Goal: Task Accomplishment & Management: Complete application form

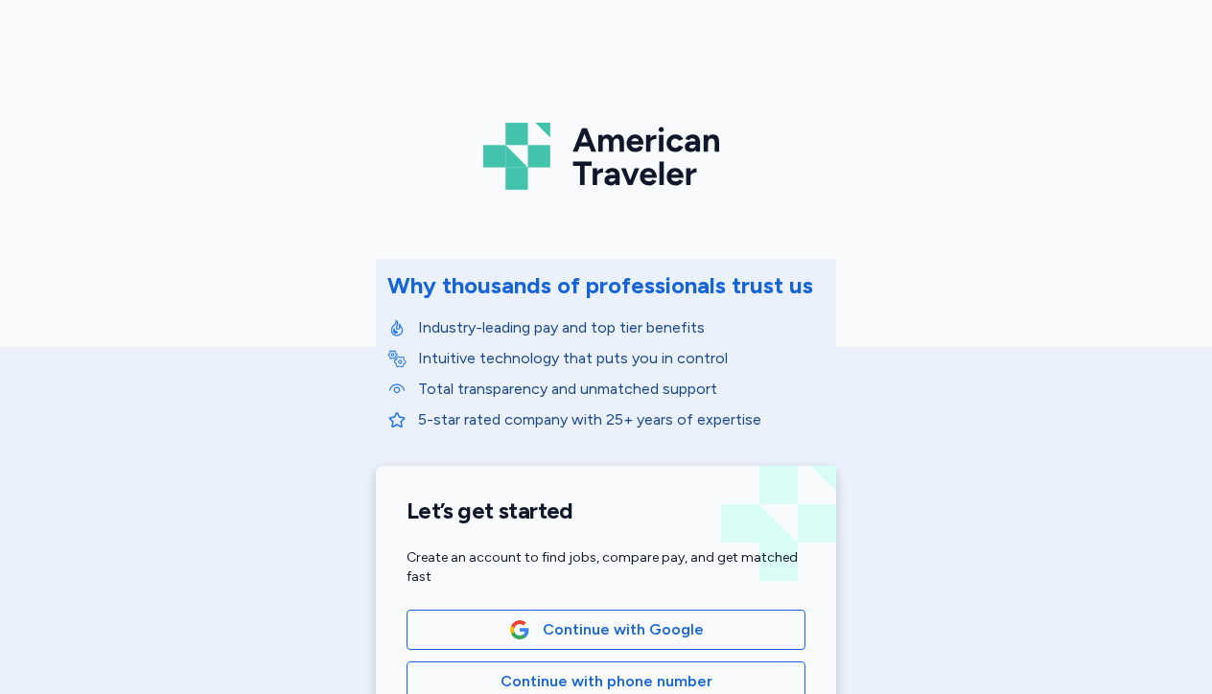
click at [1078, 173] on div "American Traveler Why thousands of professionals trust us Industry-leading pay …" at bounding box center [606, 430] width 1212 height 861
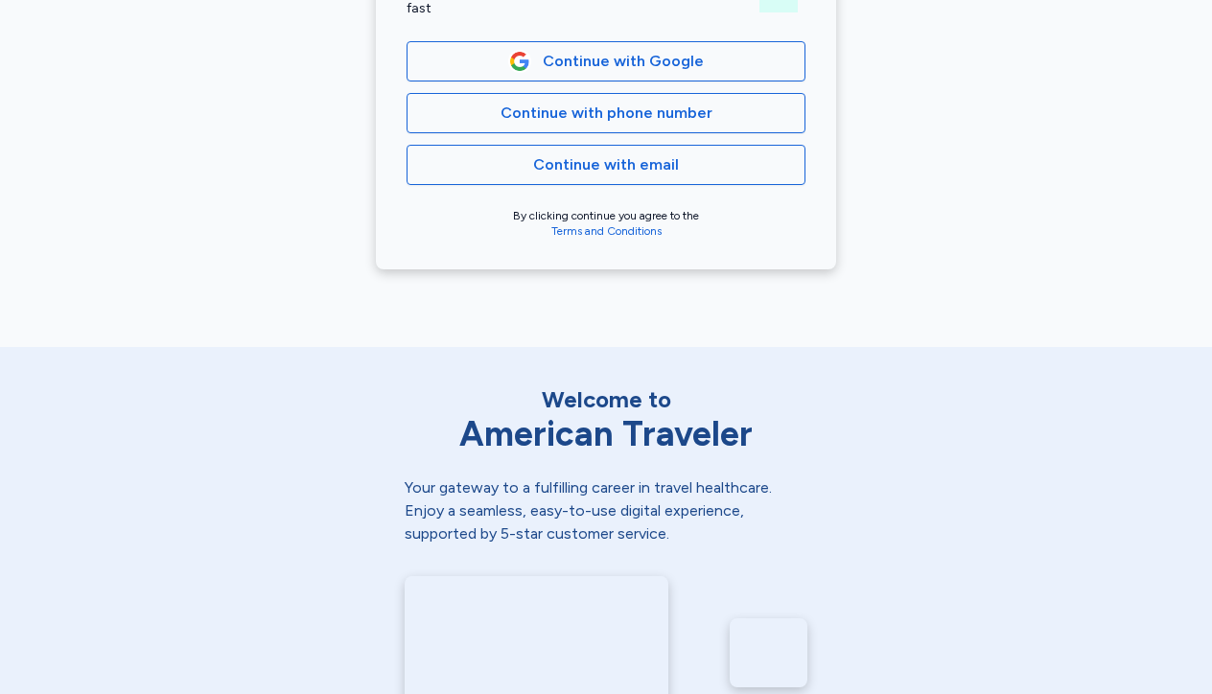
scroll to position [576, 0]
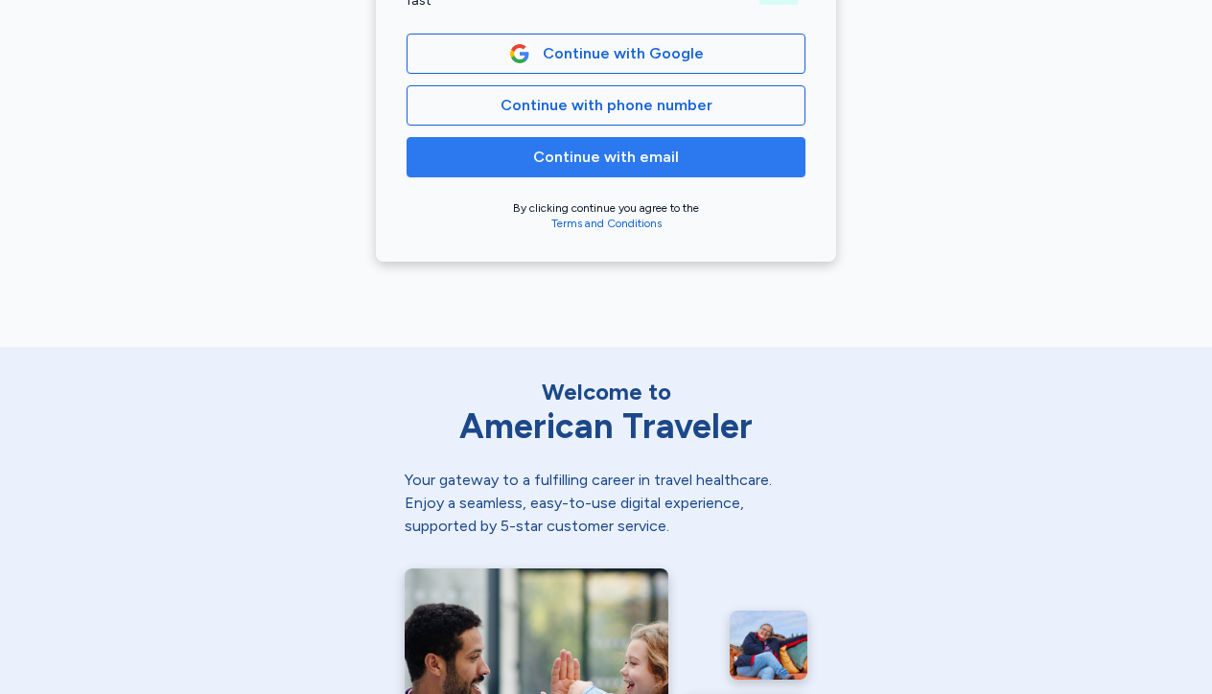
click at [643, 159] on span "Continue with email" at bounding box center [606, 157] width 146 height 23
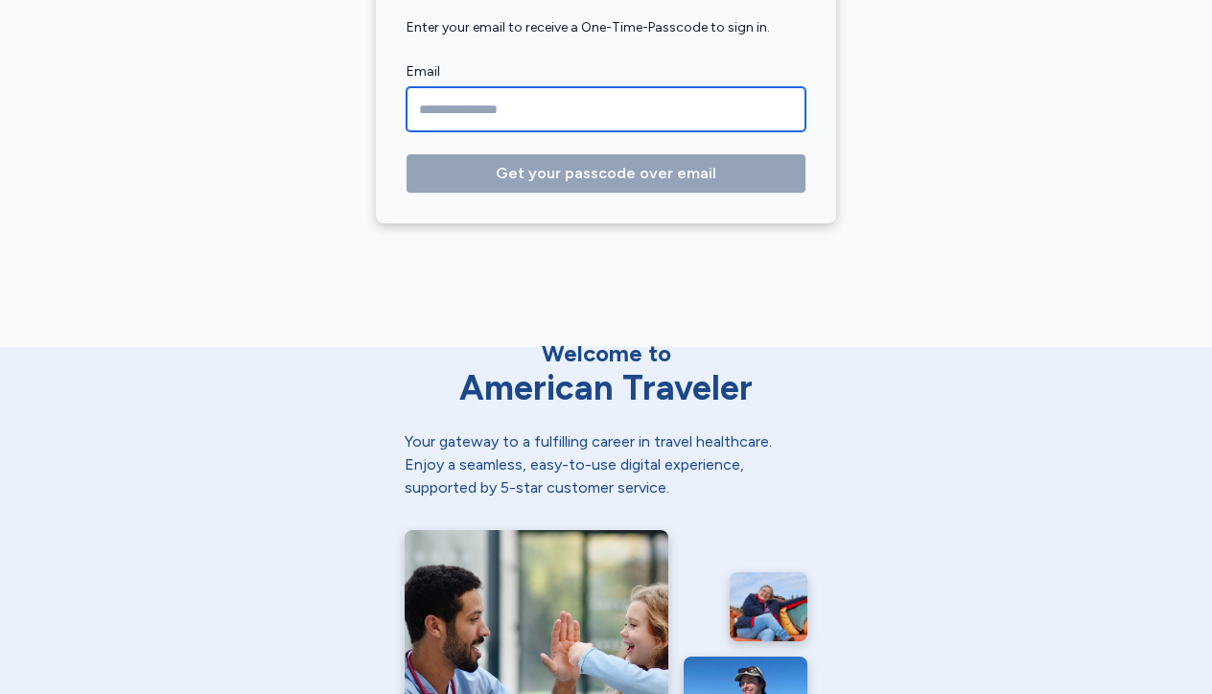
type input "**********"
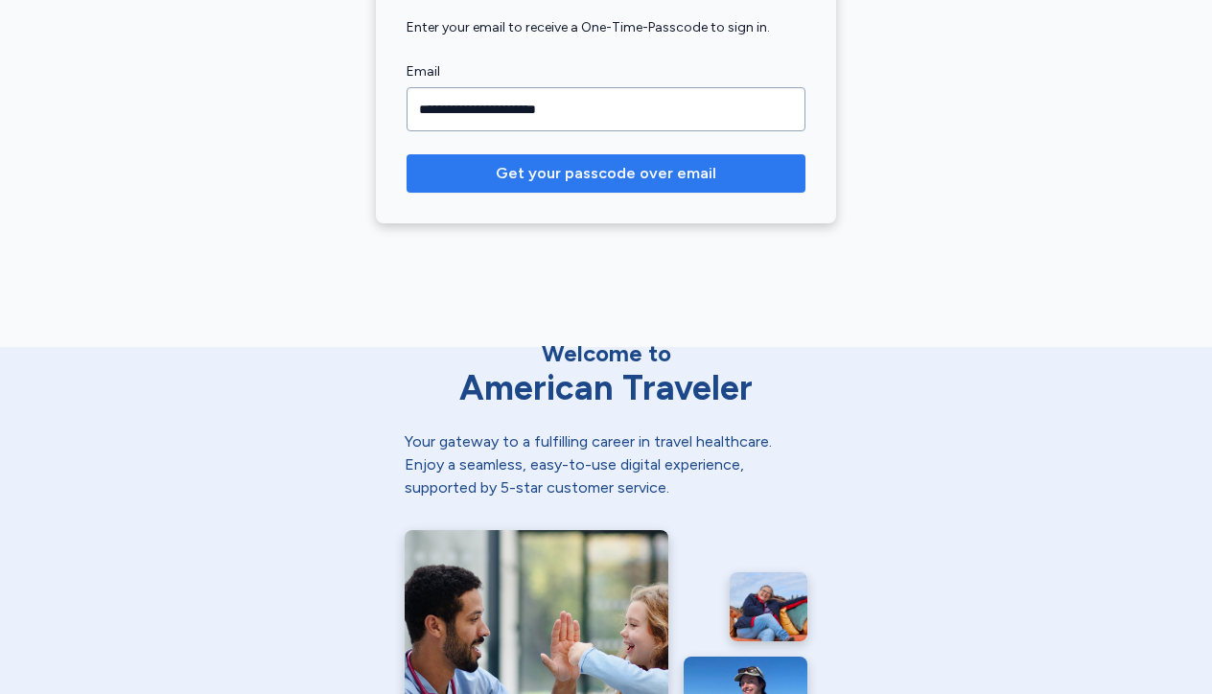
click at [636, 178] on span "Get your passcode over email" at bounding box center [606, 173] width 221 height 23
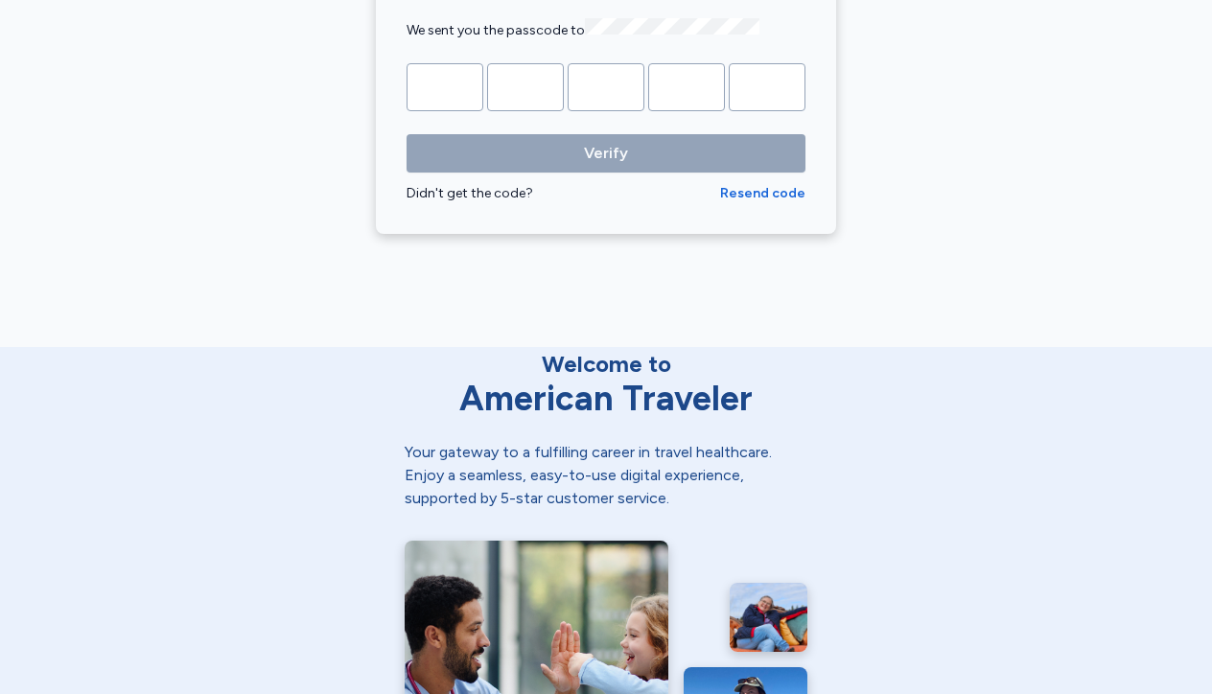
type input "*"
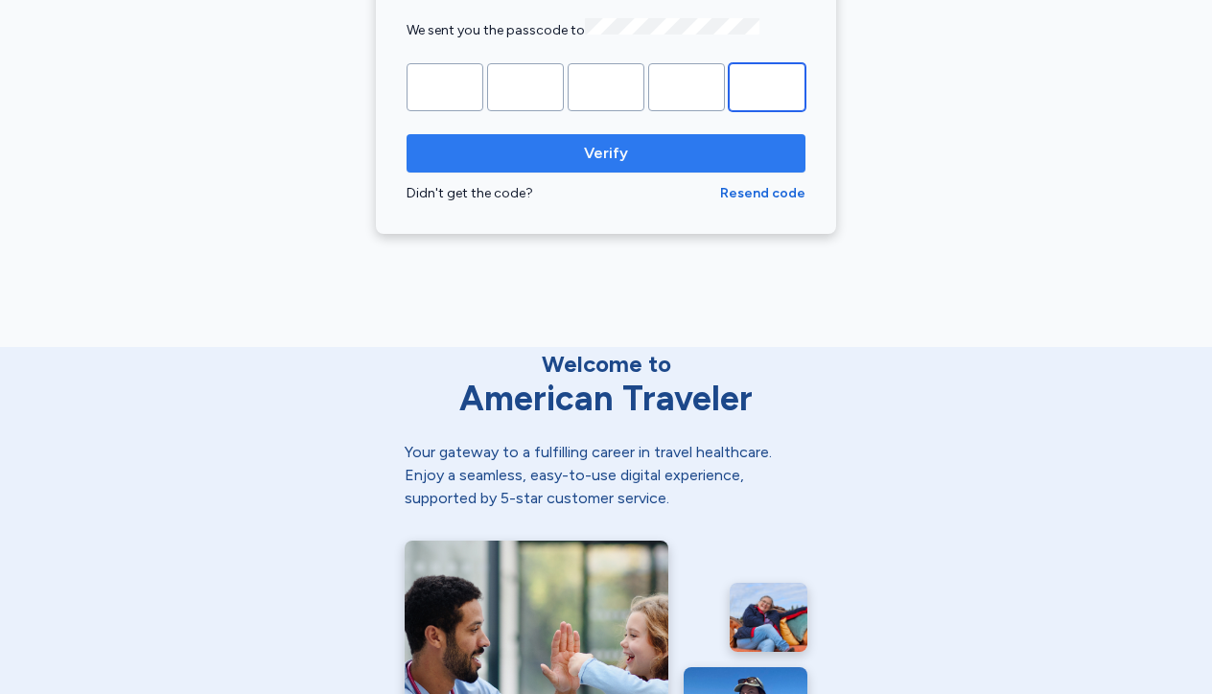
type input "*"
click at [508, 166] on button "Verify" at bounding box center [606, 153] width 399 height 38
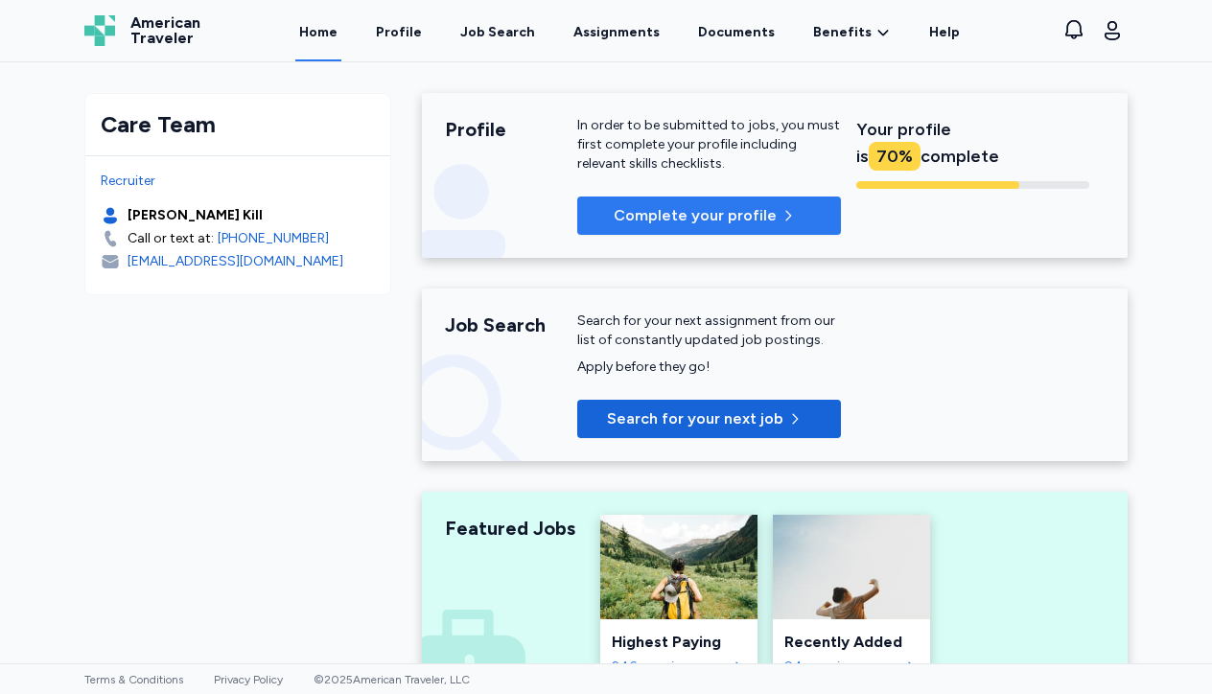
click at [615, 224] on span "Complete your profile" at bounding box center [709, 215] width 233 height 23
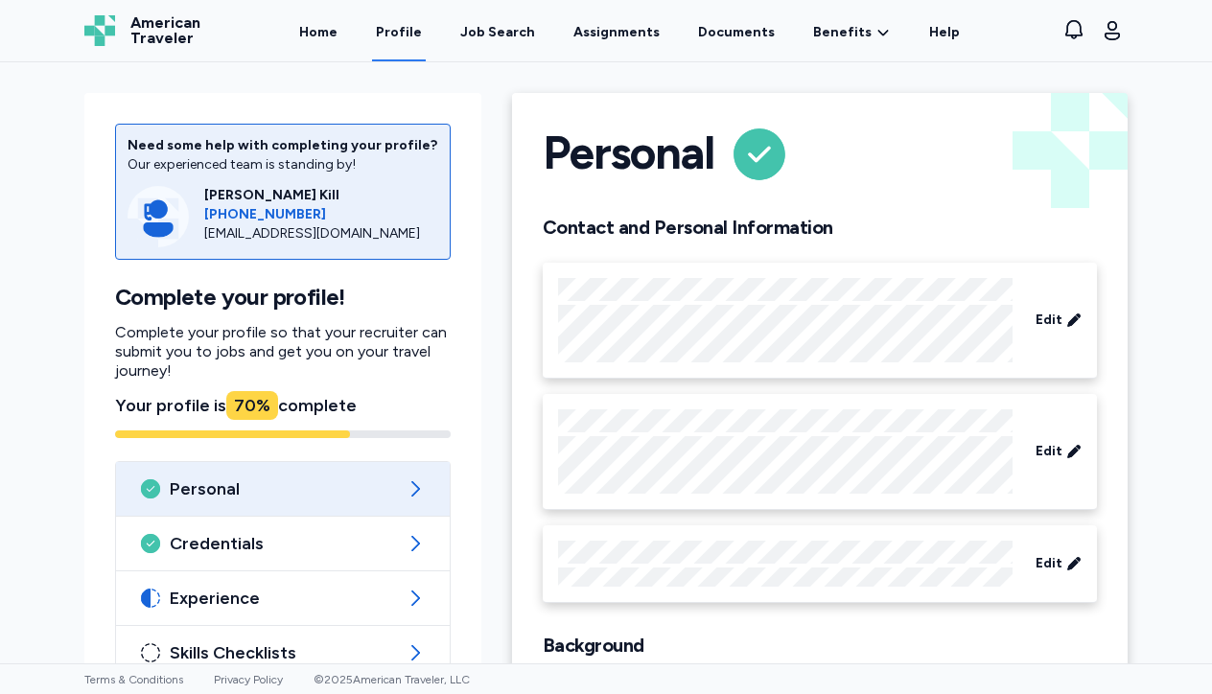
click at [945, 204] on div "Personal Contact and Personal Information Edit Edit Edit Background Edit" at bounding box center [820, 441] width 616 height 696
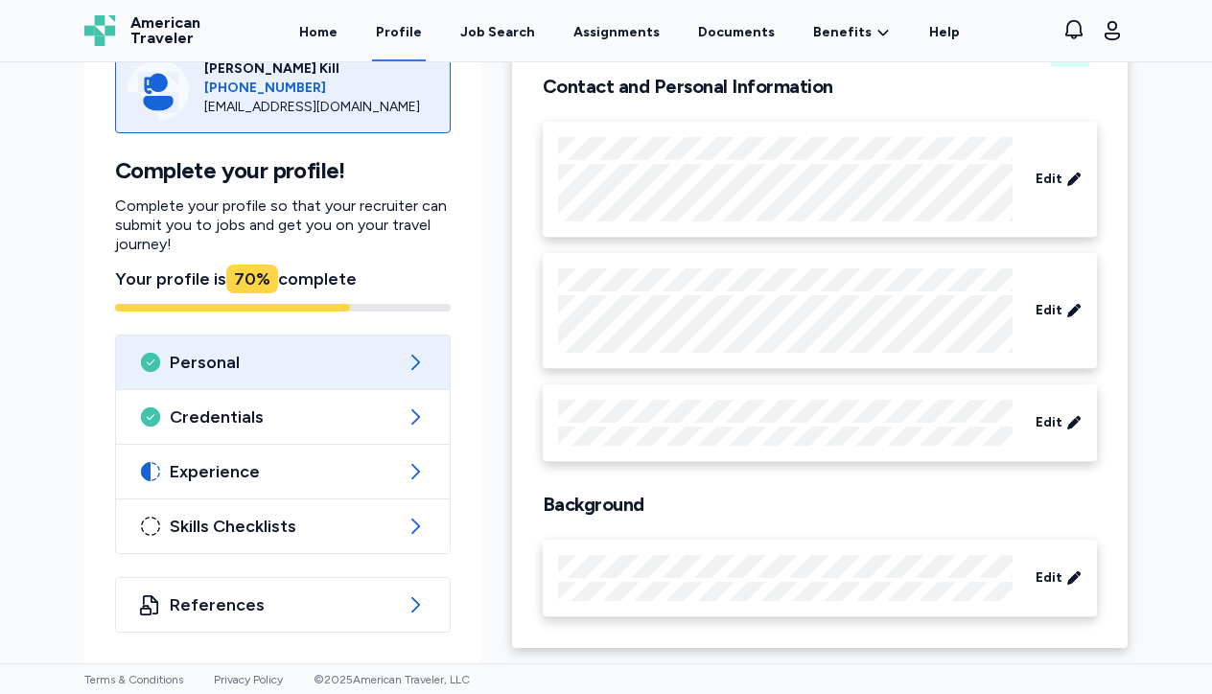
scroll to position [141, 0]
click at [734, 32] on link "Documents" at bounding box center [736, 31] width 84 height 59
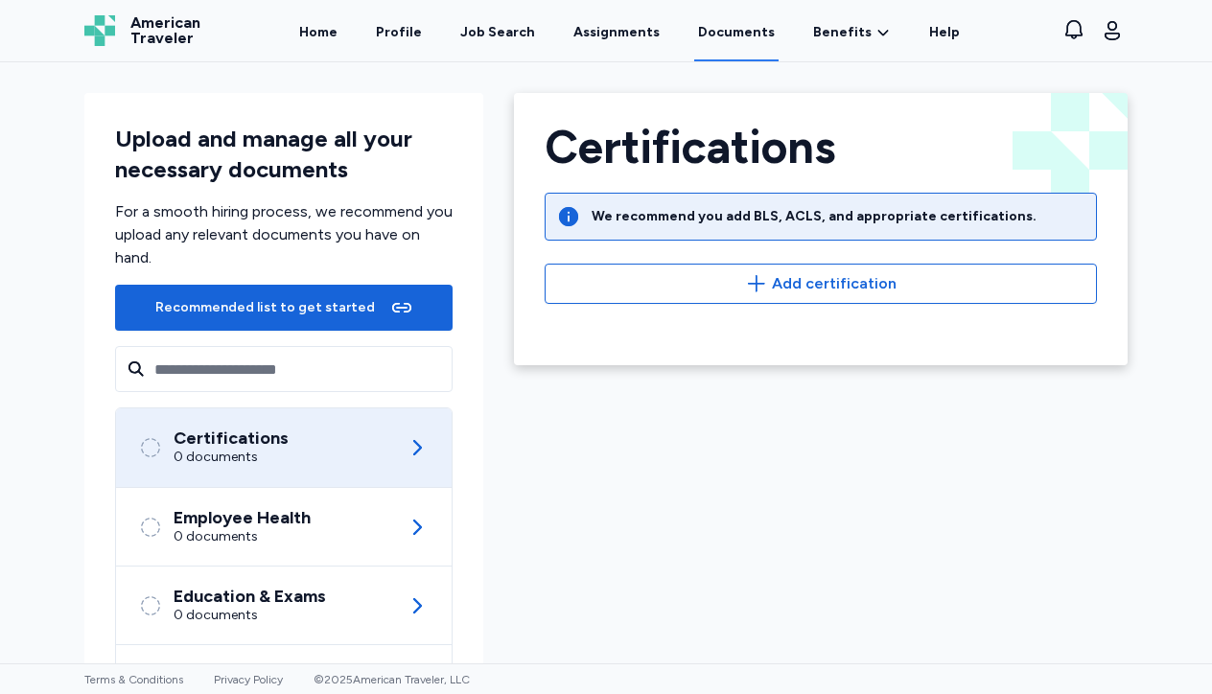
click at [716, 452] on div "Certifications We recommend you add BLS, ACLS, and appropriate certifications. …" at bounding box center [821, 463] width 645 height 771
click at [340, 31] on link "Home" at bounding box center [318, 31] width 46 height 59
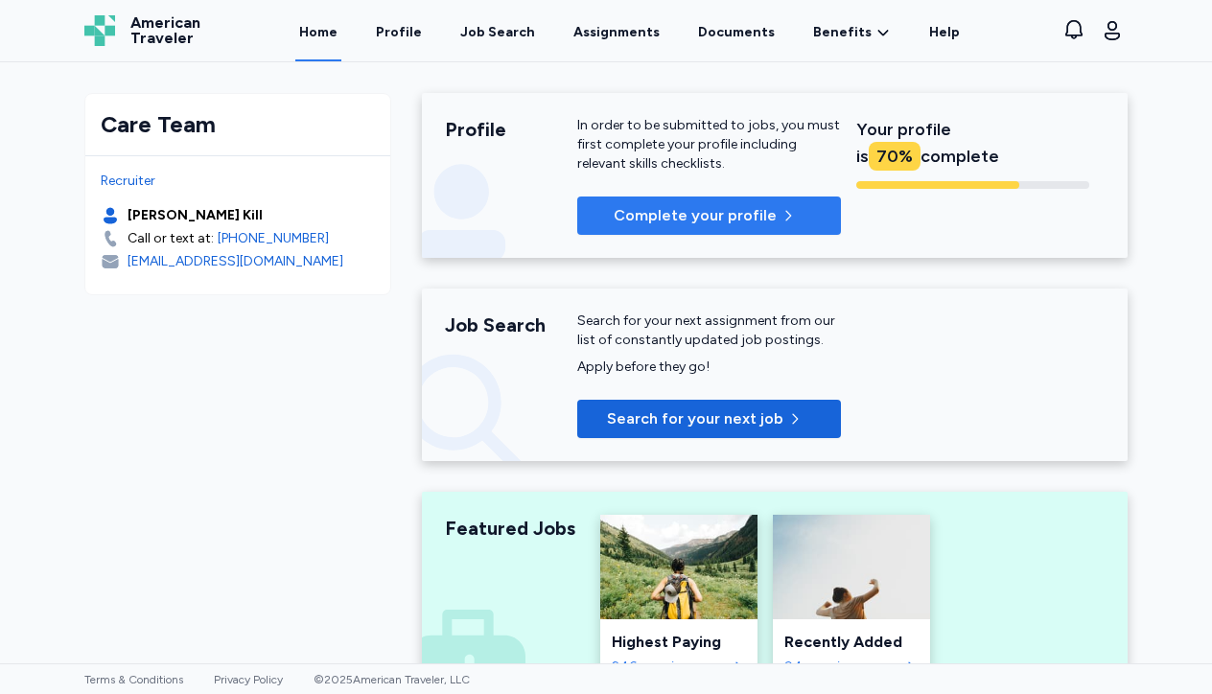
click at [654, 216] on p "Complete your profile" at bounding box center [695, 215] width 163 height 23
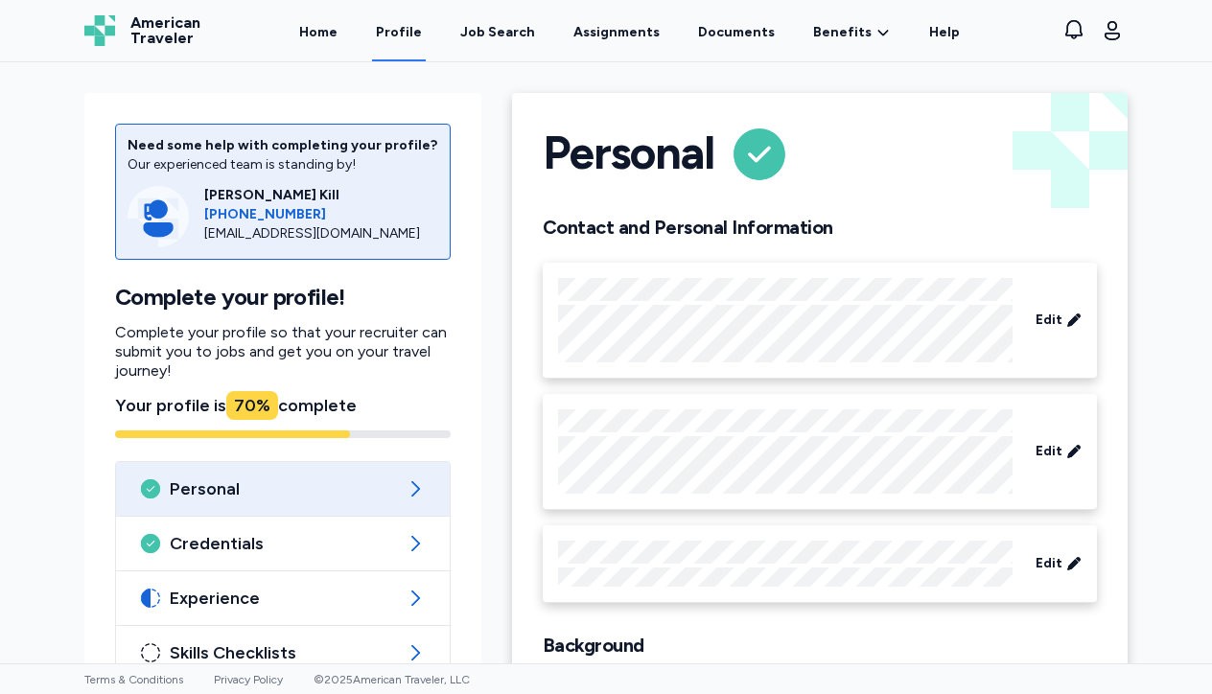
click at [1177, 429] on div "Need some help with completing your profile? Our experienced team is standing b…" at bounding box center [606, 362] width 1212 height 601
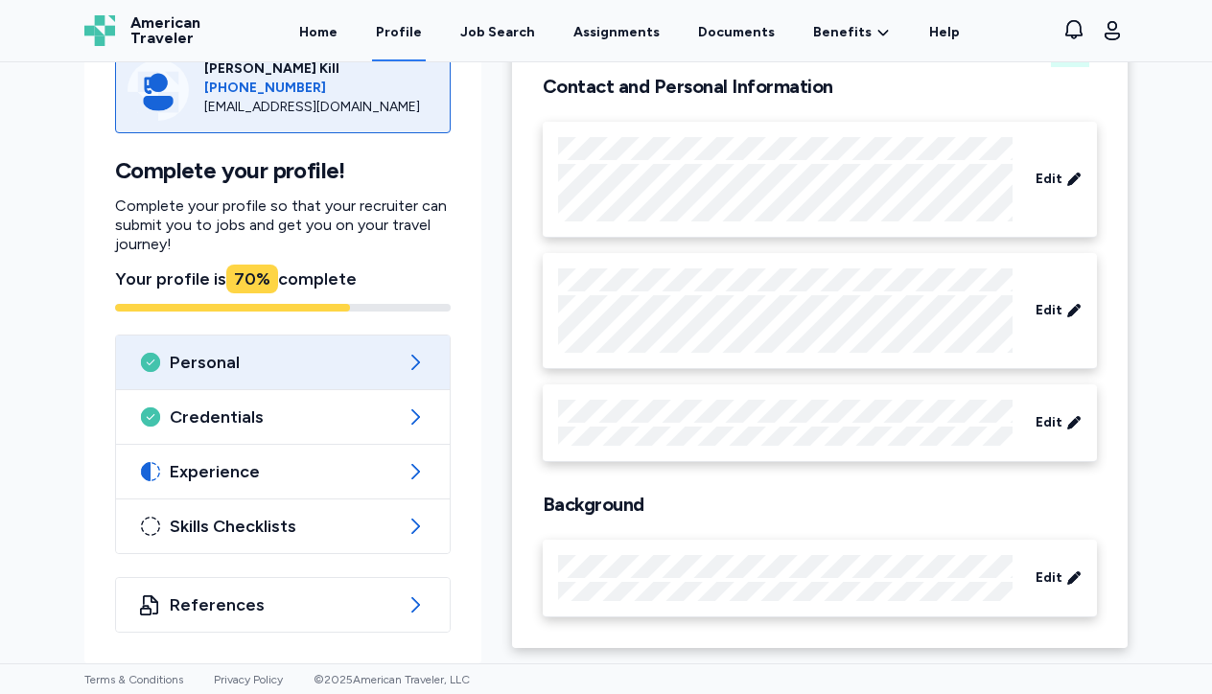
scroll to position [141, 0]
click at [1045, 420] on span "Edit" at bounding box center [1049, 422] width 27 height 19
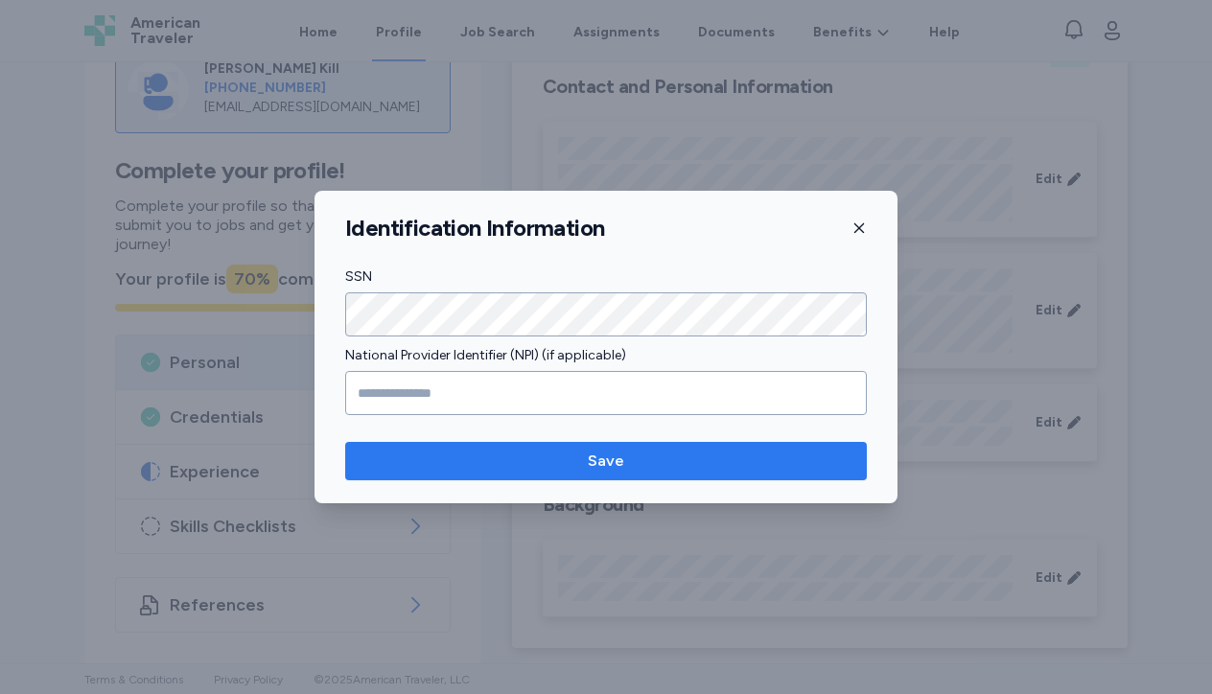
click at [717, 468] on span "Save" at bounding box center [606, 461] width 491 height 23
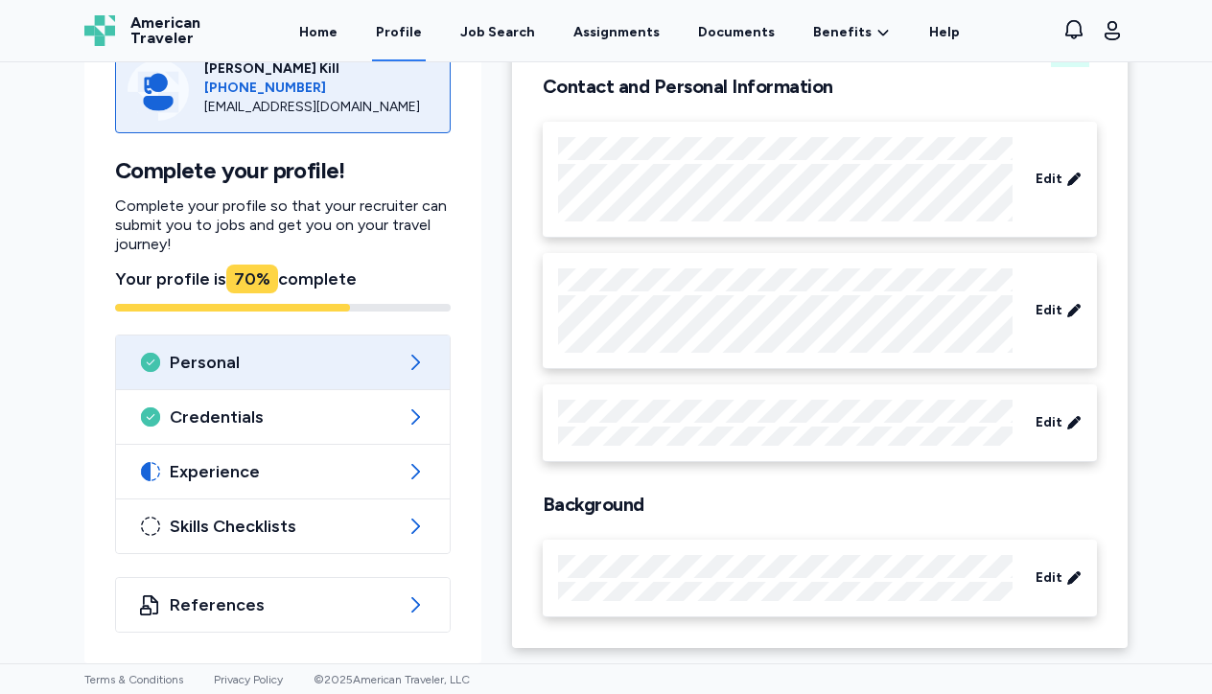
click at [1167, 501] on div "Need some help with completing your profile? Our experienced team is standing b…" at bounding box center [606, 362] width 1212 height 601
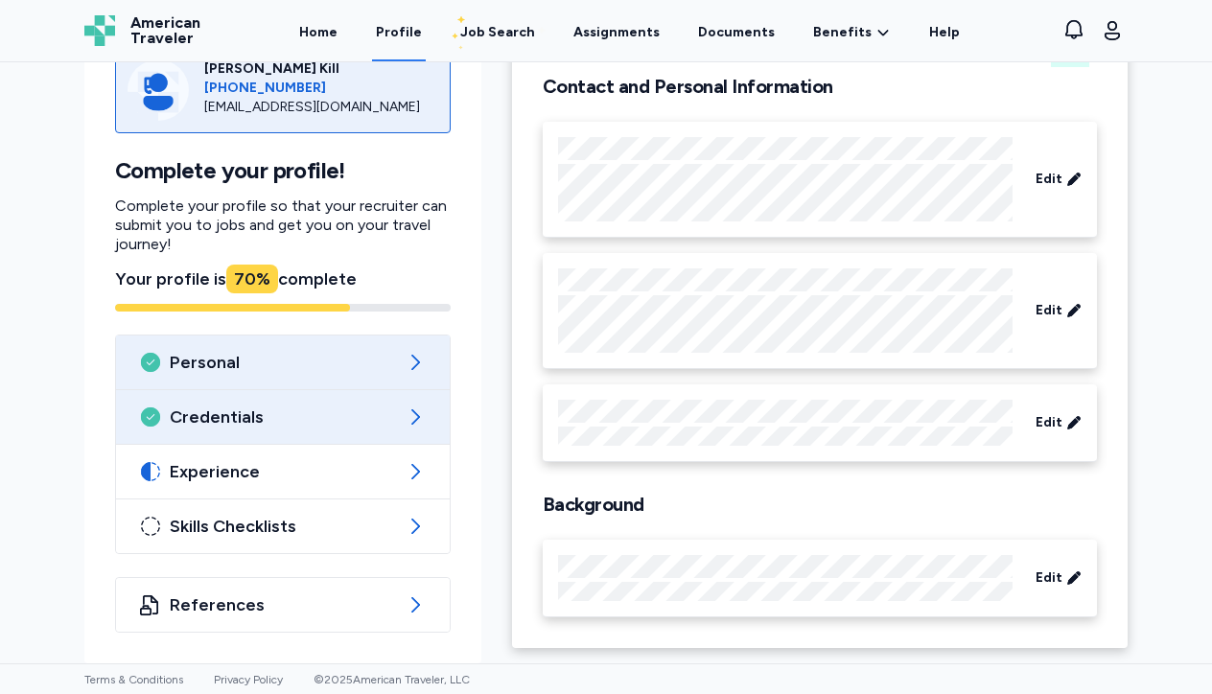
click at [353, 422] on span "Credentials" at bounding box center [283, 417] width 226 height 23
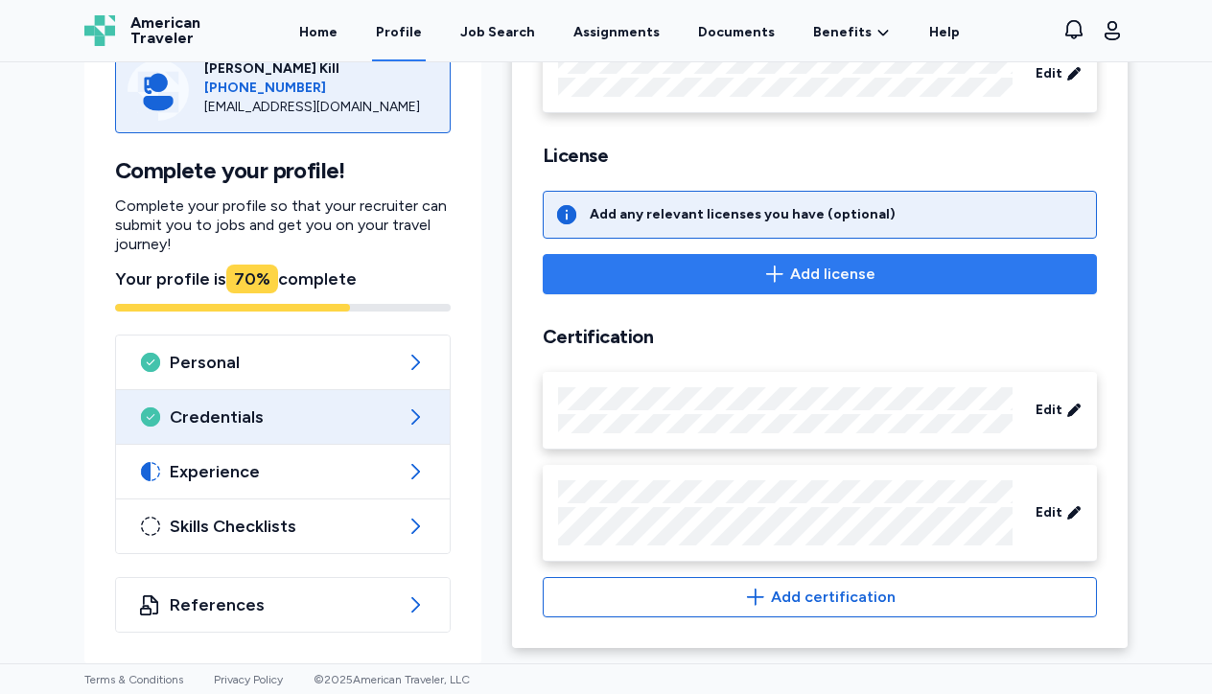
scroll to position [651, 0]
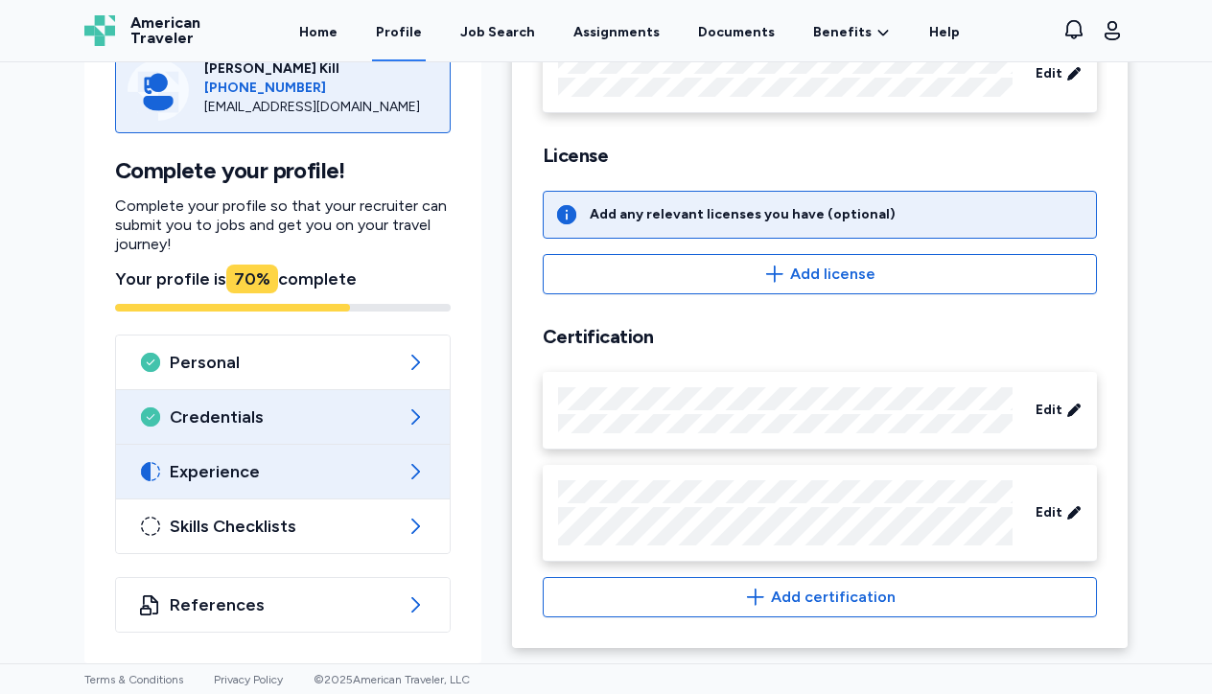
click at [403, 468] on div "Experience" at bounding box center [283, 472] width 334 height 54
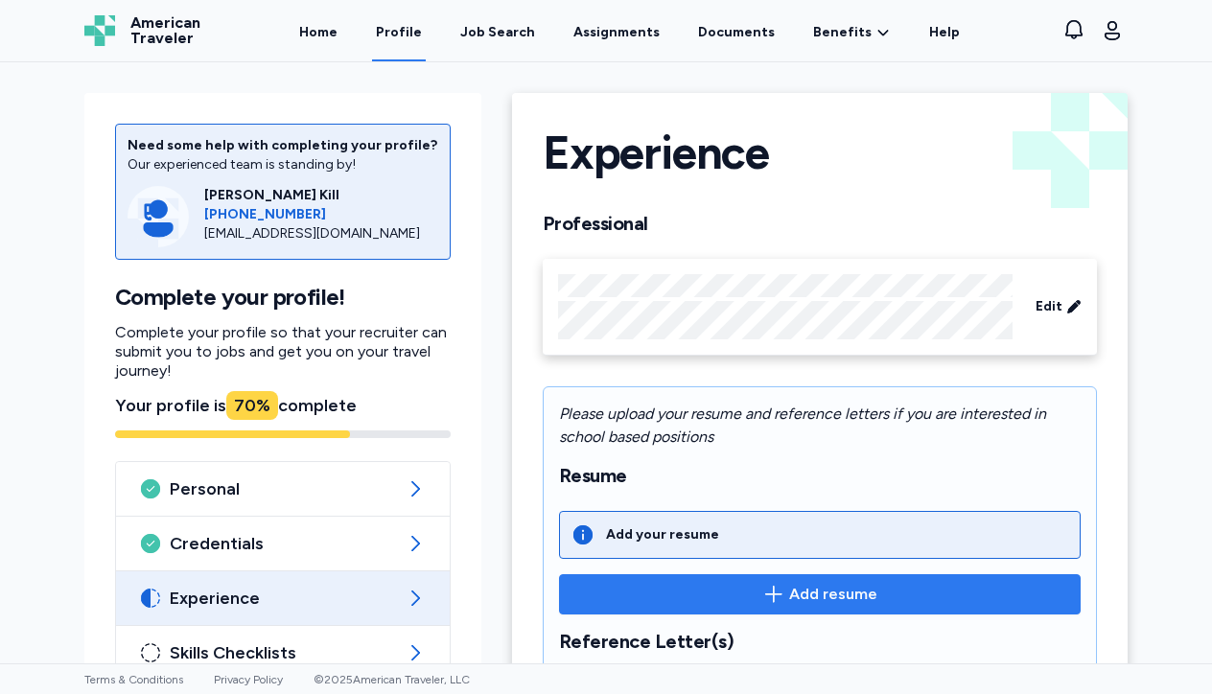
click at [687, 597] on span "Add resume" at bounding box center [820, 594] width 489 height 23
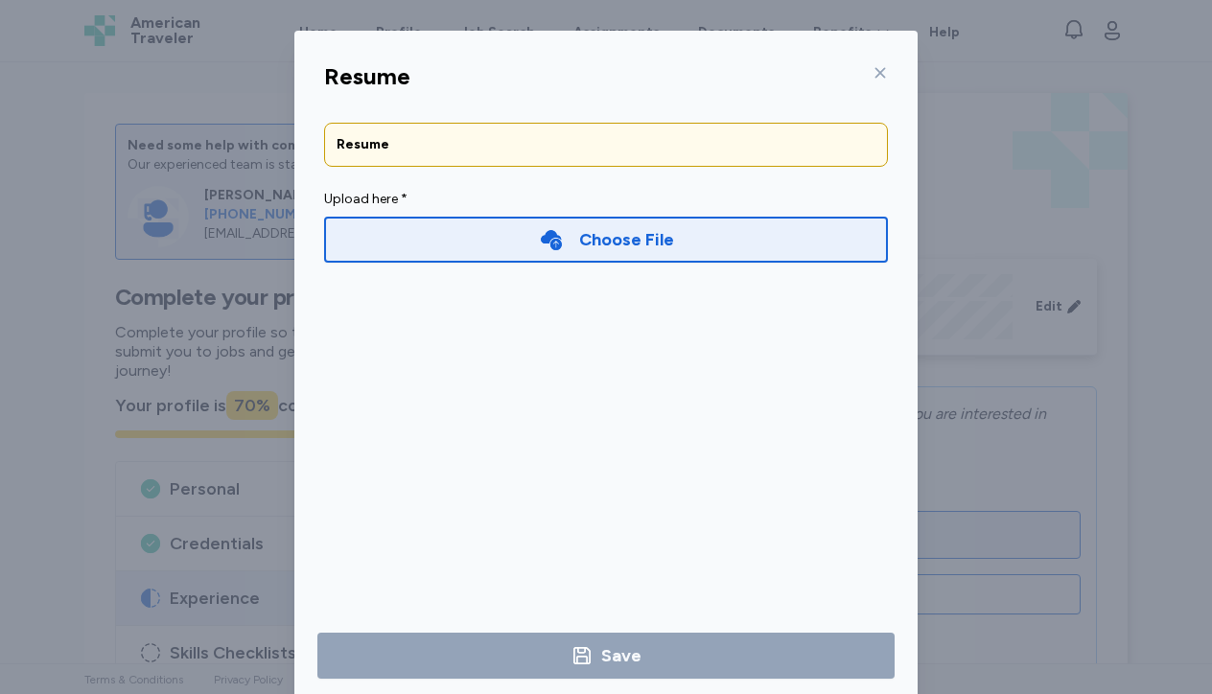
click at [490, 239] on div "Choose File" at bounding box center [606, 240] width 564 height 46
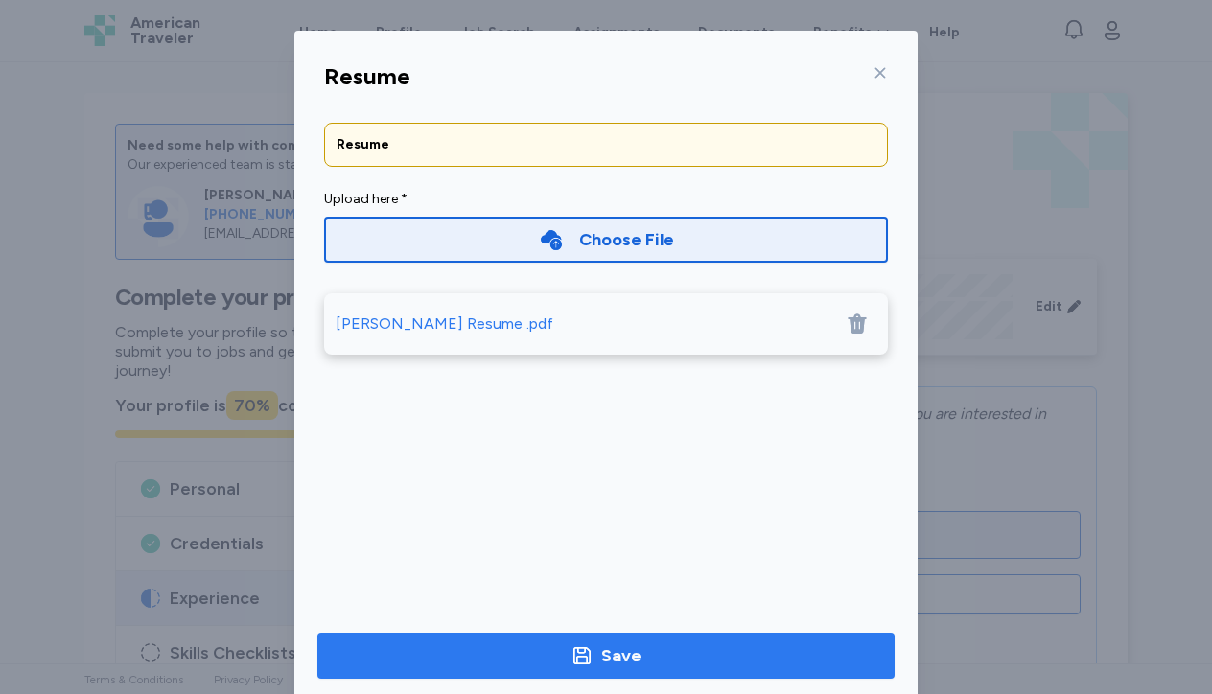
click at [650, 644] on span "Save" at bounding box center [606, 656] width 547 height 27
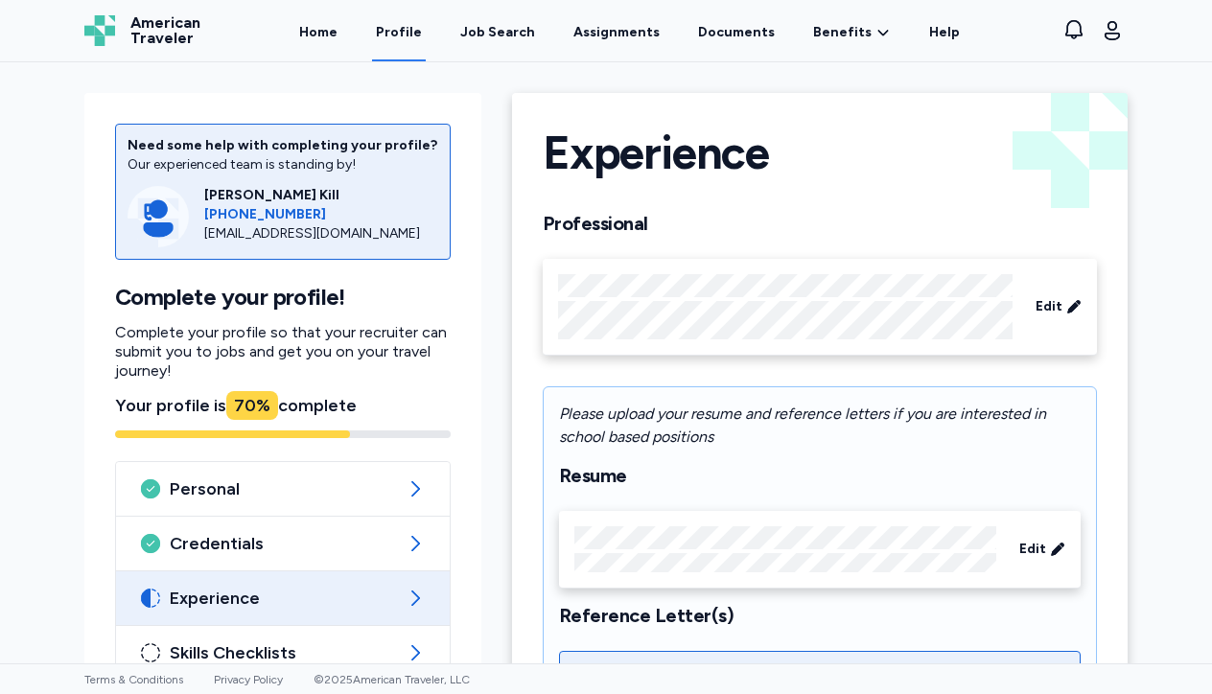
click at [1182, 415] on div "Need some help with completing your profile? Our experienced team is standing b…" at bounding box center [606, 362] width 1212 height 601
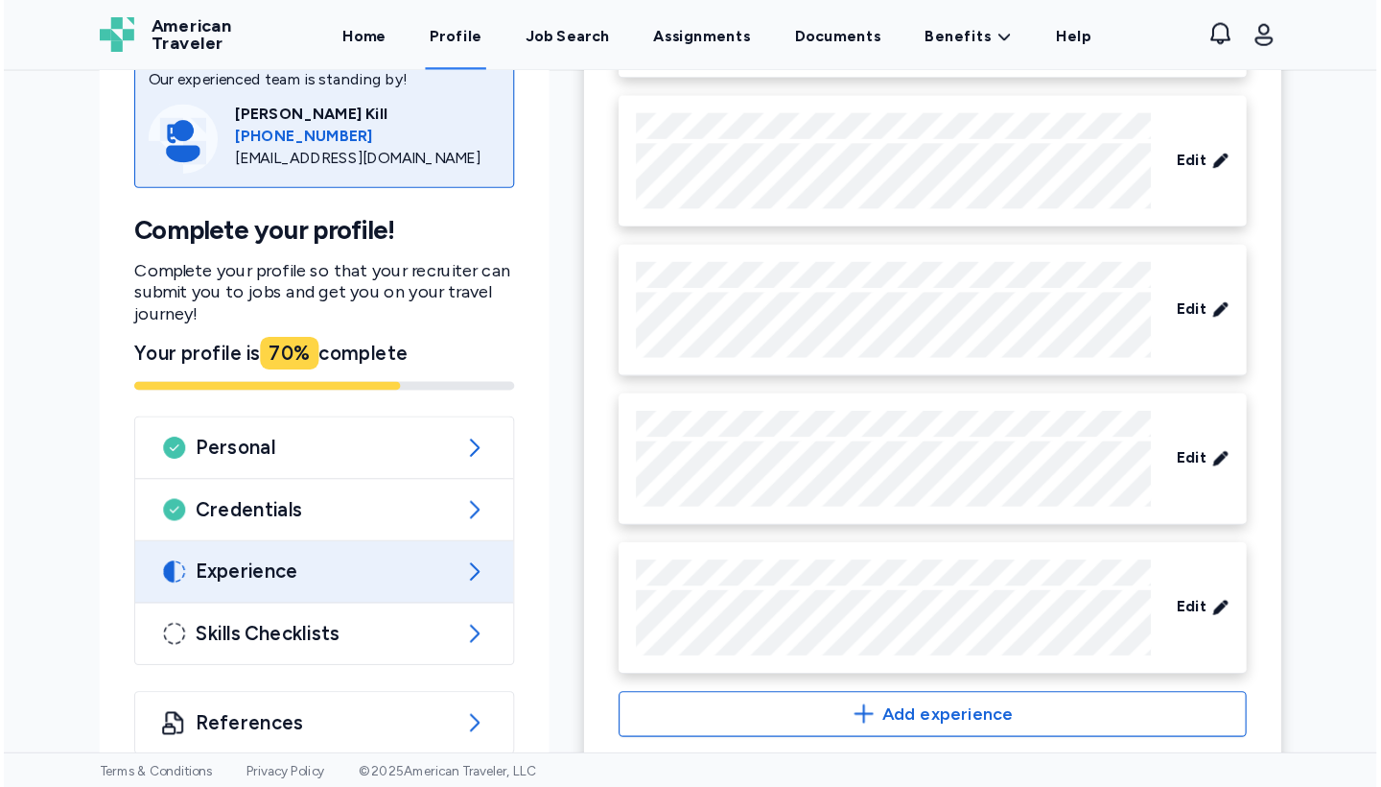
scroll to position [1829, 0]
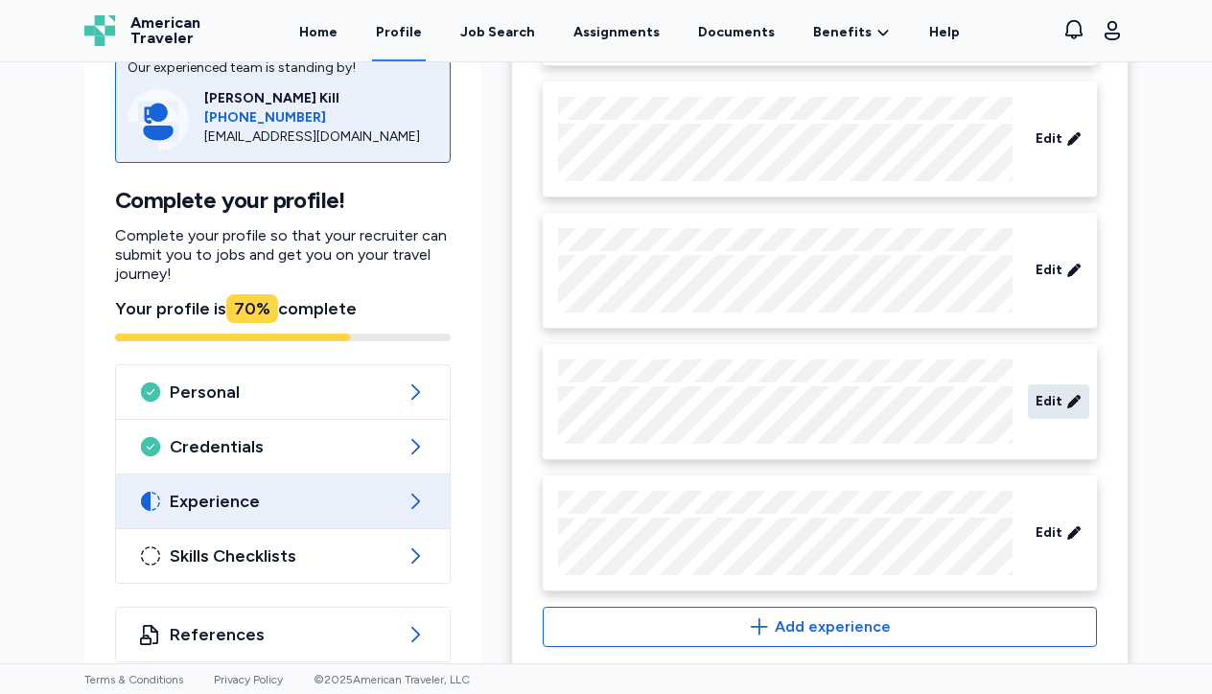
click at [1075, 408] on icon at bounding box center [1074, 401] width 12 height 12
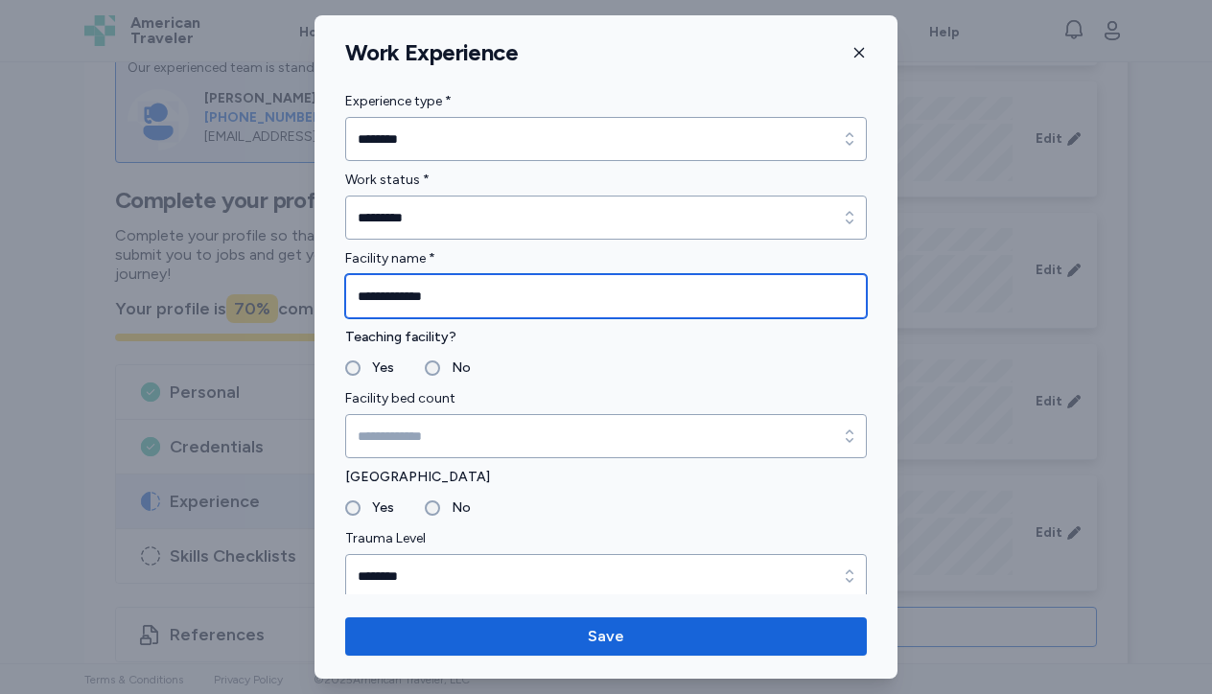
click at [599, 299] on input "*********" at bounding box center [606, 296] width 522 height 44
type input "**********"
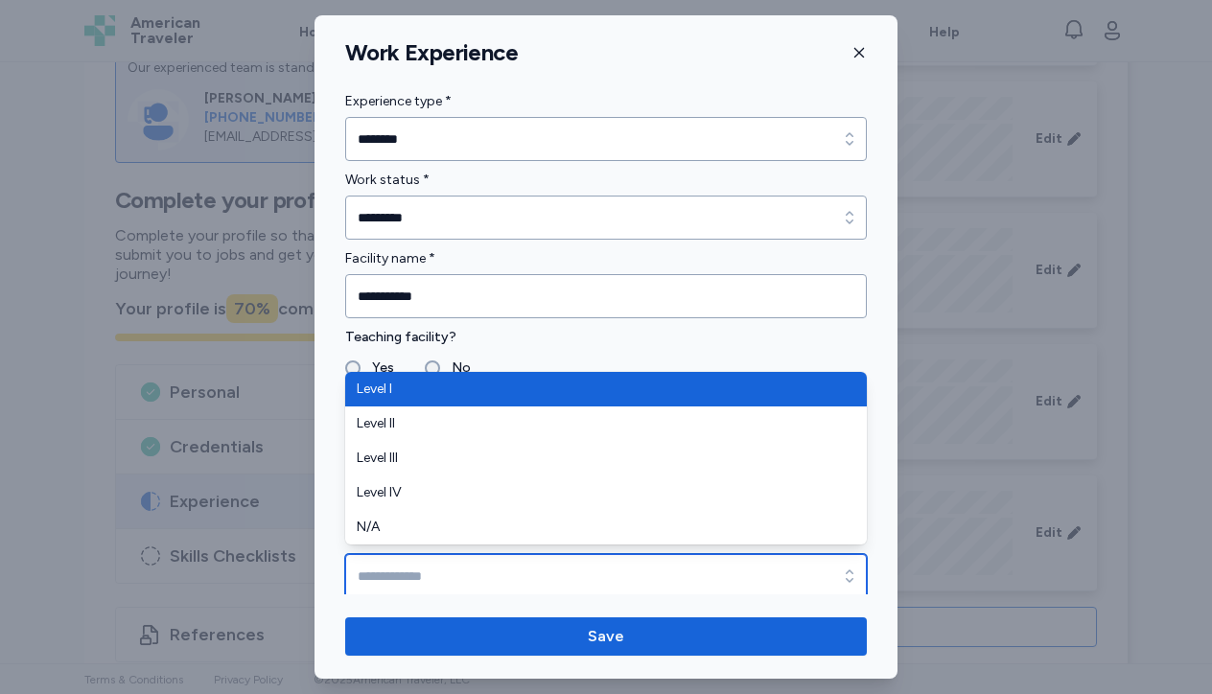
click at [387, 578] on input "Trauma Level" at bounding box center [606, 576] width 522 height 44
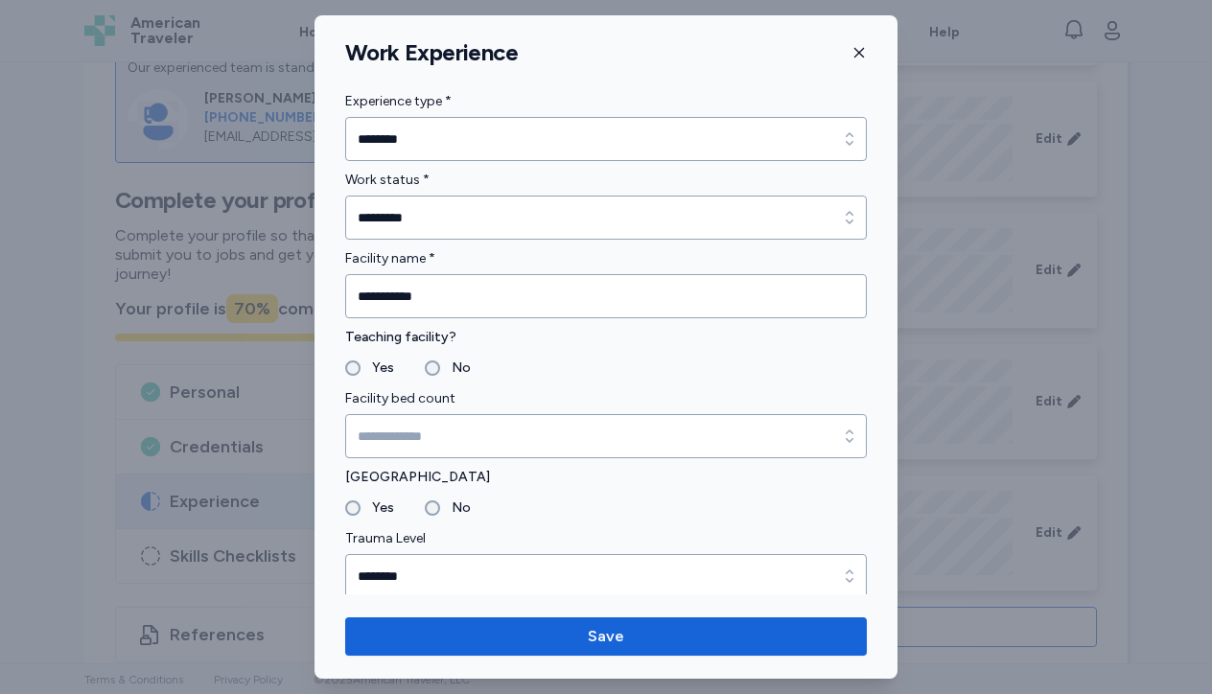
click at [575, 505] on fieldset "Yes No" at bounding box center [606, 508] width 522 height 23
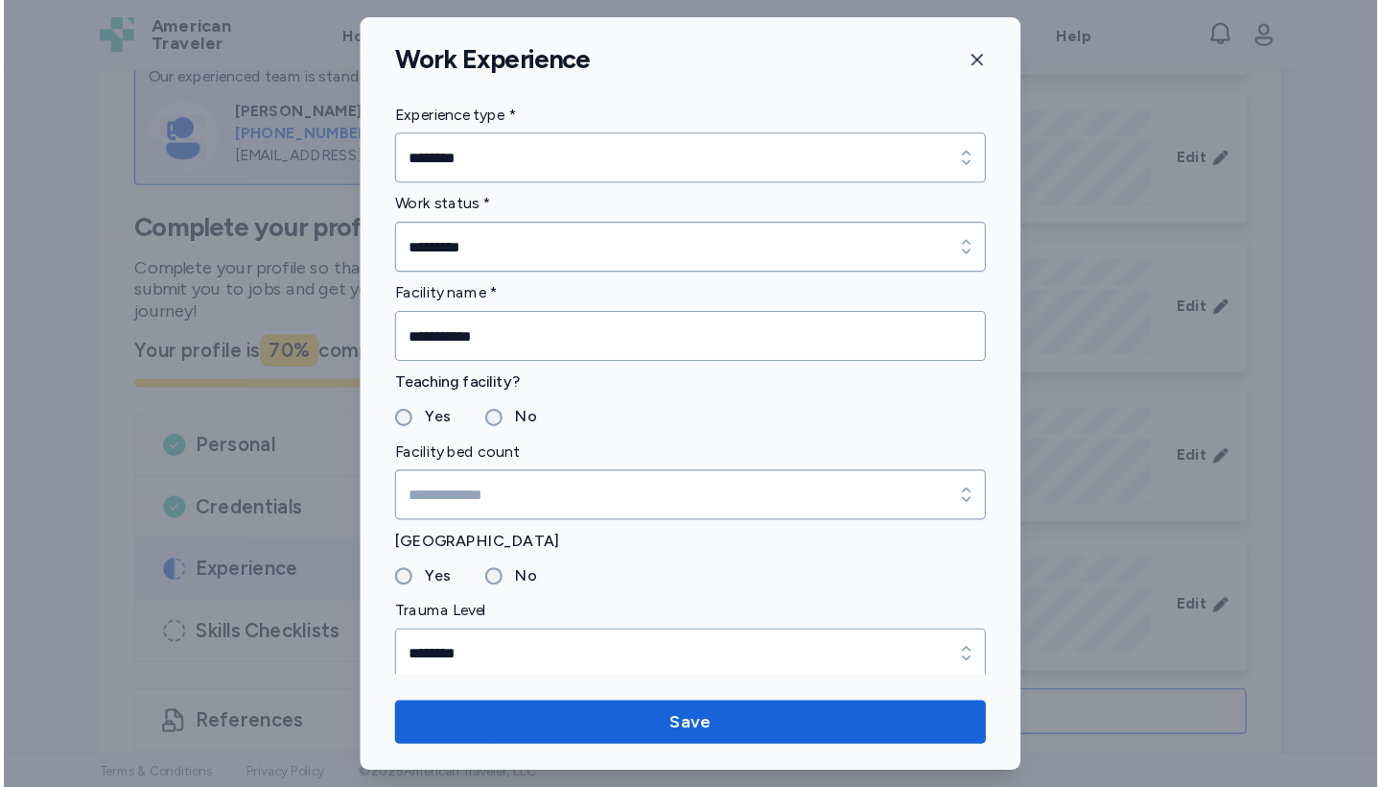
scroll to position [1782, 0]
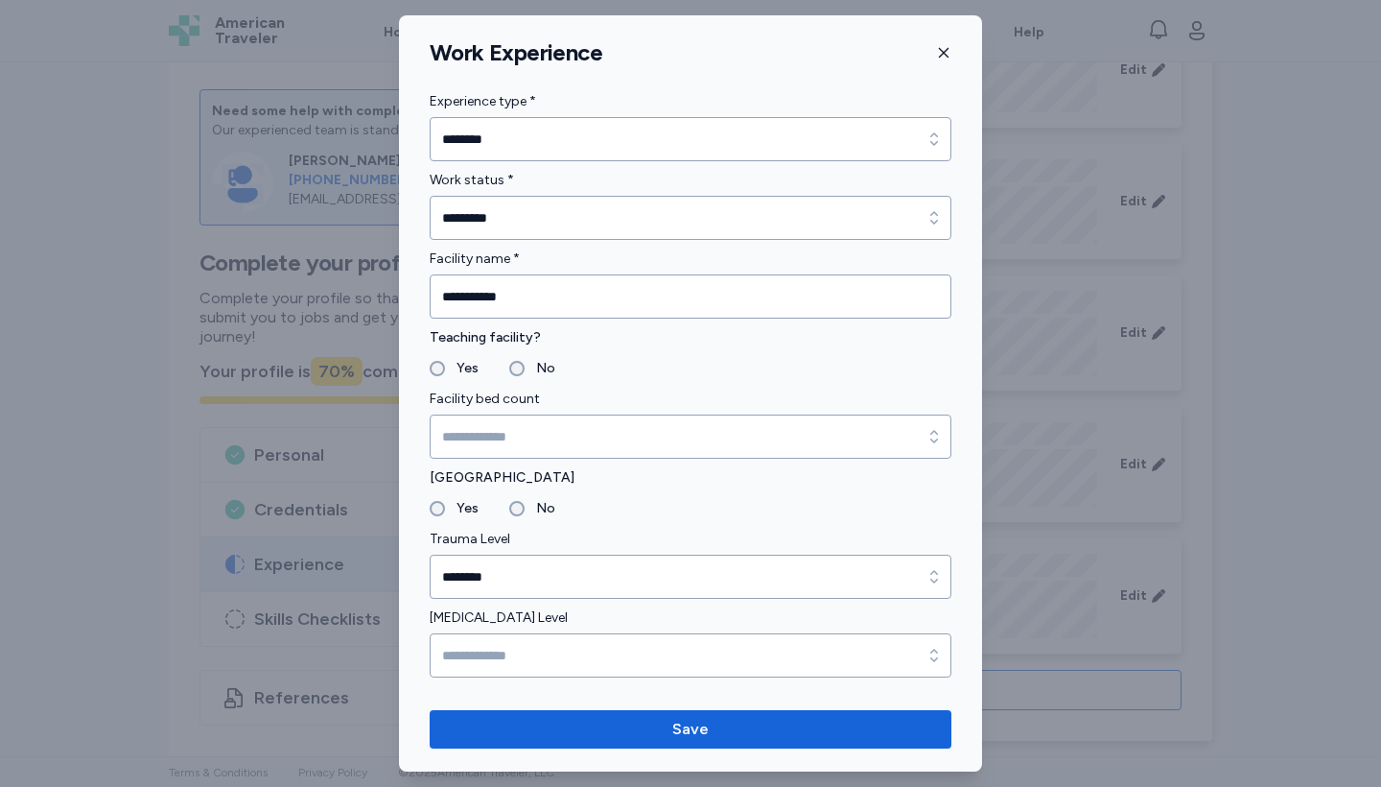
click at [807, 482] on label "[GEOGRAPHIC_DATA]" at bounding box center [691, 477] width 522 height 23
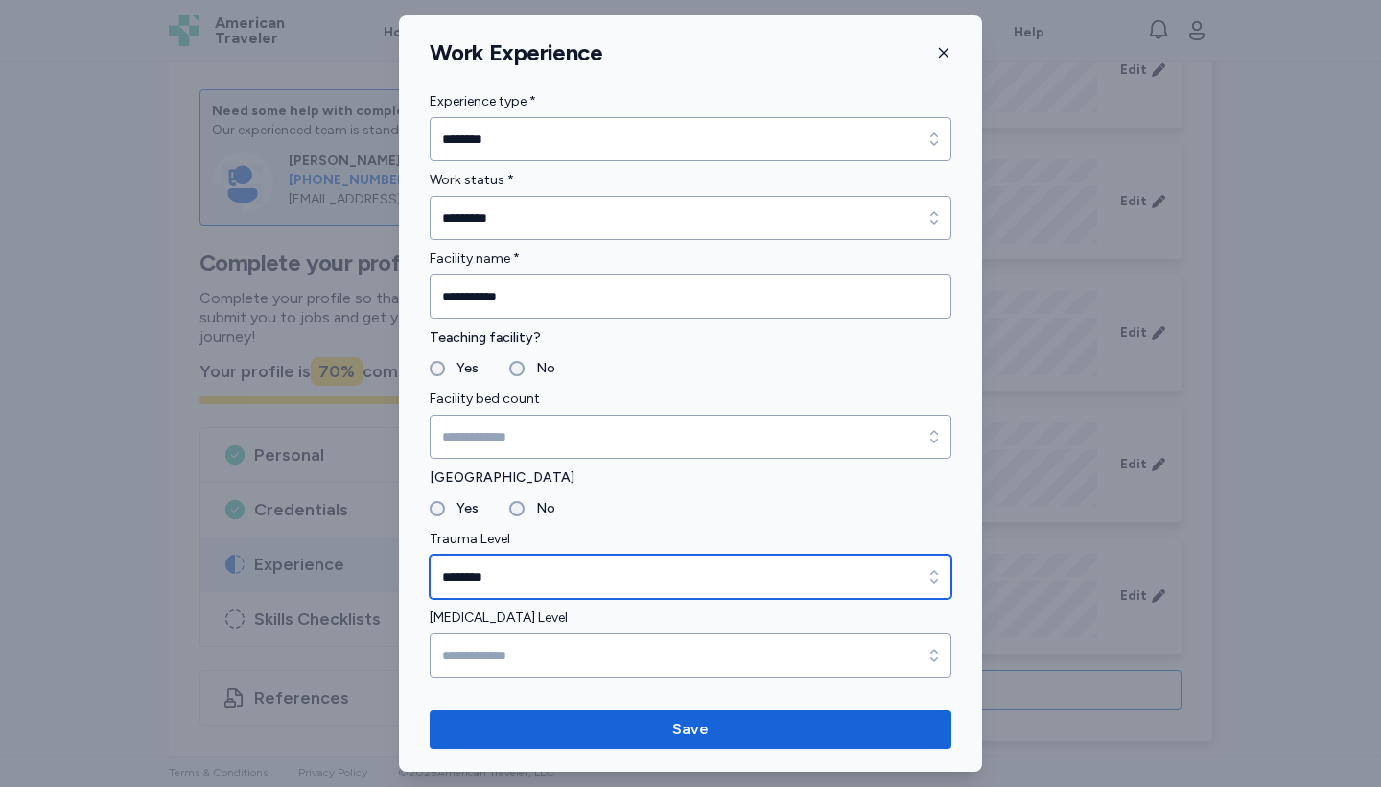
type input "********"
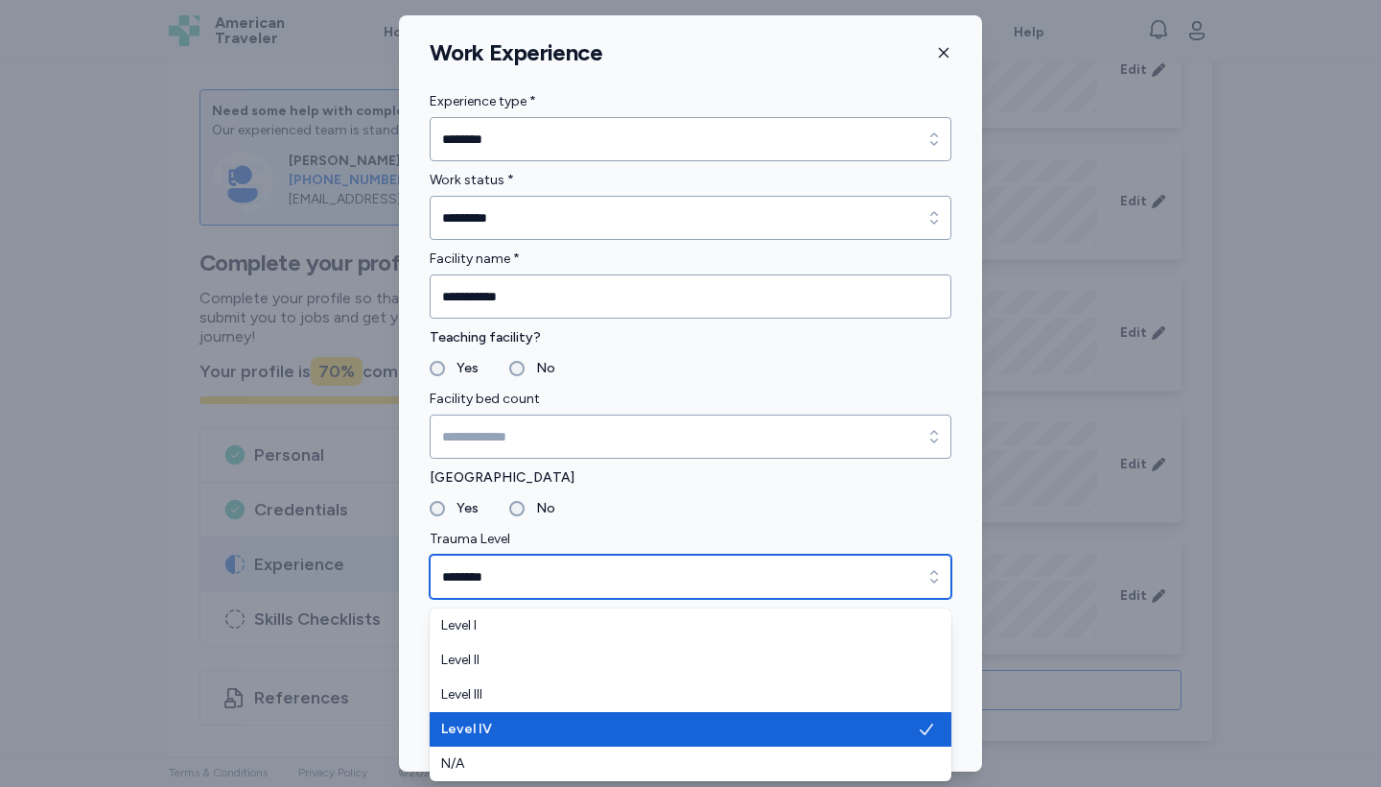
click at [817, 596] on input "********" at bounding box center [691, 576] width 522 height 44
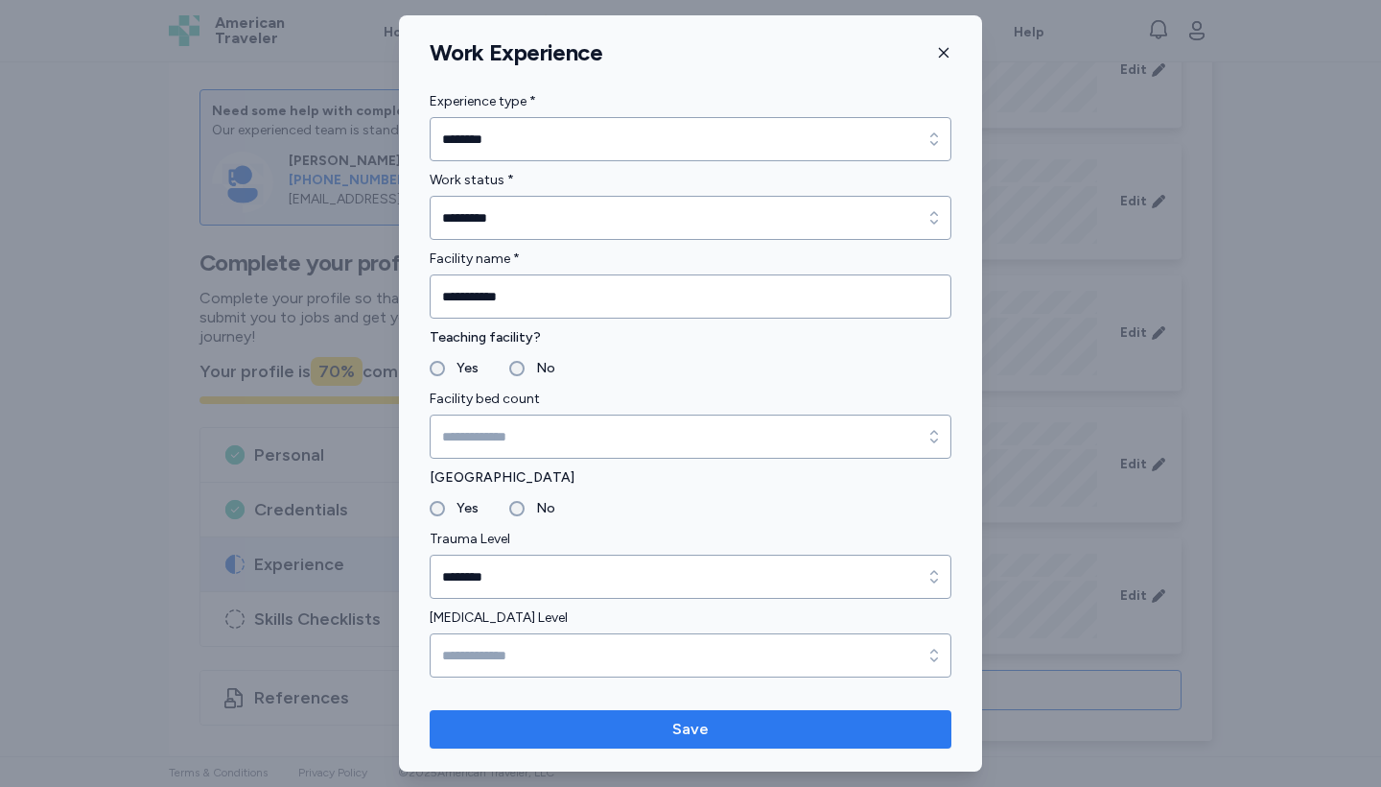
click at [771, 694] on span "Save" at bounding box center [690, 728] width 491 height 23
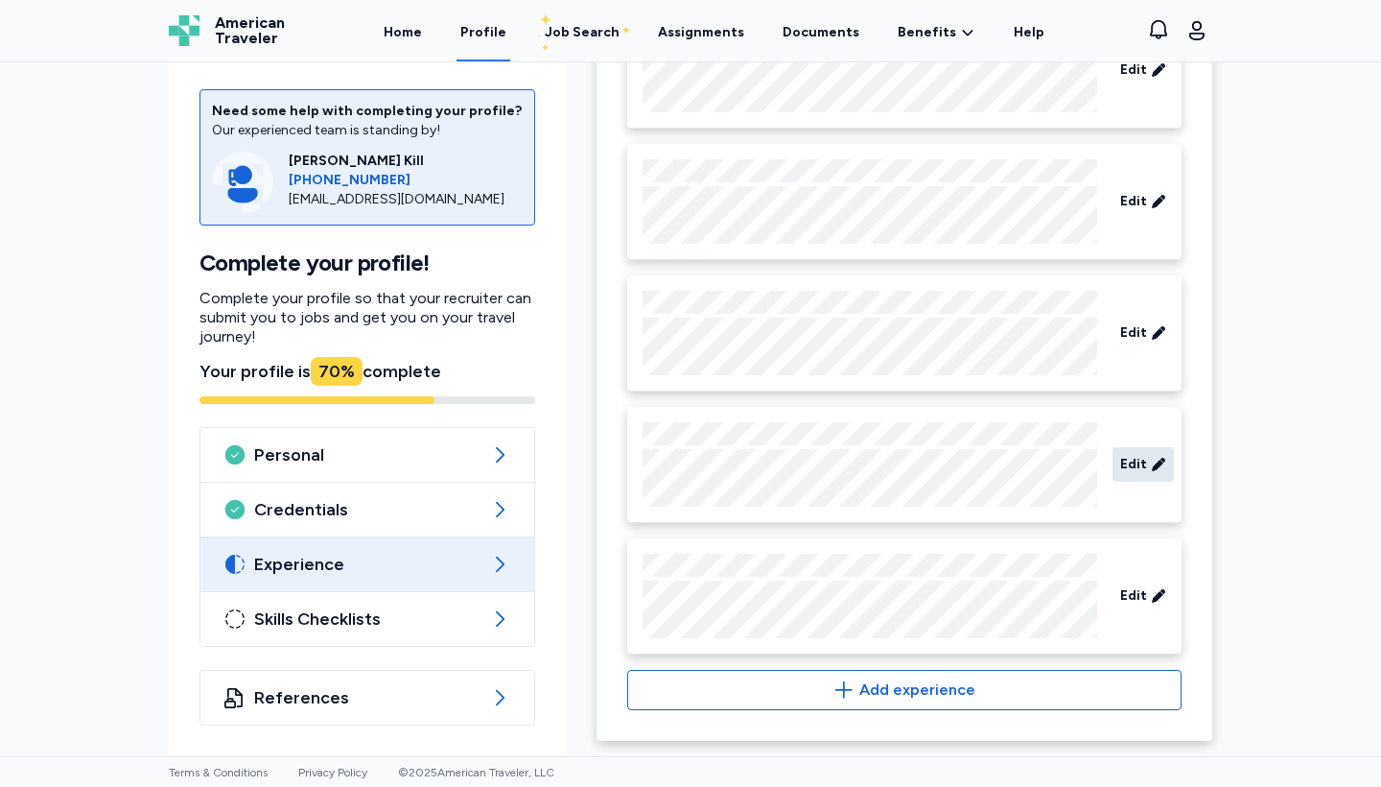
click at [1148, 459] on div "Edit" at bounding box center [1143, 464] width 61 height 35
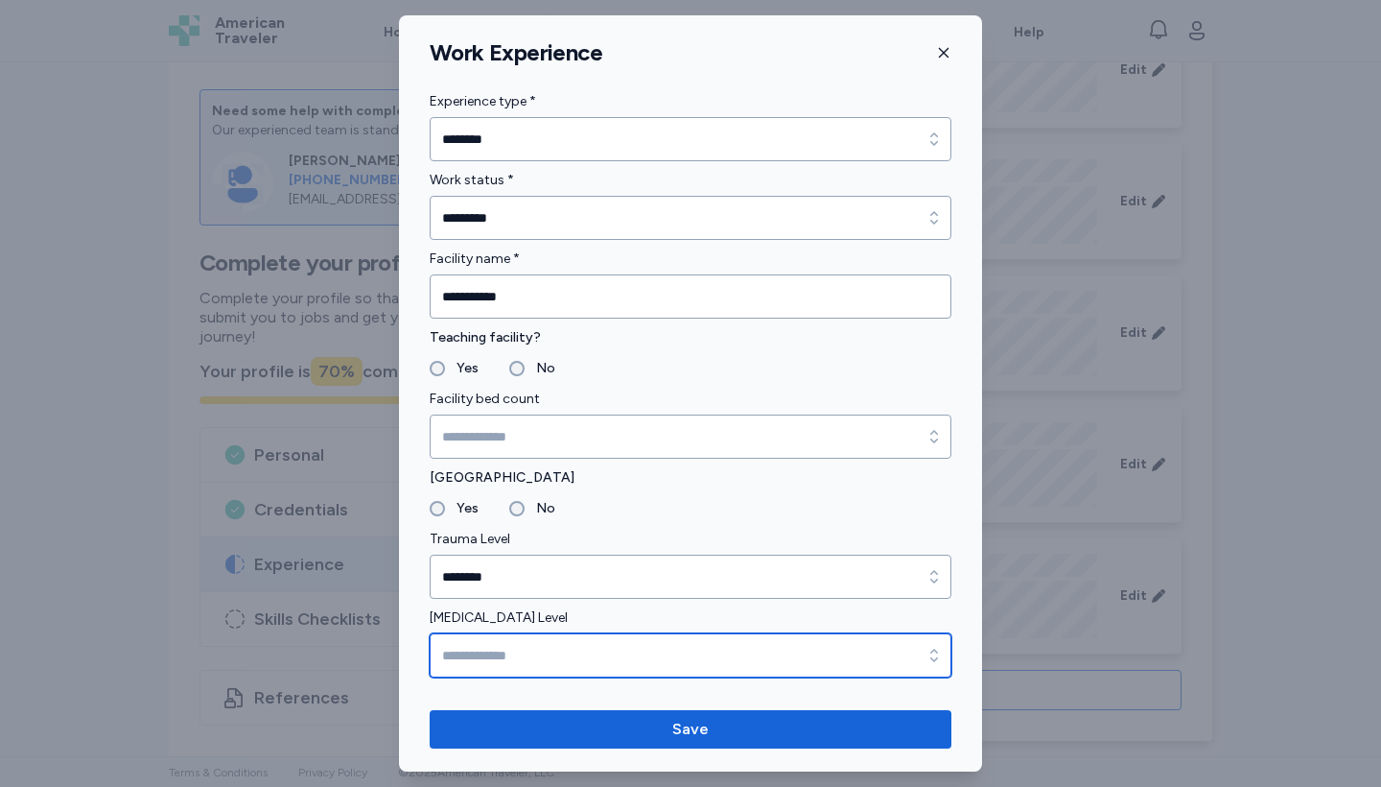
click at [895, 647] on input "[MEDICAL_DATA] Level" at bounding box center [691, 655] width 522 height 44
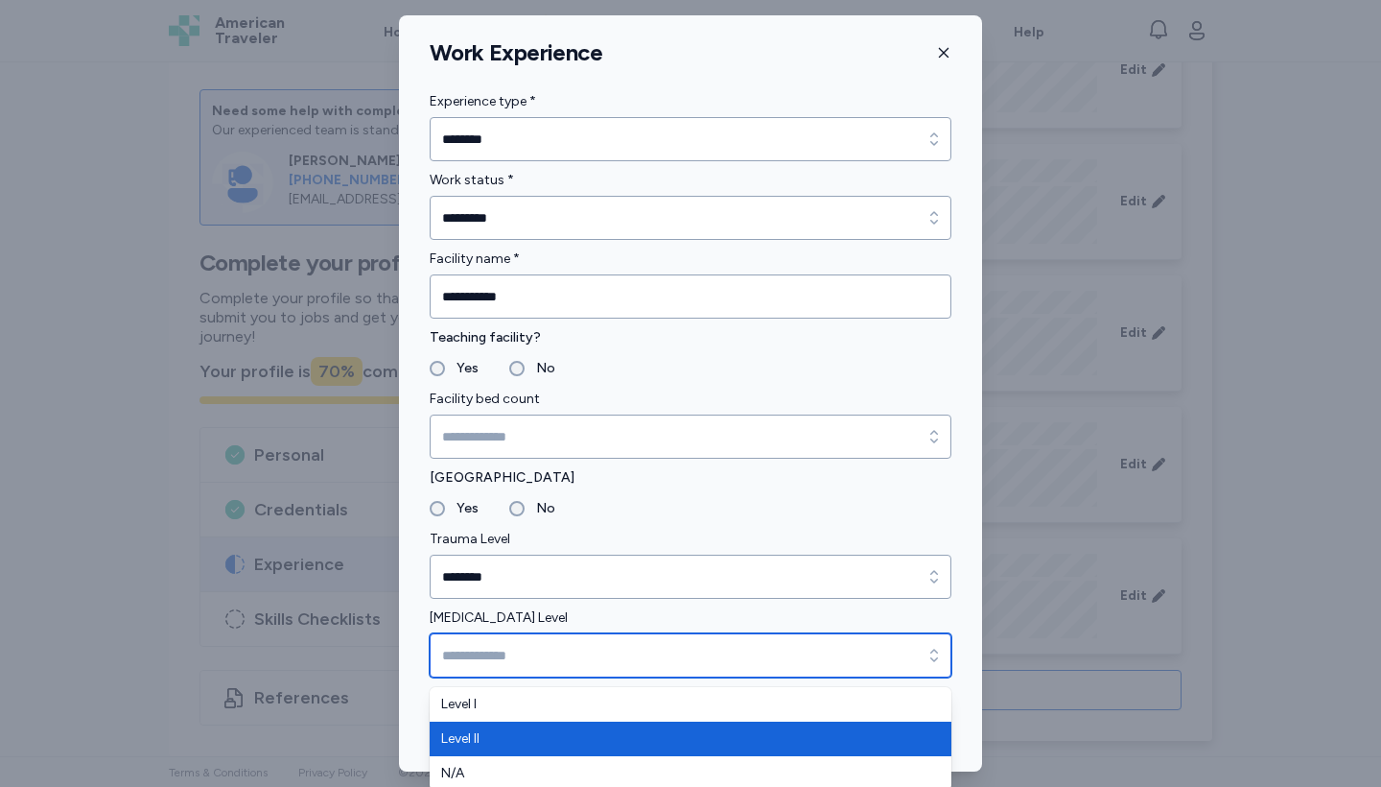
scroll to position [4, 0]
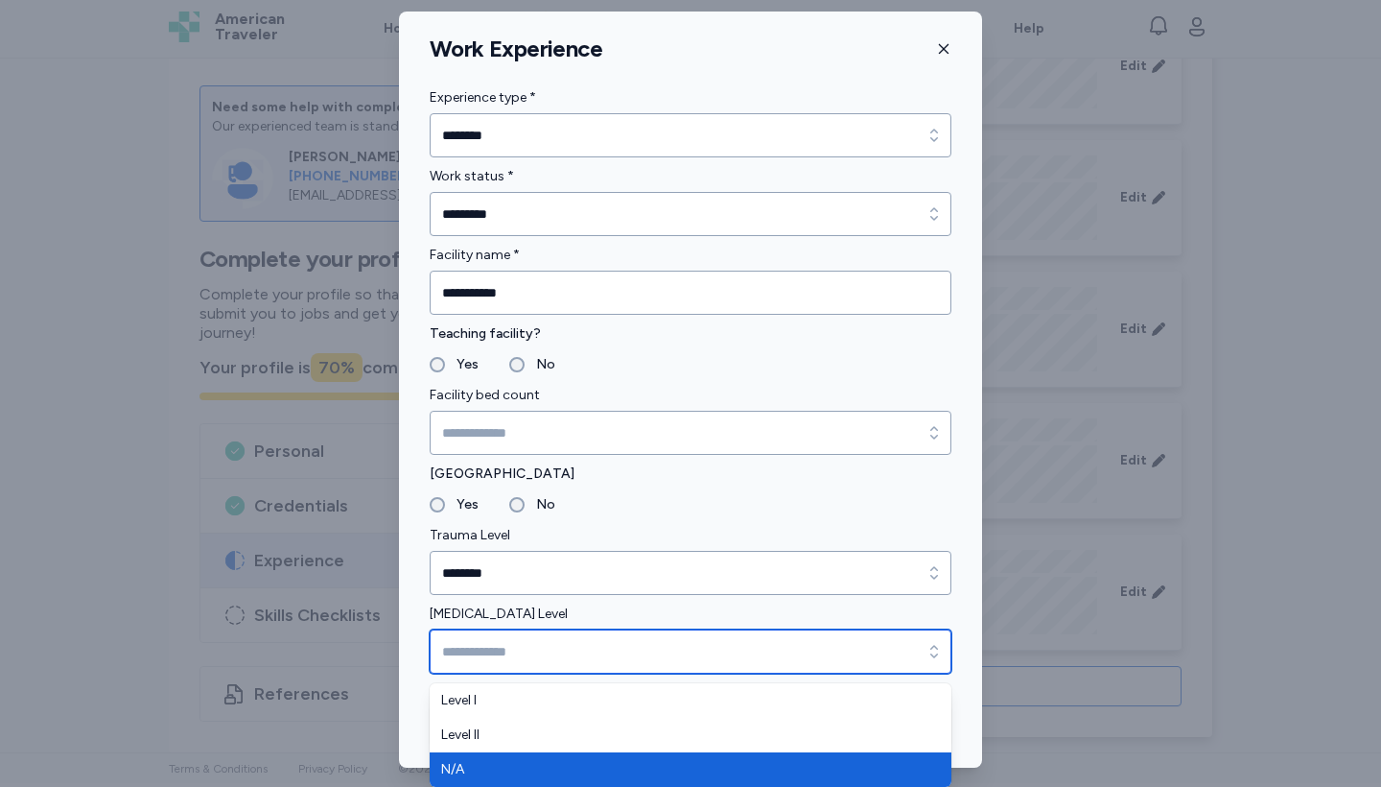
type input "***"
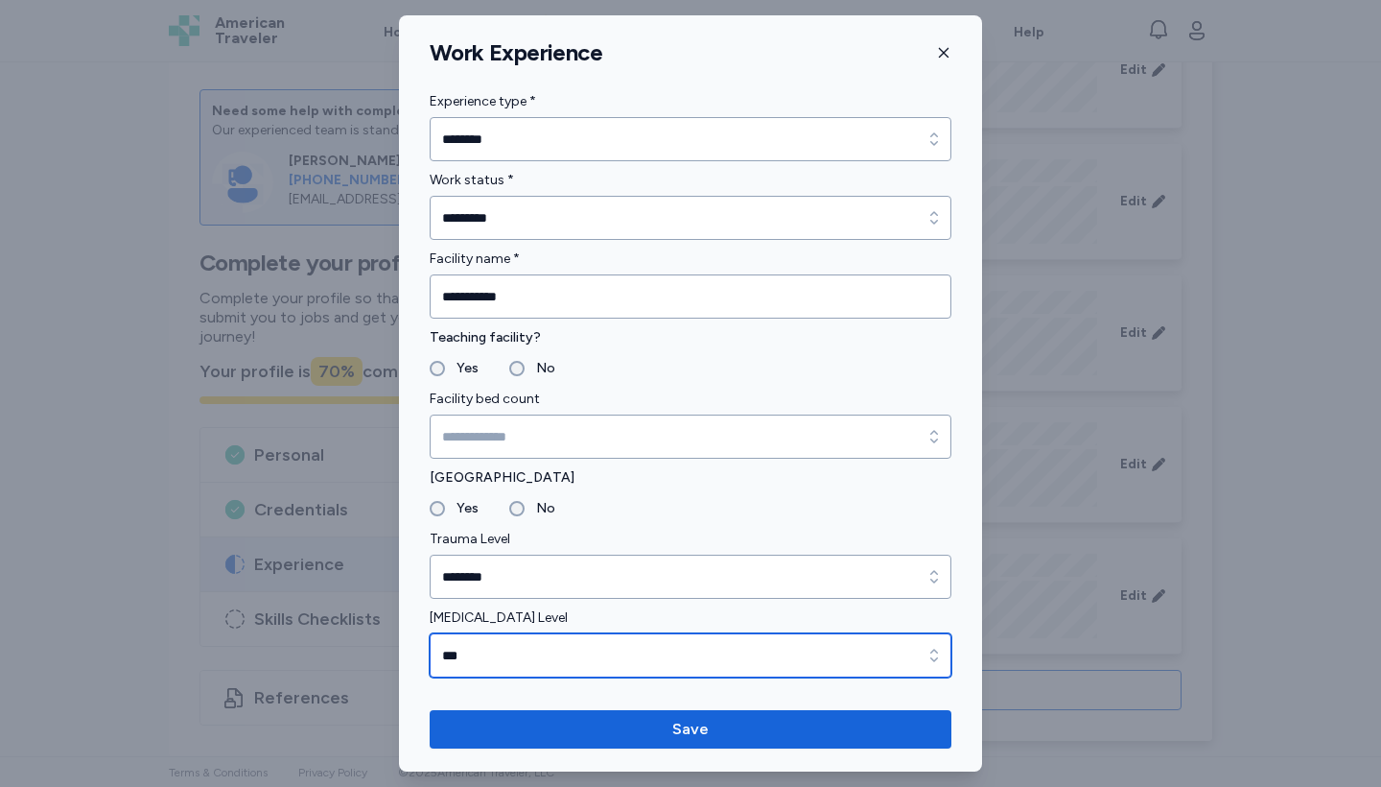
scroll to position [0, 0]
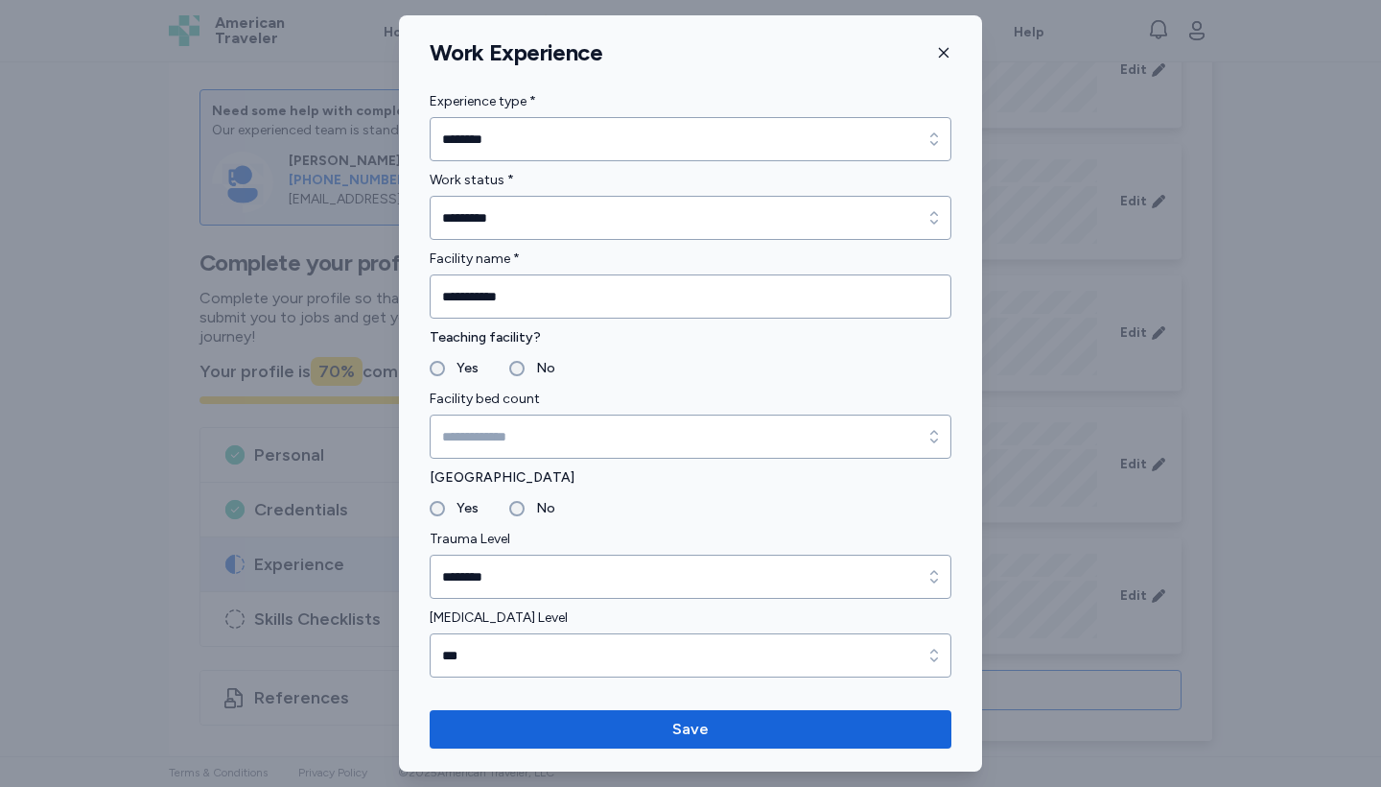
click at [757, 36] on div "**********" at bounding box center [690, 393] width 583 height 756
click at [946, 690] on div "**********" at bounding box center [690, 393] width 583 height 756
click at [976, 694] on div "**********" at bounding box center [690, 393] width 583 height 756
click at [941, 47] on icon "button" at bounding box center [943, 52] width 15 height 15
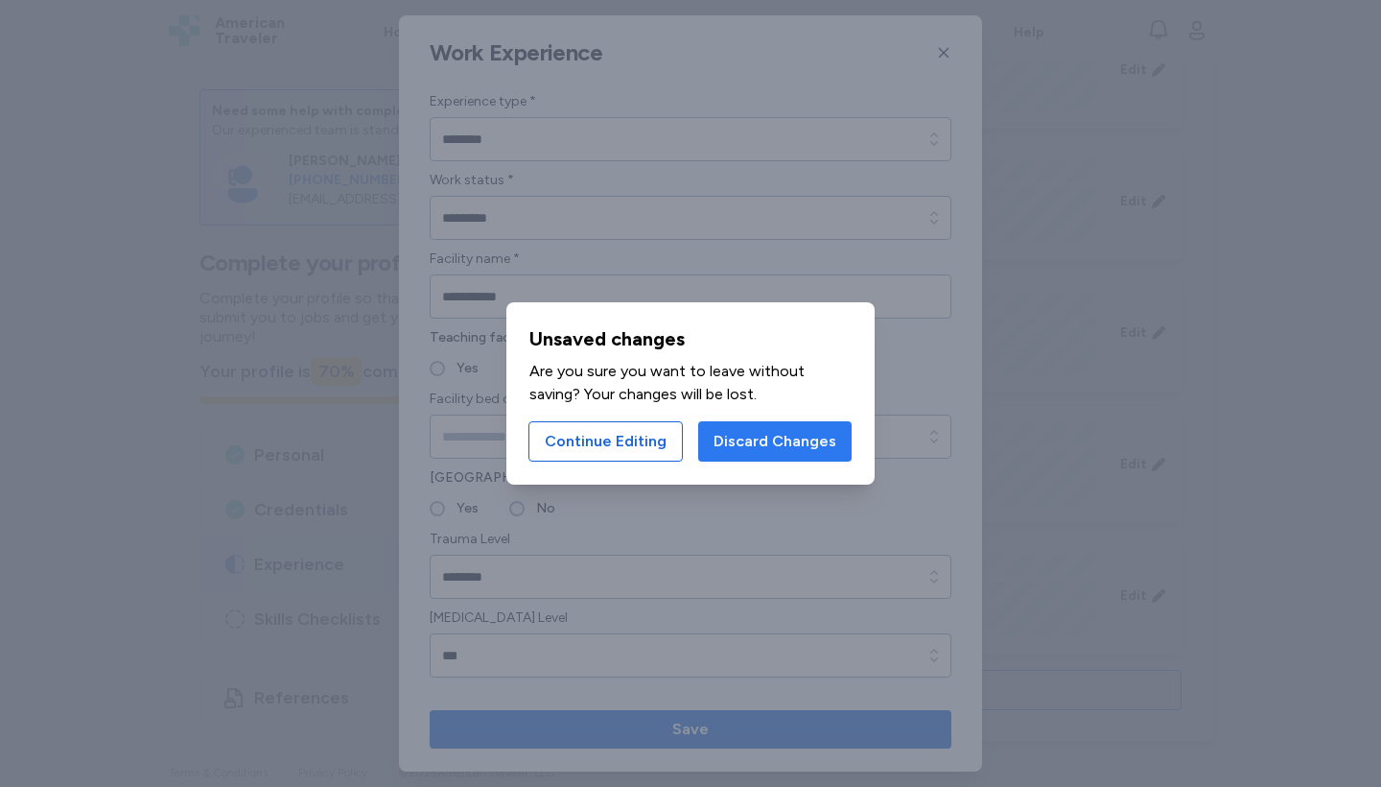
click at [728, 445] on span "Discard Changes" at bounding box center [775, 441] width 123 height 23
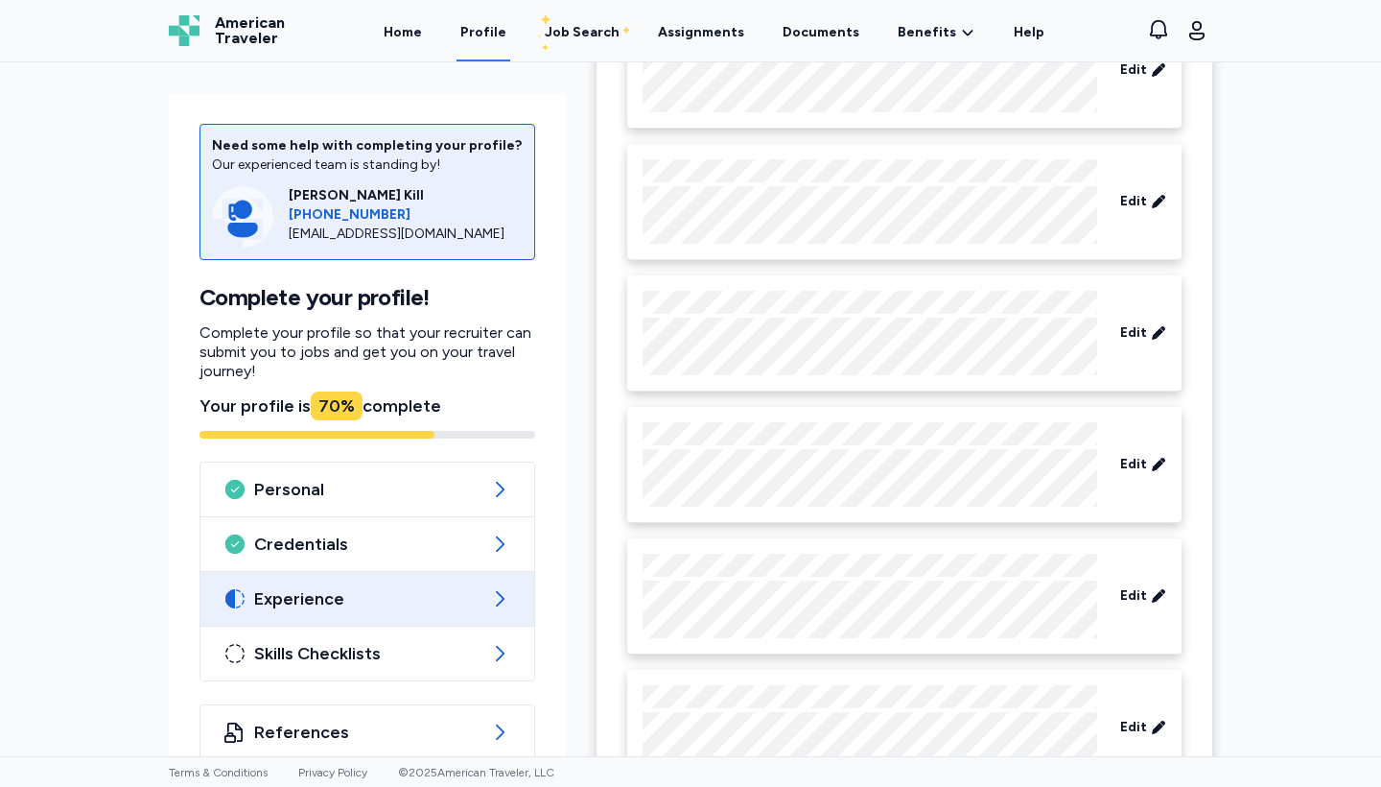
click at [510, 595] on icon at bounding box center [499, 598] width 23 height 23
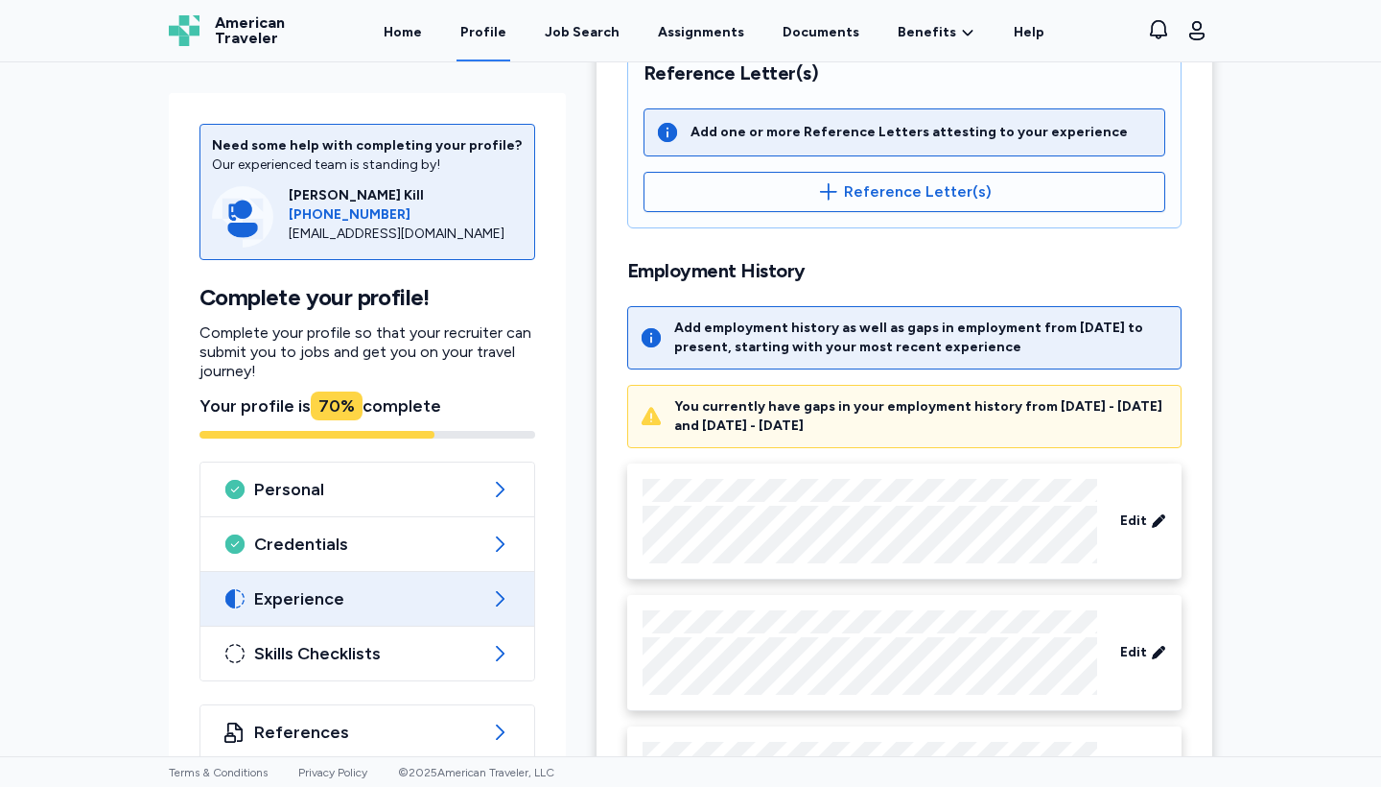
scroll to position [551, 0]
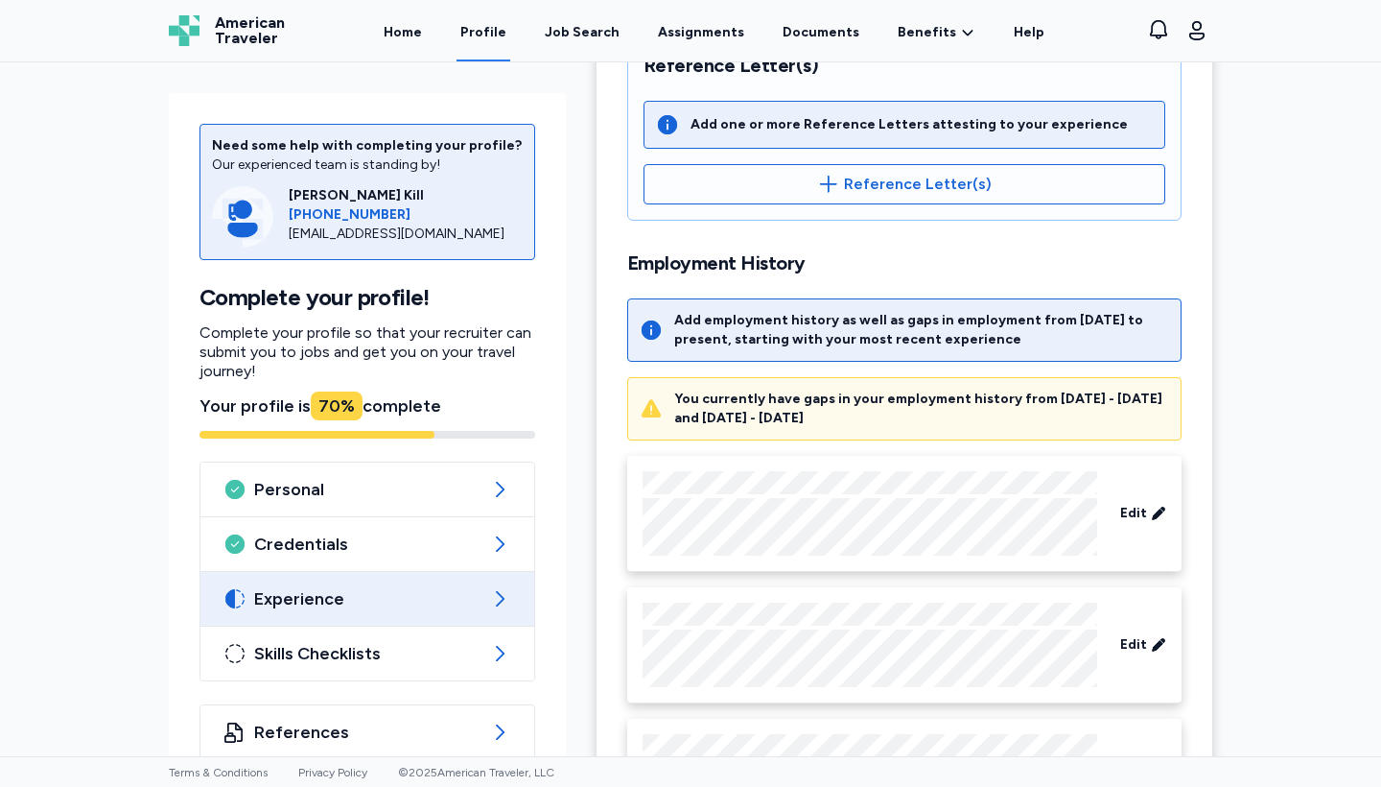
click at [1101, 341] on div "Add employment history as well as gaps in employment from [DATE] to present, st…" at bounding box center [921, 330] width 495 height 38
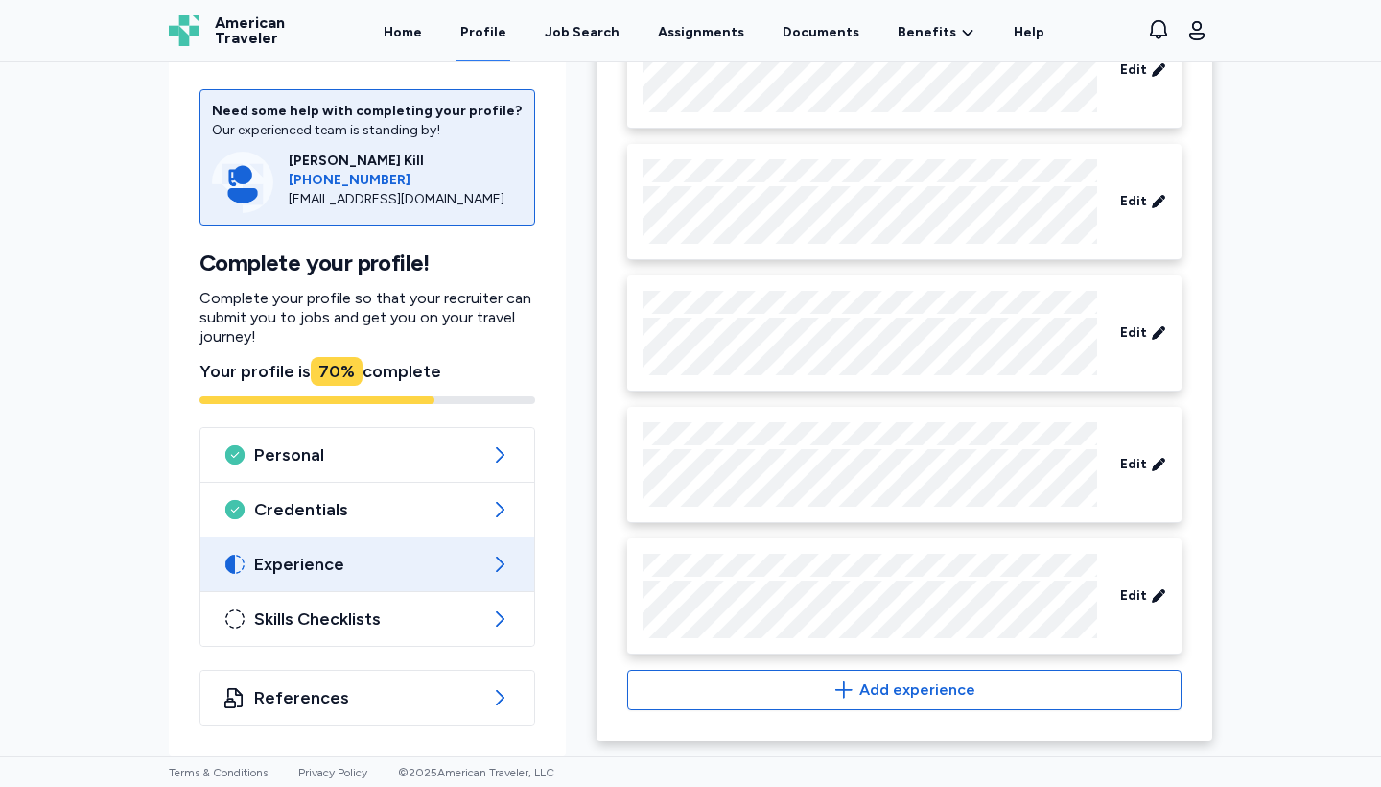
scroll to position [2702, 0]
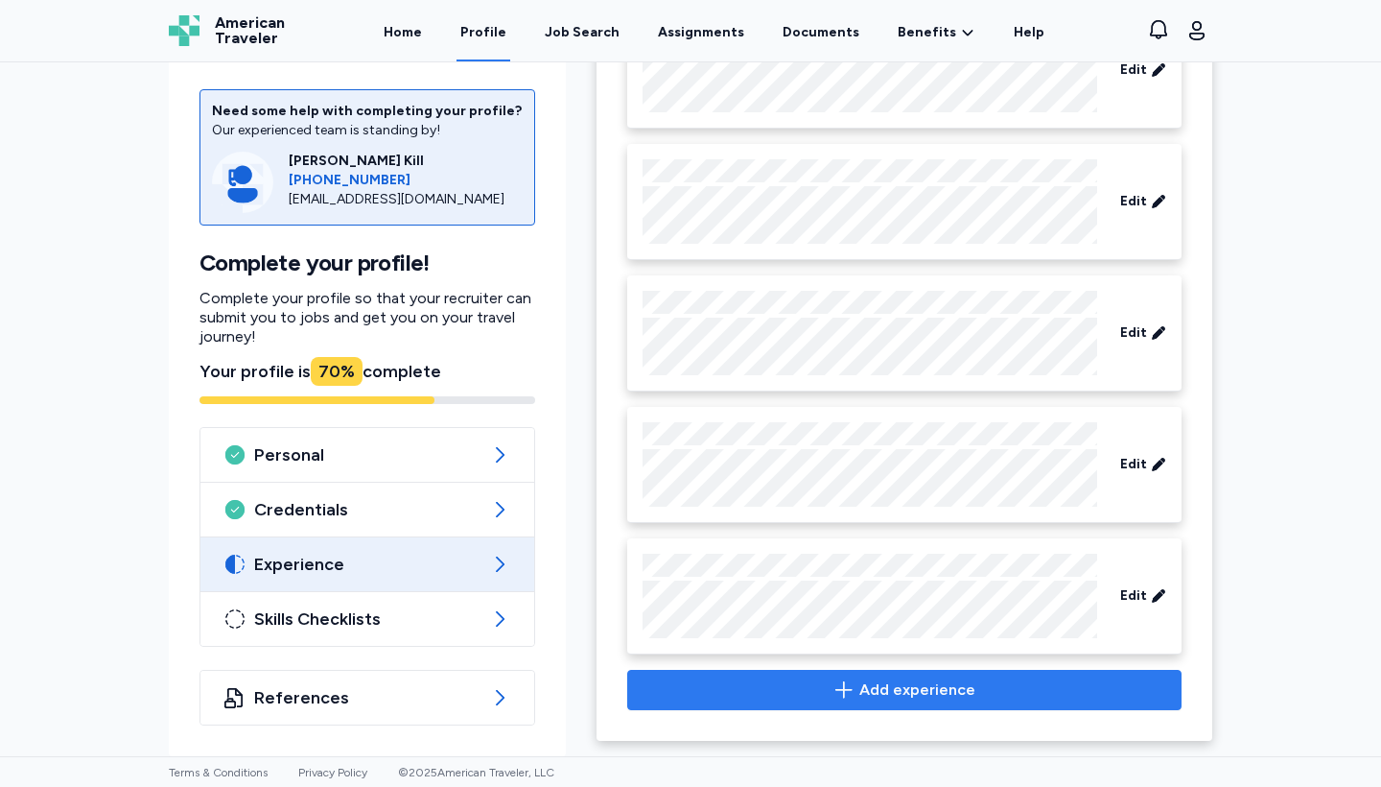
click at [871, 694] on span "Add experience" at bounding box center [917, 689] width 116 height 23
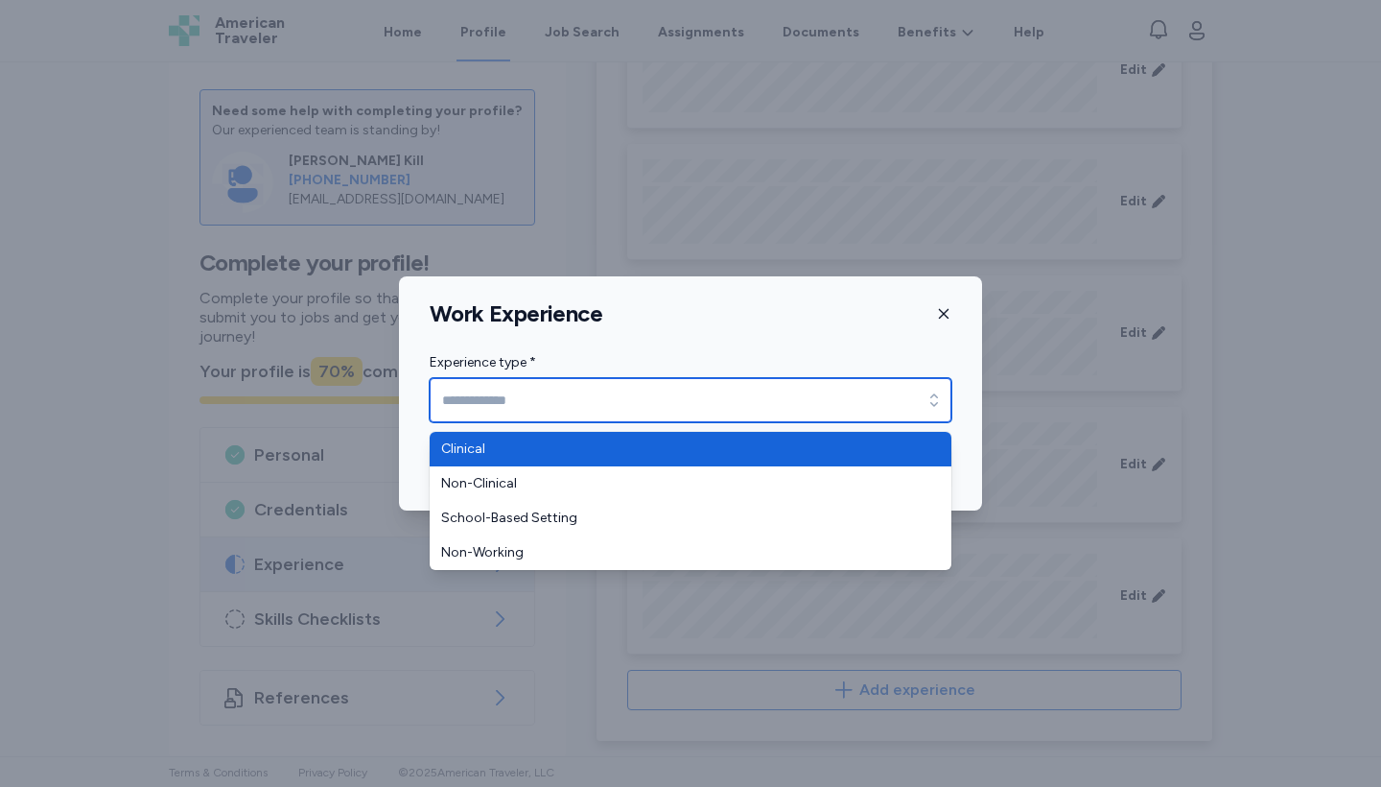
click at [611, 391] on input "Experience type *" at bounding box center [691, 400] width 522 height 44
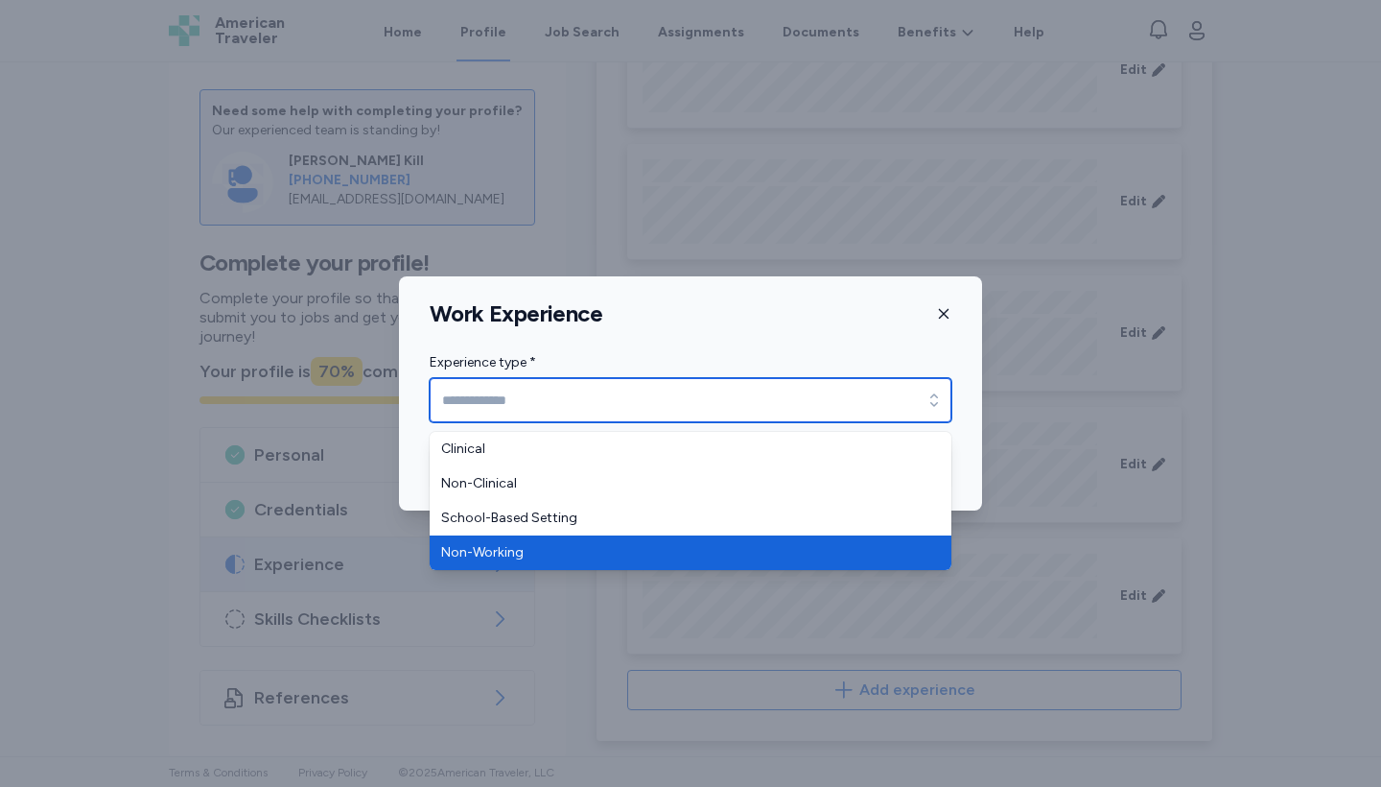
type input "**********"
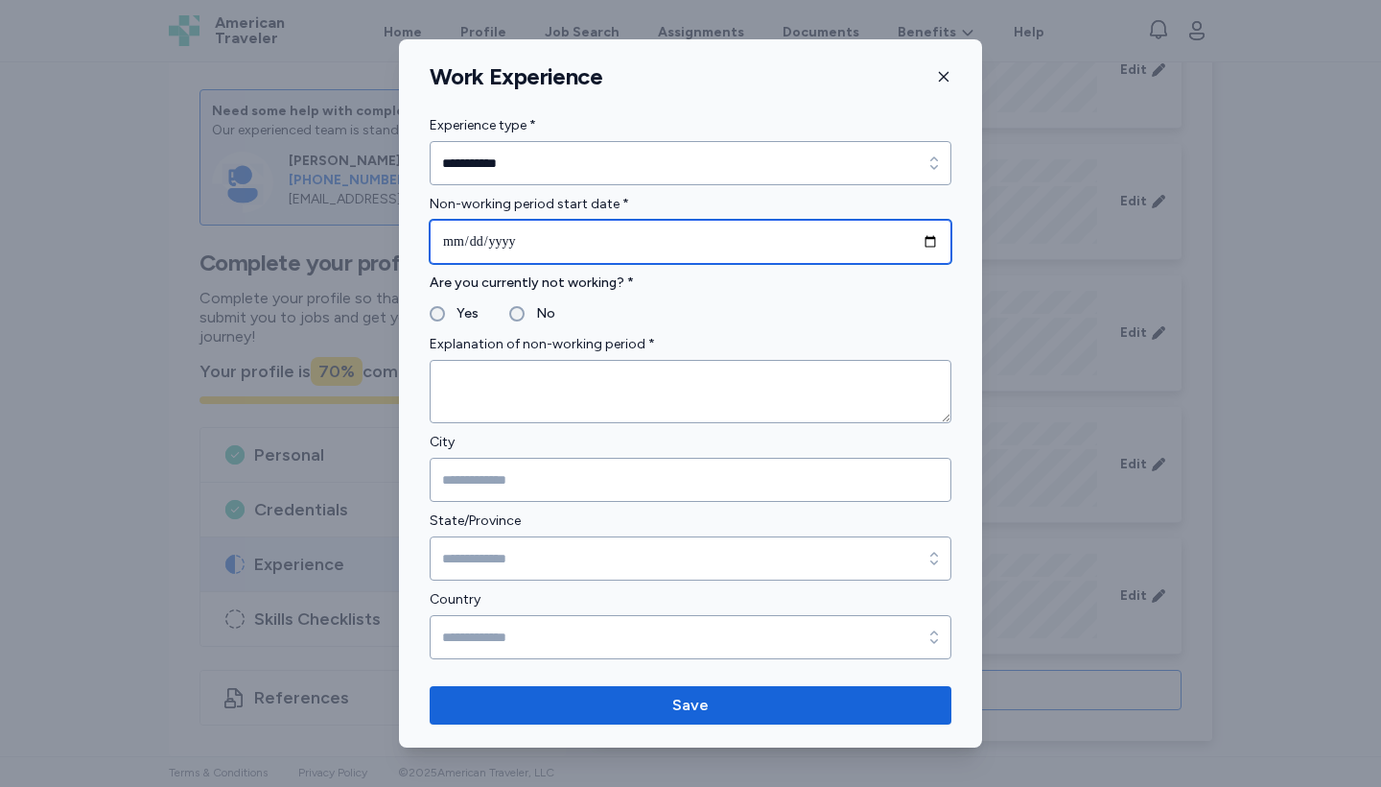
click at [526, 241] on input "date" at bounding box center [691, 242] width 522 height 44
type input "**********"
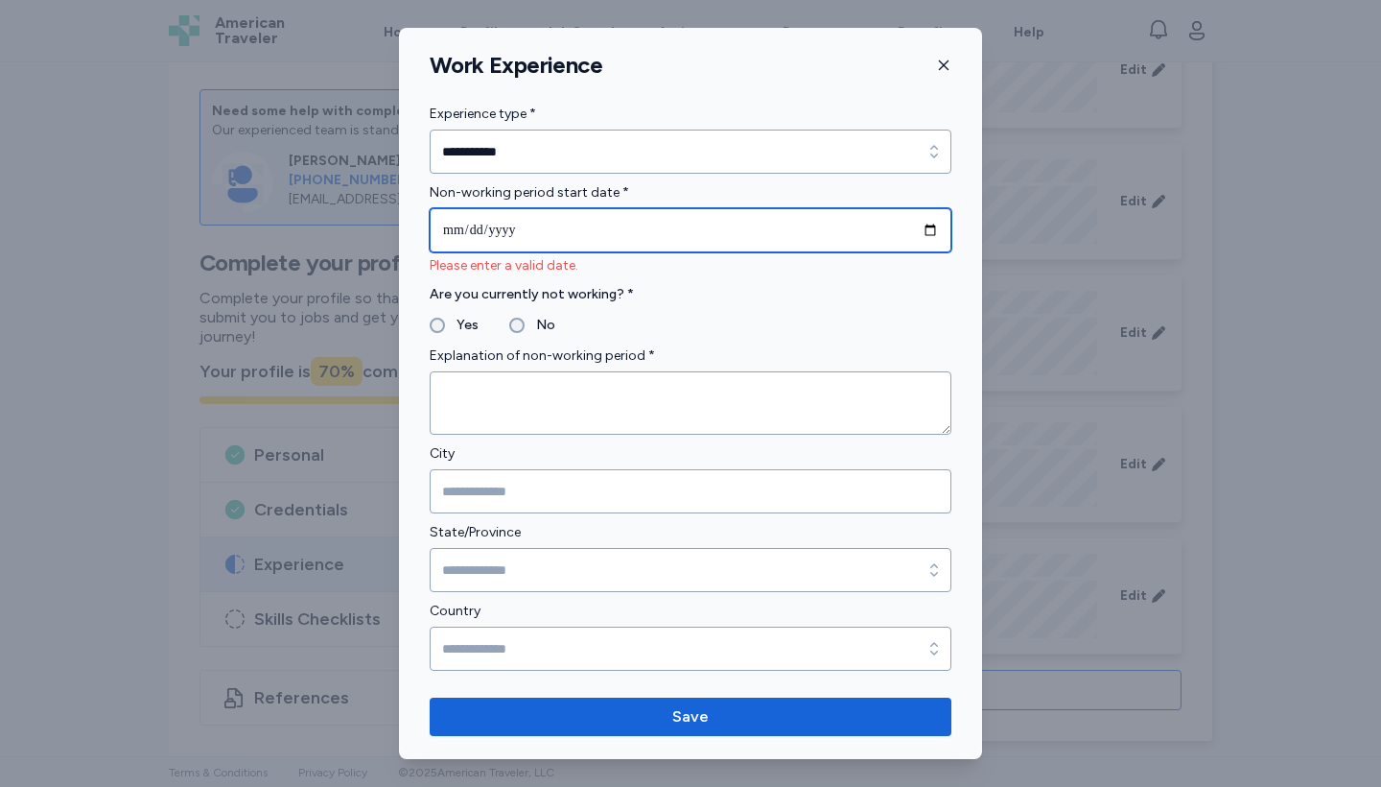
click at [457, 229] on input "date" at bounding box center [691, 230] width 522 height 44
click at [504, 226] on input "date" at bounding box center [691, 230] width 522 height 44
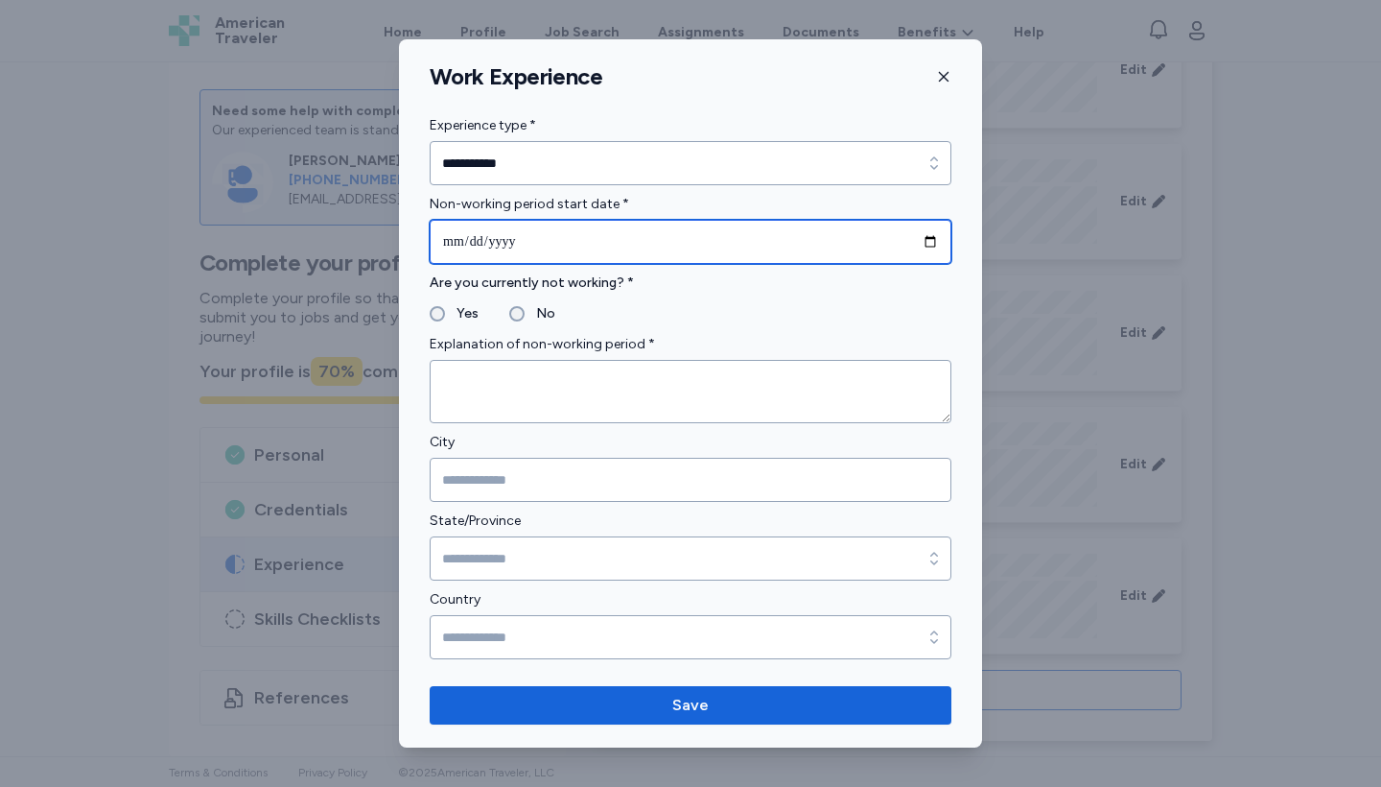
type input "**********"
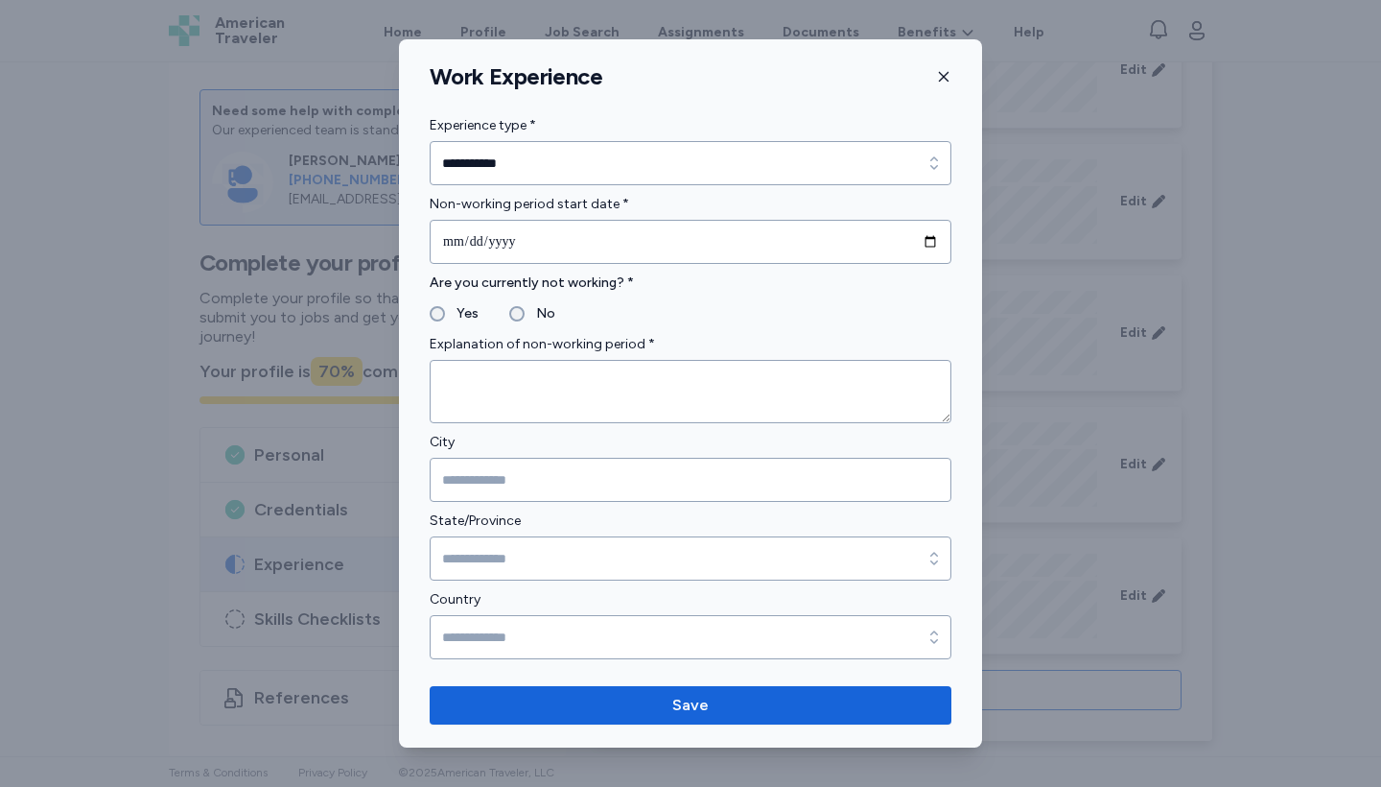
click at [647, 312] on fieldset "Yes No" at bounding box center [691, 313] width 522 height 23
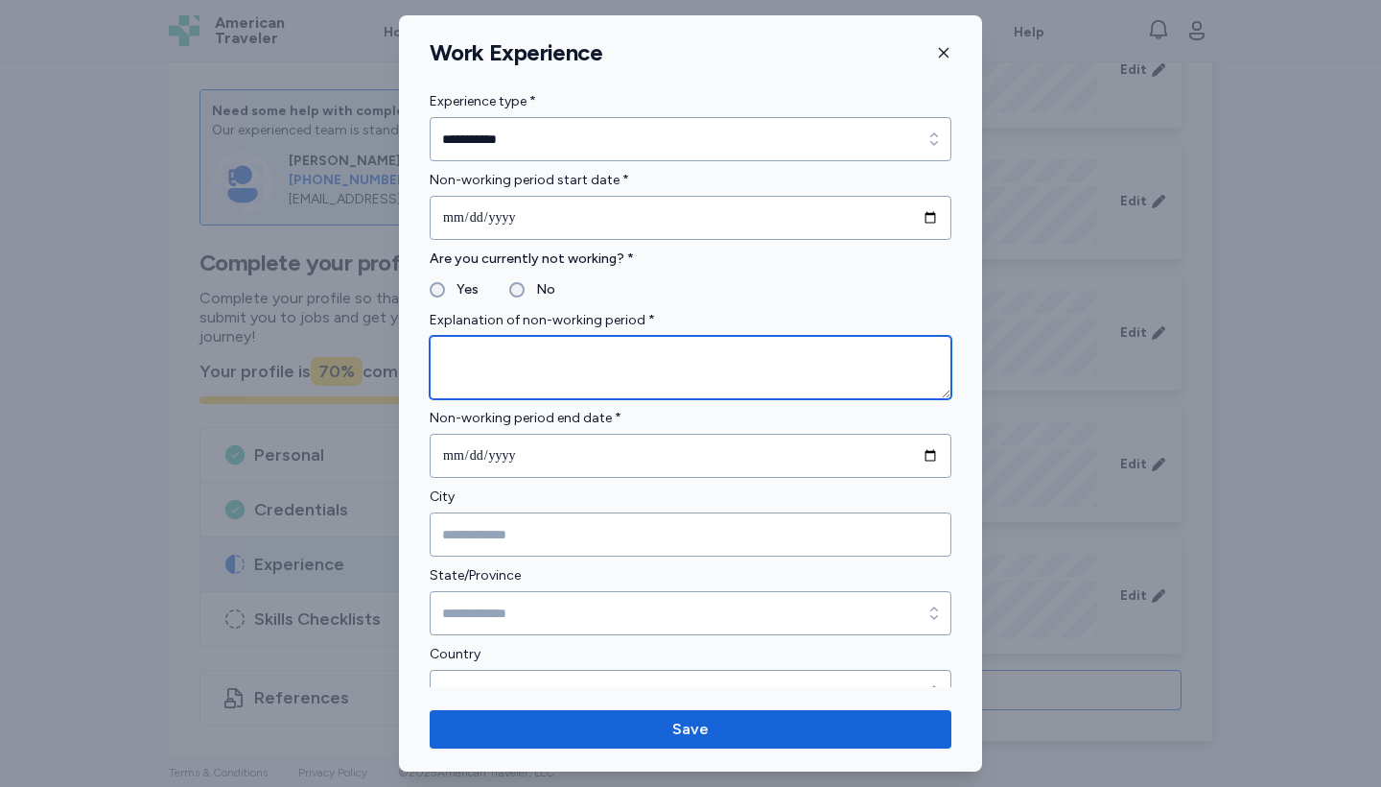
click at [518, 370] on textarea at bounding box center [691, 367] width 522 height 63
type textarea "**********"
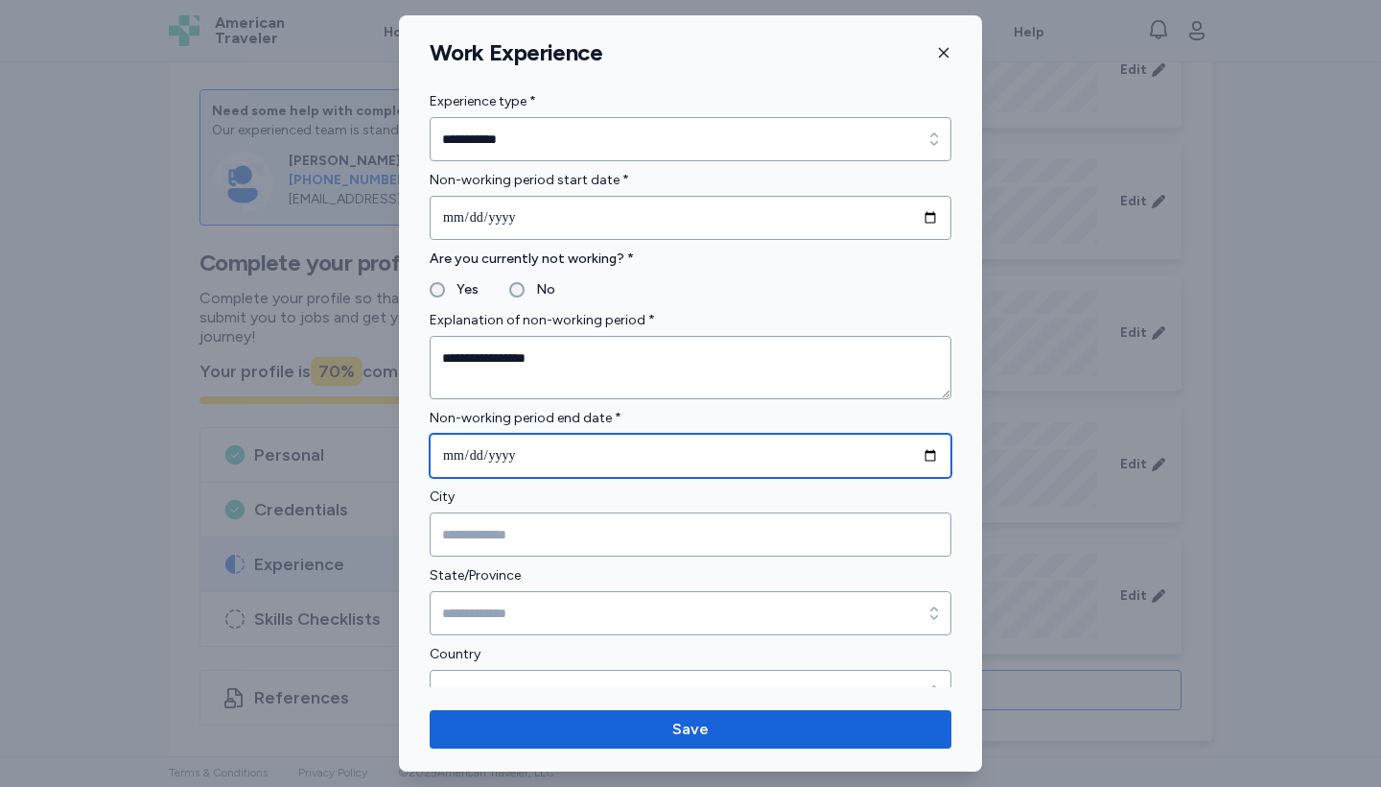
click at [528, 459] on input "date" at bounding box center [691, 456] width 522 height 44
click at [505, 452] on input "date" at bounding box center [691, 456] width 522 height 44
type input "**********"
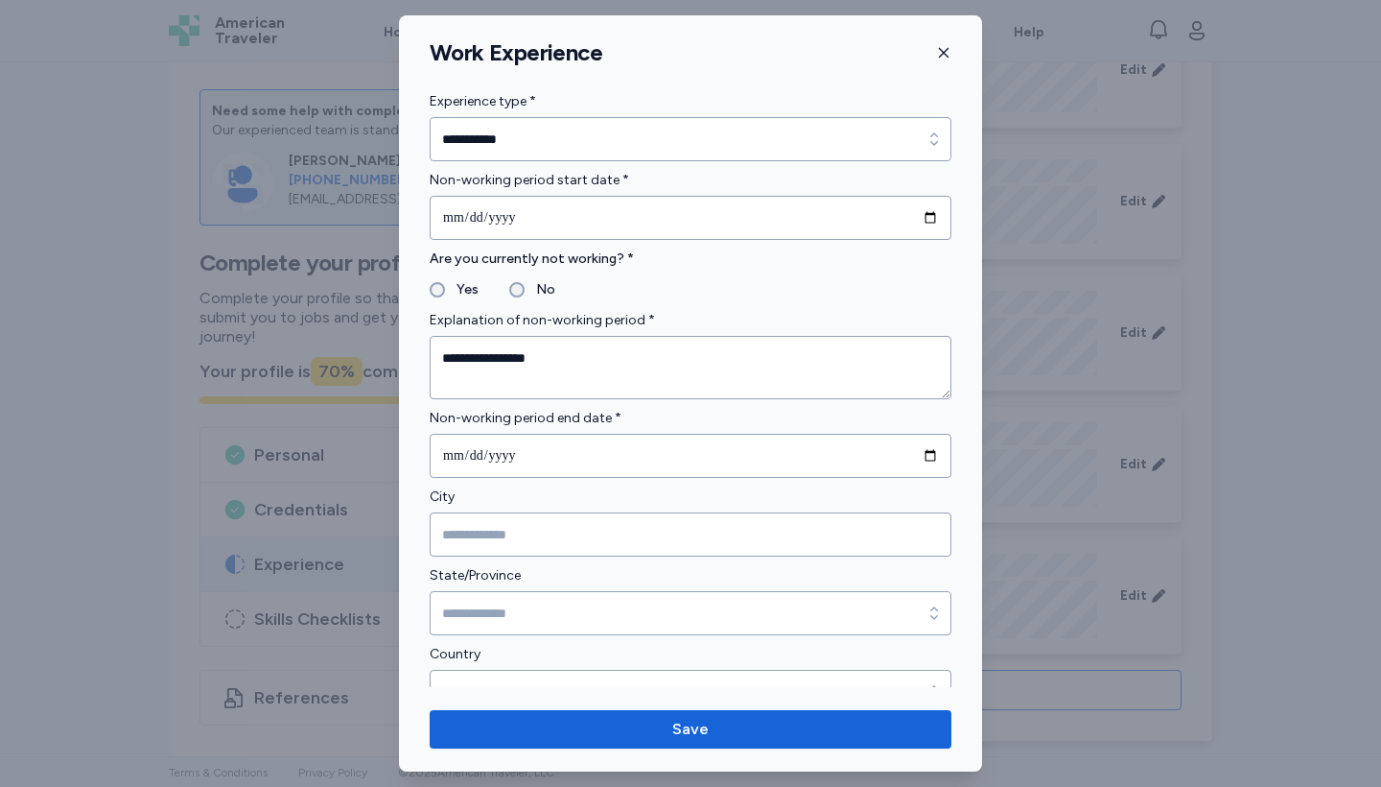
click at [602, 504] on label "City" at bounding box center [691, 496] width 522 height 23
click at [672, 694] on span "Save" at bounding box center [690, 728] width 491 height 23
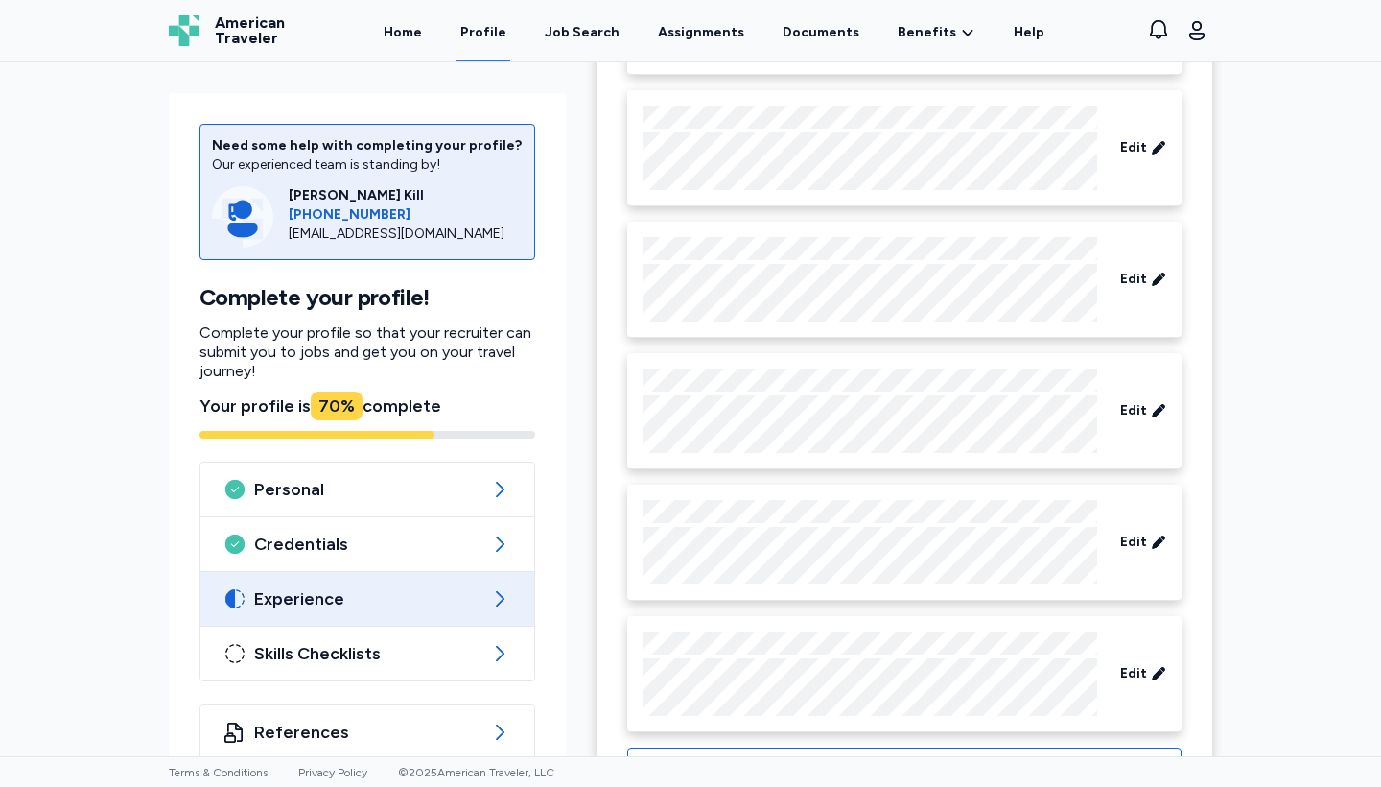
click at [1211, 272] on div "Need some help with completing your profile? Our experienced team is standing b…" at bounding box center [690, 409] width 1381 height 694
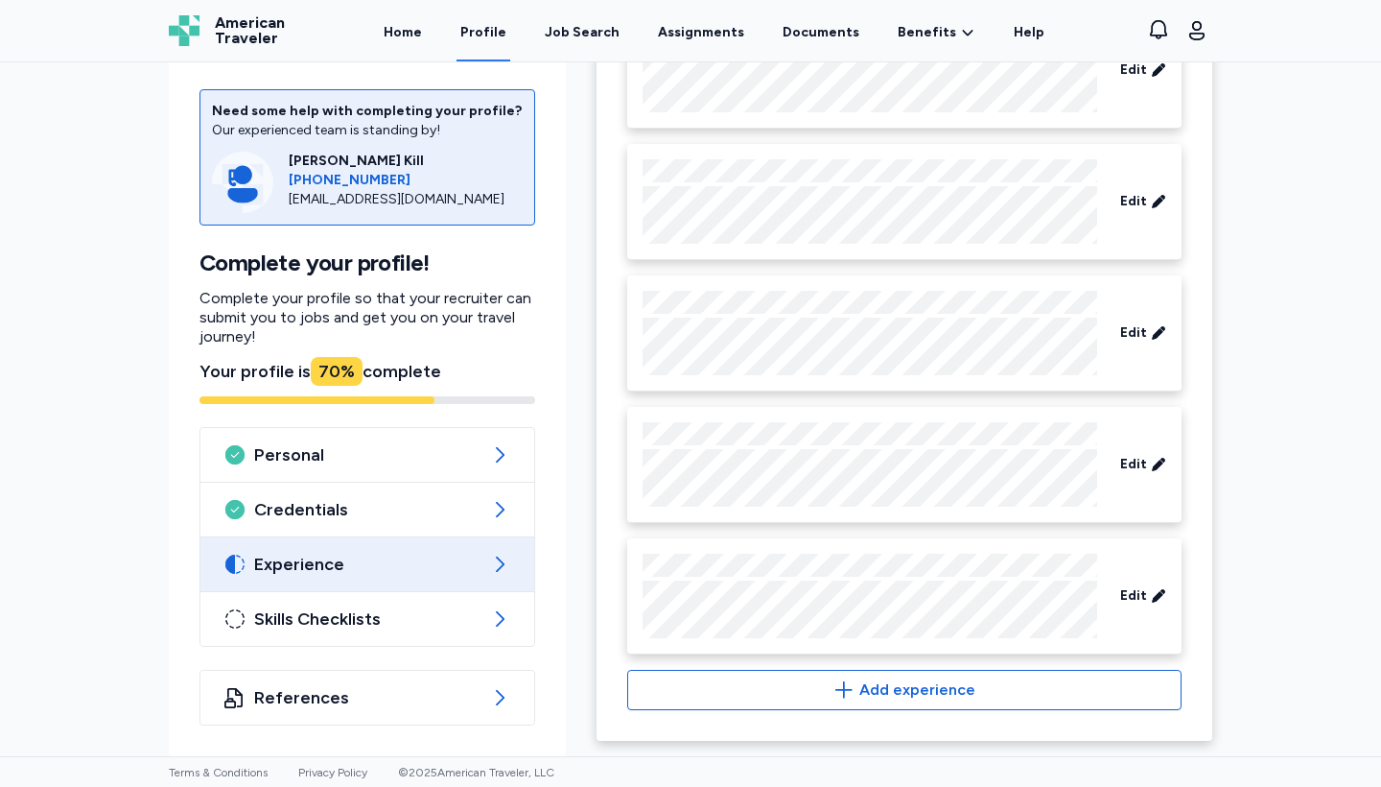
scroll to position [2795, 0]
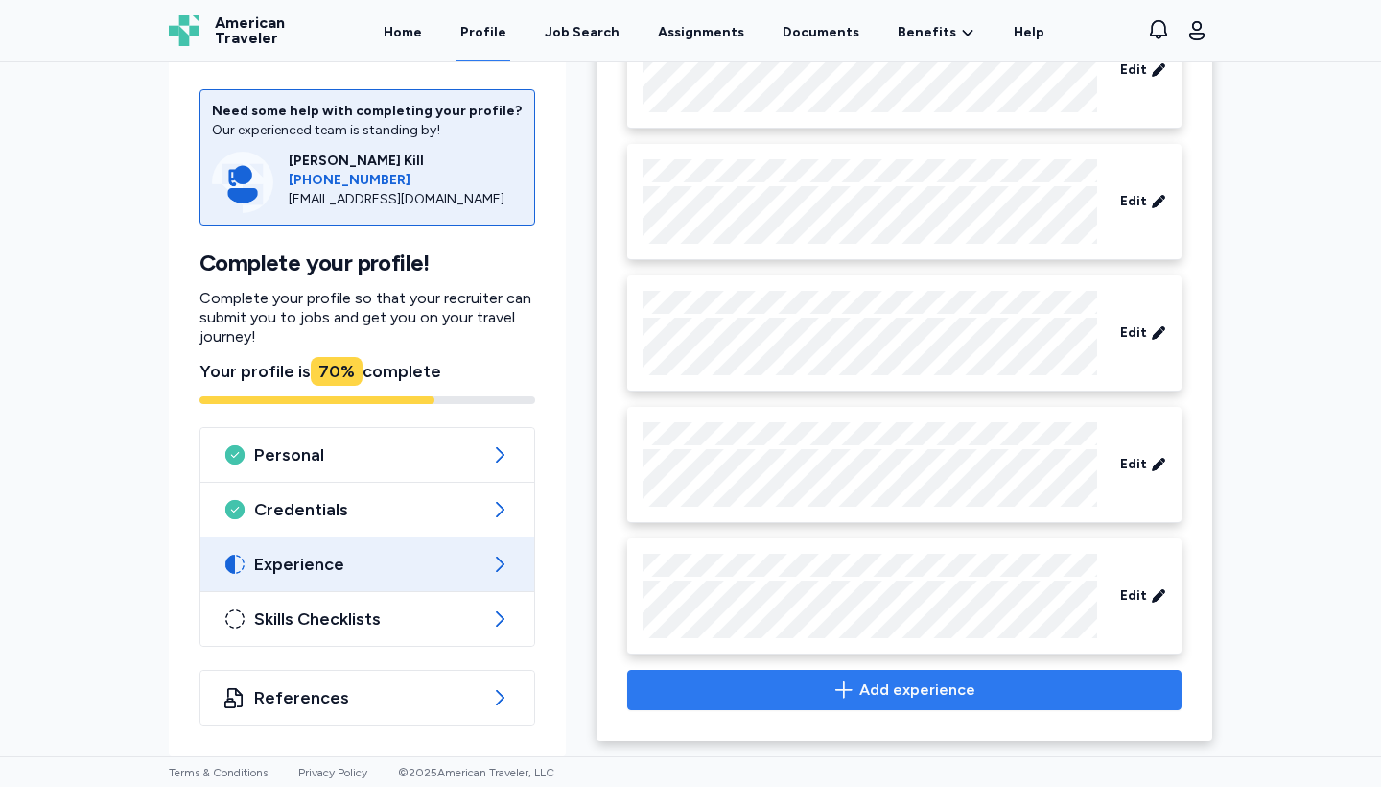
click at [856, 694] on icon "button" at bounding box center [844, 689] width 23 height 23
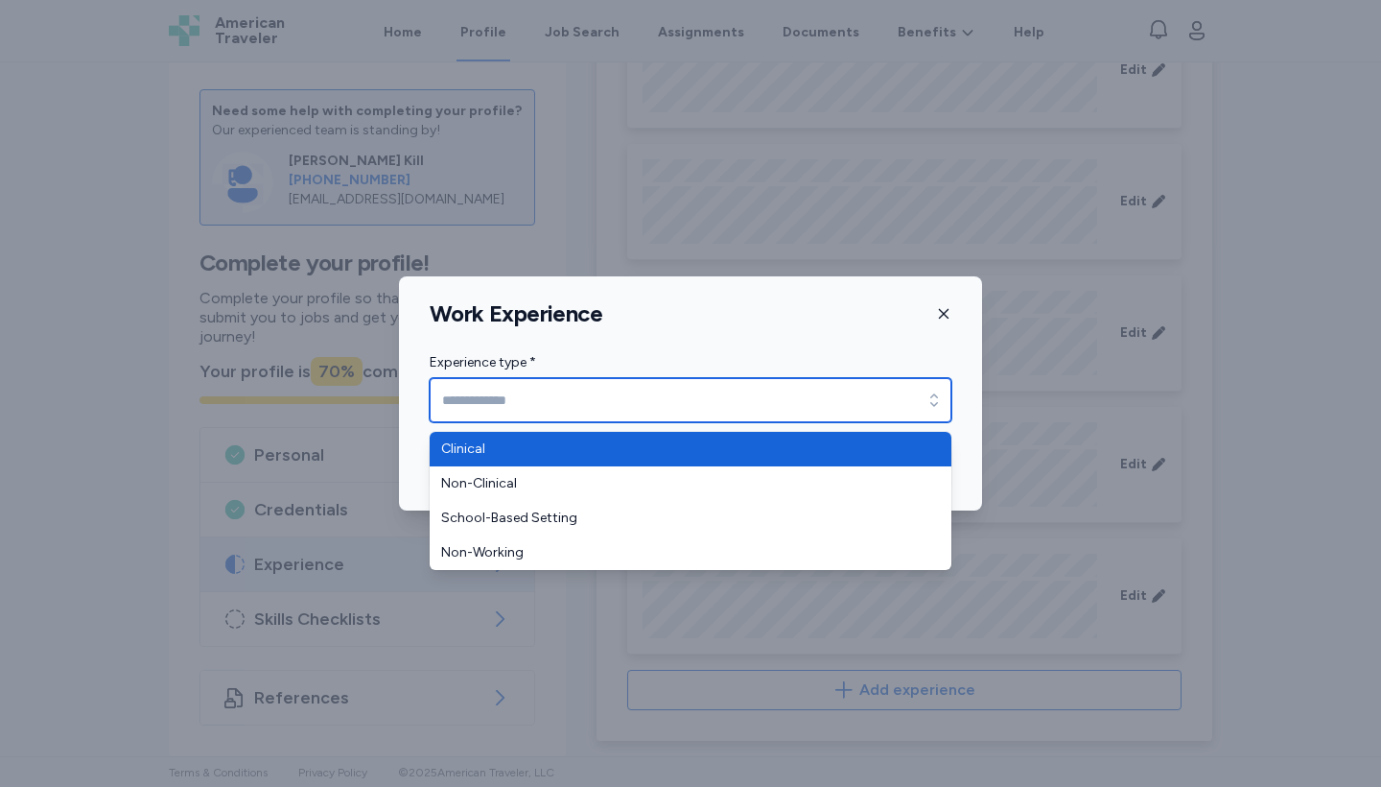
click at [667, 402] on input "Experience type *" at bounding box center [691, 400] width 522 height 44
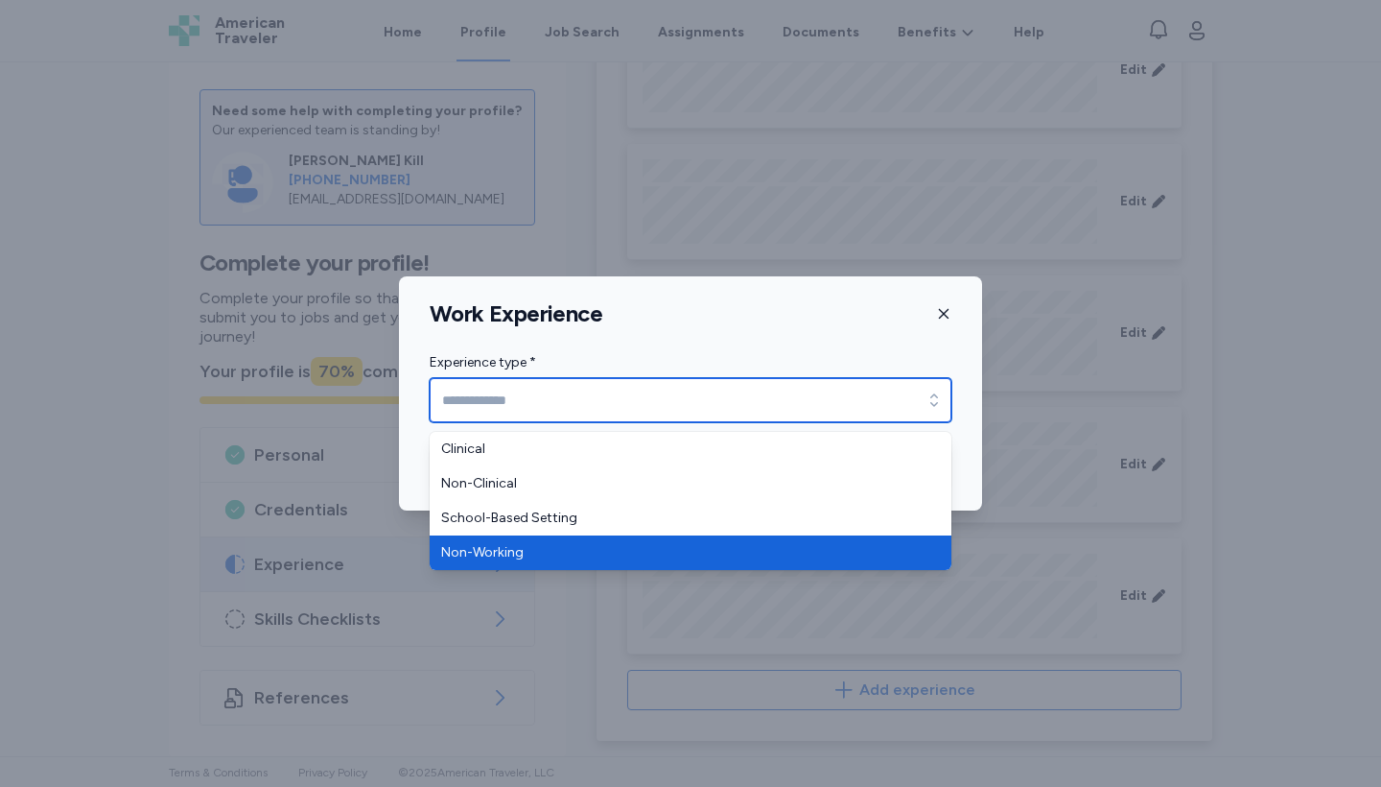
type input "**********"
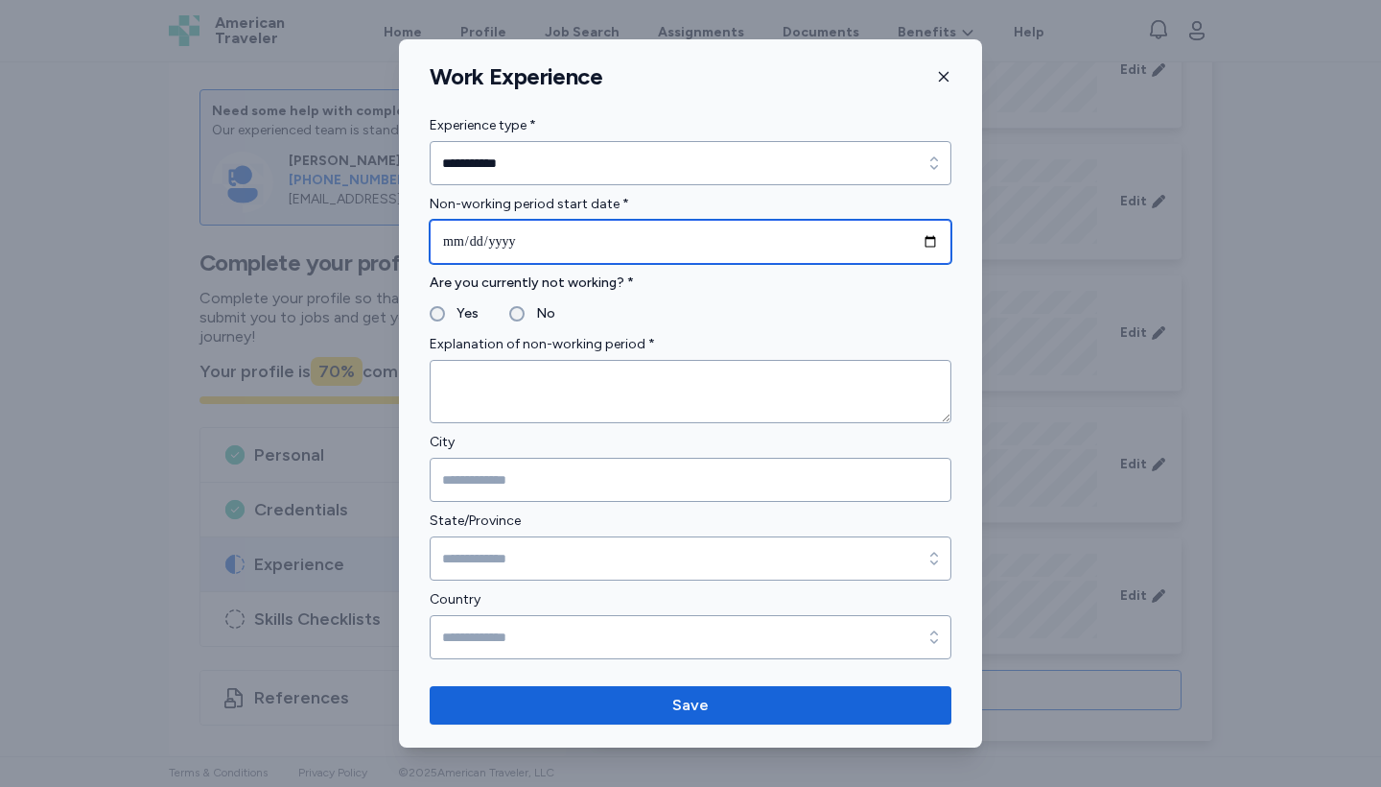
click at [495, 241] on input "date" at bounding box center [691, 242] width 522 height 44
click at [458, 242] on input "date" at bounding box center [691, 242] width 522 height 44
click at [460, 242] on input "date" at bounding box center [691, 242] width 522 height 44
click at [467, 242] on input "date" at bounding box center [691, 242] width 522 height 44
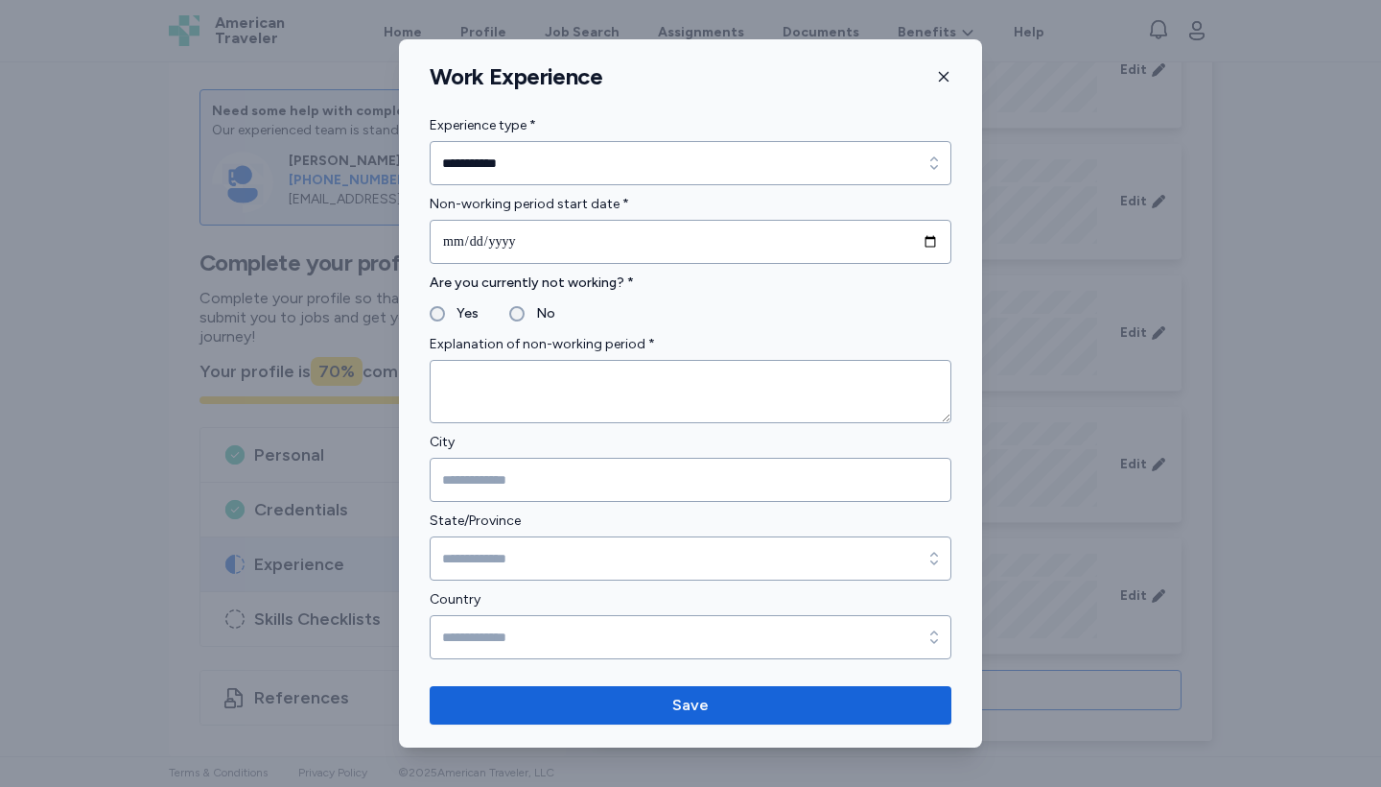
click at [596, 311] on fieldset "Yes No" at bounding box center [691, 313] width 522 height 23
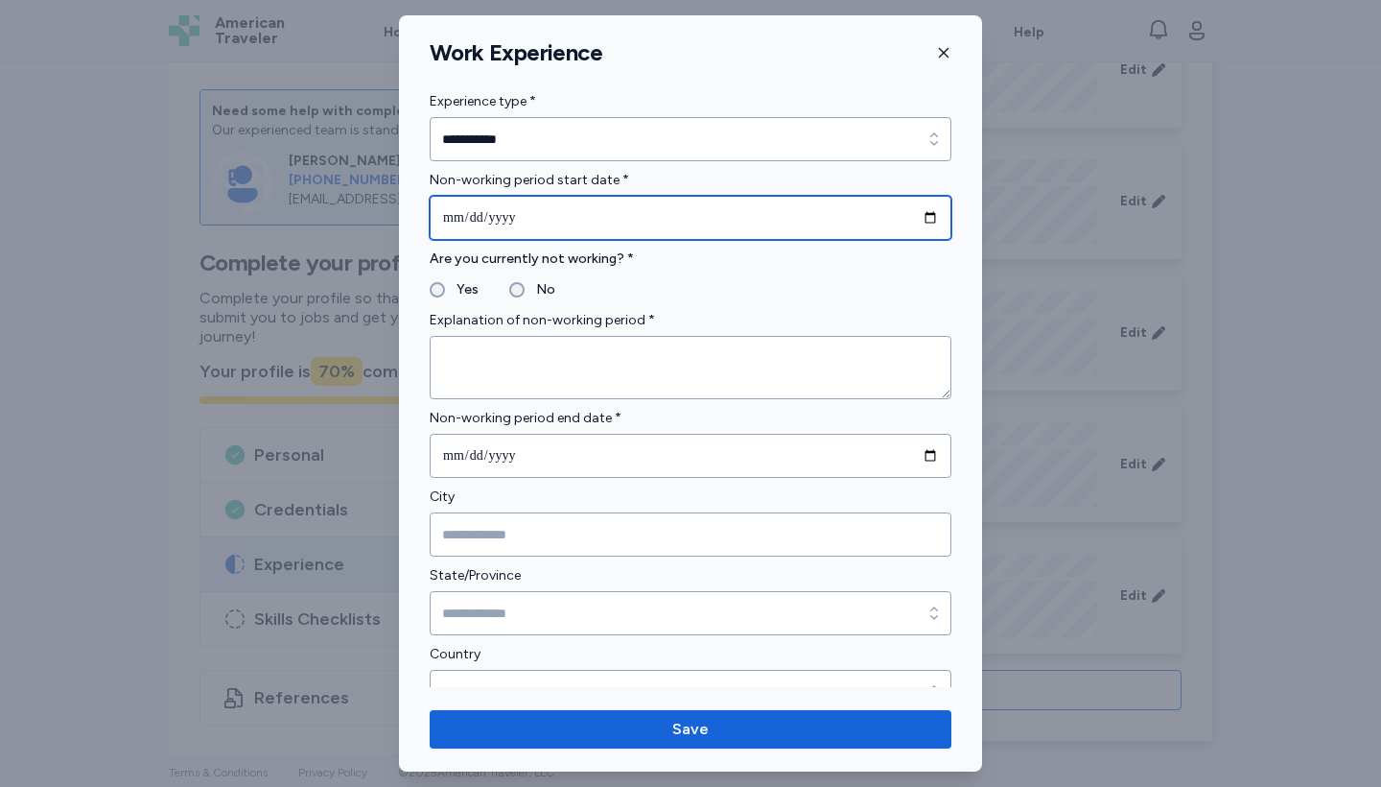
click at [482, 218] on input "**********" at bounding box center [691, 218] width 522 height 44
type input "**********"
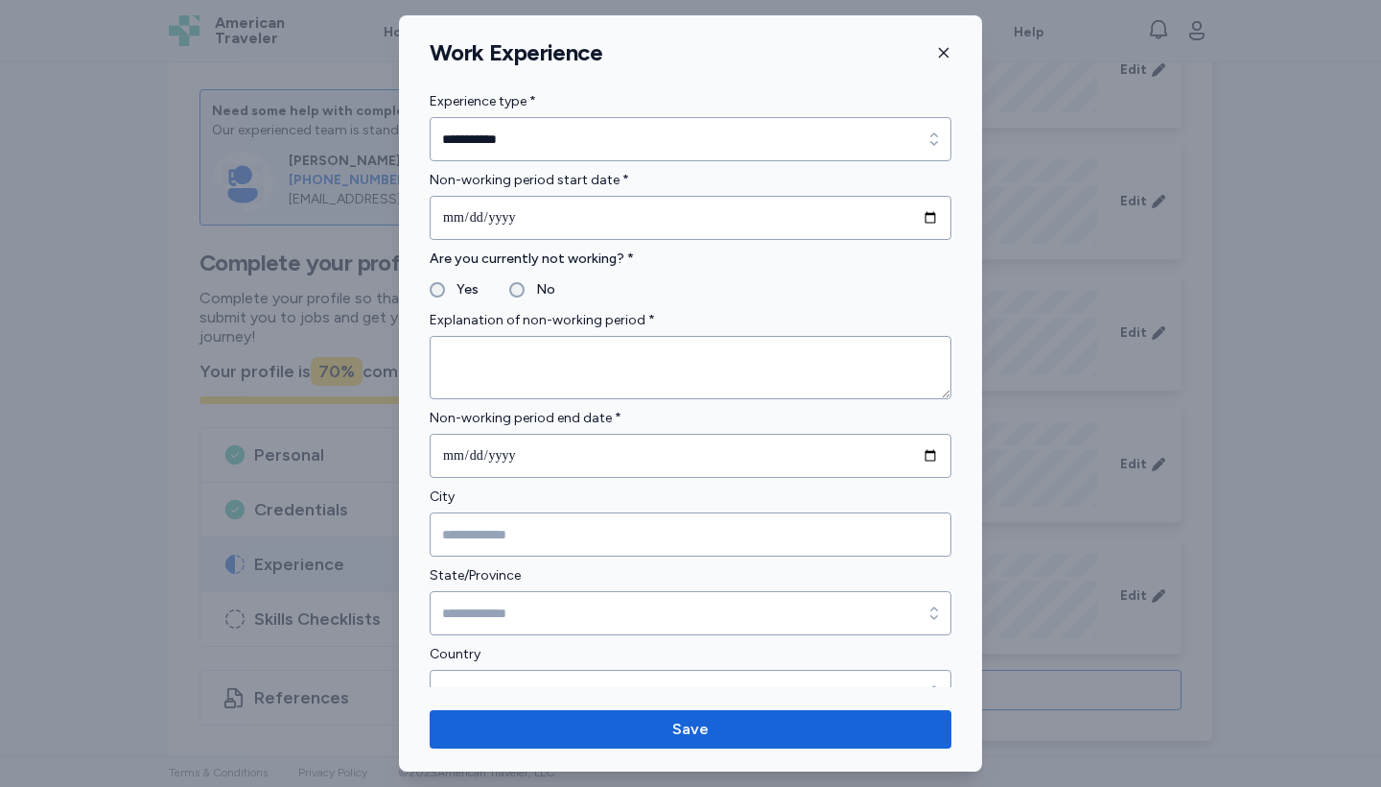
click at [655, 286] on fieldset "Yes No" at bounding box center [691, 289] width 522 height 23
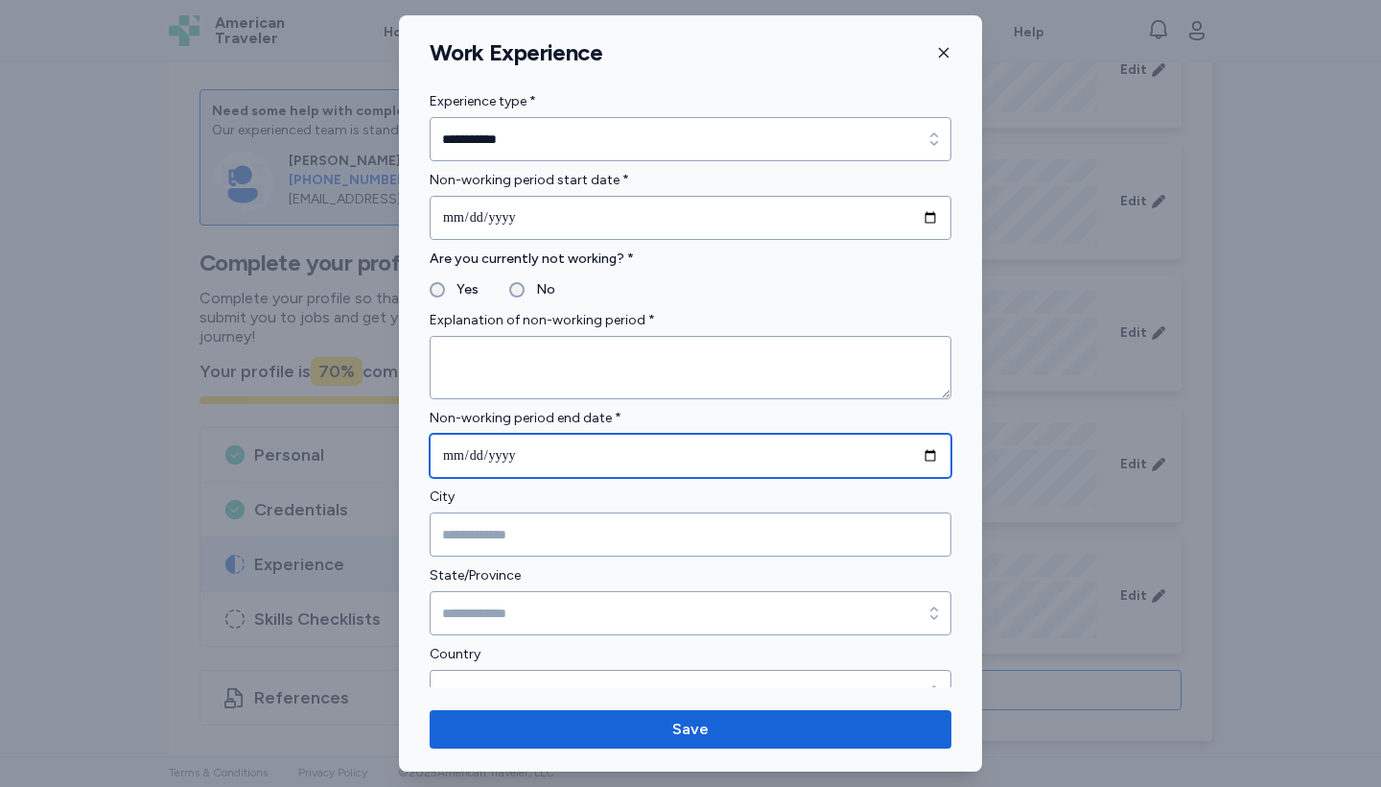
click at [455, 452] on input "date" at bounding box center [691, 456] width 522 height 44
click at [510, 454] on input "date" at bounding box center [691, 456] width 522 height 44
click at [452, 456] on input "date" at bounding box center [691, 456] width 522 height 44
click at [506, 450] on input "date" at bounding box center [691, 456] width 522 height 44
click at [447, 454] on input "**********" at bounding box center [691, 456] width 522 height 44
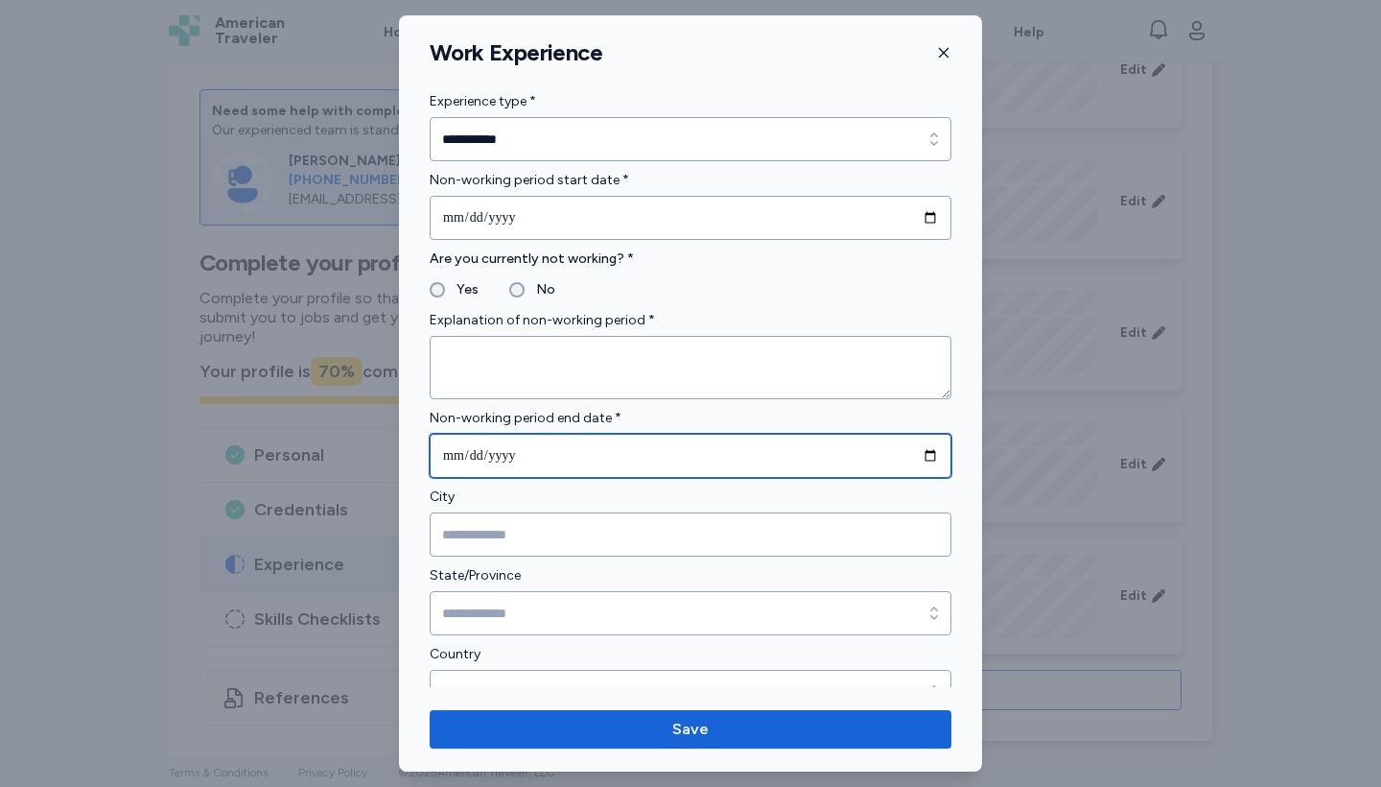
click at [534, 459] on input "**********" at bounding box center [691, 456] width 522 height 44
click at [528, 455] on input "**********" at bounding box center [691, 456] width 522 height 44
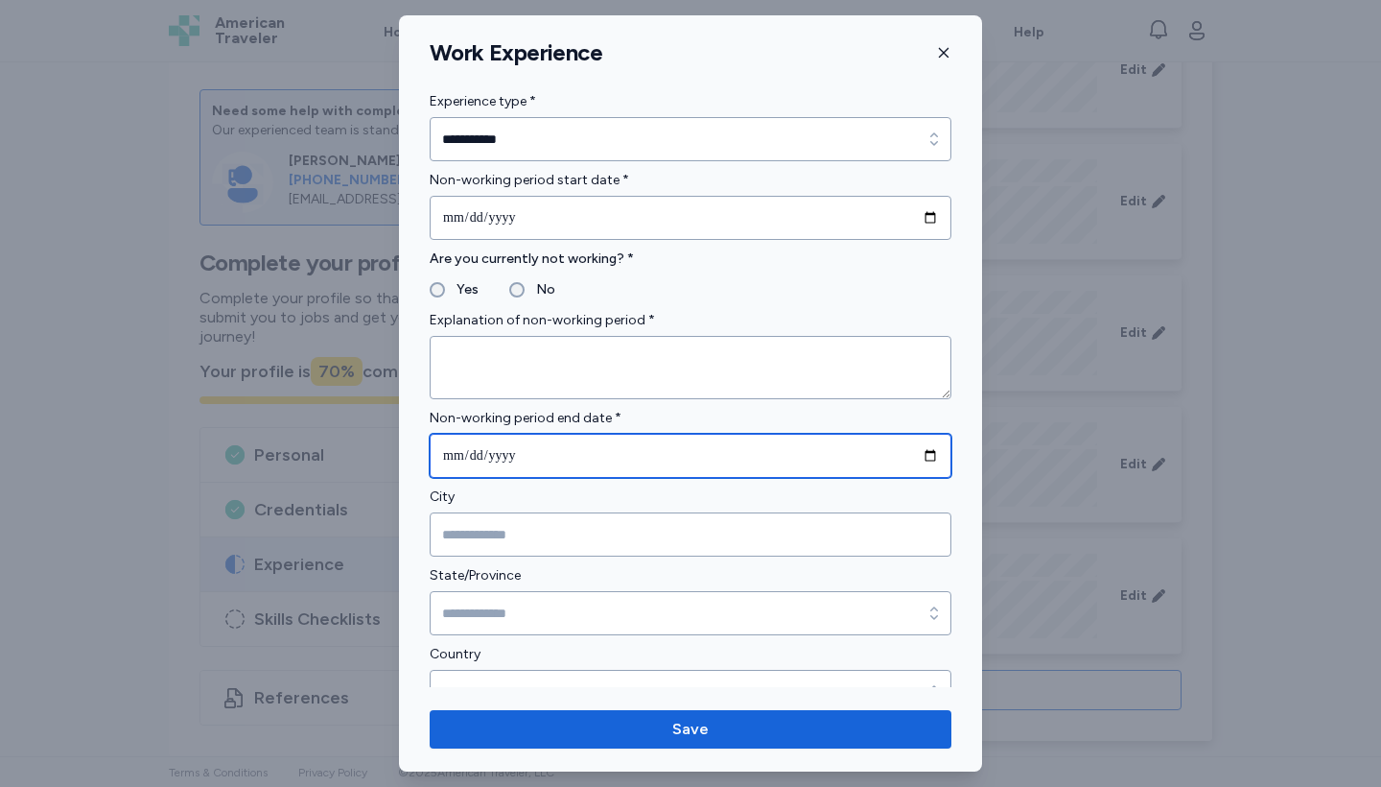
click at [525, 450] on input "**********" at bounding box center [691, 456] width 522 height 44
click at [456, 455] on input "**********" at bounding box center [691, 456] width 522 height 44
click at [477, 451] on input "**********" at bounding box center [691, 456] width 522 height 44
type input "**********"
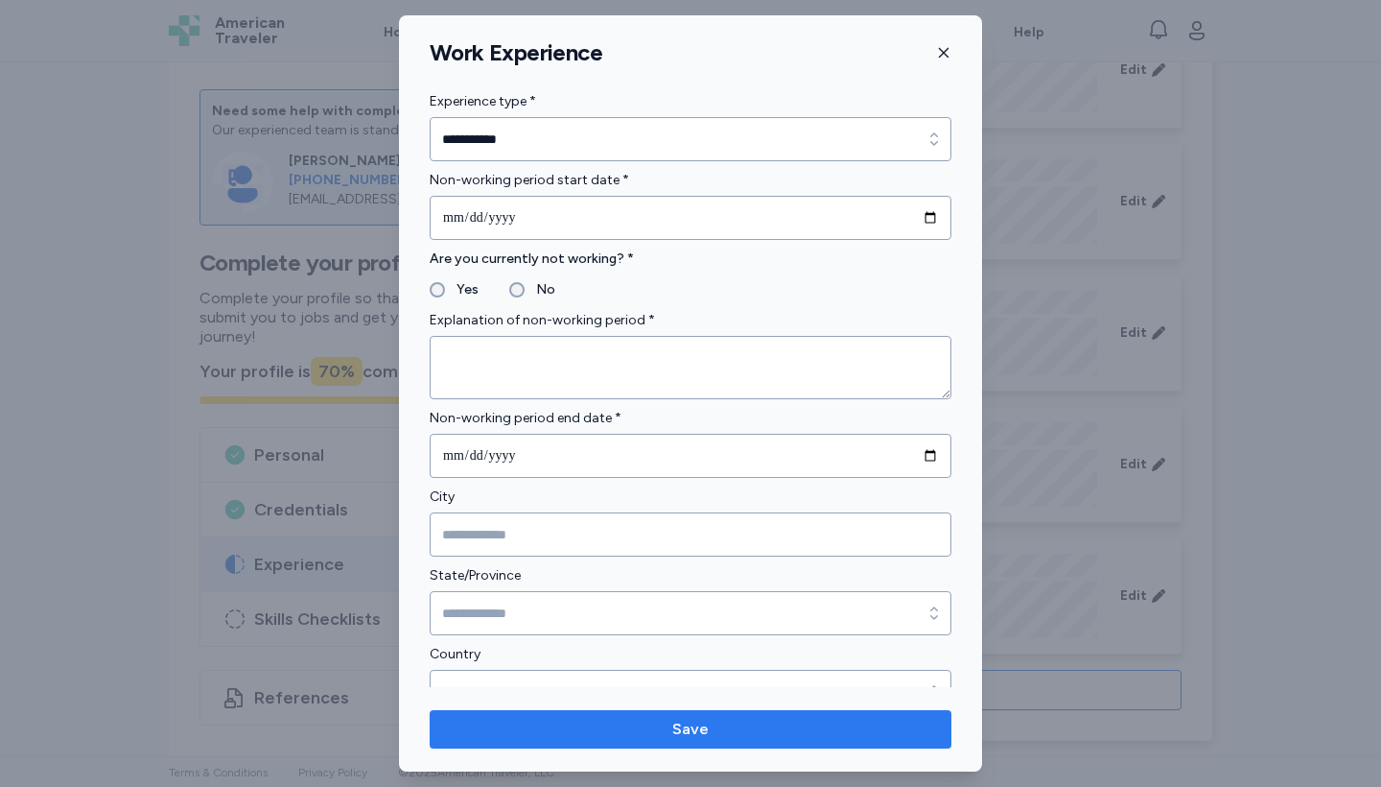
click at [672, 694] on span "Save" at bounding box center [690, 728] width 491 height 23
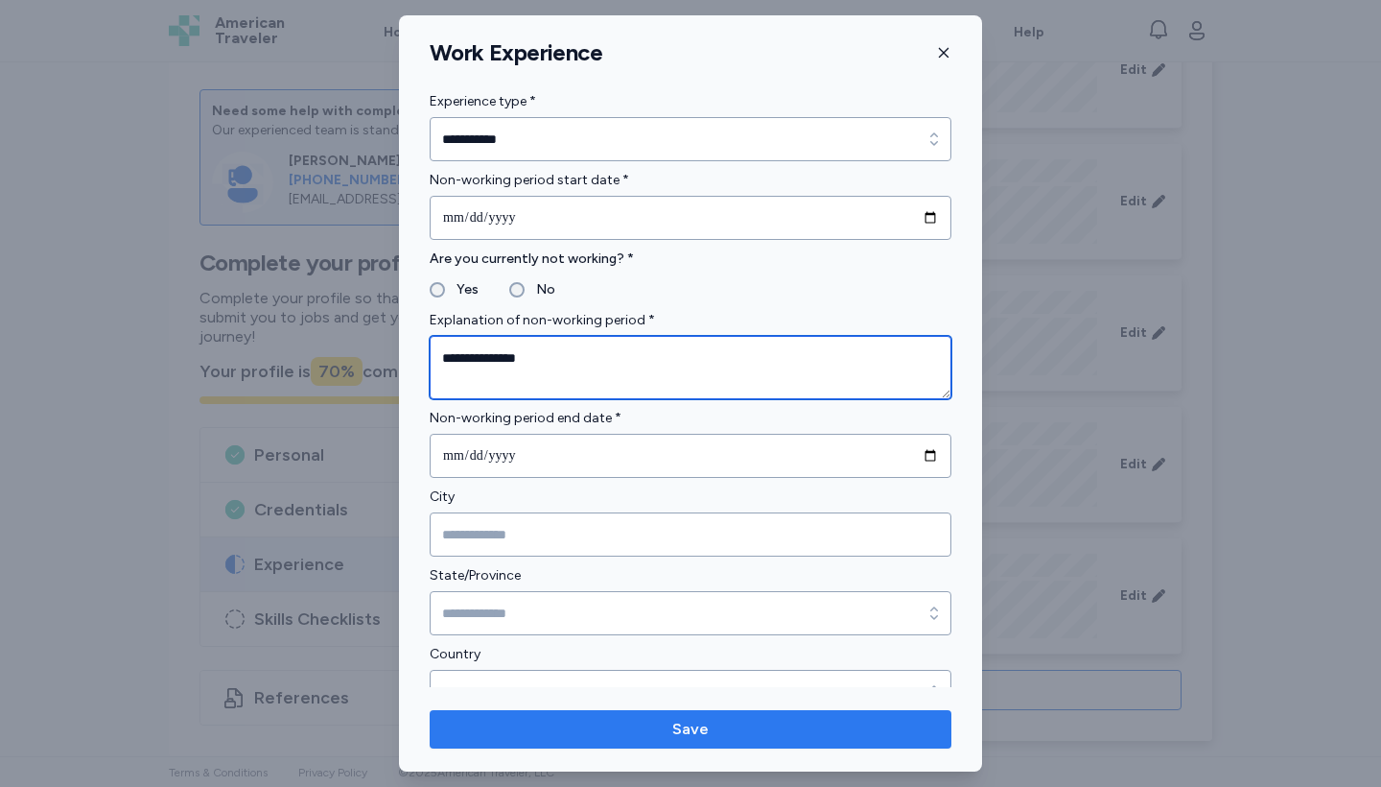
type textarea "**********"
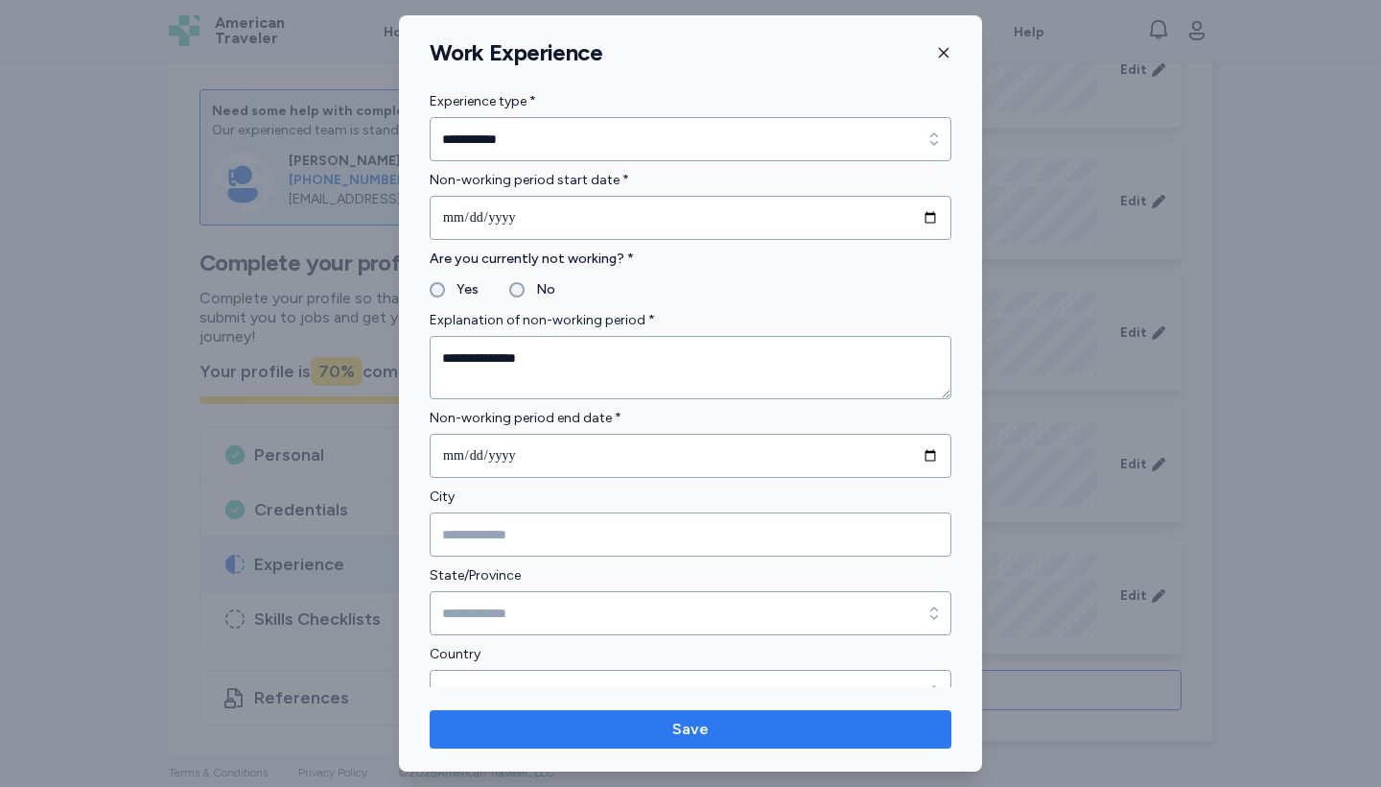
click at [674, 694] on span "Save" at bounding box center [690, 728] width 36 height 23
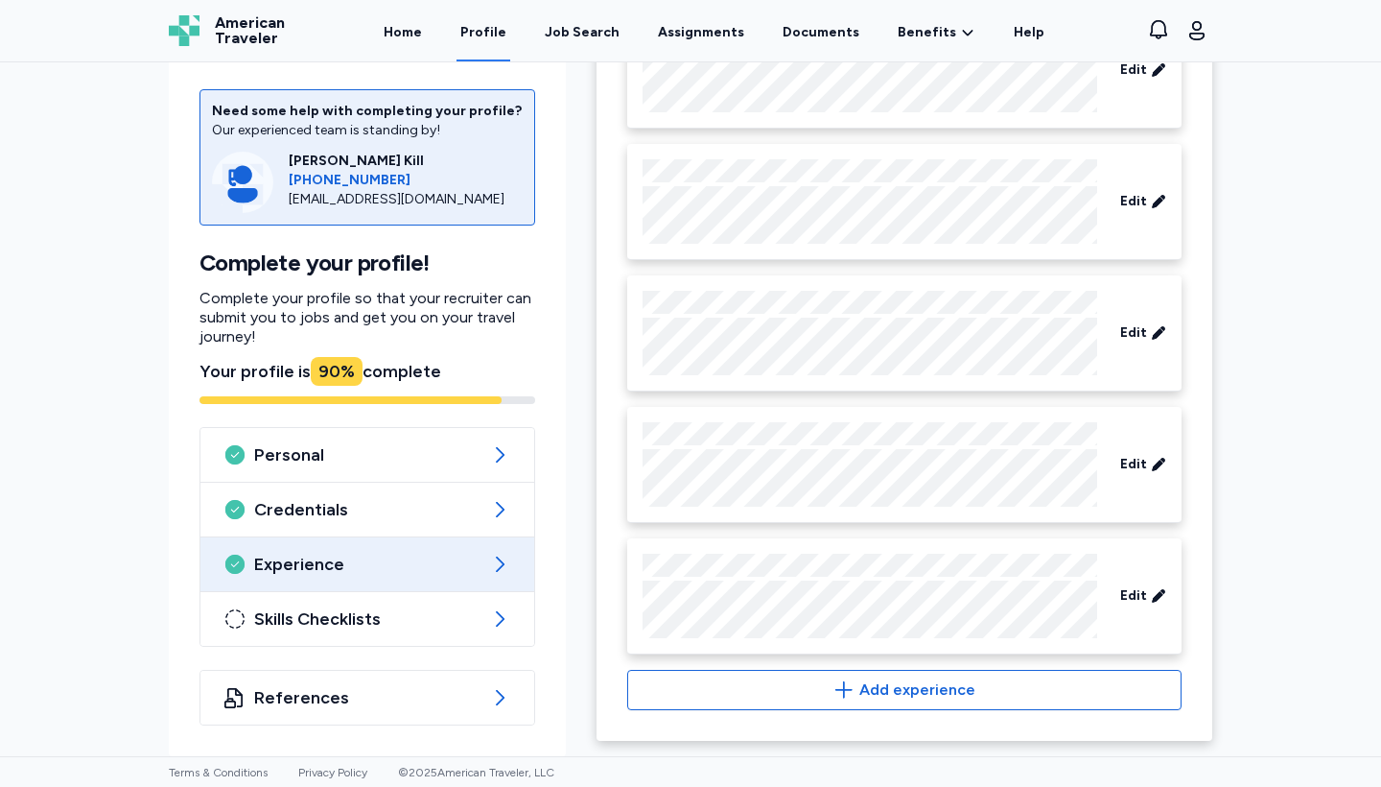
scroll to position [2735, 0]
click at [1211, 458] on div "Need some help with completing your profile? Our experienced team is standing b…" at bounding box center [690, 409] width 1381 height 694
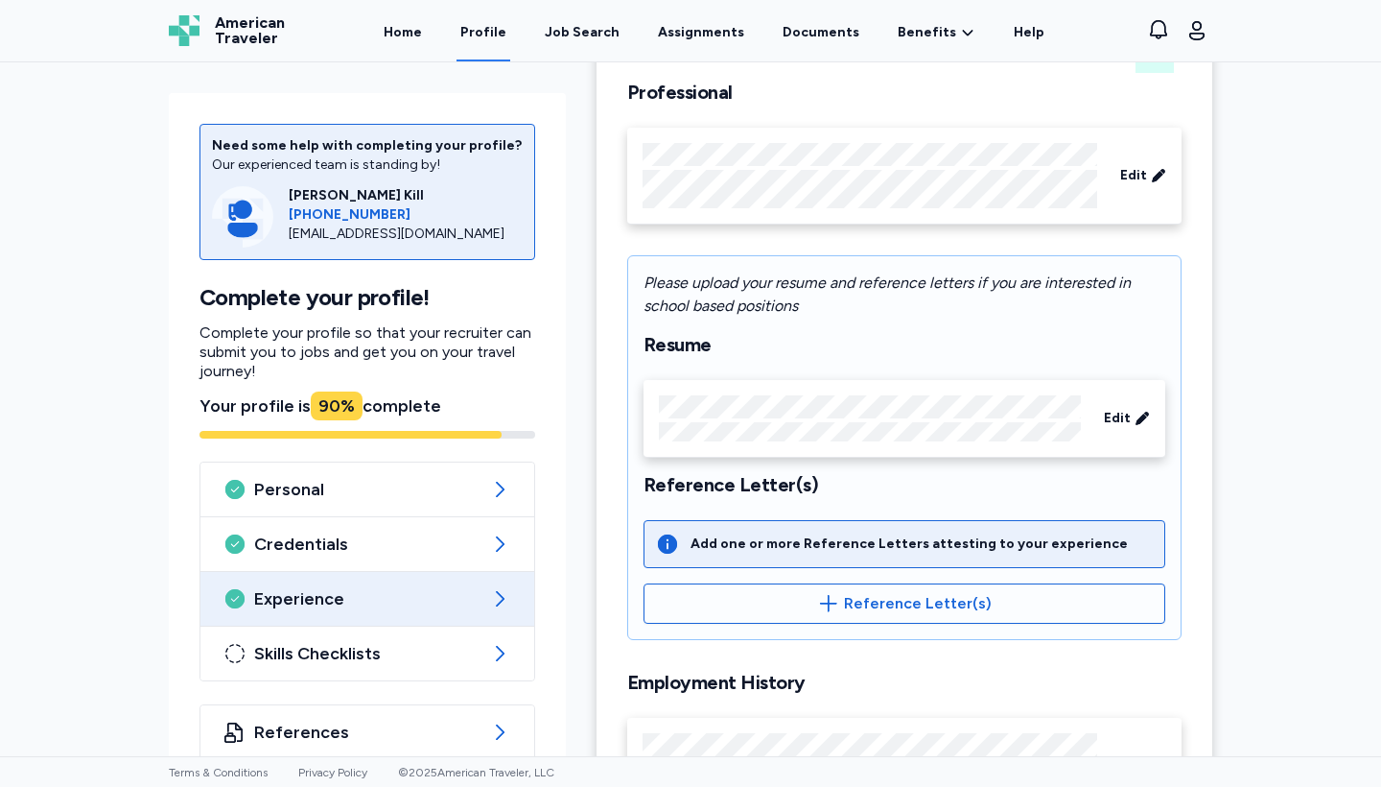
scroll to position [136, 0]
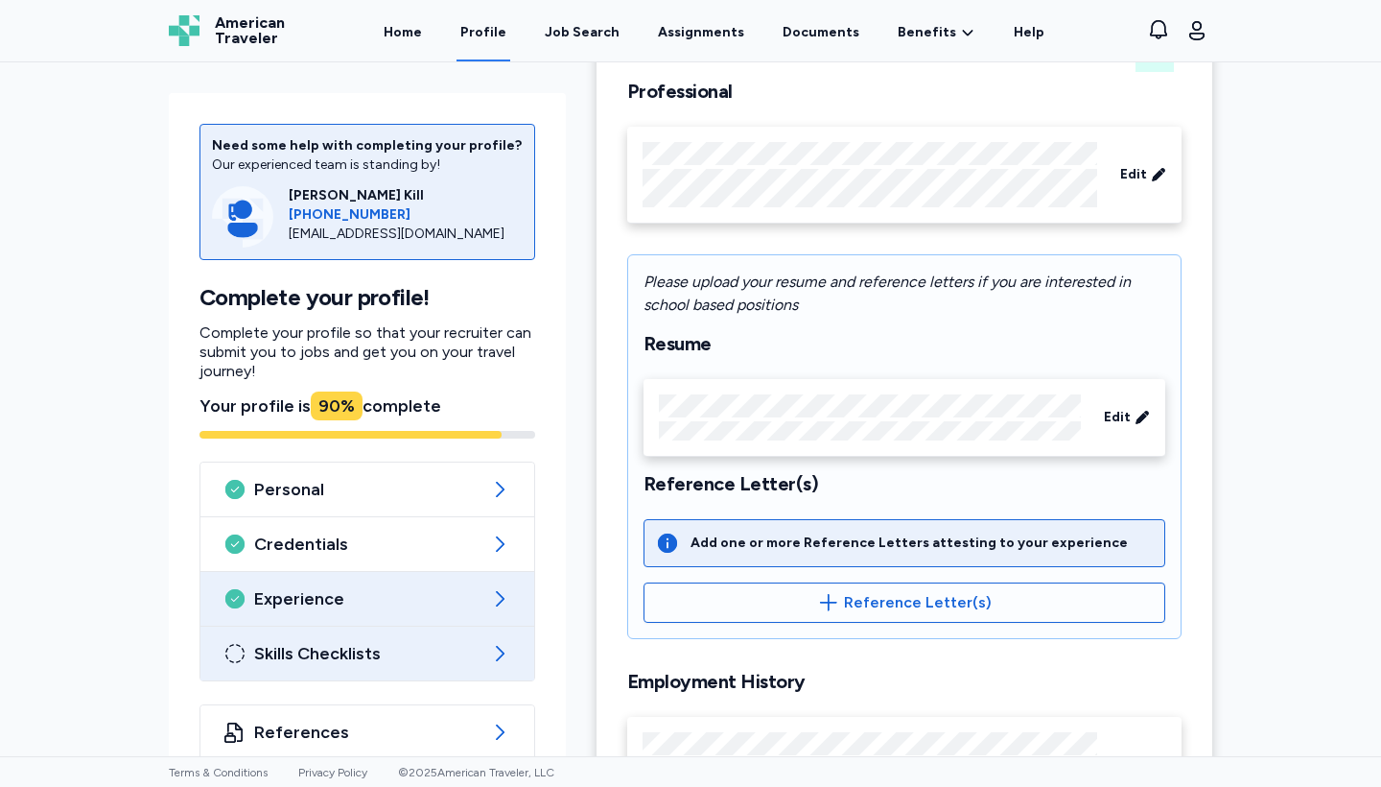
click at [497, 648] on icon at bounding box center [499, 653] width 23 height 23
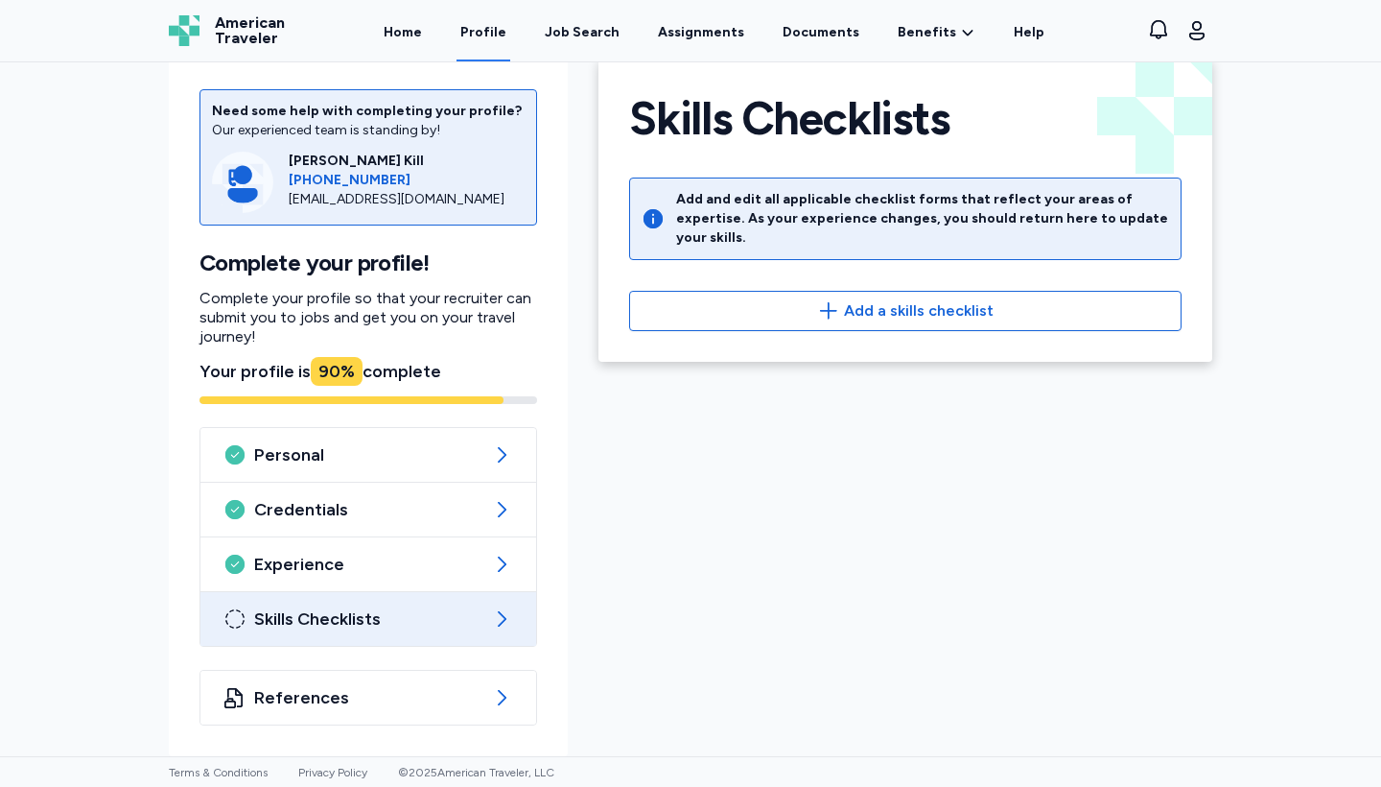
scroll to position [35, 0]
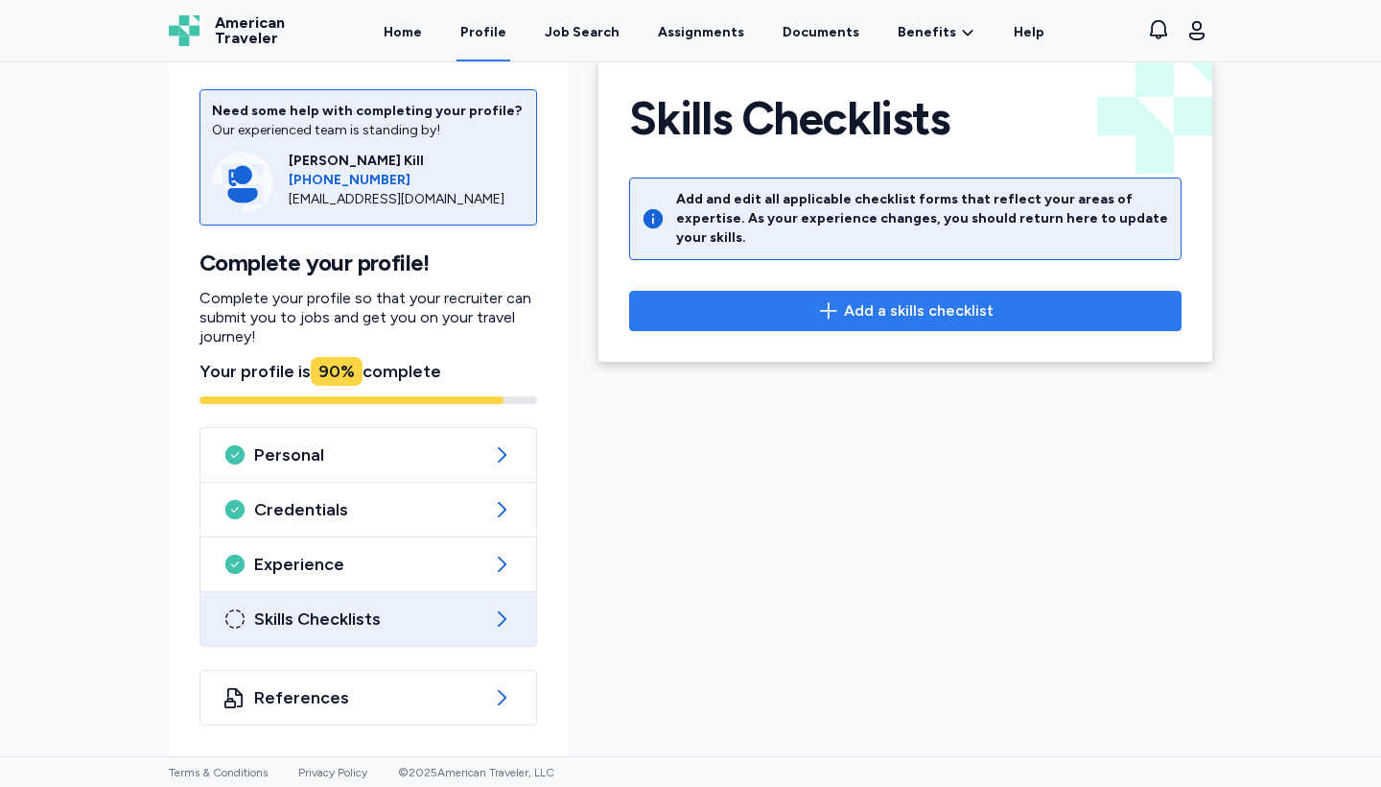
click at [762, 301] on span "Add a skills checklist" at bounding box center [906, 310] width 520 height 23
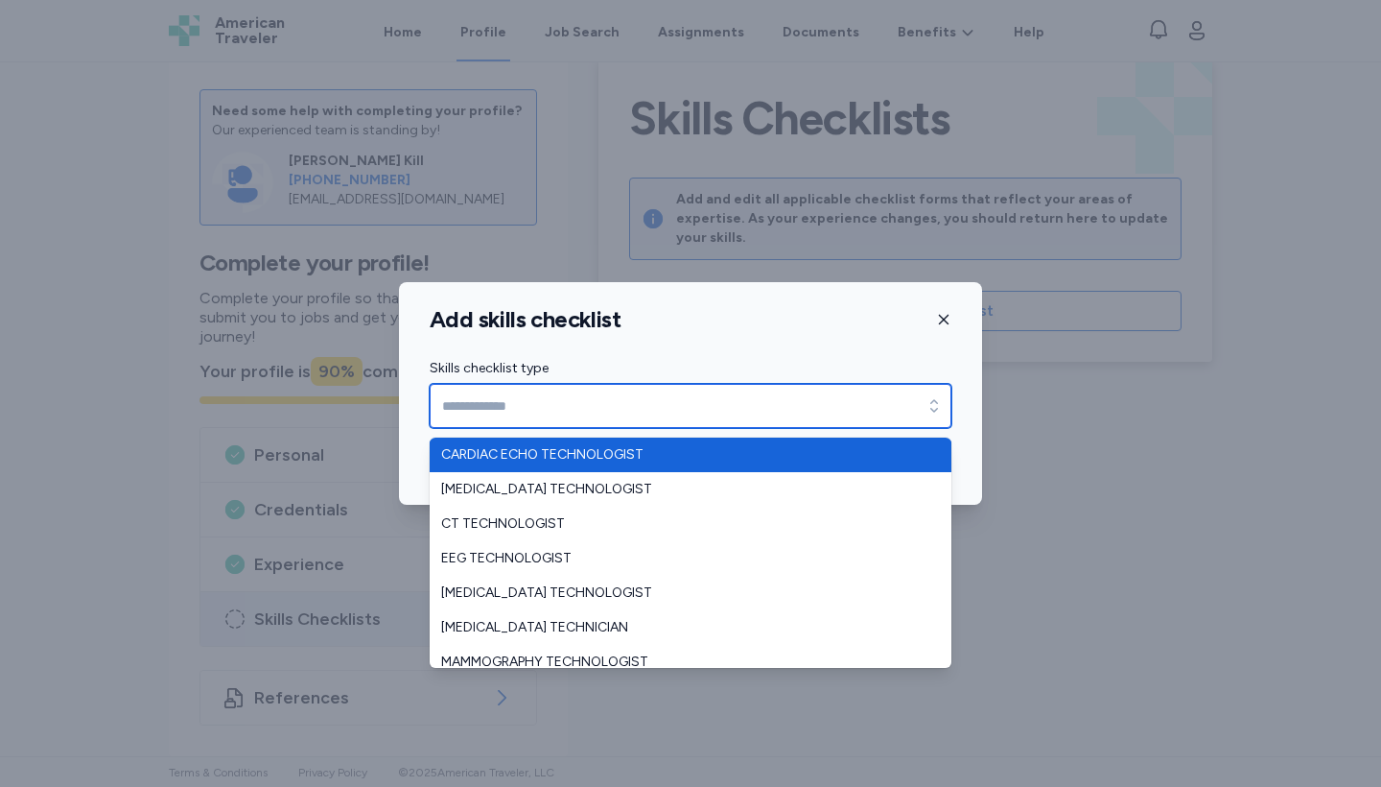
click at [800, 401] on input "Skills checklist type" at bounding box center [691, 406] width 522 height 44
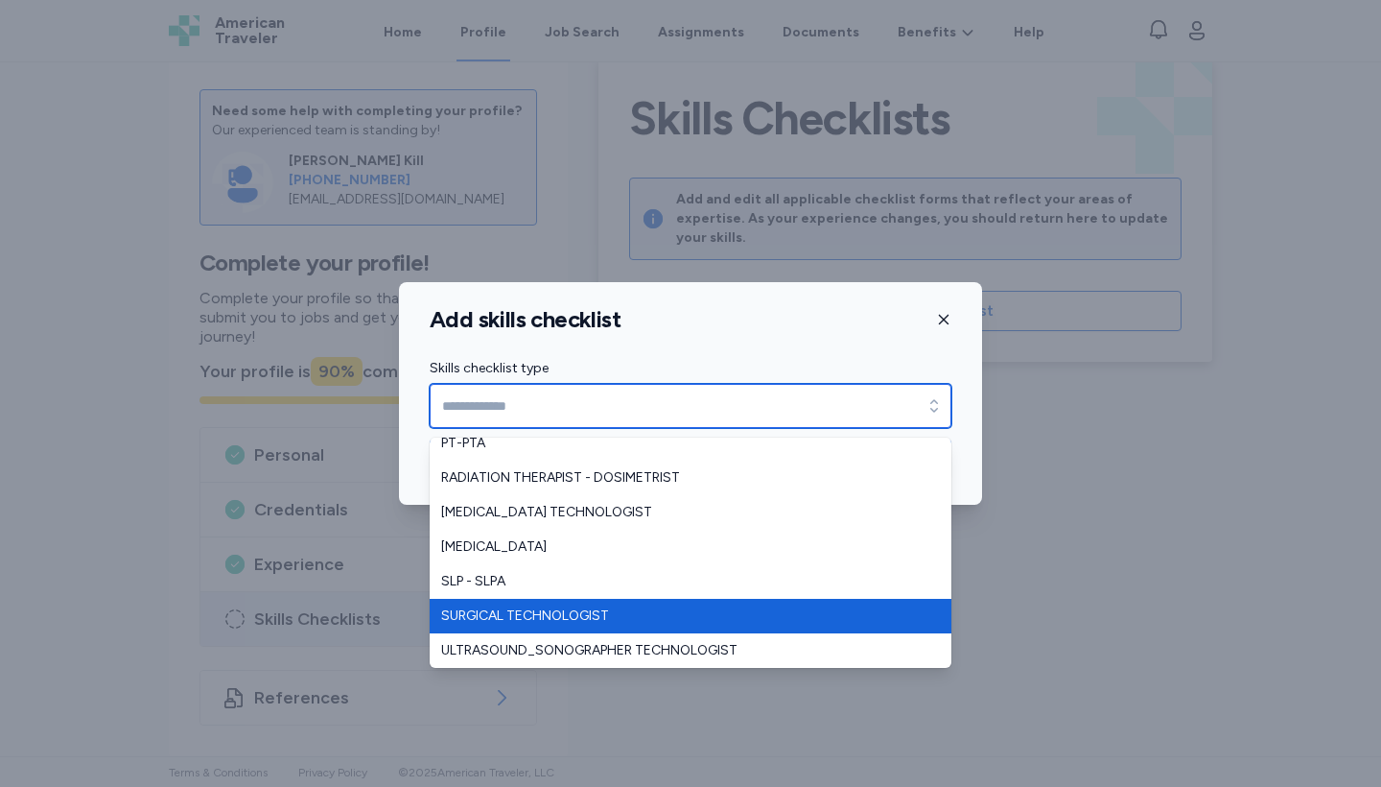
scroll to position [426, 0]
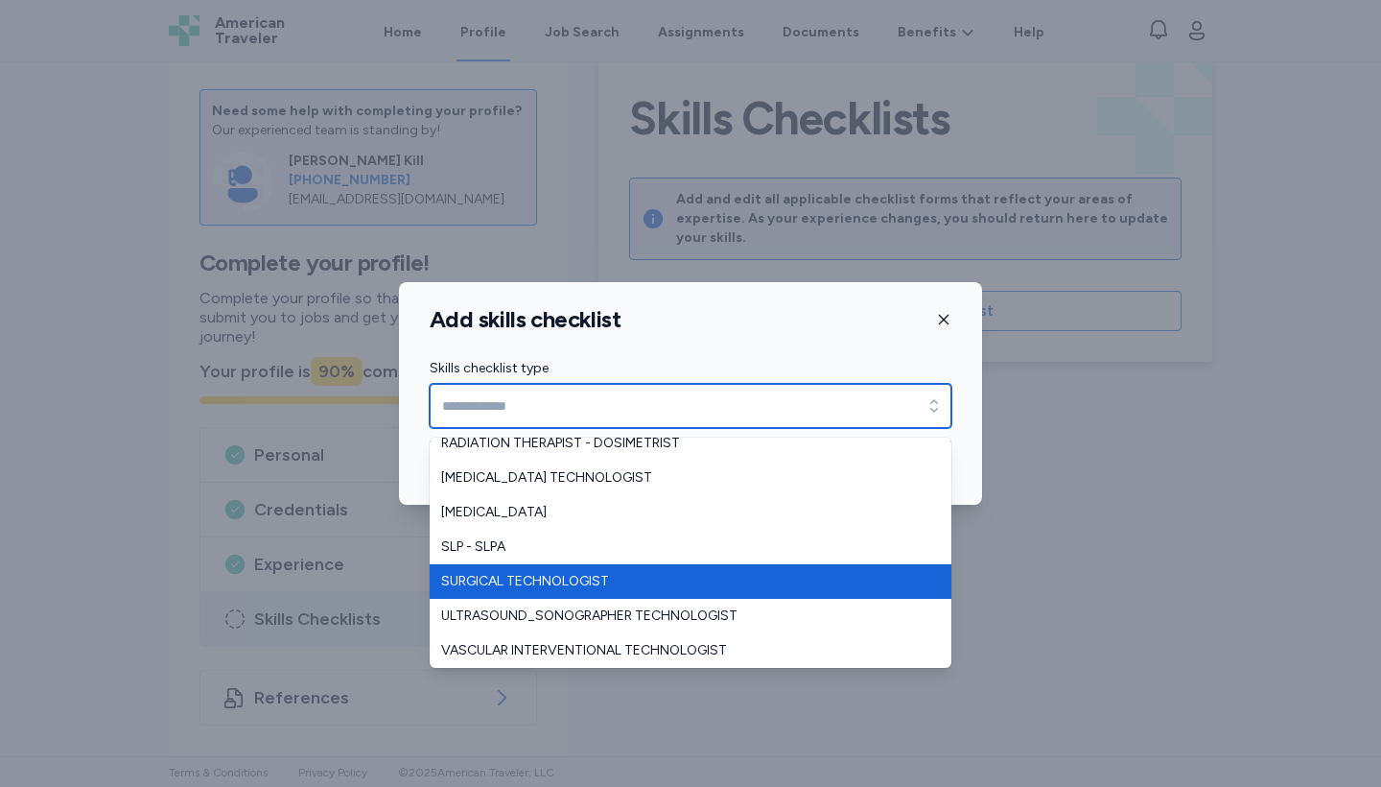
type input "**********"
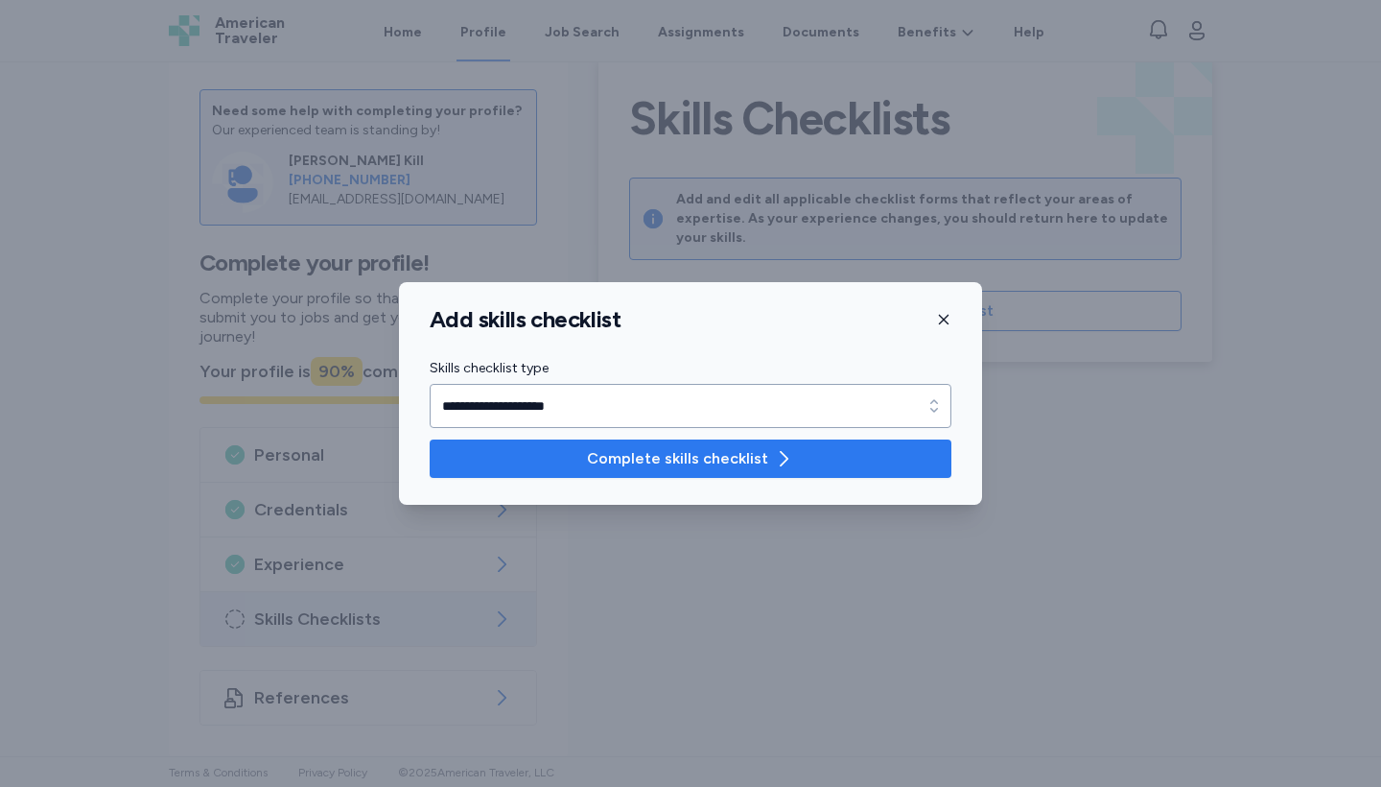
click at [587, 456] on span "Complete skills checklist" at bounding box center [690, 458] width 491 height 23
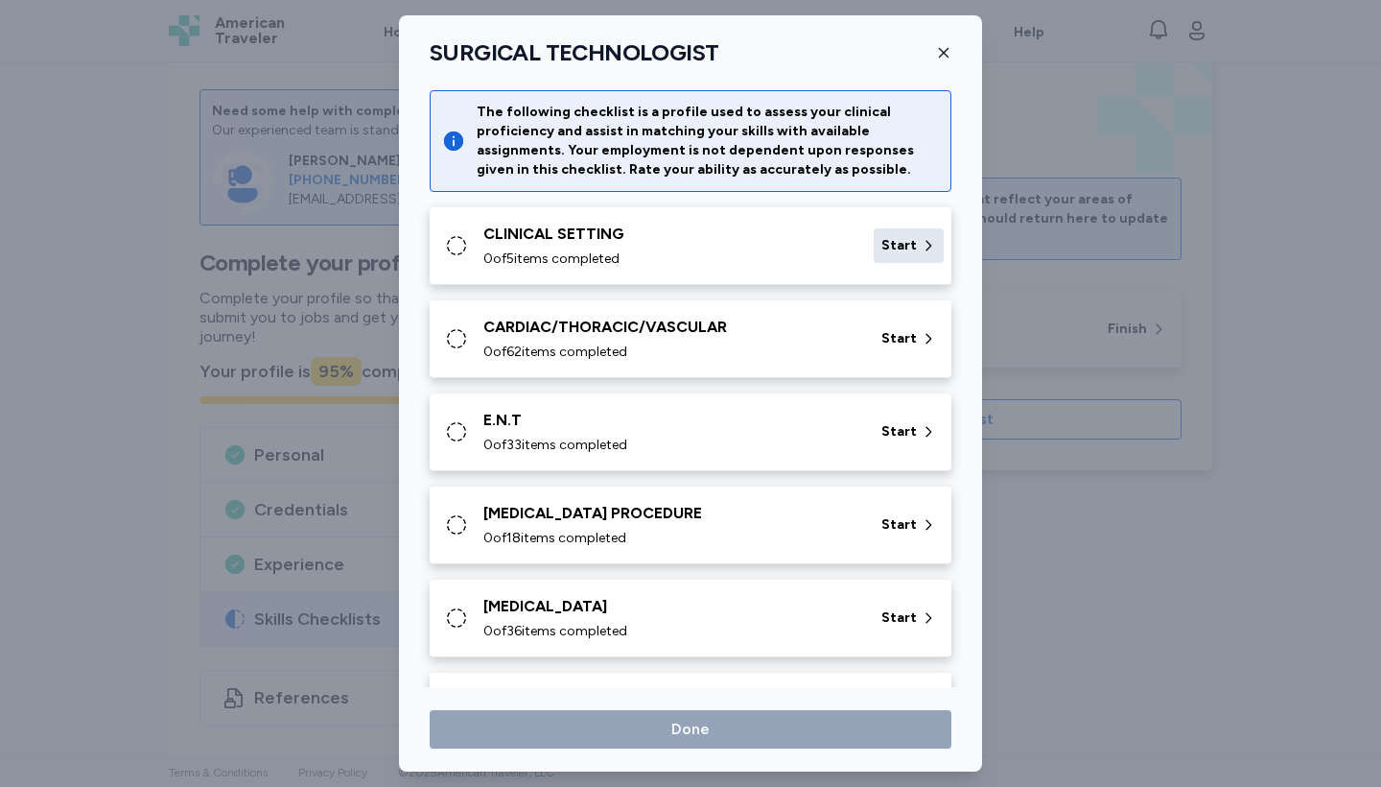
click at [908, 250] on span "Start" at bounding box center [899, 245] width 35 height 19
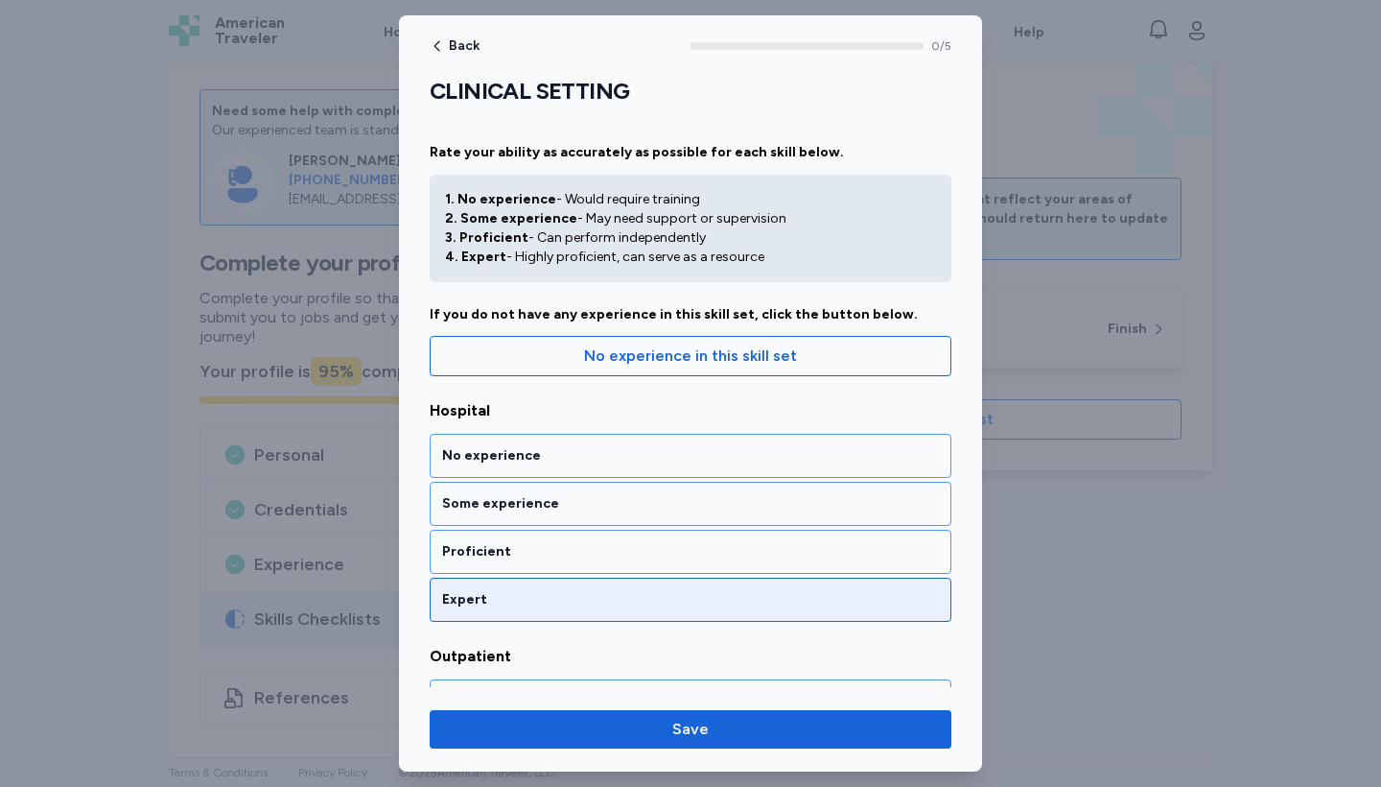
click at [685, 597] on div "Expert" at bounding box center [690, 599] width 497 height 19
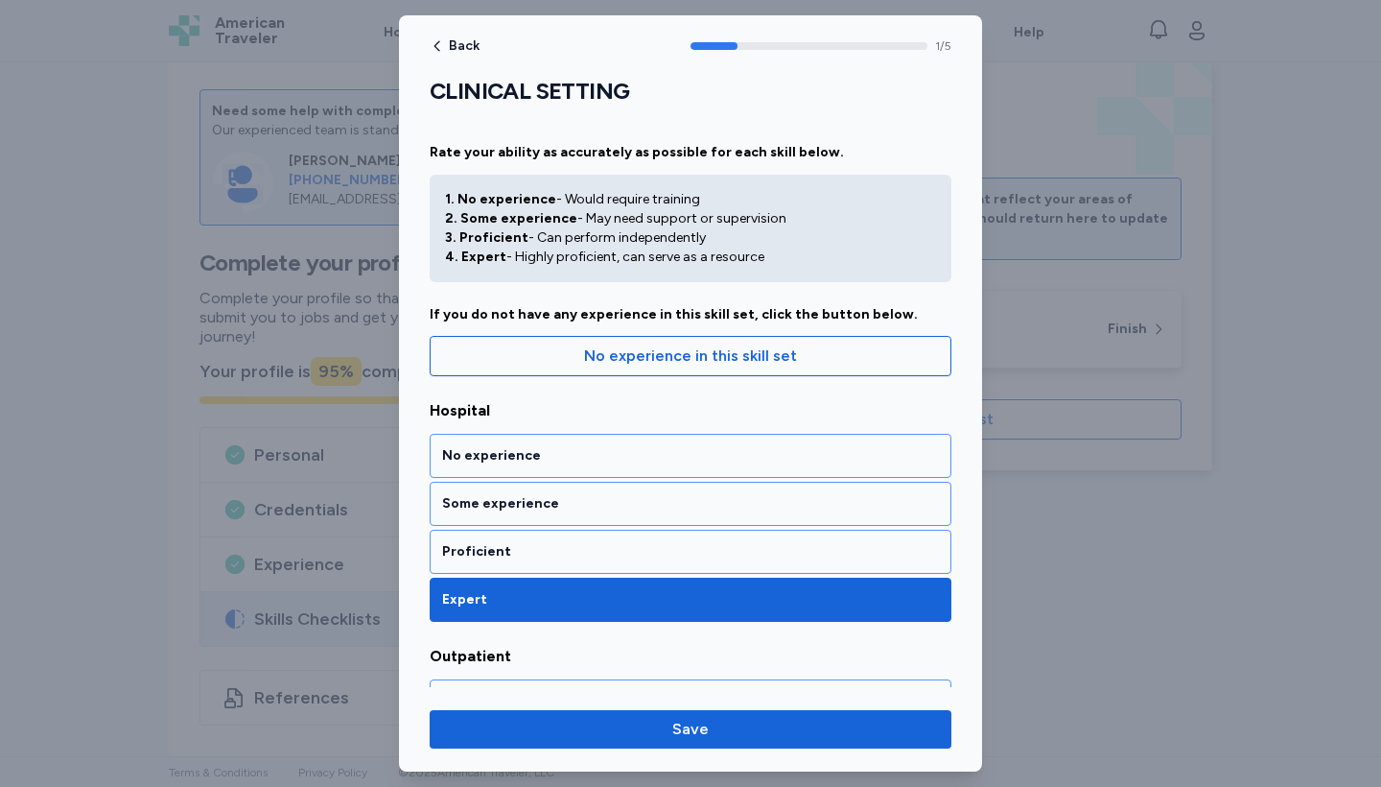
scroll to position [354, 0]
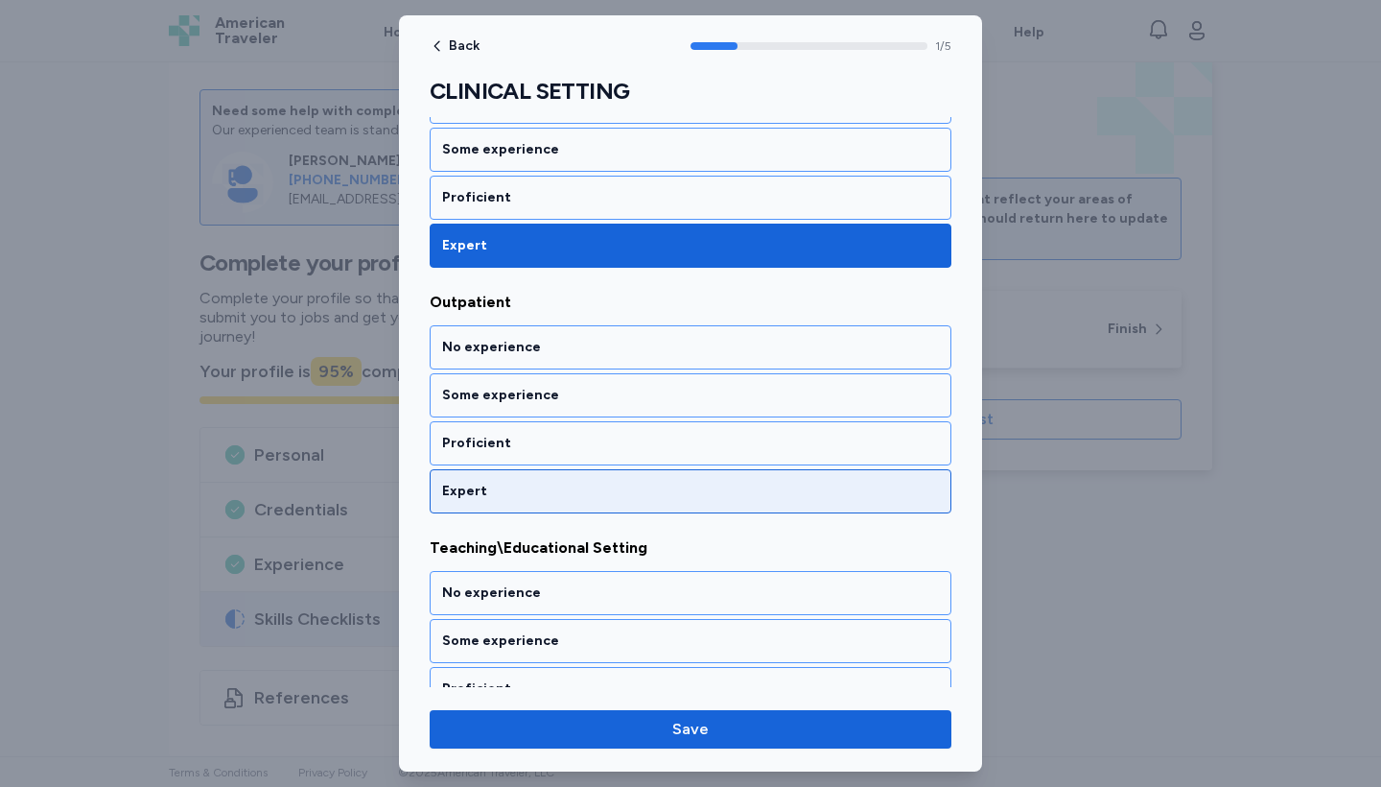
click at [613, 482] on div "Expert" at bounding box center [690, 491] width 497 height 19
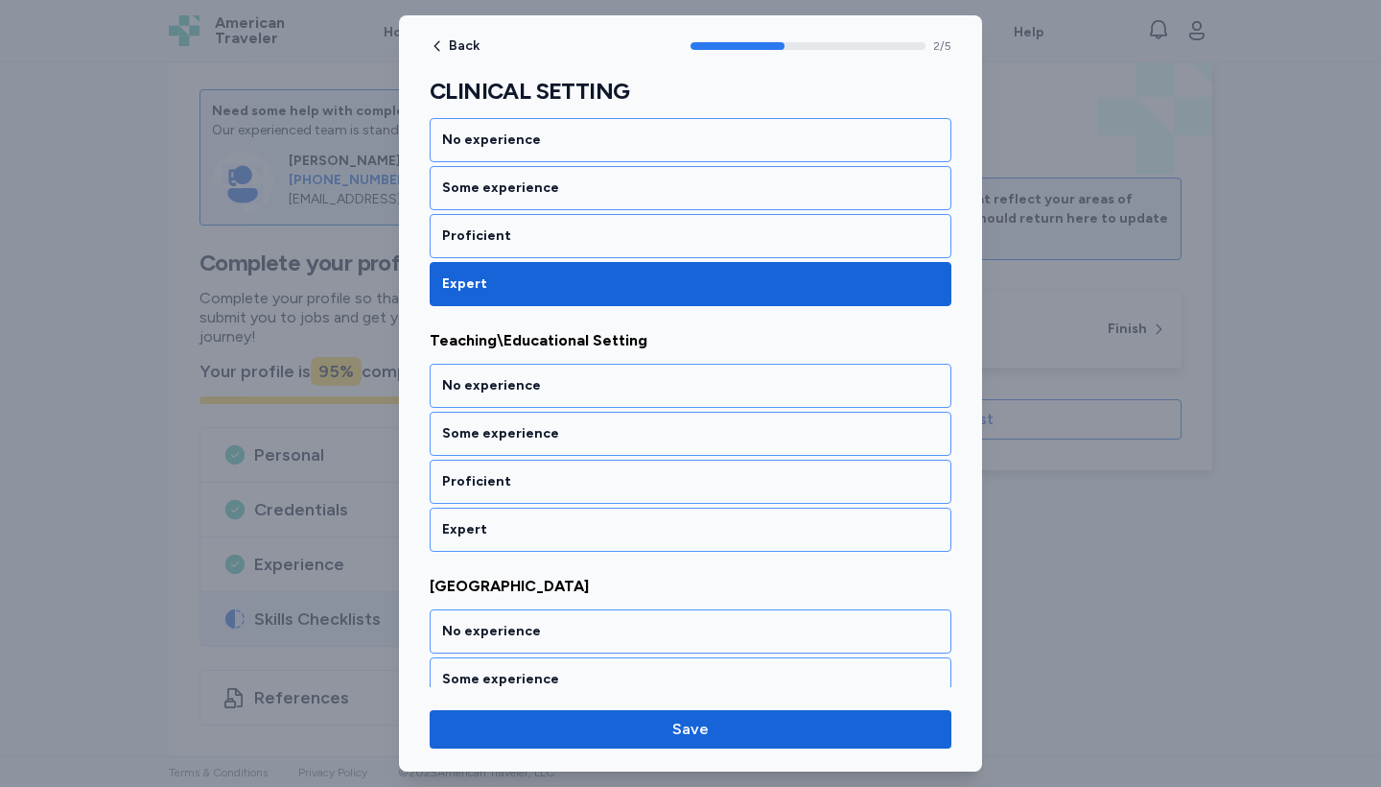
scroll to position [600, 0]
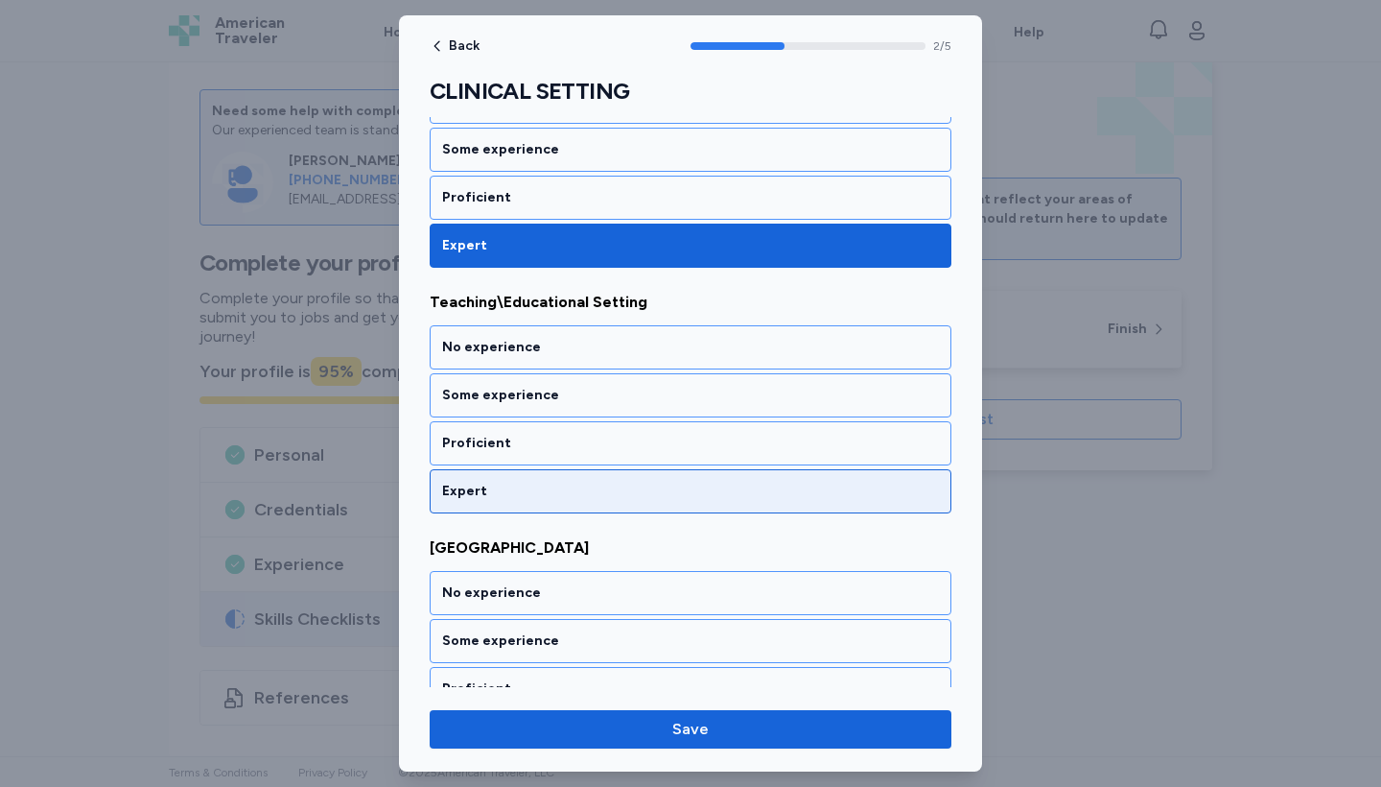
click at [613, 482] on div "Expert" at bounding box center [690, 491] width 497 height 19
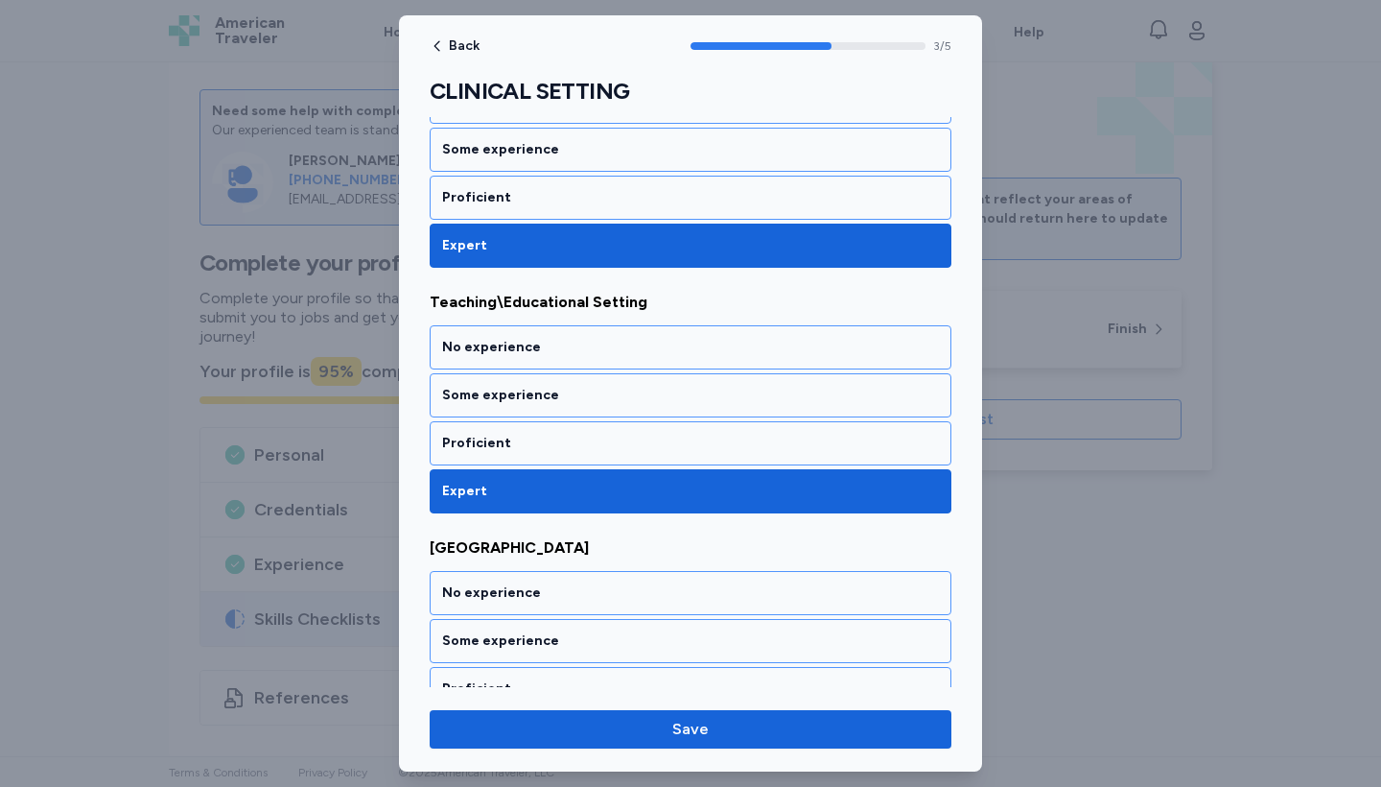
scroll to position [777, 0]
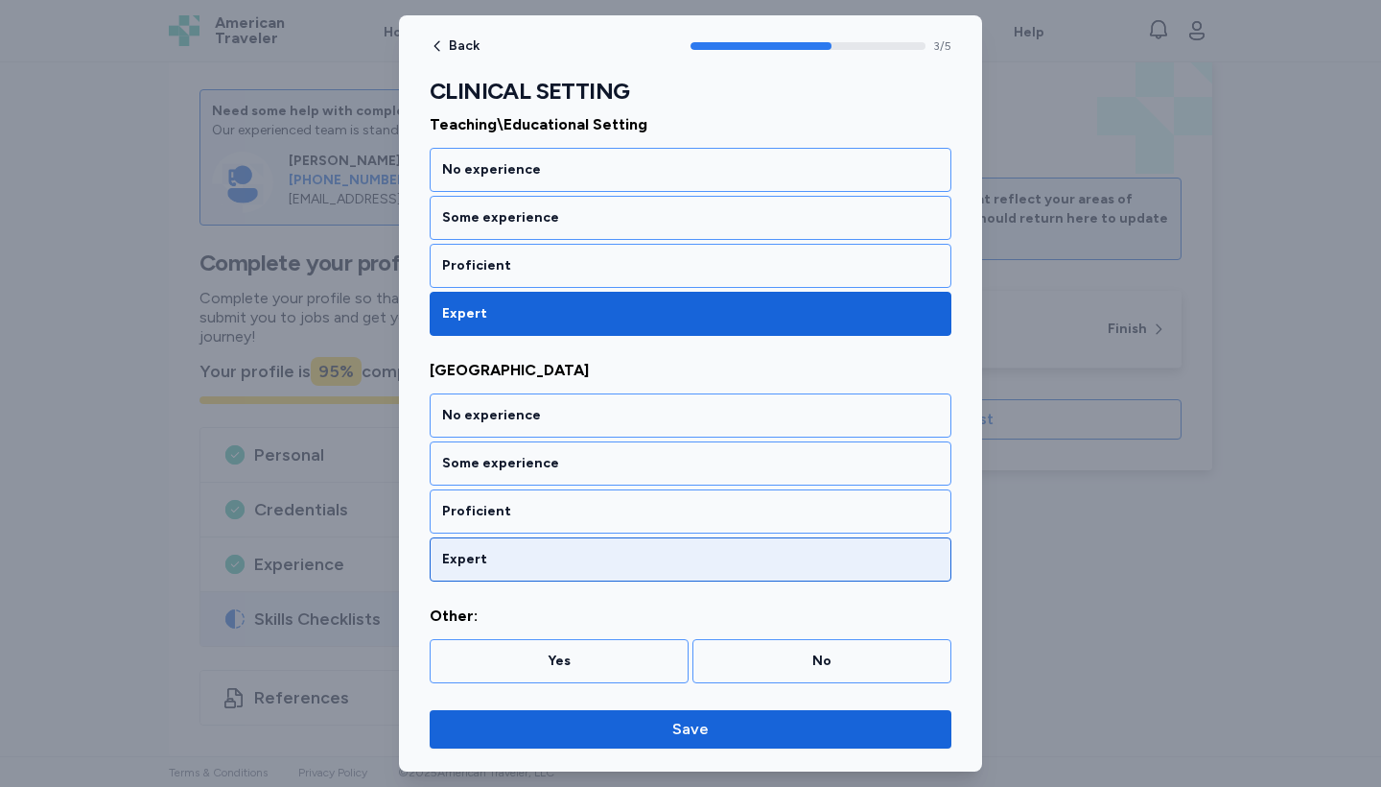
click at [622, 562] on div "Expert" at bounding box center [690, 559] width 497 height 19
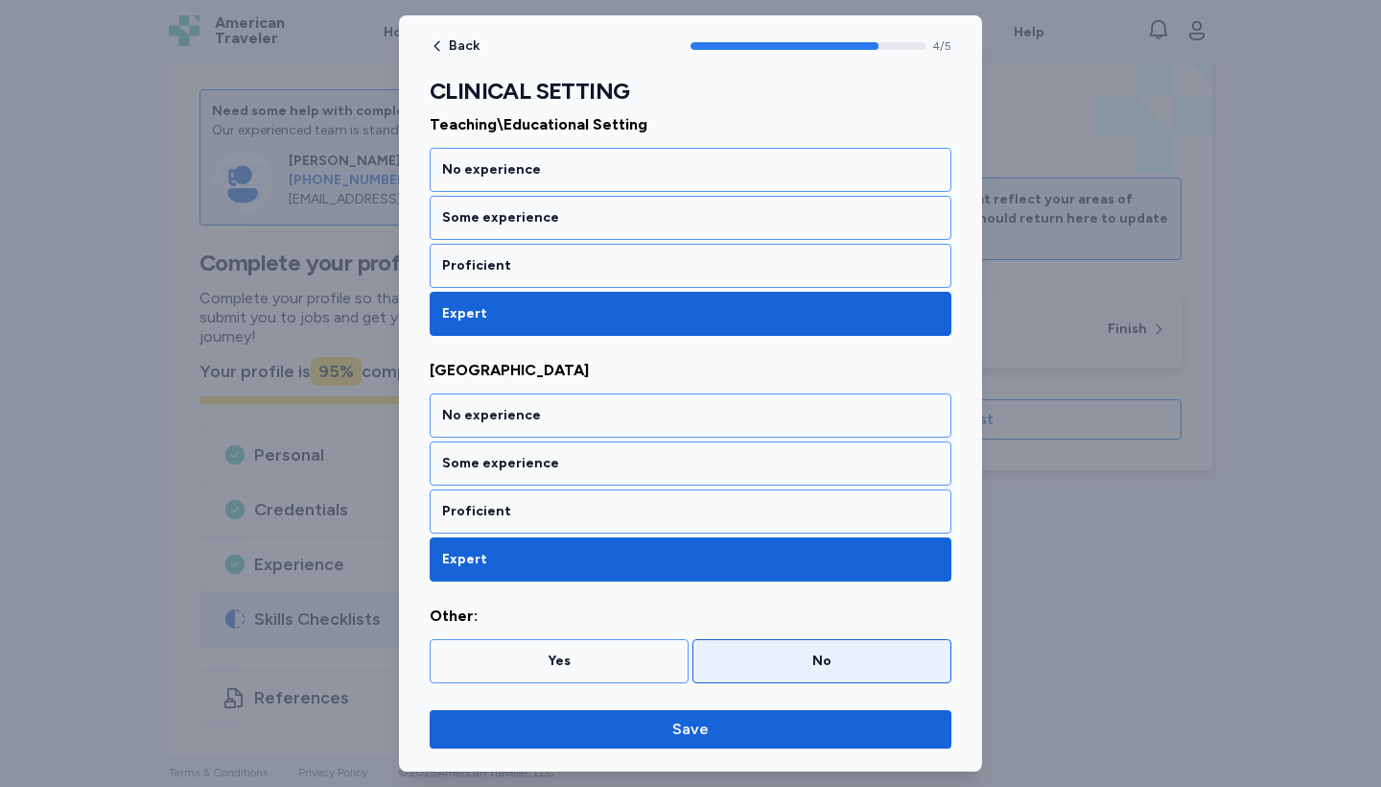
click at [754, 663] on div "No" at bounding box center [822, 660] width 234 height 19
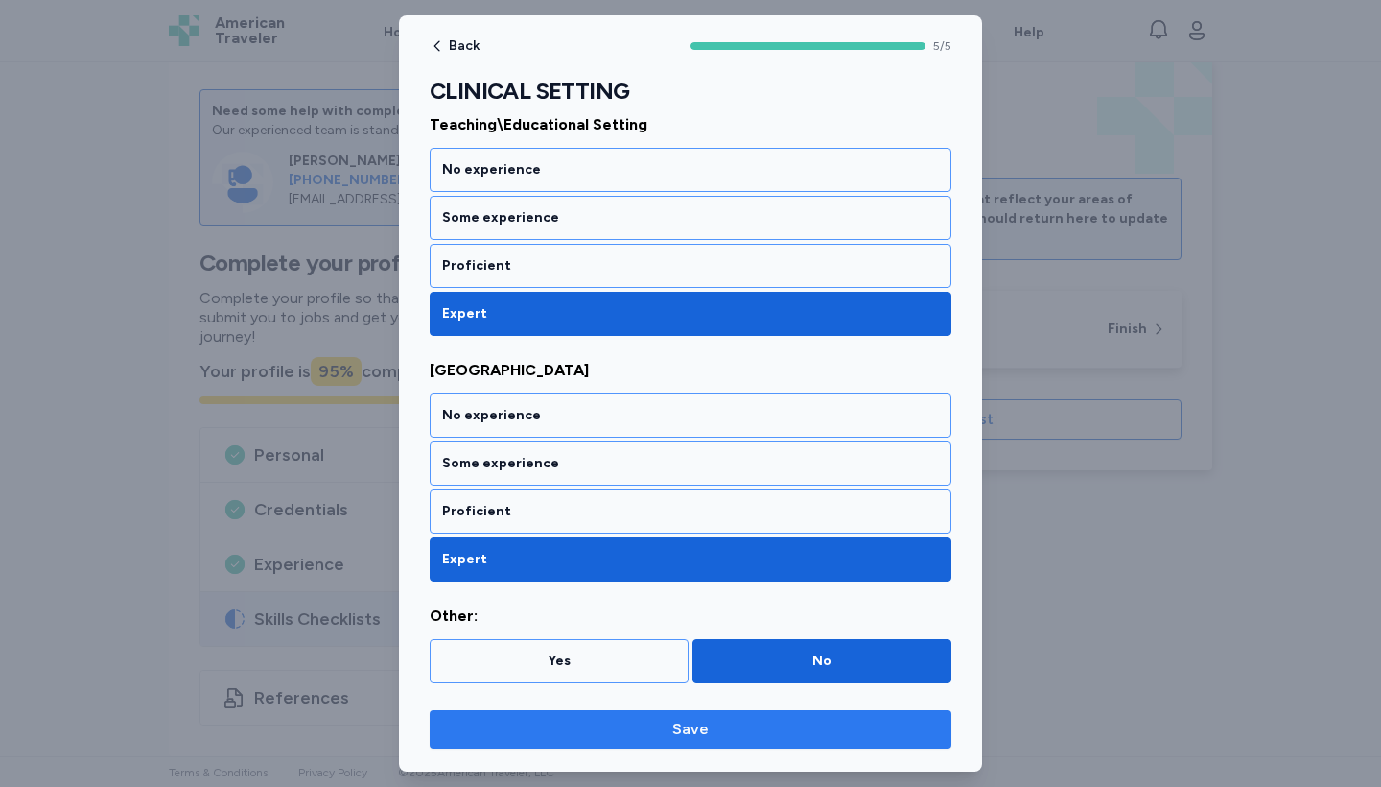
click at [729, 694] on span "Save" at bounding box center [690, 728] width 491 height 23
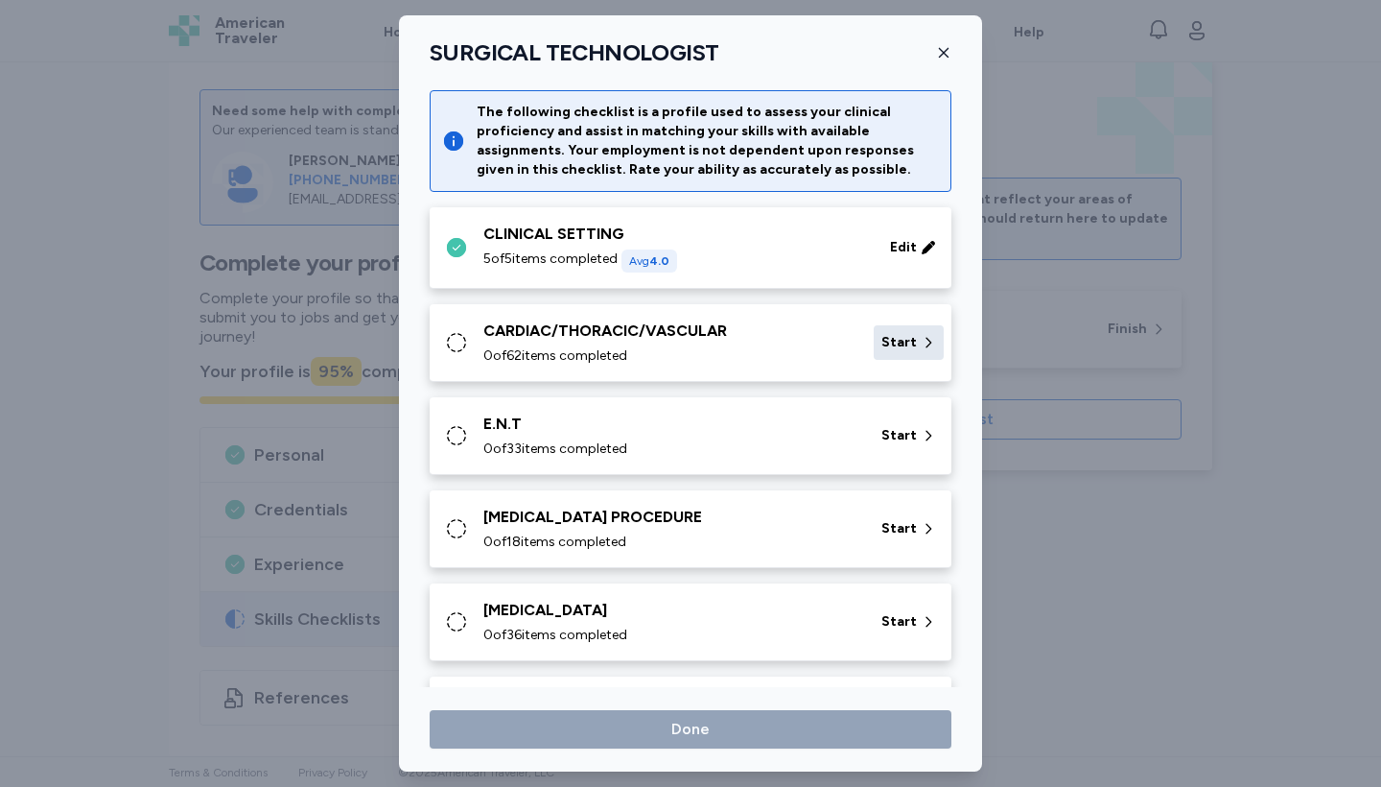
click at [900, 341] on span "Start" at bounding box center [899, 342] width 35 height 19
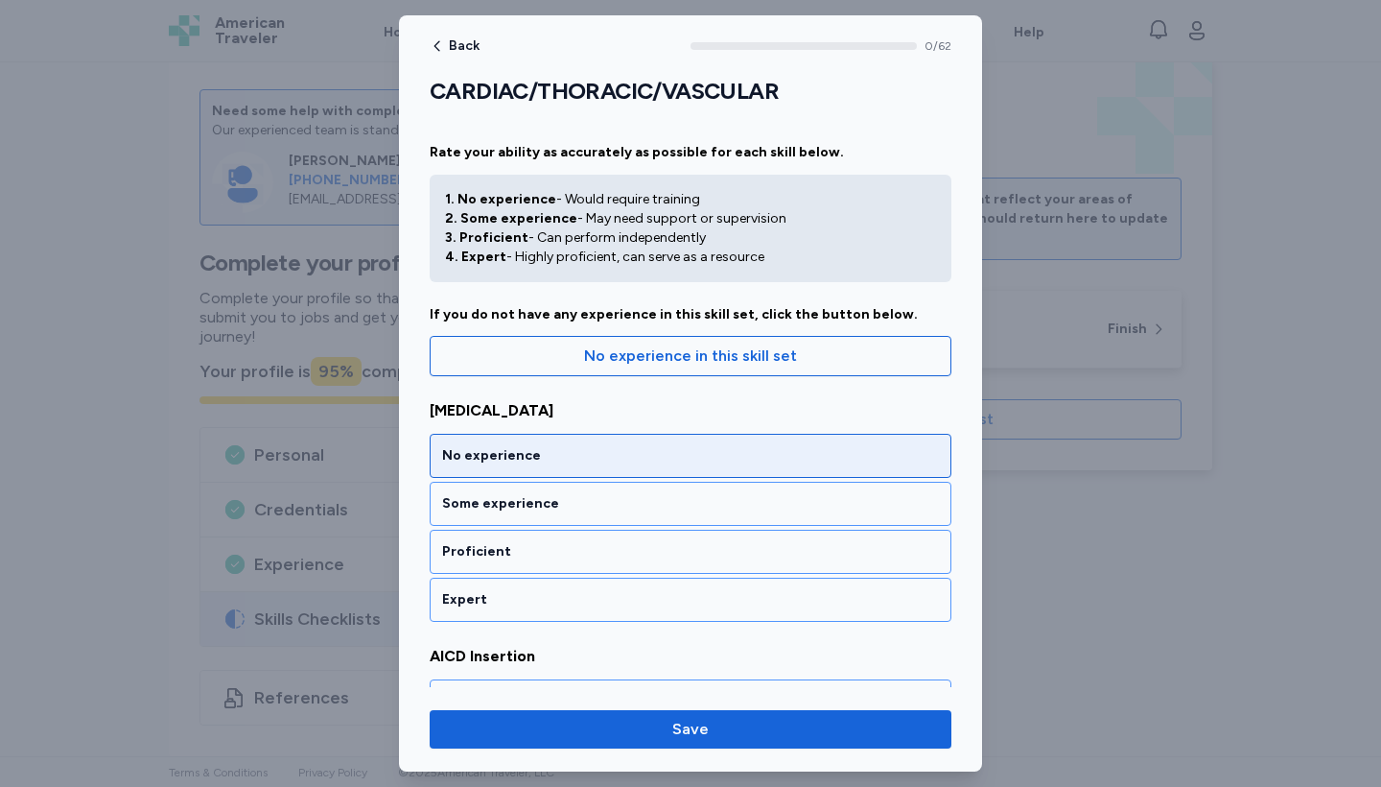
click at [815, 467] on div "No experience" at bounding box center [691, 456] width 522 height 44
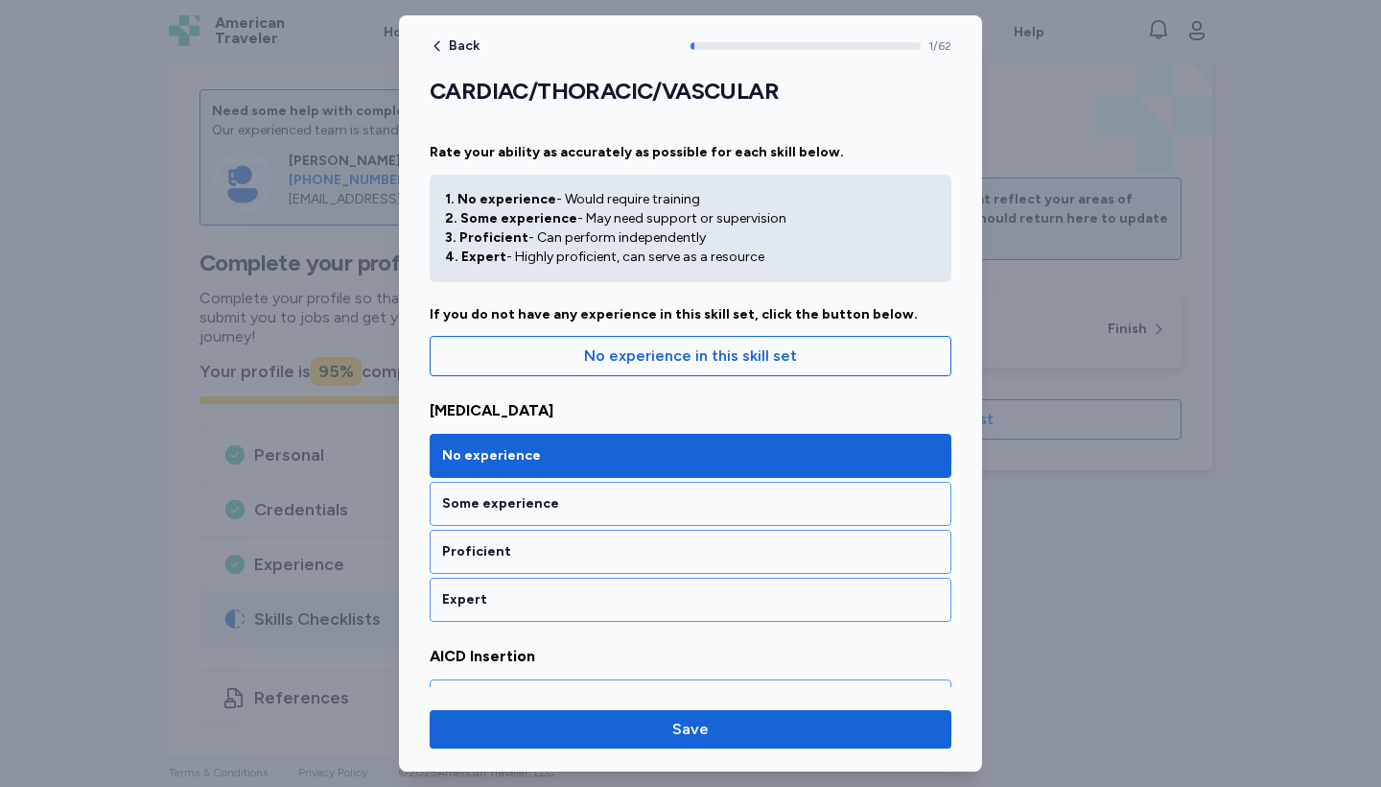
scroll to position [354, 0]
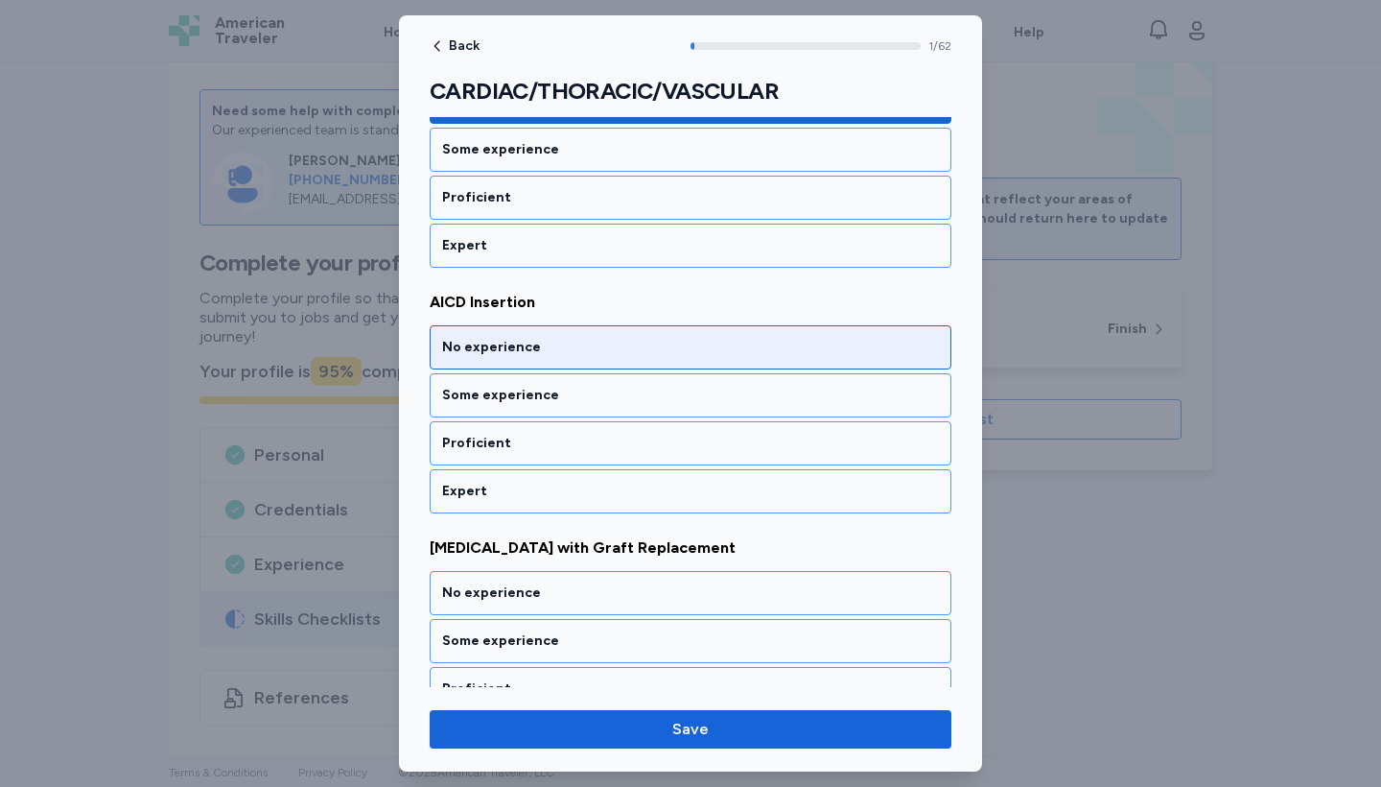
click at [779, 365] on div "No experience" at bounding box center [691, 347] width 522 height 44
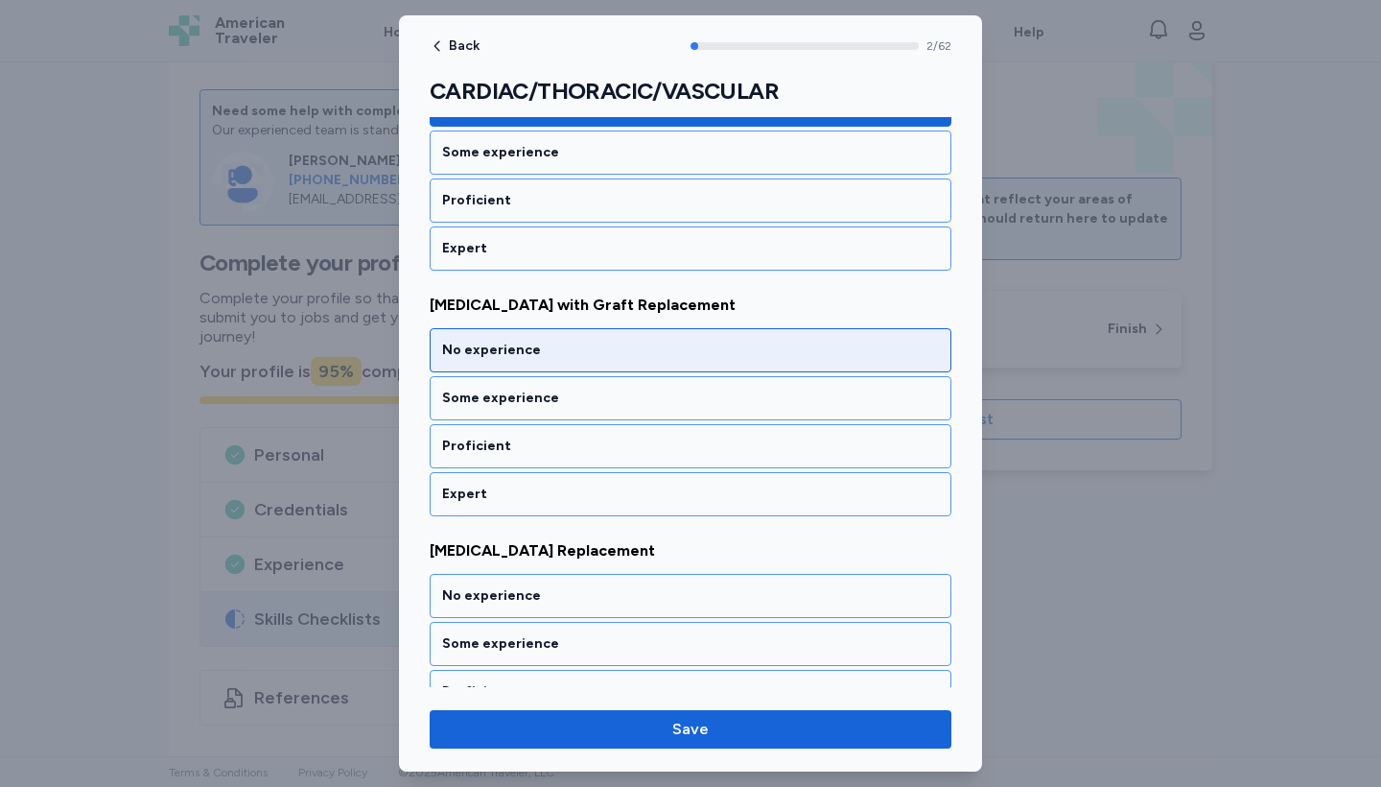
scroll to position [600, 0]
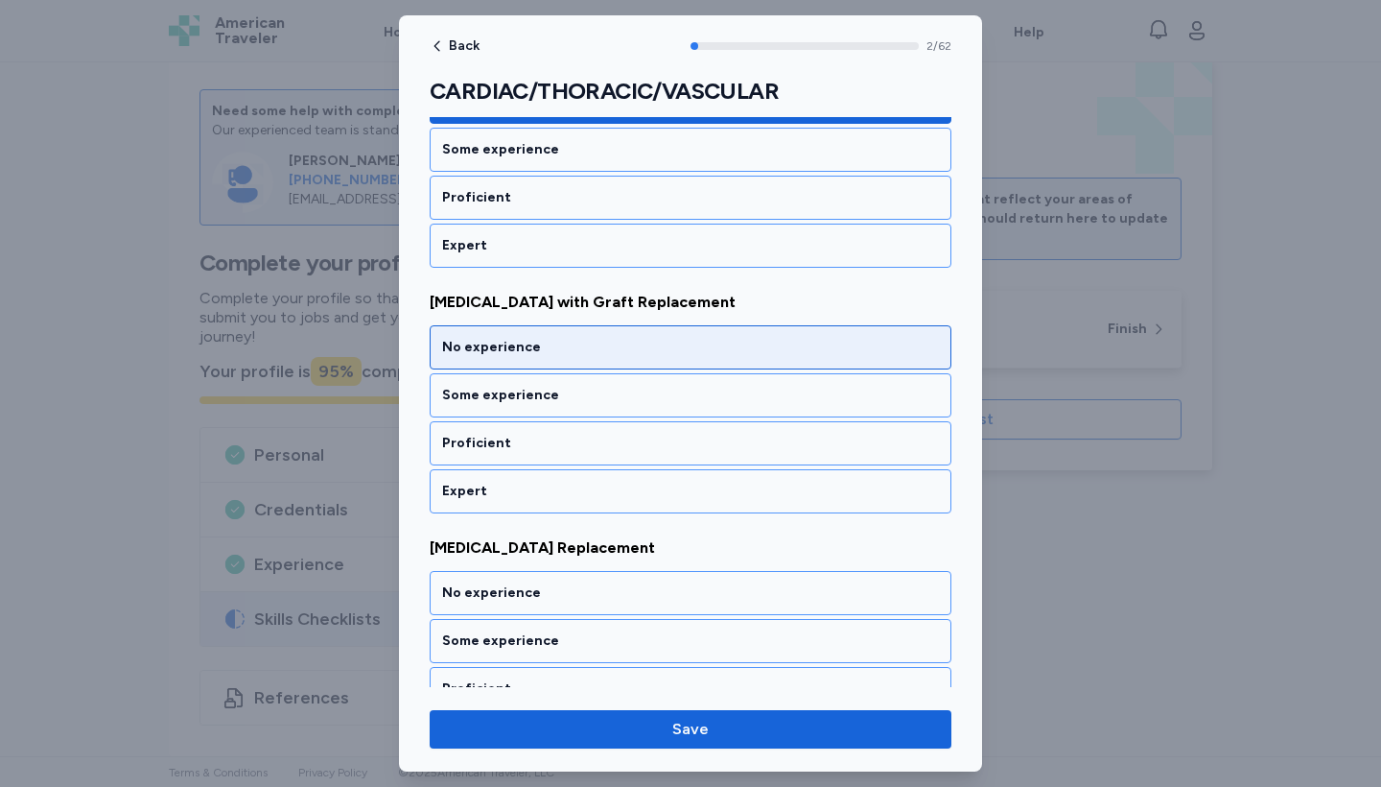
click at [779, 365] on div "No experience" at bounding box center [691, 347] width 522 height 44
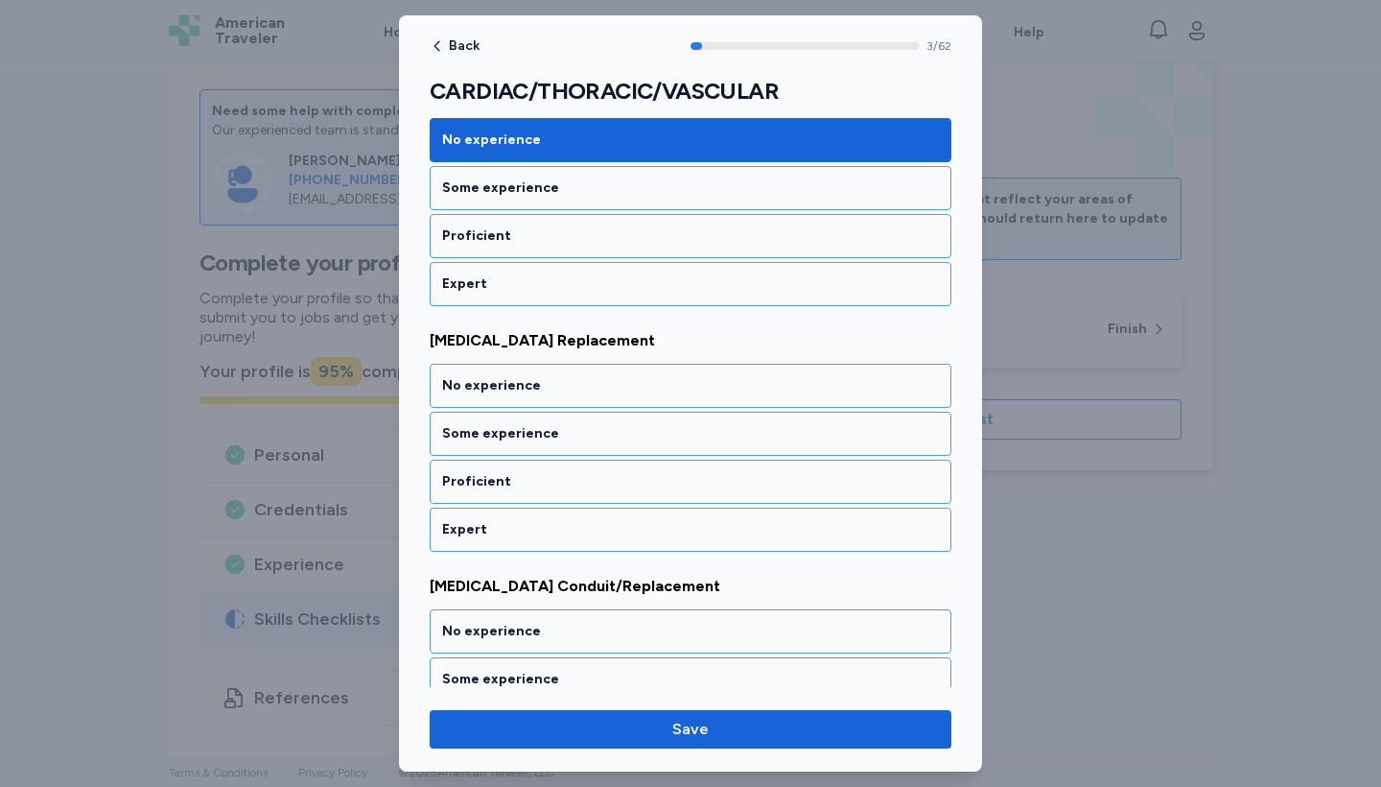
scroll to position [845, 0]
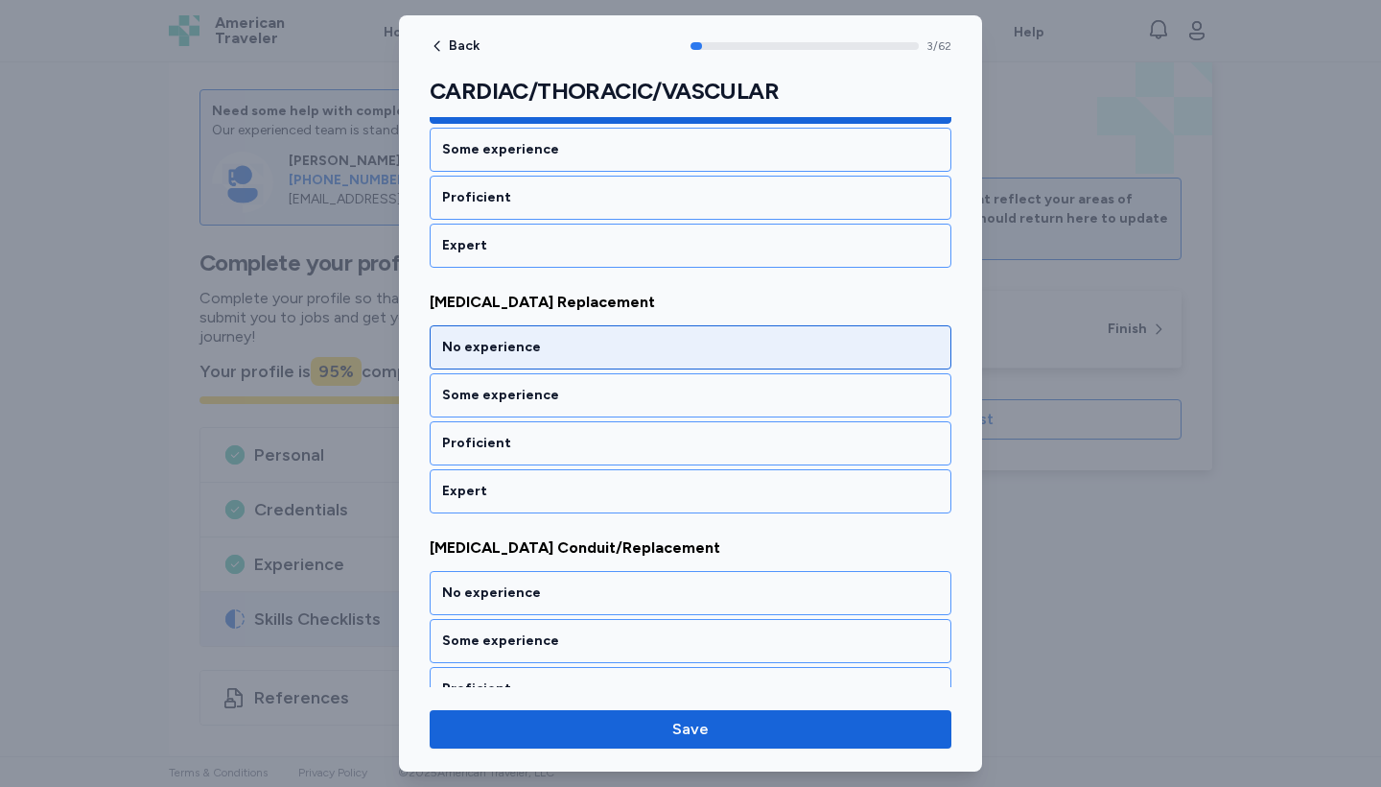
click at [779, 365] on div "No experience" at bounding box center [691, 347] width 522 height 44
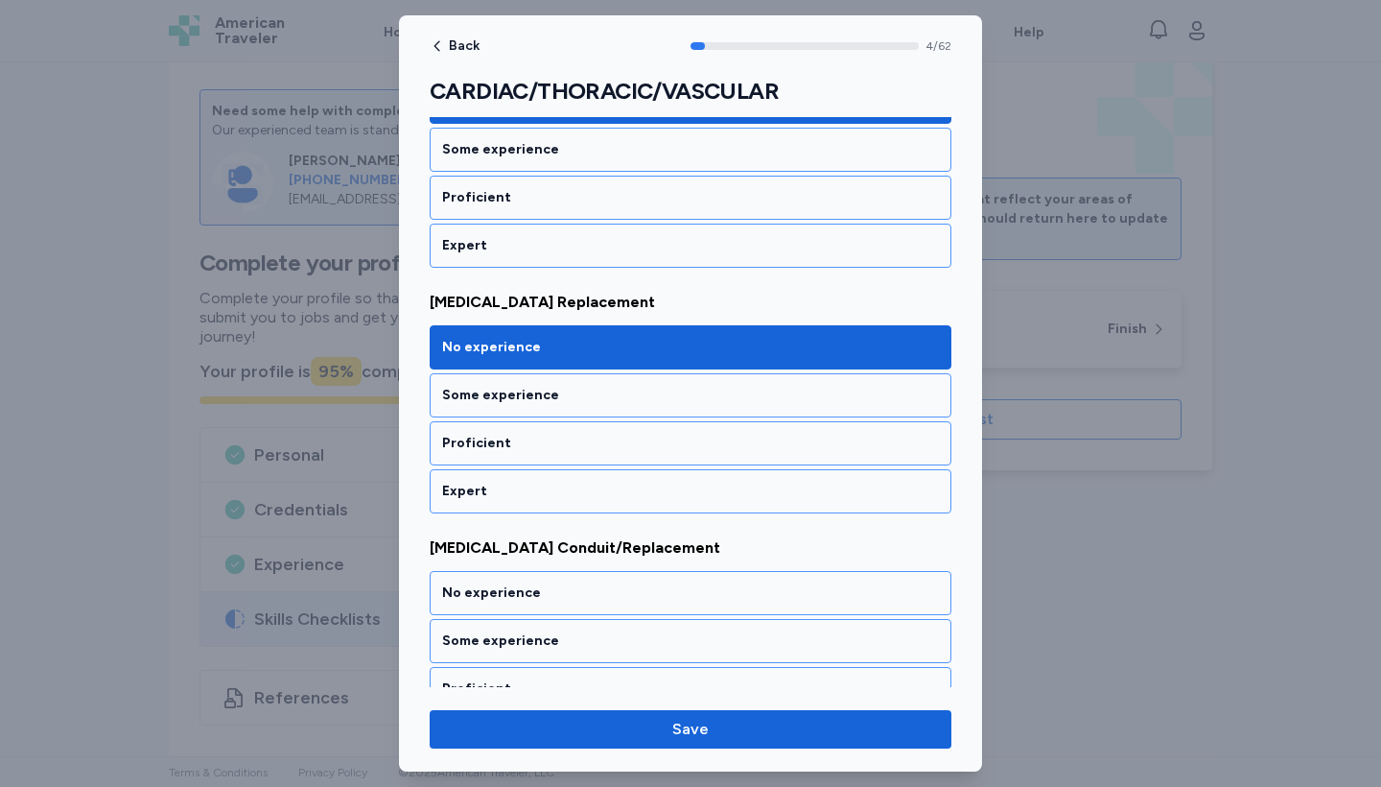
scroll to position [1091, 0]
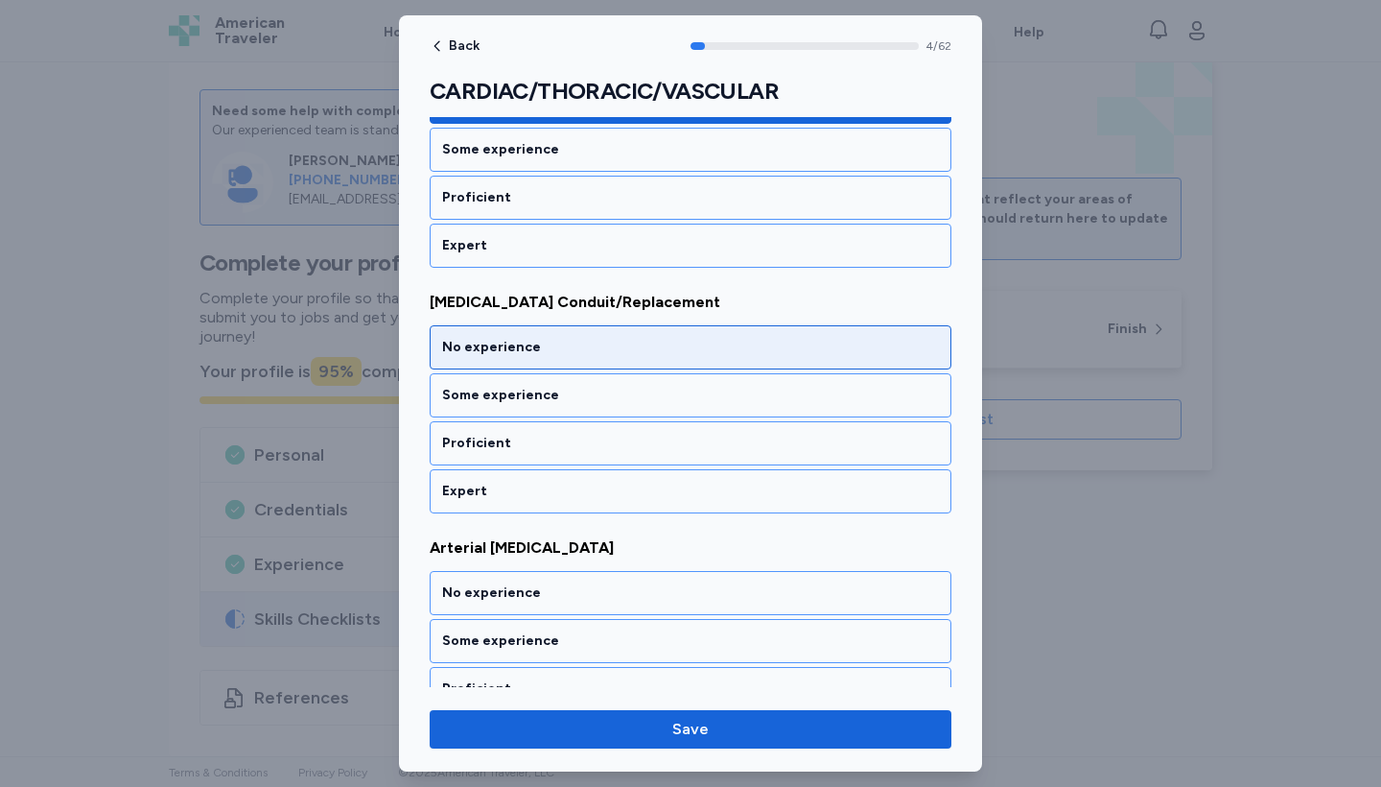
click at [779, 365] on div "No experience" at bounding box center [691, 347] width 522 height 44
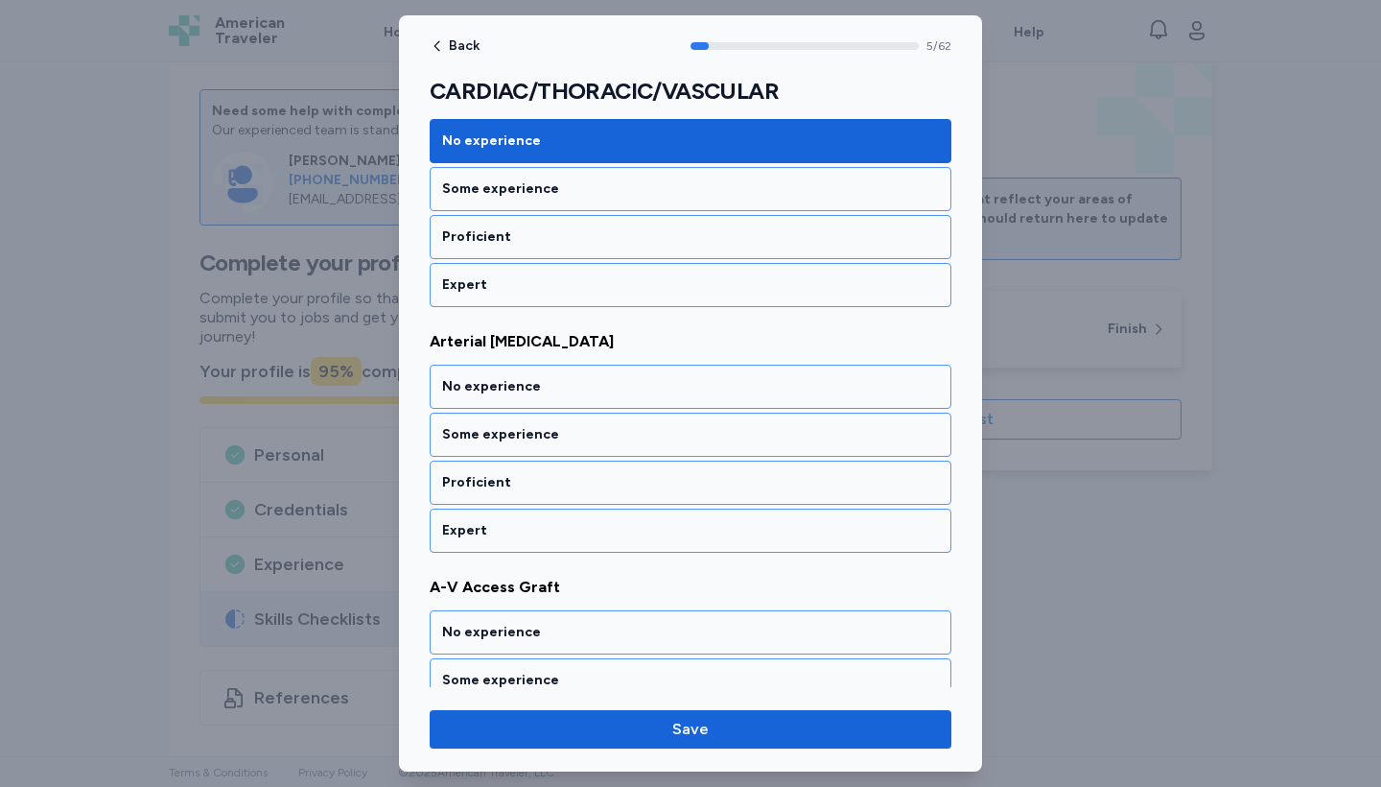
scroll to position [1336, 0]
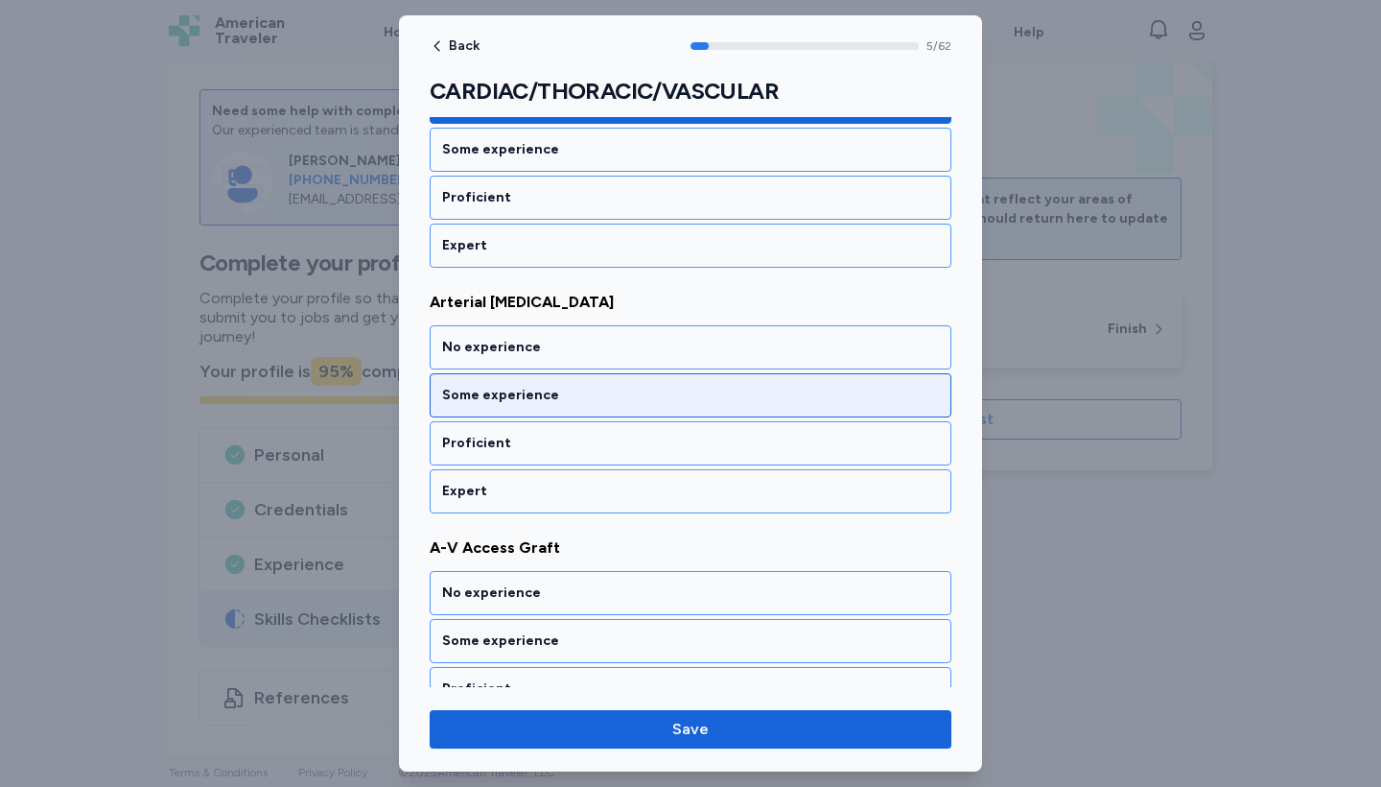
click at [774, 405] on div "Some experience" at bounding box center [691, 395] width 522 height 44
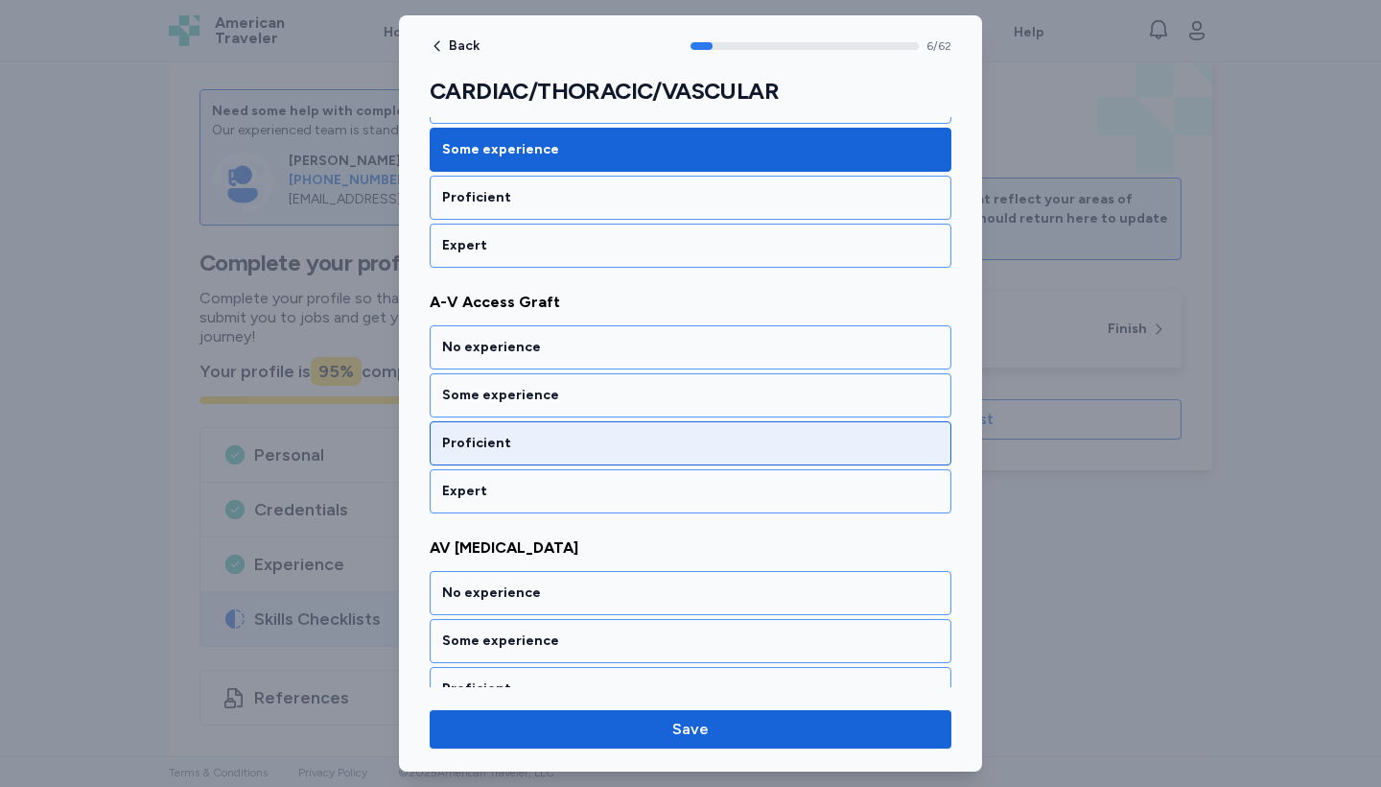
click at [761, 448] on div "Proficient" at bounding box center [690, 443] width 497 height 19
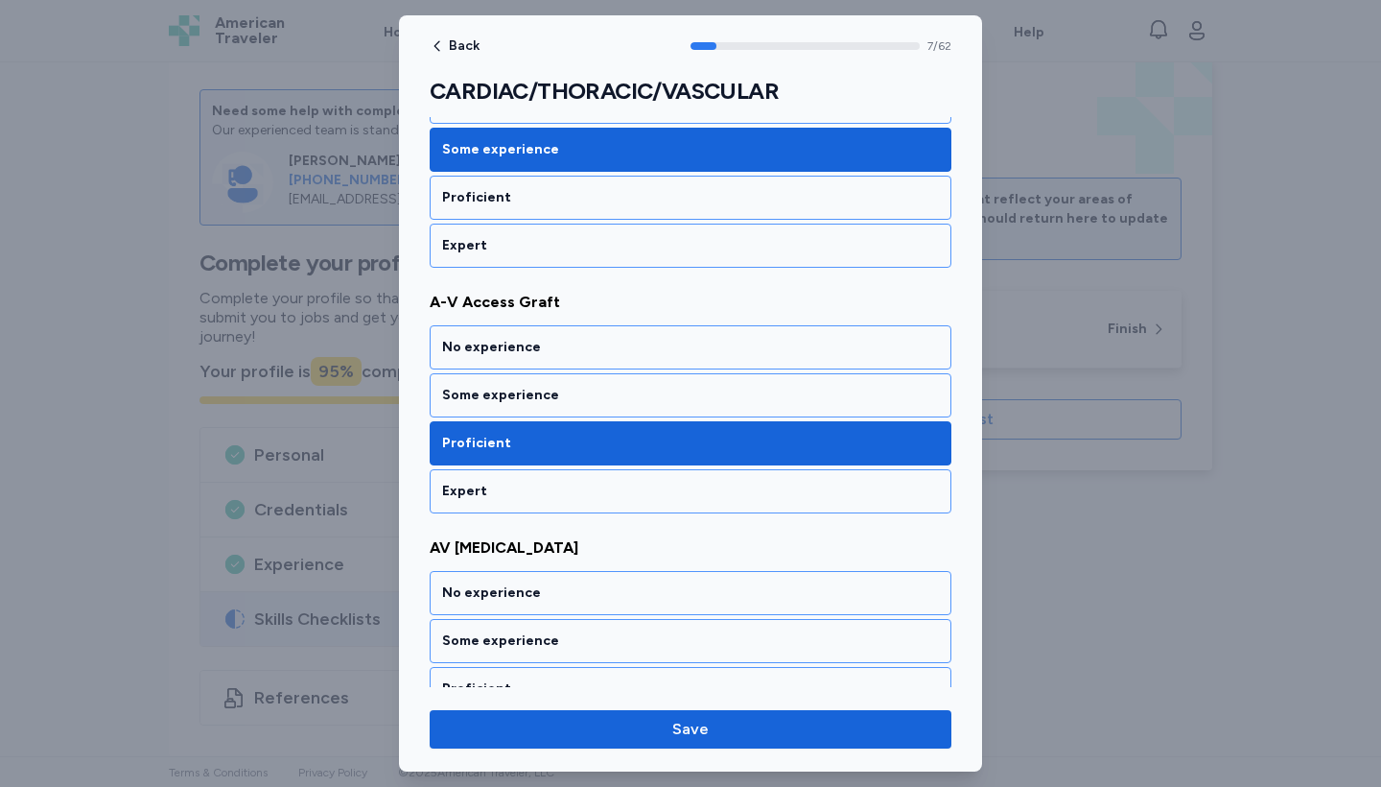
scroll to position [1827, 0]
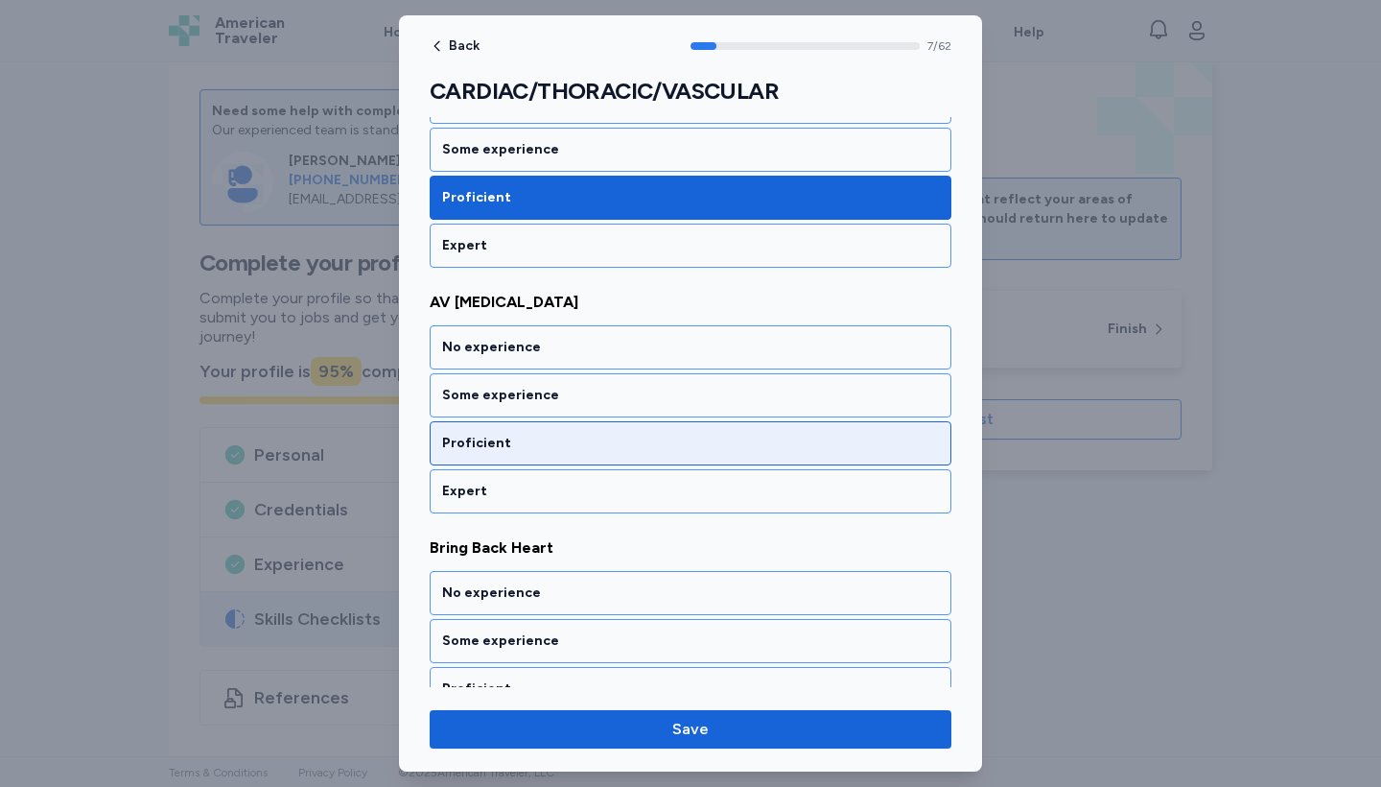
click at [759, 459] on div "Proficient" at bounding box center [691, 443] width 522 height 44
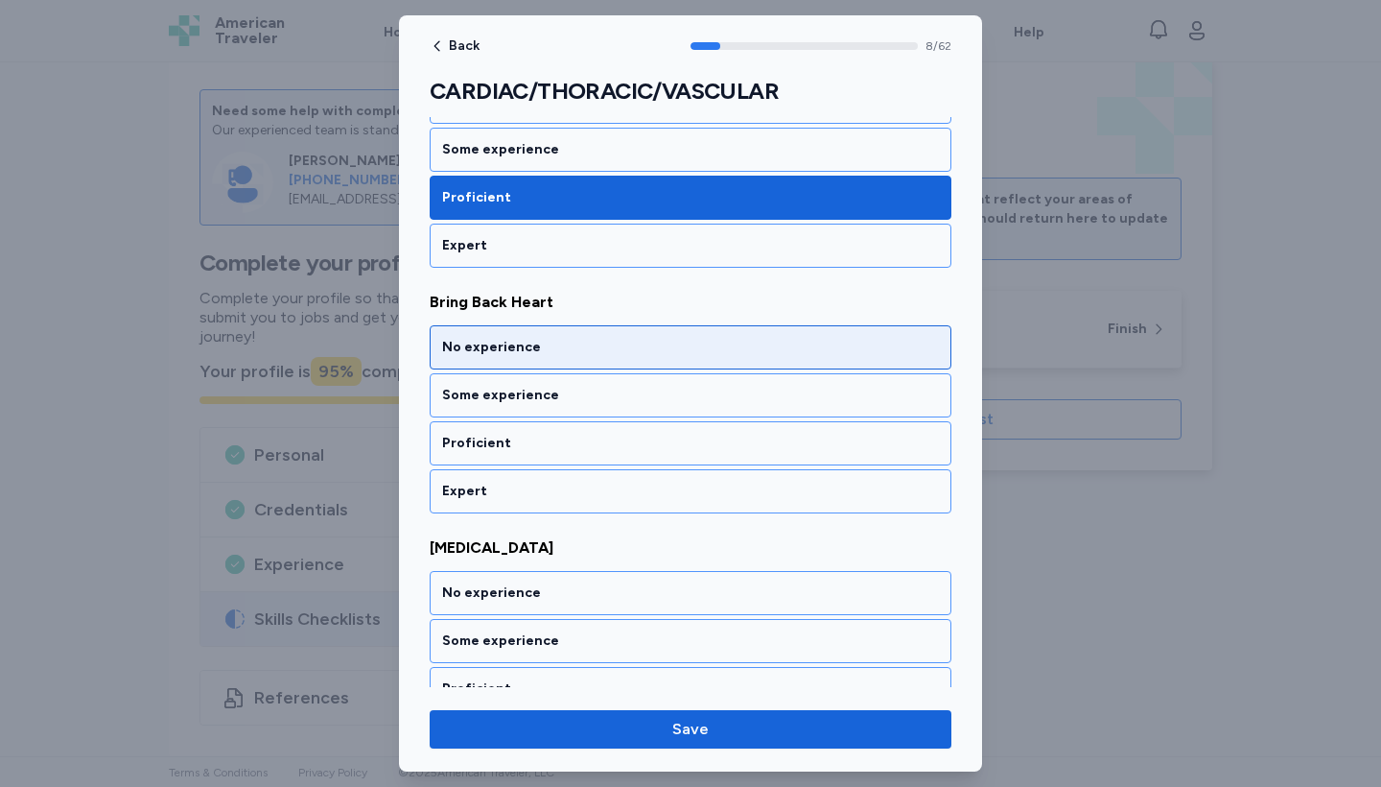
click at [755, 355] on div "No experience" at bounding box center [690, 347] width 497 height 19
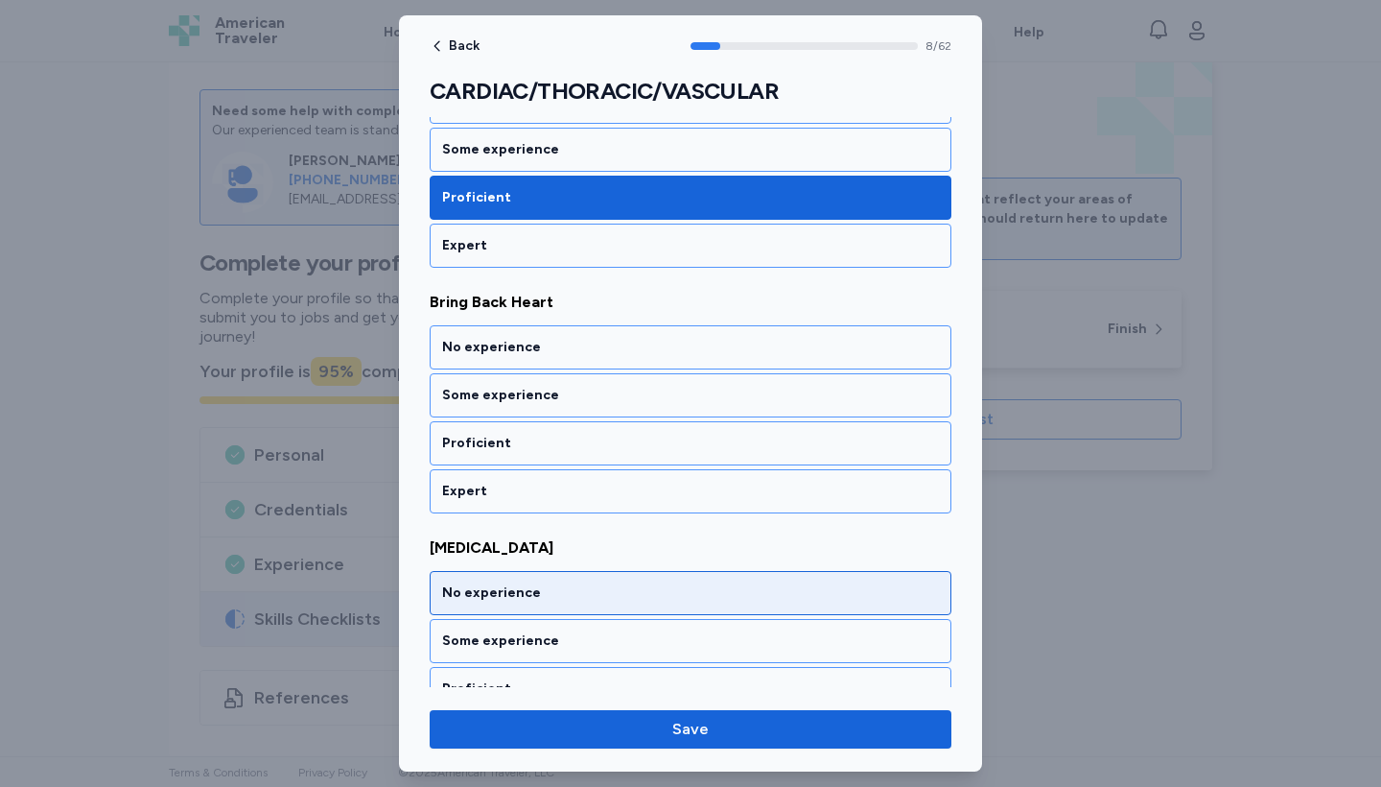
scroll to position [2318, 0]
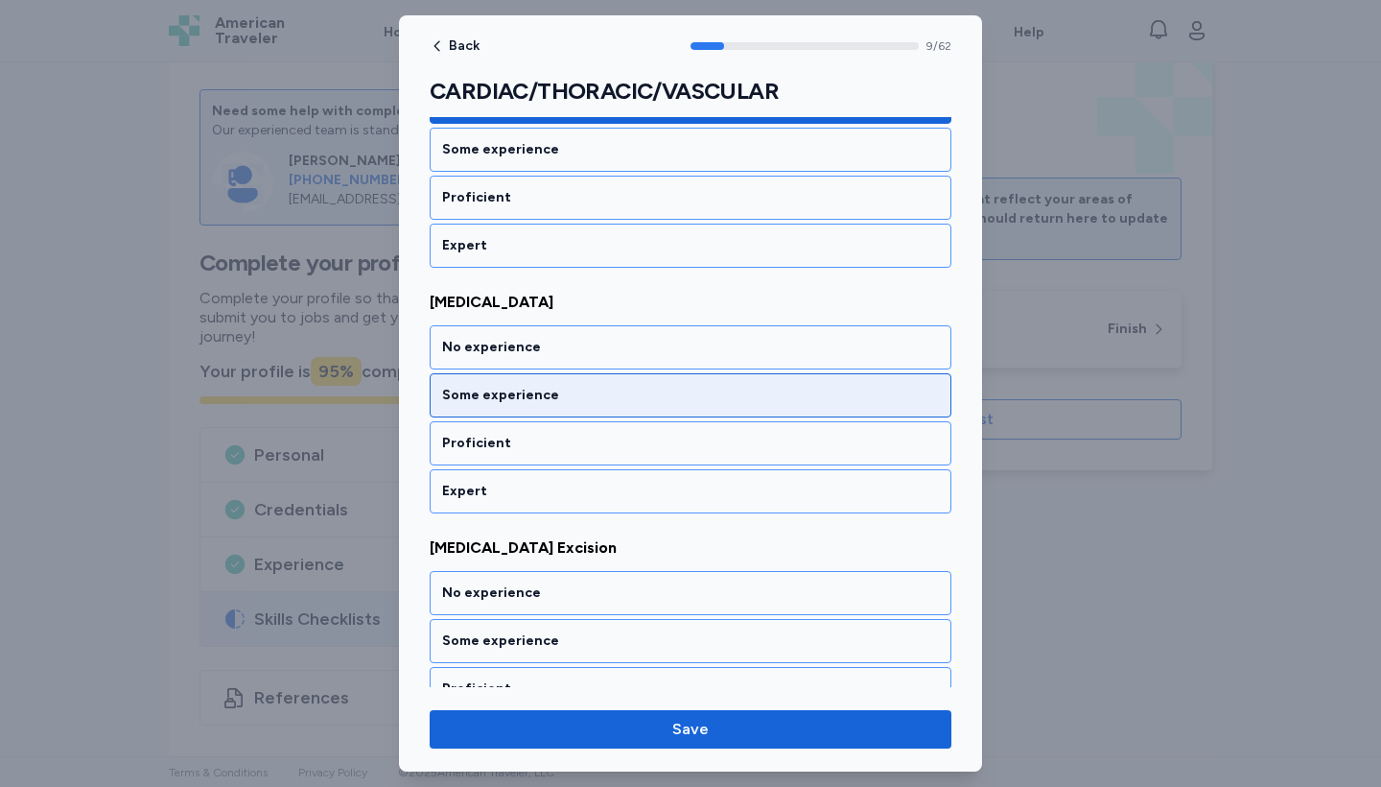
click at [755, 386] on div "Some experience" at bounding box center [690, 395] width 497 height 19
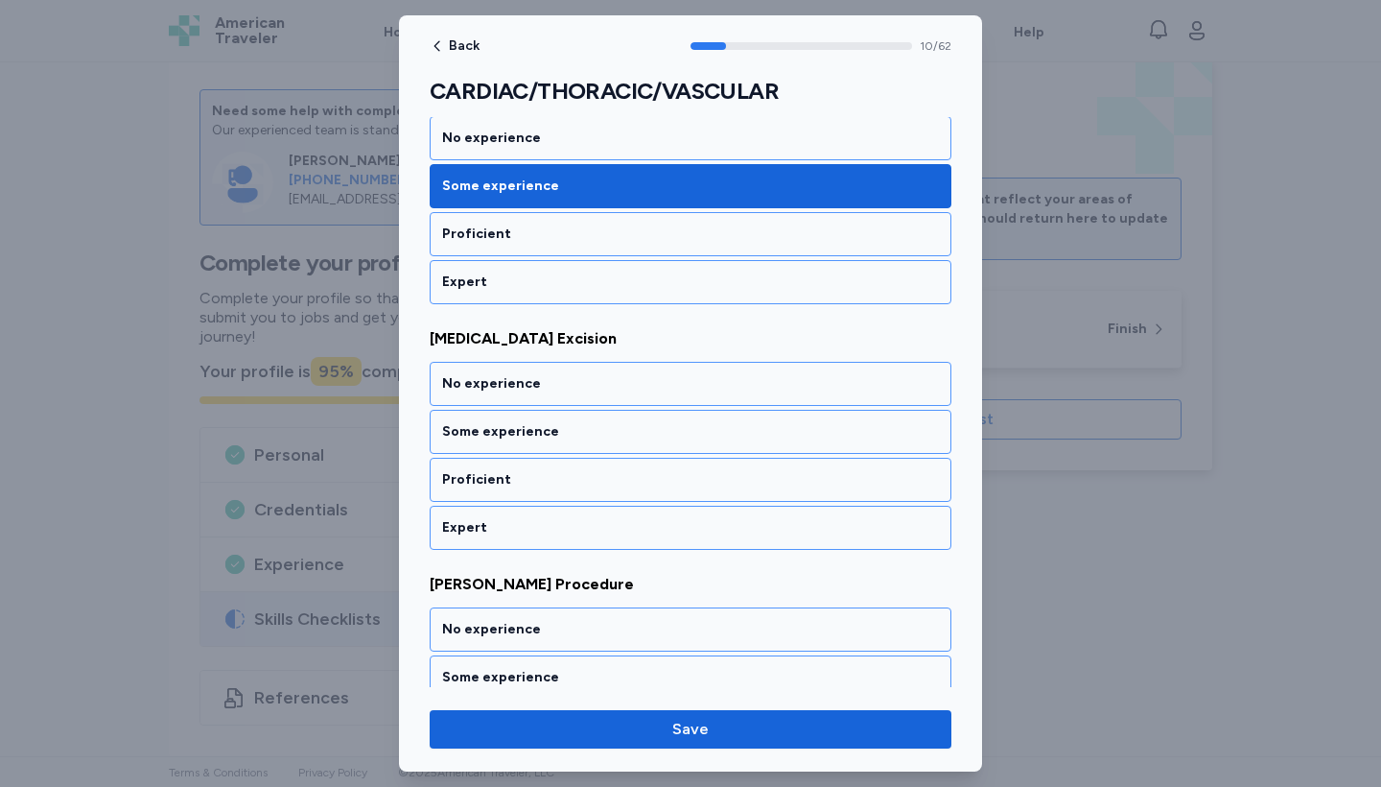
scroll to position [2564, 0]
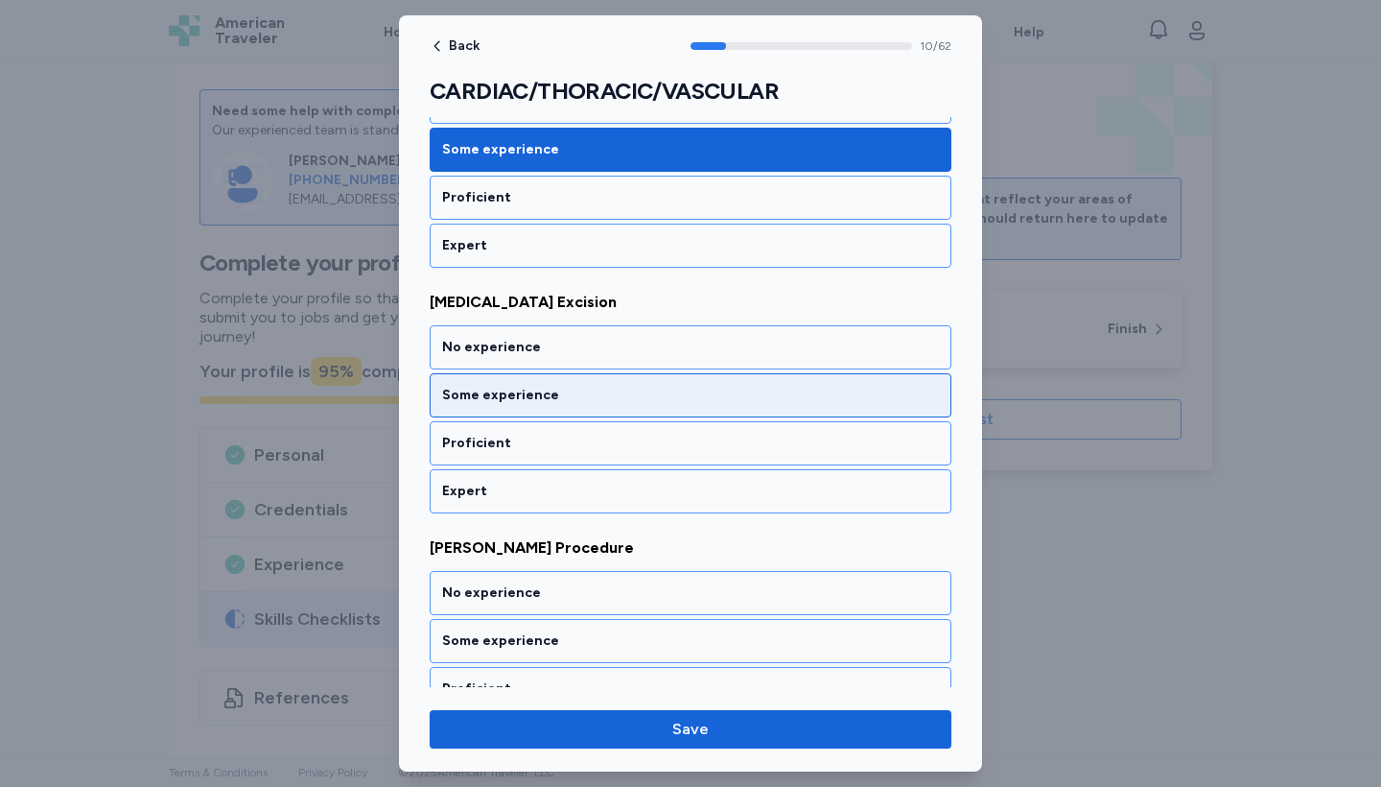
click at [755, 386] on div "Some experience" at bounding box center [690, 395] width 497 height 19
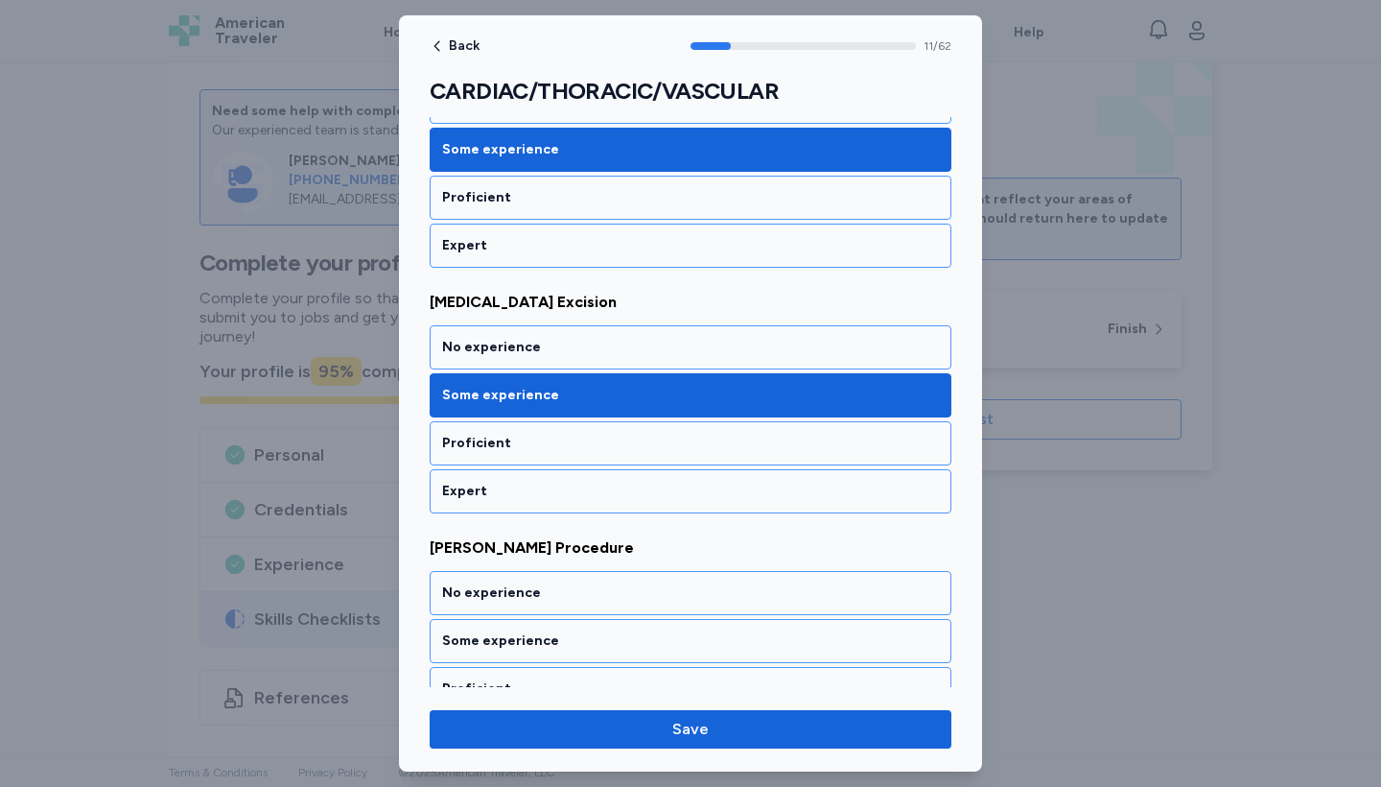
scroll to position [2810, 0]
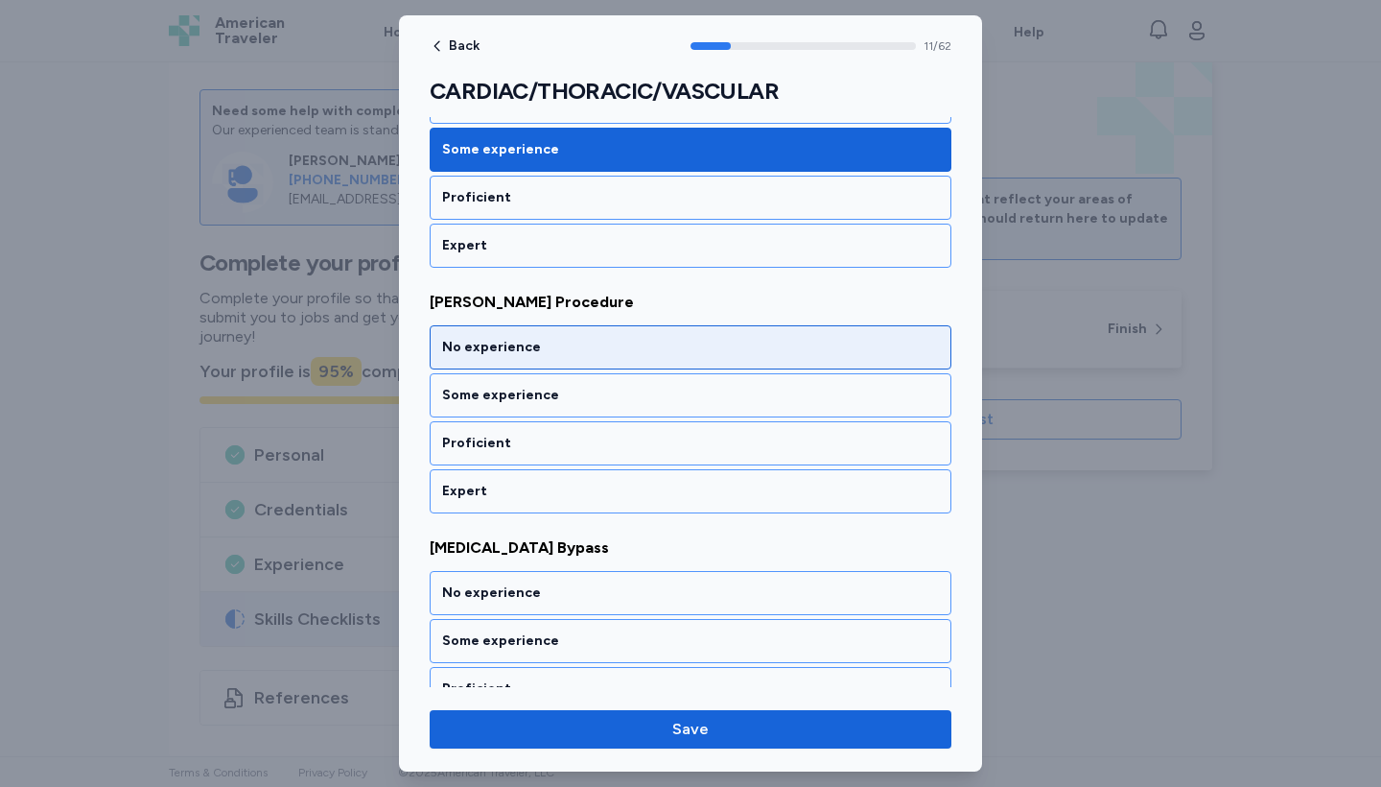
click at [740, 348] on div "No experience" at bounding box center [690, 347] width 497 height 19
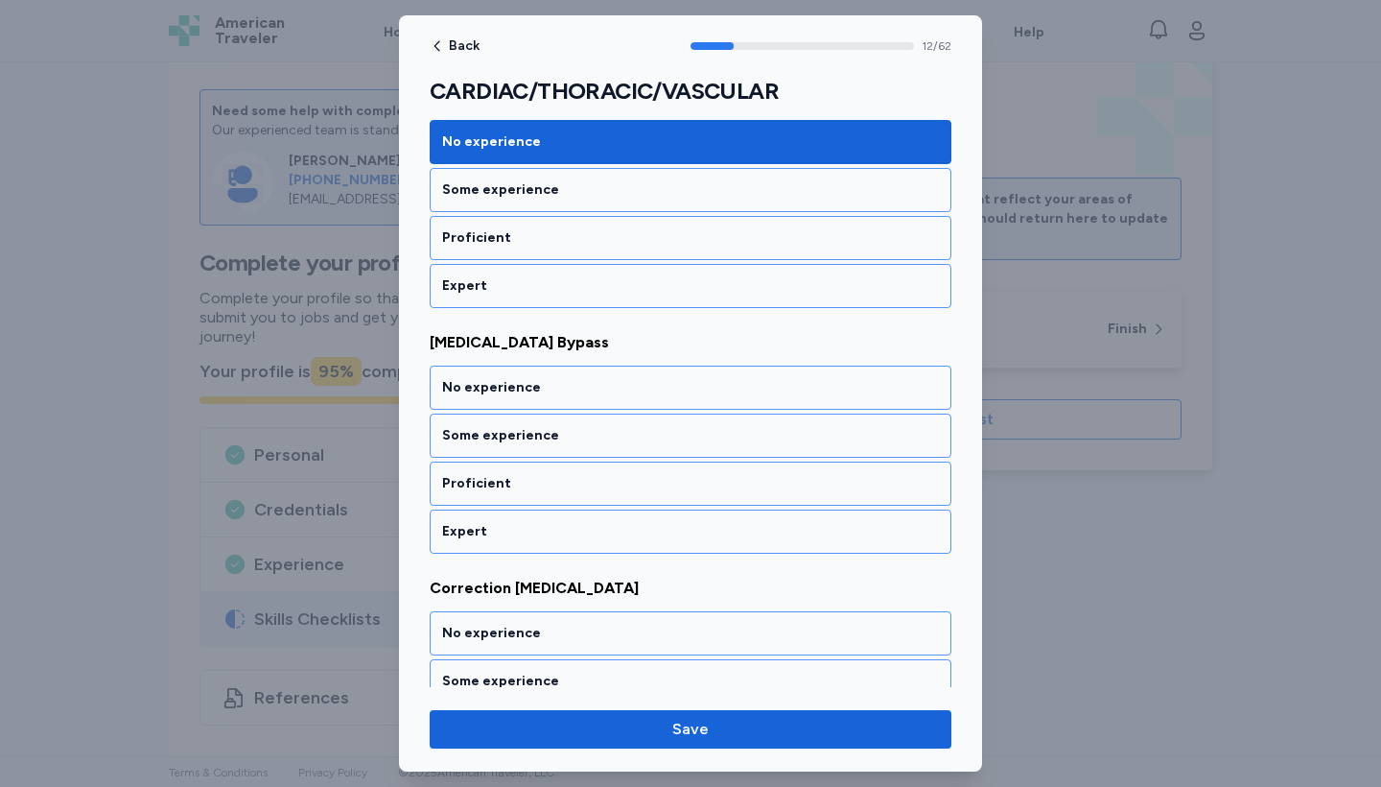
scroll to position [3055, 0]
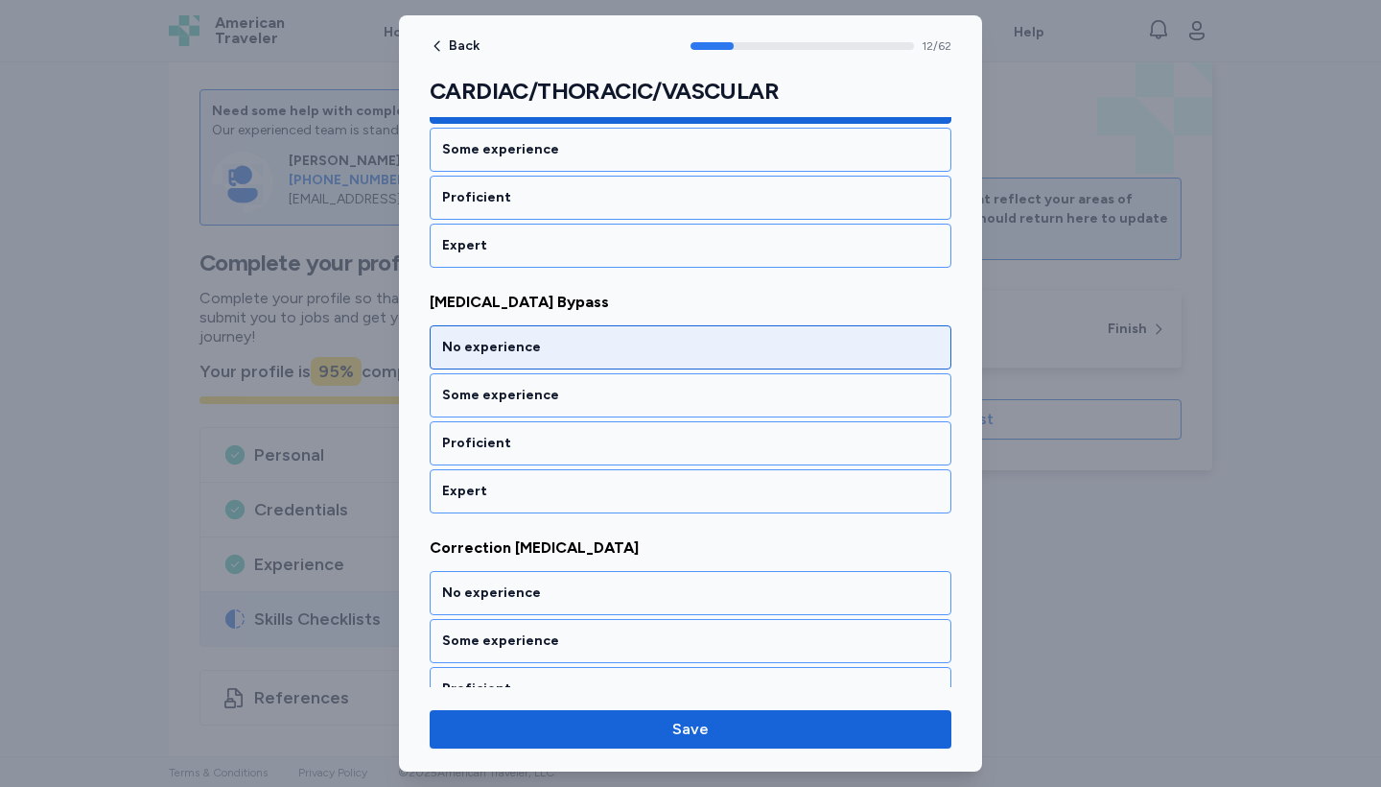
click at [740, 348] on div "No experience" at bounding box center [690, 347] width 497 height 19
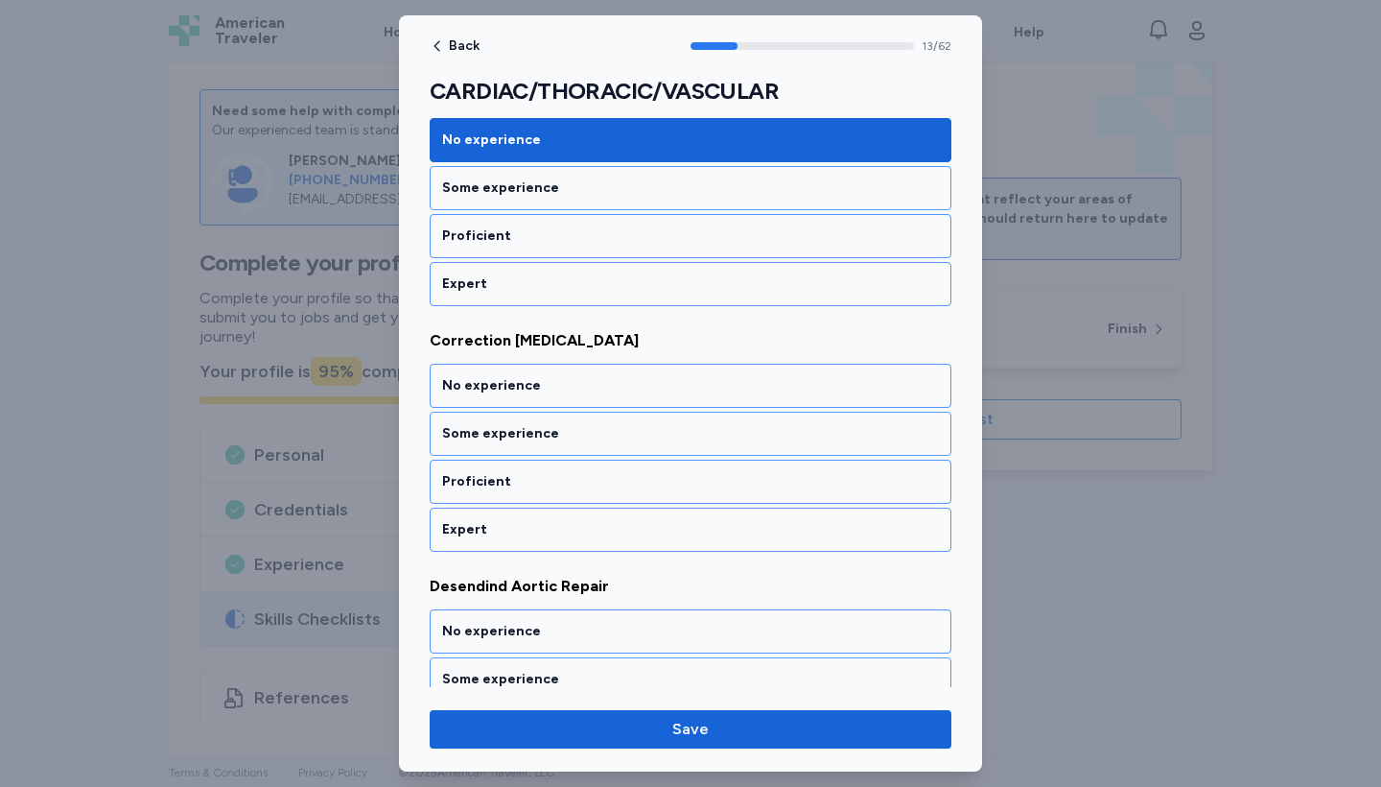
scroll to position [3301, 0]
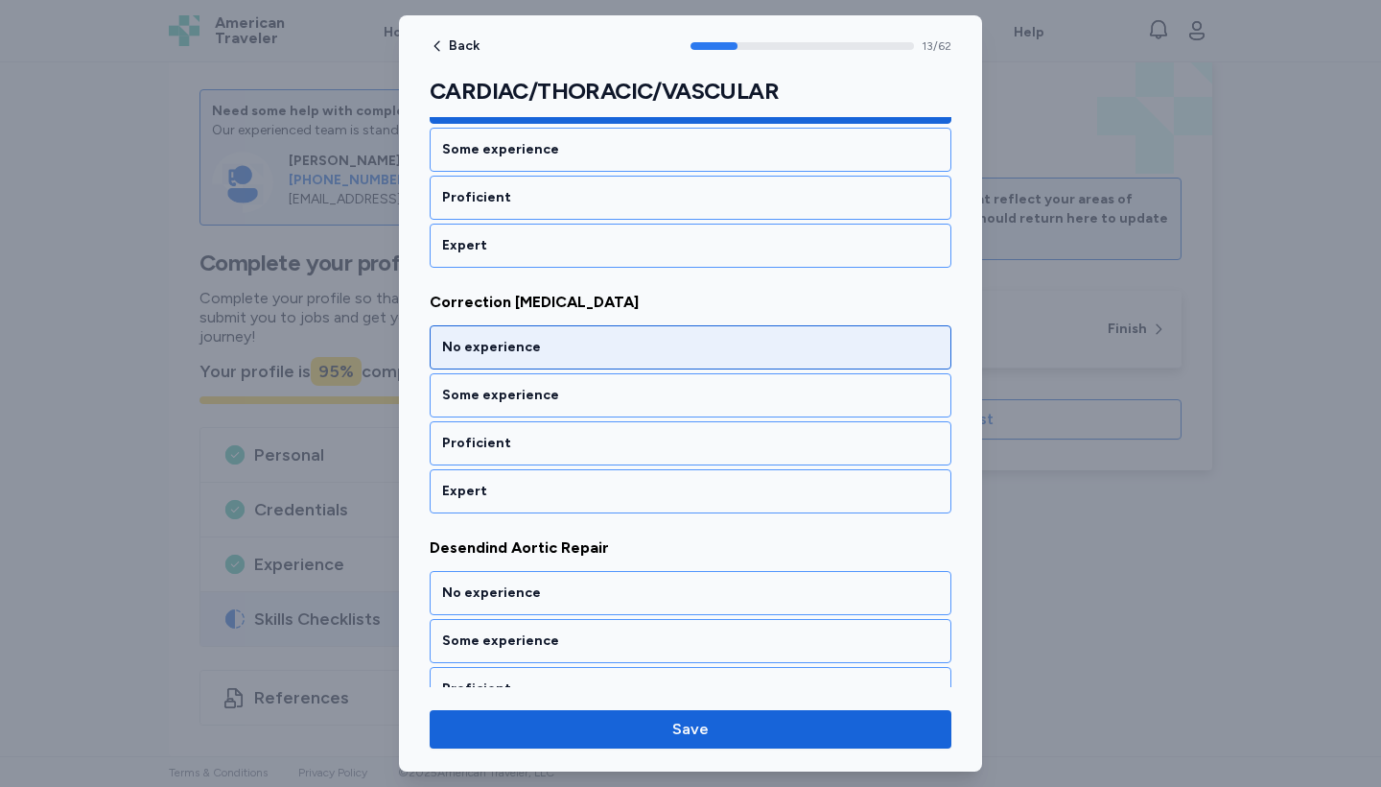
click at [740, 348] on div "No experience" at bounding box center [690, 347] width 497 height 19
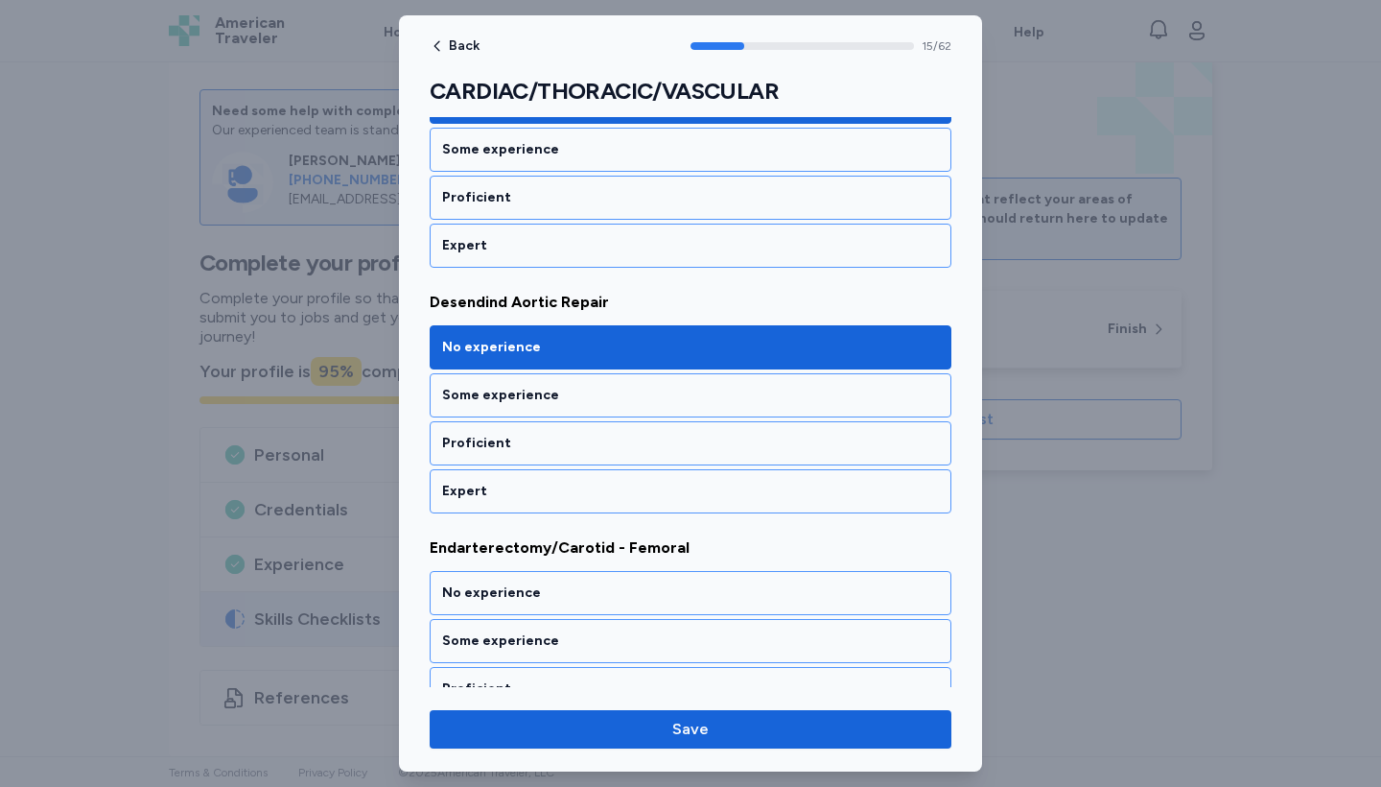
scroll to position [3792, 0]
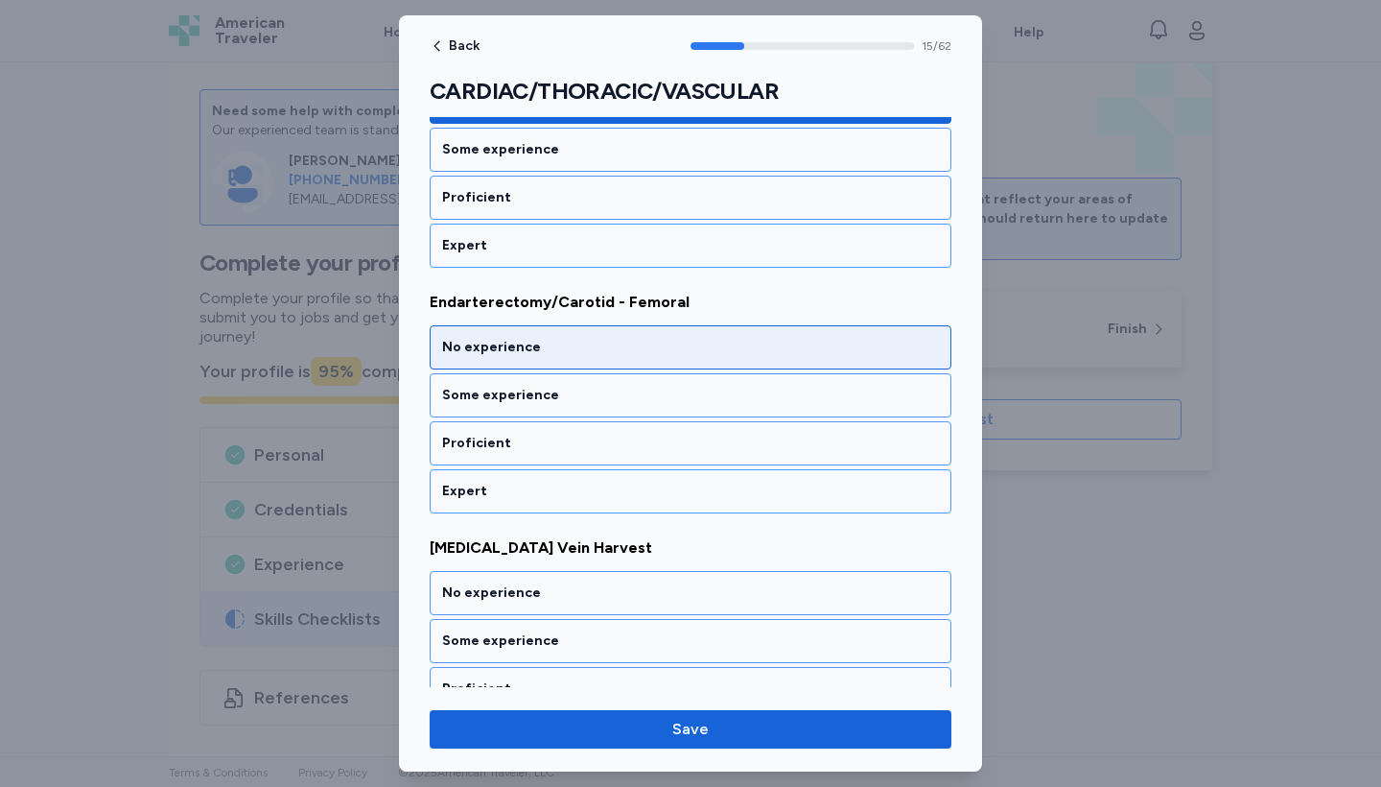
click at [740, 348] on div "No experience" at bounding box center [690, 347] width 497 height 19
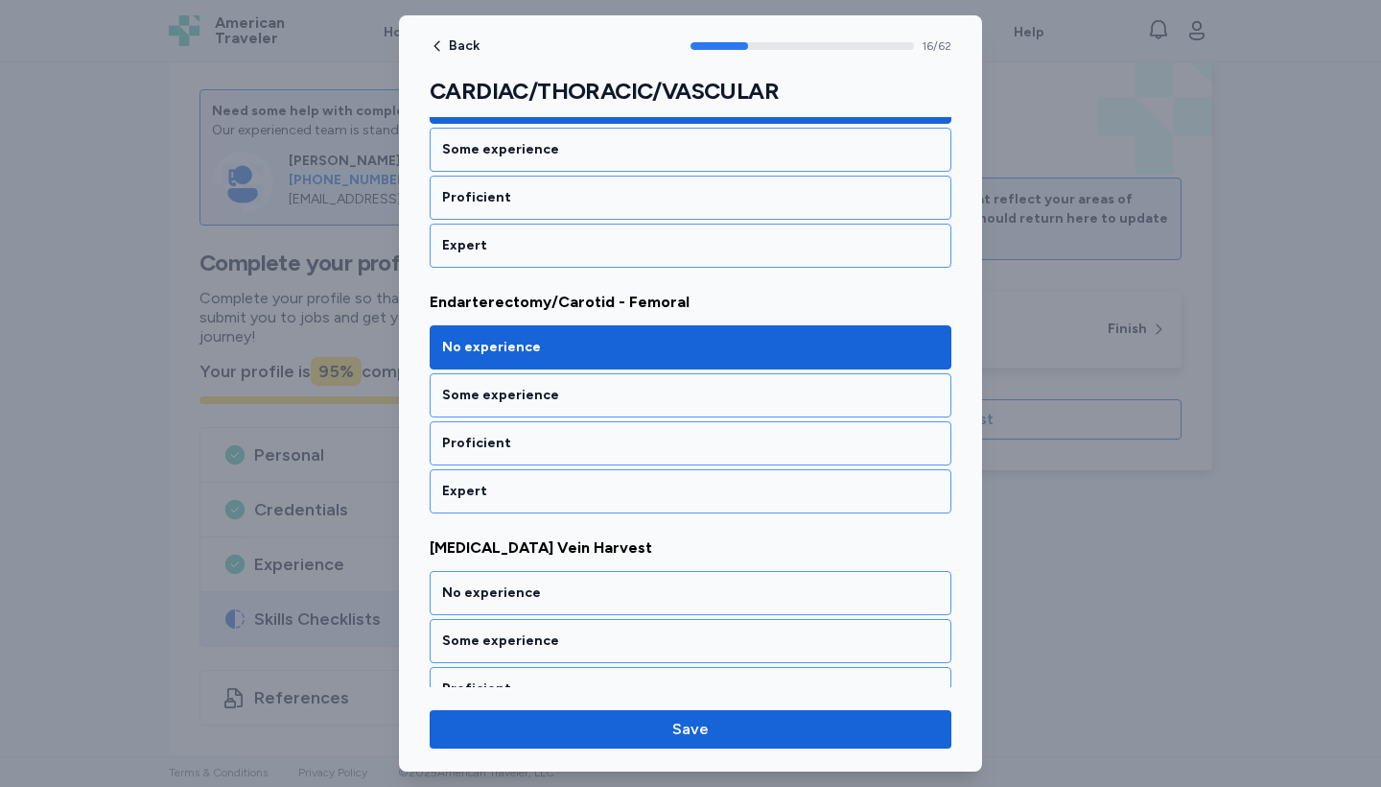
scroll to position [4037, 0]
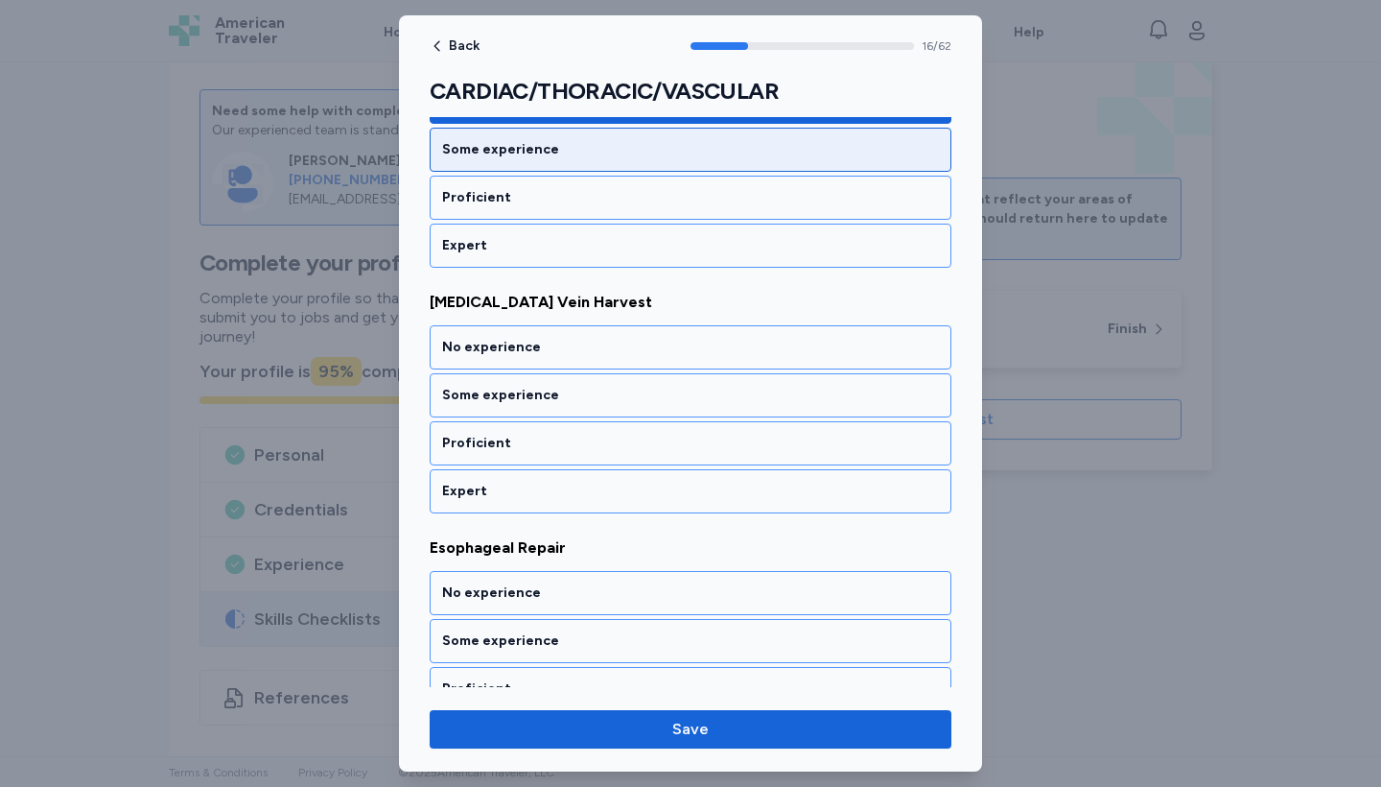
click at [664, 166] on div "Some experience" at bounding box center [691, 150] width 522 height 44
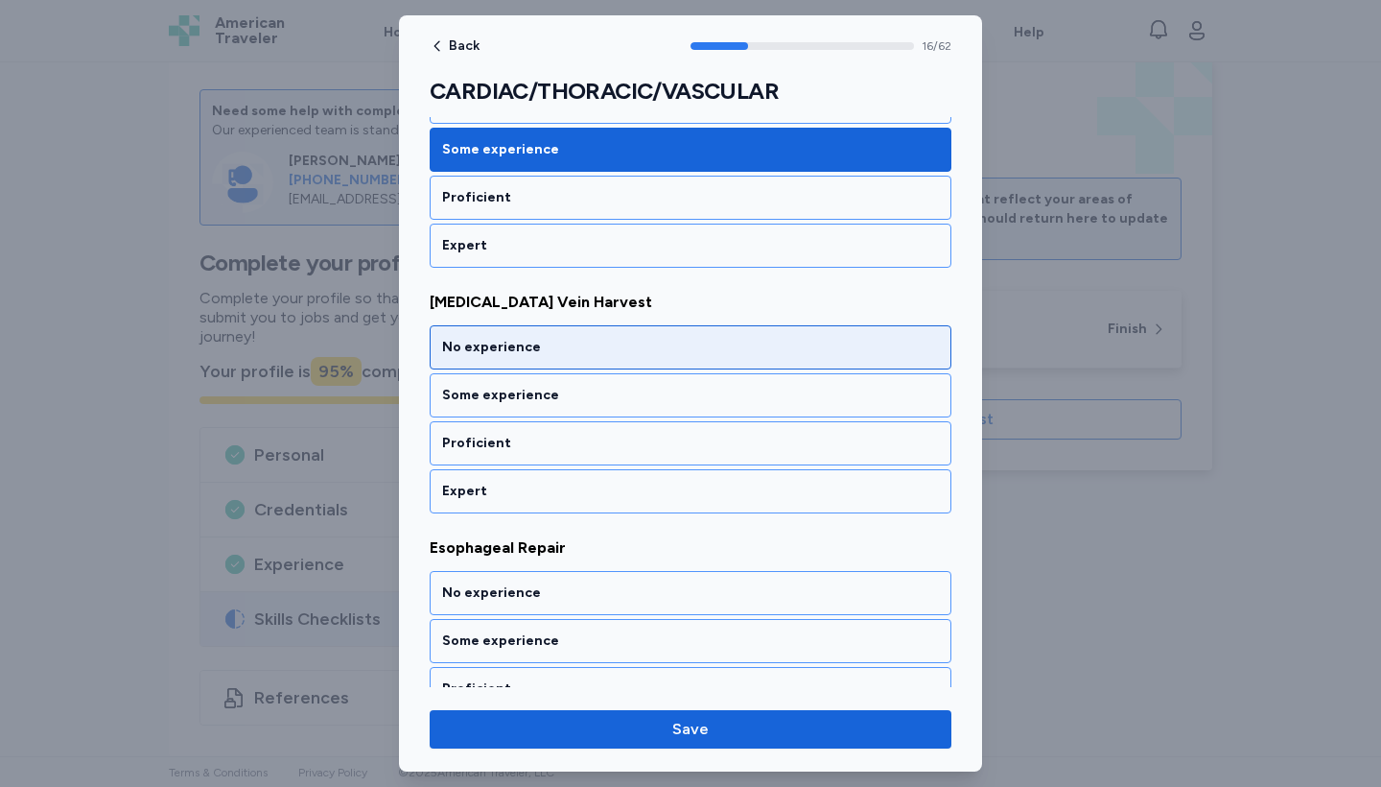
click at [703, 346] on div "No experience" at bounding box center [690, 347] width 497 height 19
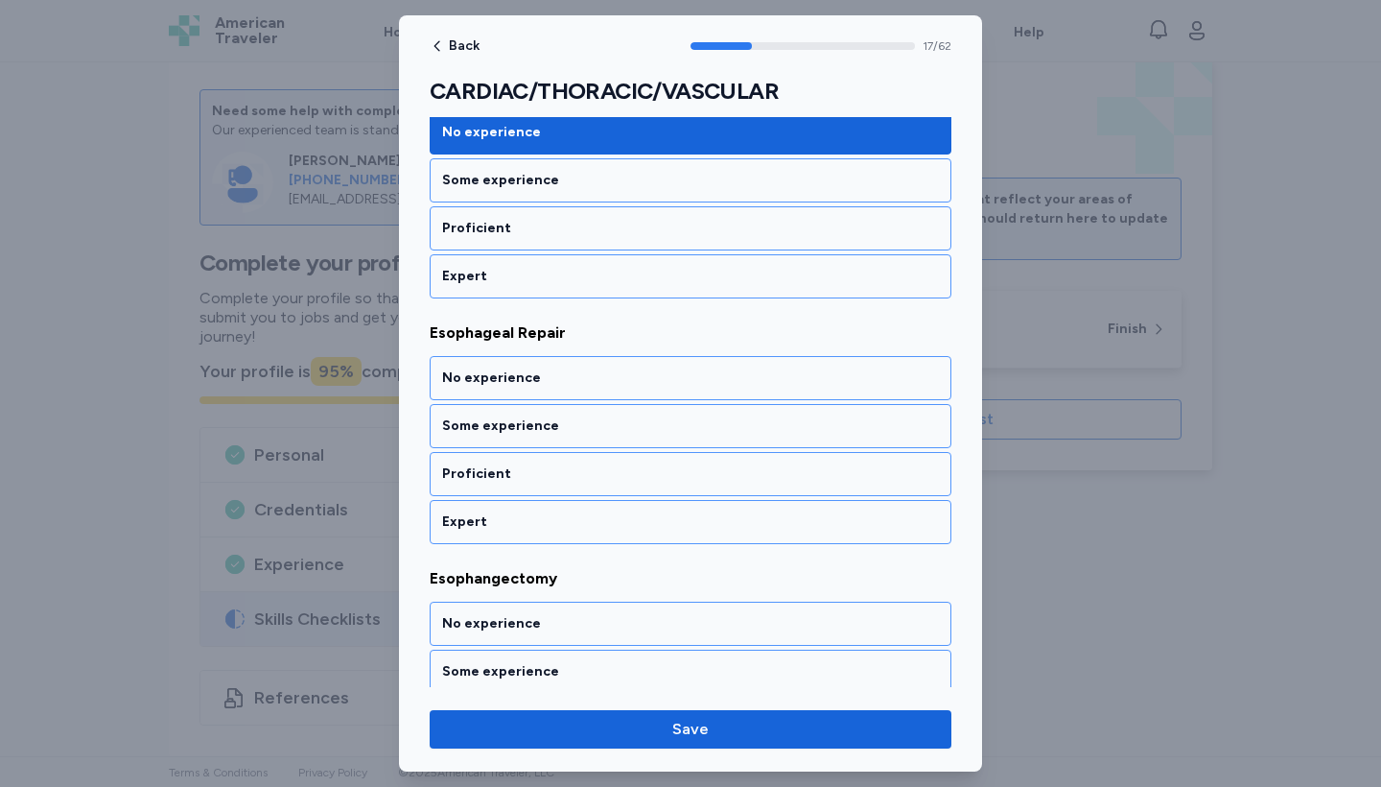
scroll to position [4283, 0]
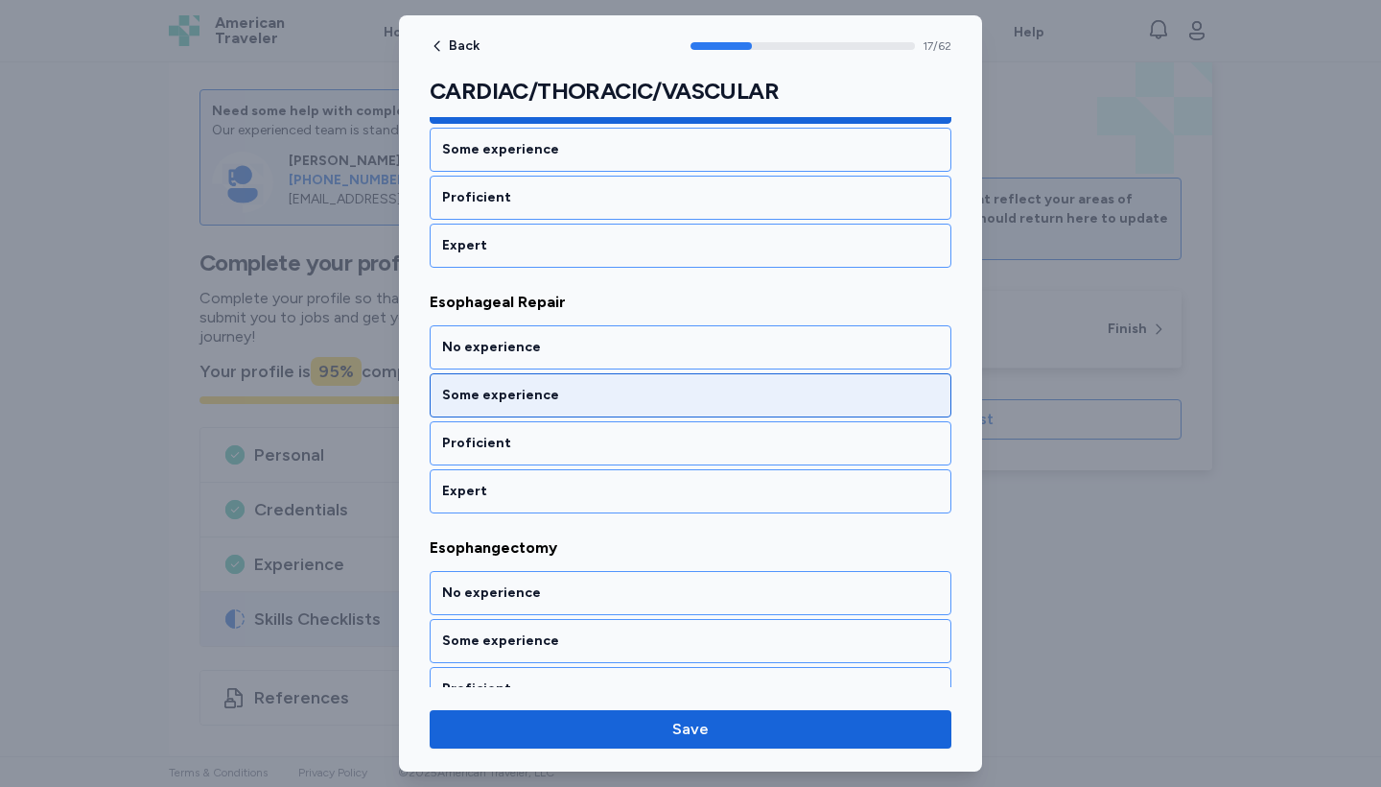
click at [708, 407] on div "Some experience" at bounding box center [691, 395] width 522 height 44
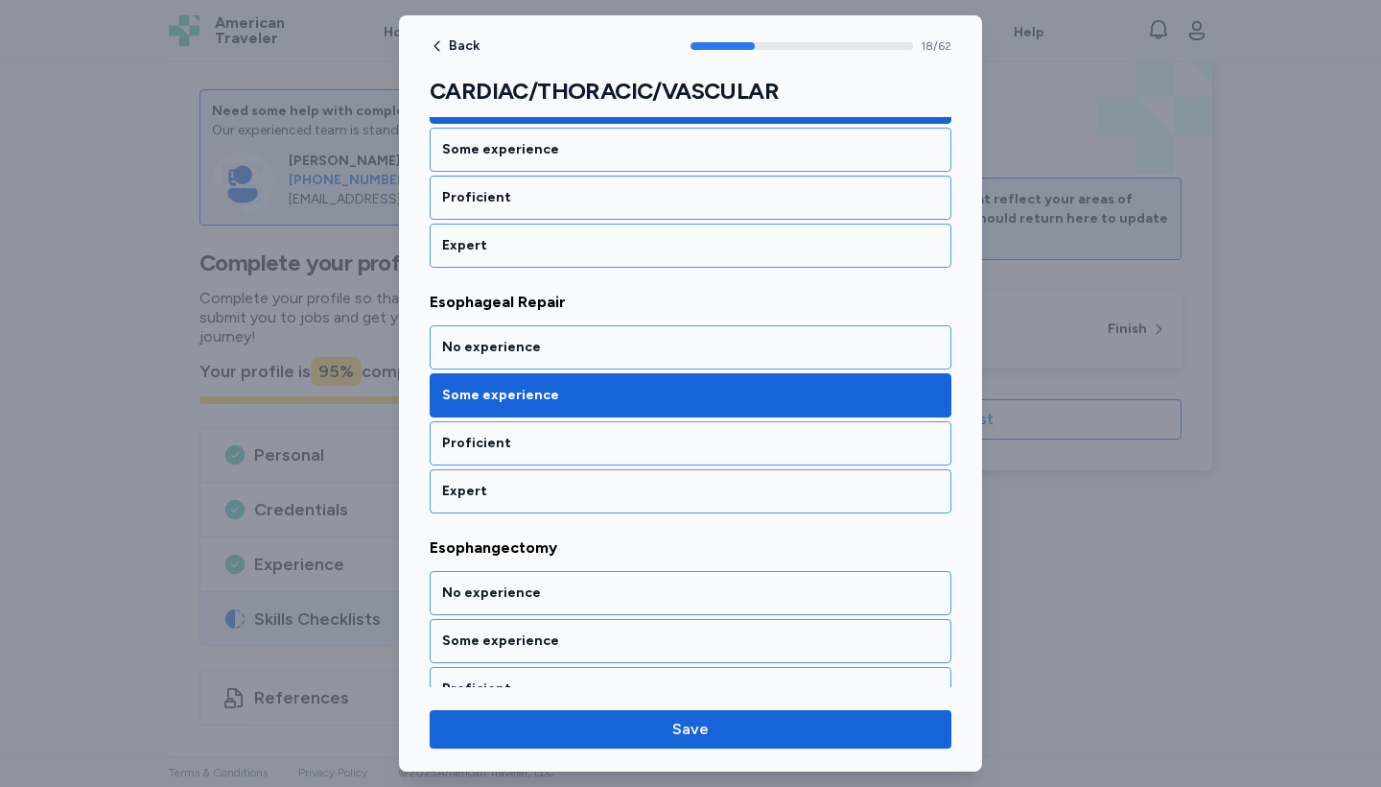
scroll to position [4528, 0]
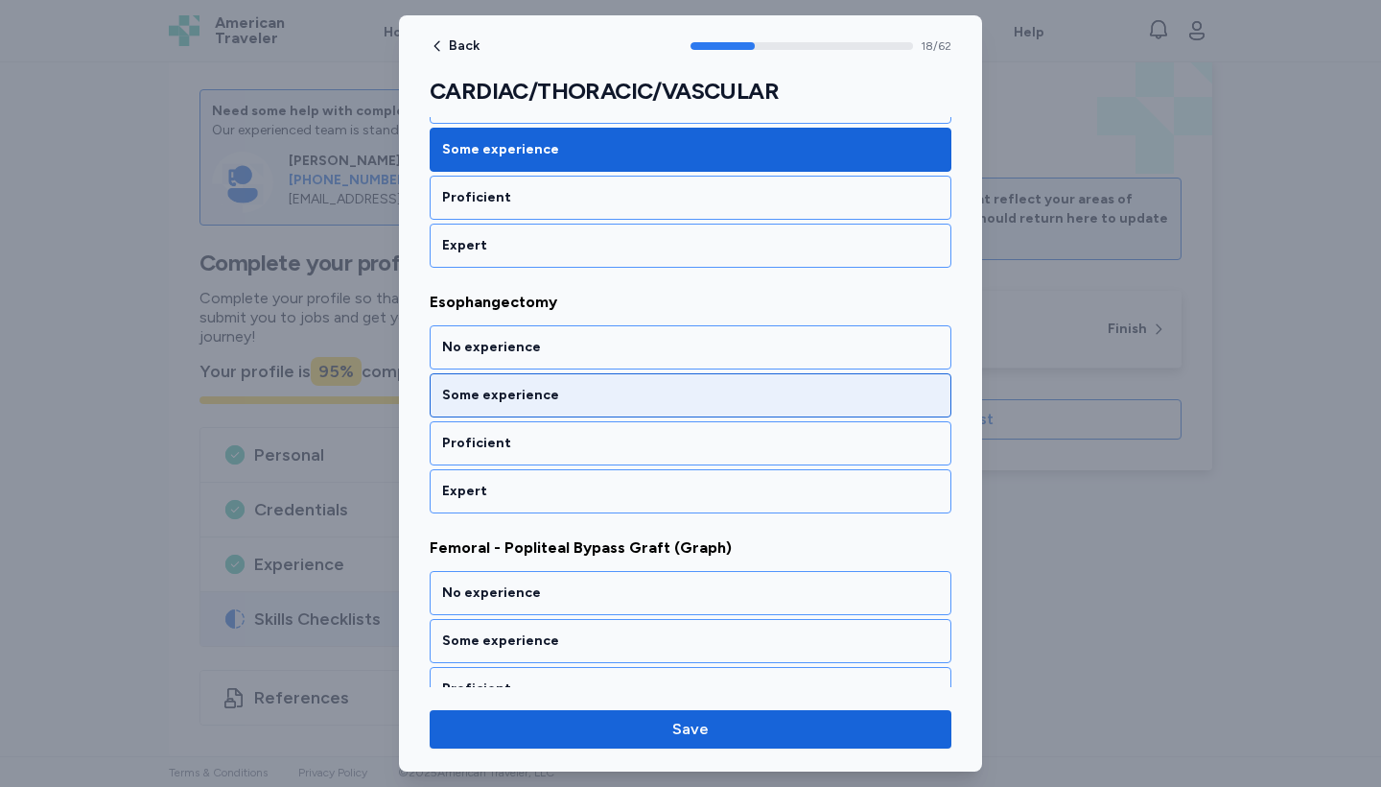
click at [708, 404] on div "Some experience" at bounding box center [690, 395] width 497 height 19
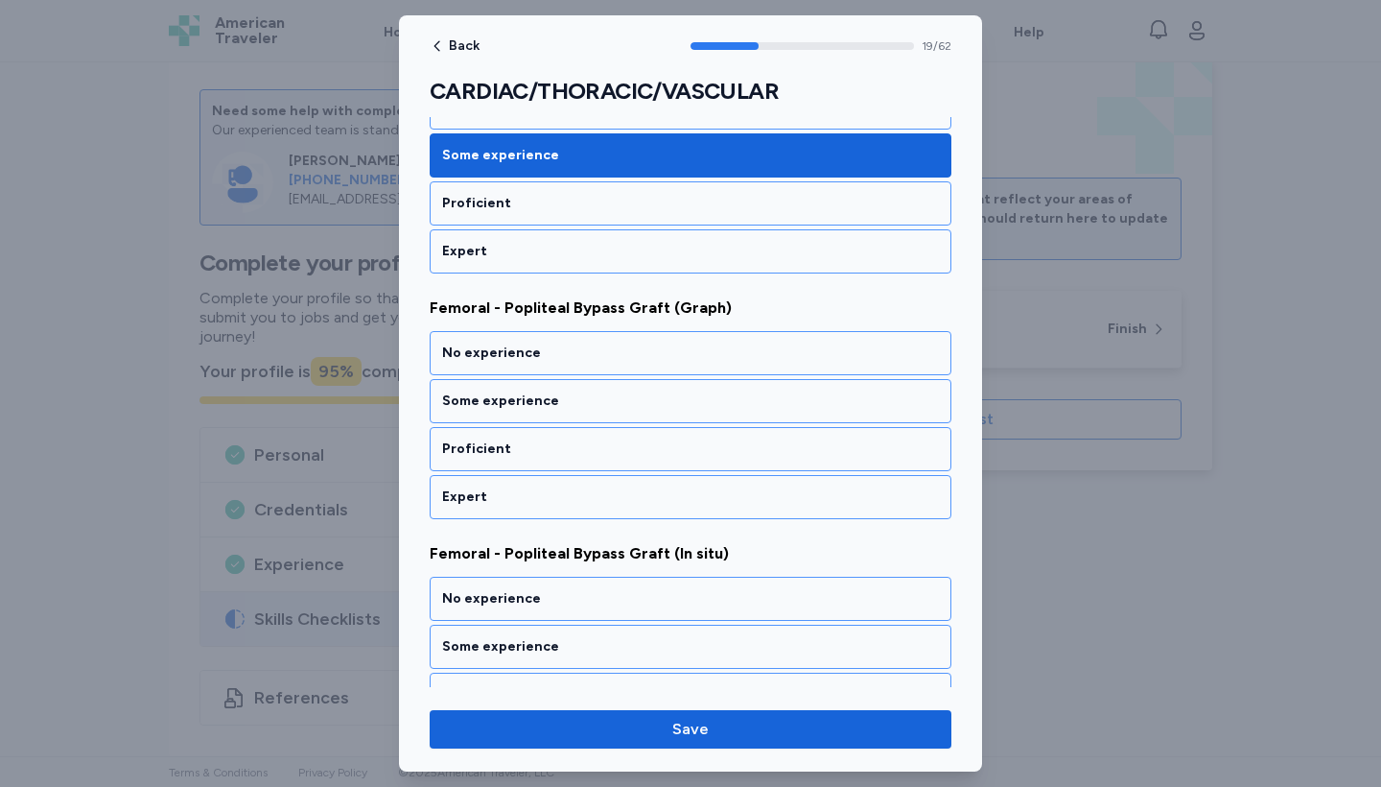
scroll to position [4774, 0]
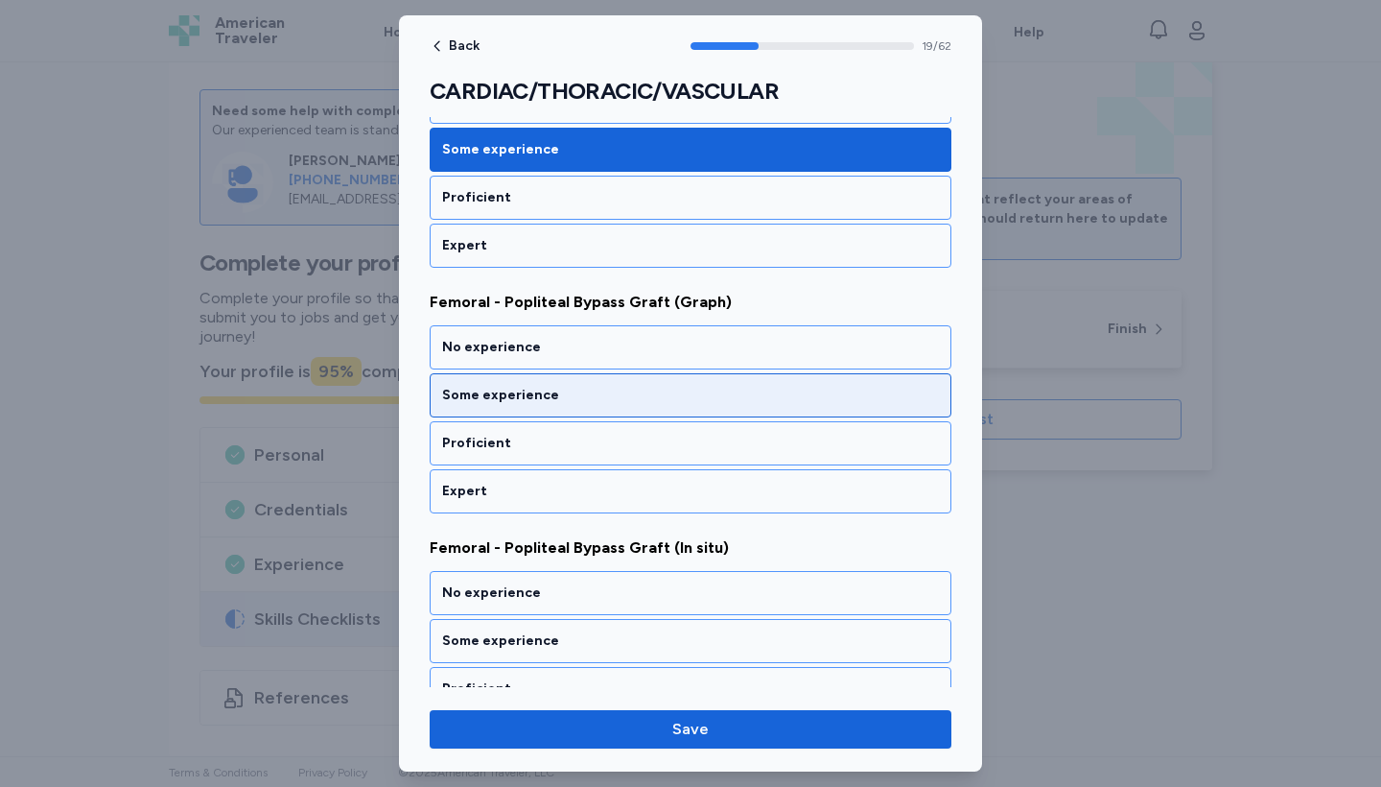
click at [708, 404] on div "Some experience" at bounding box center [690, 395] width 497 height 19
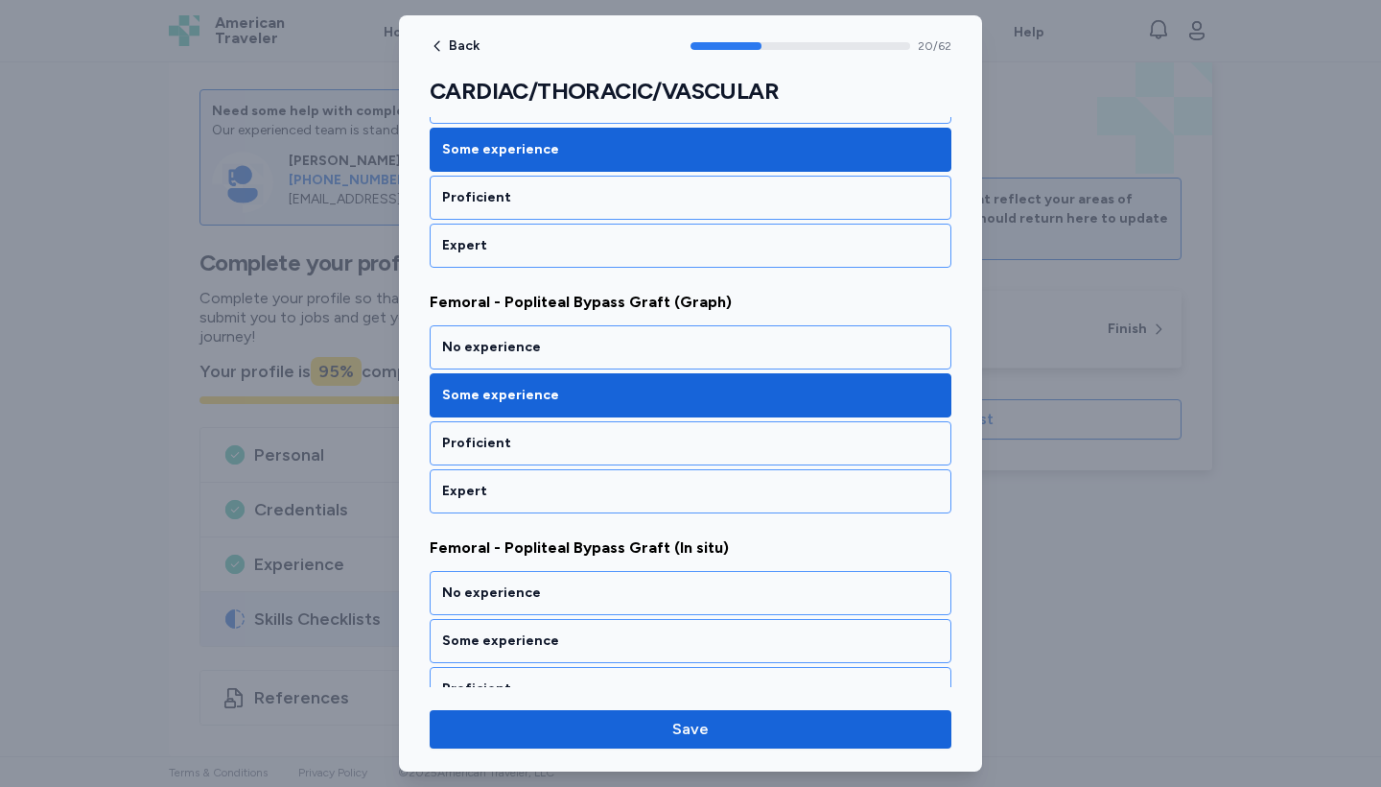
scroll to position [5020, 0]
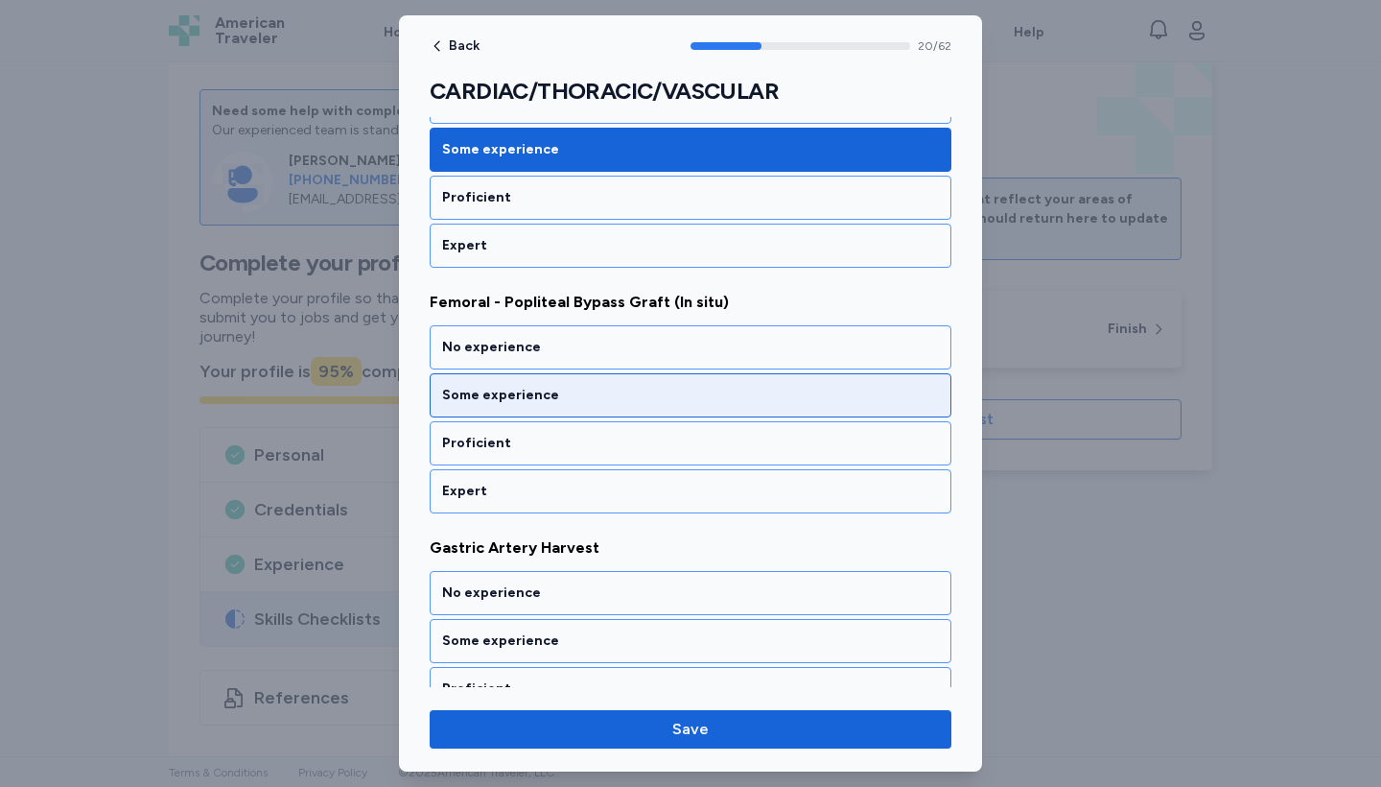
click at [661, 387] on div "Some experience" at bounding box center [690, 395] width 497 height 19
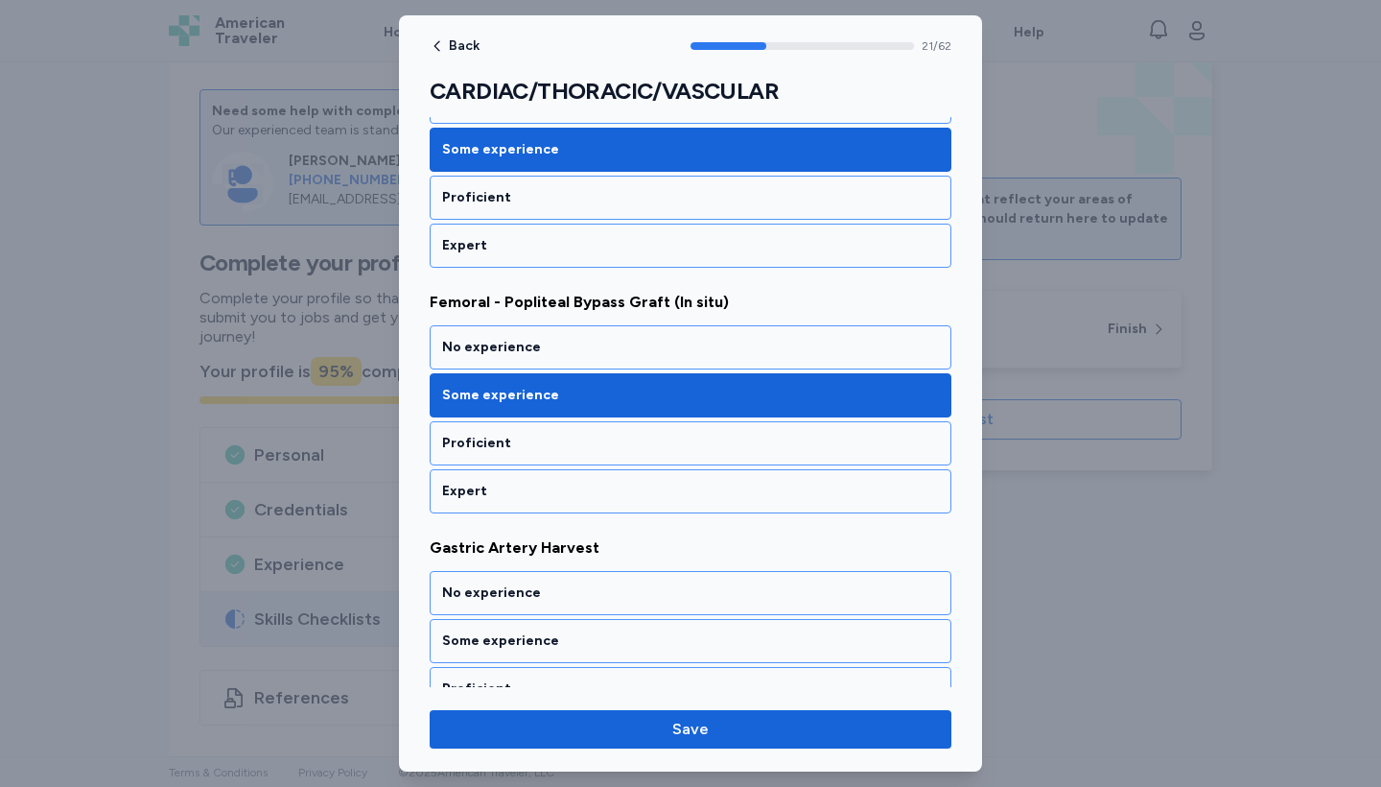
scroll to position [5265, 0]
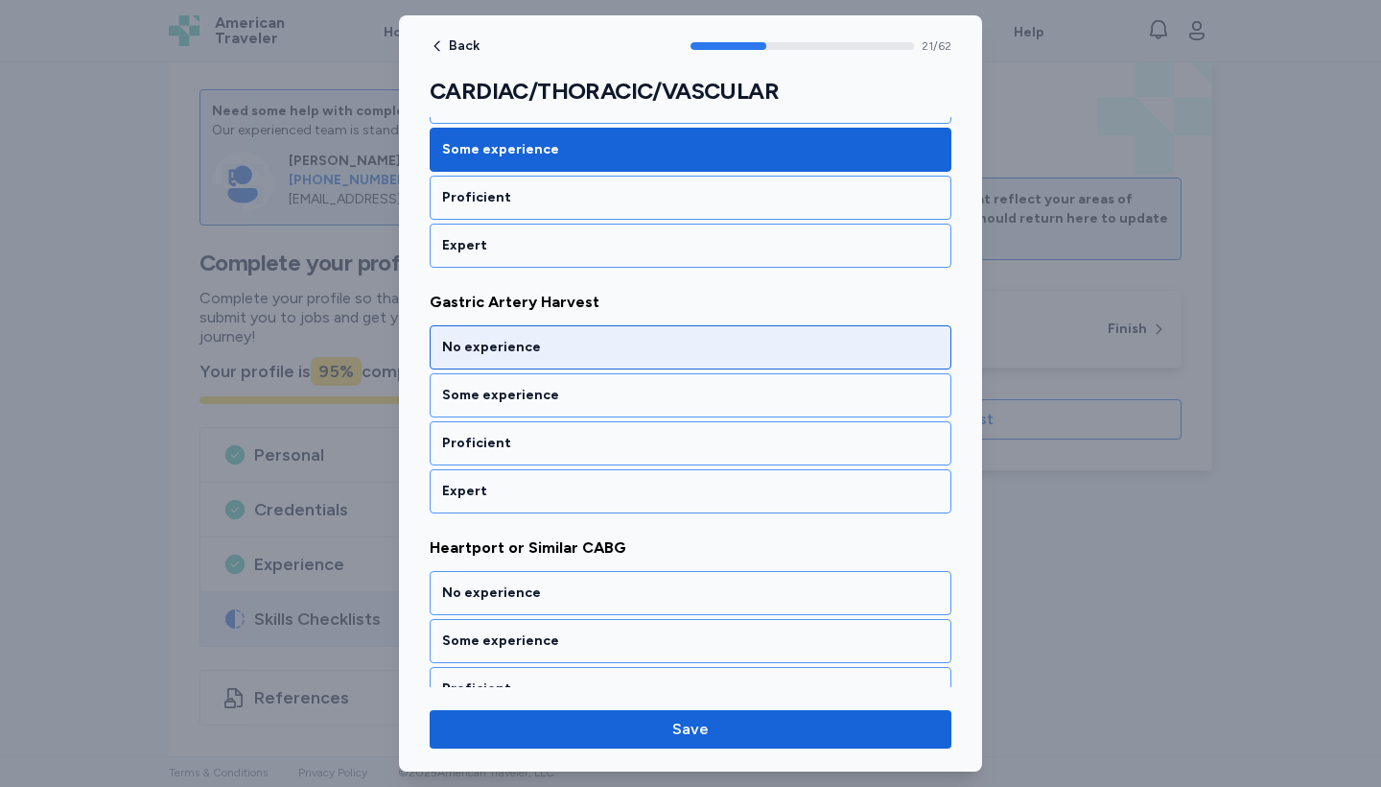
click at [649, 342] on div "No experience" at bounding box center [690, 347] width 497 height 19
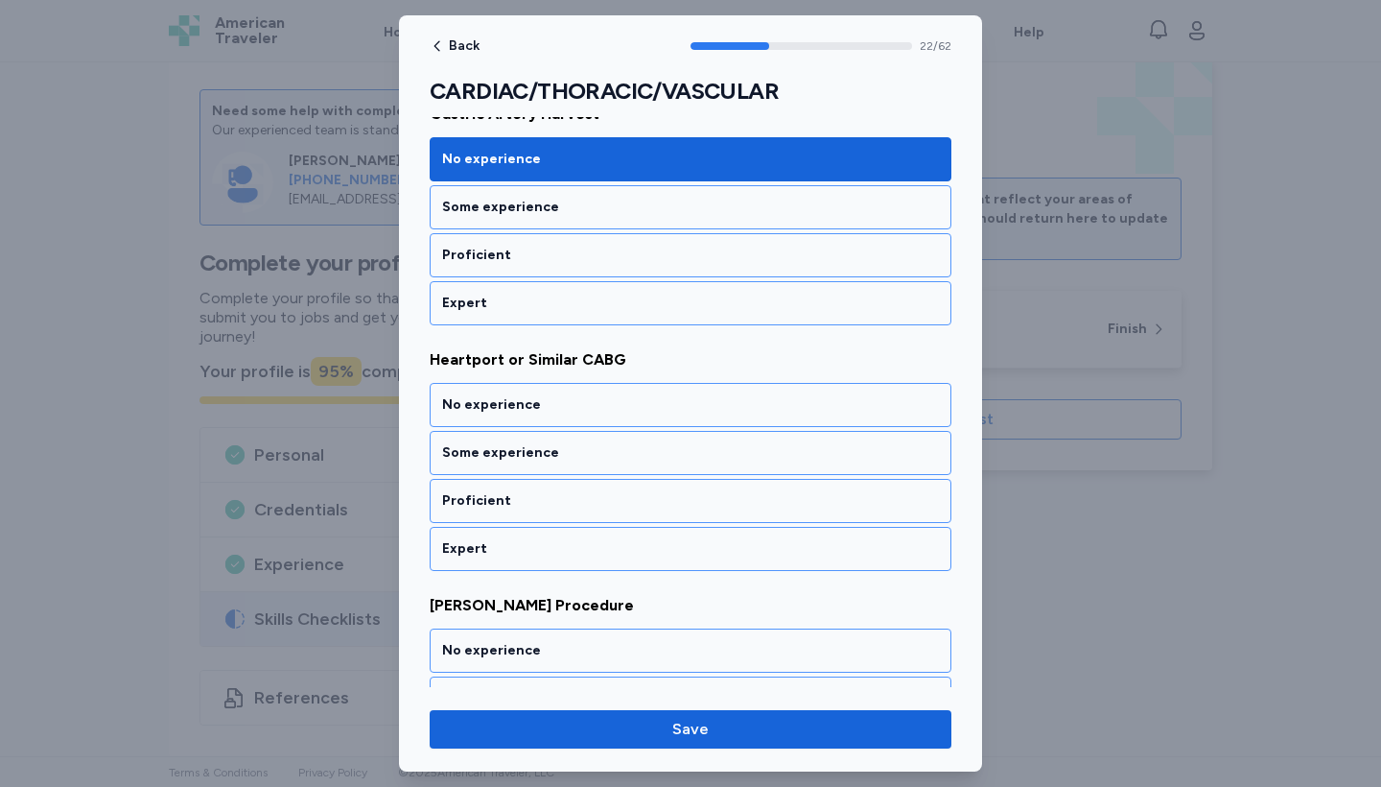
scroll to position [5511, 0]
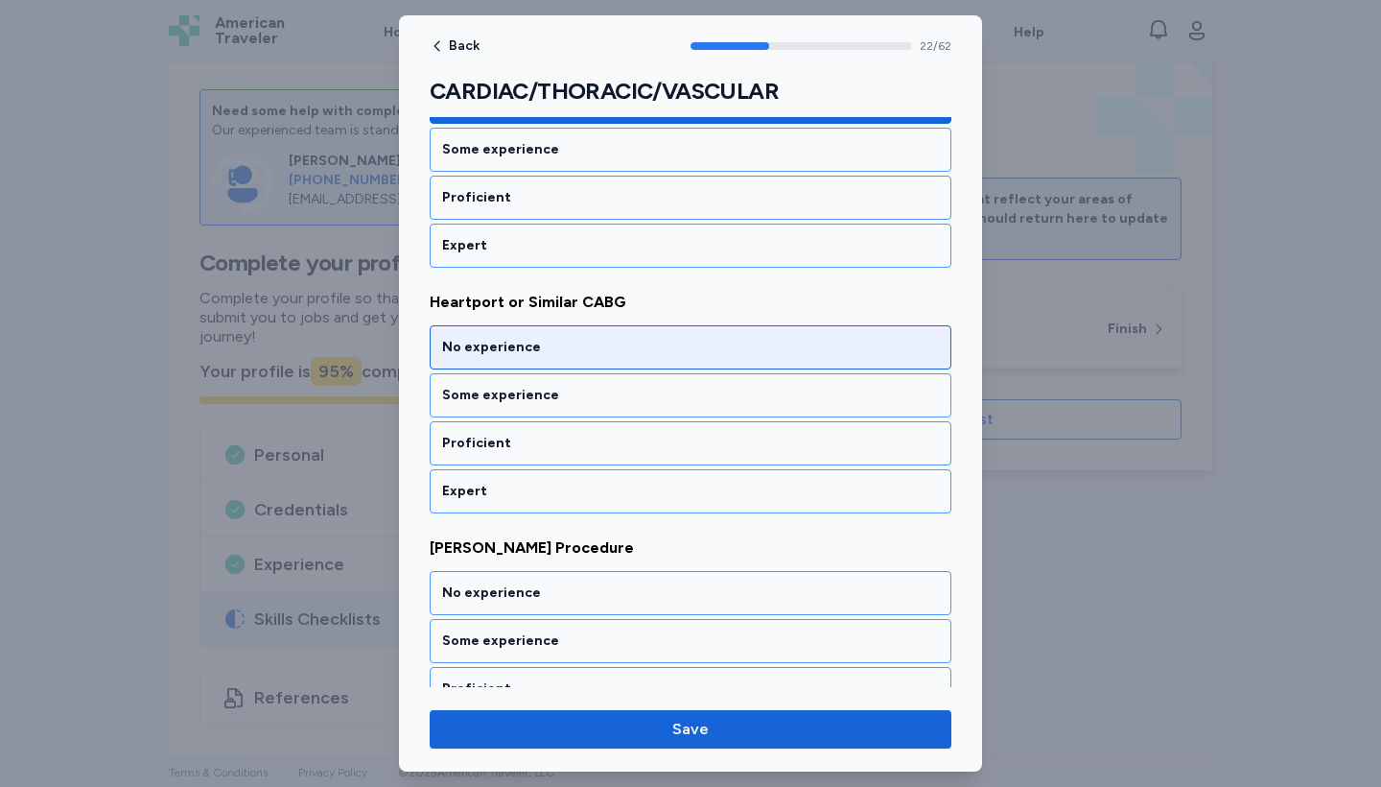
click at [649, 342] on div "No experience" at bounding box center [690, 347] width 497 height 19
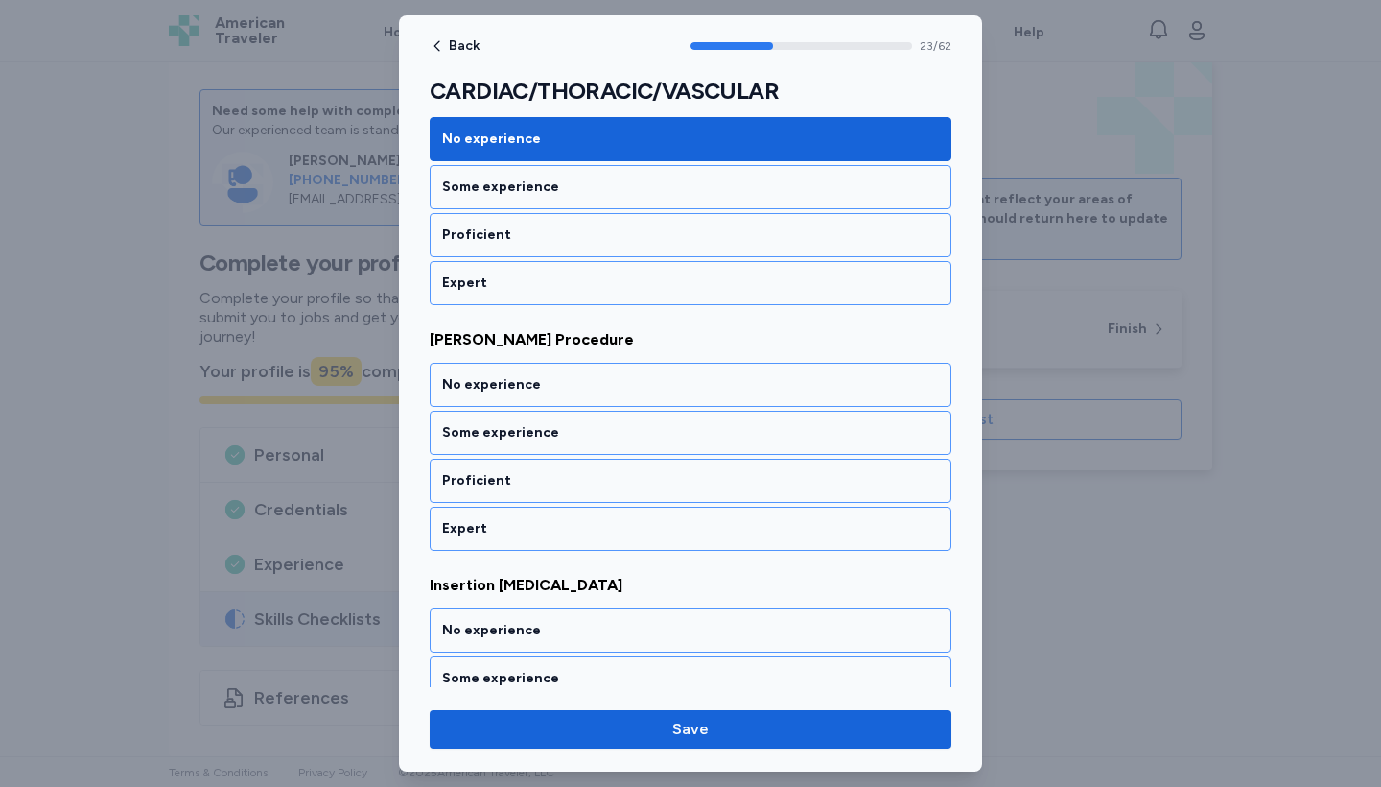
scroll to position [5756, 0]
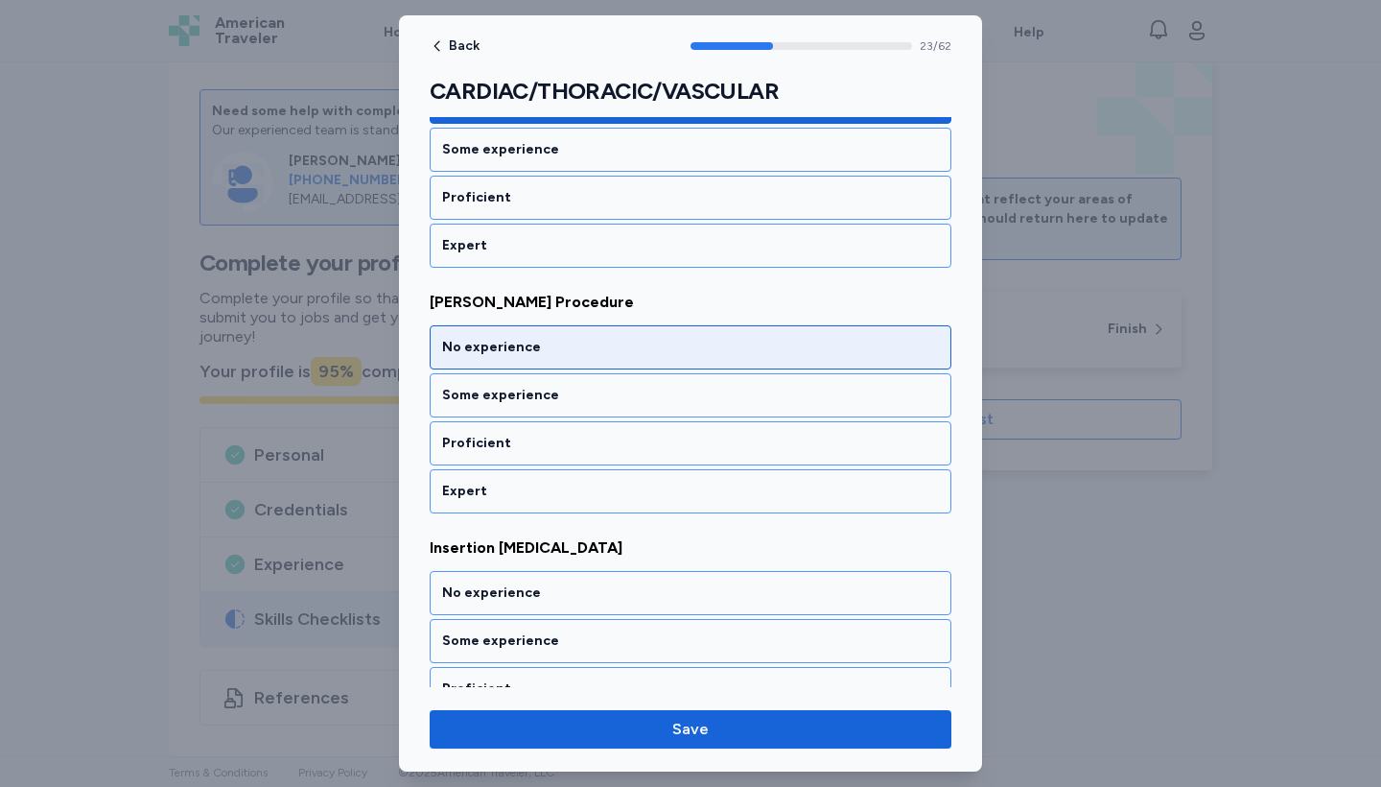
click at [649, 342] on div "No experience" at bounding box center [690, 347] width 497 height 19
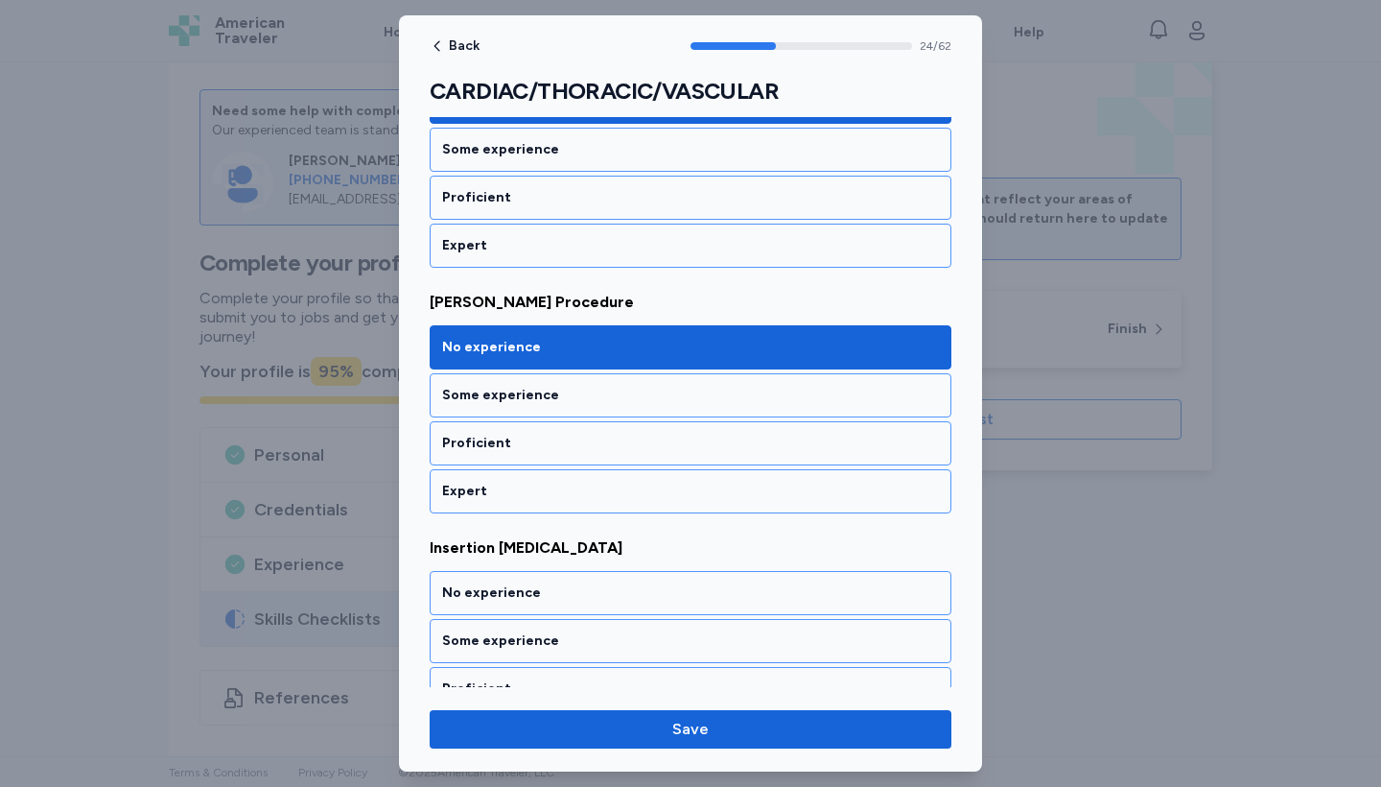
scroll to position [6002, 0]
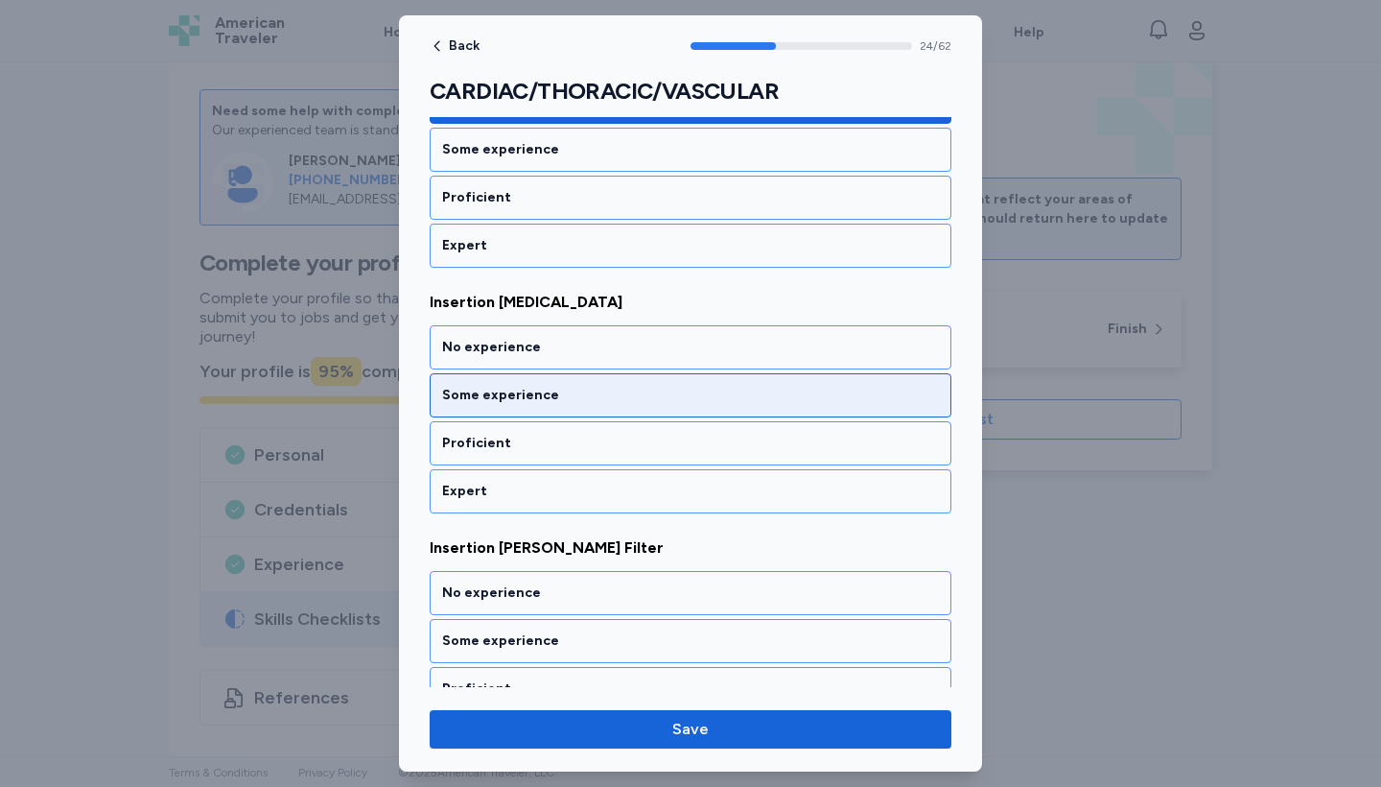
click at [652, 405] on div "Some experience" at bounding box center [691, 395] width 522 height 44
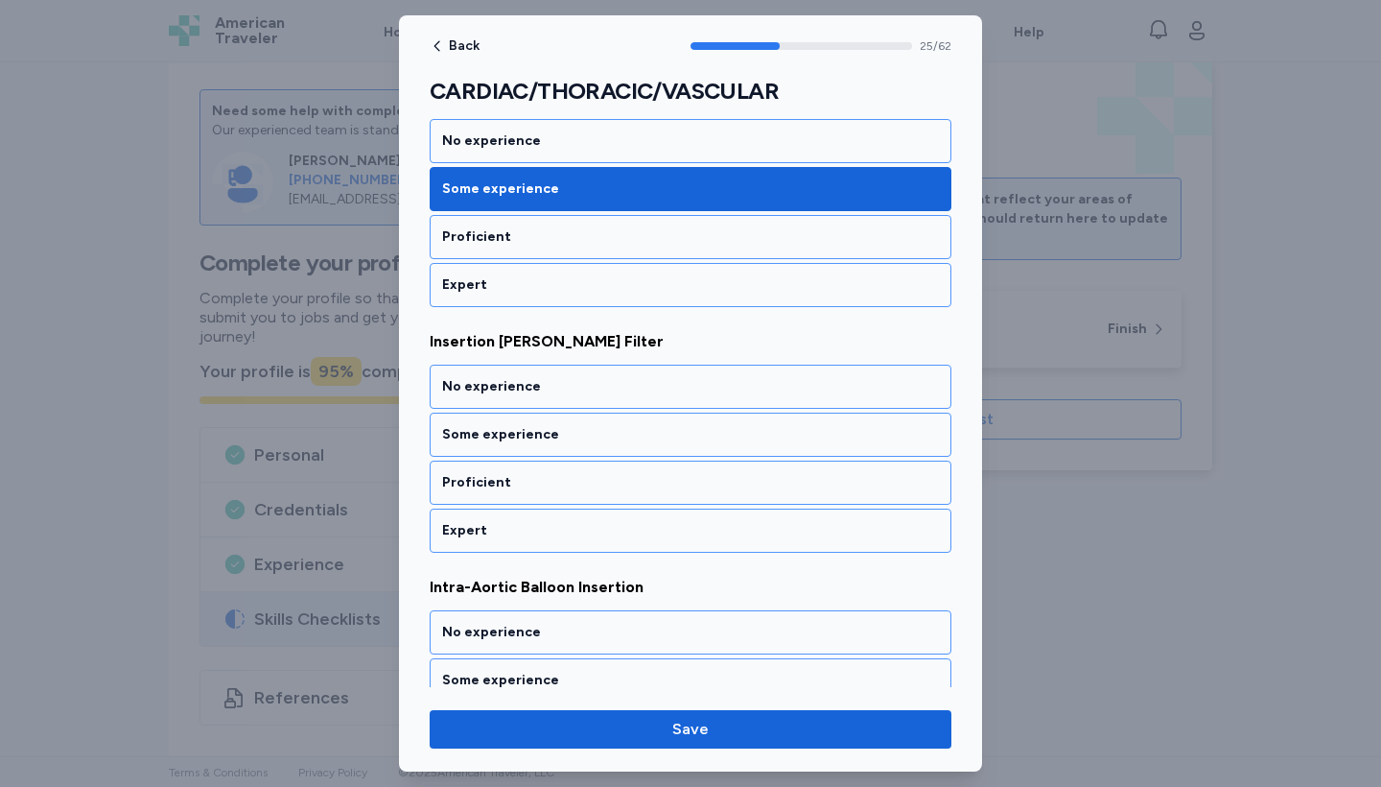
scroll to position [6247, 0]
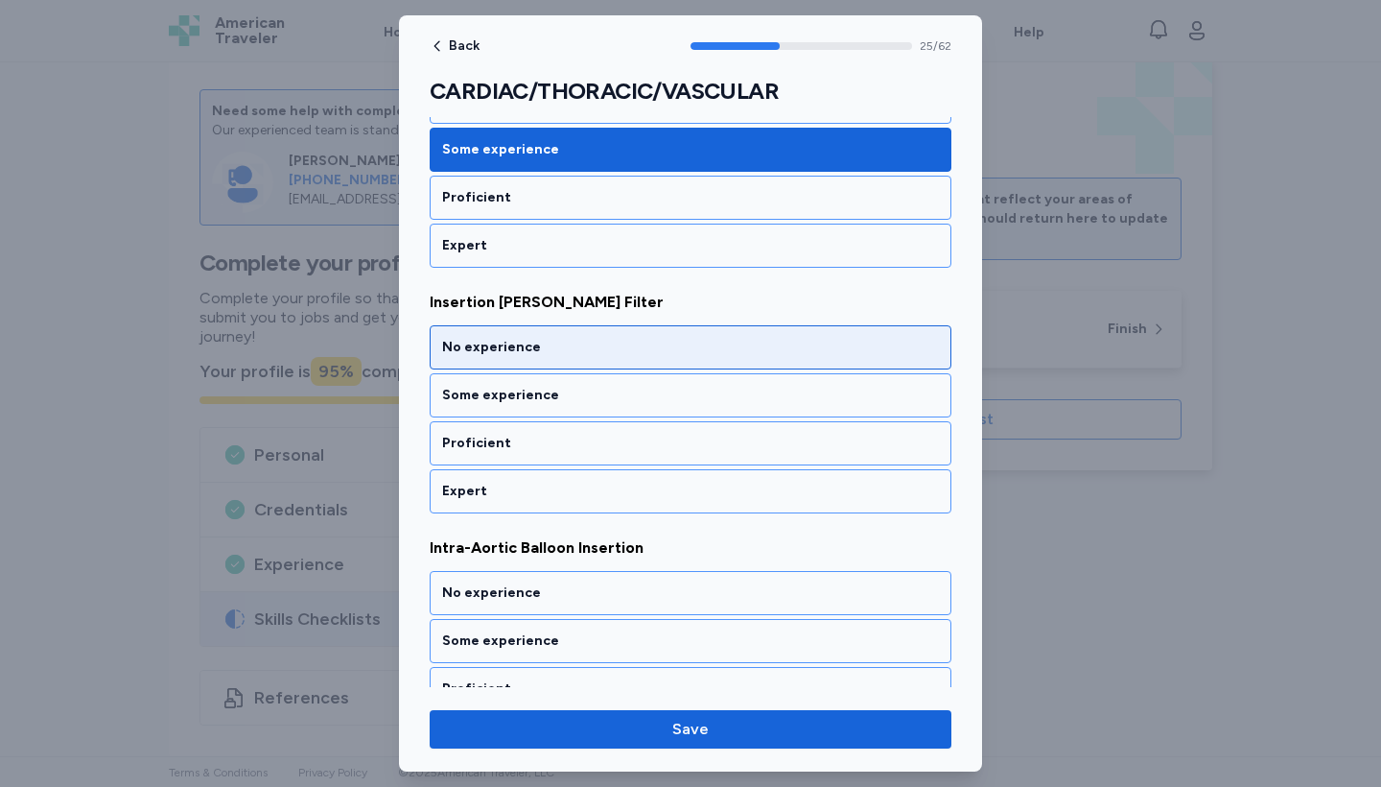
click at [638, 354] on div "No experience" at bounding box center [690, 347] width 497 height 19
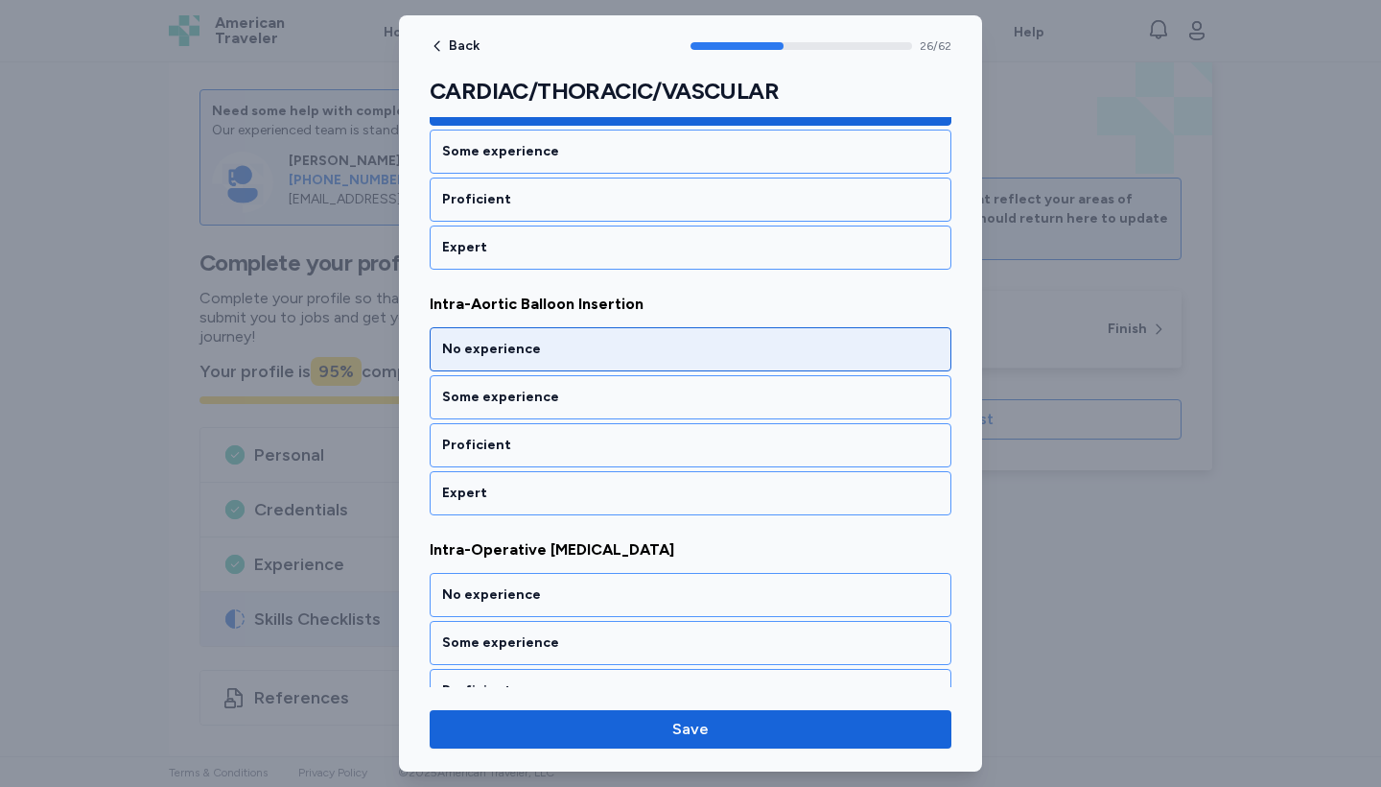
scroll to position [6493, 0]
click at [638, 354] on div "No experience" at bounding box center [690, 347] width 497 height 19
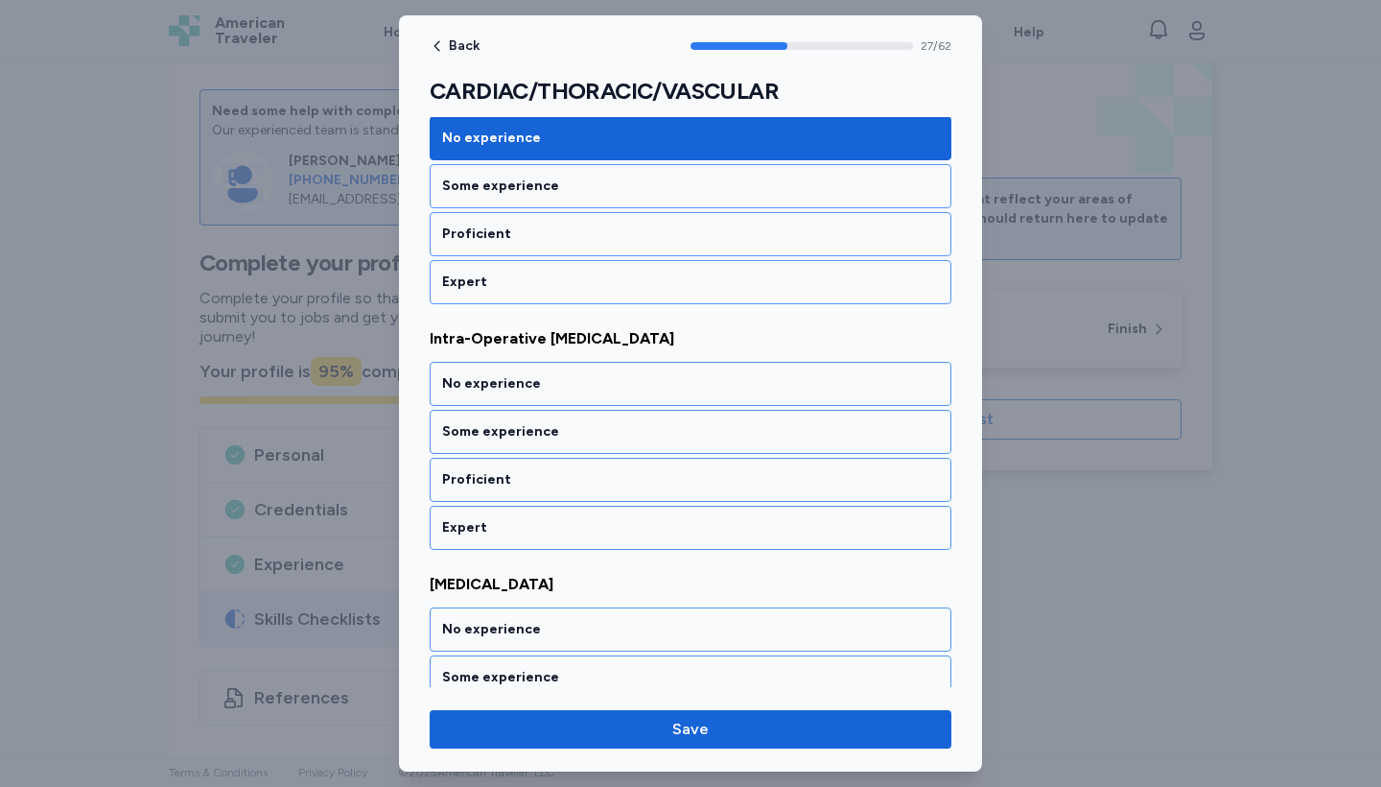
scroll to position [6738, 0]
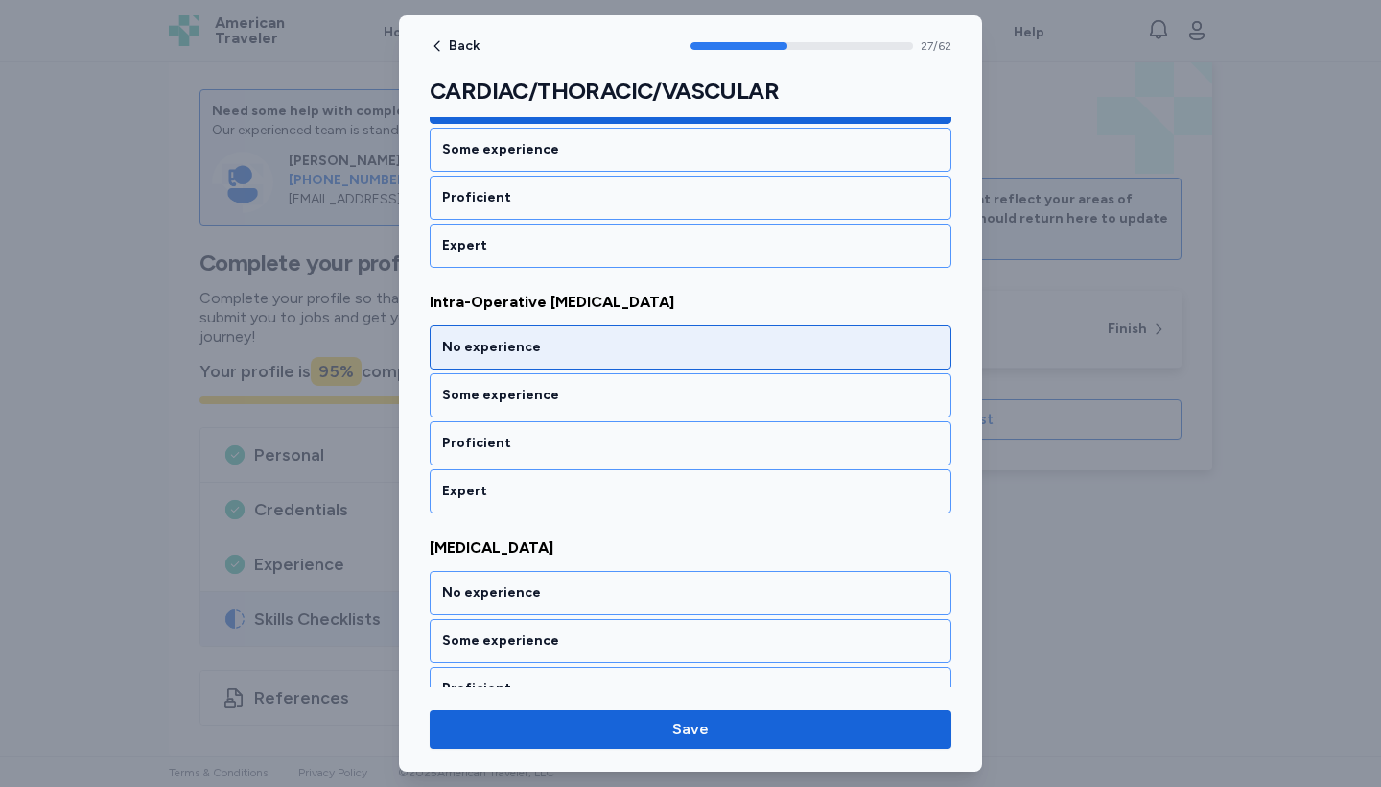
click at [638, 354] on div "No experience" at bounding box center [690, 347] width 497 height 19
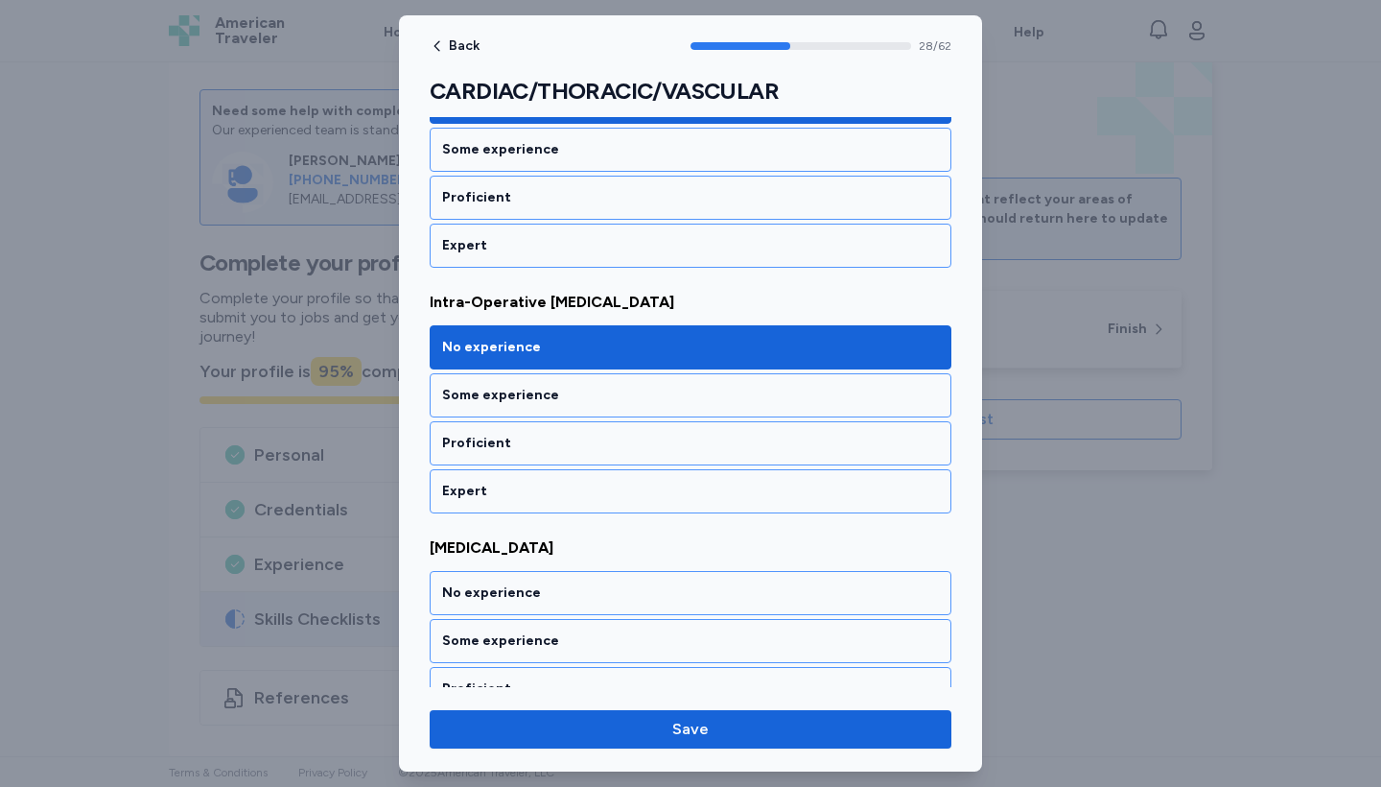
scroll to position [6984, 0]
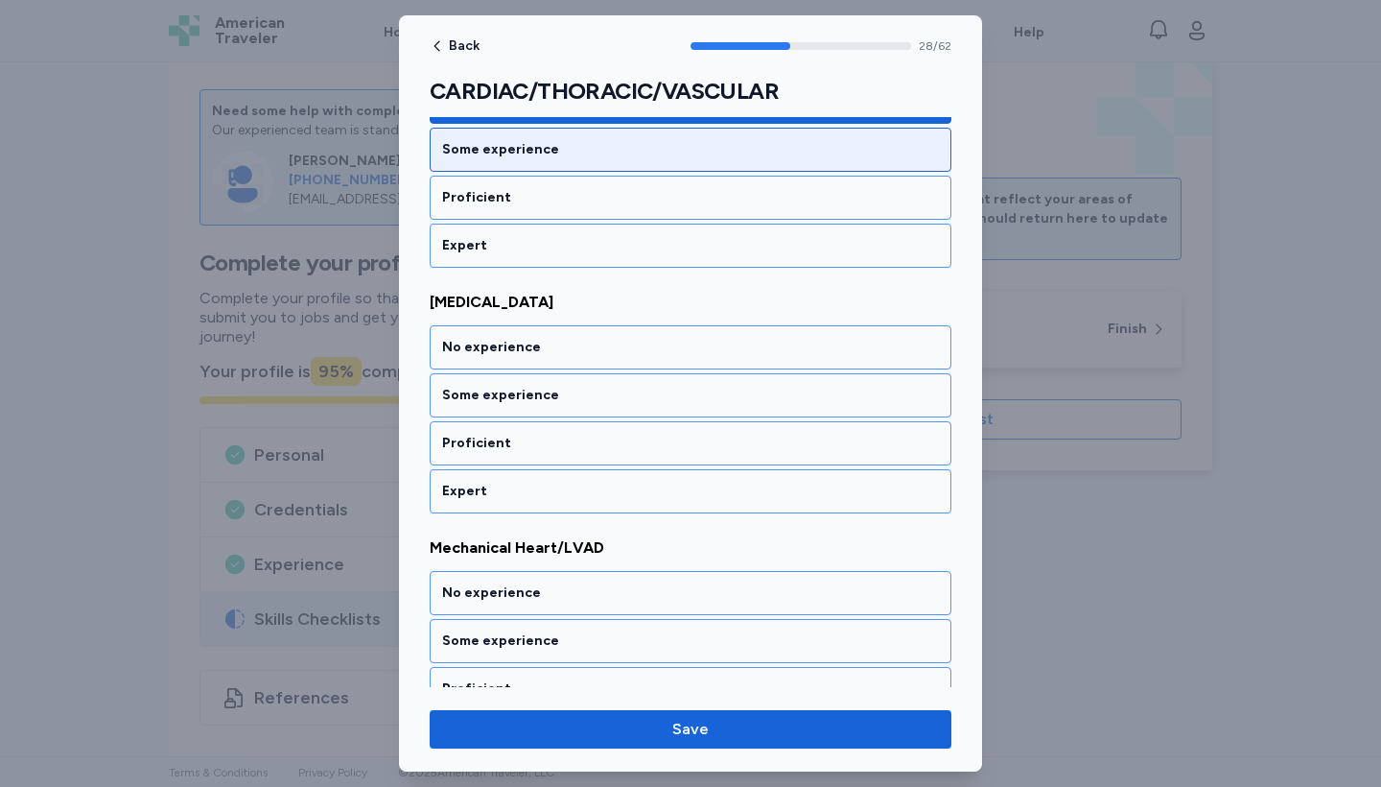
click at [575, 161] on div "Some experience" at bounding box center [691, 150] width 522 height 44
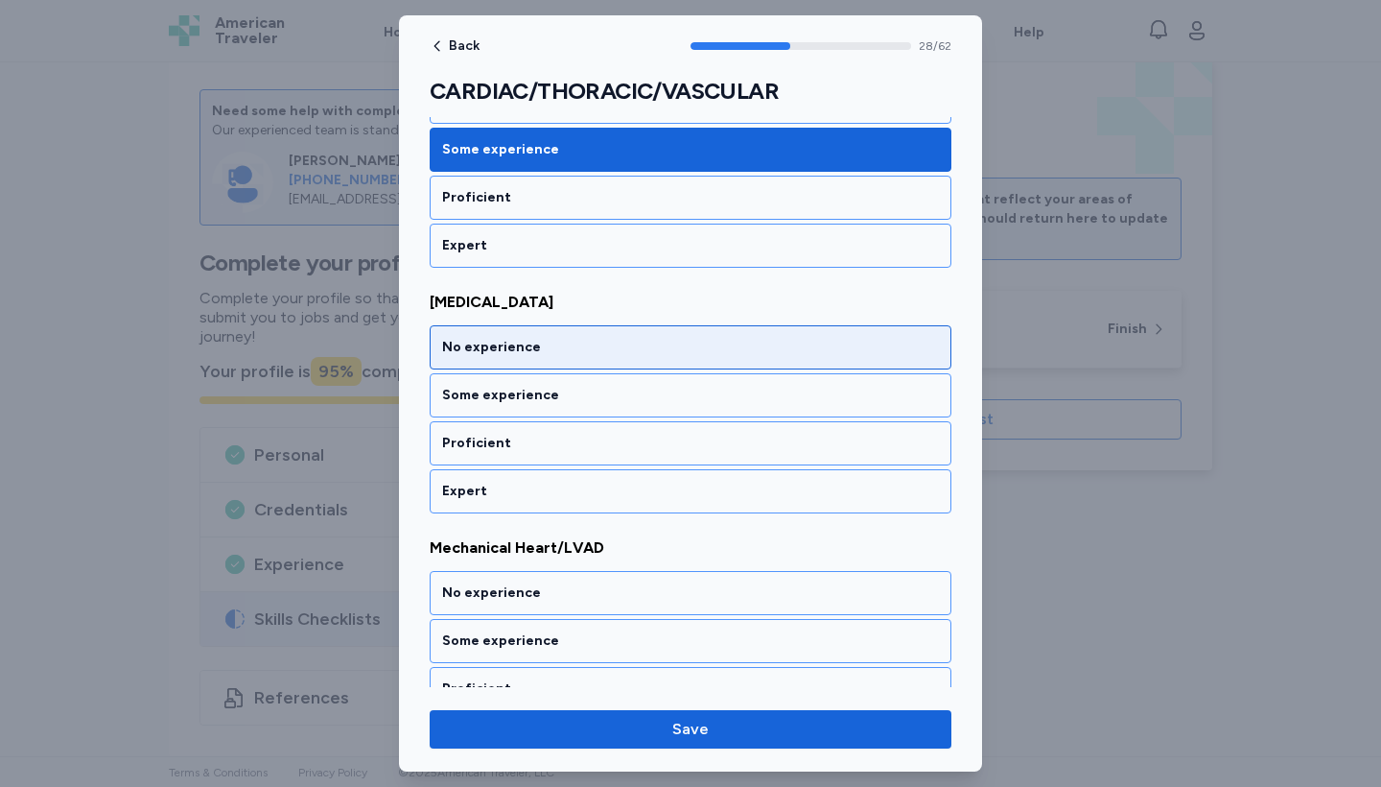
click at [602, 355] on div "No experience" at bounding box center [690, 347] width 497 height 19
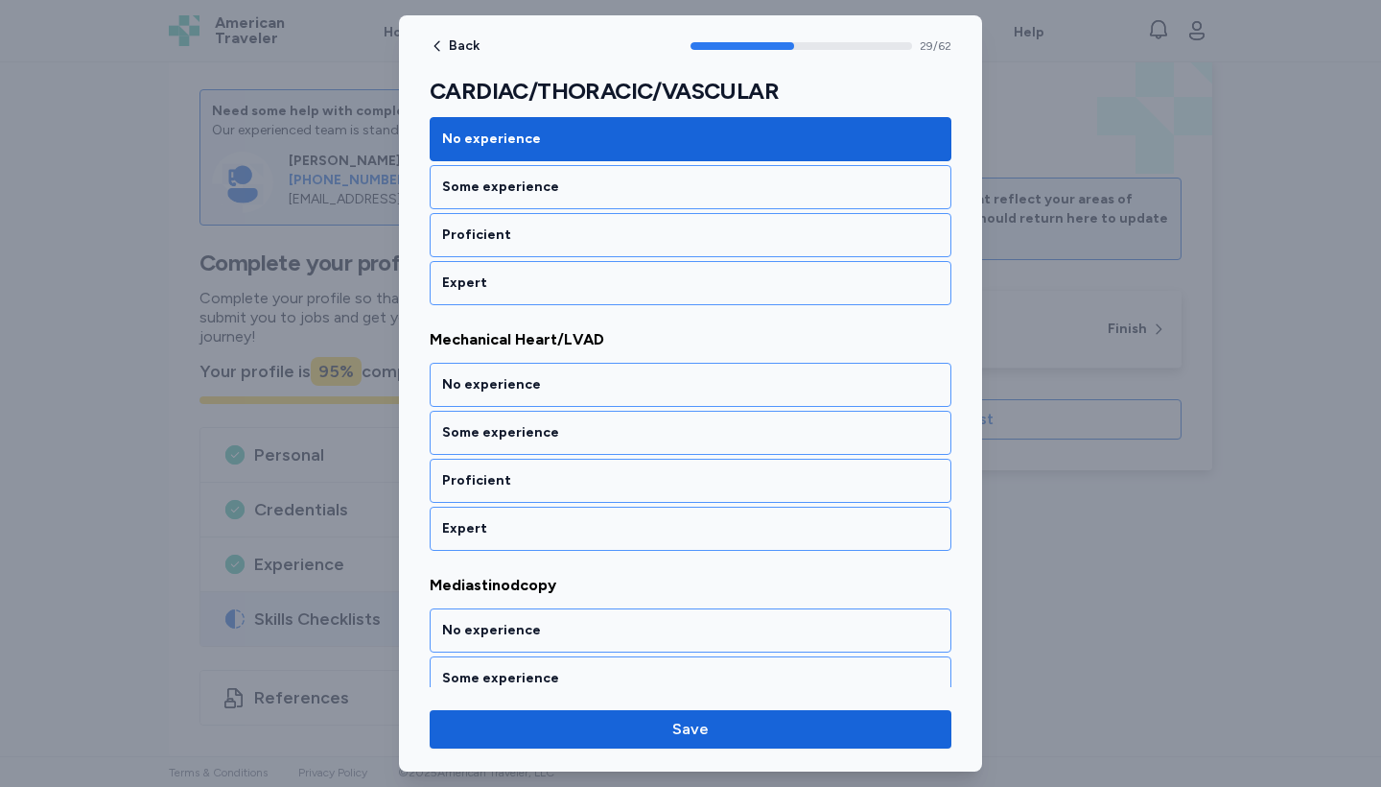
scroll to position [7230, 0]
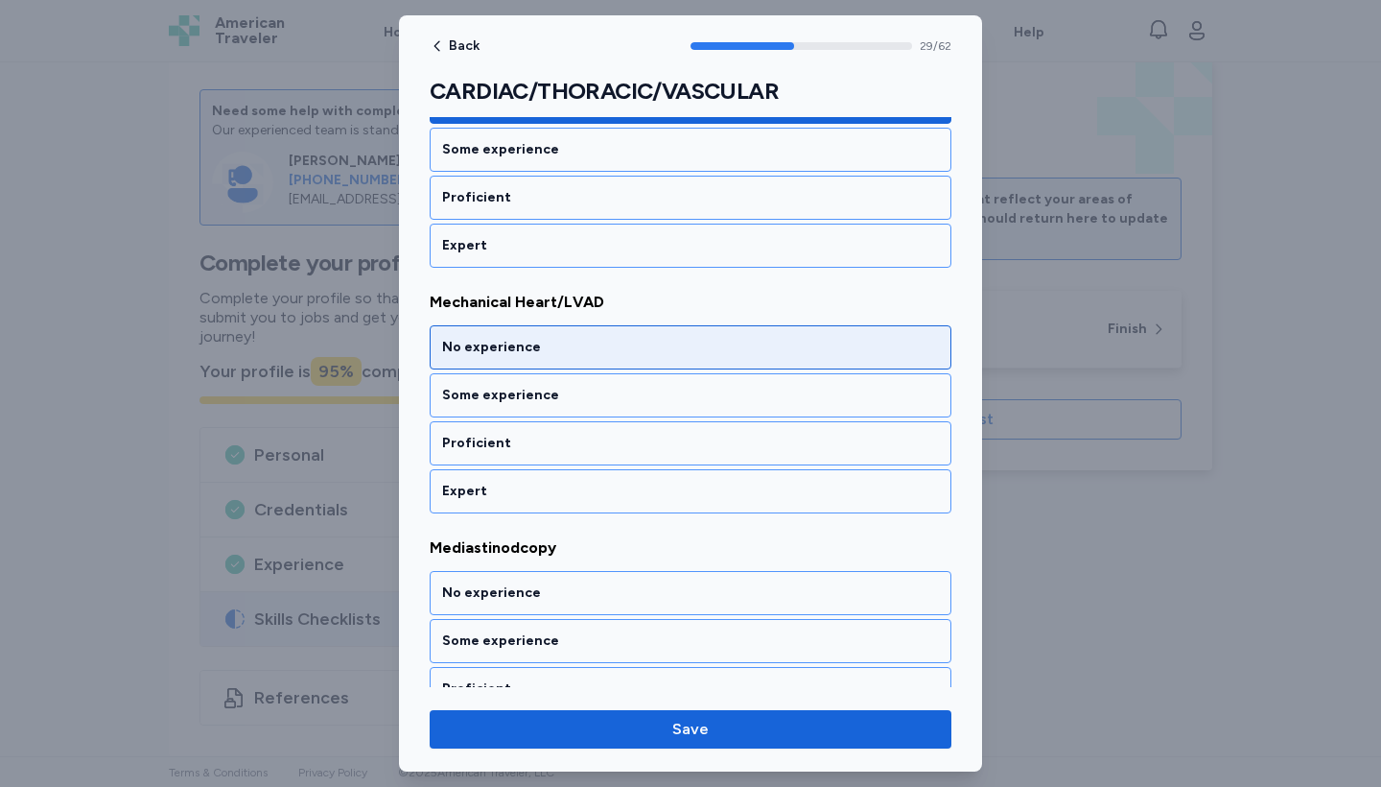
click at [602, 355] on div "No experience" at bounding box center [690, 347] width 497 height 19
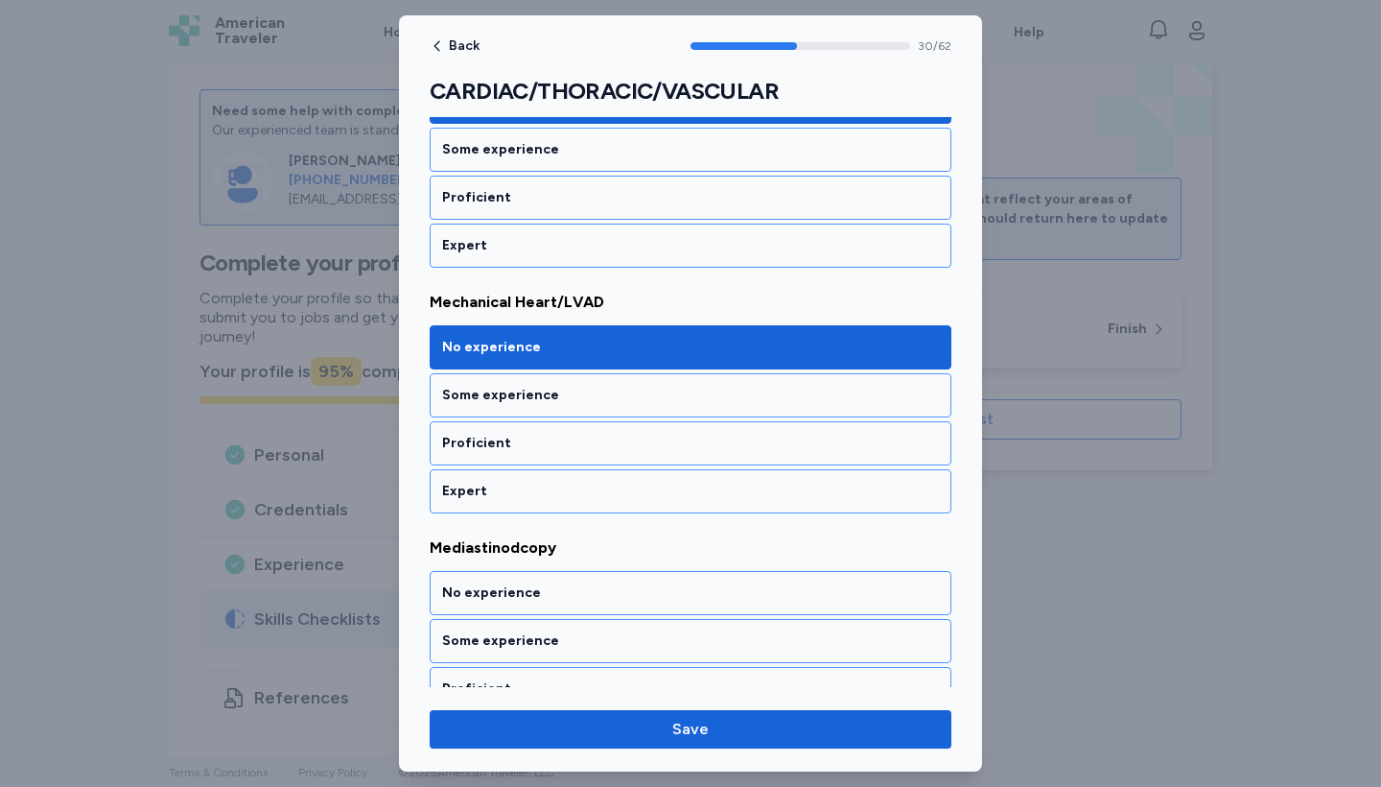
scroll to position [7475, 0]
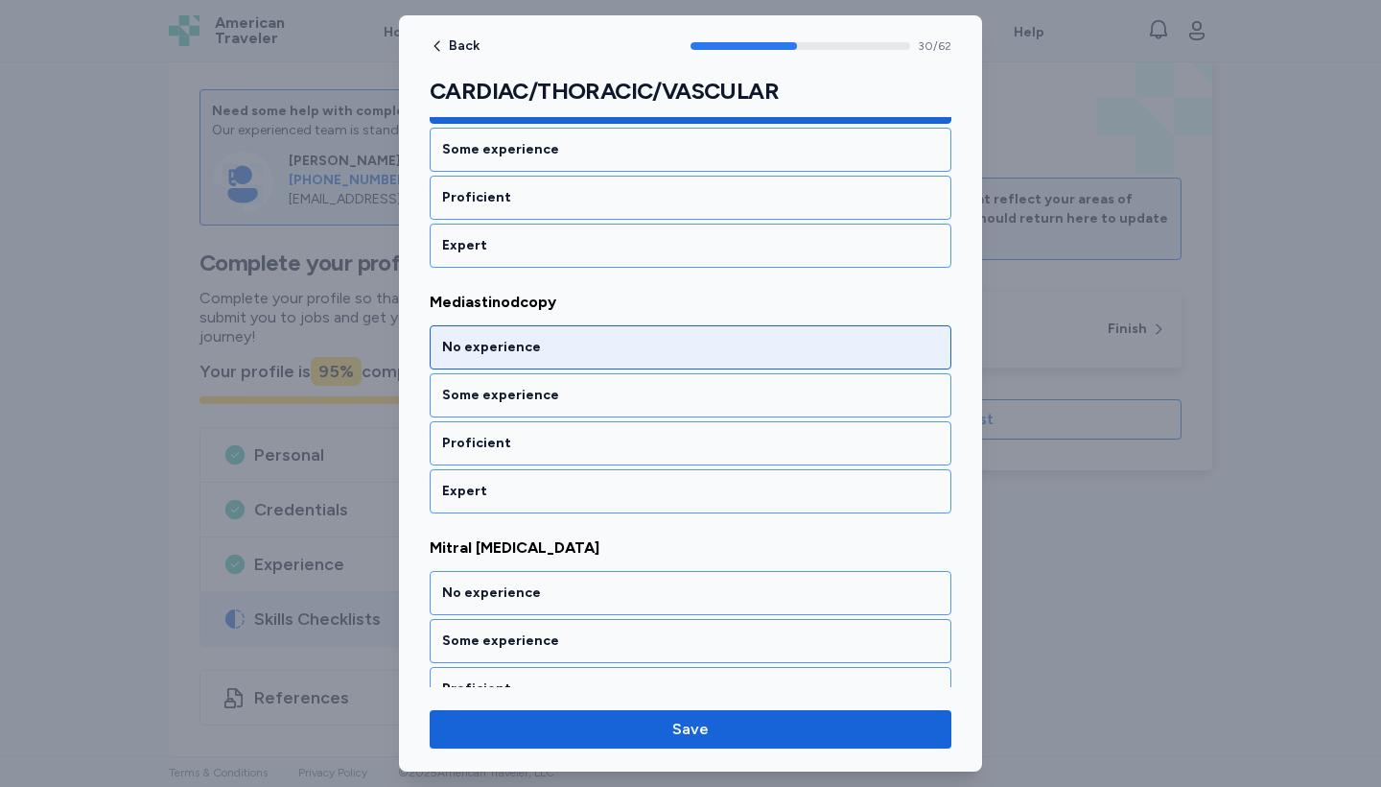
click at [602, 355] on div "No experience" at bounding box center [690, 347] width 497 height 19
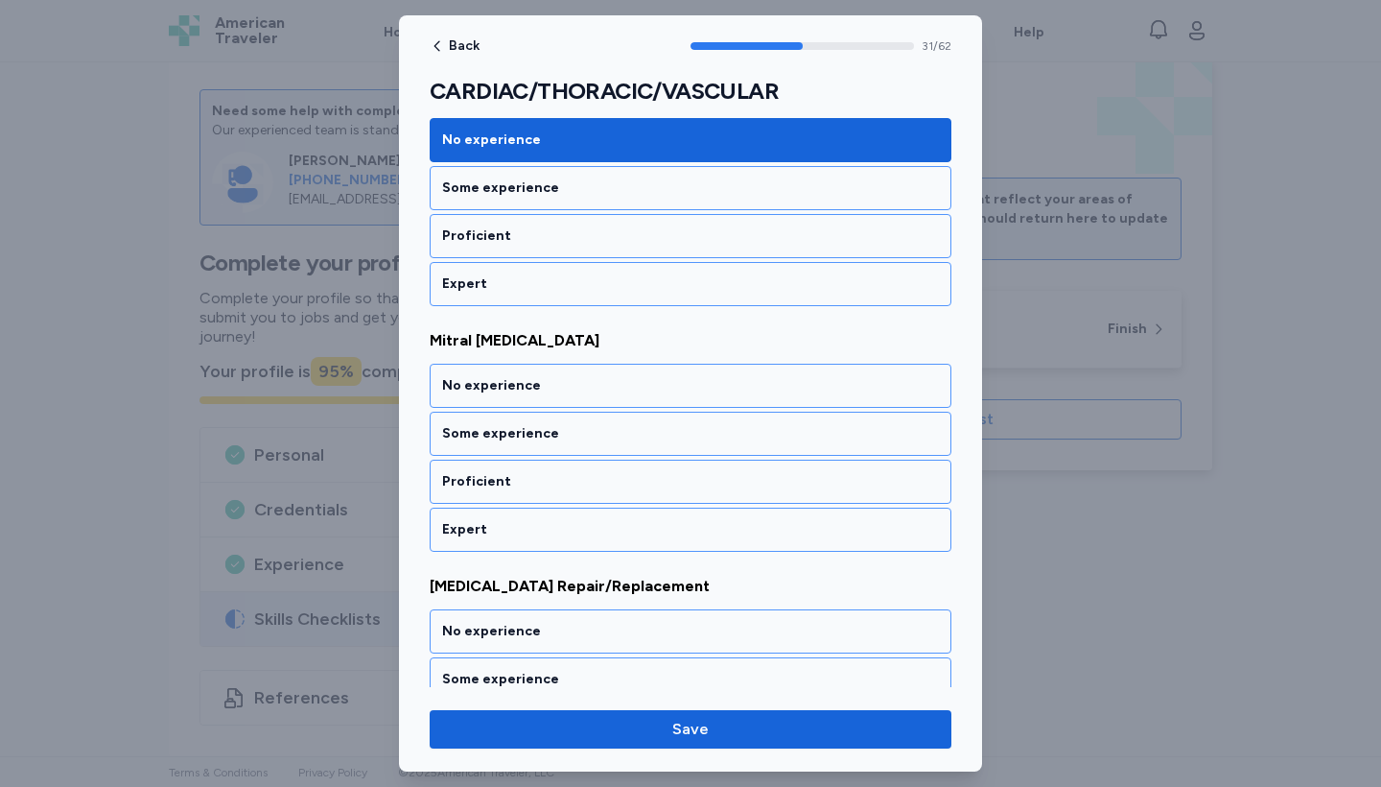
scroll to position [7721, 0]
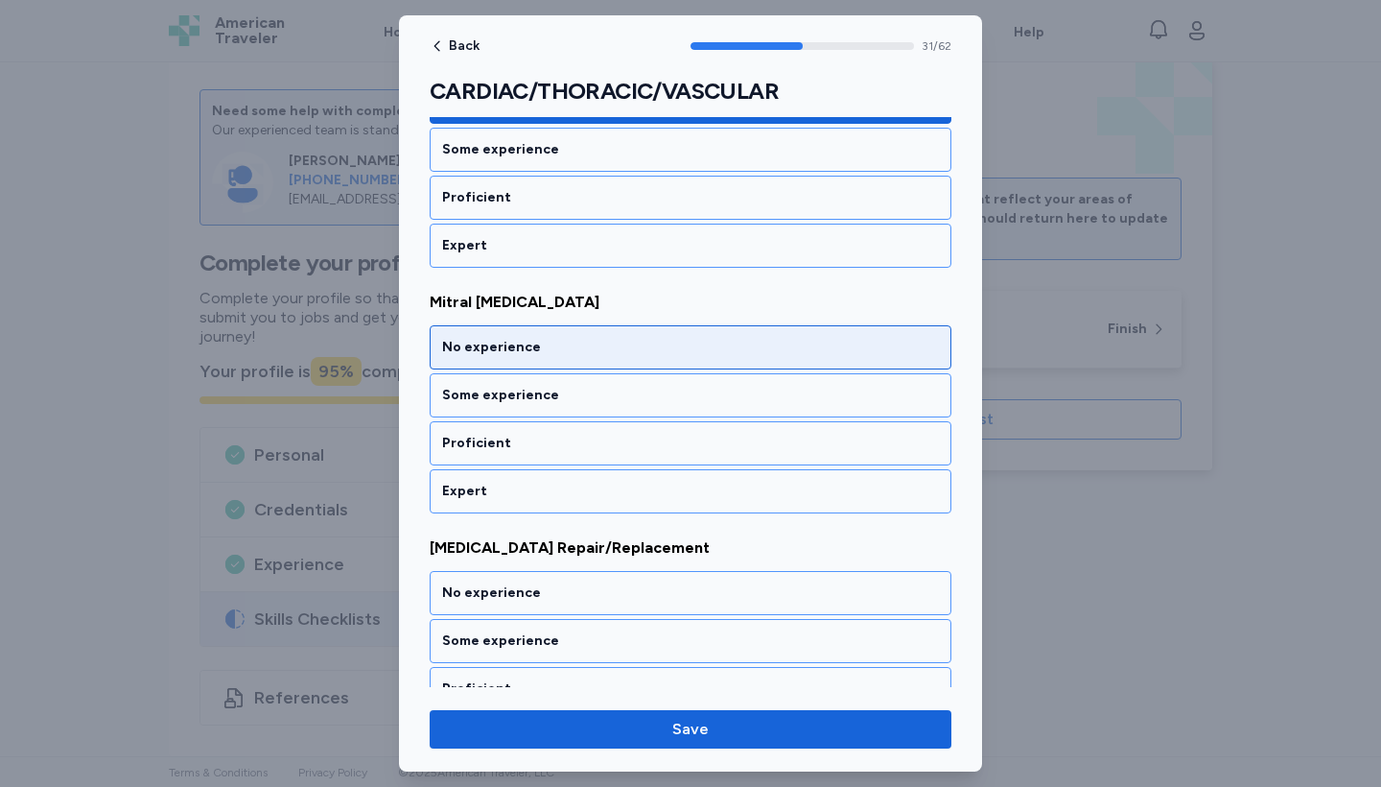
click at [602, 355] on div "No experience" at bounding box center [690, 347] width 497 height 19
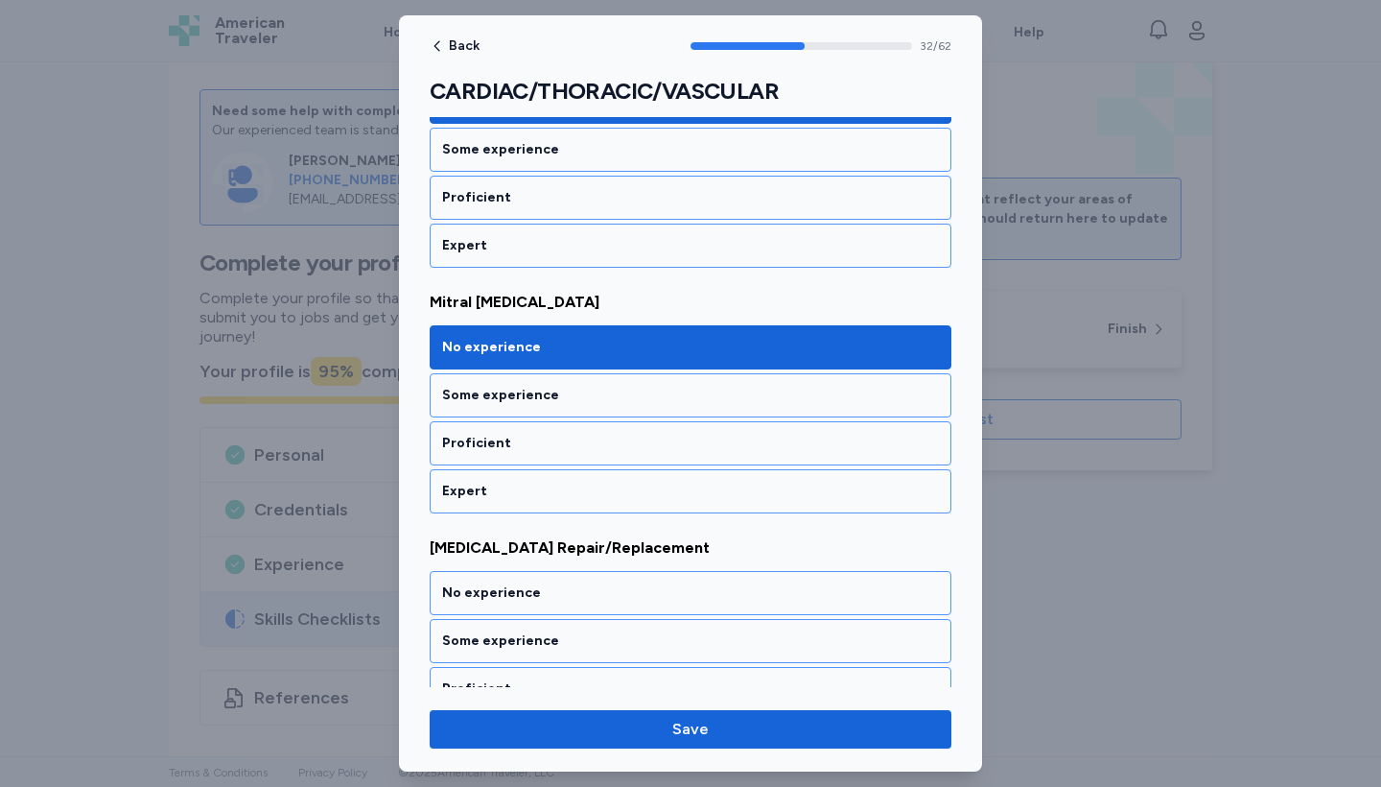
scroll to position [7966, 0]
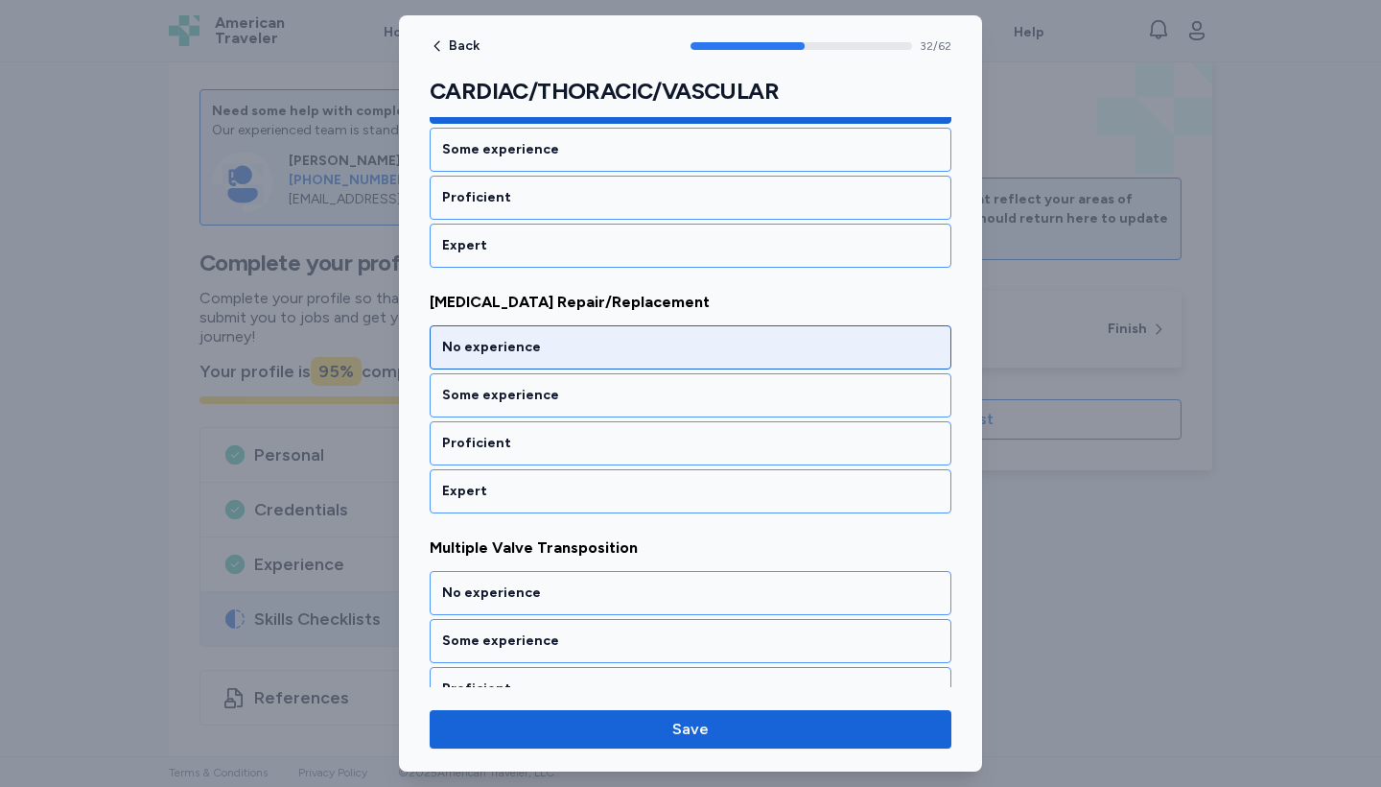
click at [602, 355] on div "No experience" at bounding box center [690, 347] width 497 height 19
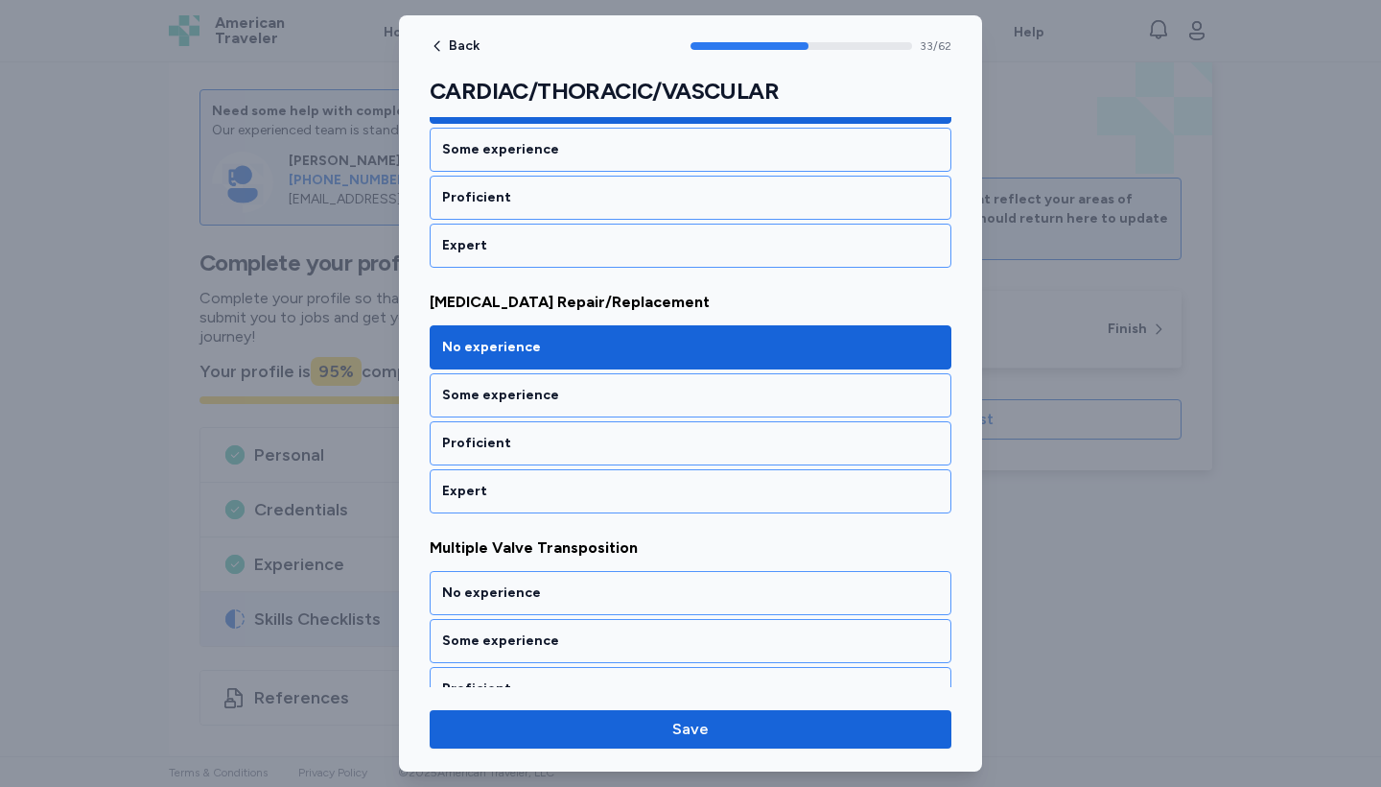
scroll to position [8212, 0]
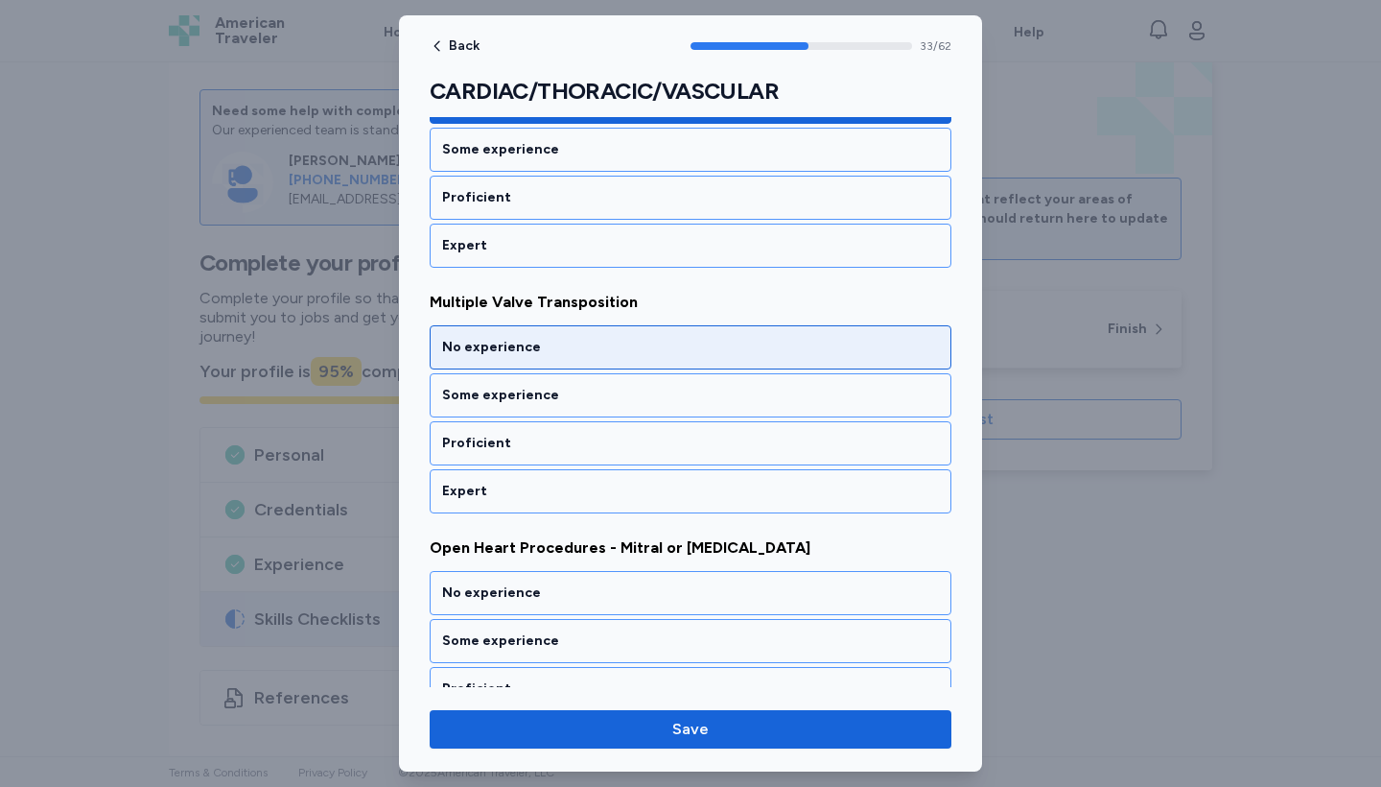
click at [602, 355] on div "No experience" at bounding box center [690, 347] width 497 height 19
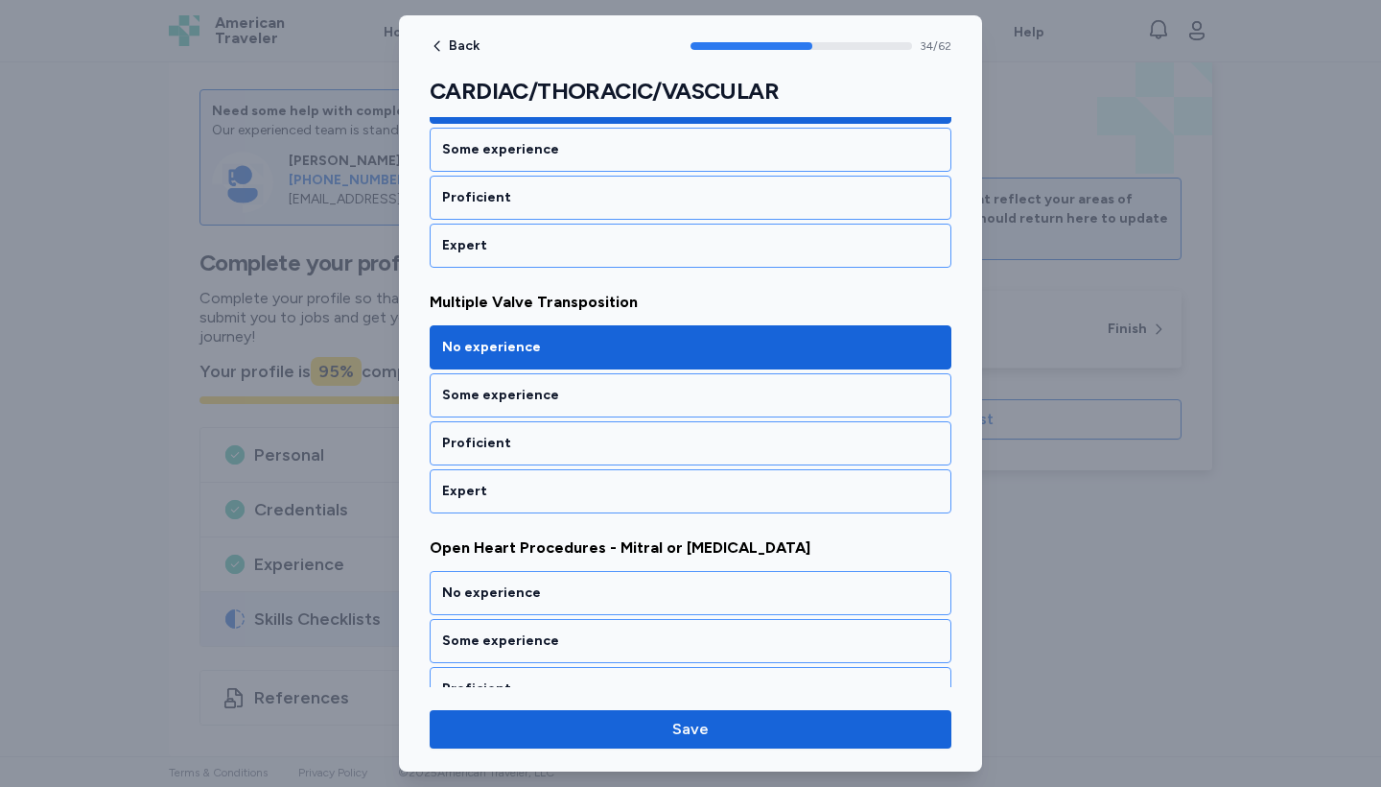
scroll to position [8457, 0]
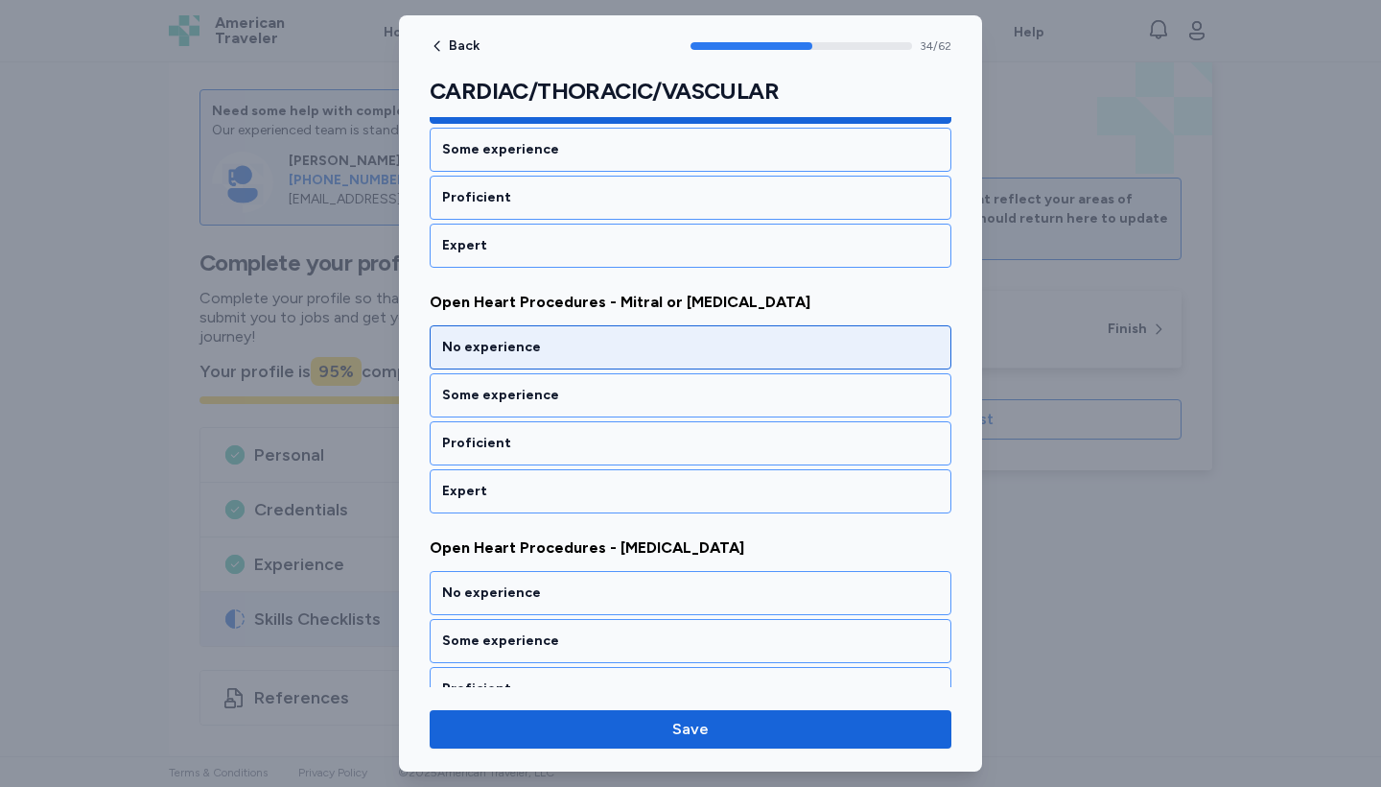
click at [600, 352] on div "No experience" at bounding box center [690, 347] width 497 height 19
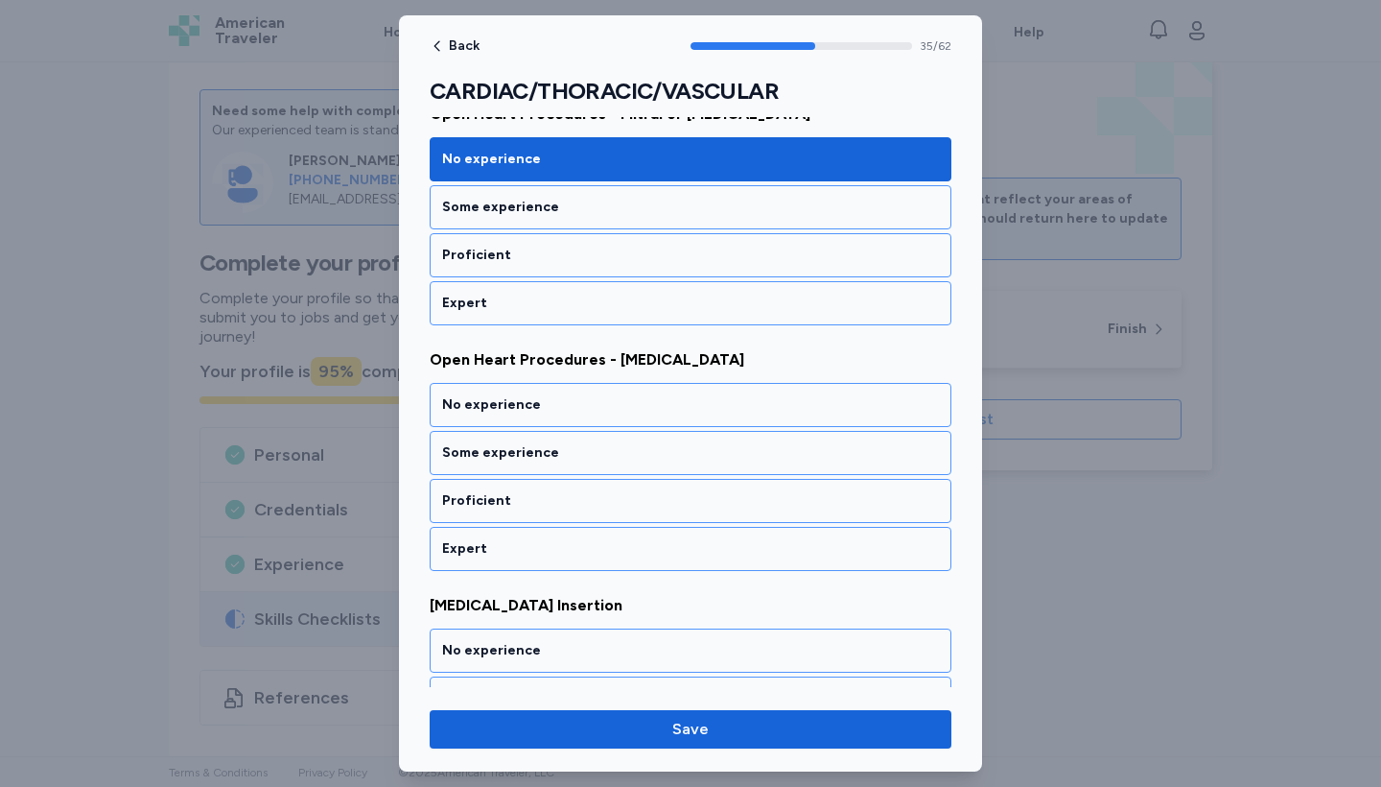
scroll to position [8703, 0]
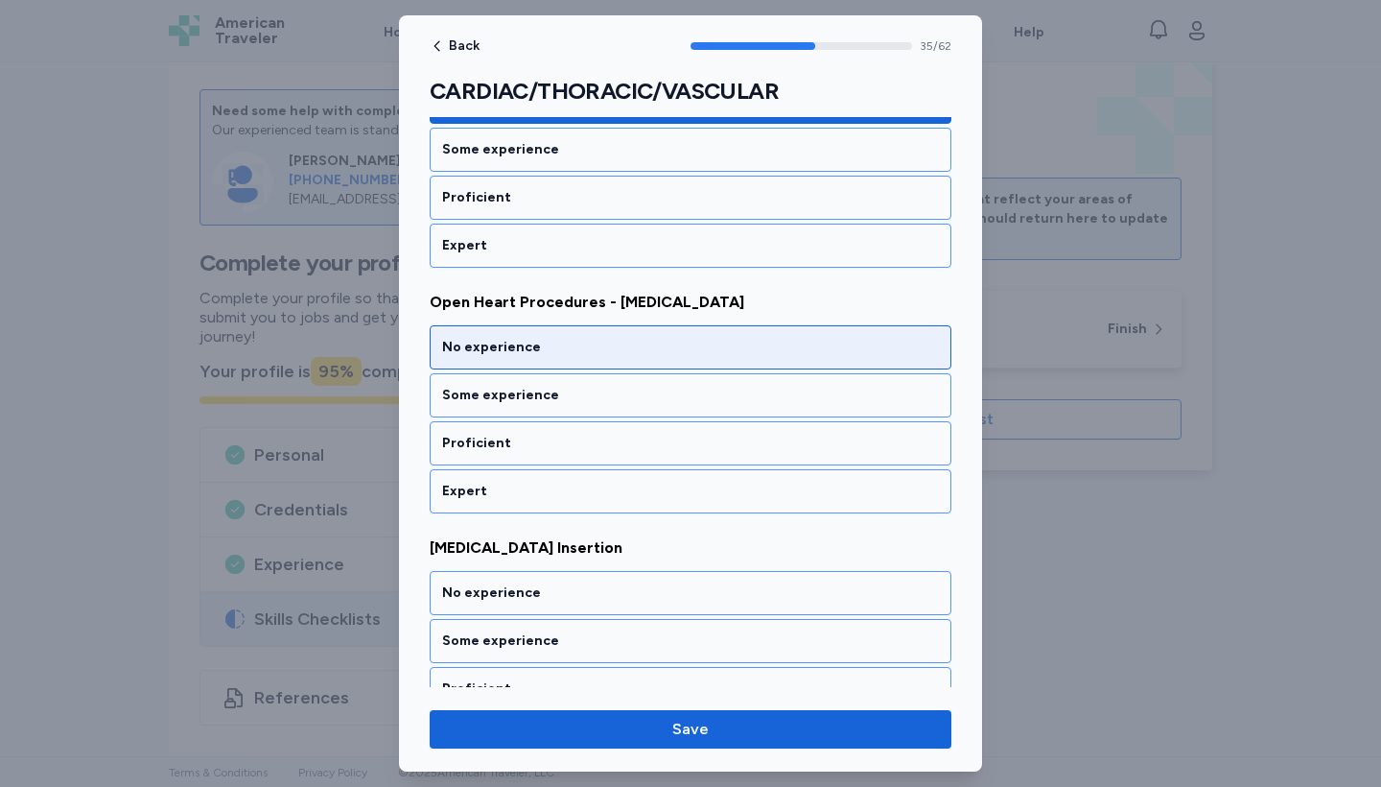
click at [600, 352] on div "No experience" at bounding box center [690, 347] width 497 height 19
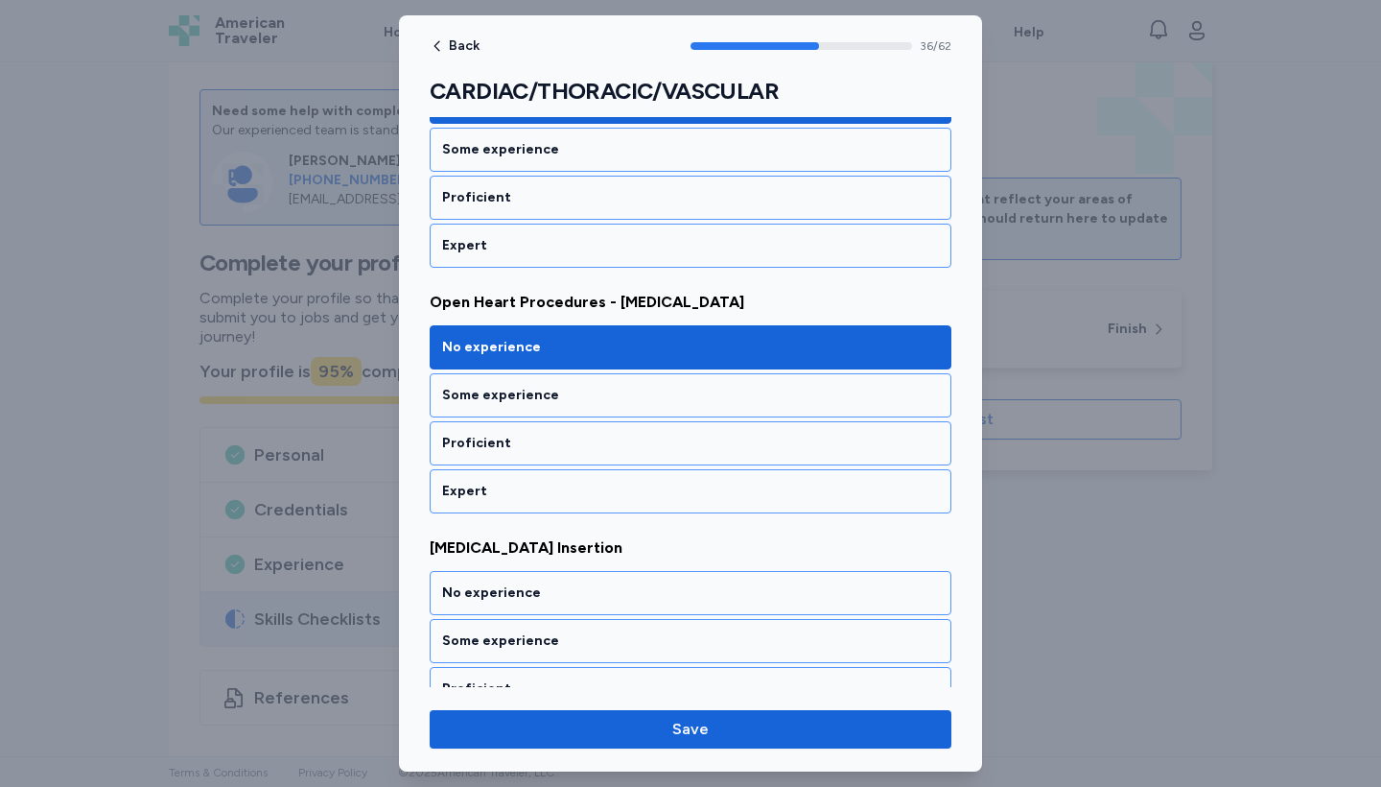
scroll to position [8949, 0]
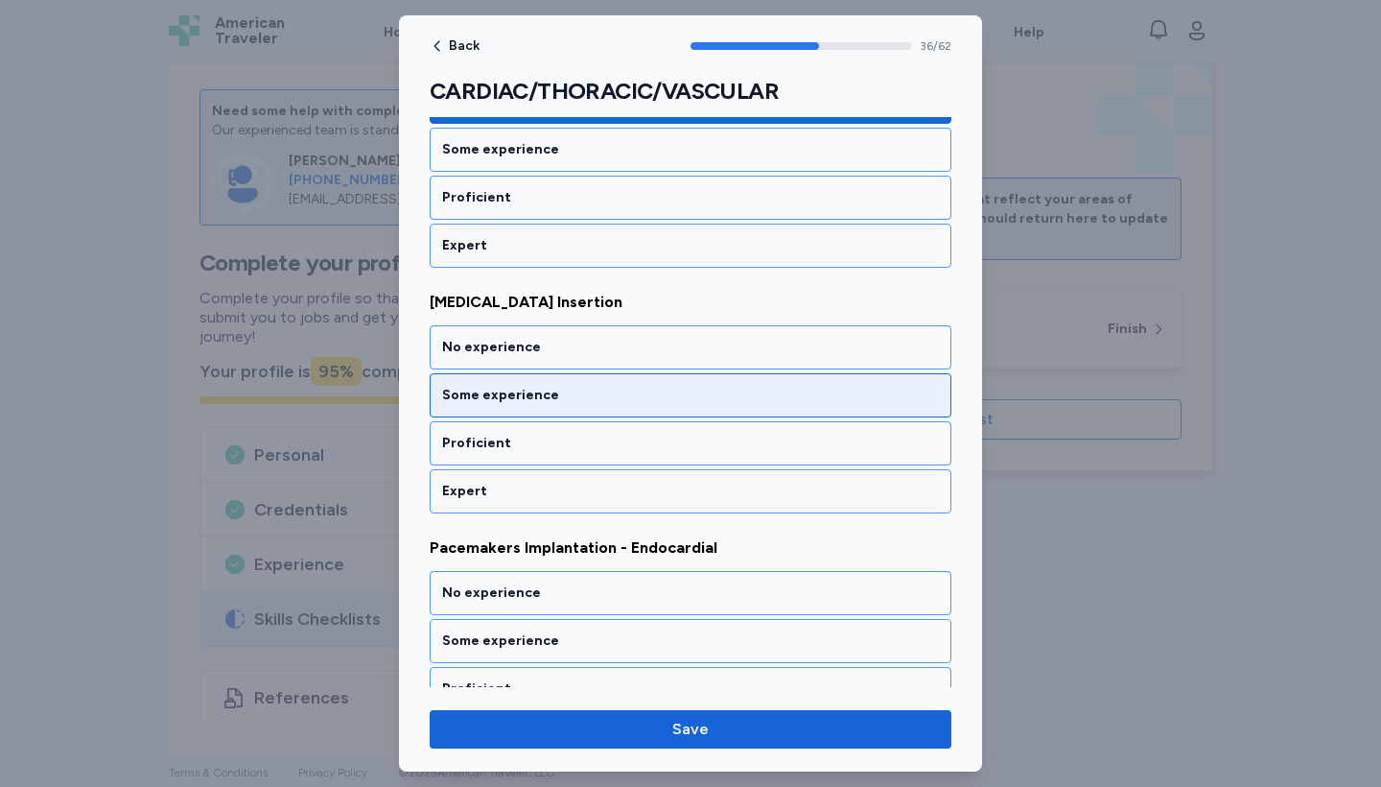
click at [599, 395] on div "Some experience" at bounding box center [690, 395] width 497 height 19
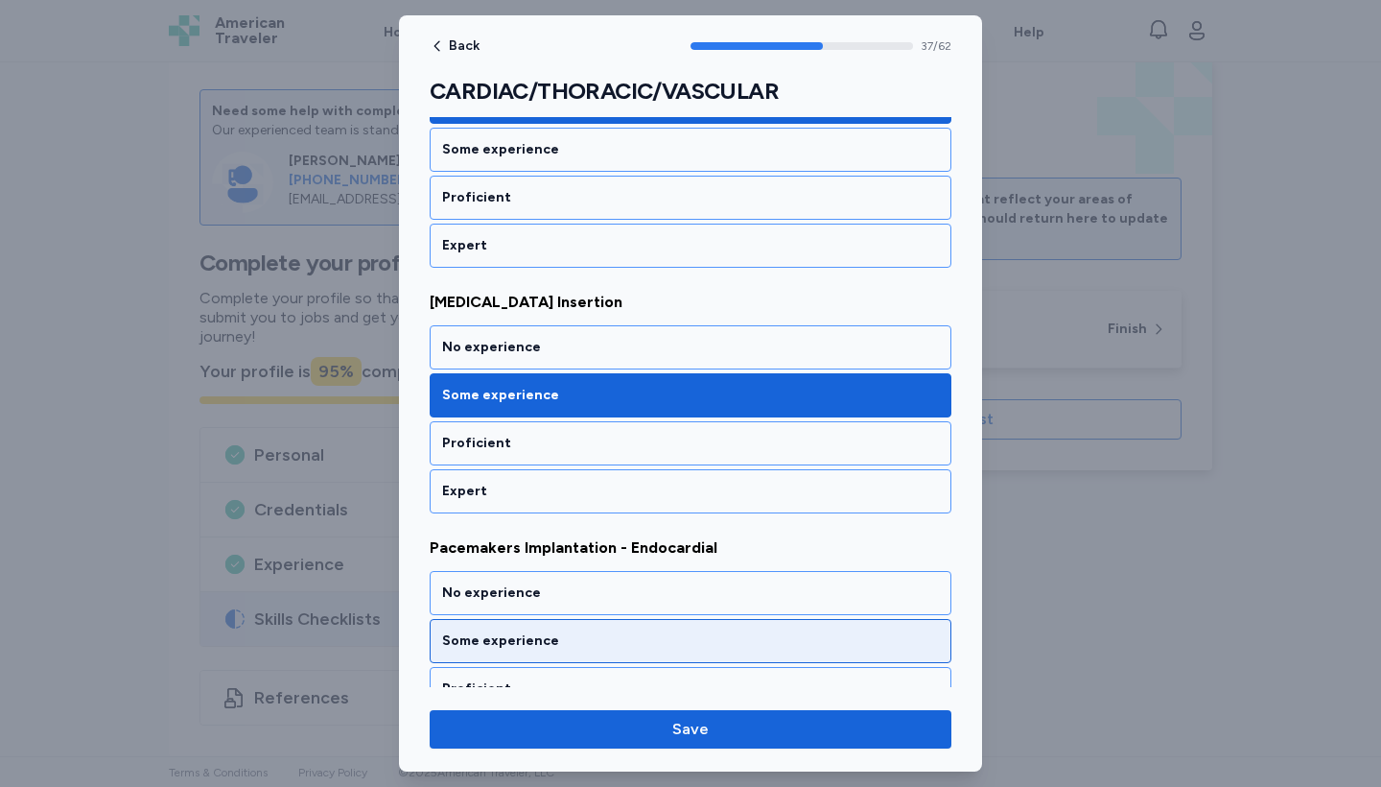
scroll to position [9194, 0]
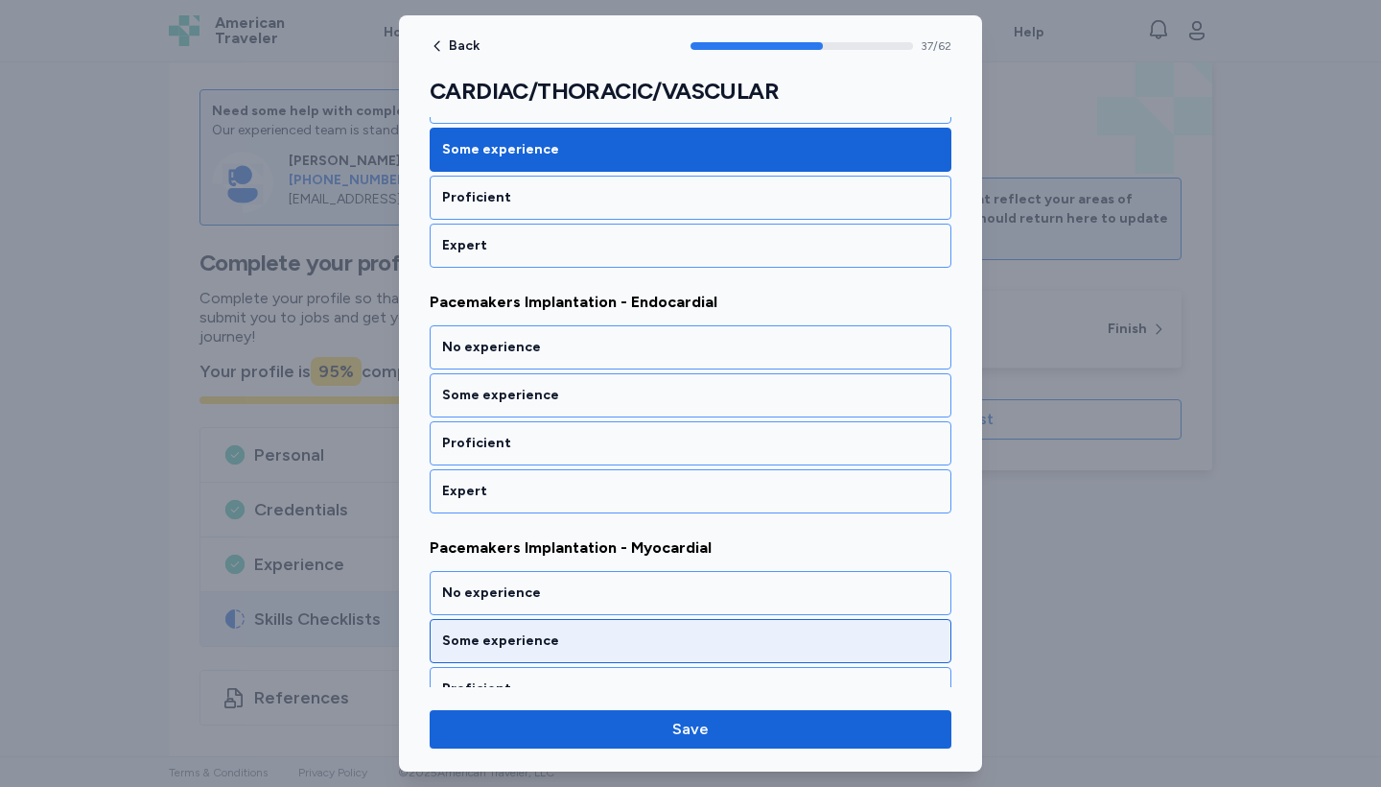
click at [621, 648] on div "Some experience" at bounding box center [690, 640] width 497 height 19
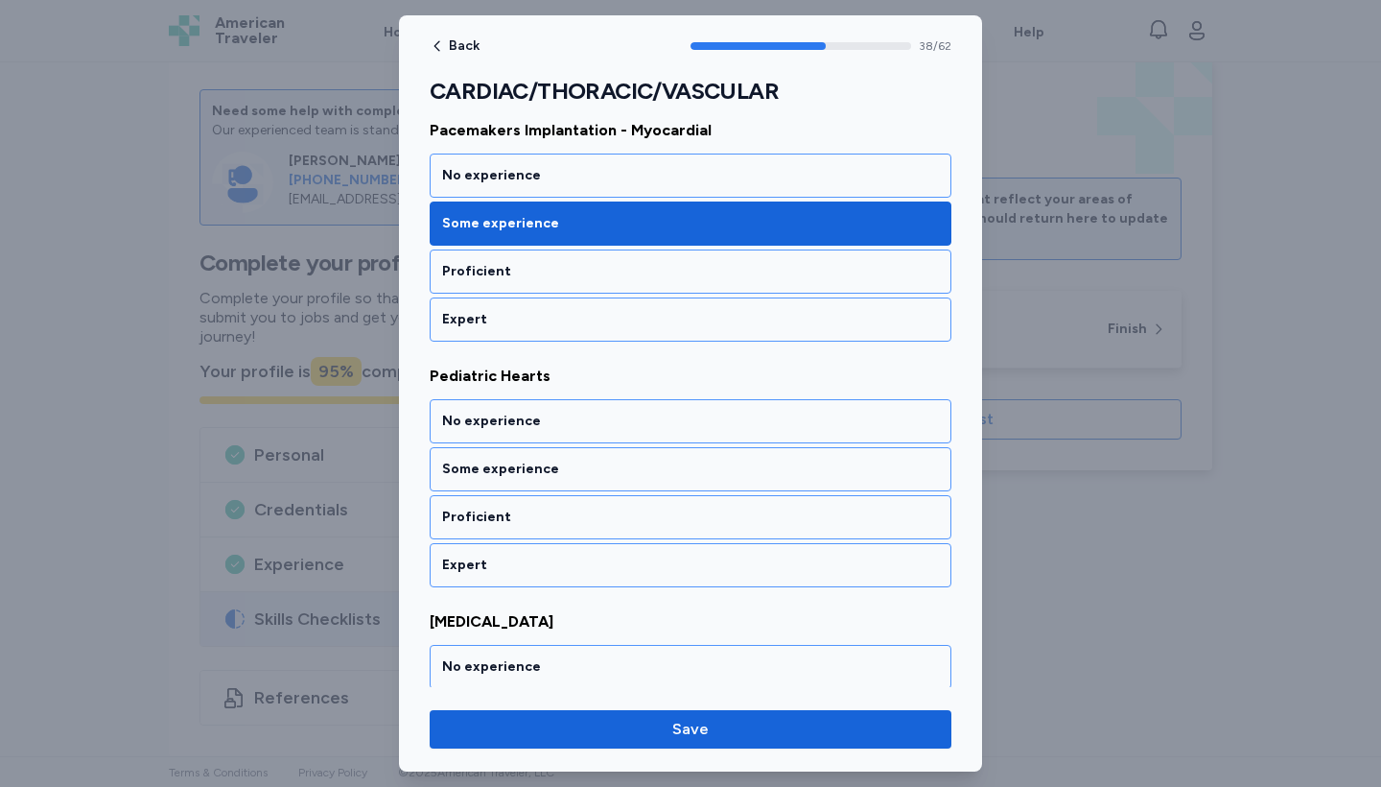
scroll to position [9685, 0]
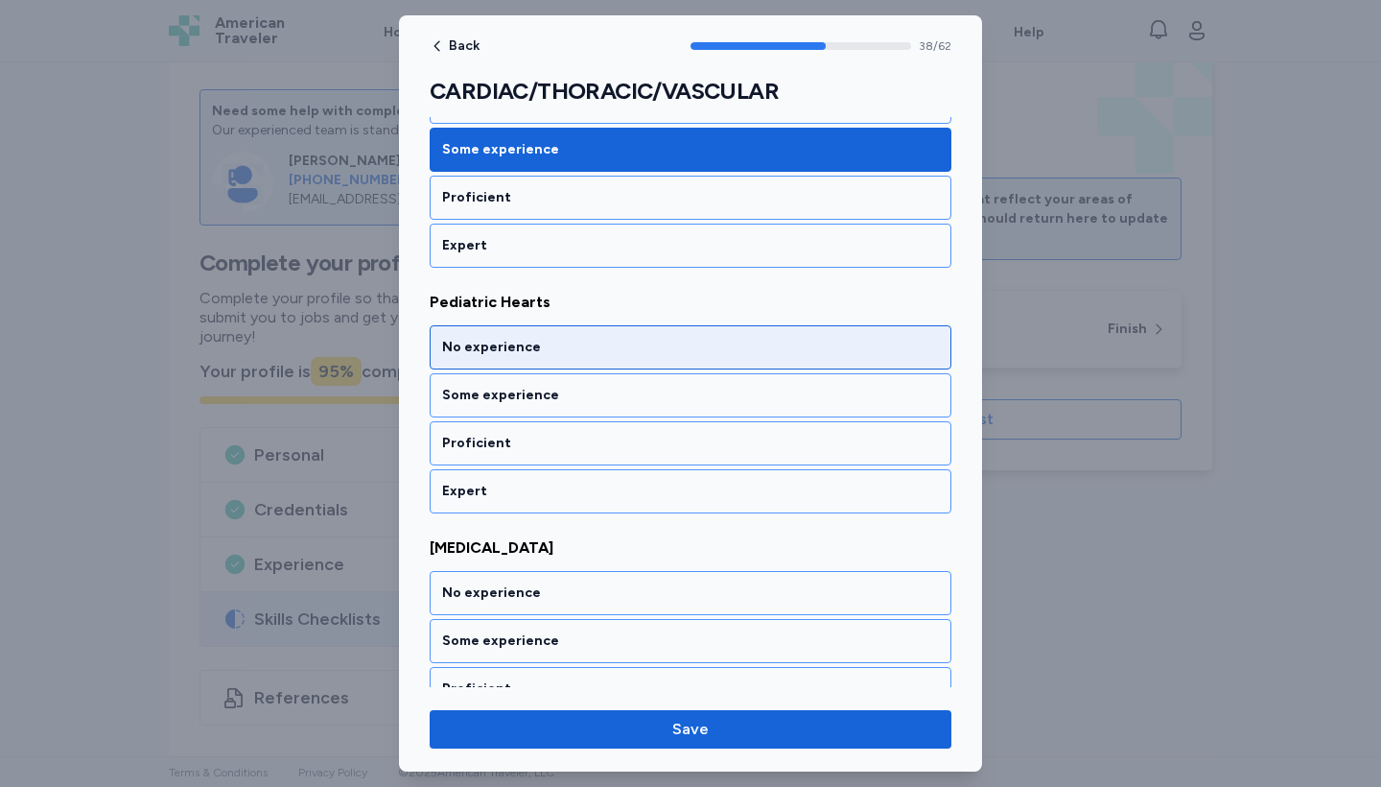
click at [583, 345] on div "No experience" at bounding box center [690, 347] width 497 height 19
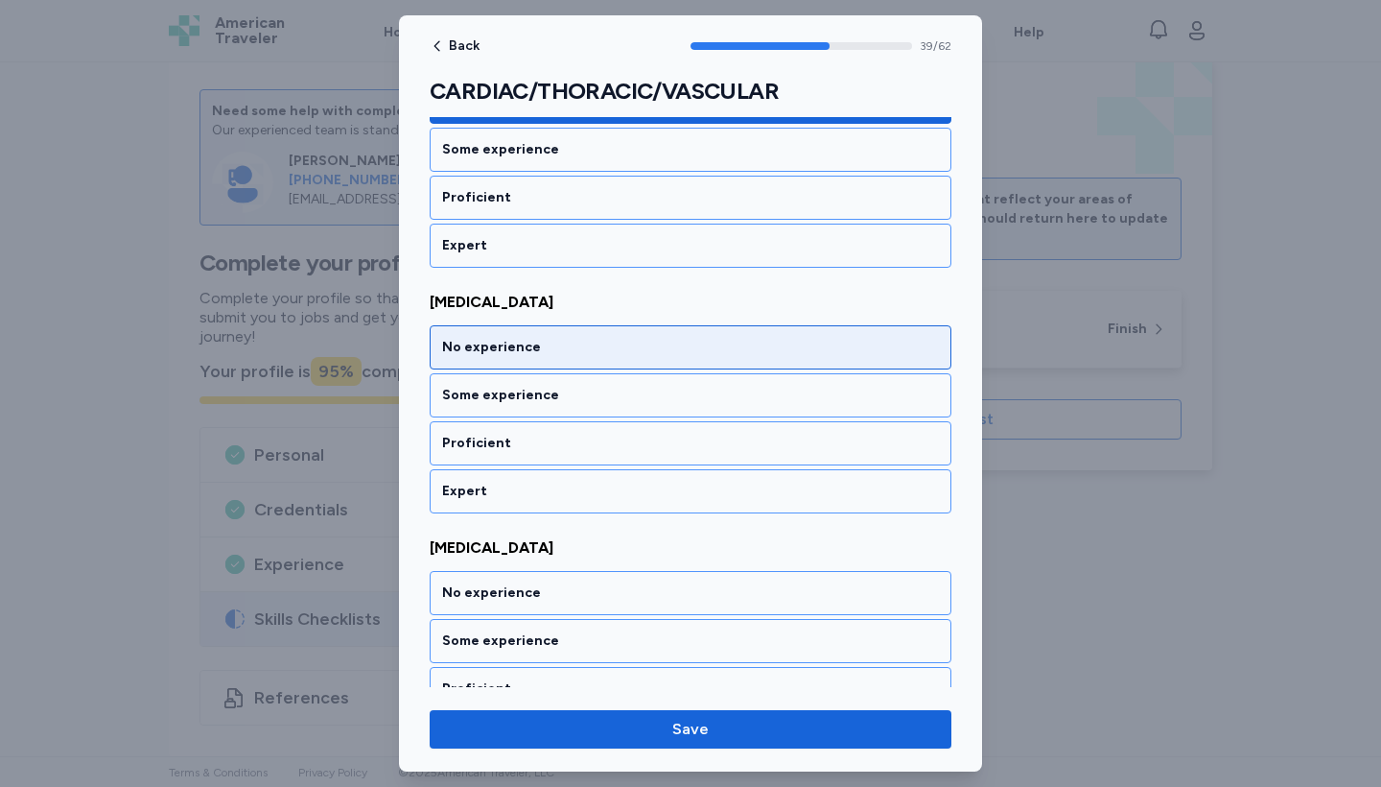
click at [583, 345] on div "No experience" at bounding box center [690, 347] width 497 height 19
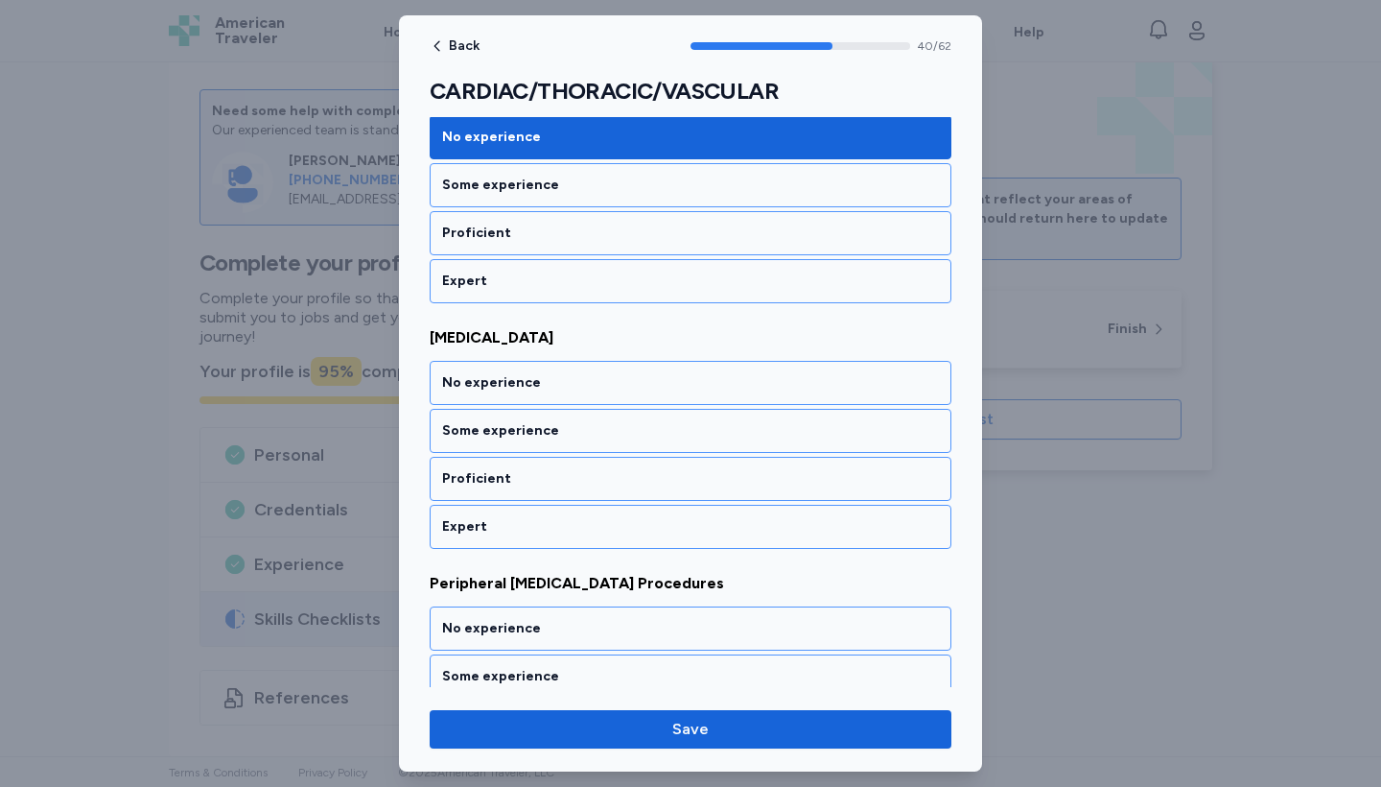
scroll to position [10176, 0]
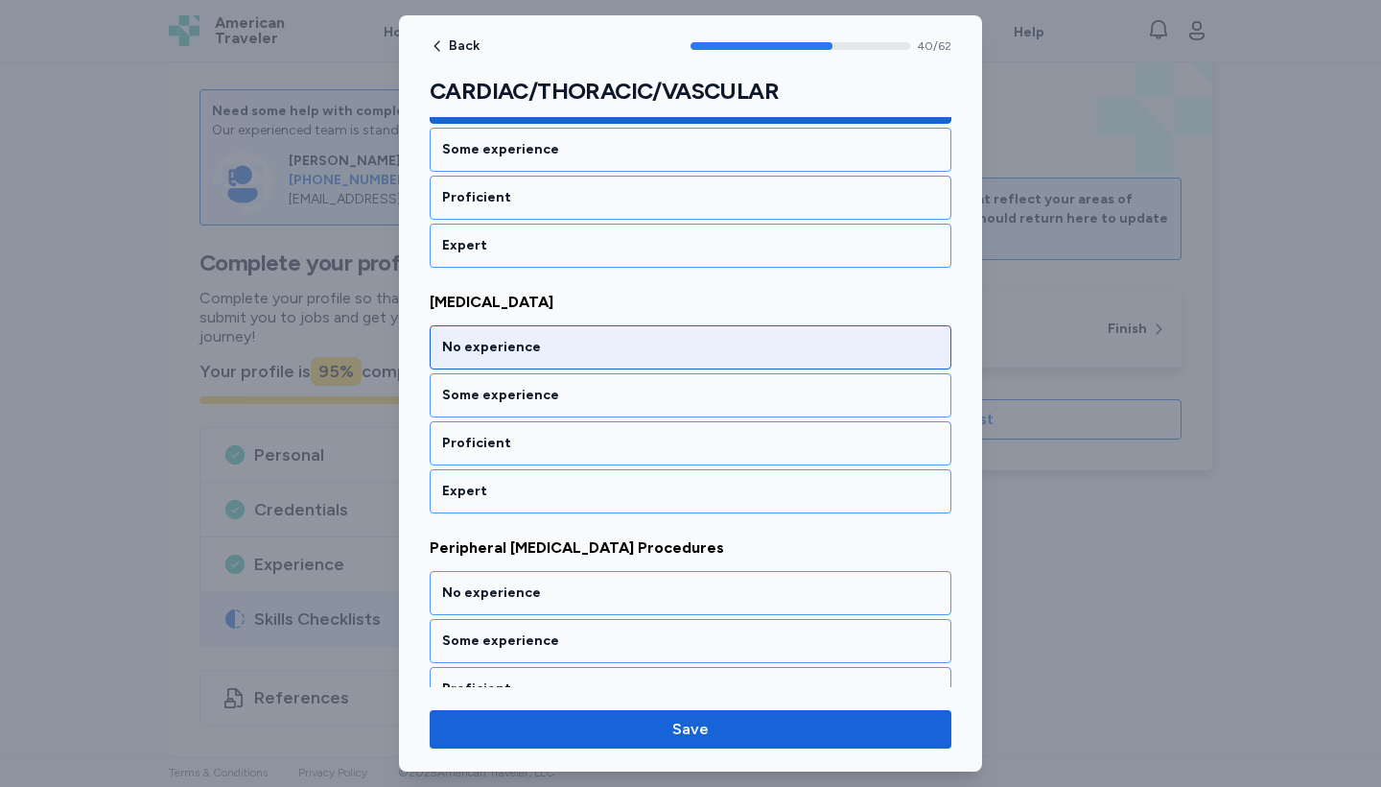
click at [583, 345] on div "No experience" at bounding box center [690, 347] width 497 height 19
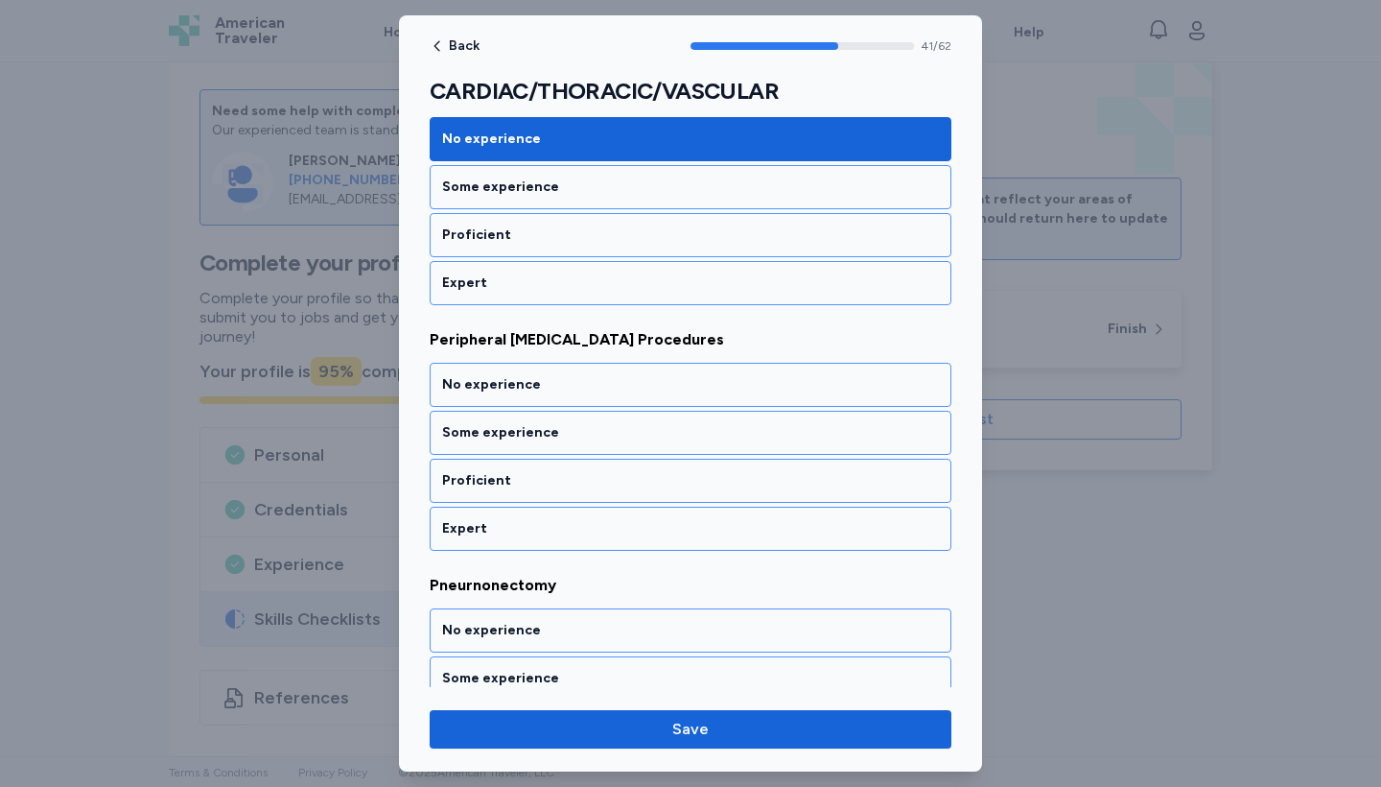
scroll to position [10422, 0]
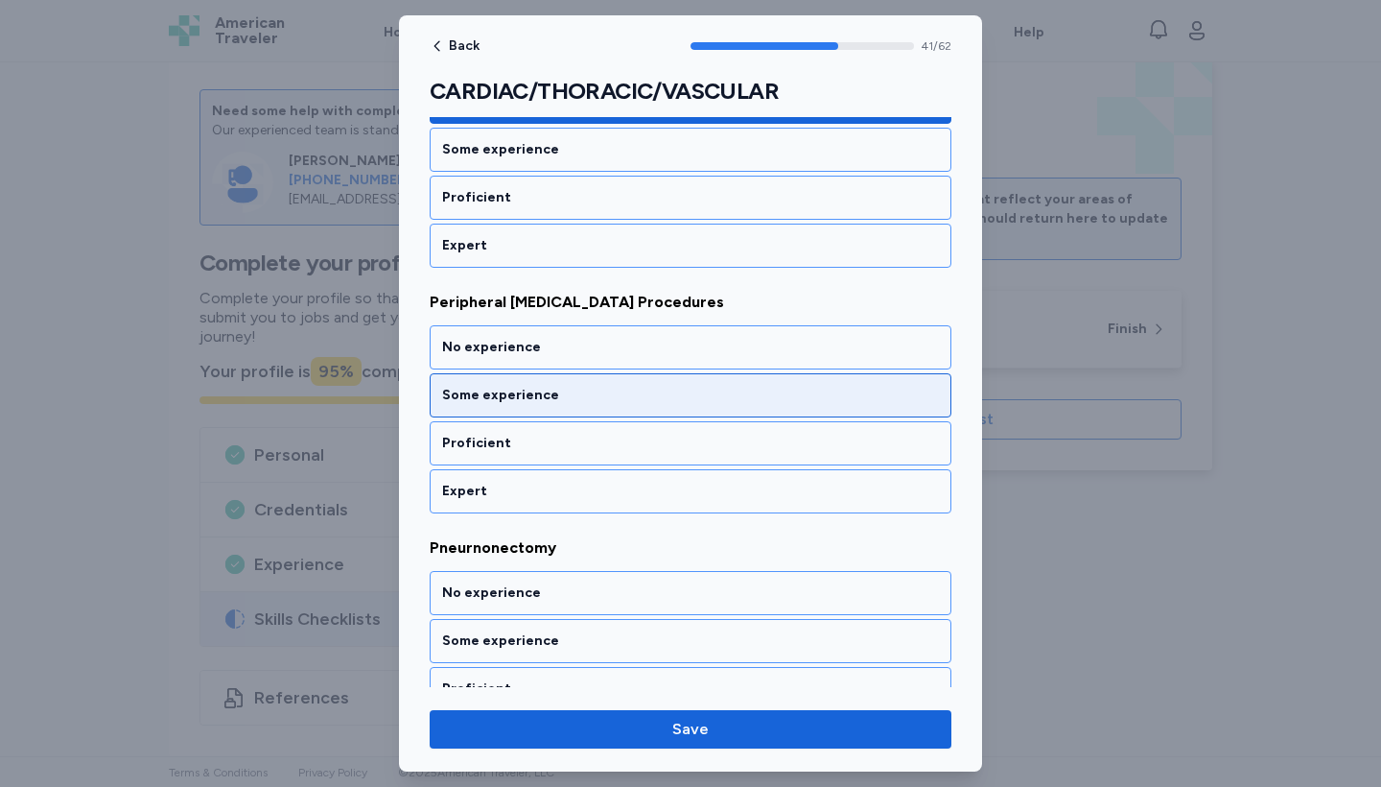
click at [581, 413] on div "Some experience" at bounding box center [691, 395] width 522 height 44
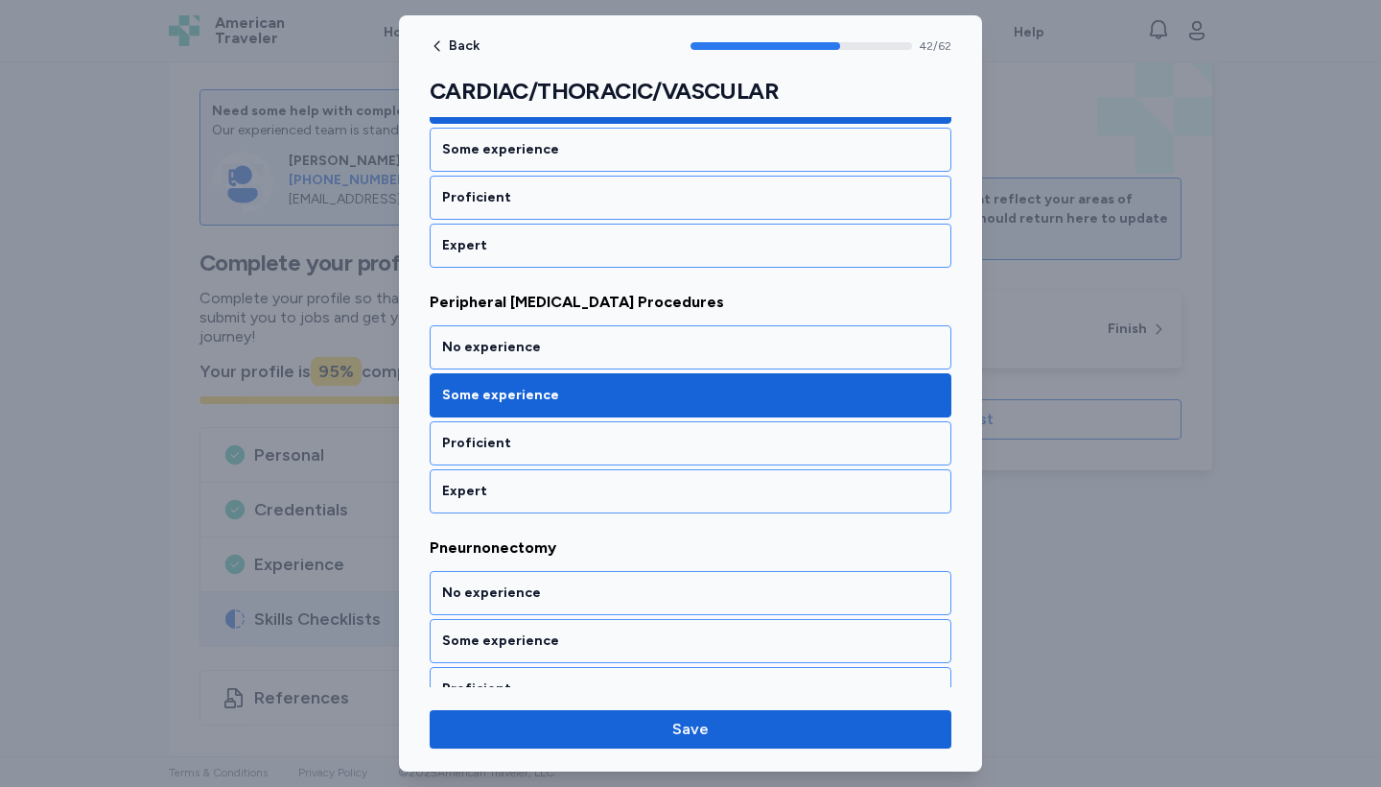
scroll to position [10667, 0]
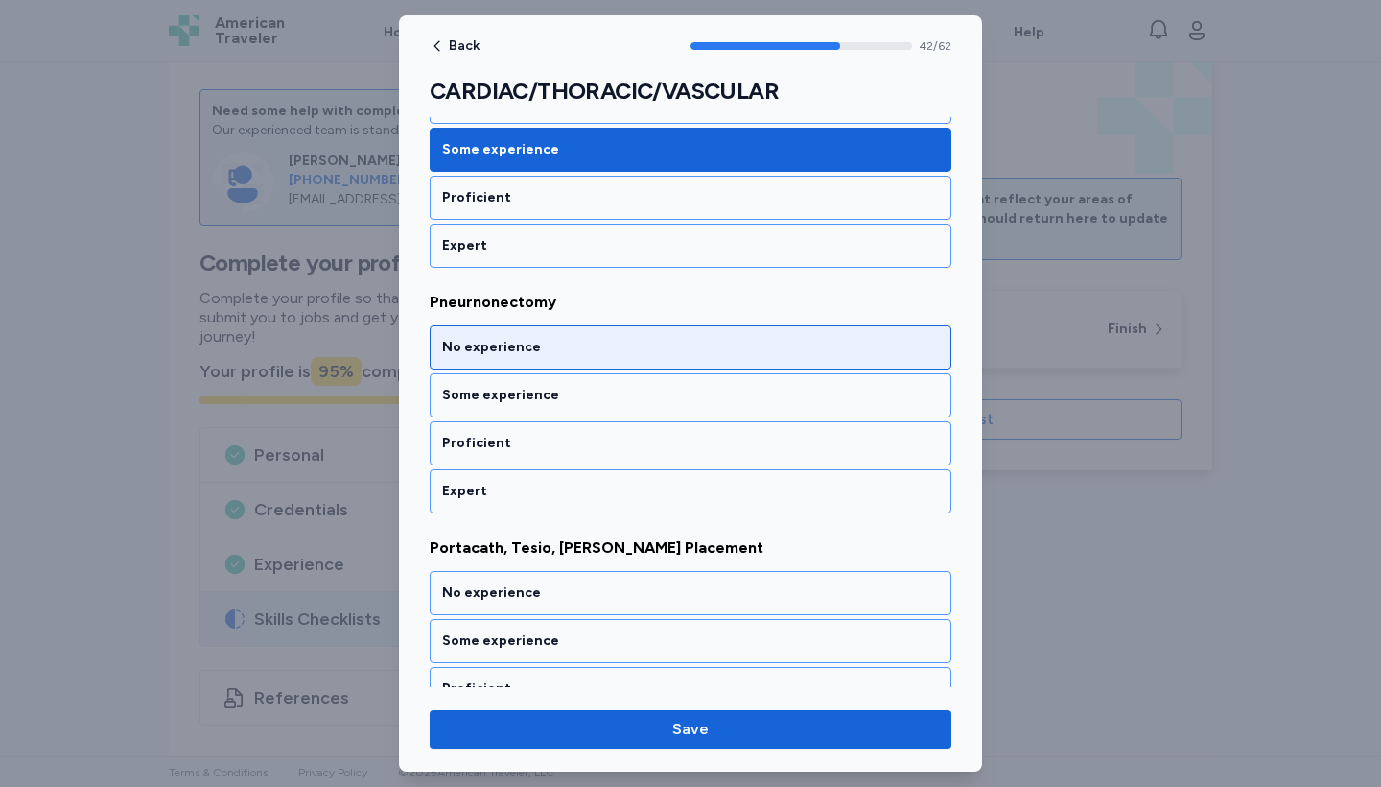
click at [573, 342] on div "No experience" at bounding box center [690, 347] width 497 height 19
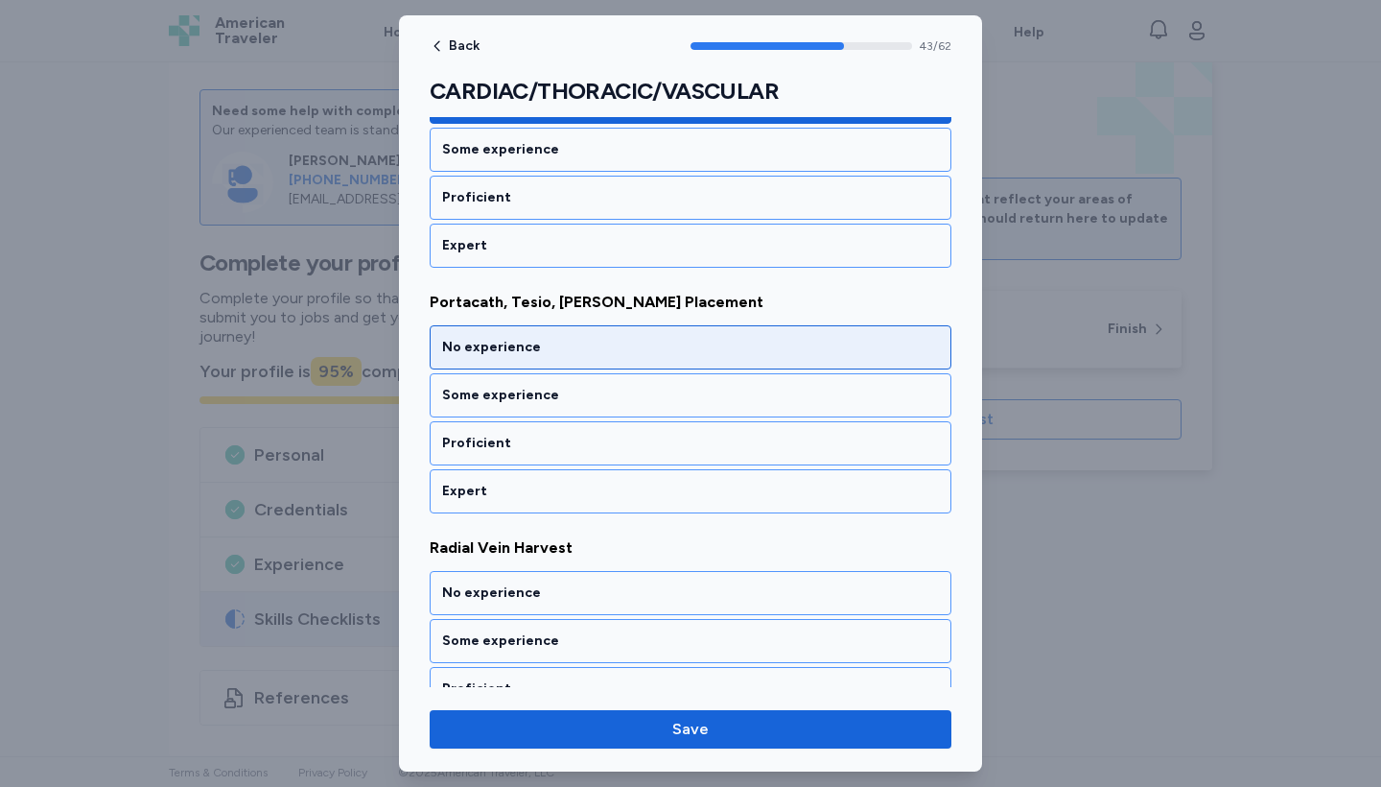
click at [573, 341] on div "No experience" at bounding box center [690, 347] width 497 height 19
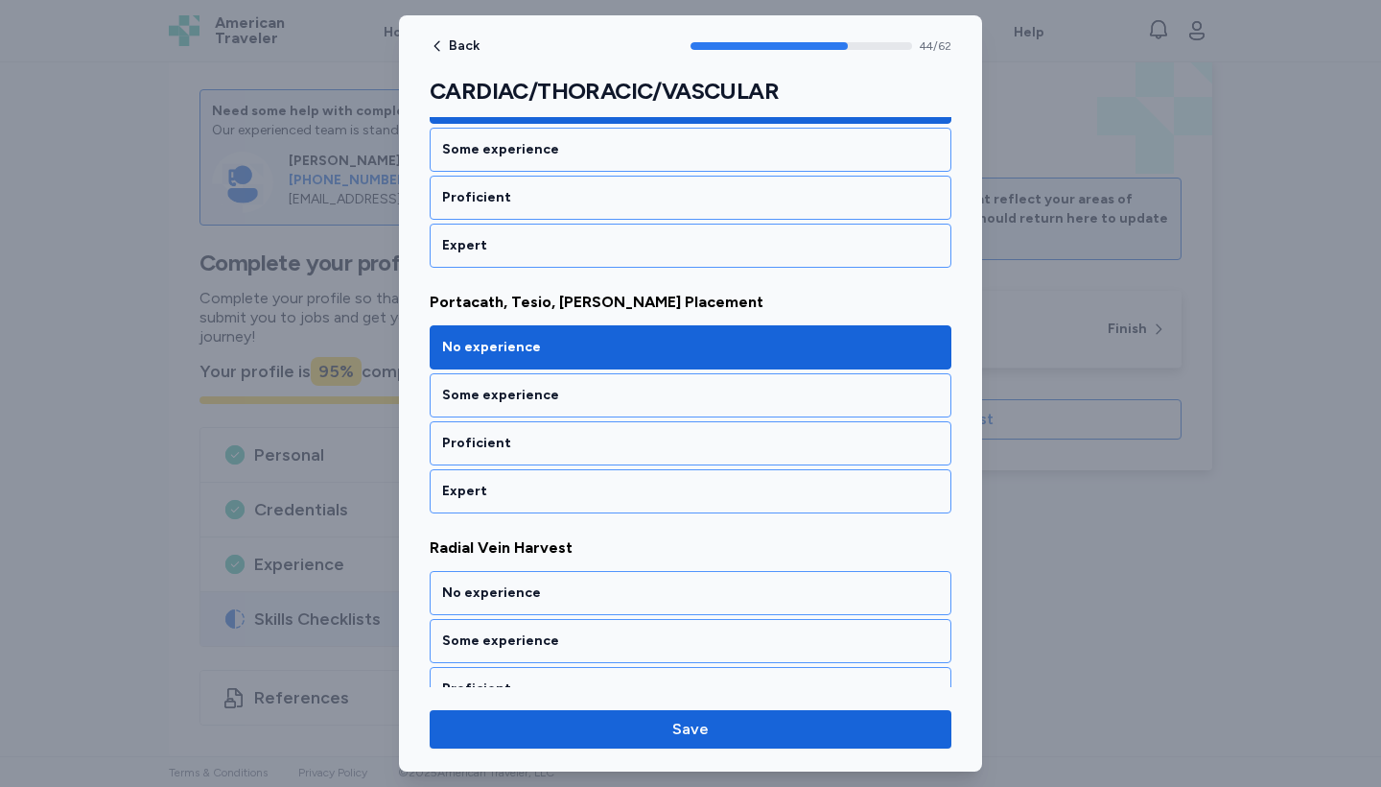
scroll to position [11159, 0]
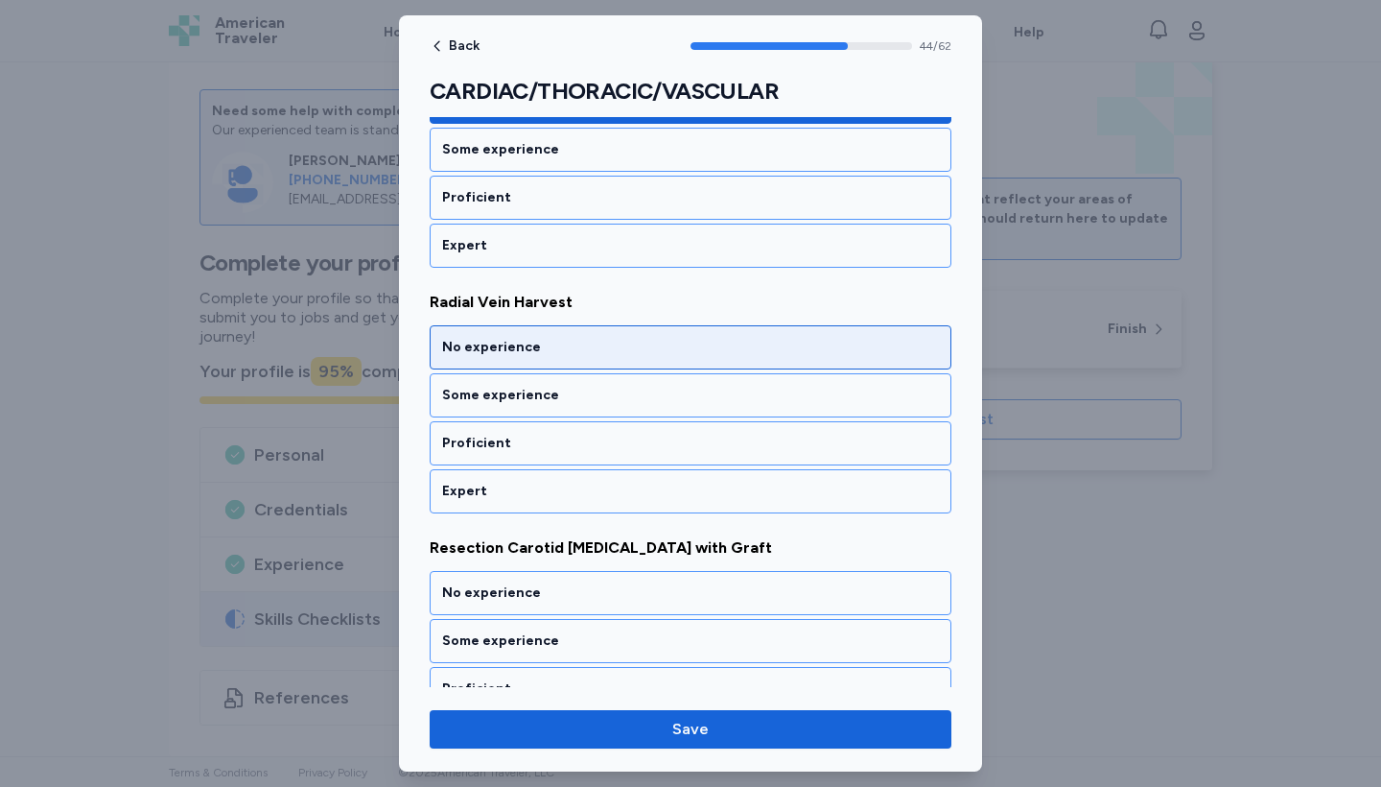
click at [573, 341] on div "No experience" at bounding box center [690, 347] width 497 height 19
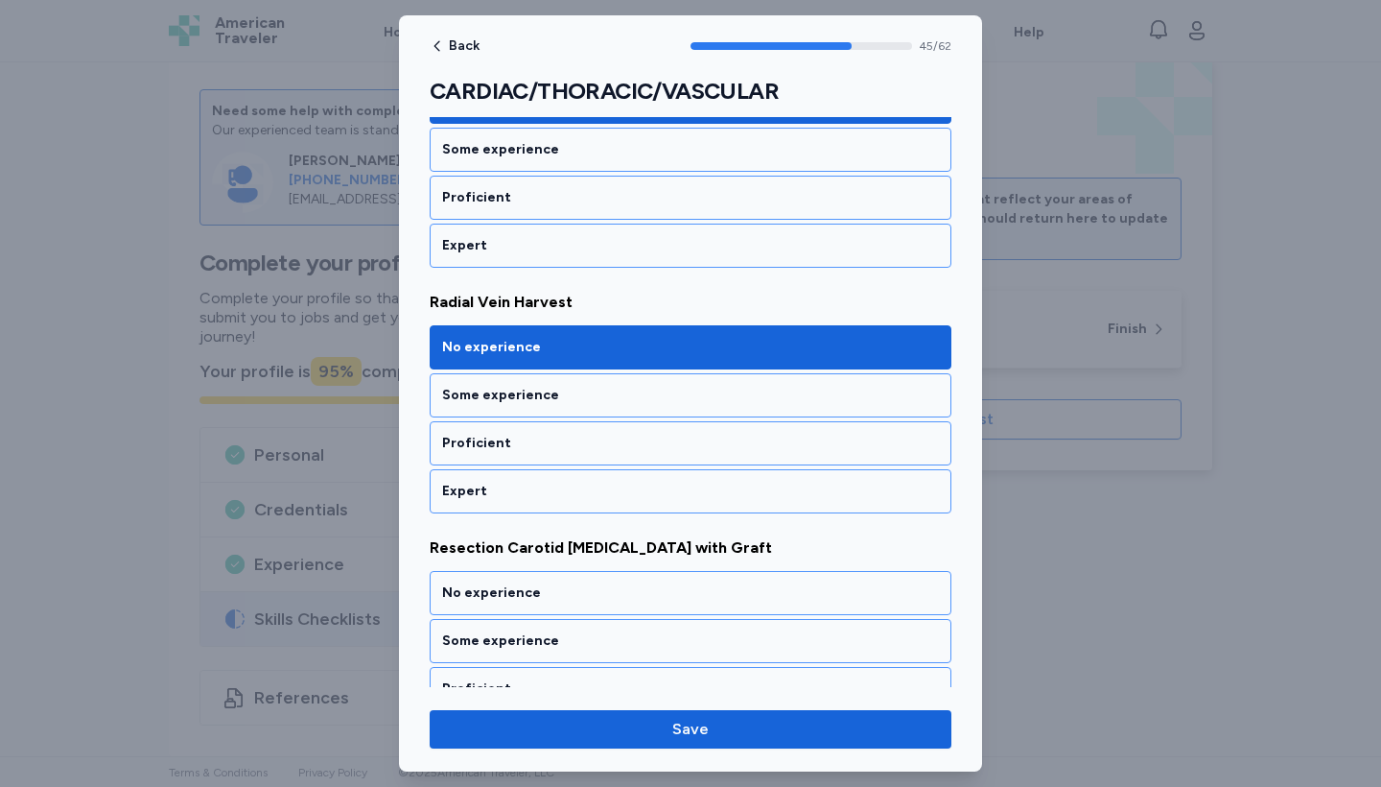
scroll to position [11404, 0]
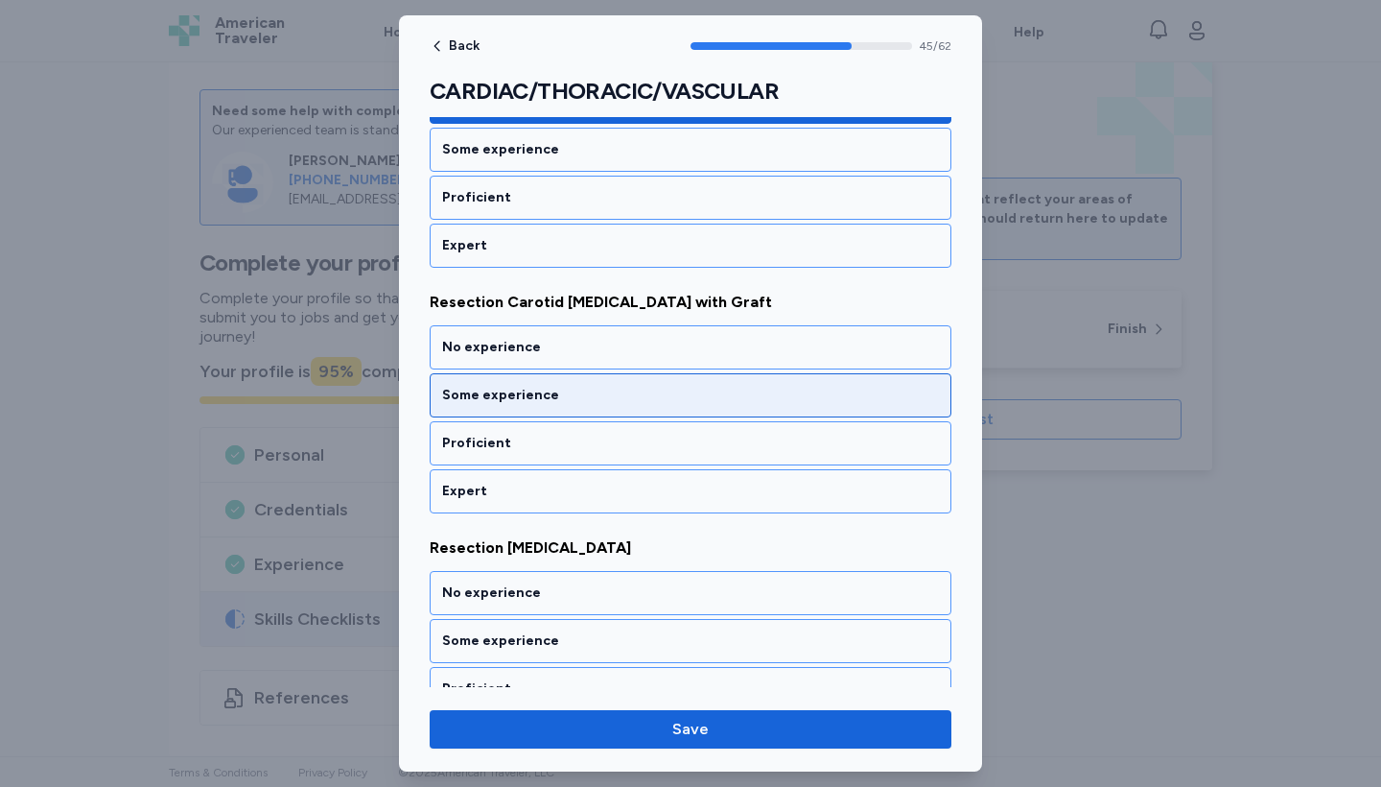
click at [574, 397] on div "Some experience" at bounding box center [690, 395] width 497 height 19
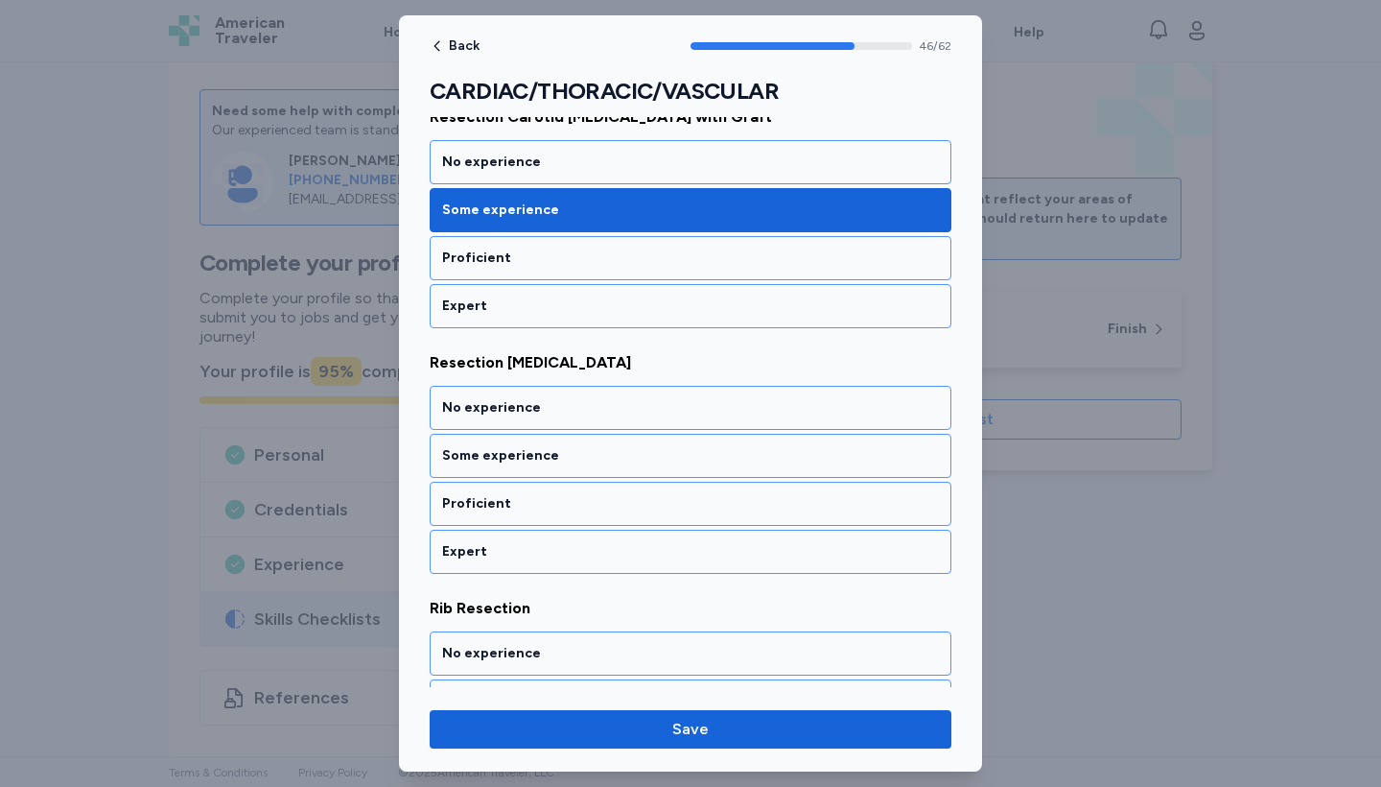
scroll to position [11650, 0]
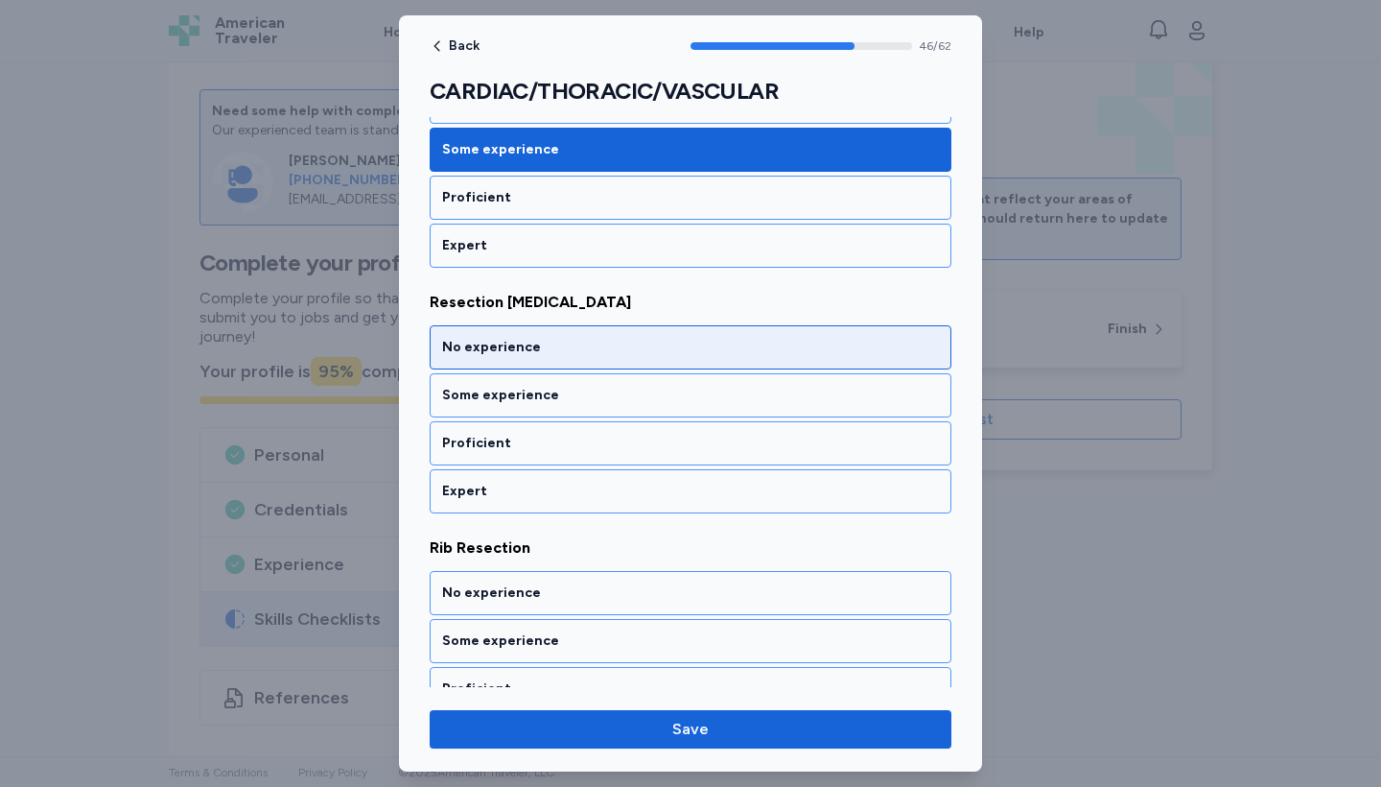
click at [565, 344] on div "No experience" at bounding box center [690, 347] width 497 height 19
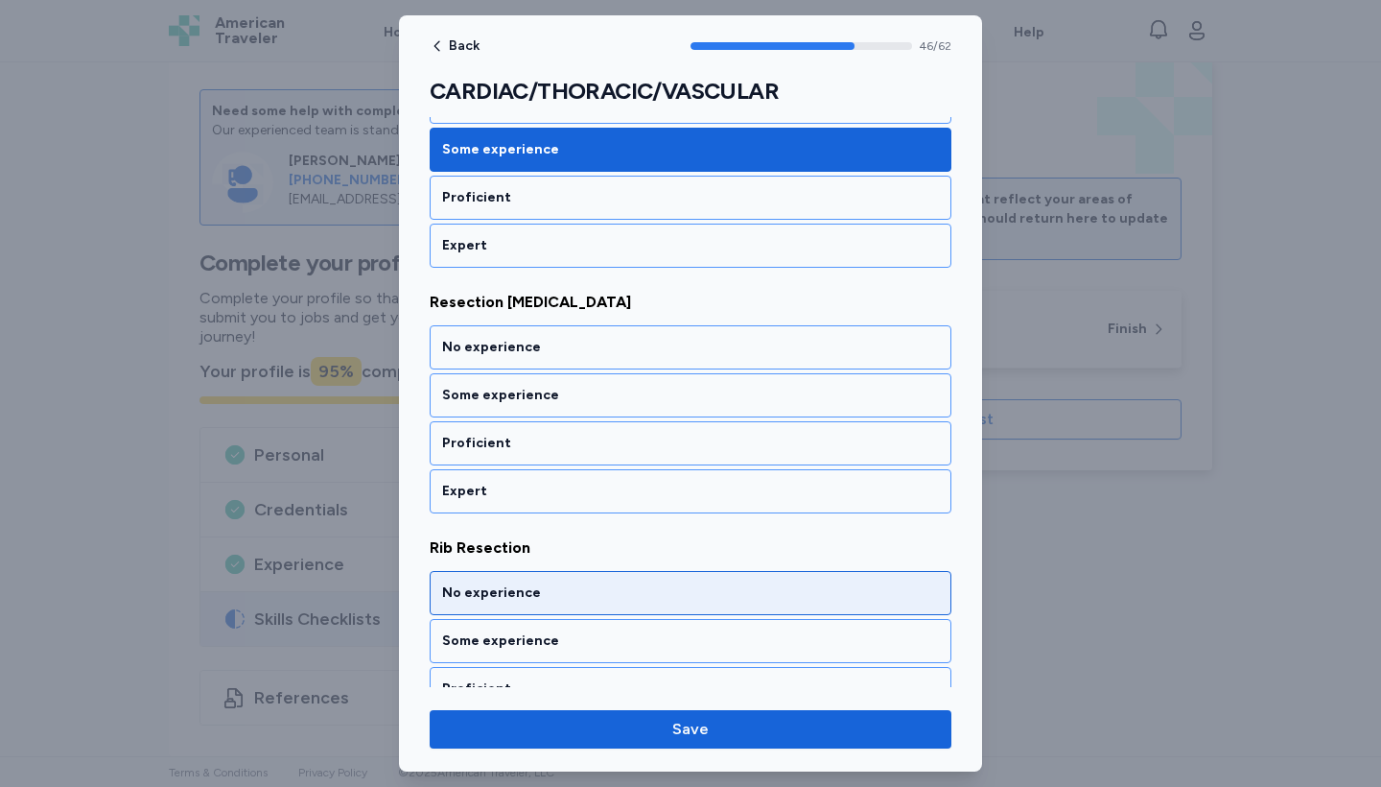
scroll to position [11895, 0]
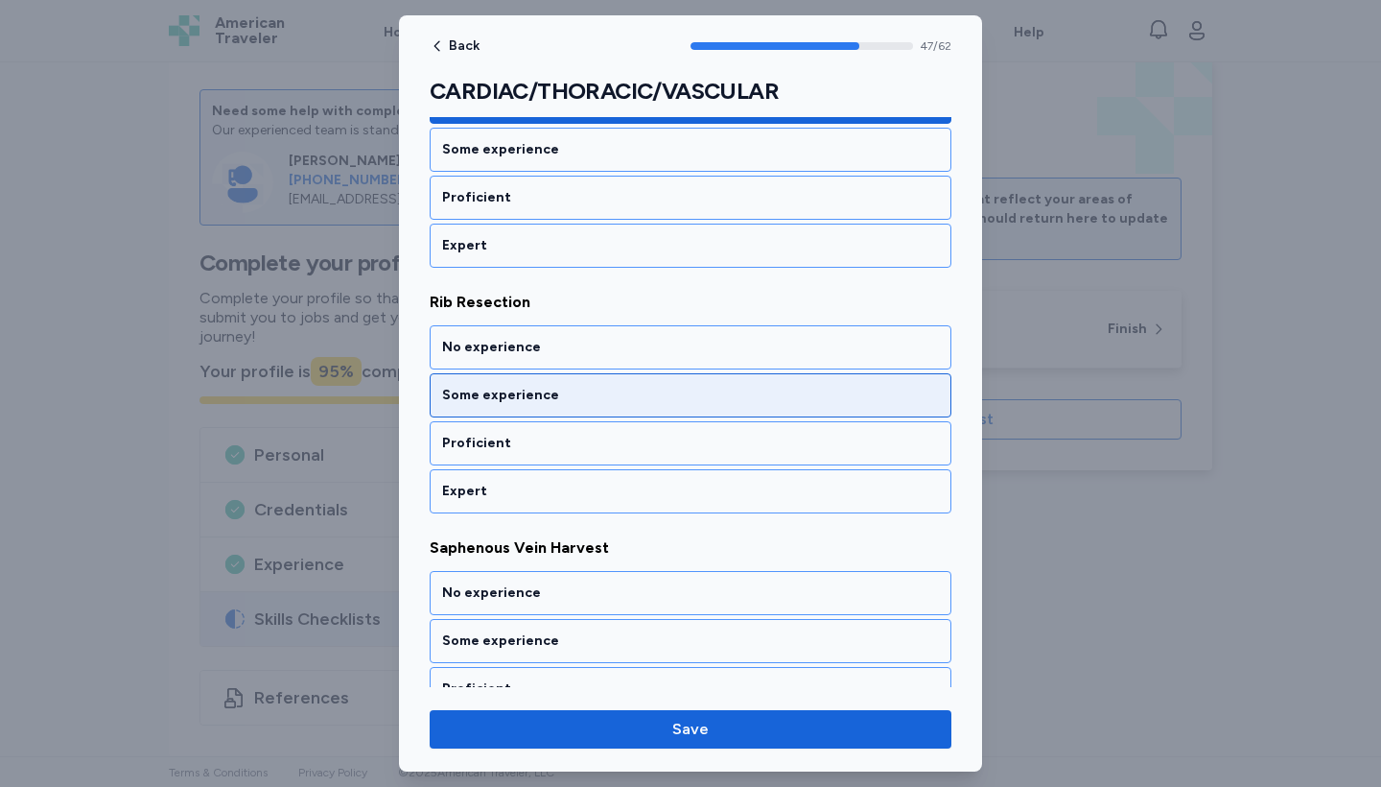
click at [558, 393] on div "Some experience" at bounding box center [690, 395] width 497 height 19
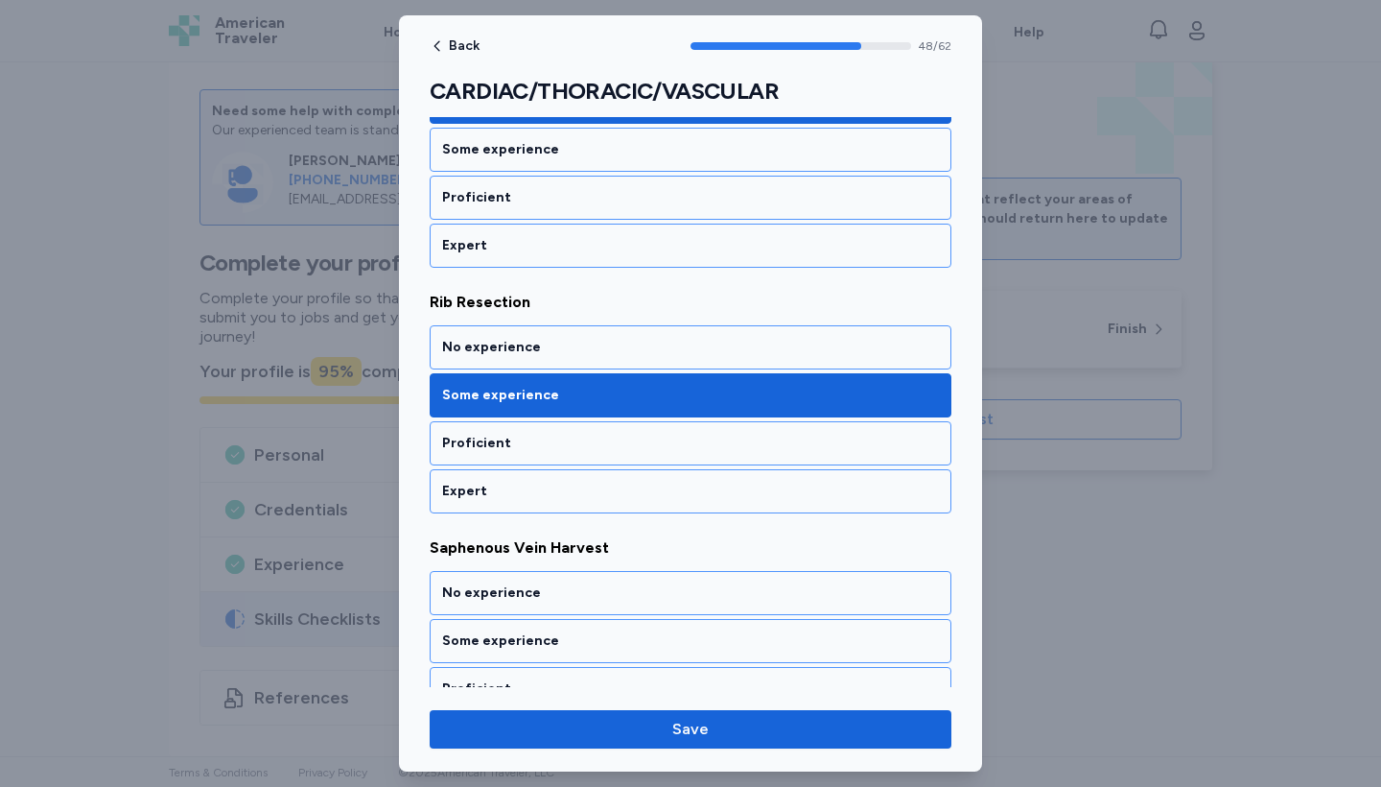
scroll to position [12141, 0]
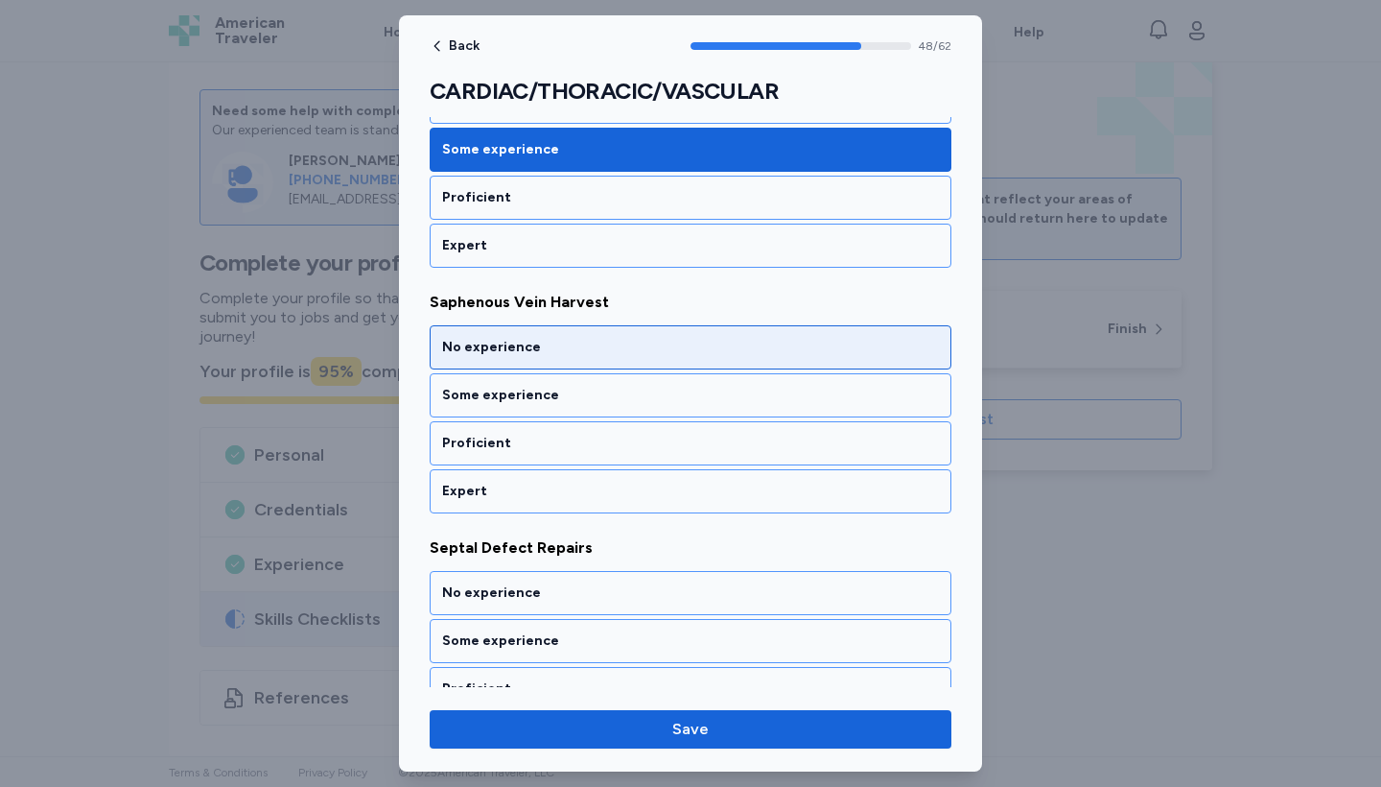
click at [559, 356] on div "No experience" at bounding box center [690, 347] width 497 height 19
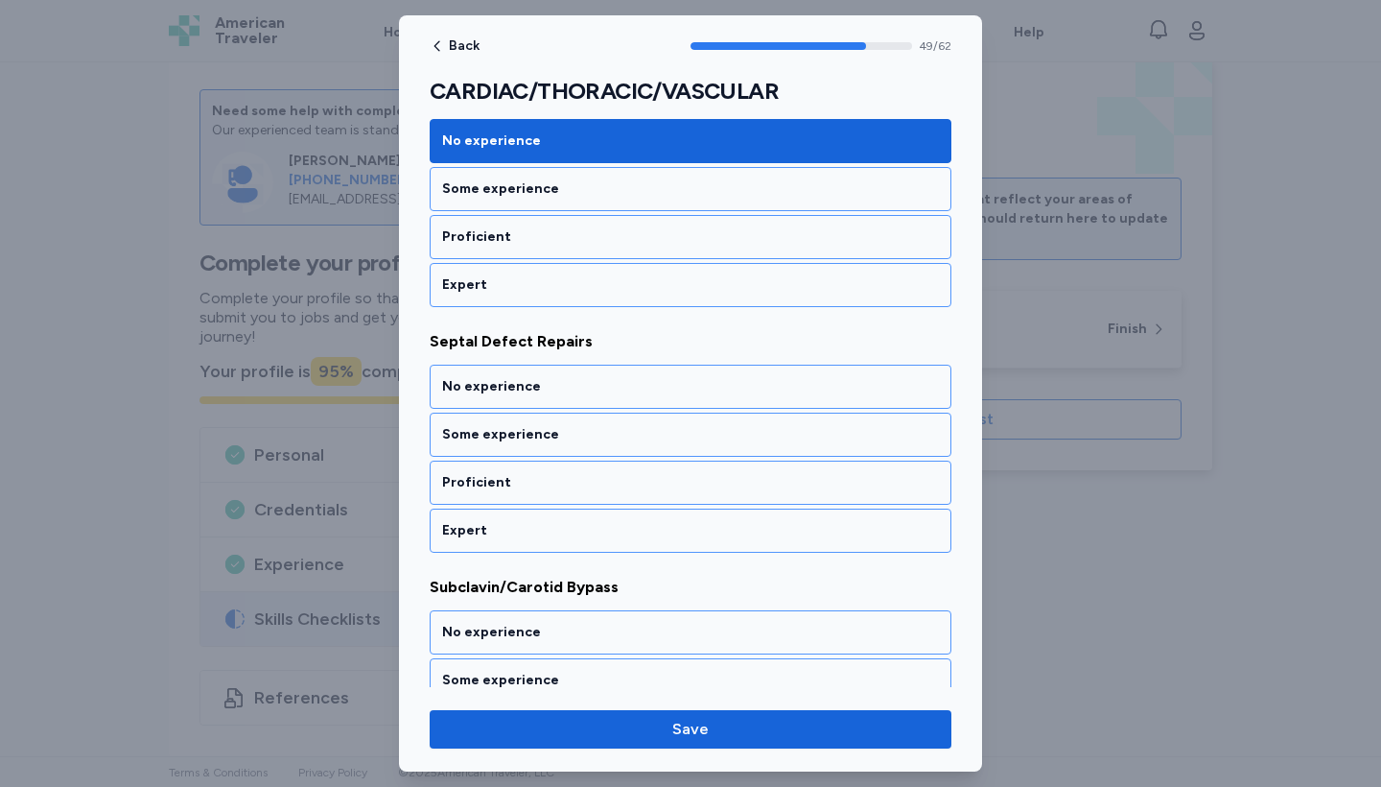
scroll to position [12386, 0]
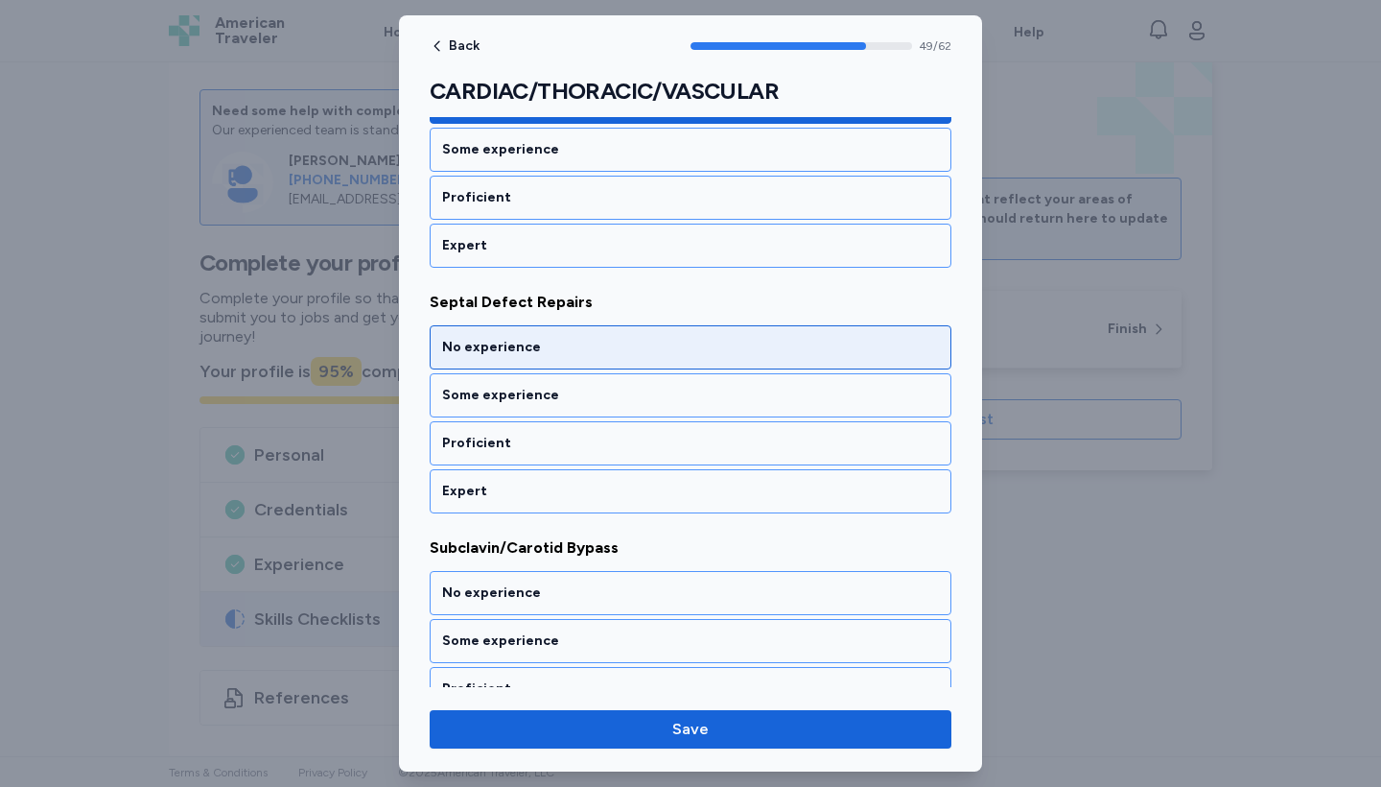
click at [559, 356] on div "No experience" at bounding box center [690, 347] width 497 height 19
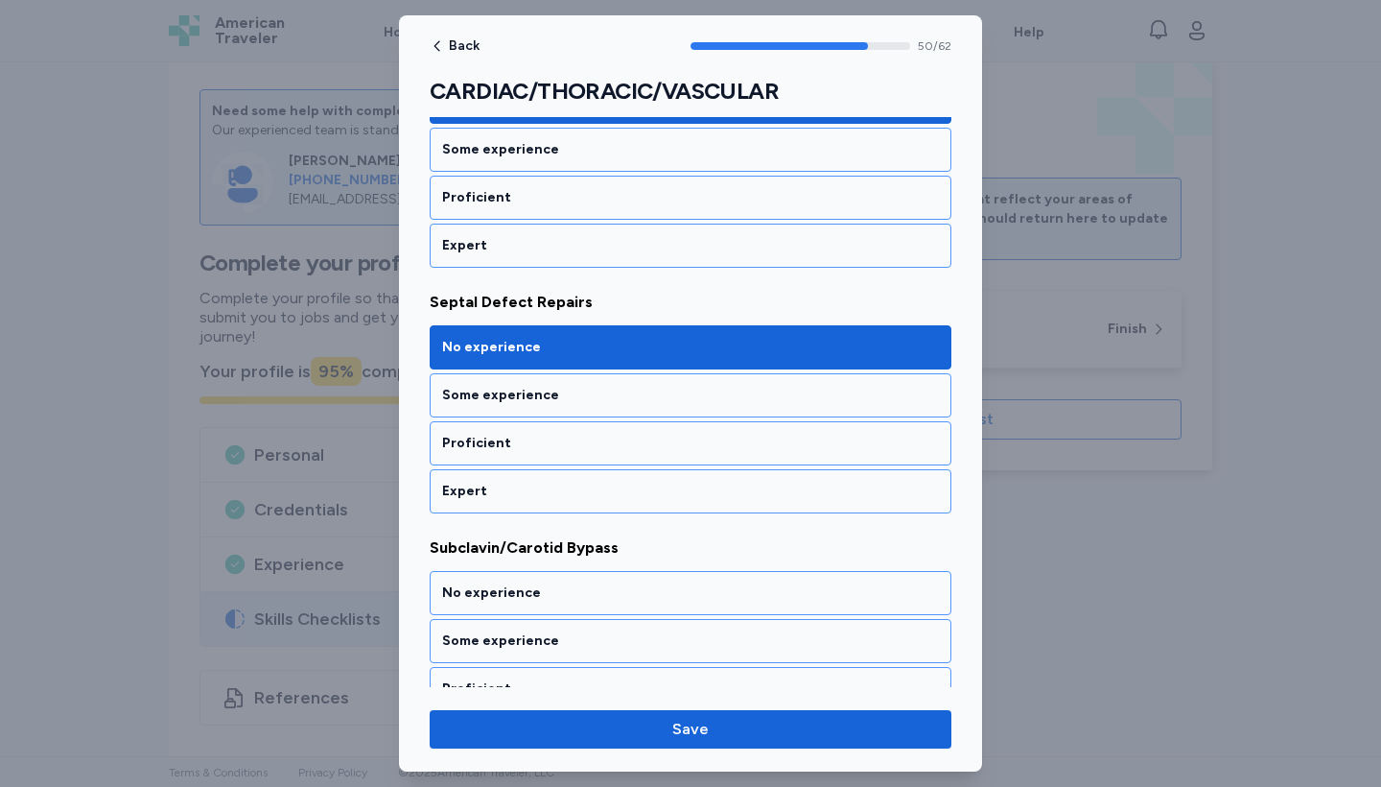
scroll to position [12632, 0]
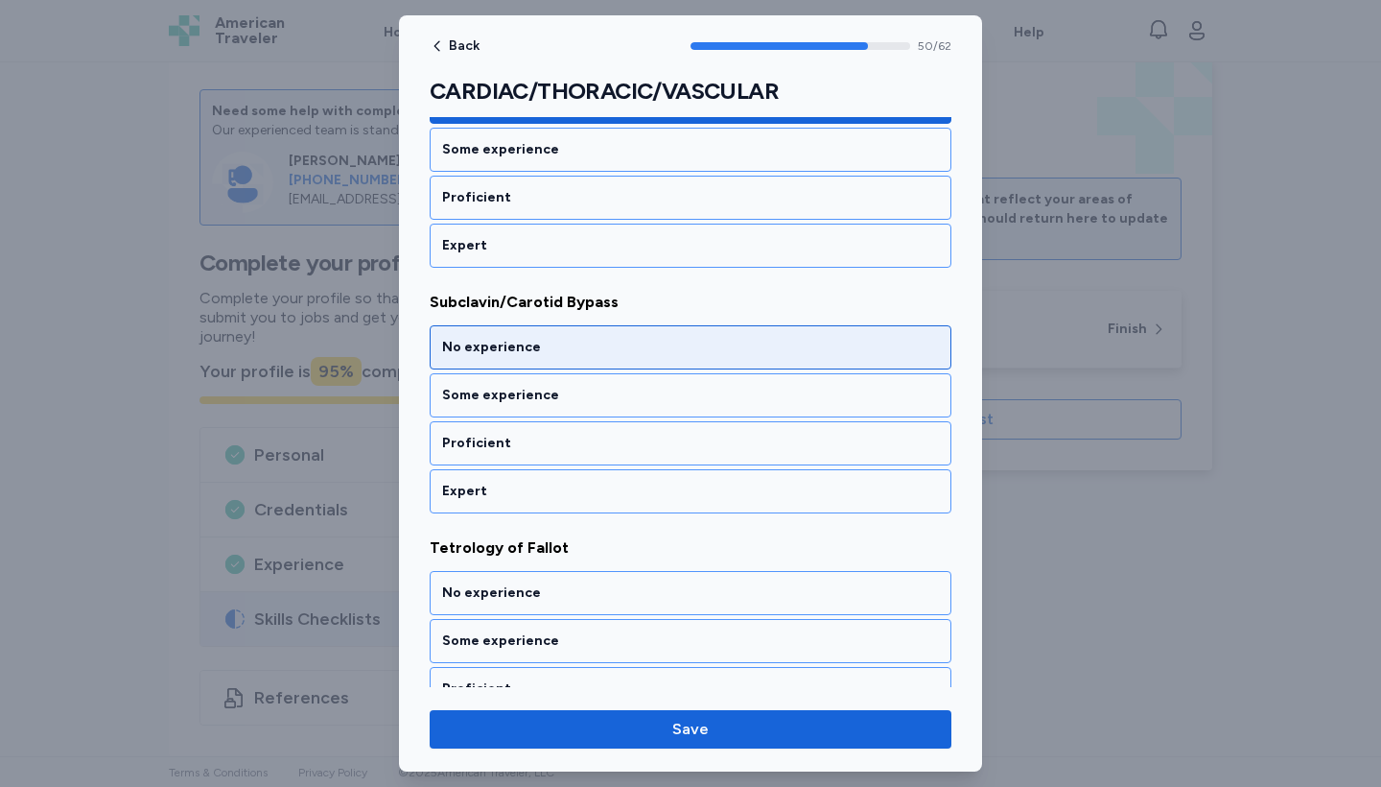
click at [559, 355] on div "No experience" at bounding box center [690, 347] width 497 height 19
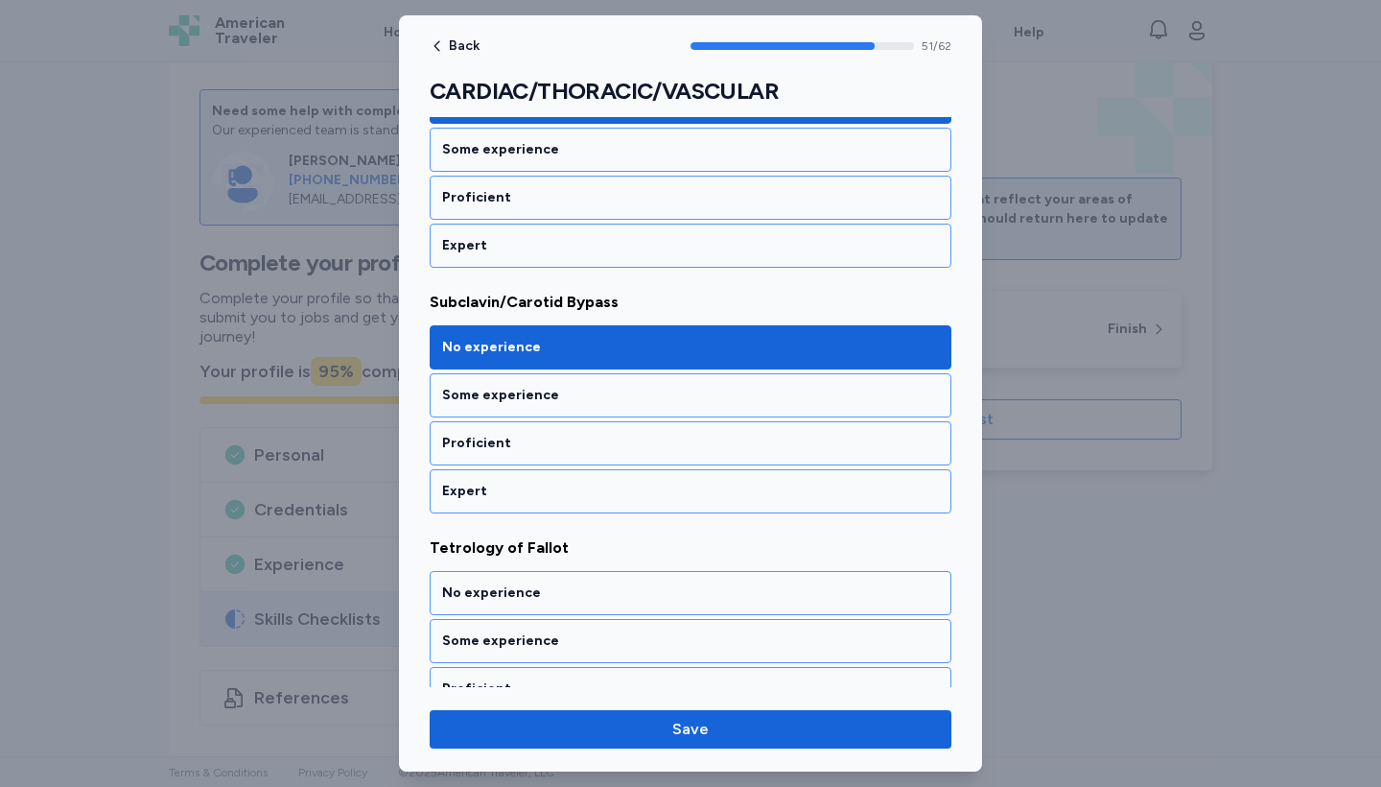
scroll to position [12877, 0]
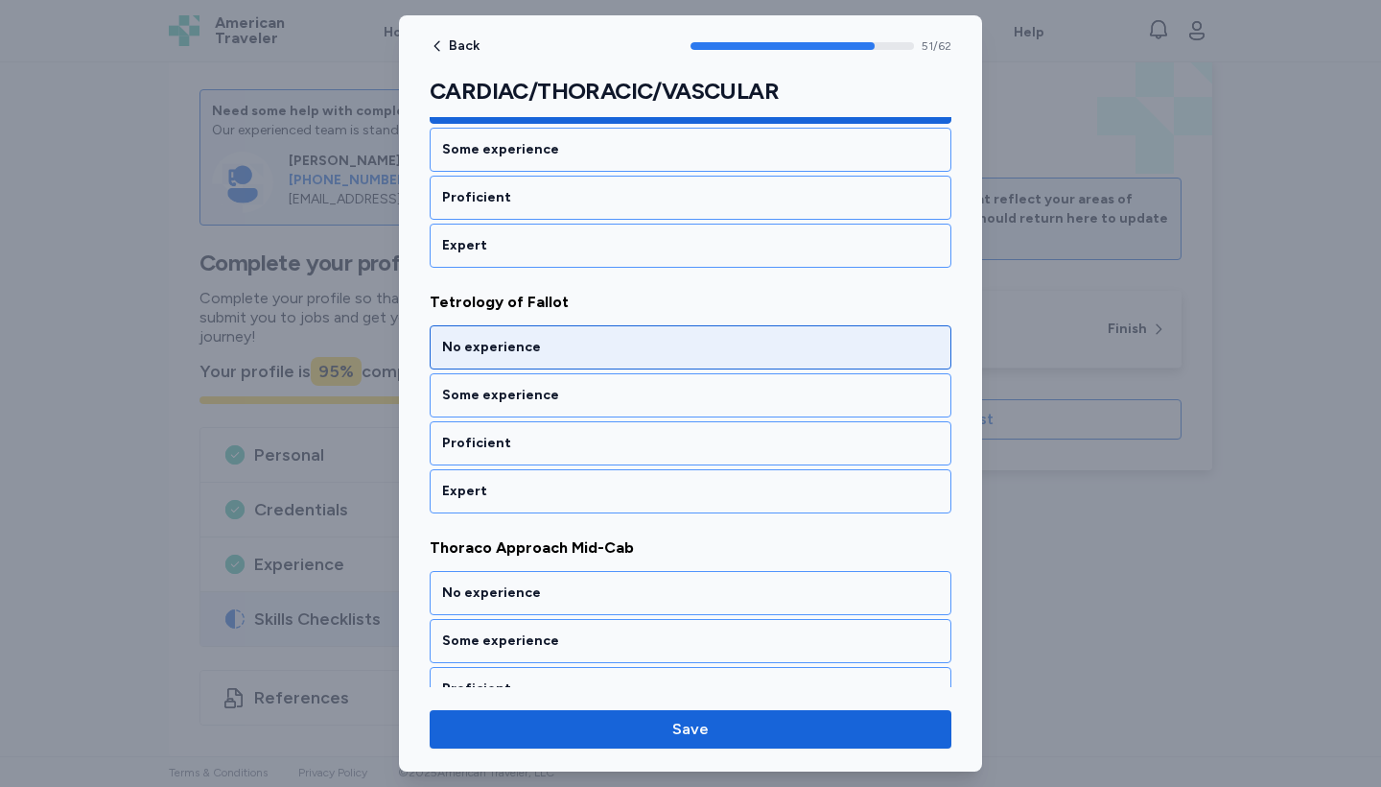
click at [559, 355] on div "No experience" at bounding box center [690, 347] width 497 height 19
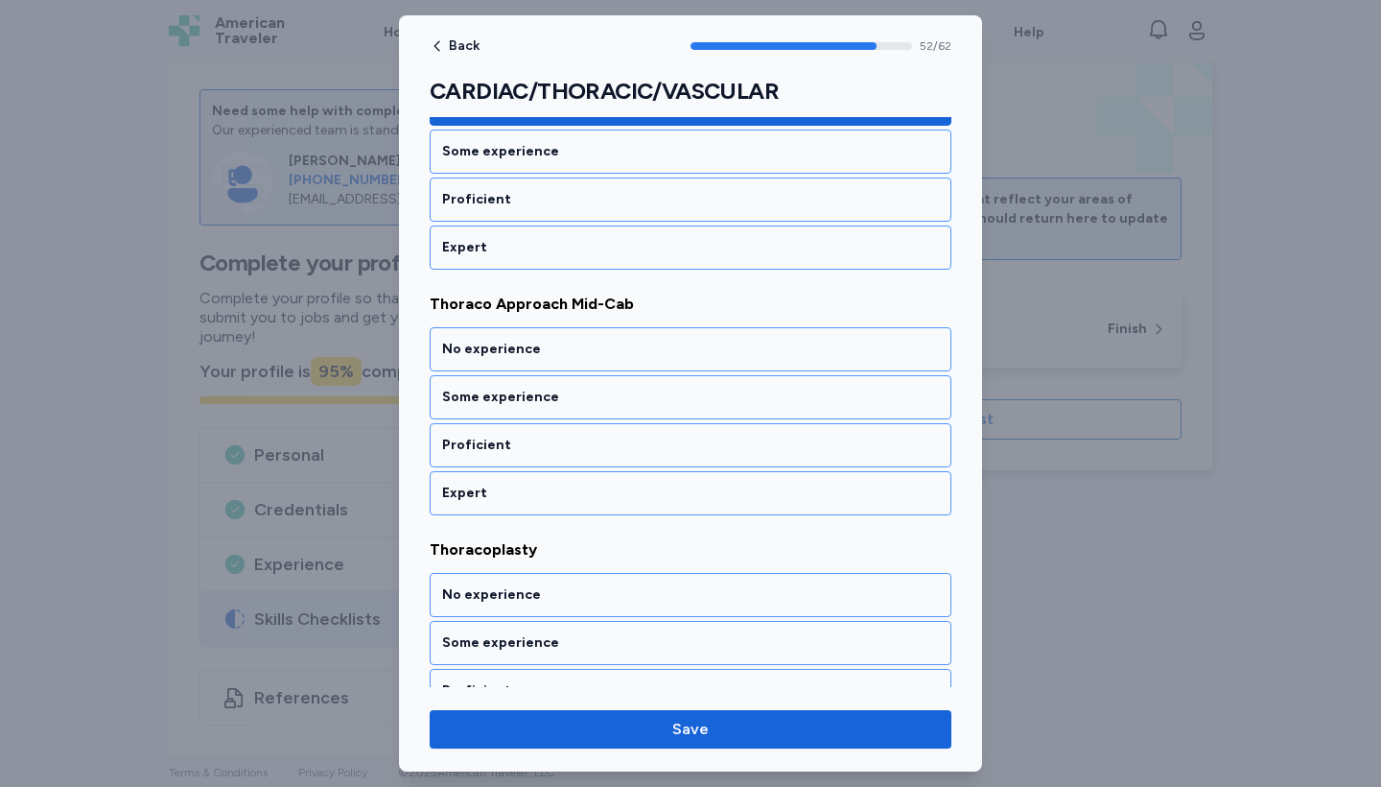
scroll to position [13123, 0]
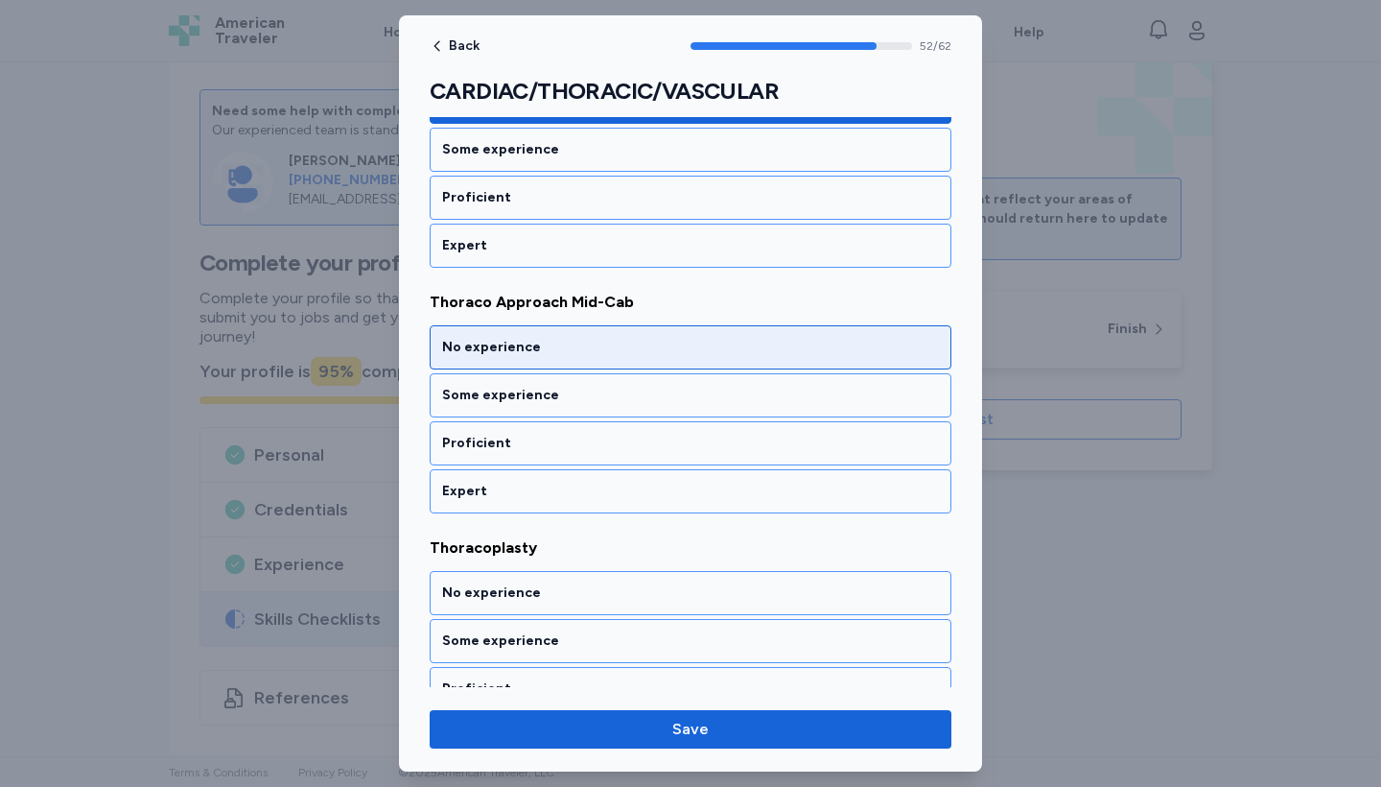
click at [559, 355] on div "No experience" at bounding box center [690, 347] width 497 height 19
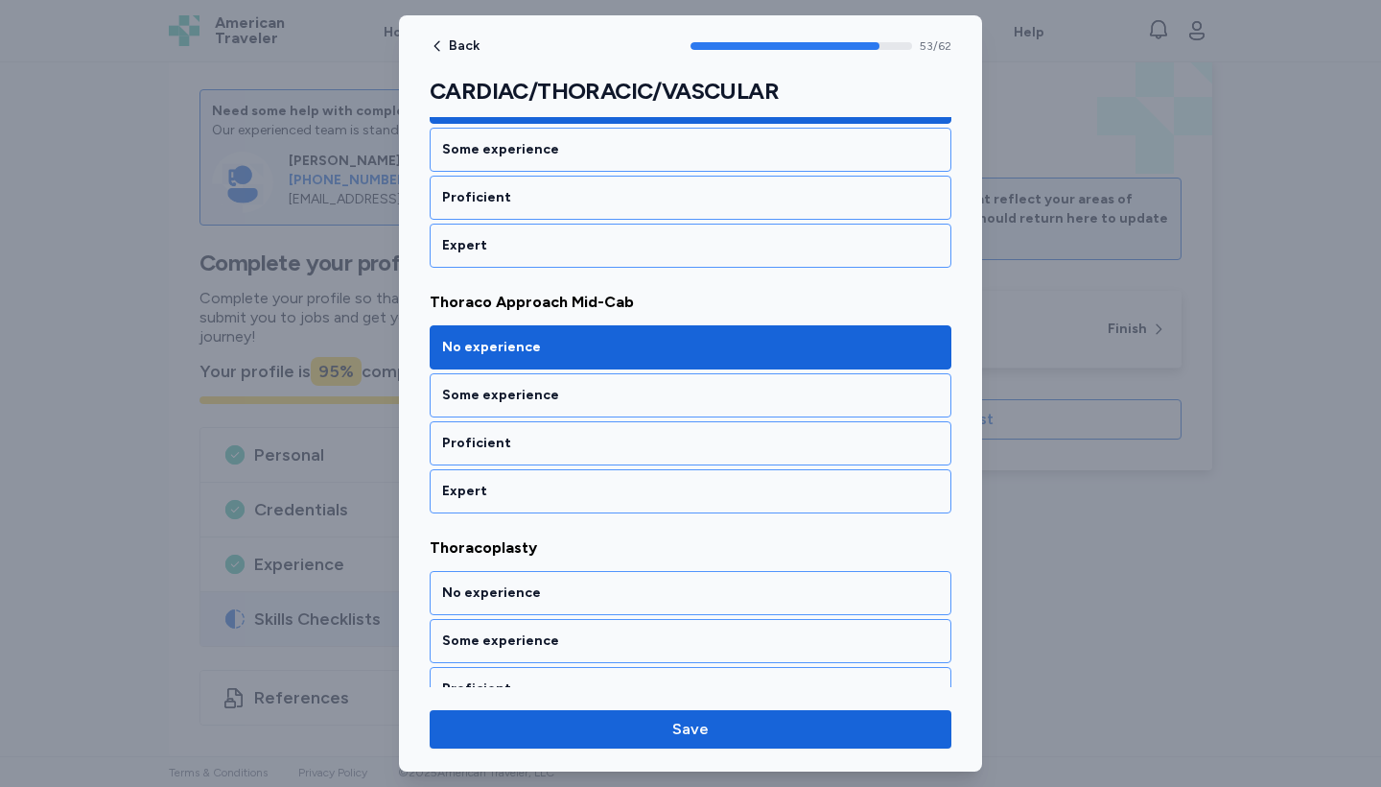
scroll to position [13369, 0]
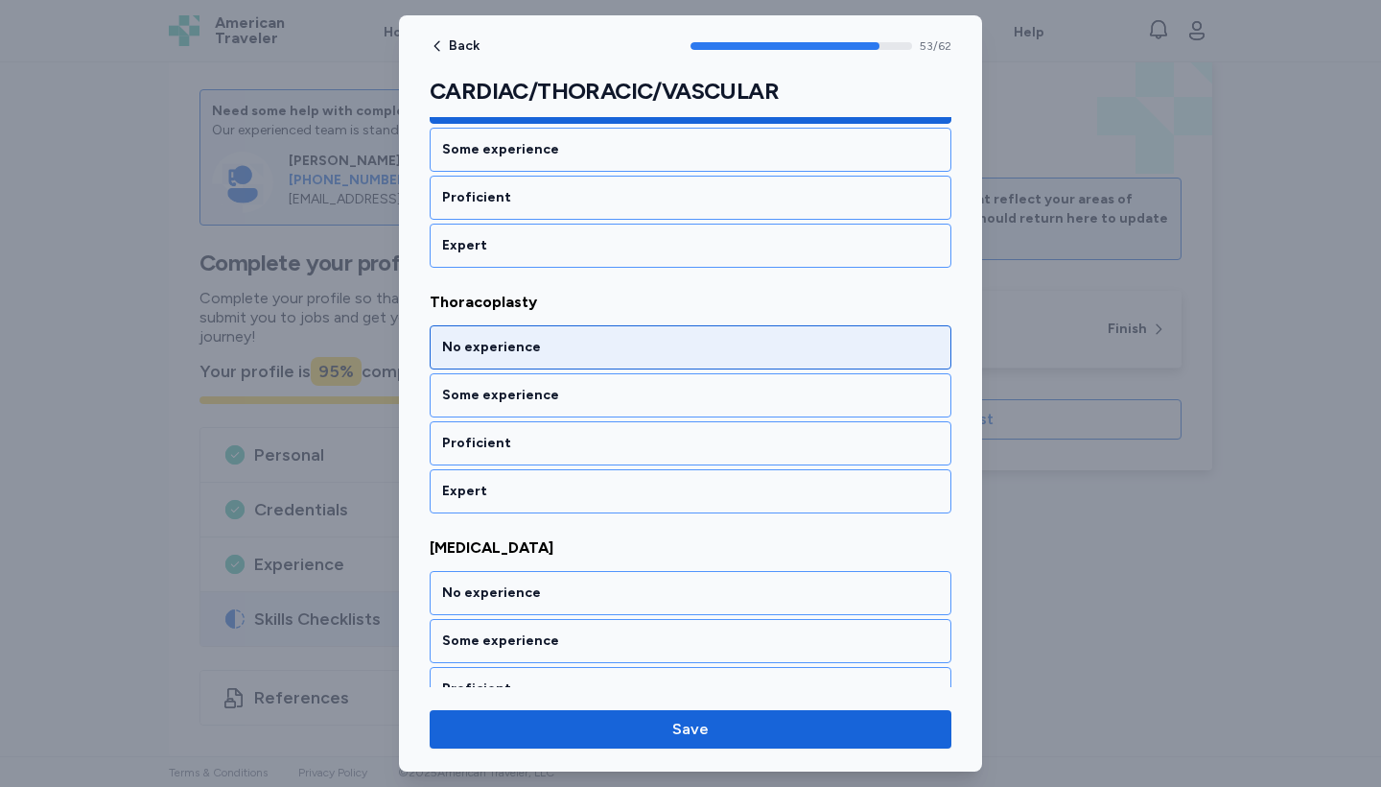
click at [559, 355] on div "No experience" at bounding box center [690, 347] width 497 height 19
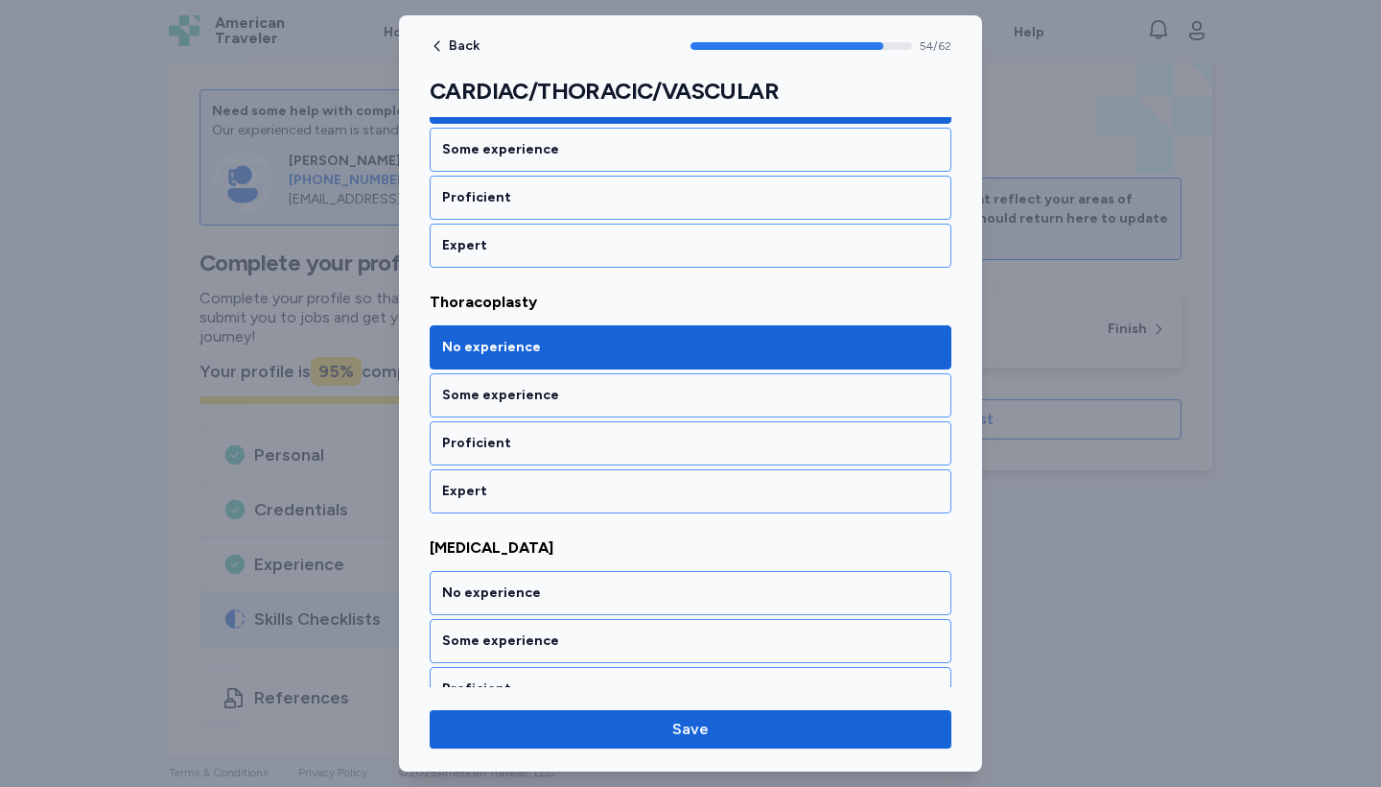
scroll to position [13614, 0]
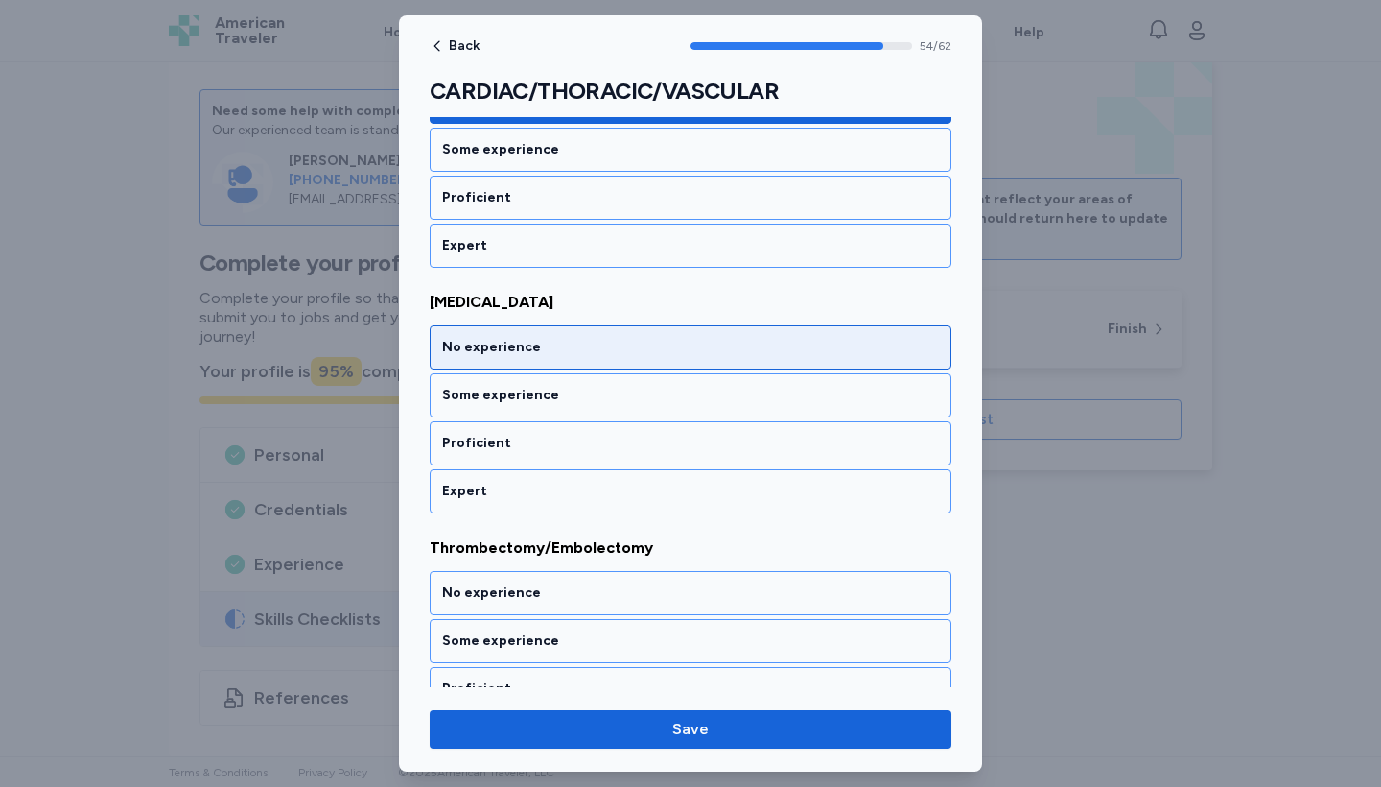
click at [559, 355] on div "No experience" at bounding box center [690, 347] width 497 height 19
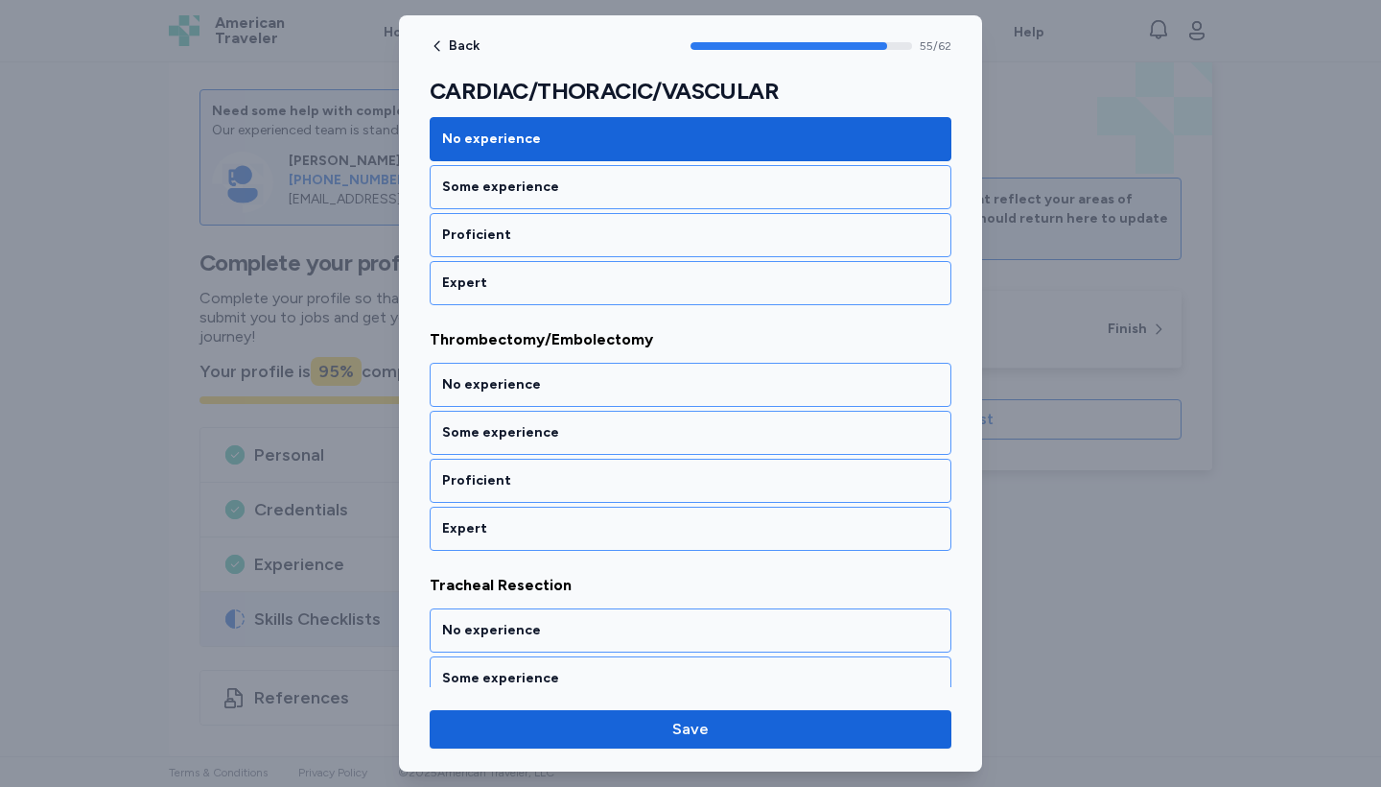
scroll to position [13860, 0]
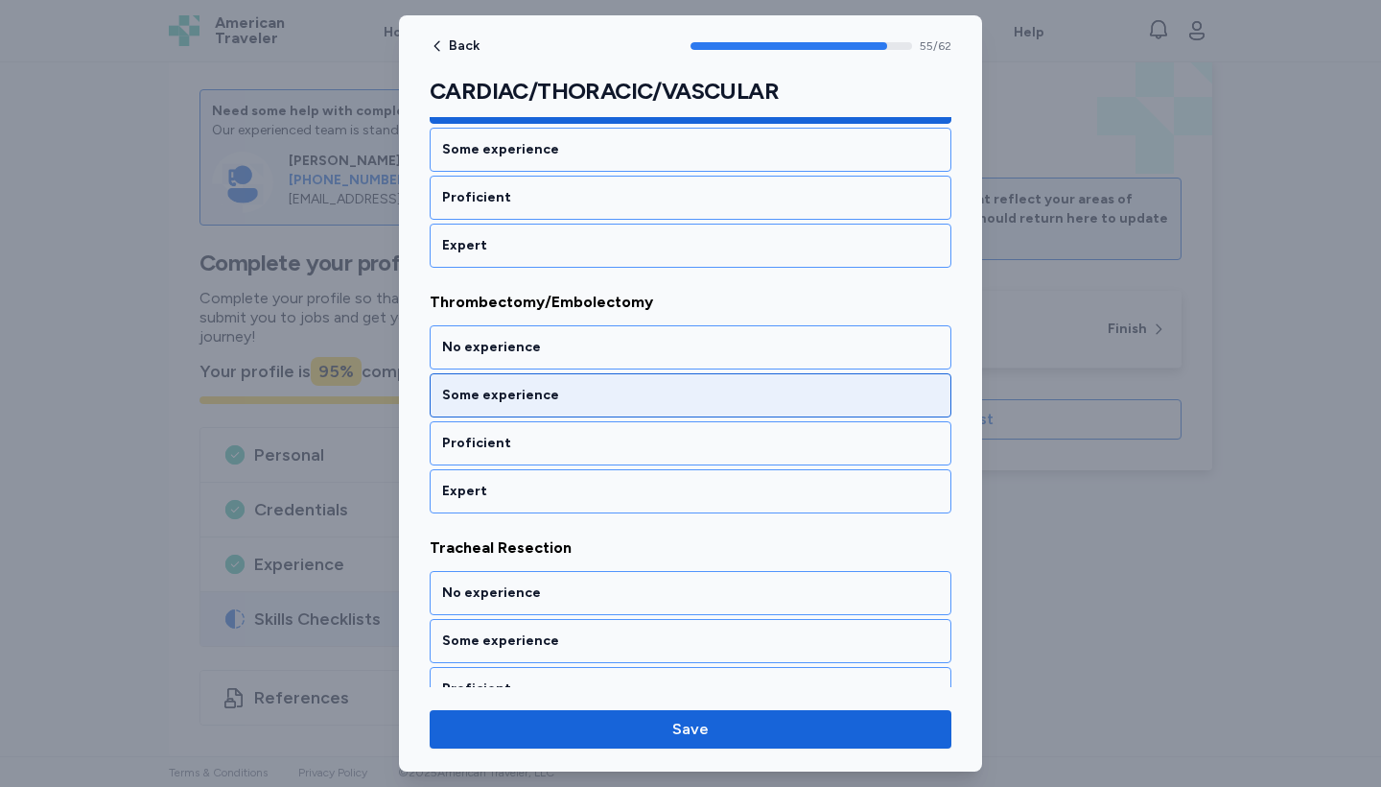
click at [550, 390] on div "Some experience" at bounding box center [690, 395] width 497 height 19
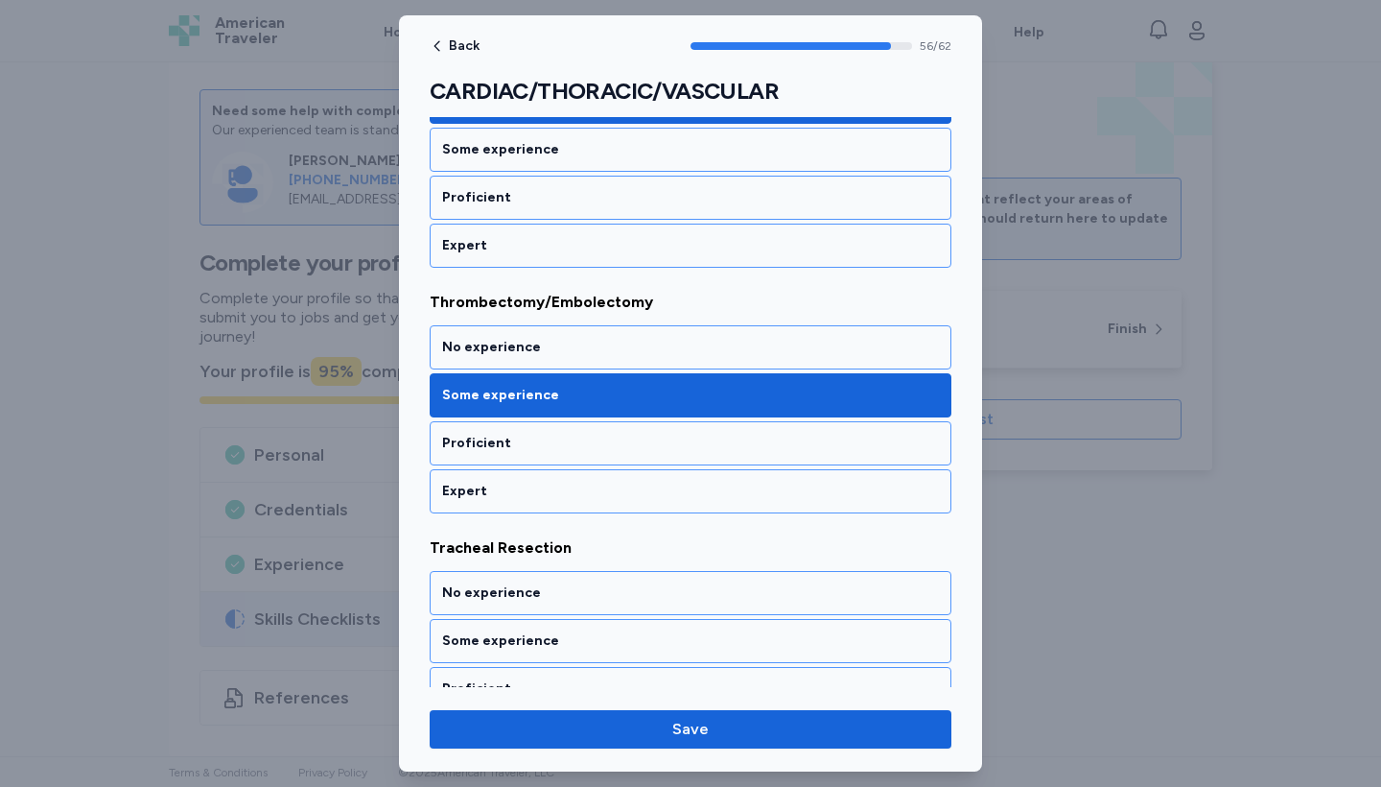
scroll to position [14105, 0]
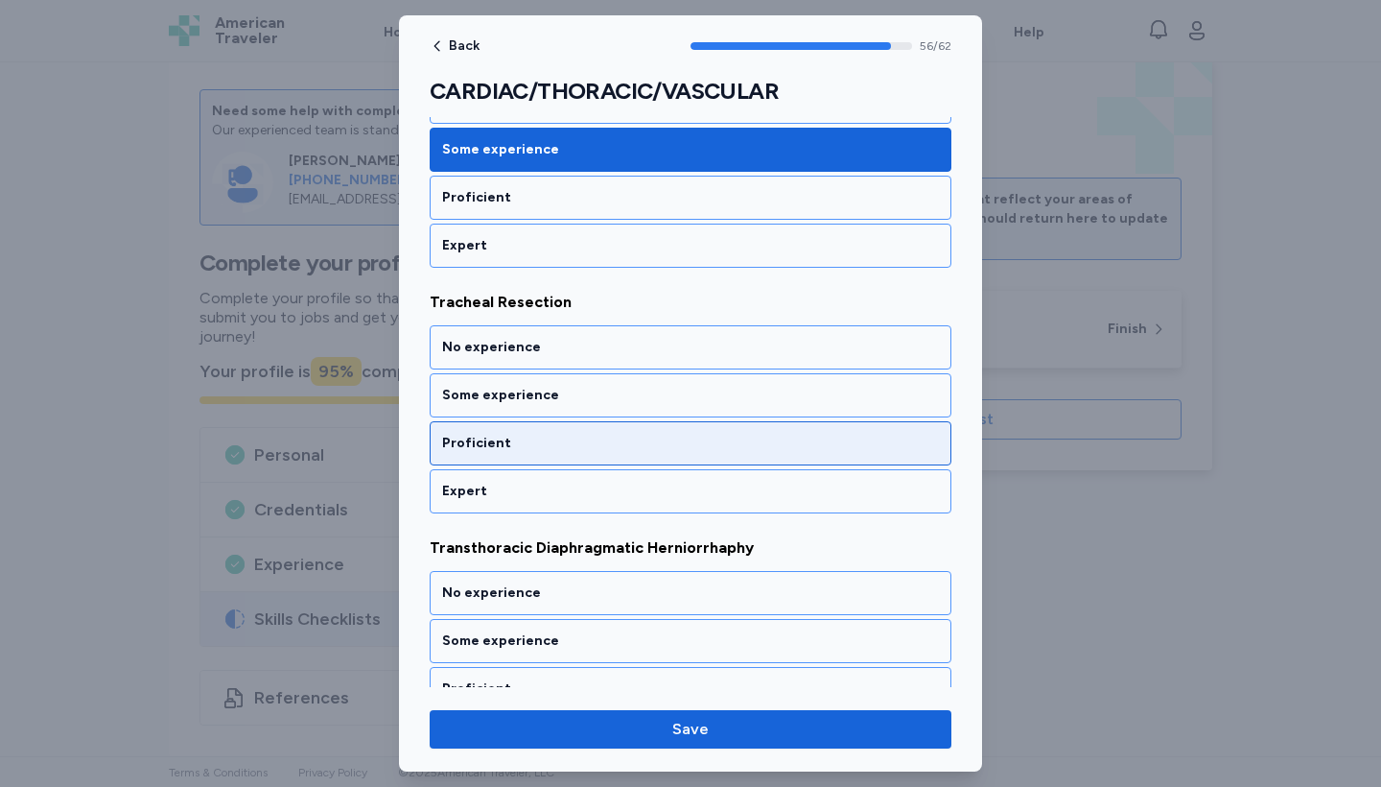
click at [550, 433] on div "Proficient" at bounding box center [691, 443] width 522 height 44
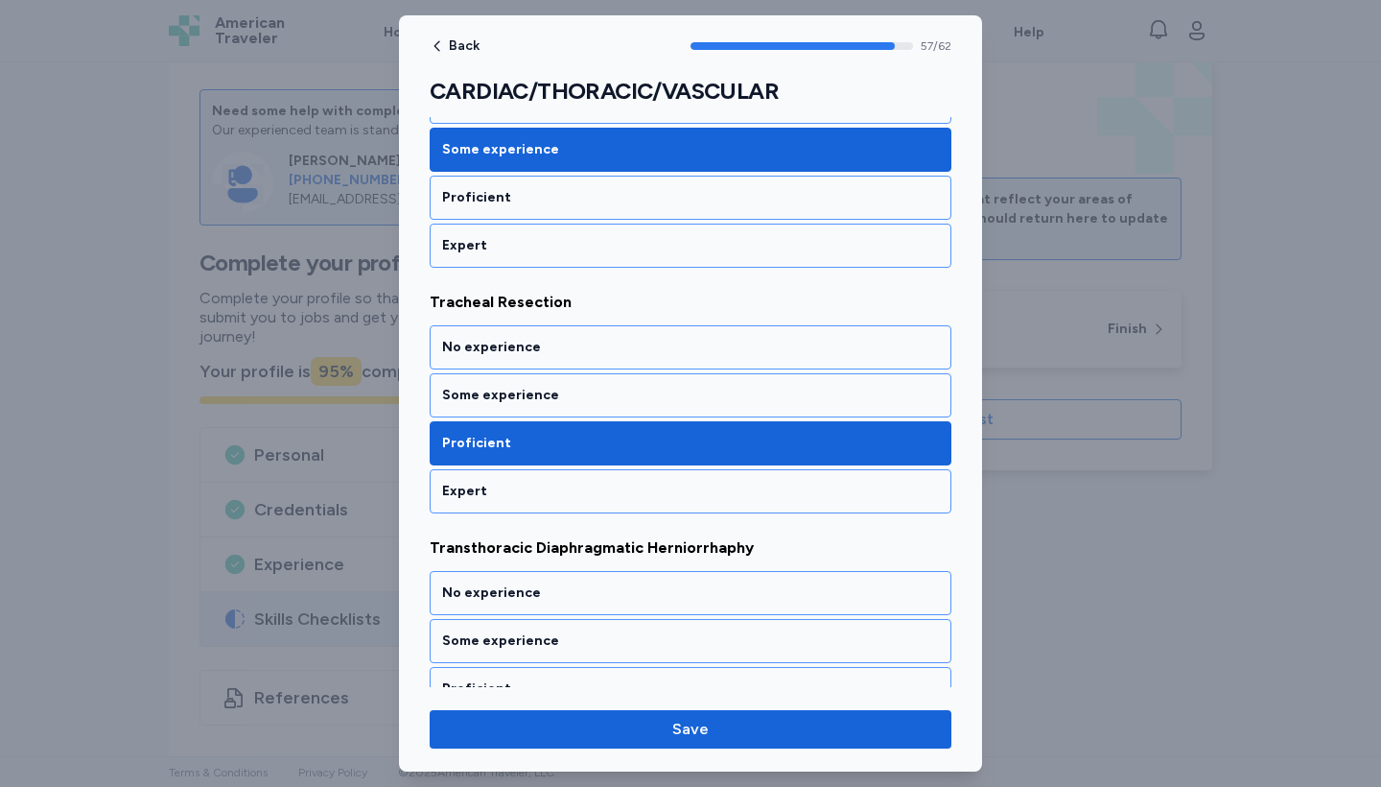
scroll to position [14351, 0]
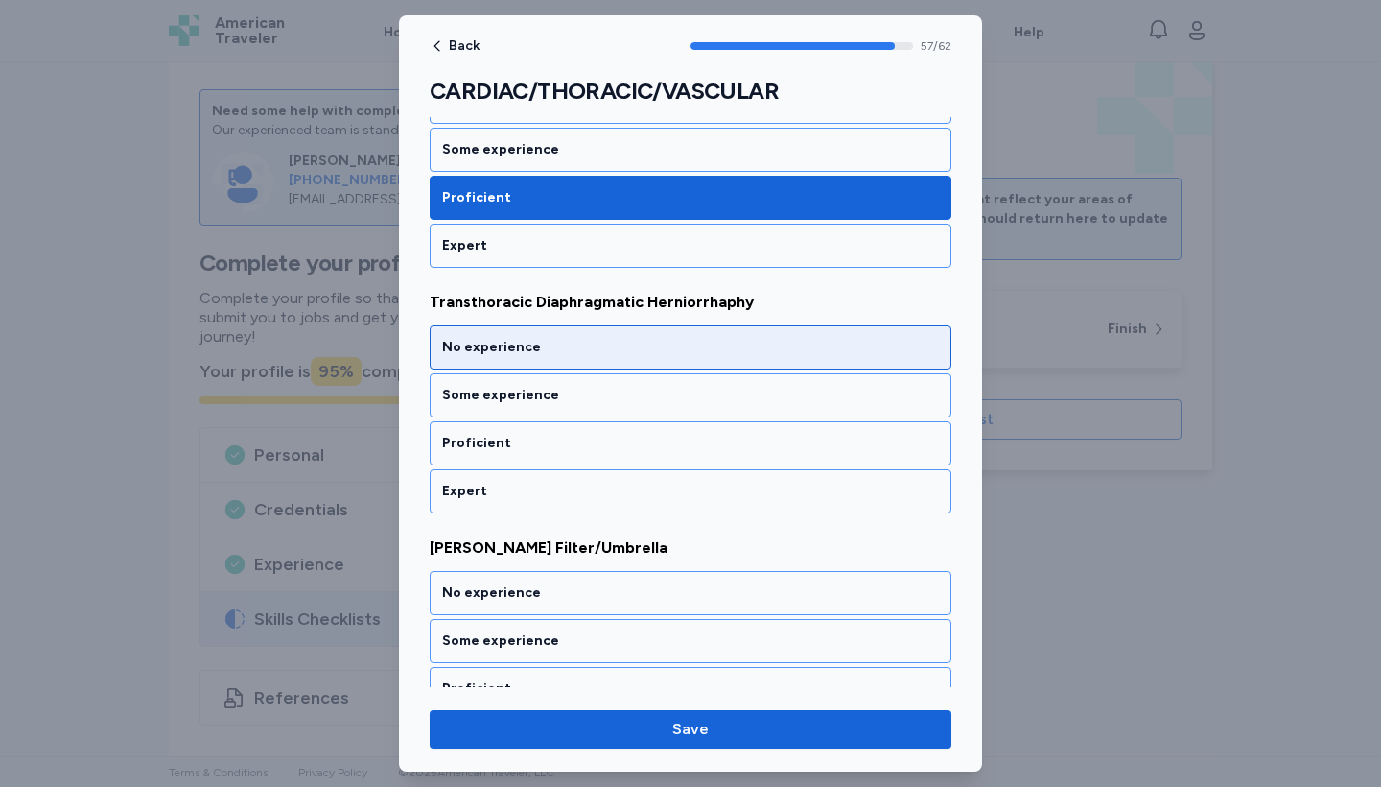
click at [541, 346] on div "No experience" at bounding box center [690, 347] width 497 height 19
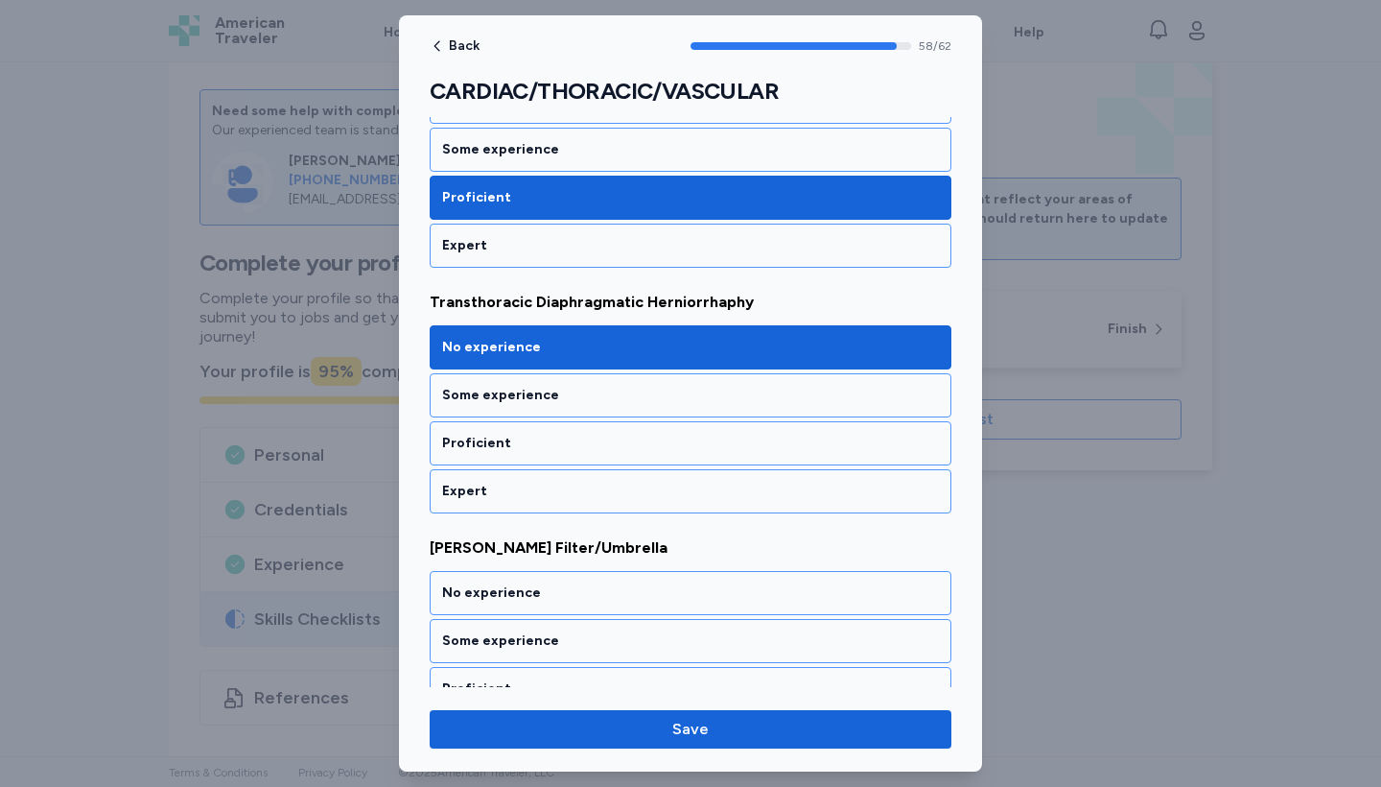
scroll to position [14596, 0]
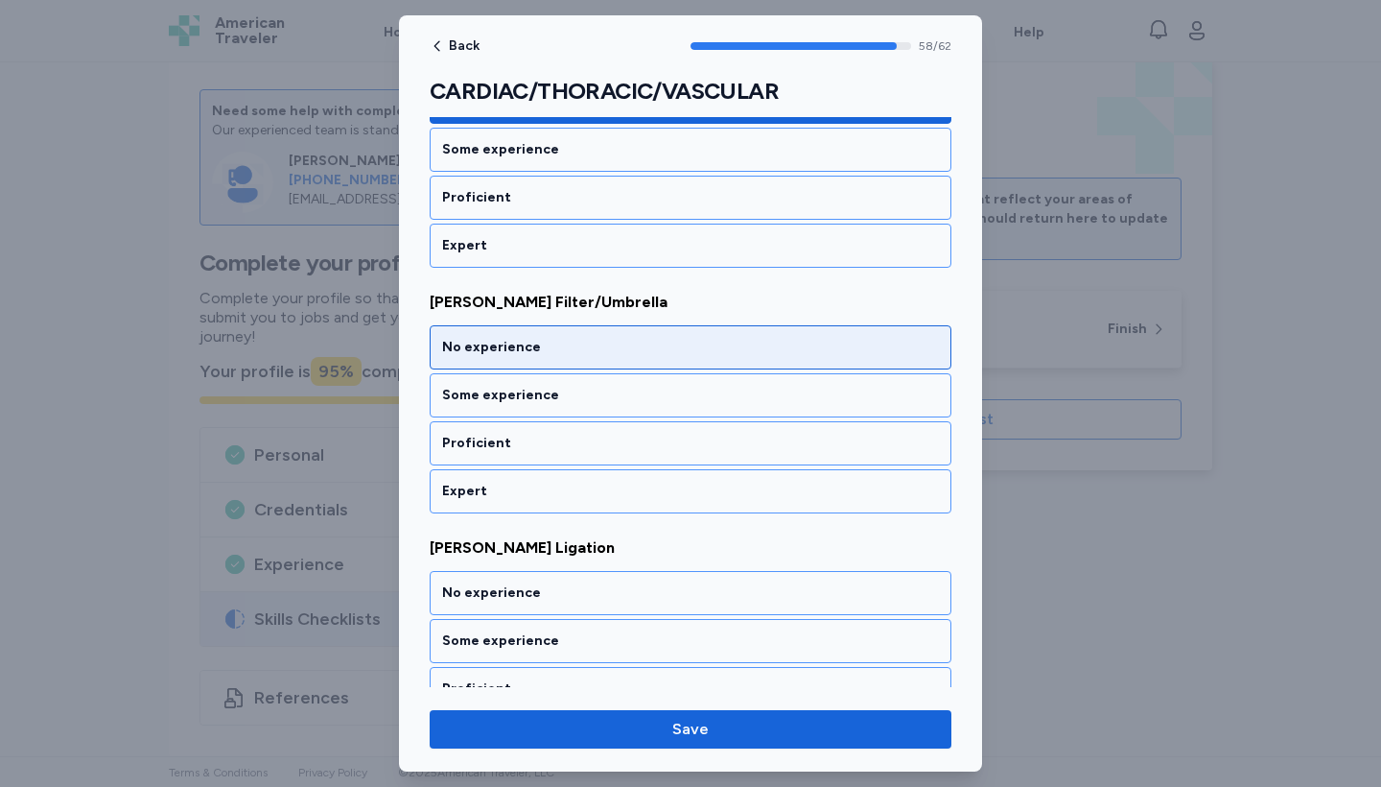
click at [558, 357] on div "No experience" at bounding box center [691, 347] width 522 height 44
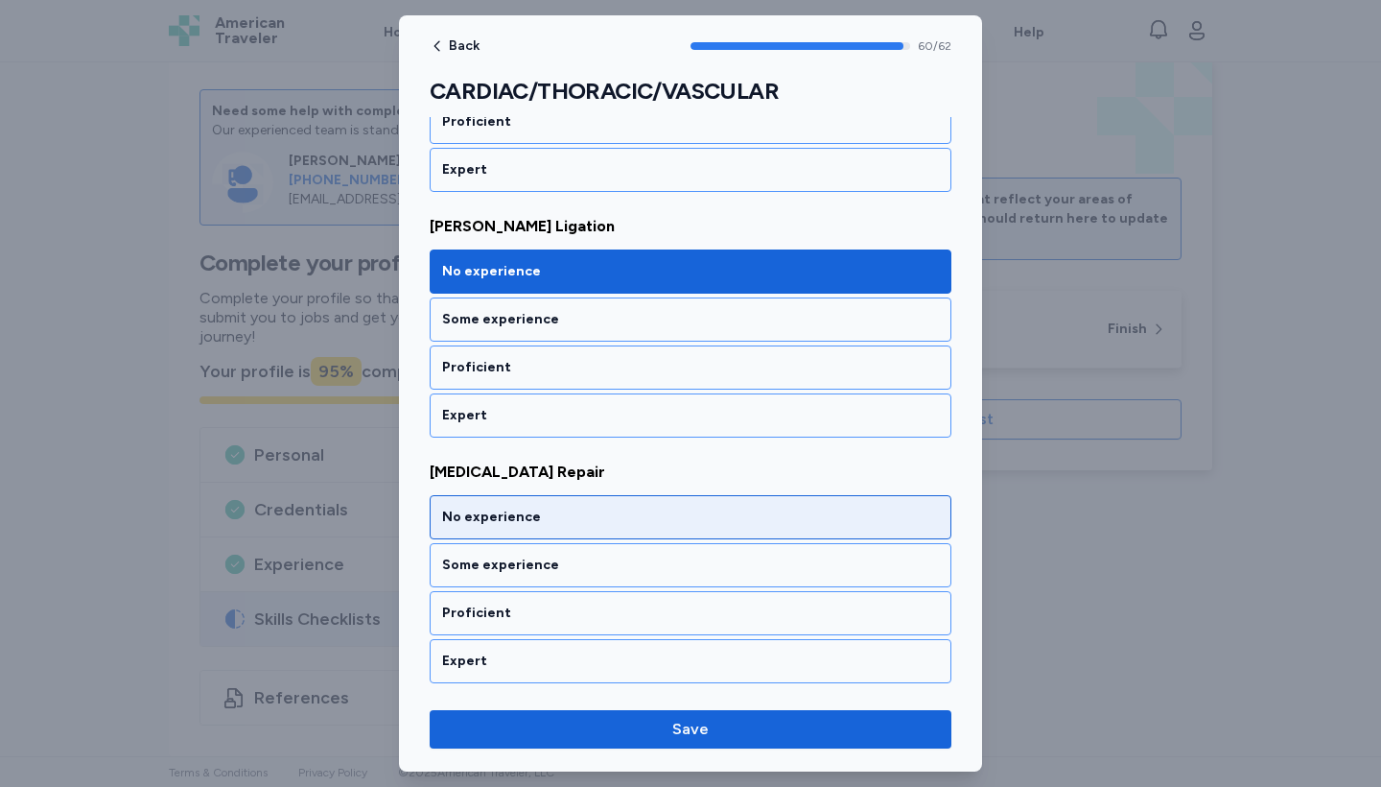
click at [610, 506] on div "No experience" at bounding box center [691, 517] width 522 height 44
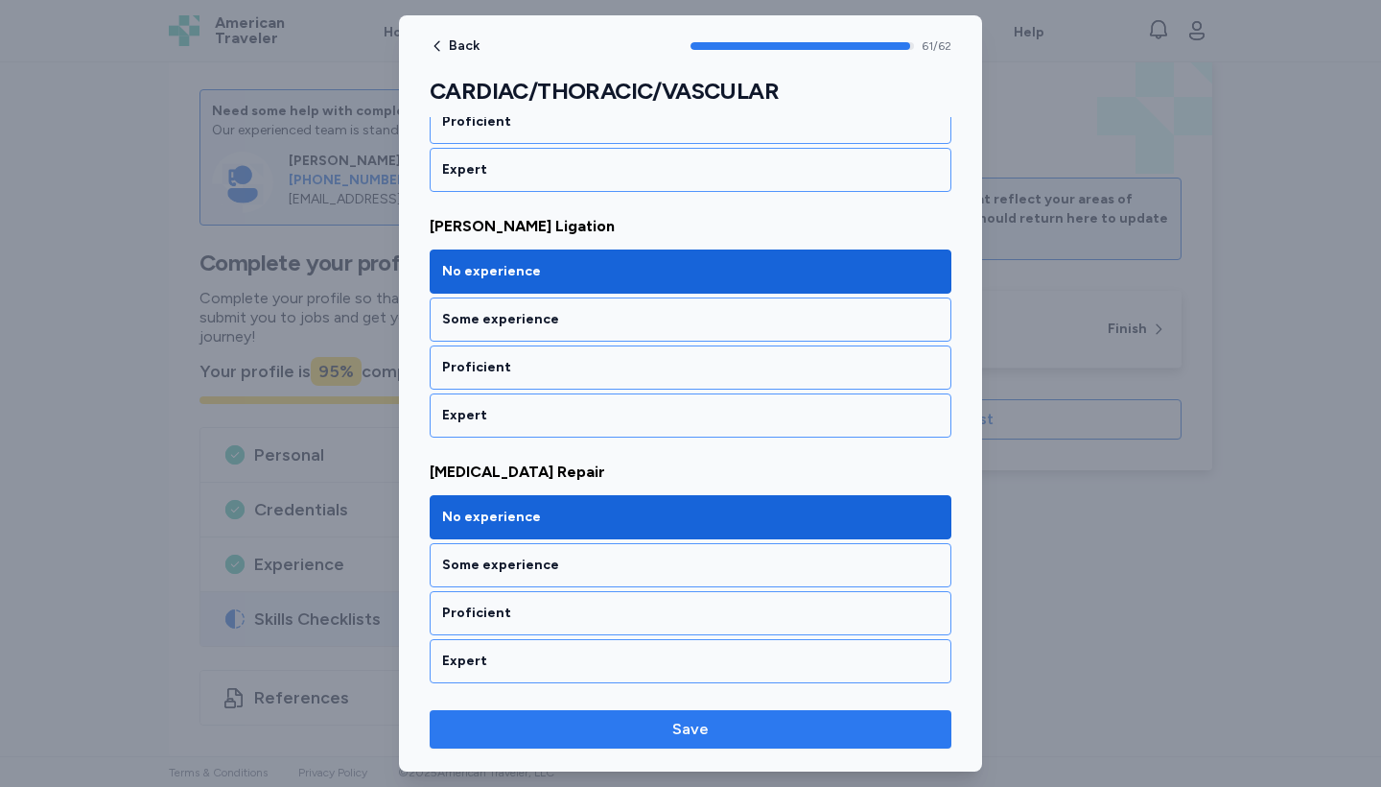
click at [689, 694] on span "Save" at bounding box center [690, 728] width 36 height 23
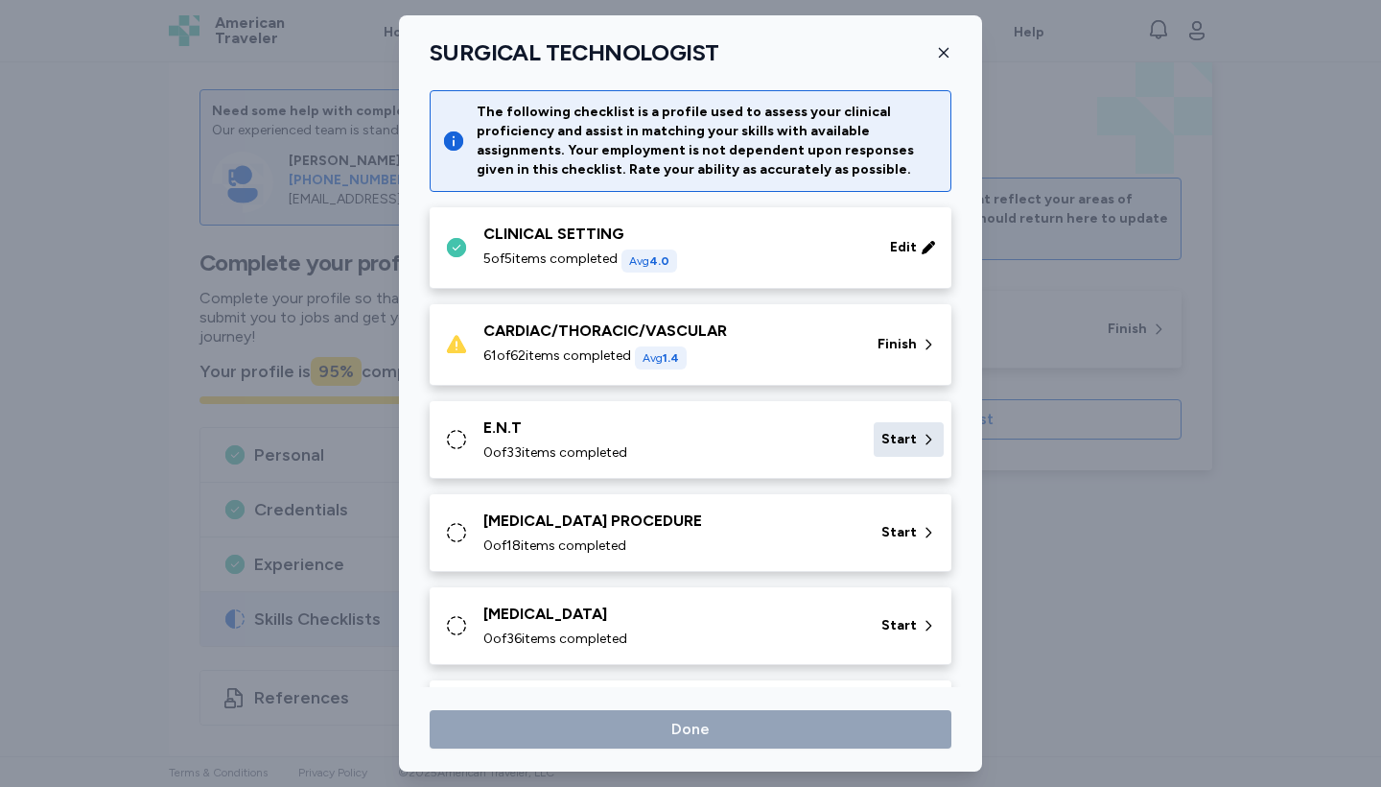
click at [892, 449] on div "Start" at bounding box center [909, 439] width 70 height 35
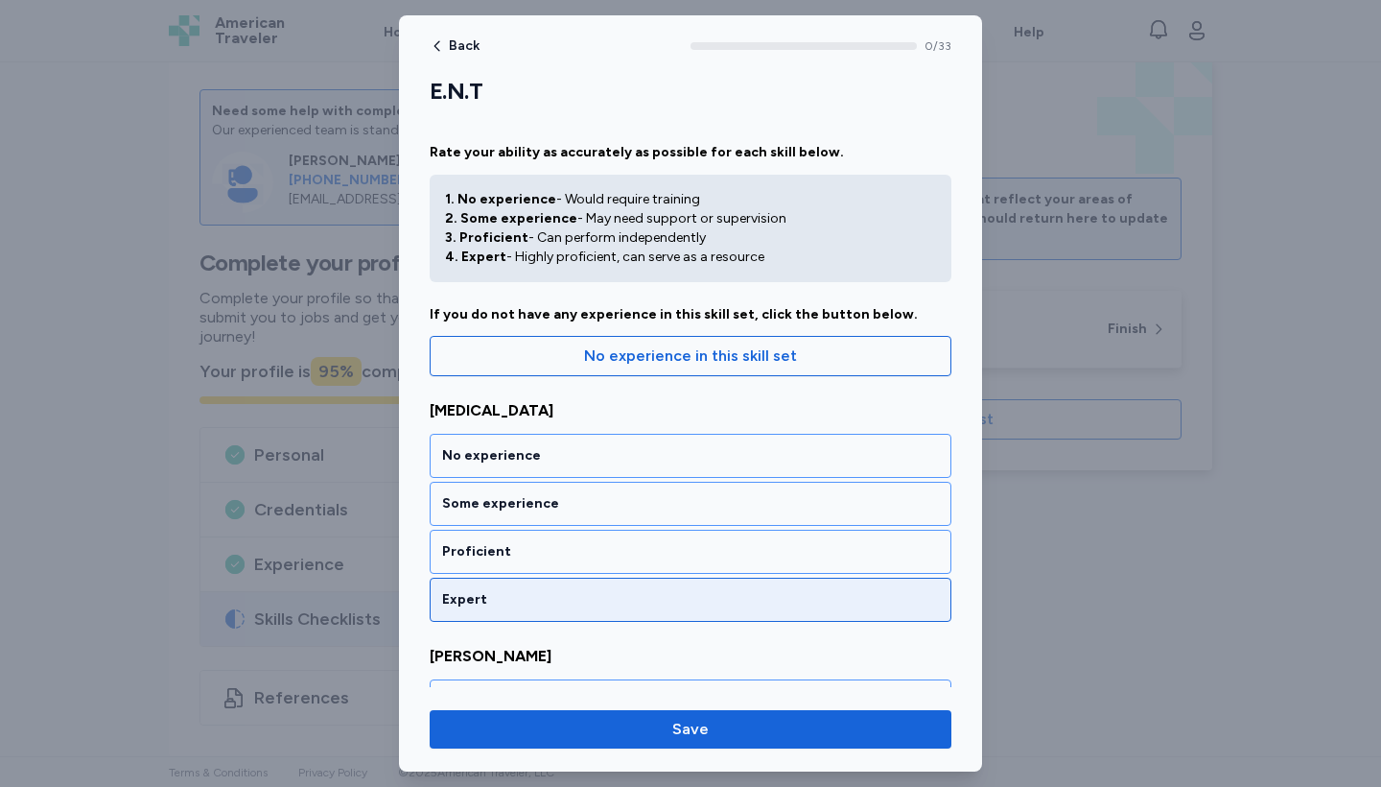
click at [740, 603] on div "Expert" at bounding box center [690, 599] width 497 height 19
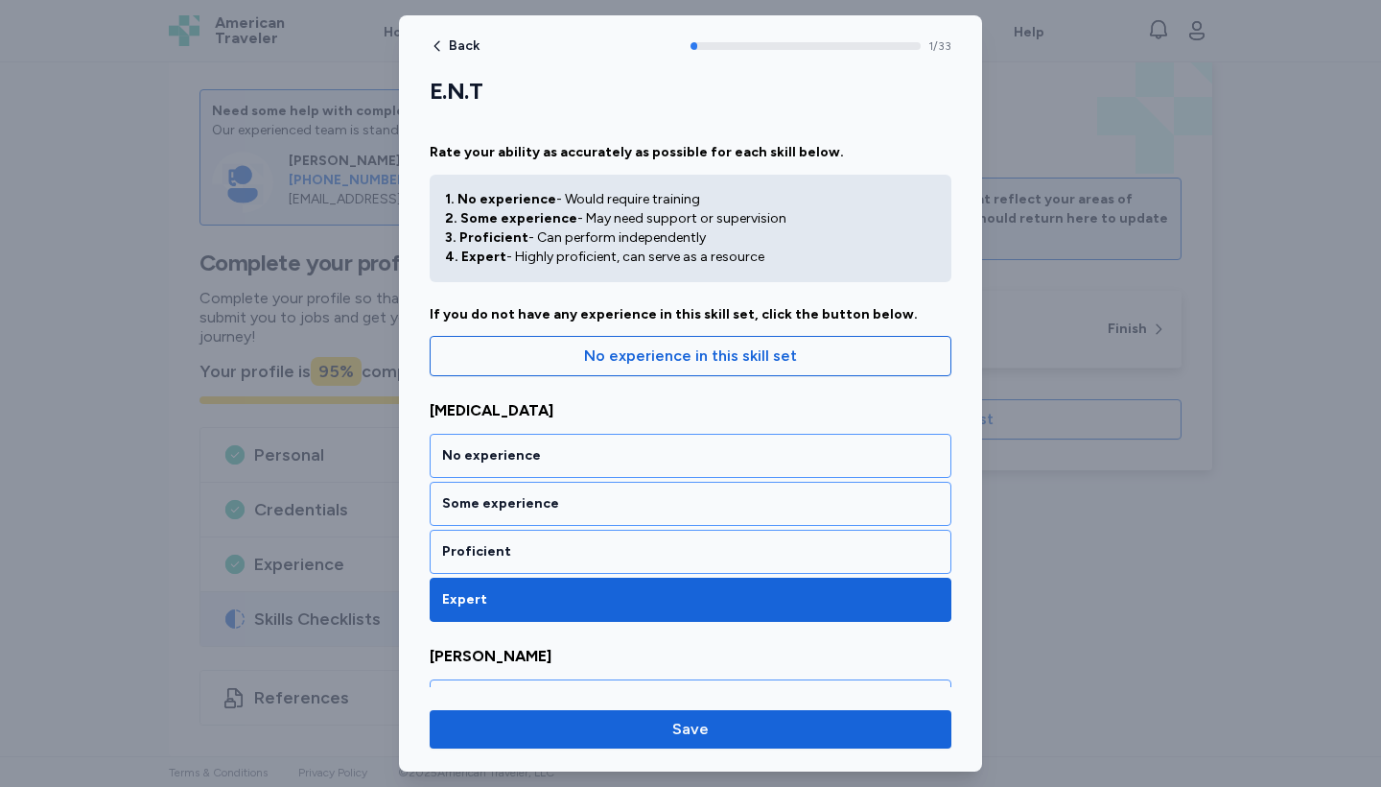
scroll to position [354, 0]
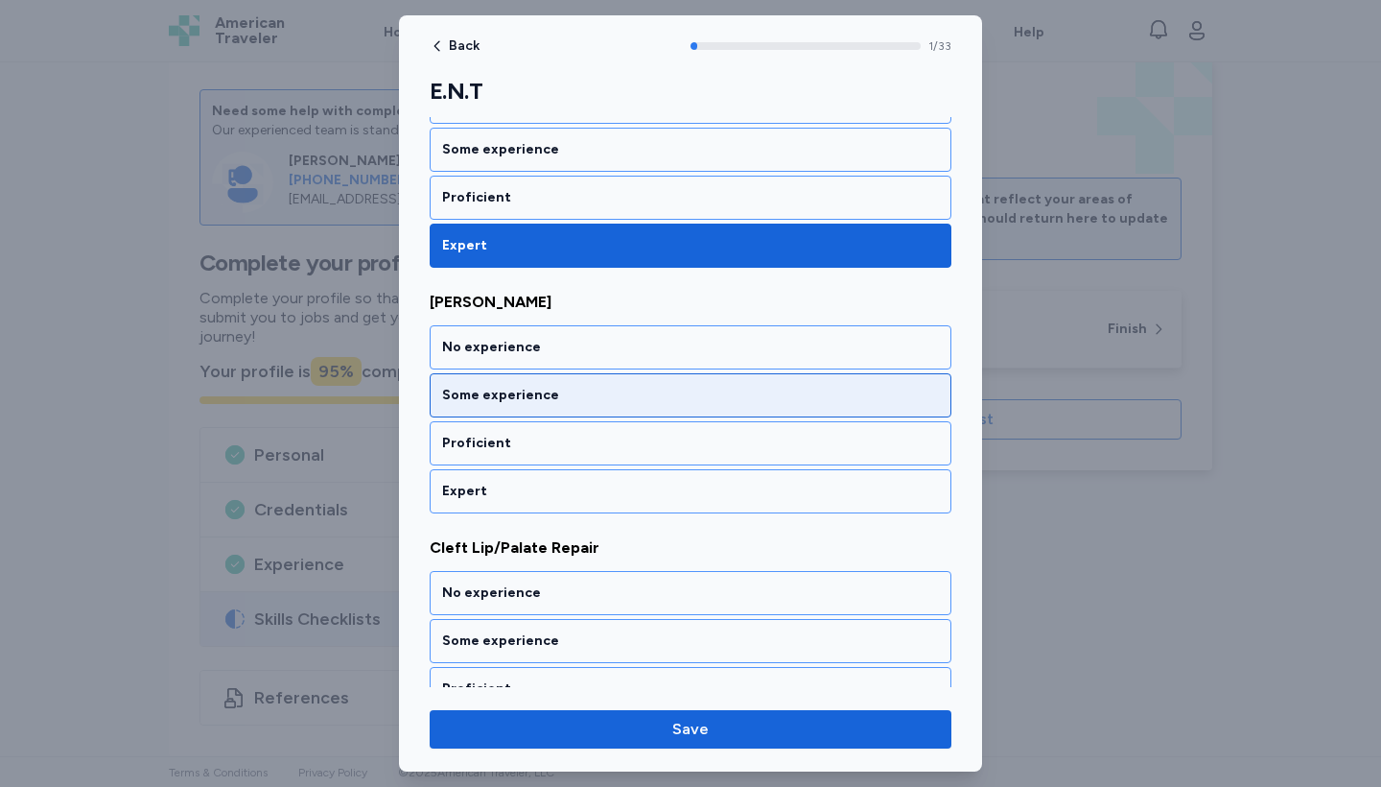
click at [688, 402] on div "Some experience" at bounding box center [690, 395] width 497 height 19
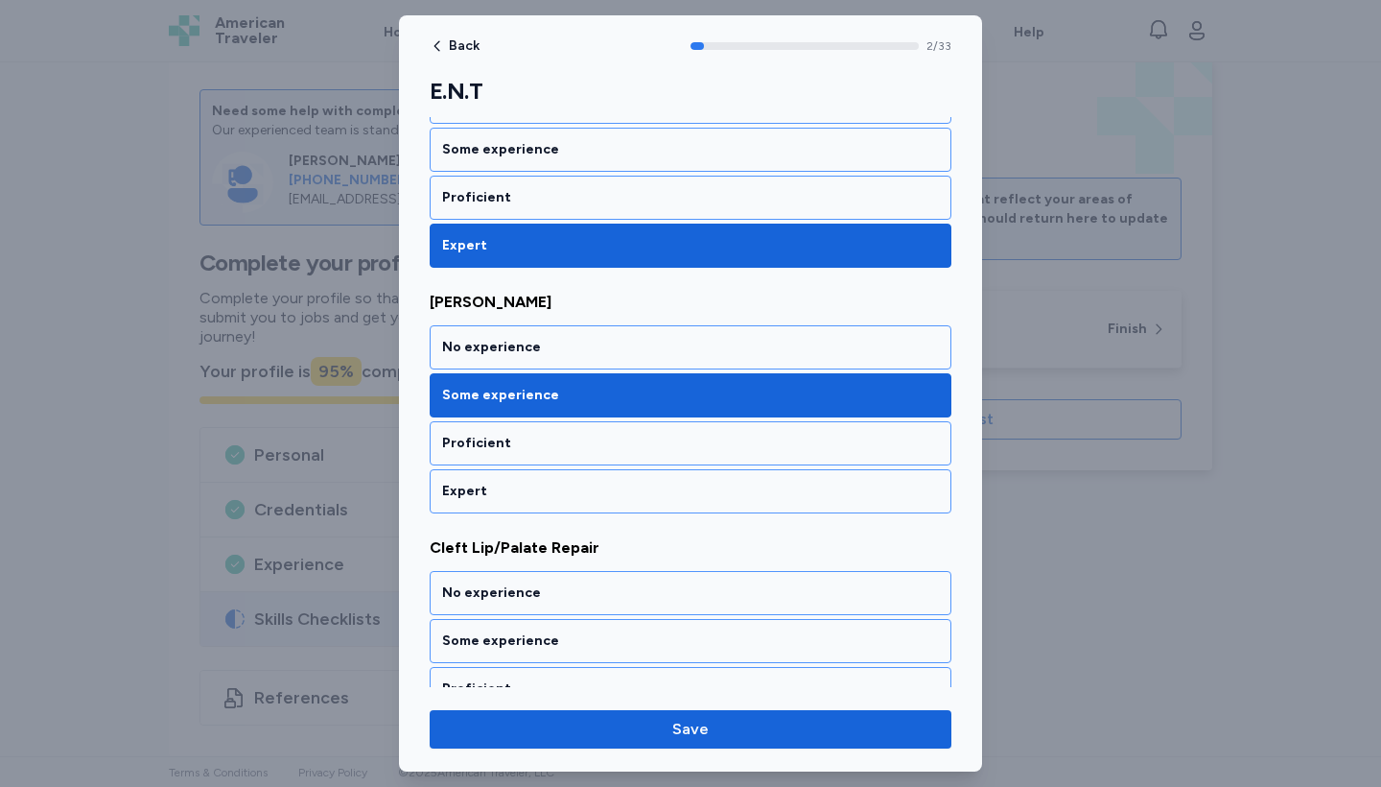
scroll to position [600, 0]
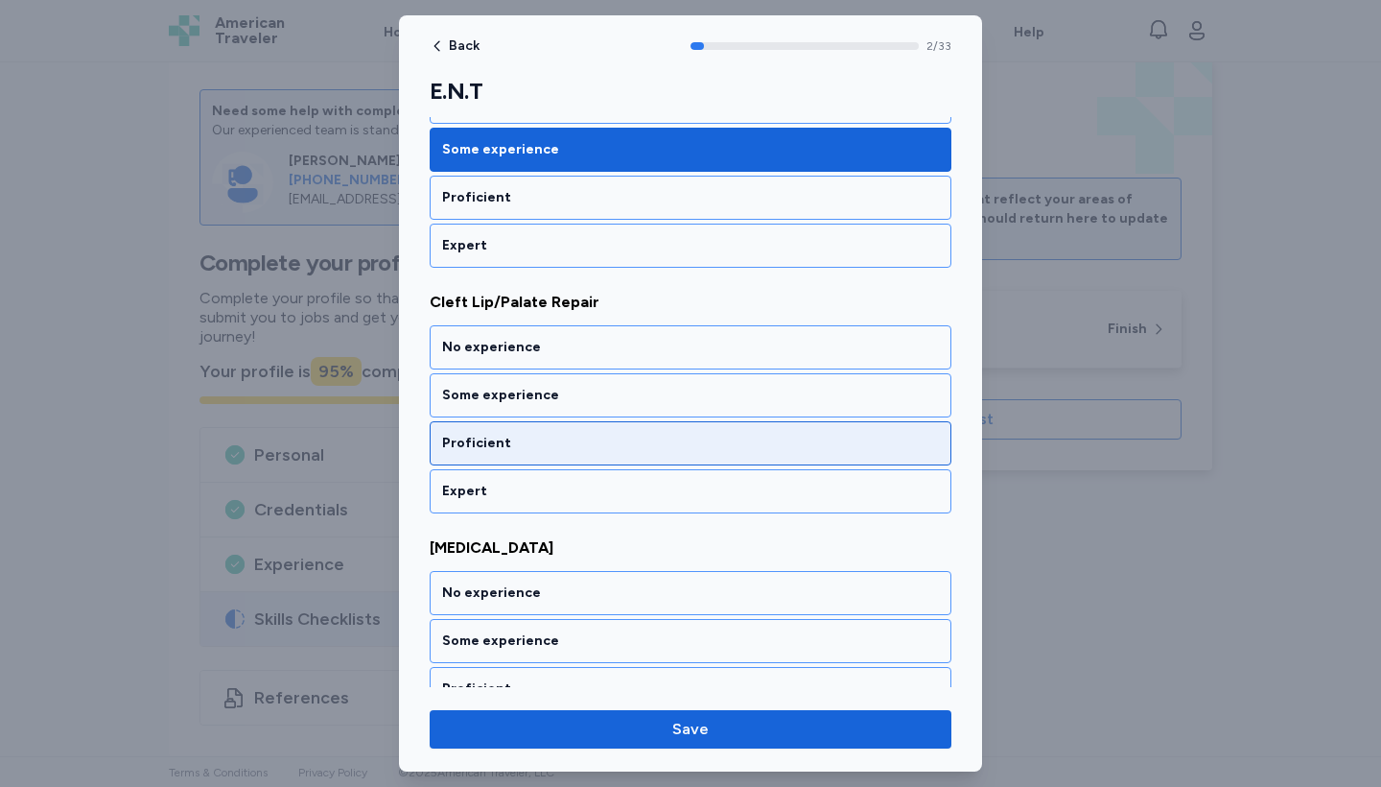
click at [688, 432] on div "Proficient" at bounding box center [691, 443] width 522 height 44
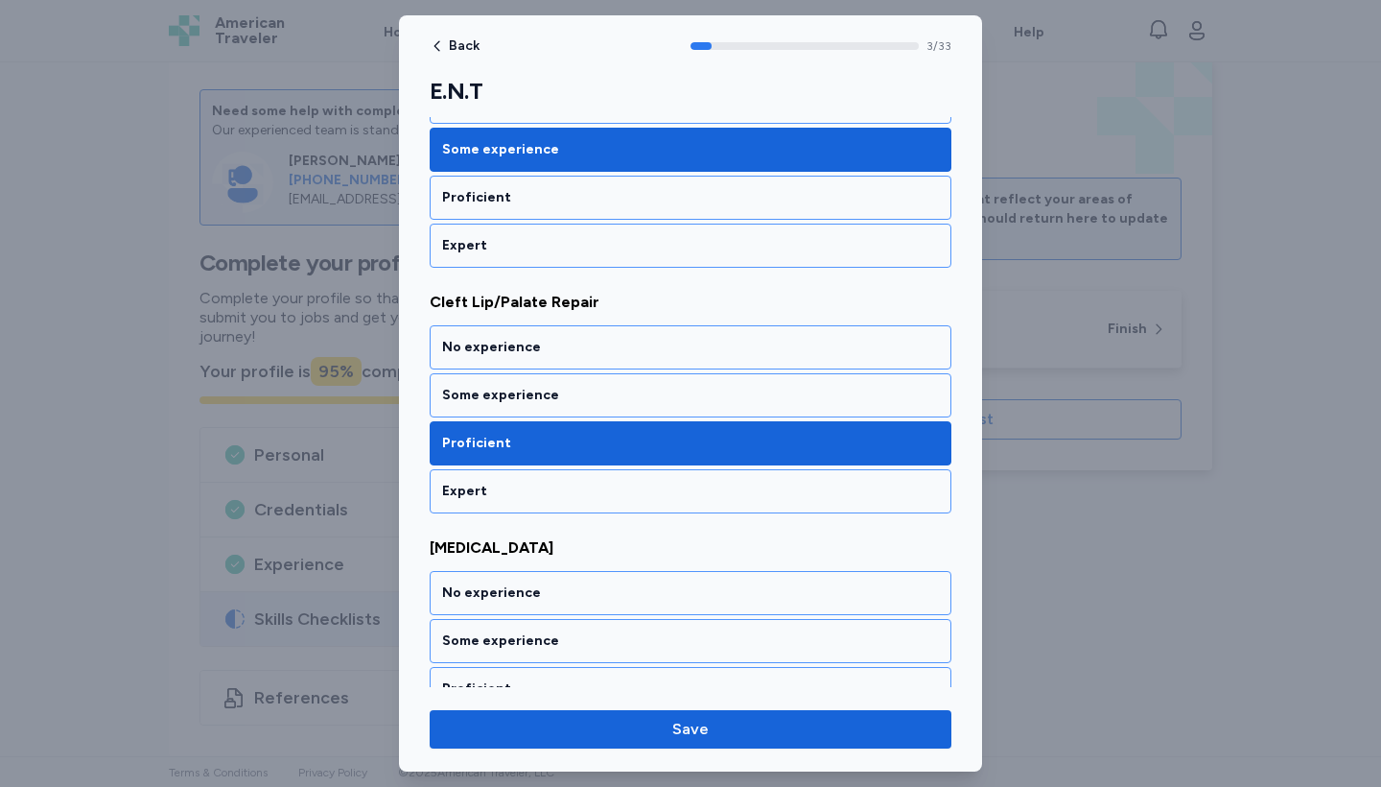
scroll to position [845, 0]
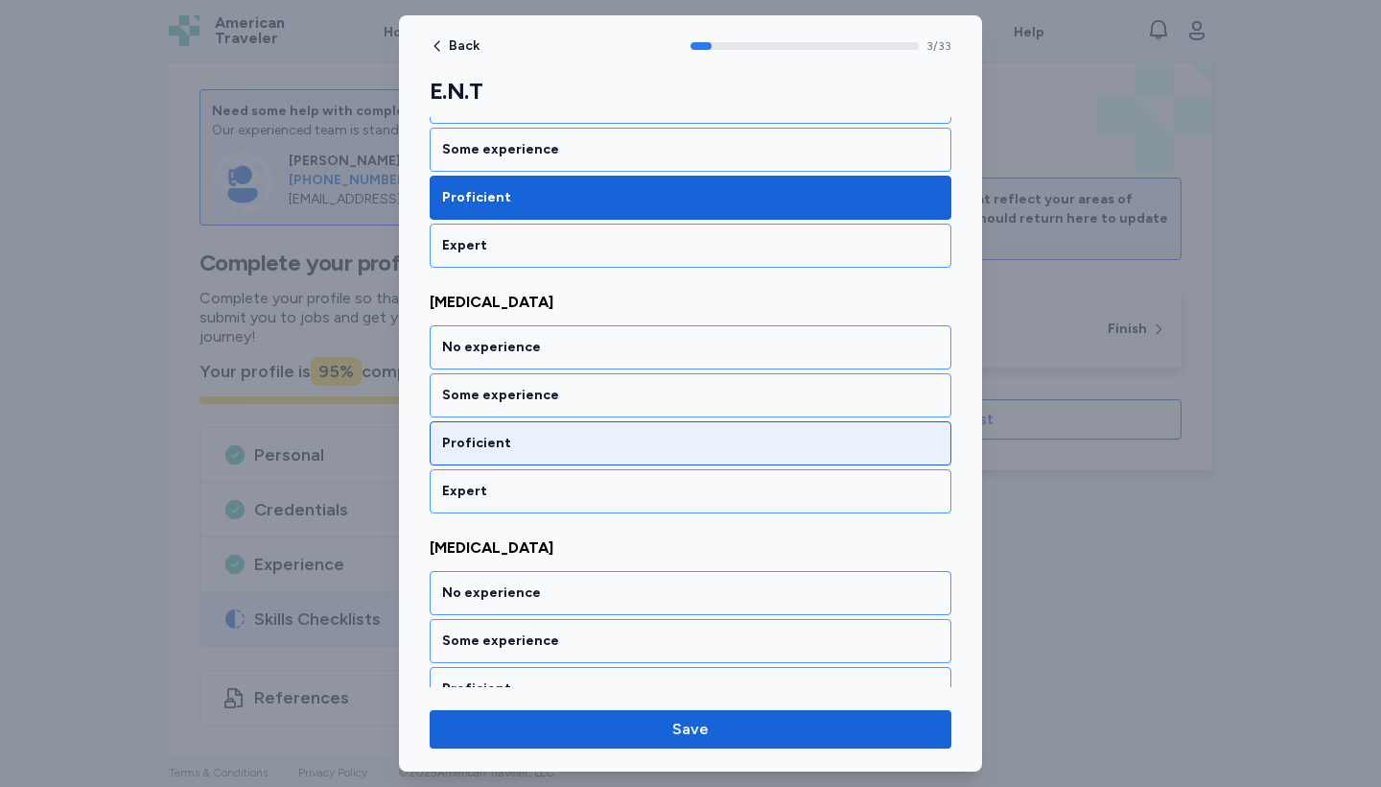
click at [688, 432] on div "Proficient" at bounding box center [691, 443] width 522 height 44
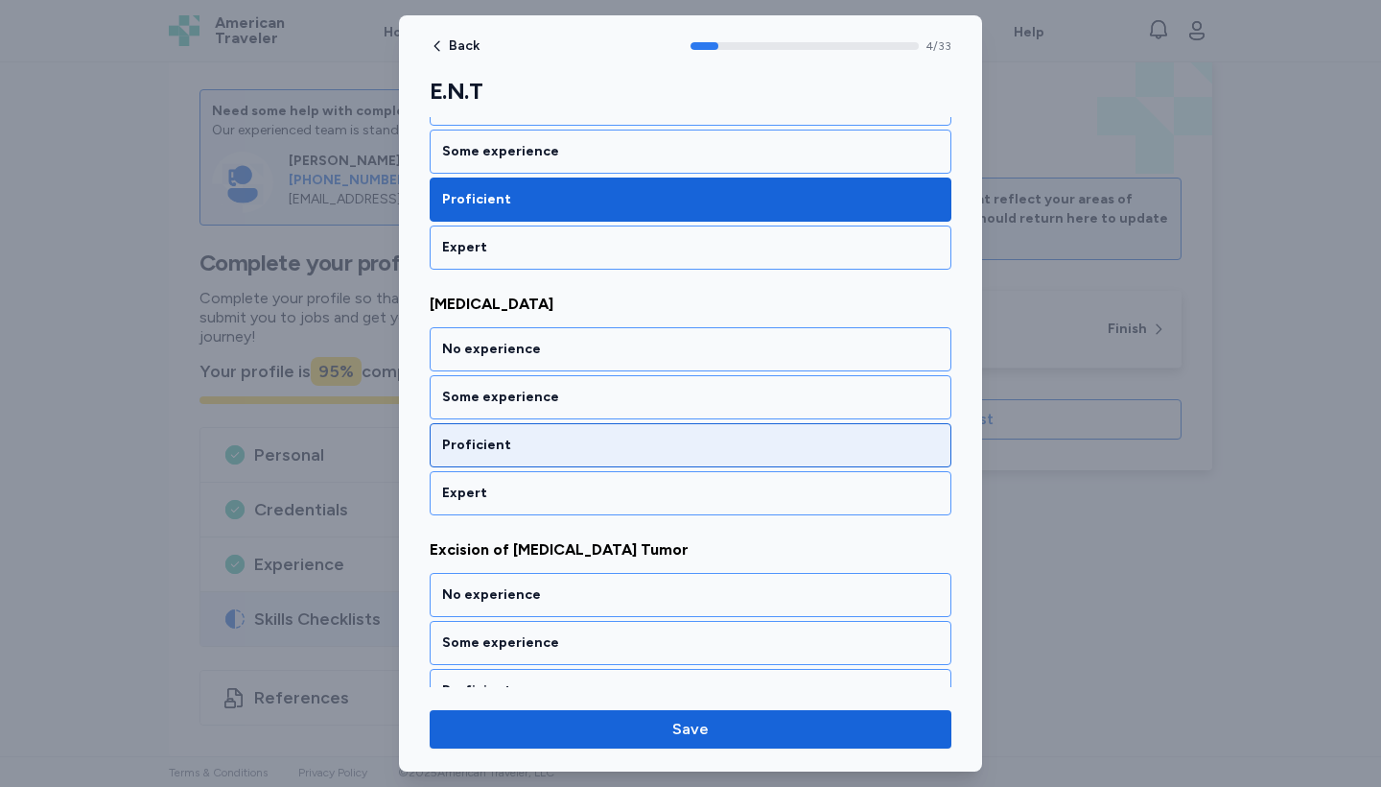
scroll to position [1091, 0]
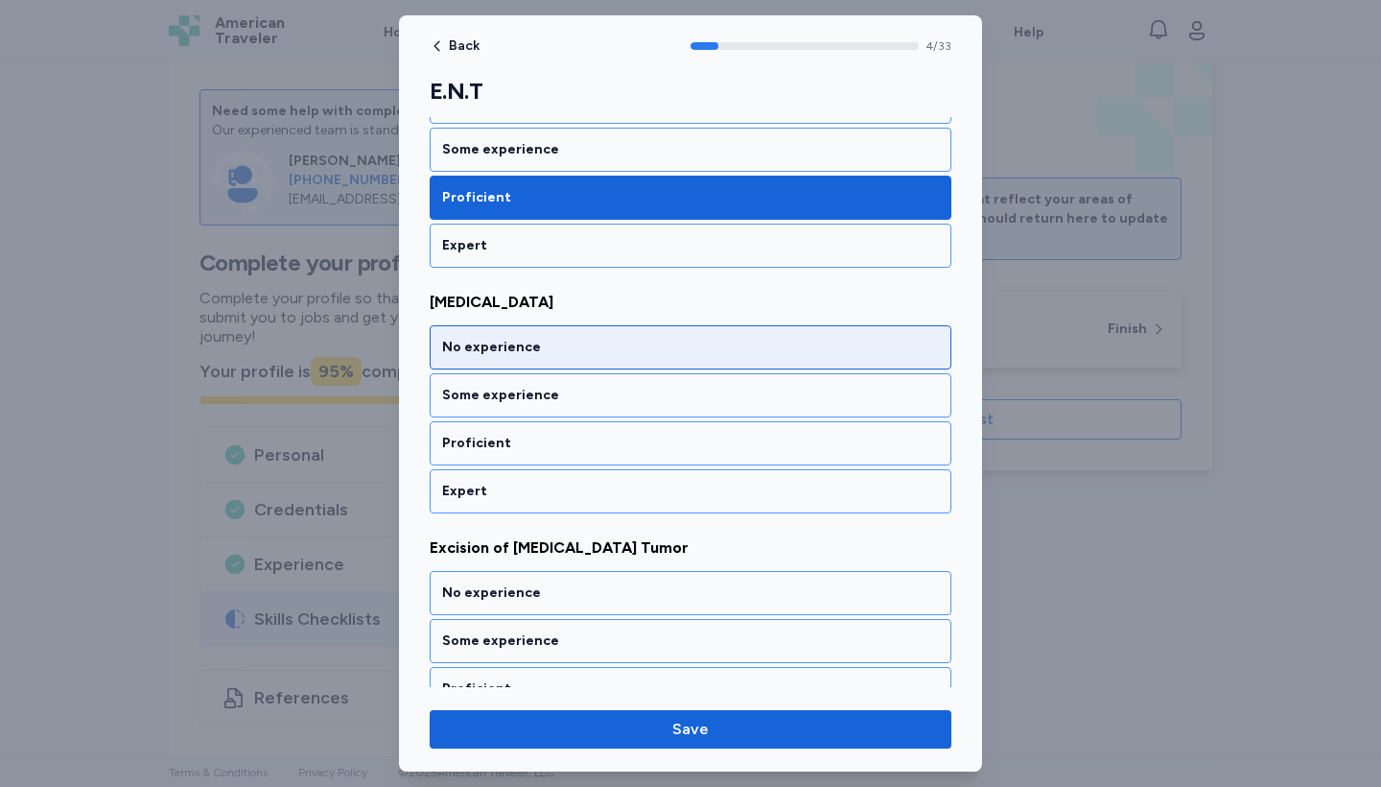
click at [677, 344] on div "No experience" at bounding box center [690, 347] width 497 height 19
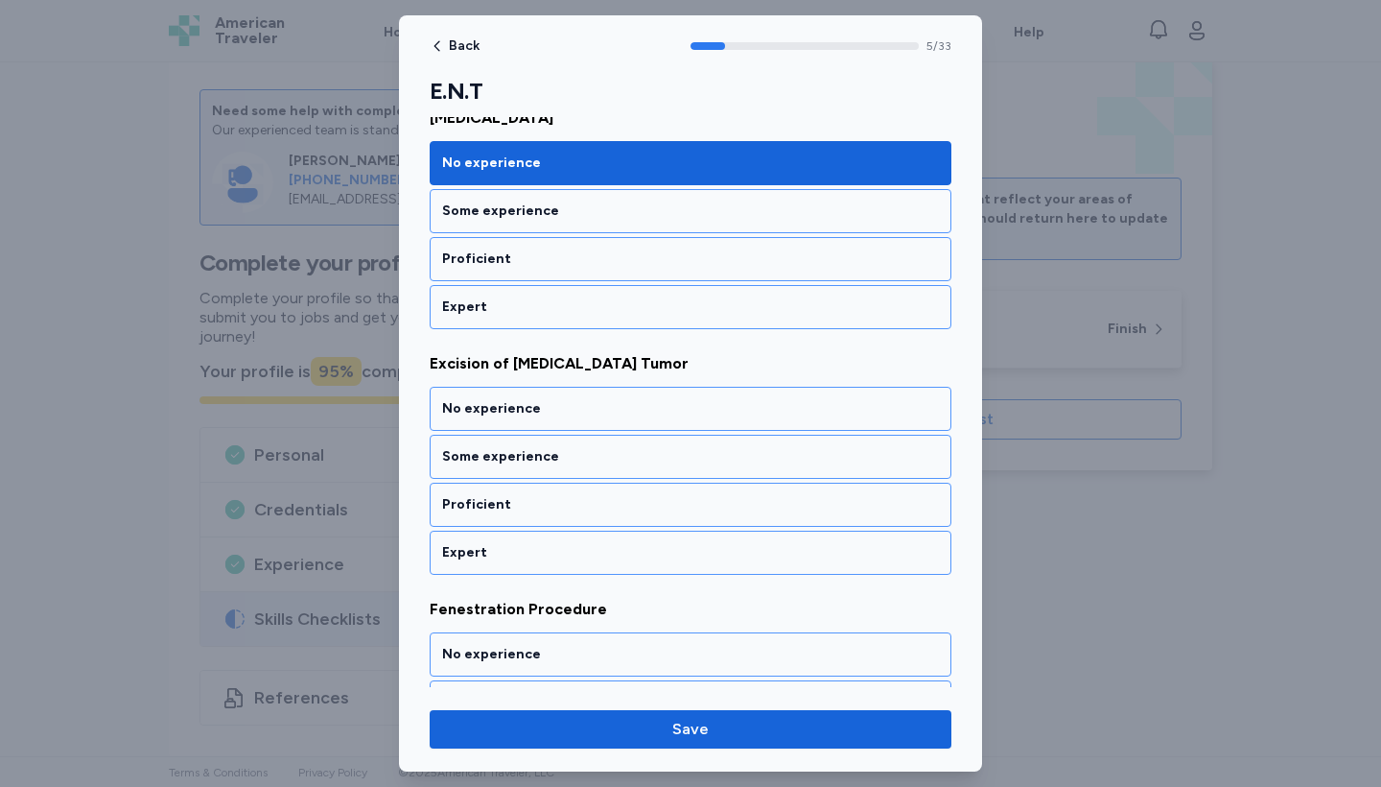
scroll to position [1336, 0]
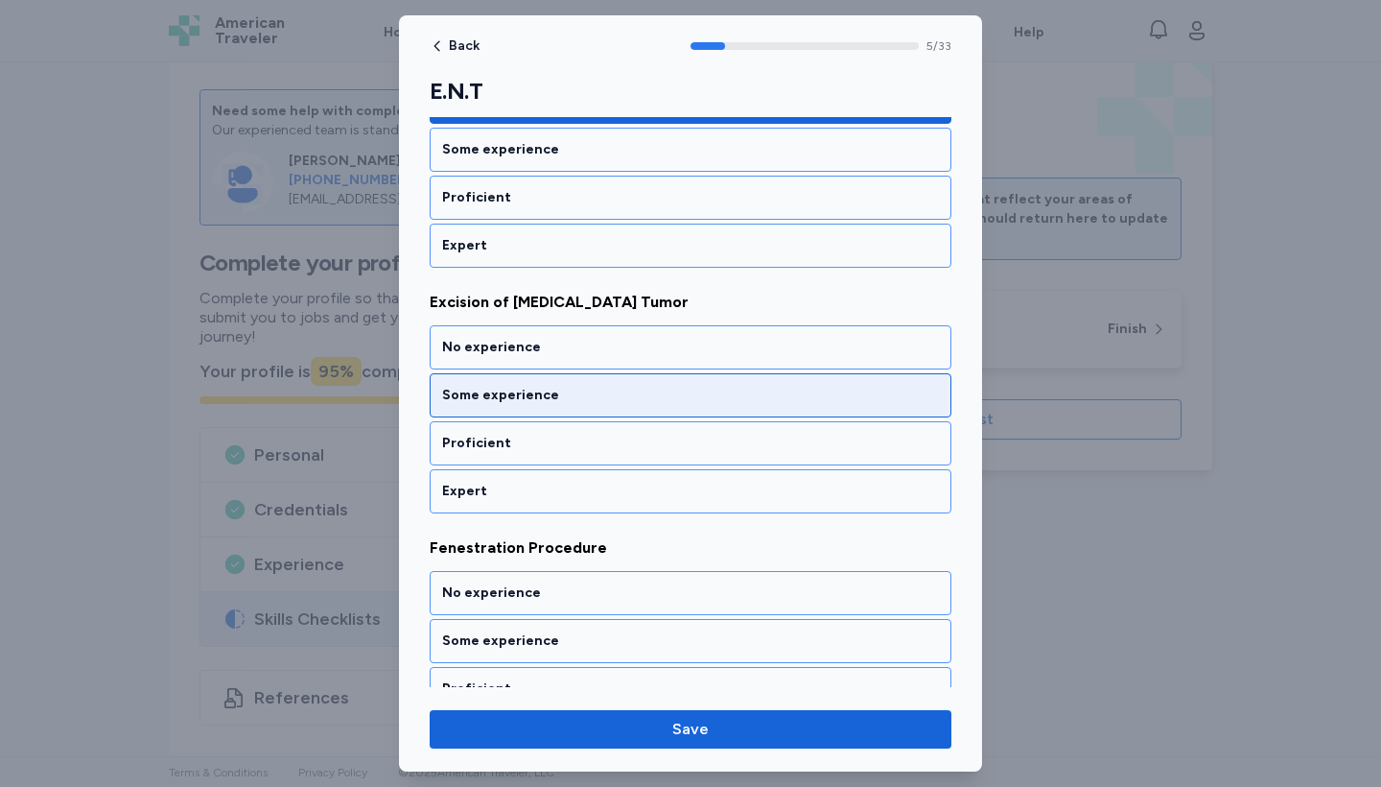
click at [670, 382] on div "Some experience" at bounding box center [691, 395] width 522 height 44
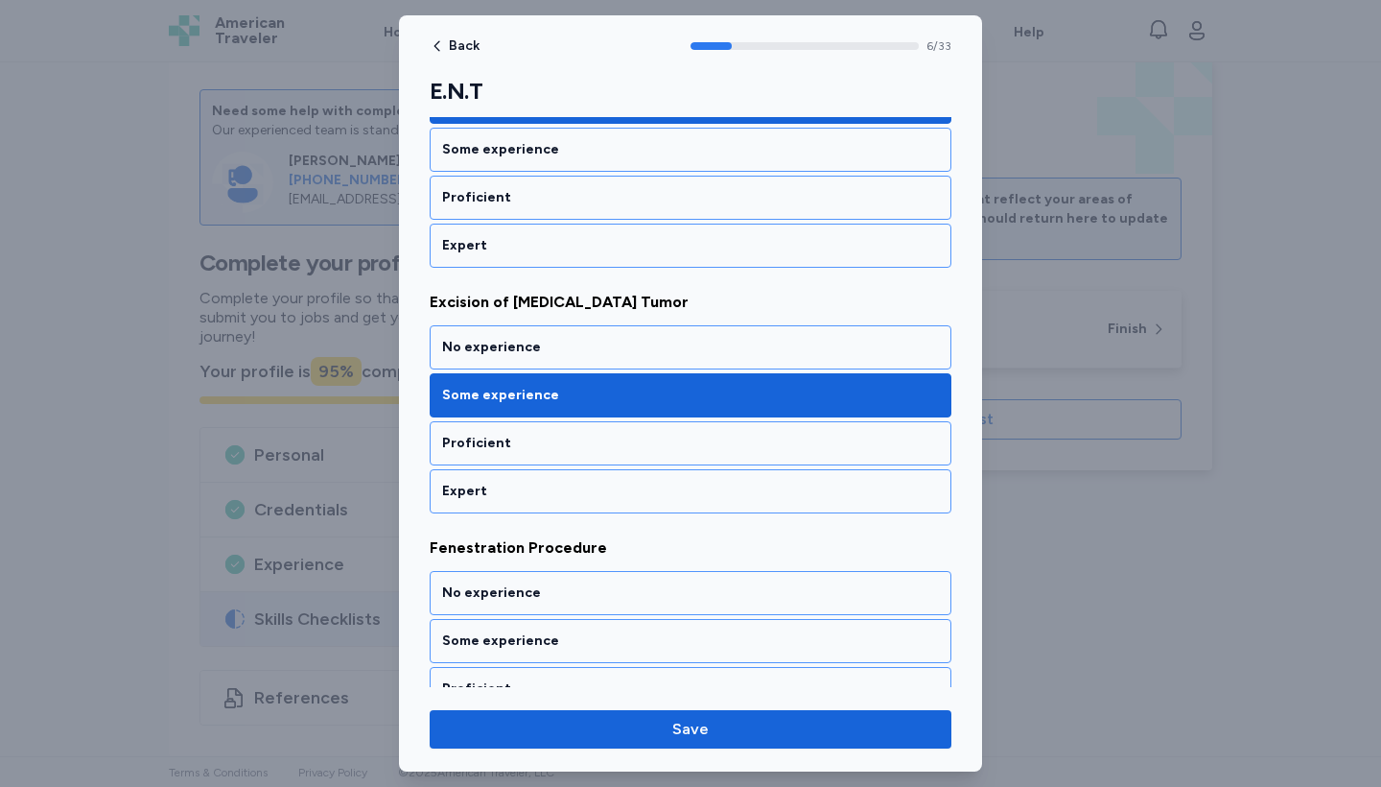
scroll to position [1582, 0]
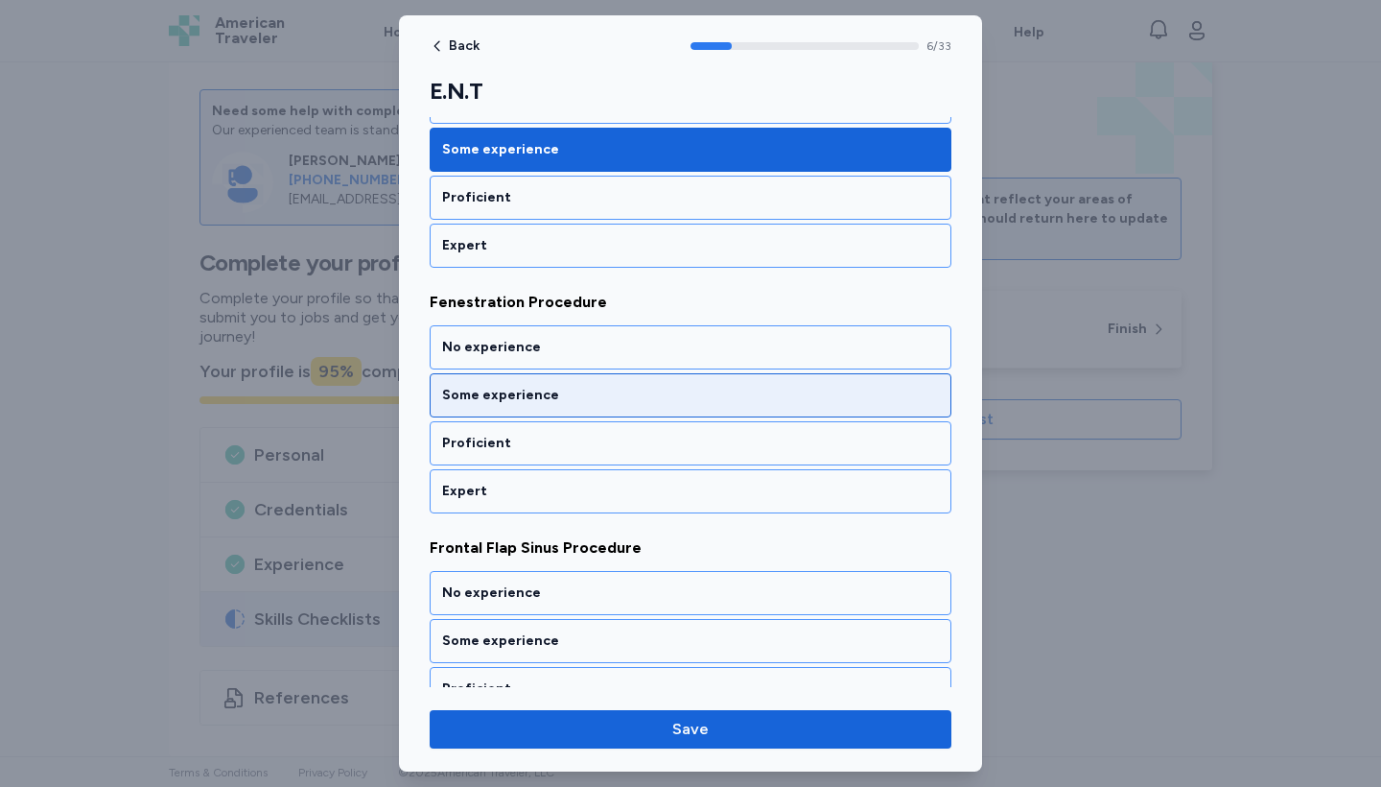
click at [674, 387] on div "Some experience" at bounding box center [690, 395] width 497 height 19
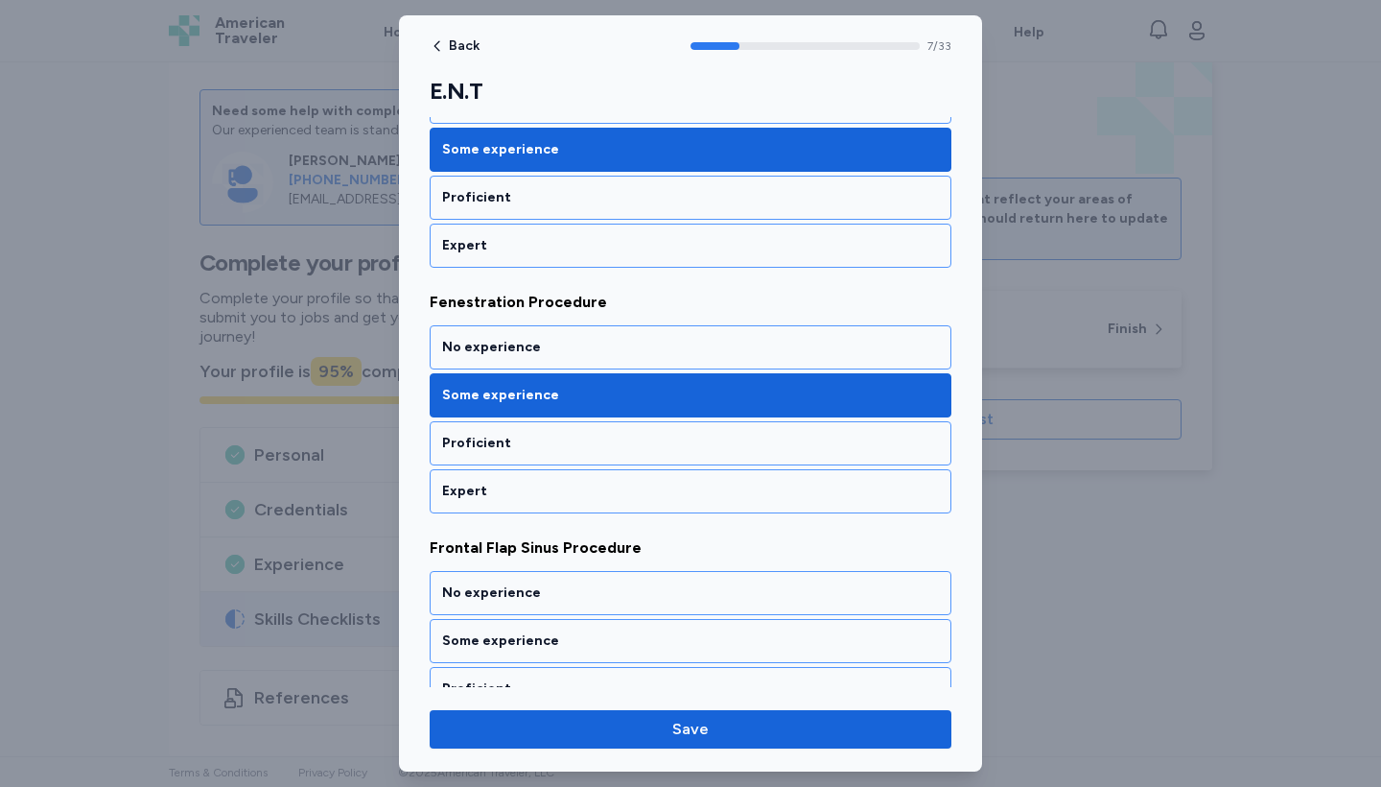
scroll to position [1827, 0]
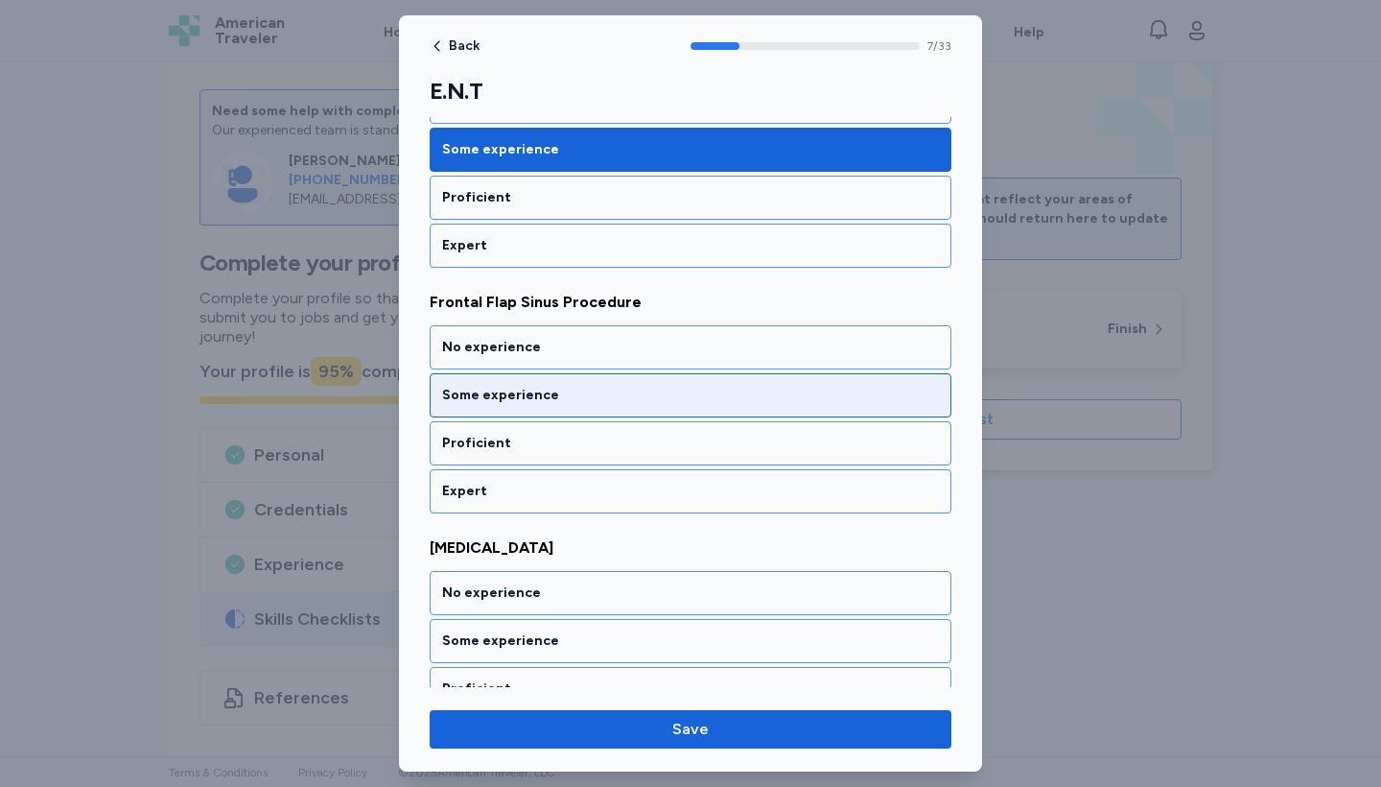
click at [666, 391] on div "Some experience" at bounding box center [690, 395] width 497 height 19
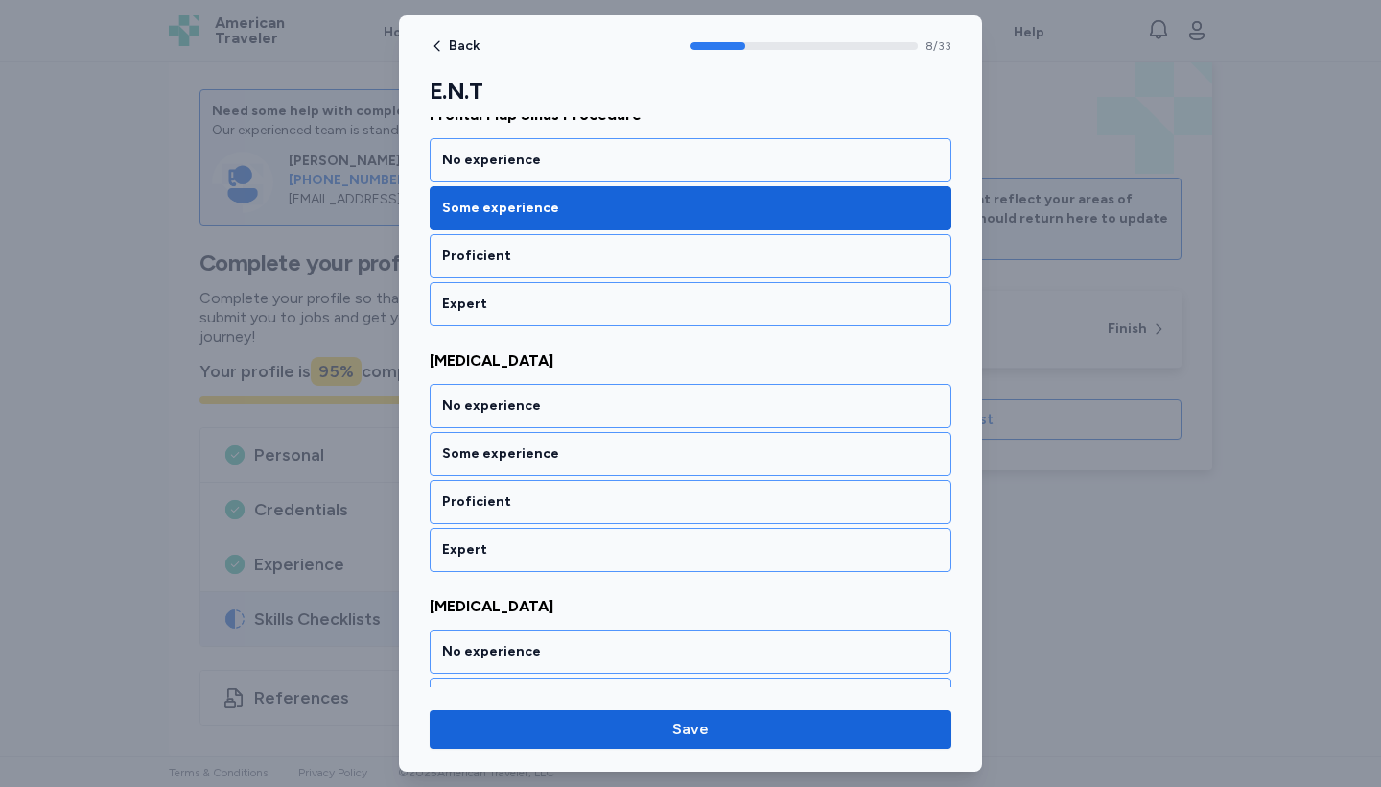
scroll to position [2073, 0]
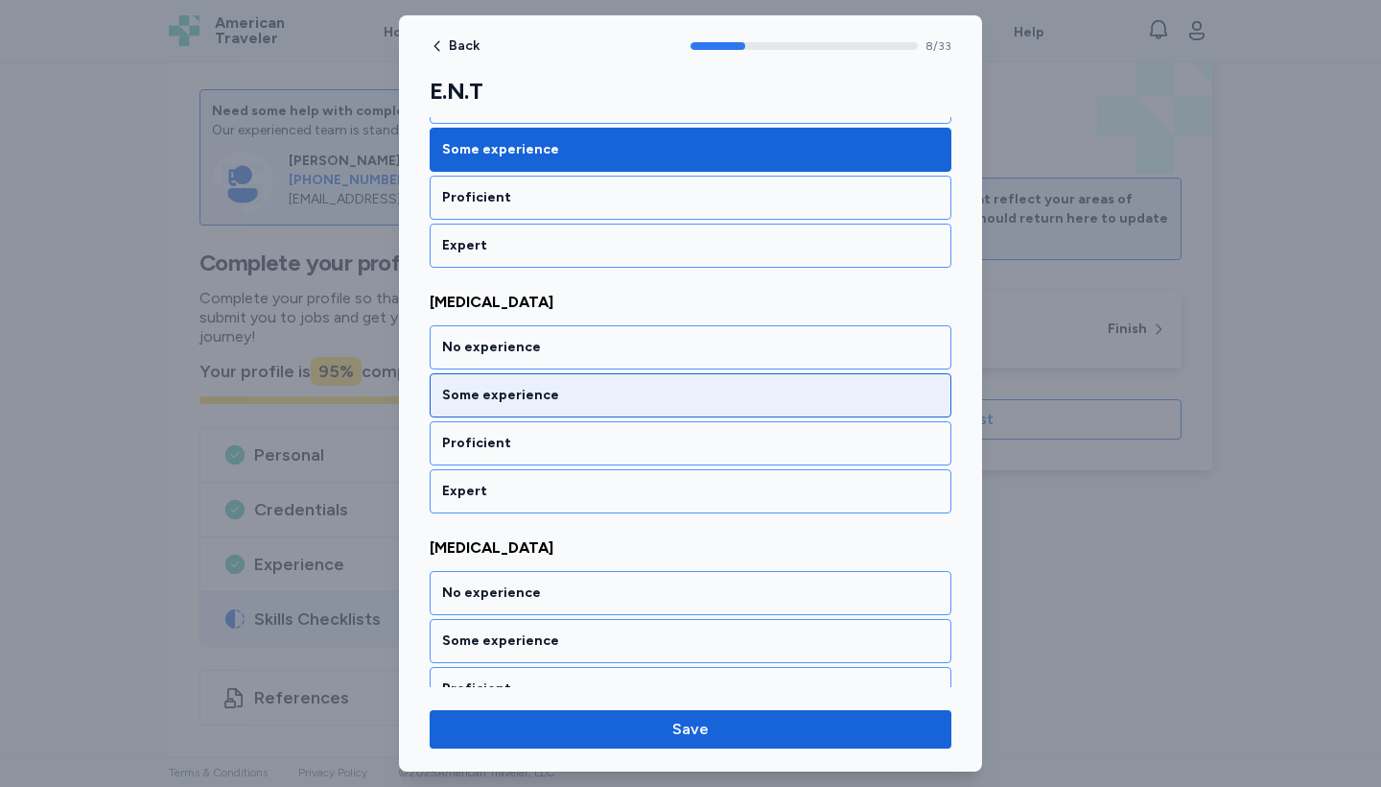
click at [666, 391] on div "Some experience" at bounding box center [690, 395] width 497 height 19
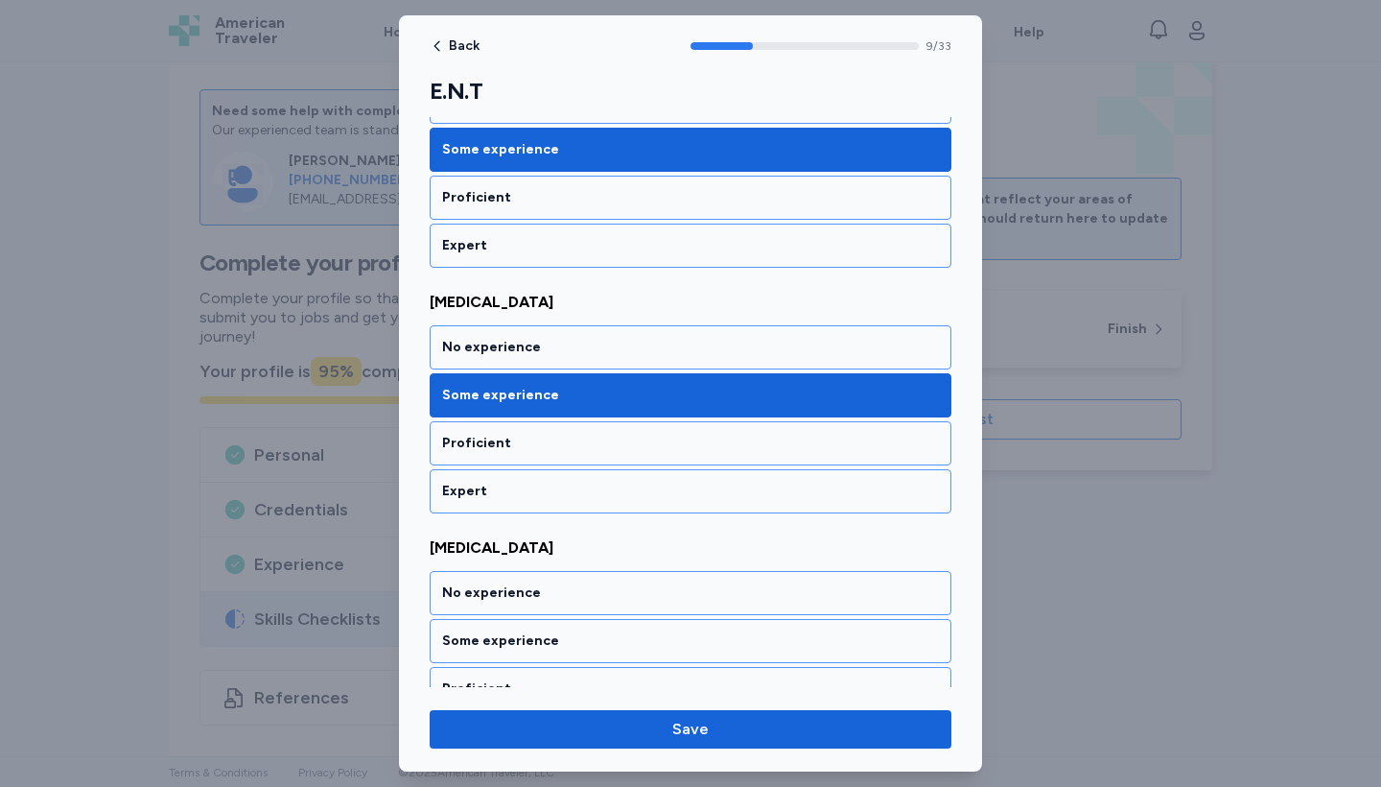
scroll to position [2318, 0]
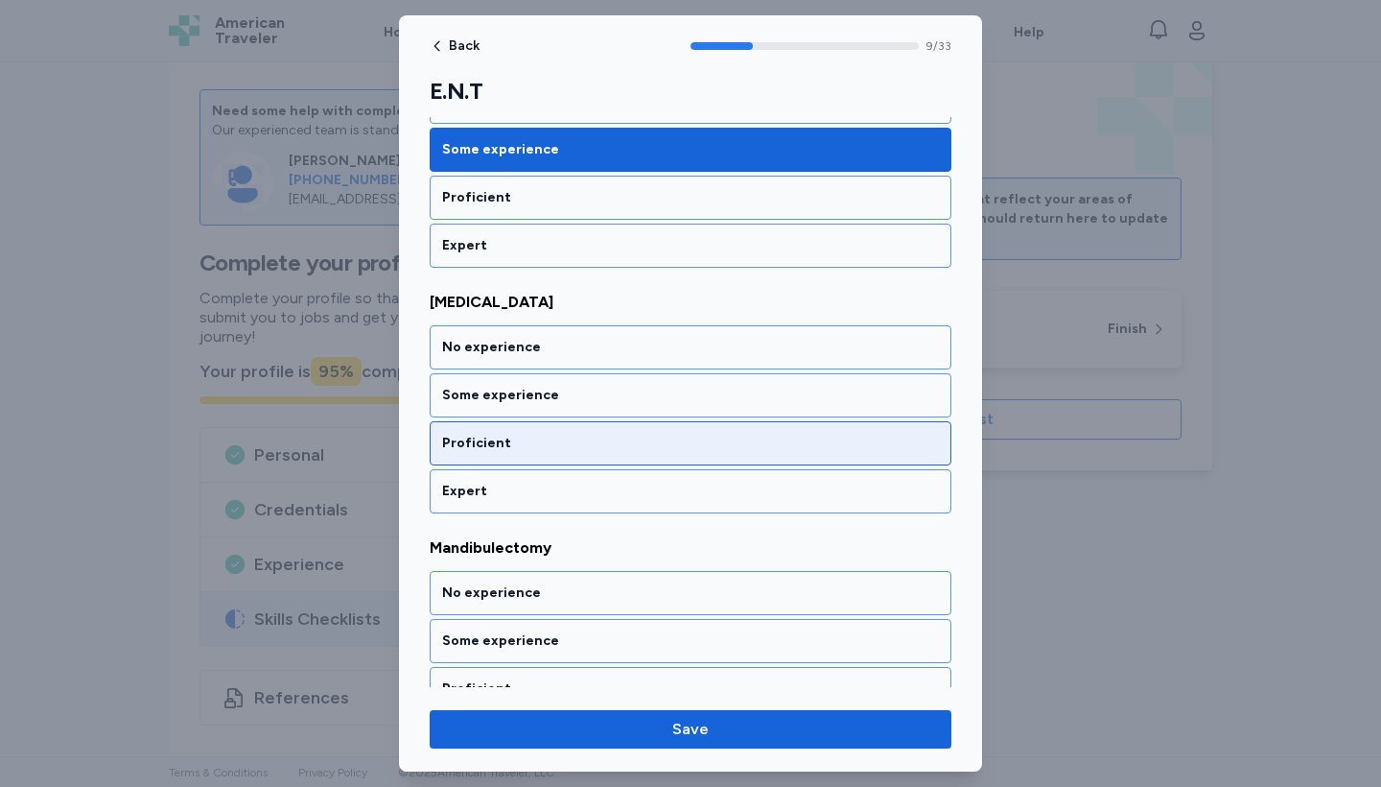
click at [647, 433] on div "Proficient" at bounding box center [691, 443] width 522 height 44
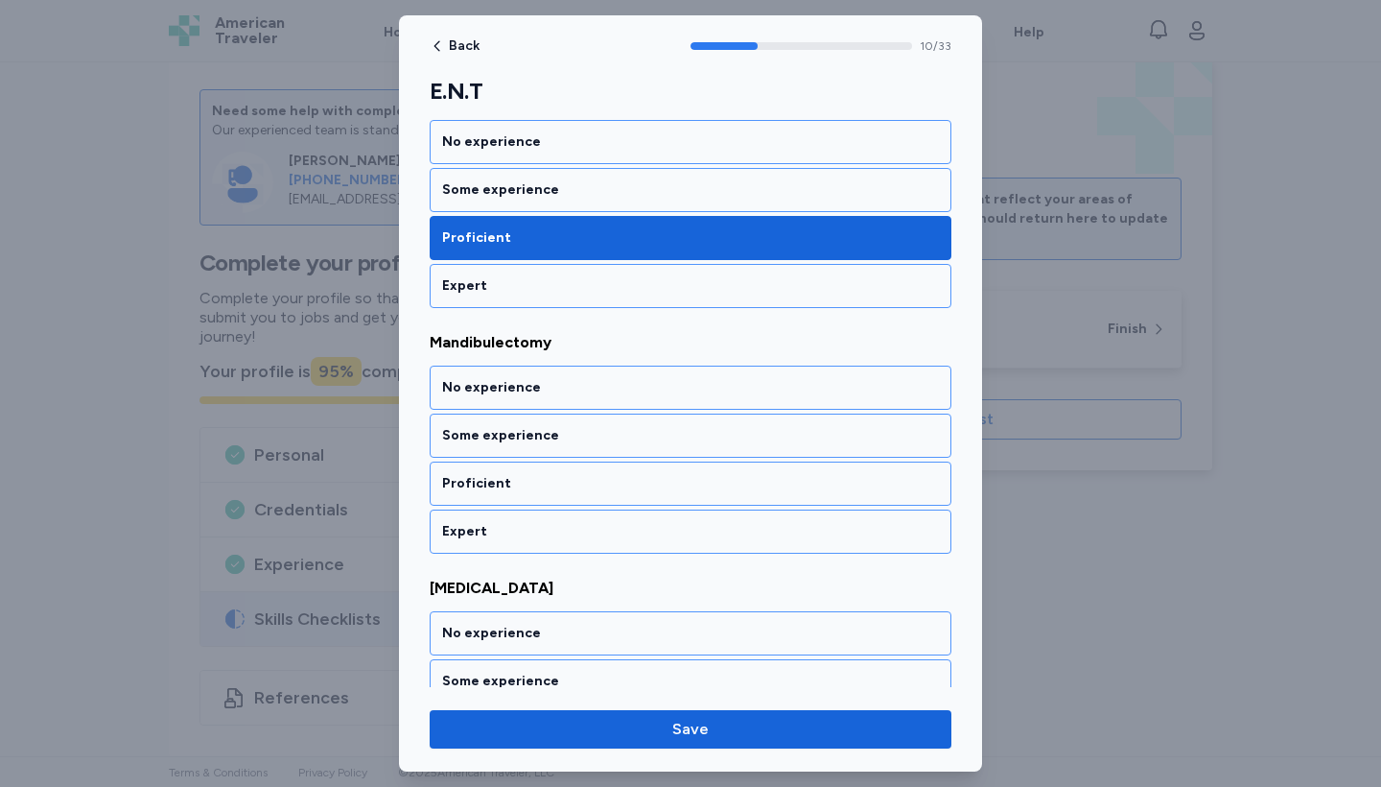
scroll to position [2564, 0]
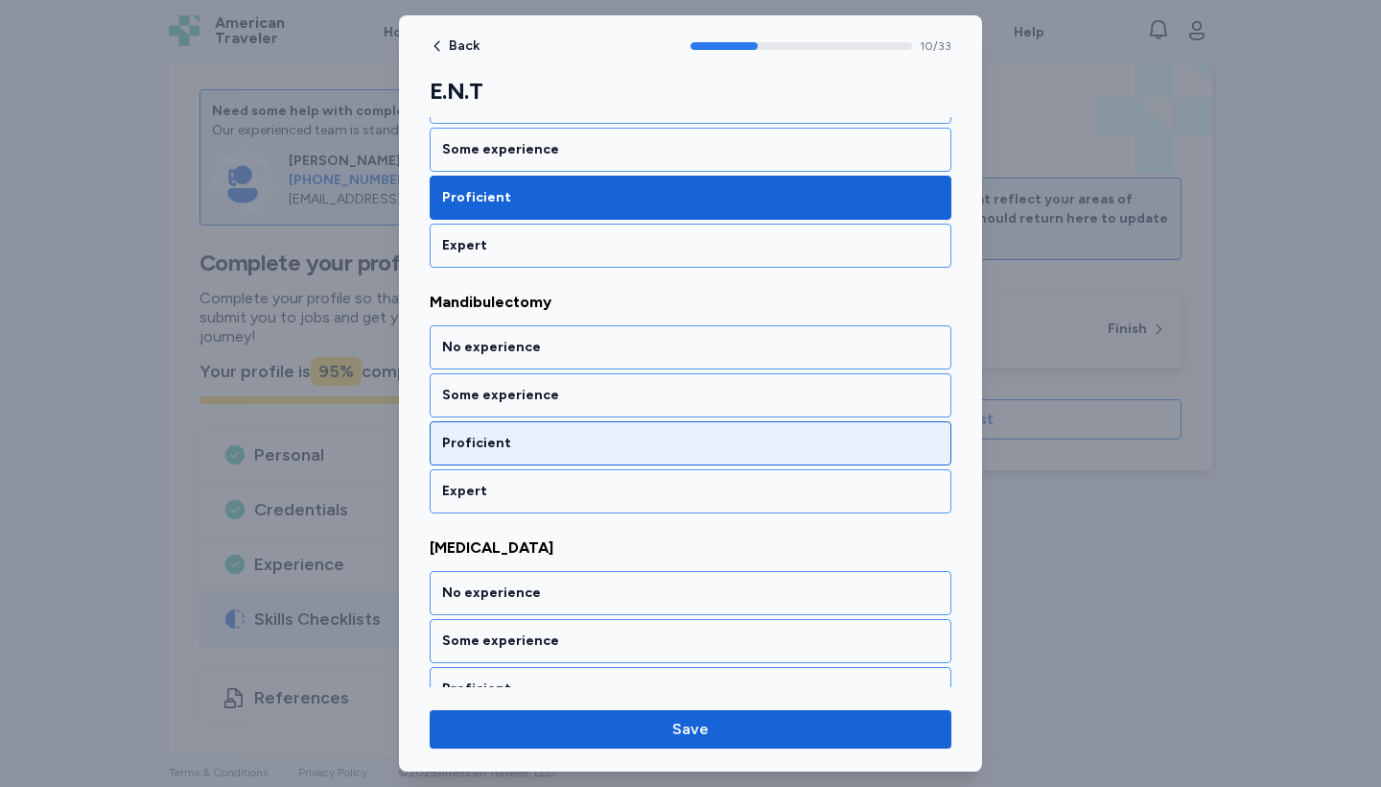
click at [647, 432] on div "Proficient" at bounding box center [691, 443] width 522 height 44
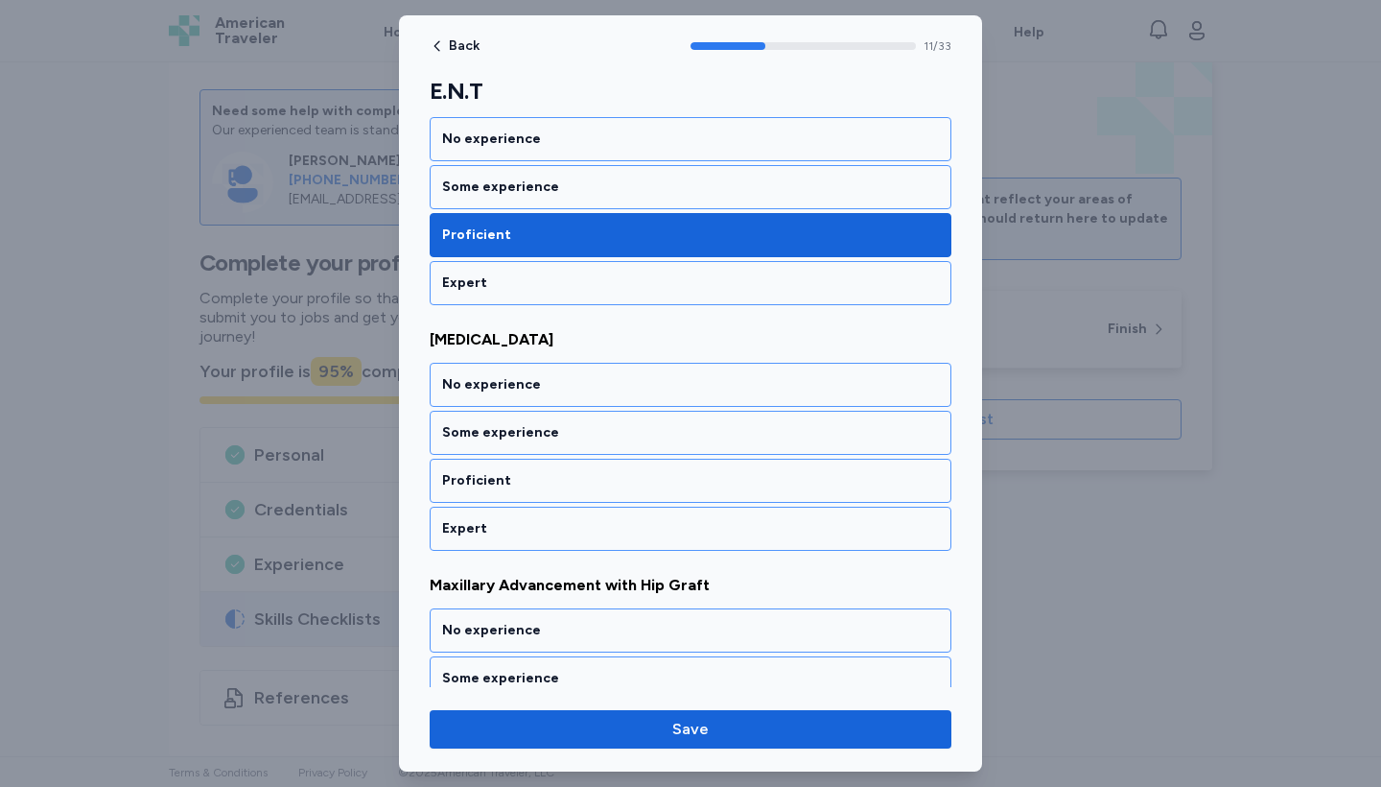
scroll to position [2810, 0]
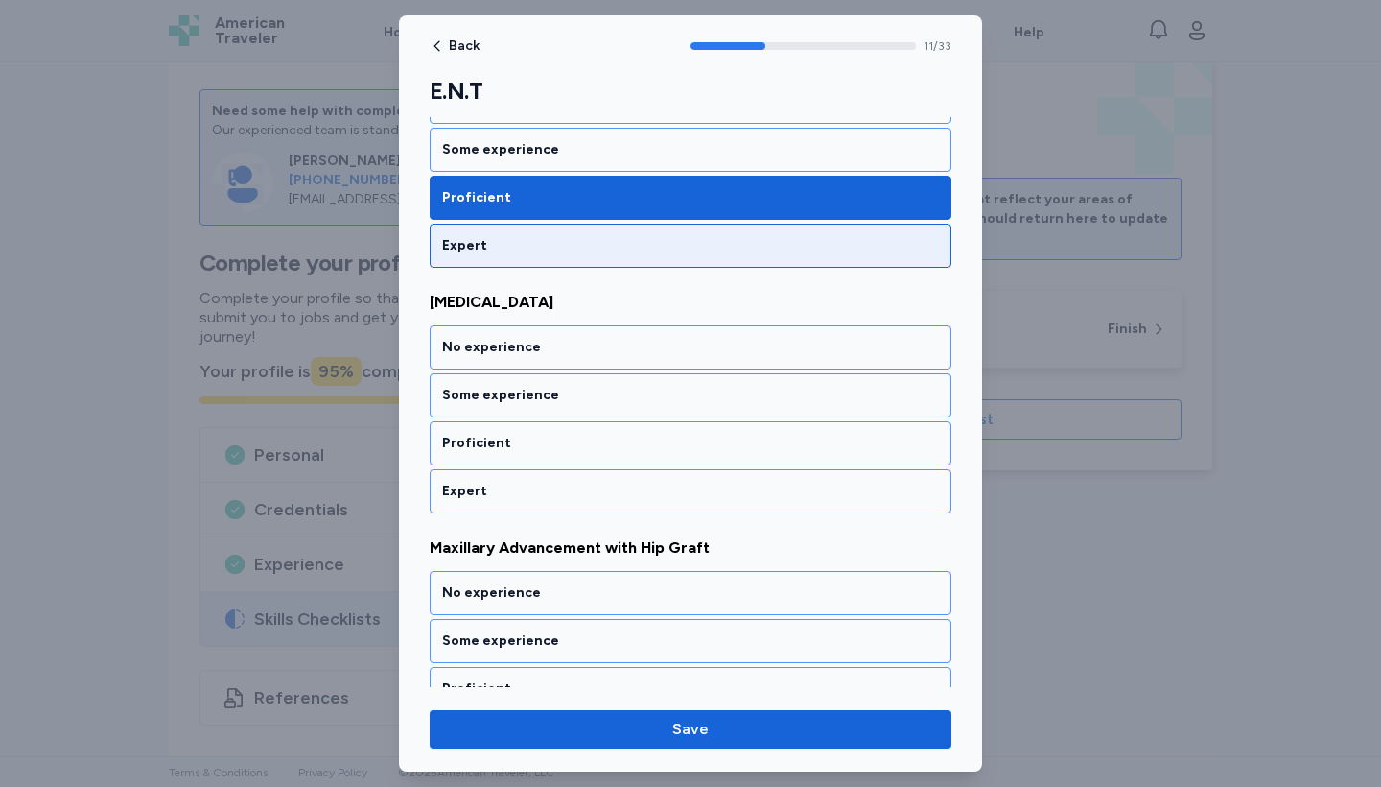
click at [600, 244] on div "Expert" at bounding box center [690, 245] width 497 height 19
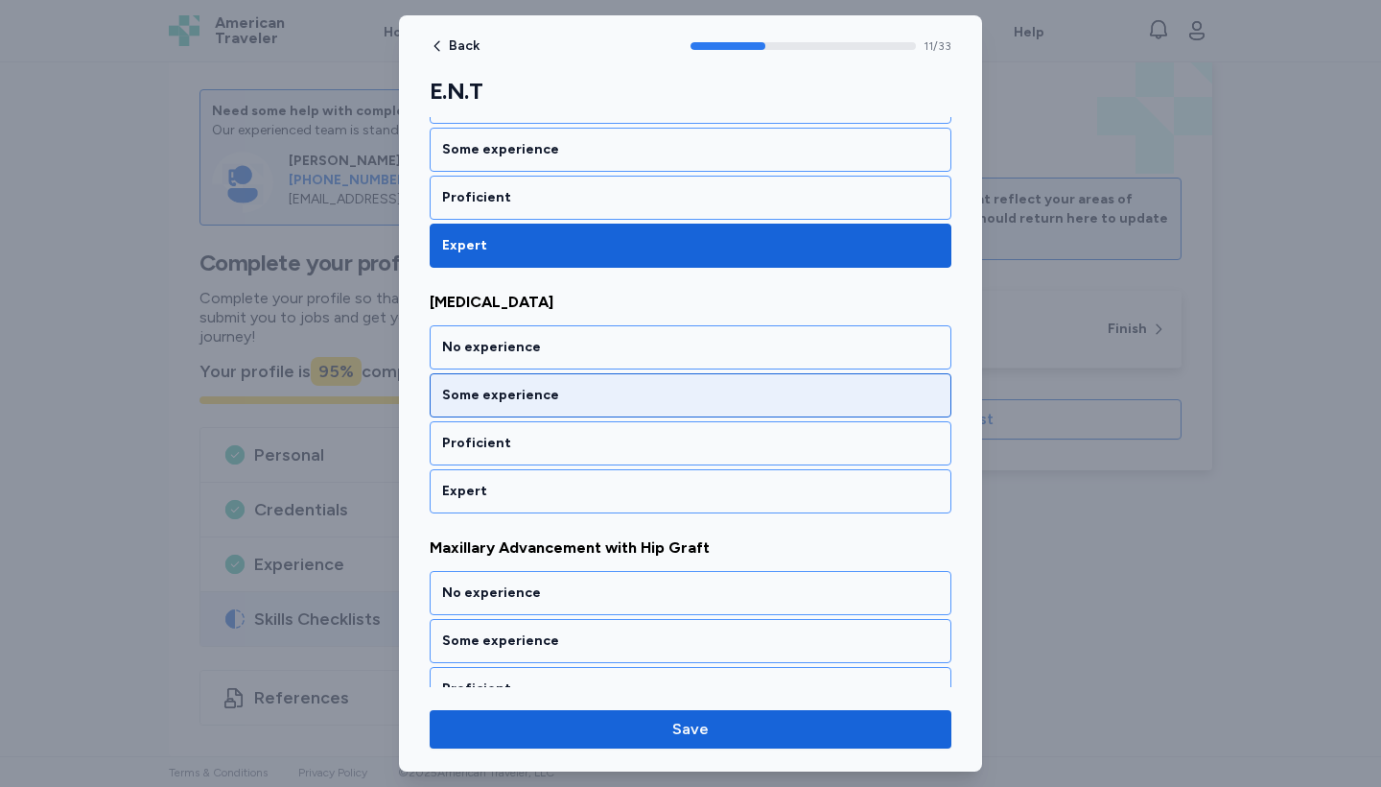
click at [626, 386] on div "Some experience" at bounding box center [690, 395] width 497 height 19
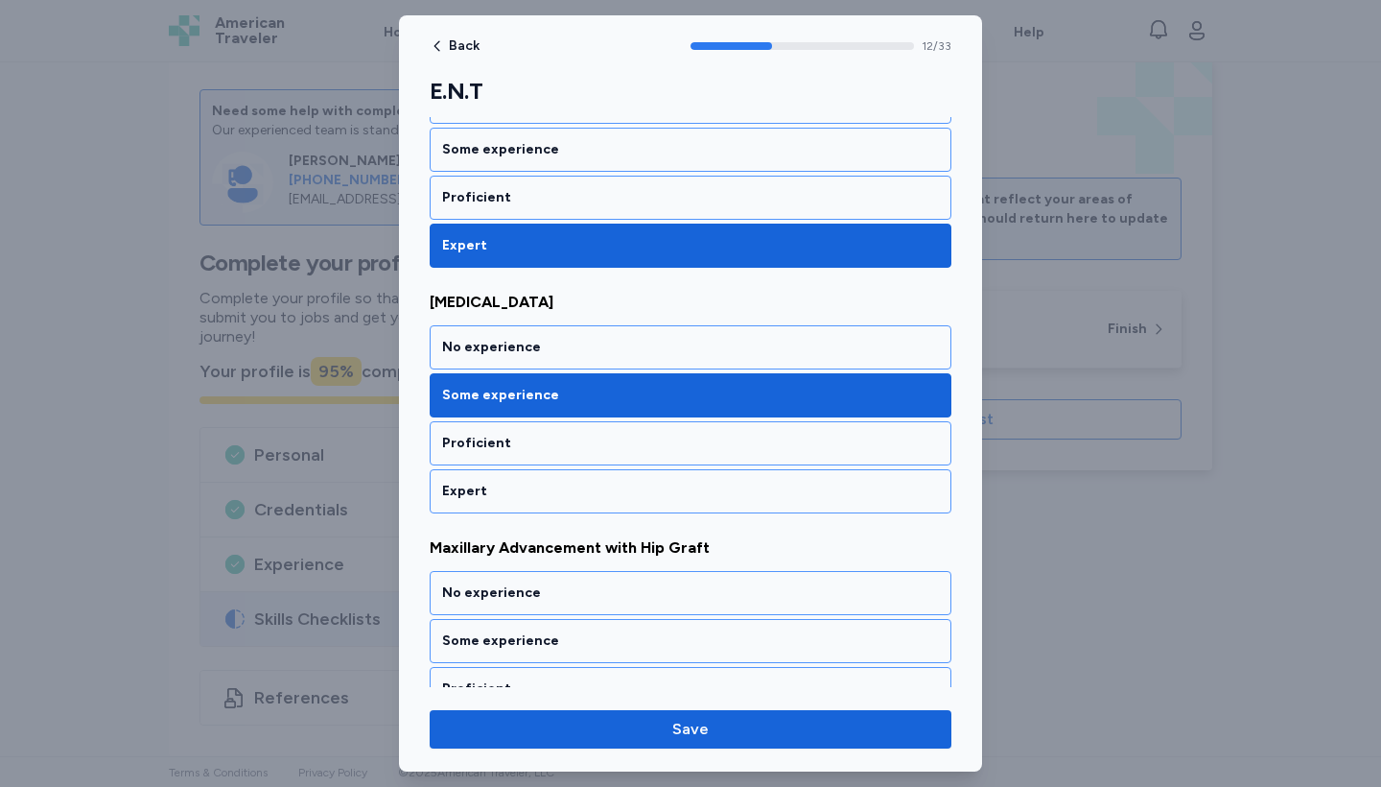
scroll to position [3055, 0]
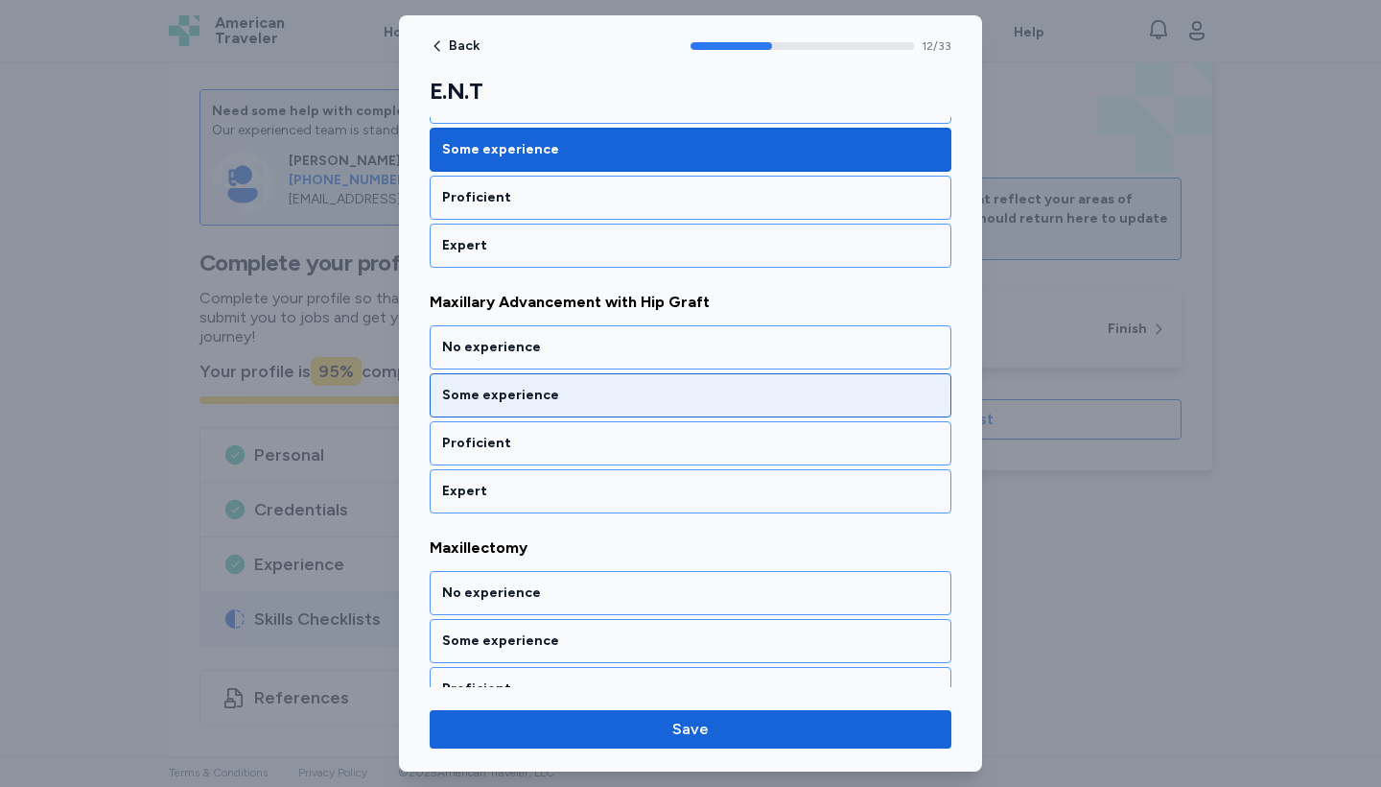
click at [619, 391] on div "Some experience" at bounding box center [690, 395] width 497 height 19
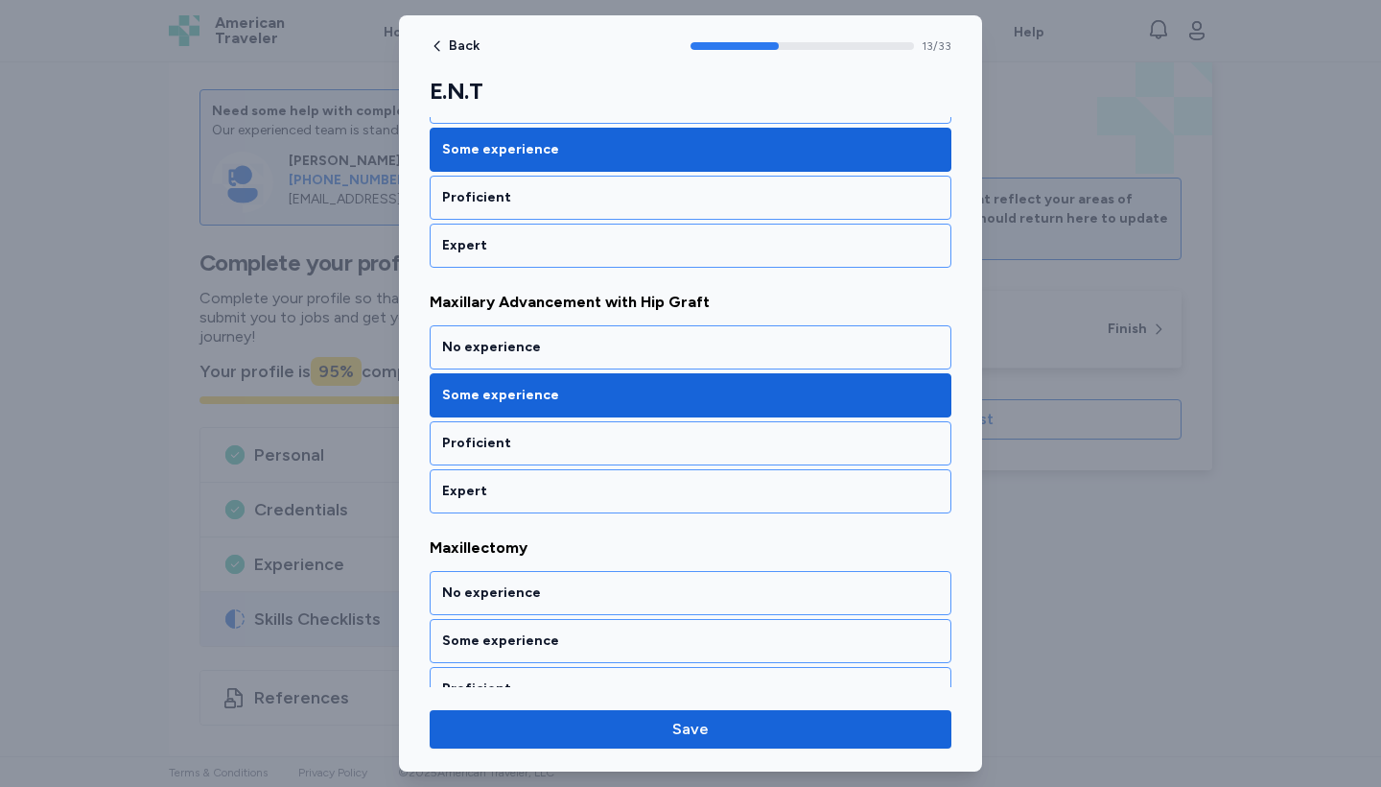
scroll to position [3301, 0]
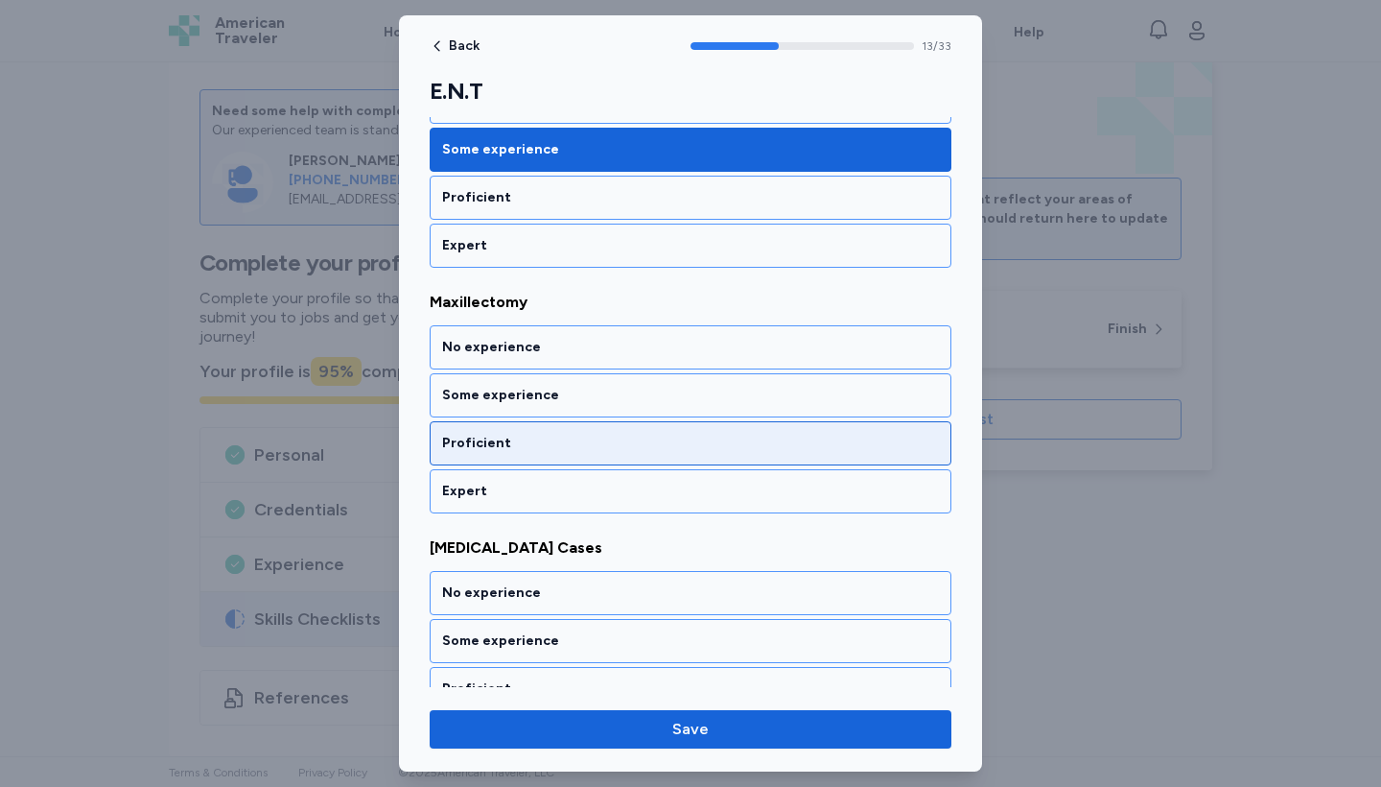
click at [618, 445] on div "Proficient" at bounding box center [690, 443] width 497 height 19
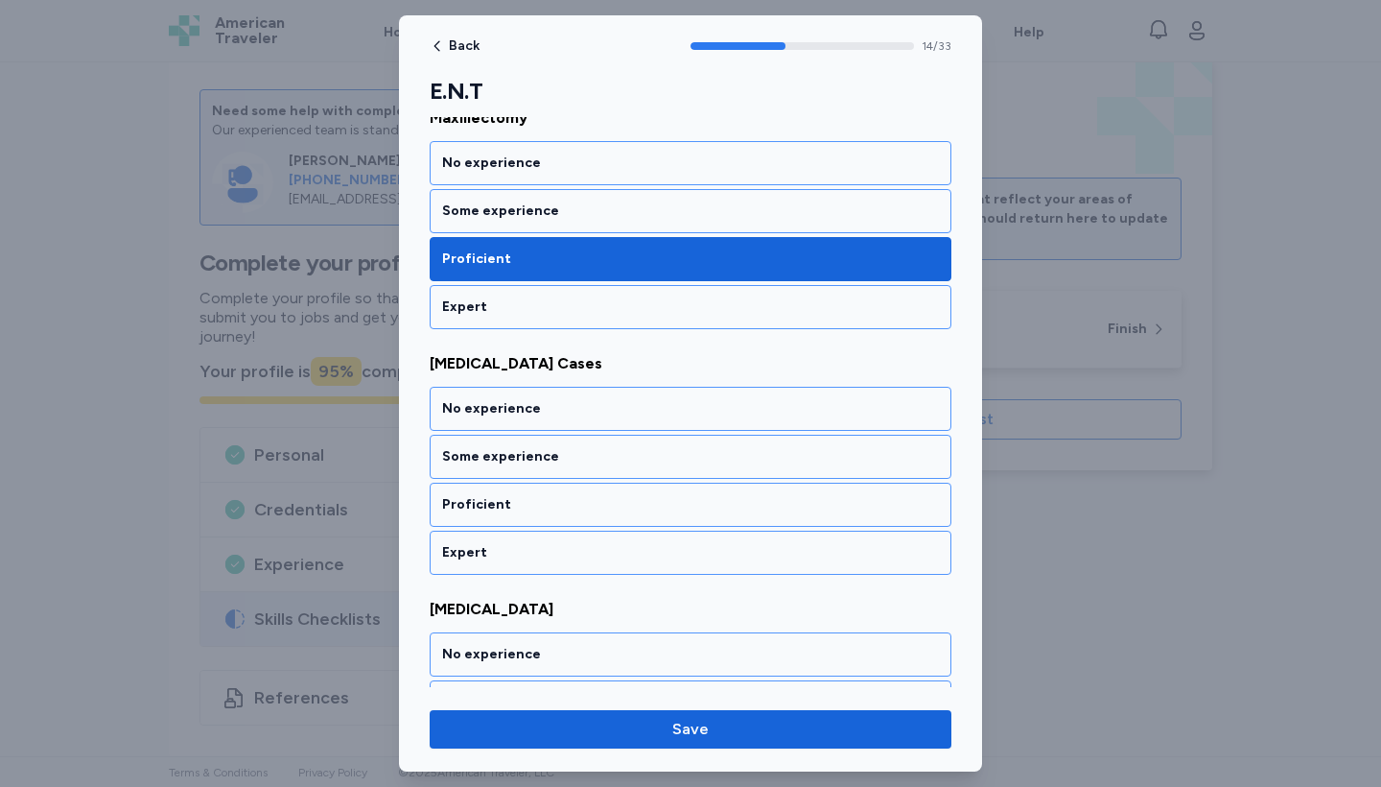
scroll to position [3546, 0]
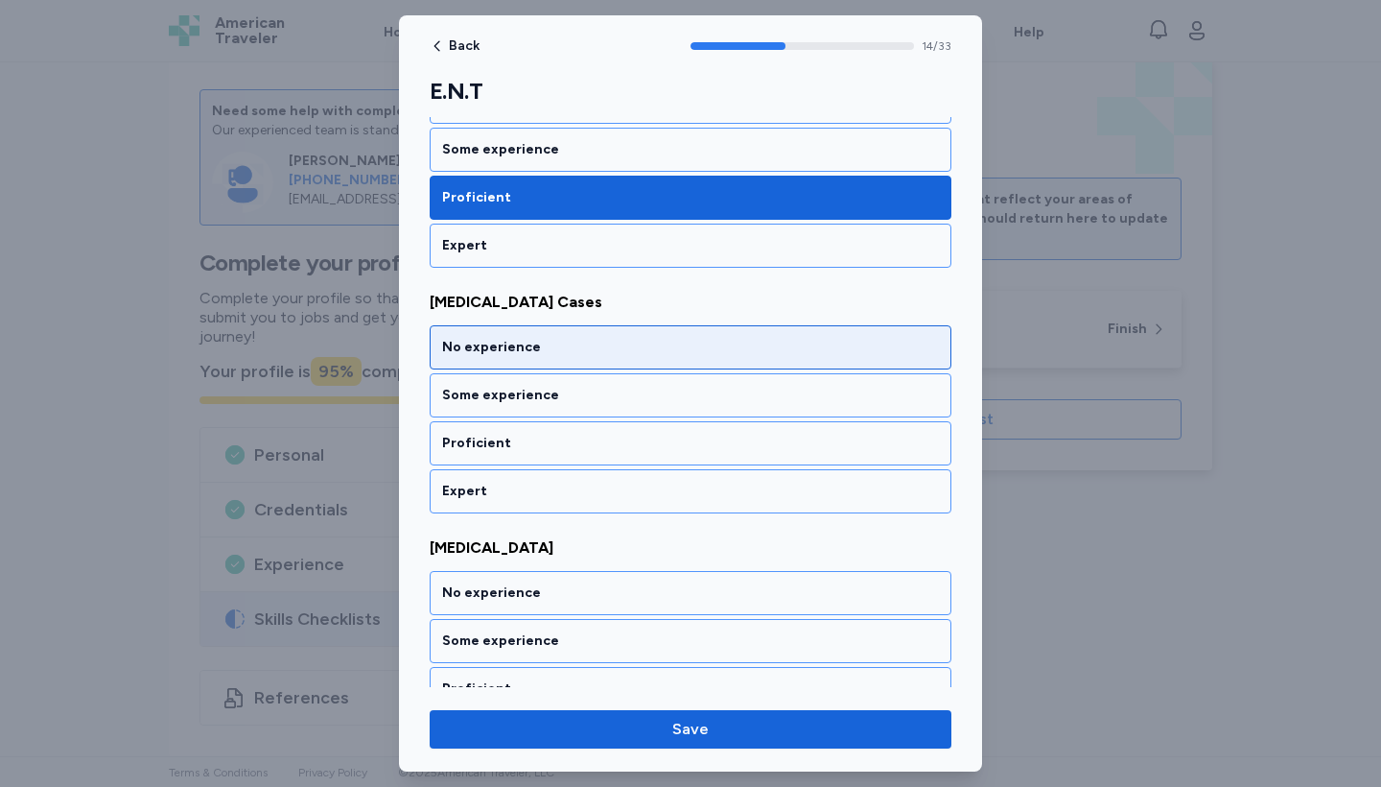
click at [594, 345] on div "No experience" at bounding box center [690, 347] width 497 height 19
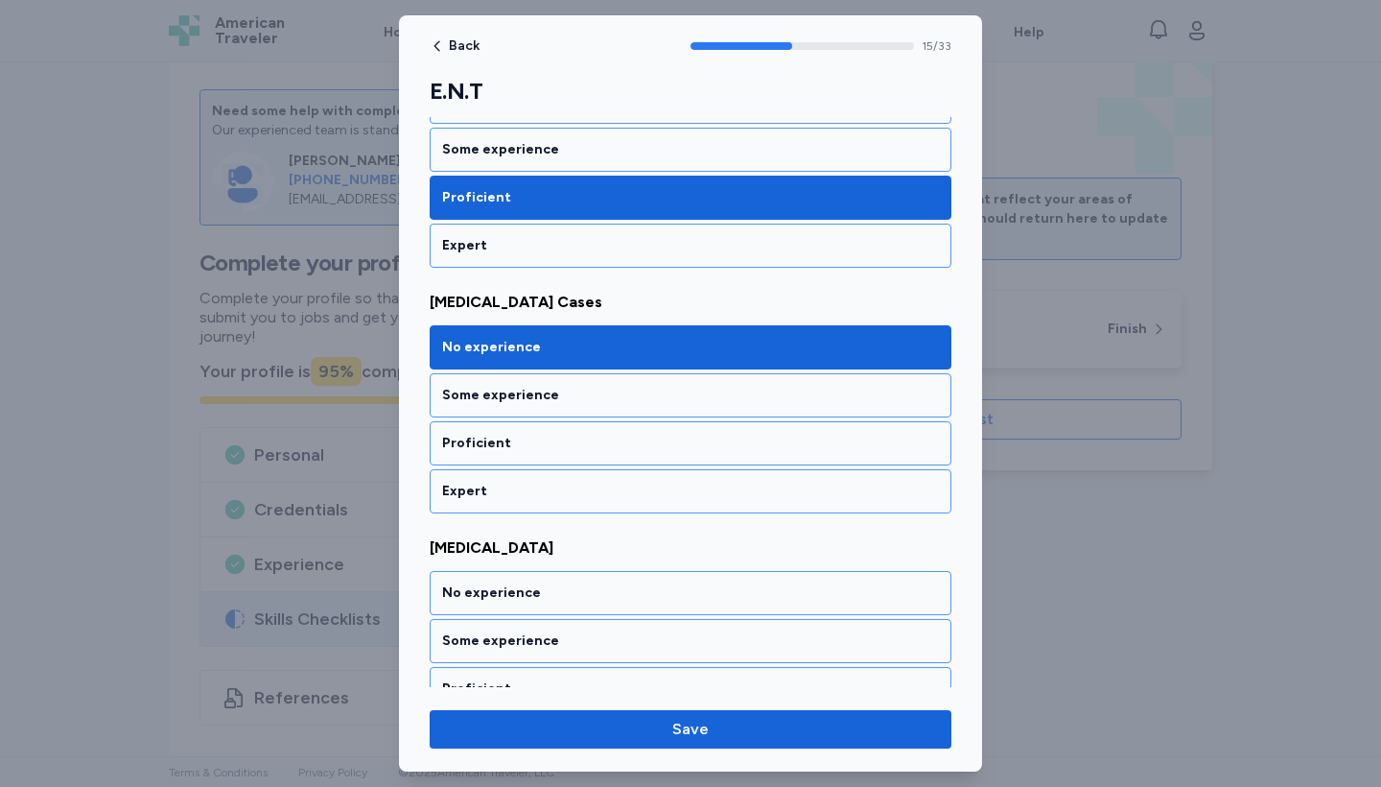
scroll to position [3792, 0]
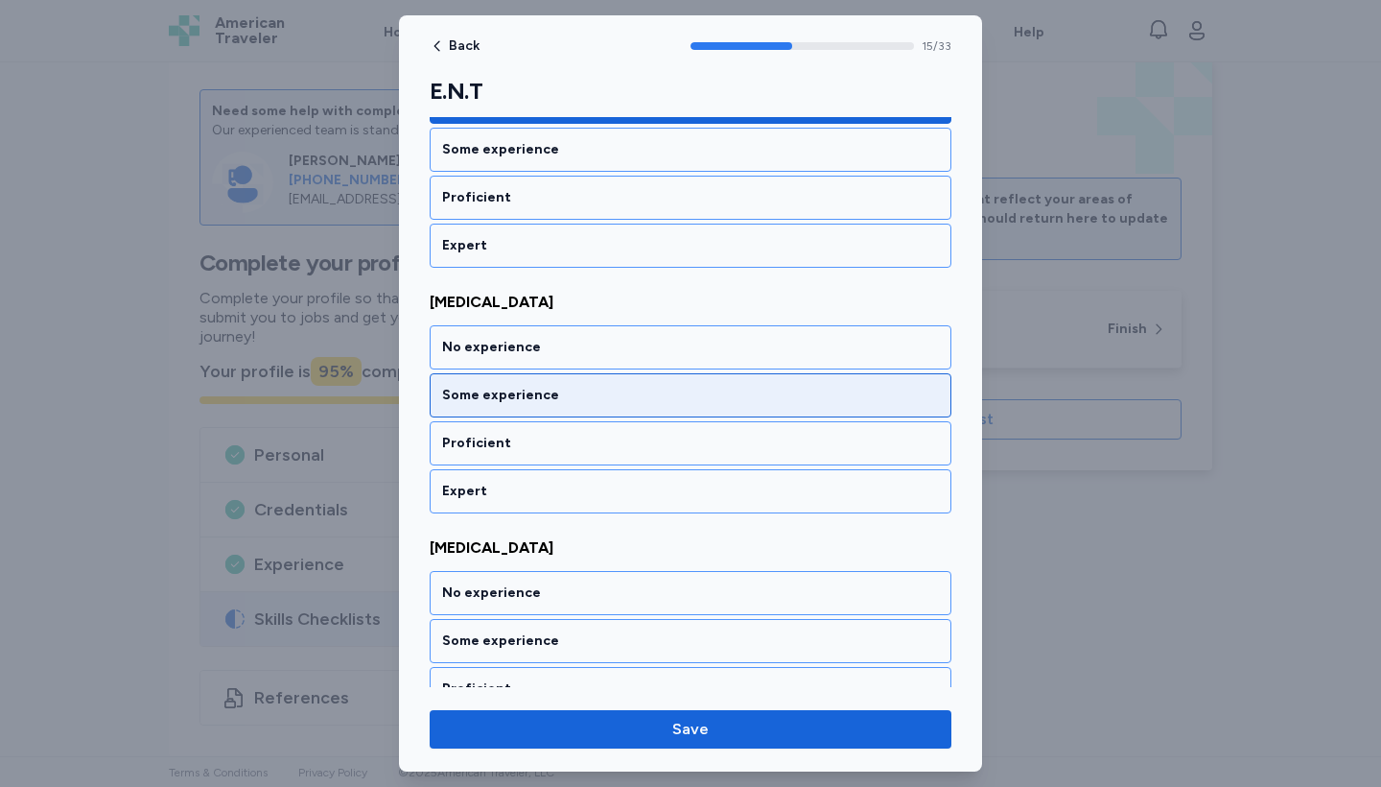
click at [606, 393] on div "Some experience" at bounding box center [690, 395] width 497 height 19
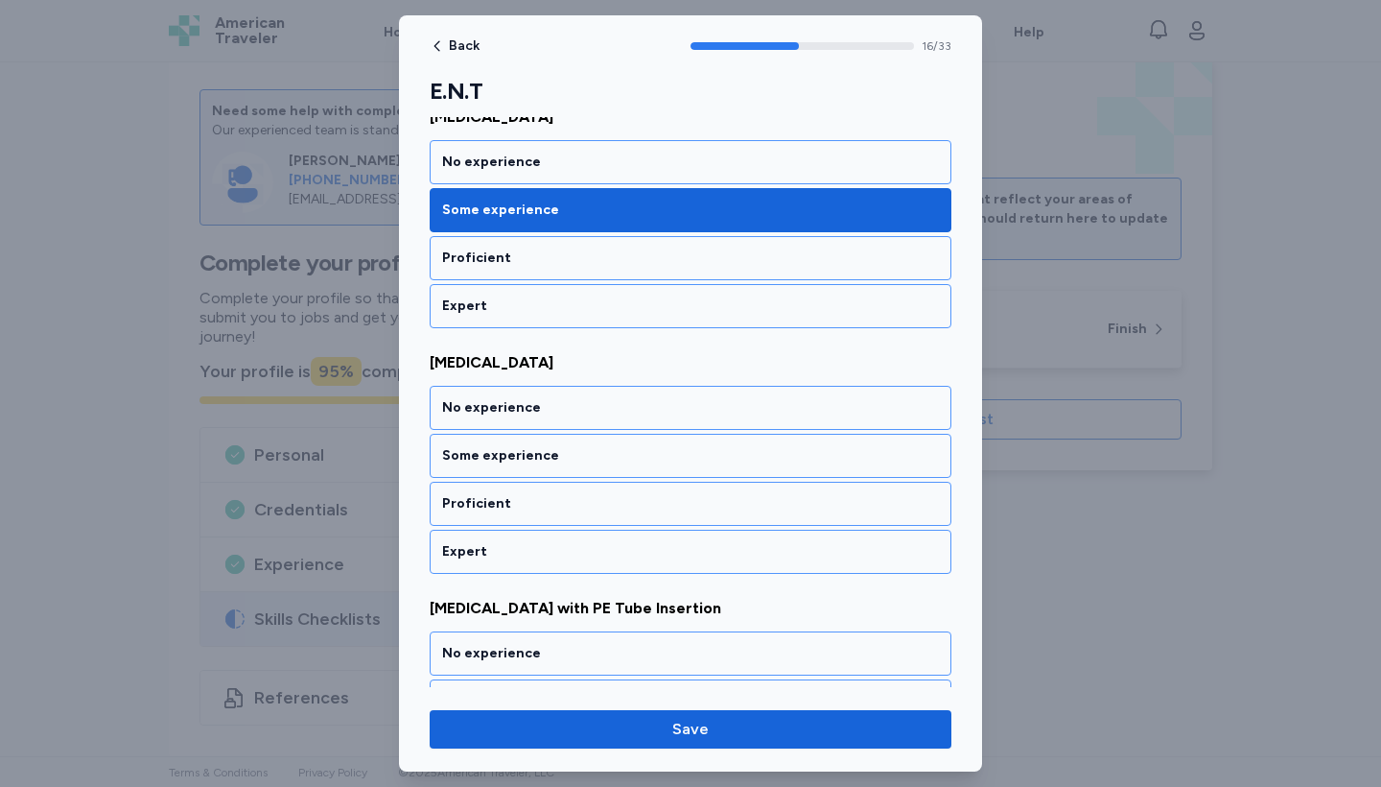
scroll to position [4037, 0]
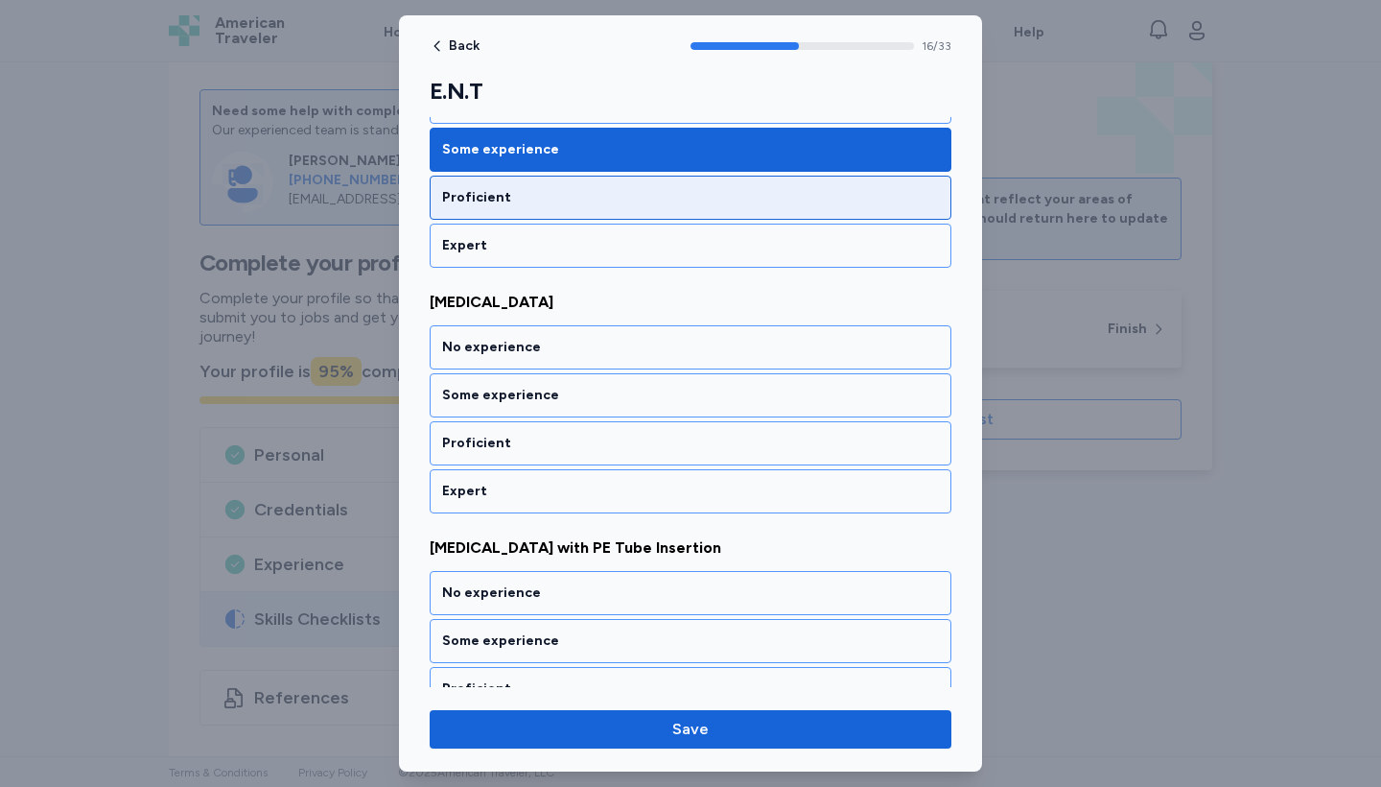
click at [600, 200] on div "Proficient" at bounding box center [690, 197] width 497 height 19
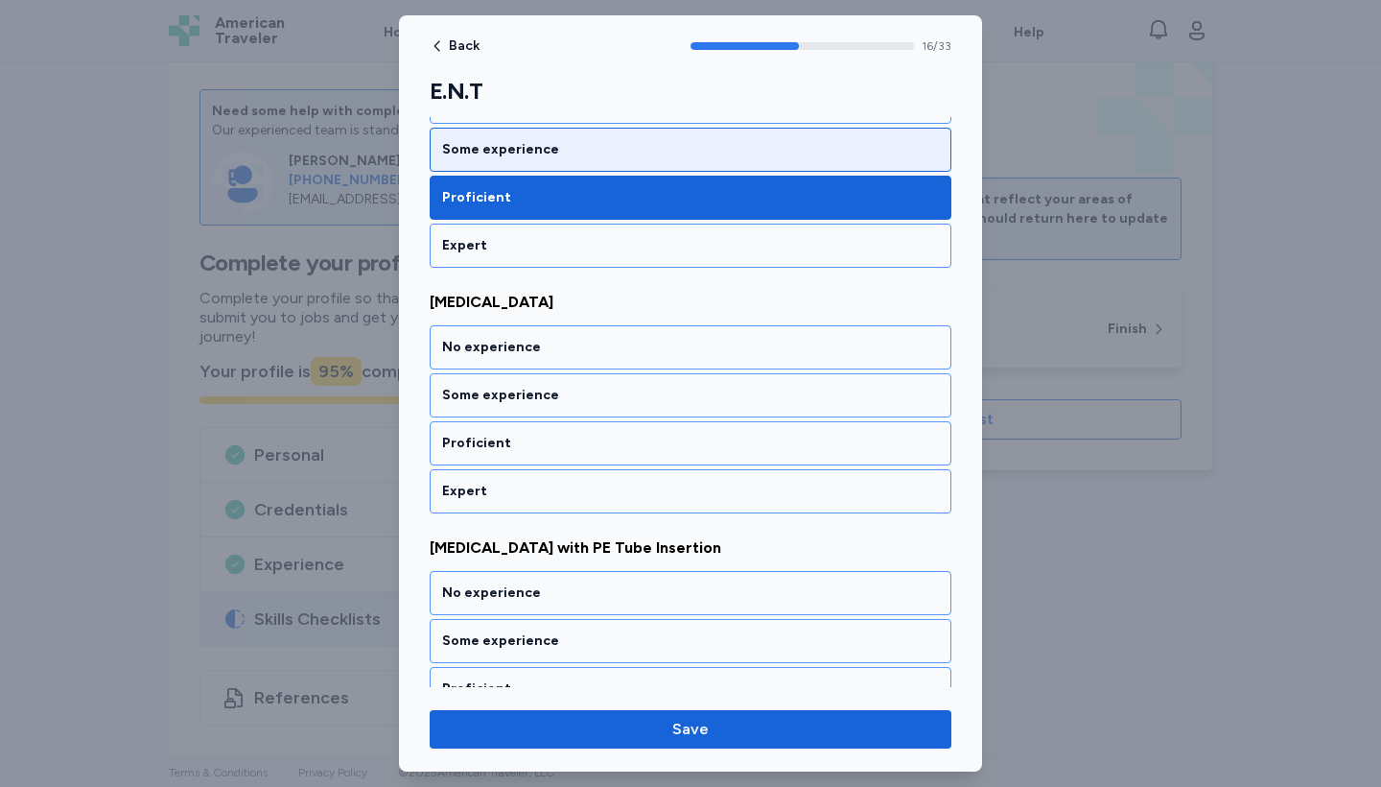
click at [865, 153] on div "Some experience" at bounding box center [690, 149] width 497 height 19
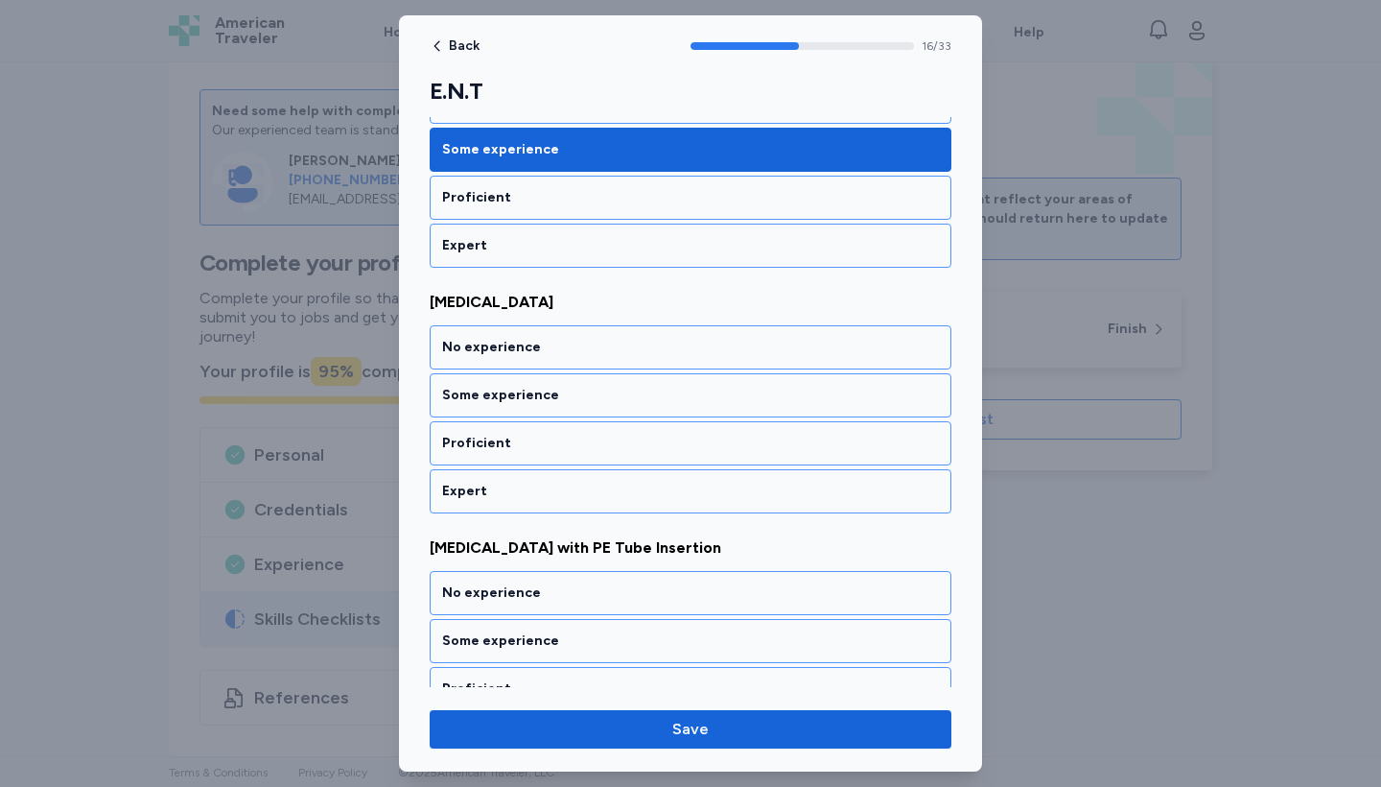
click at [849, 125] on div "No experience Some experience Proficient Expert" at bounding box center [691, 174] width 522 height 188
click at [849, 122] on div "No experience" at bounding box center [691, 102] width 522 height 44
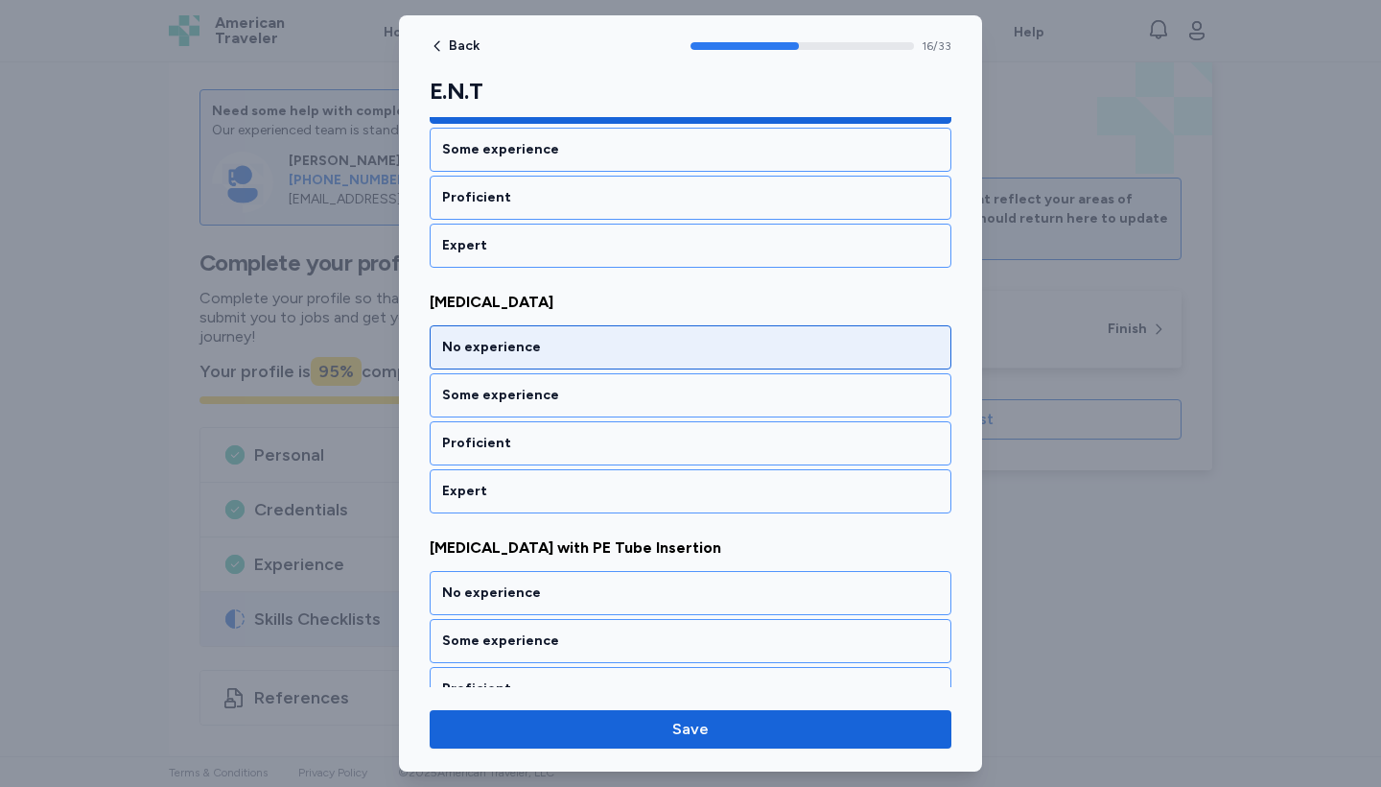
click at [787, 341] on div "No experience" at bounding box center [690, 347] width 497 height 19
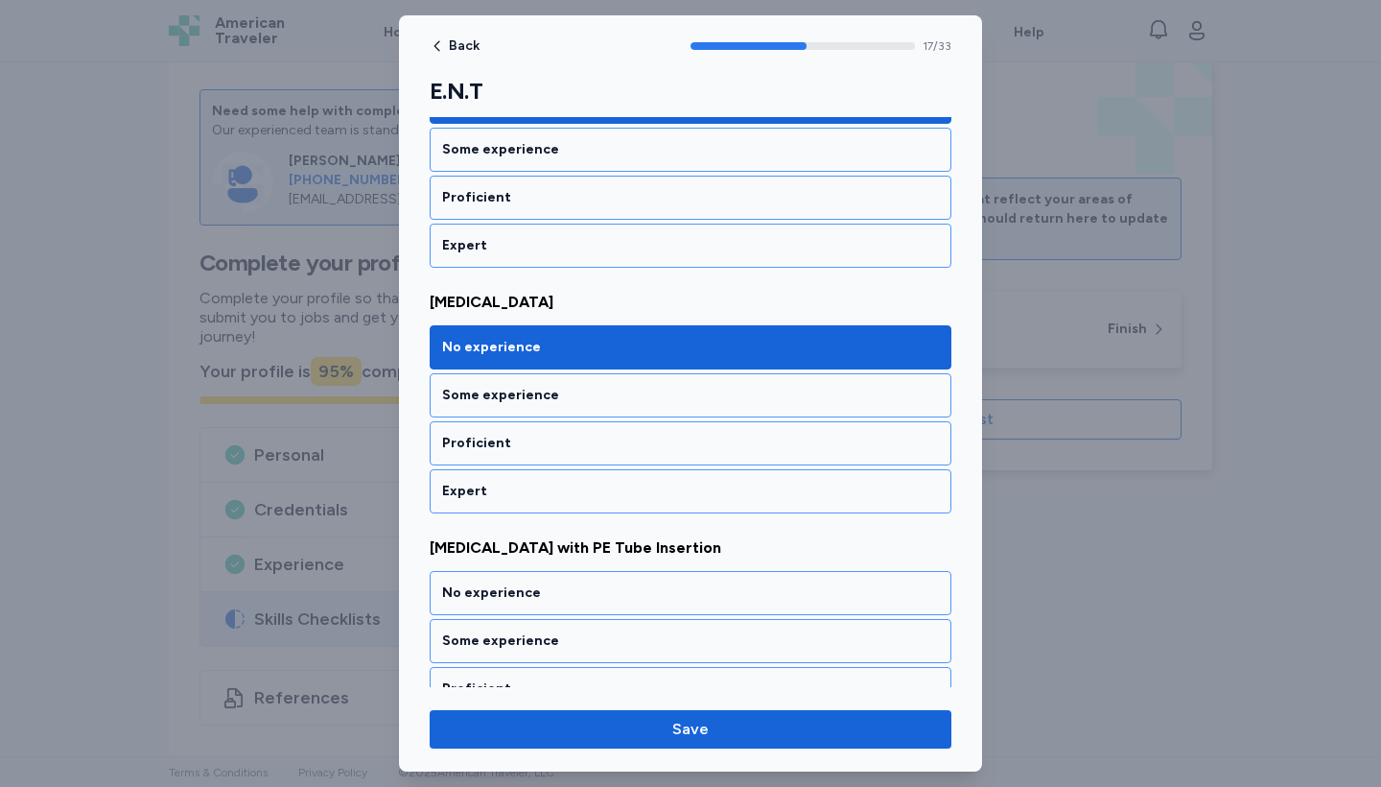
scroll to position [4283, 0]
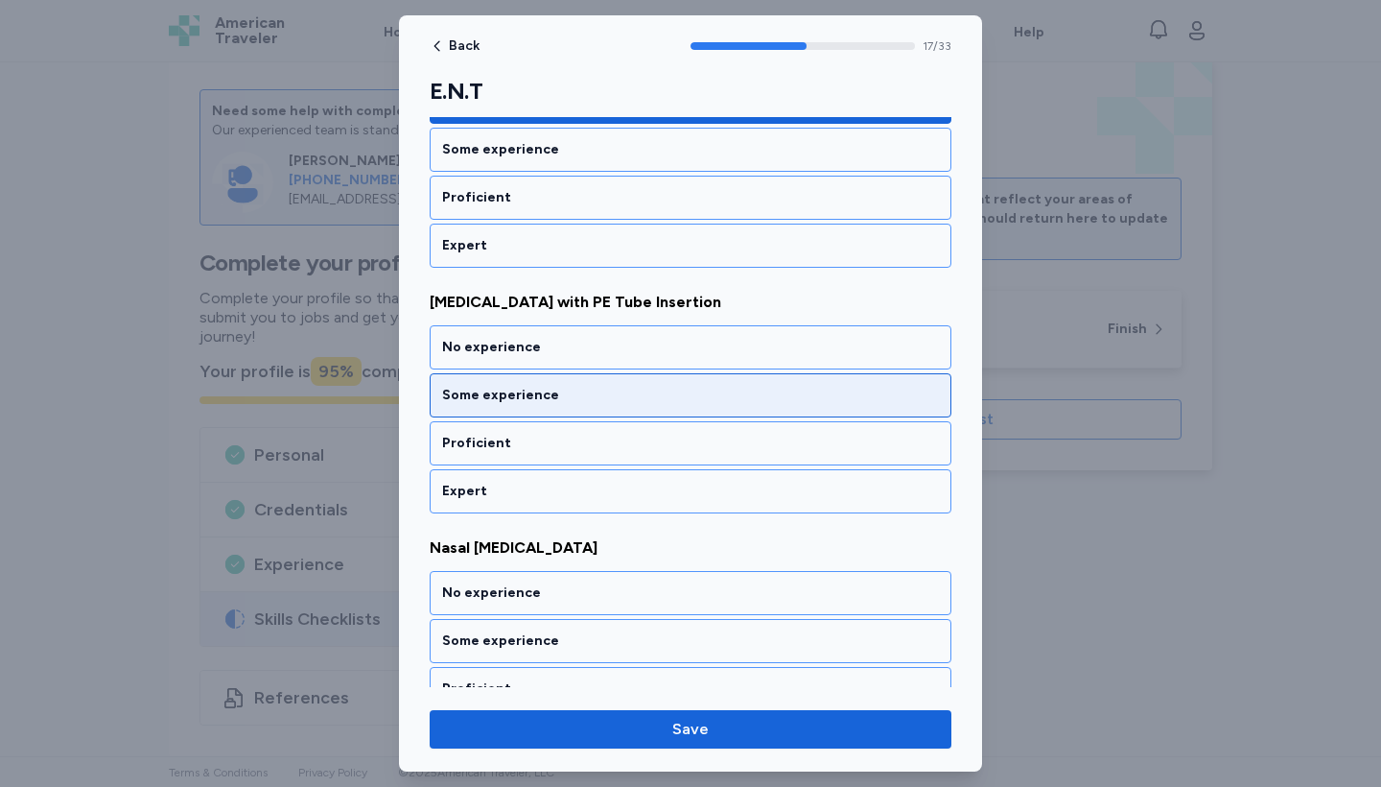
click at [784, 397] on div "Some experience" at bounding box center [690, 395] width 497 height 19
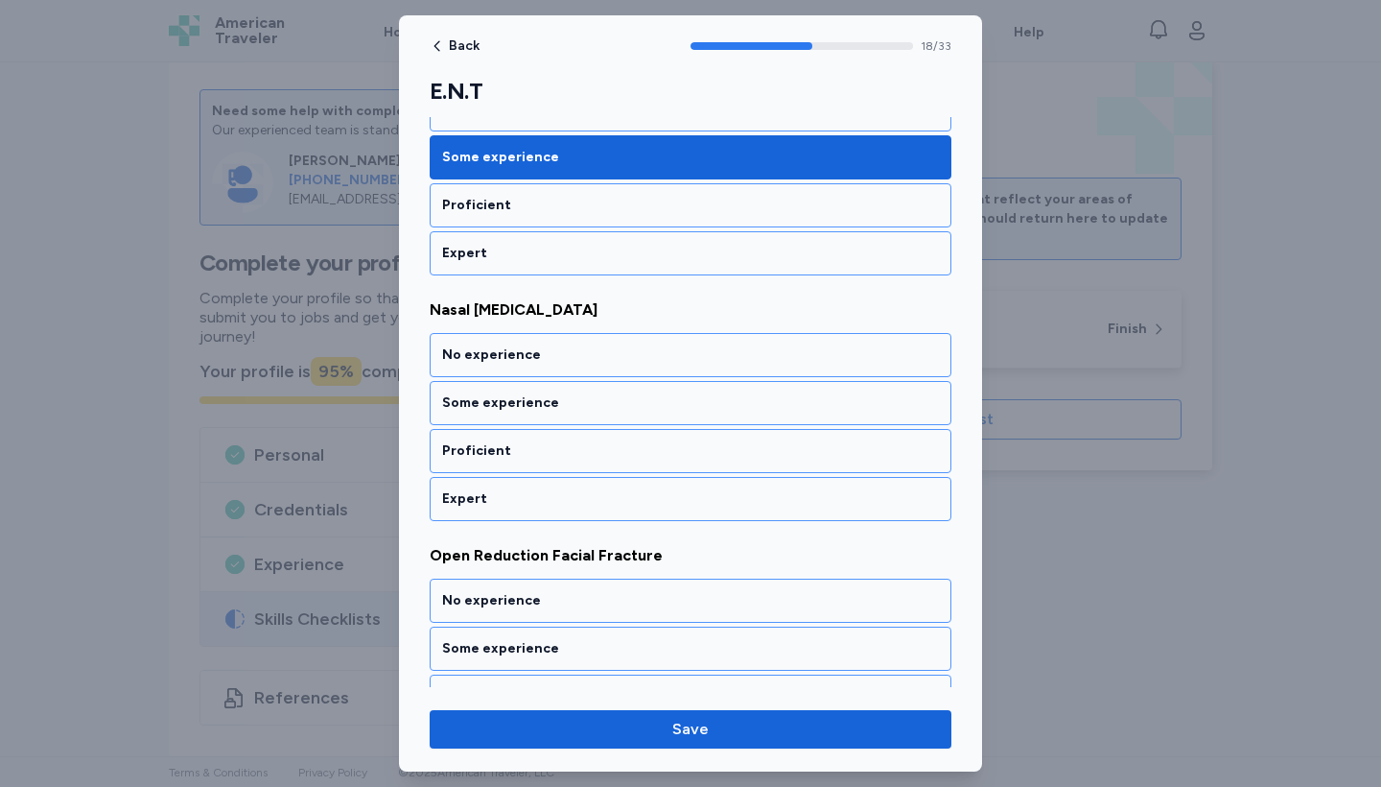
scroll to position [4528, 0]
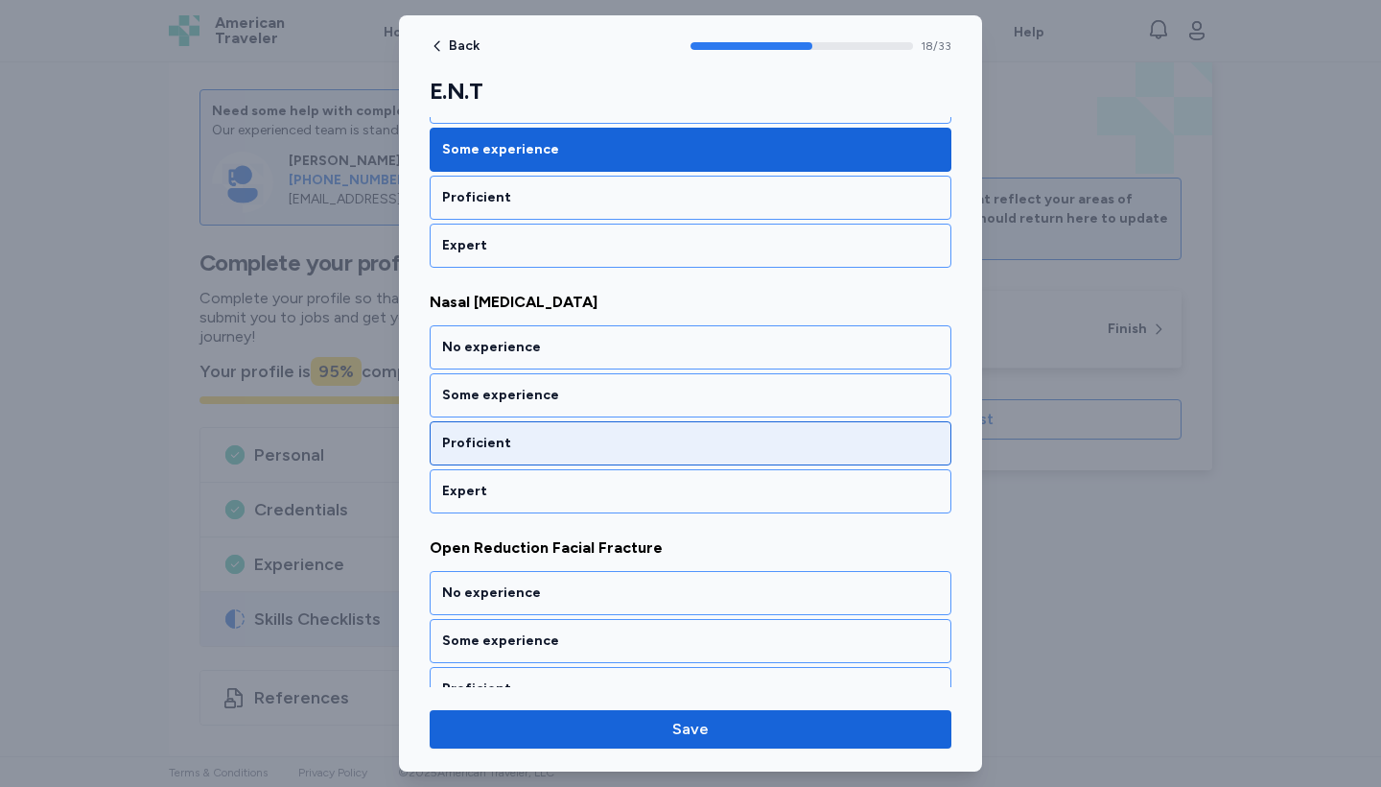
click at [777, 436] on div "Proficient" at bounding box center [690, 443] width 497 height 19
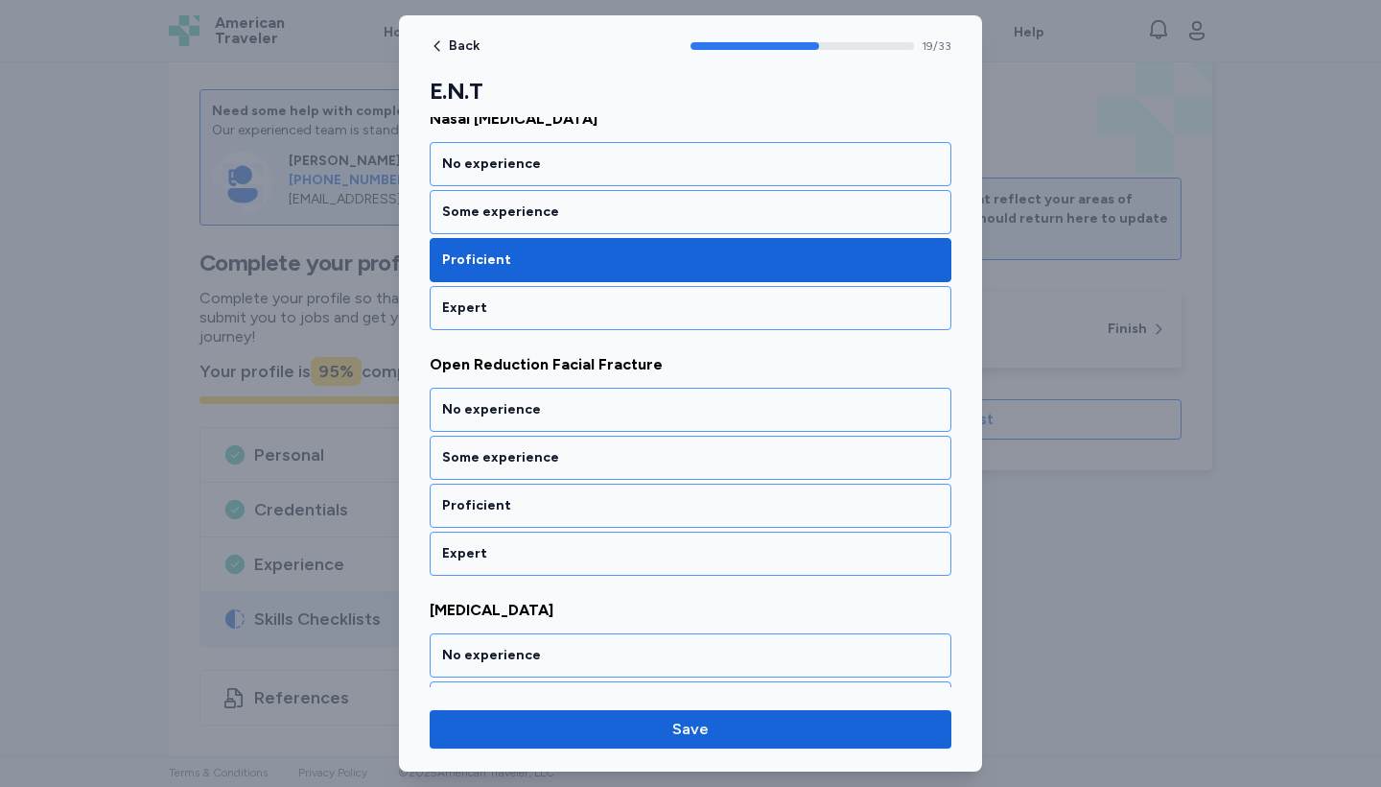
scroll to position [4774, 0]
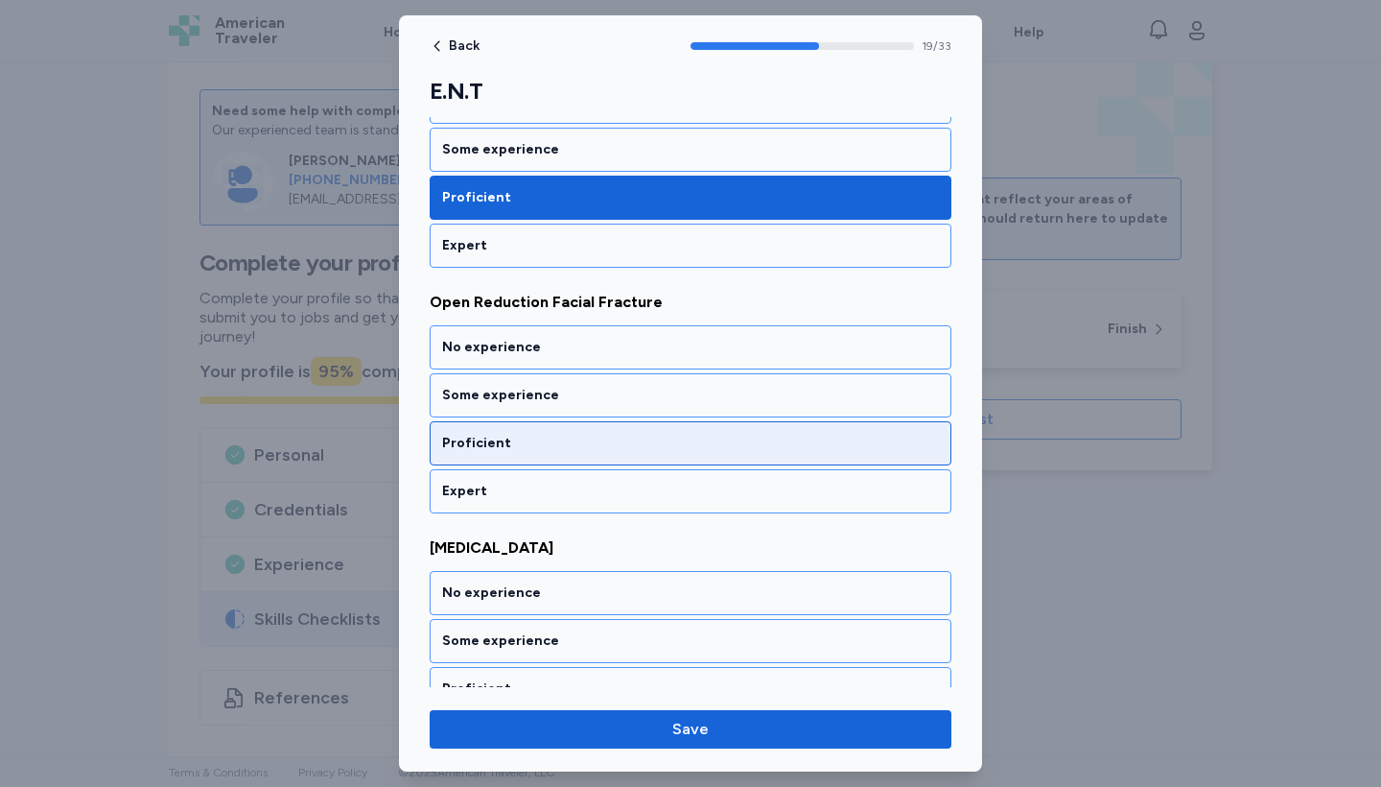
click at [774, 448] on div "Proficient" at bounding box center [690, 443] width 497 height 19
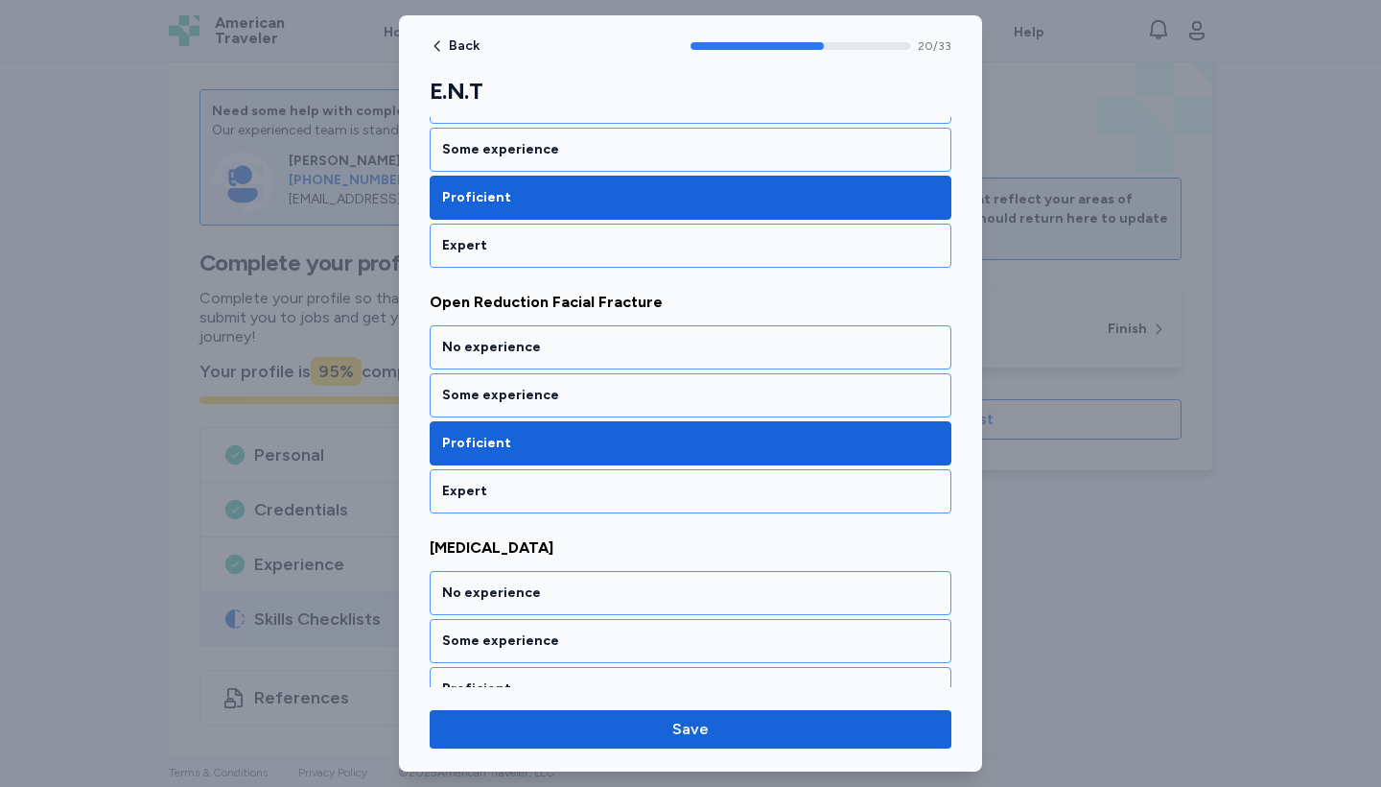
scroll to position [5020, 0]
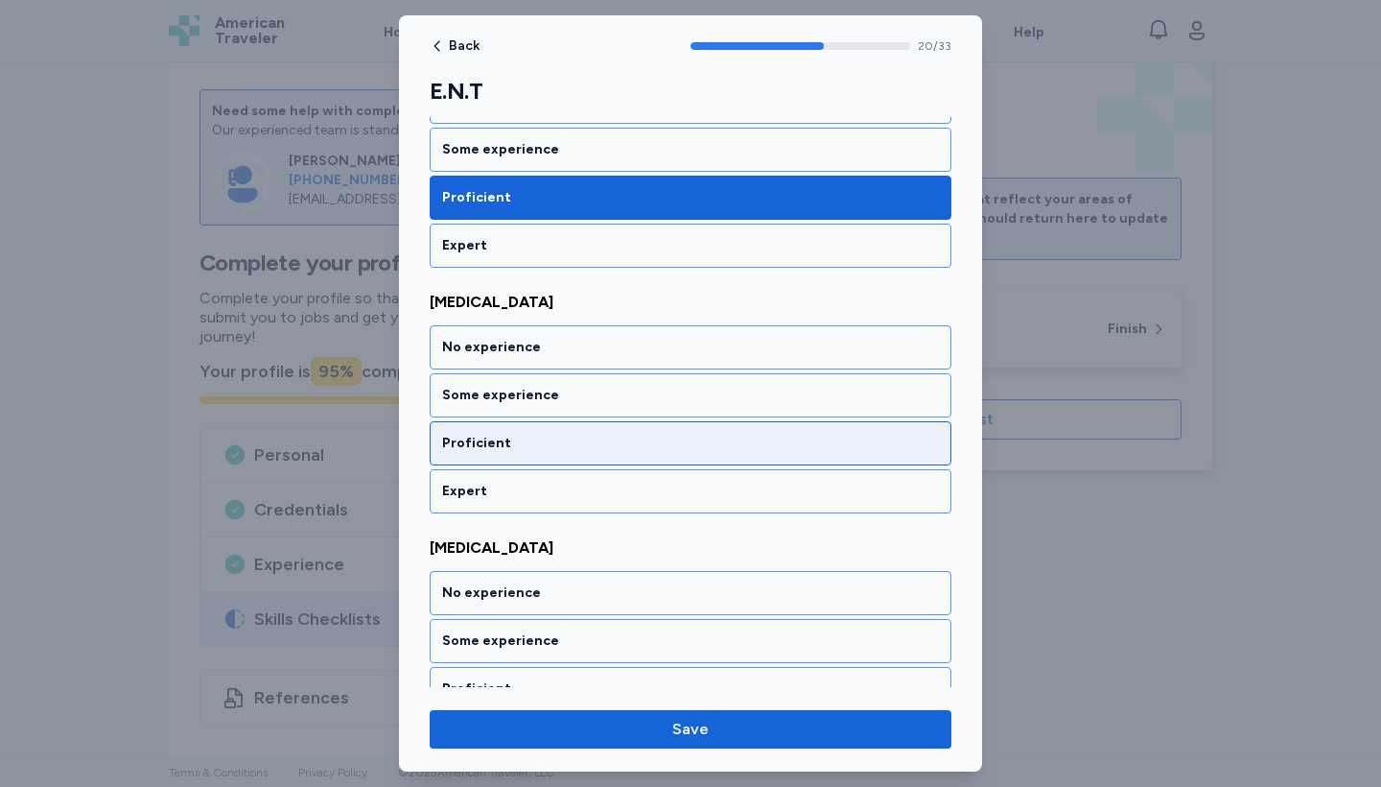
click at [771, 464] on div "Proficient" at bounding box center [691, 443] width 522 height 44
click at [771, 457] on div "Proficient" at bounding box center [691, 443] width 522 height 44
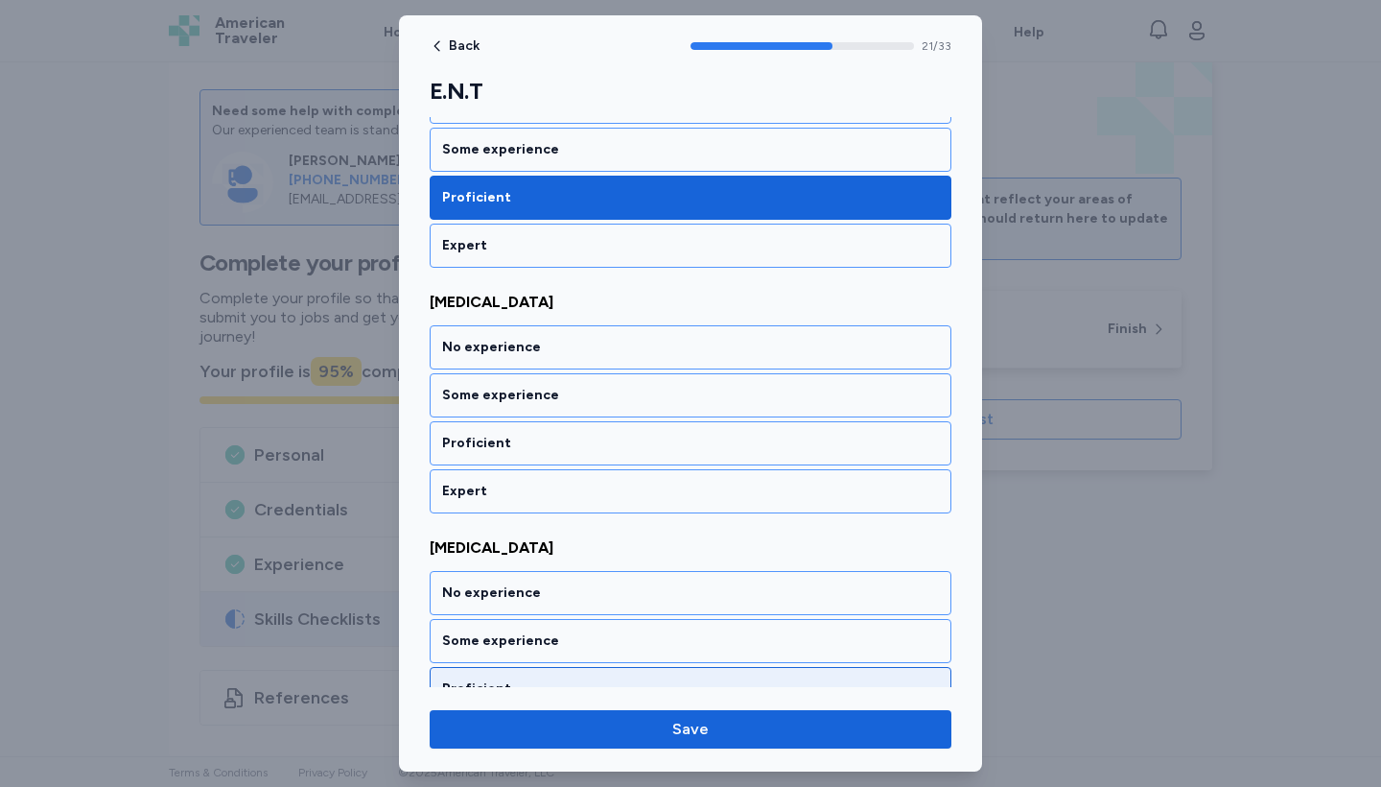
scroll to position [5511, 0]
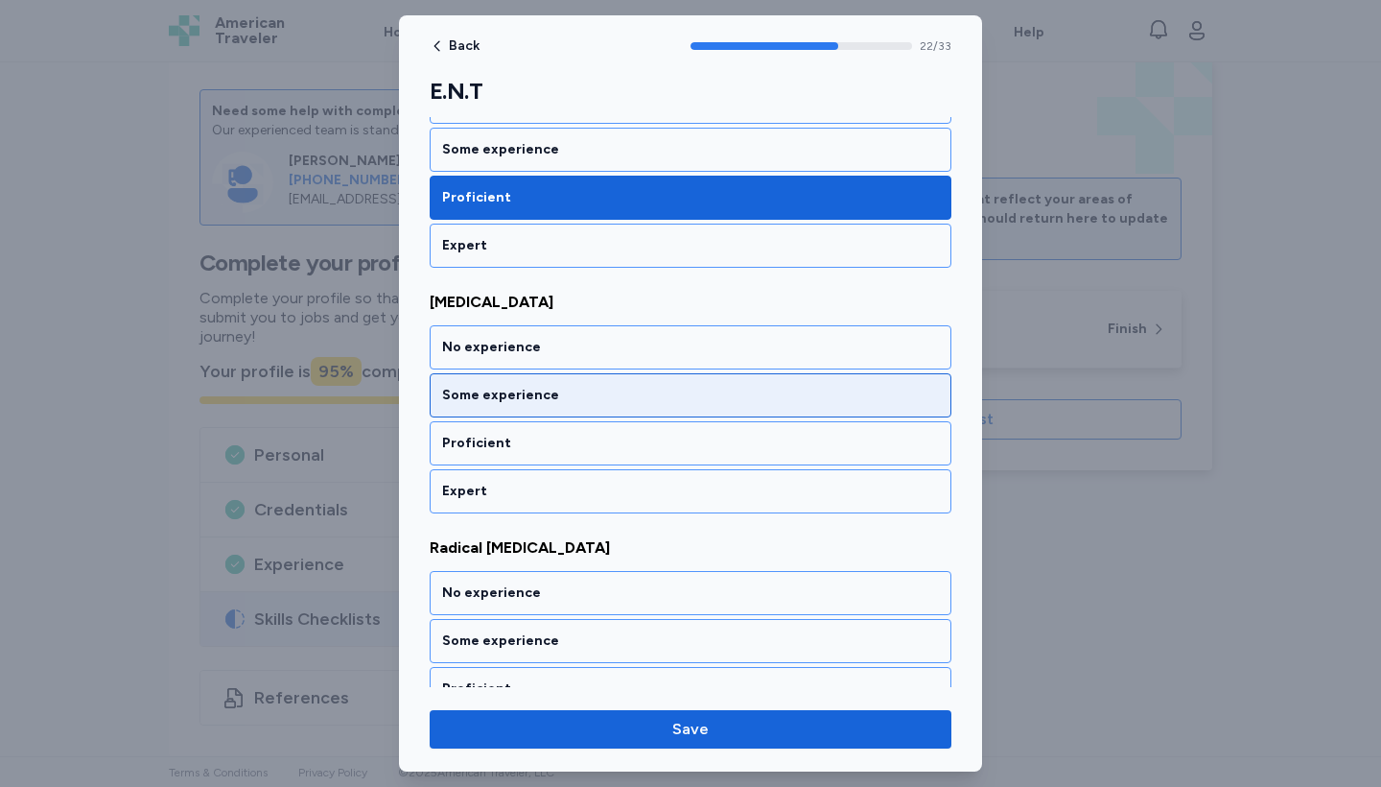
click at [741, 403] on div "Some experience" at bounding box center [690, 395] width 497 height 19
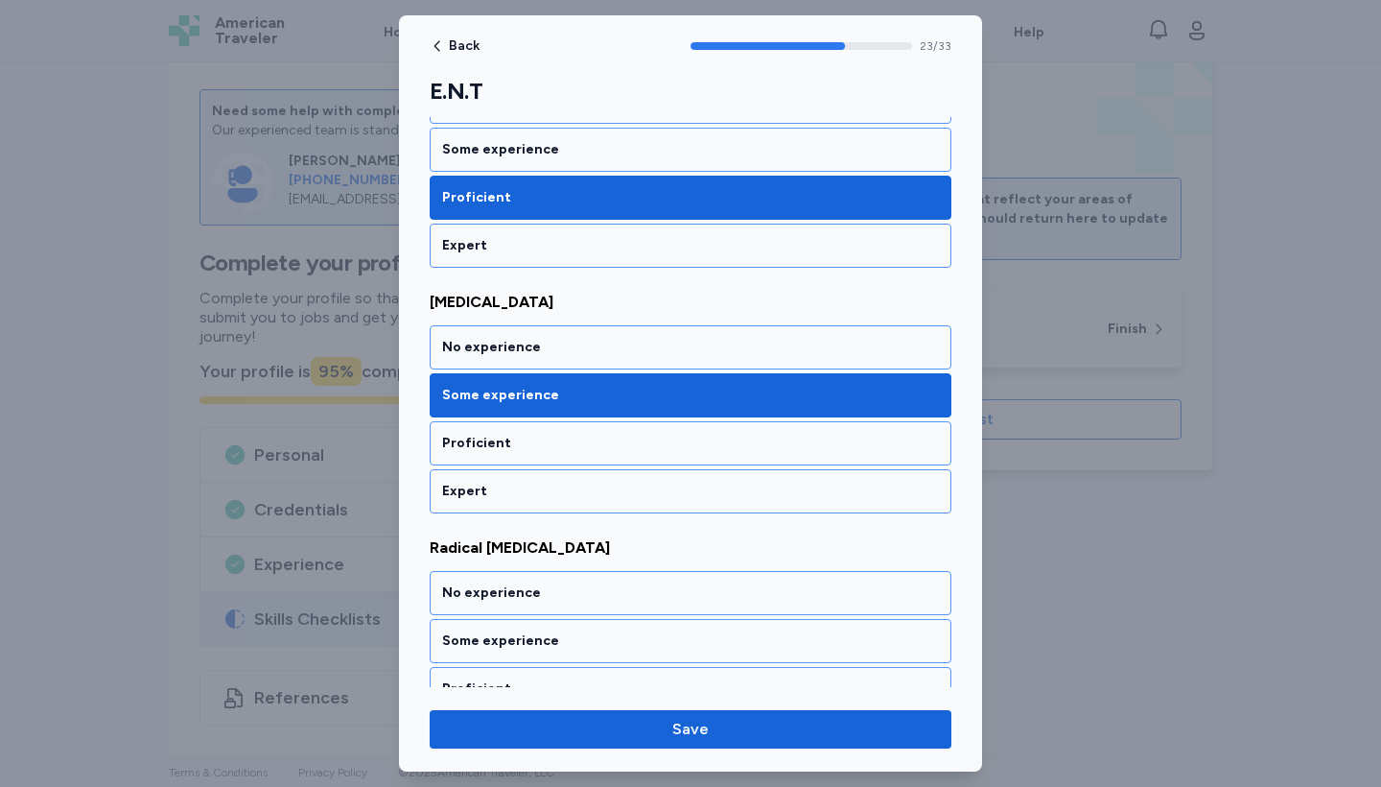
scroll to position [5756, 0]
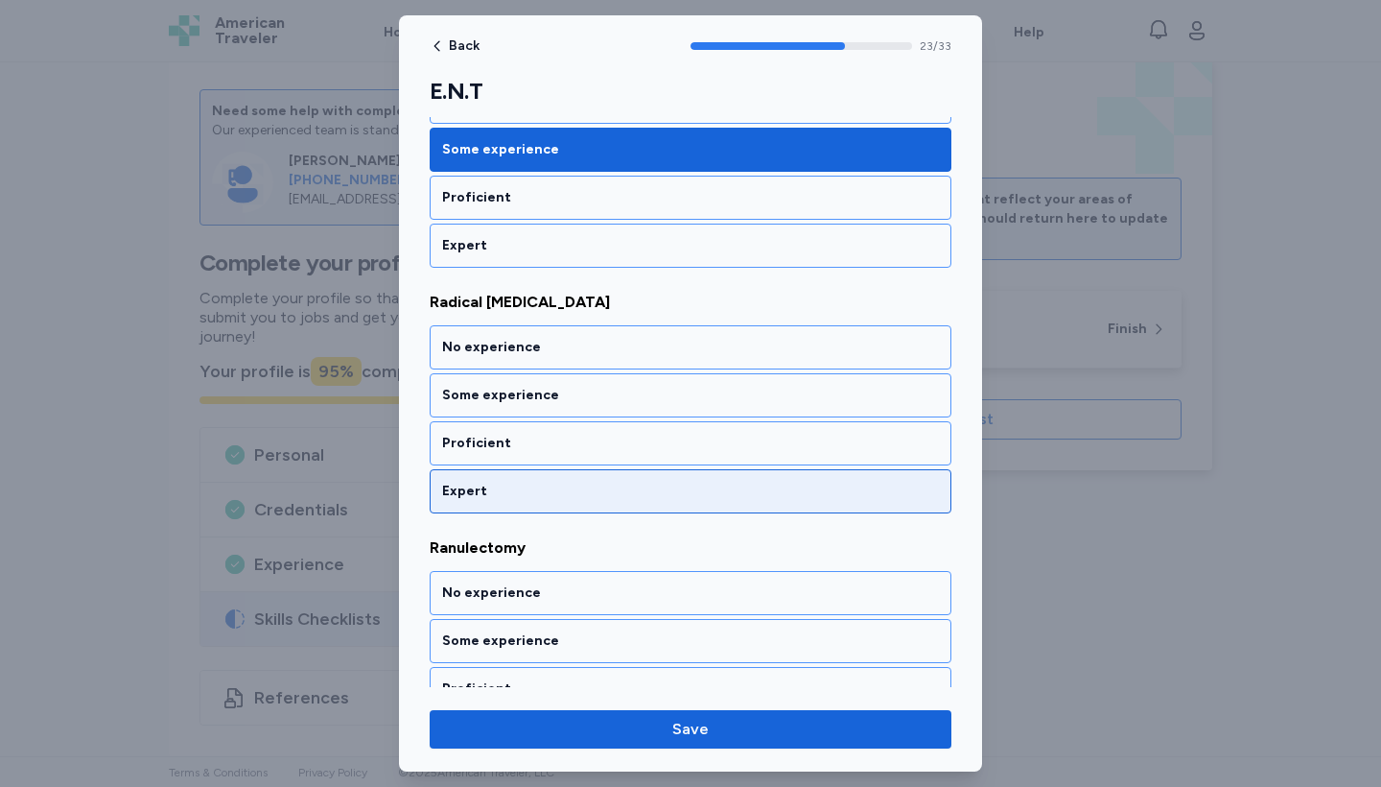
click at [745, 482] on div "Expert" at bounding box center [690, 491] width 497 height 19
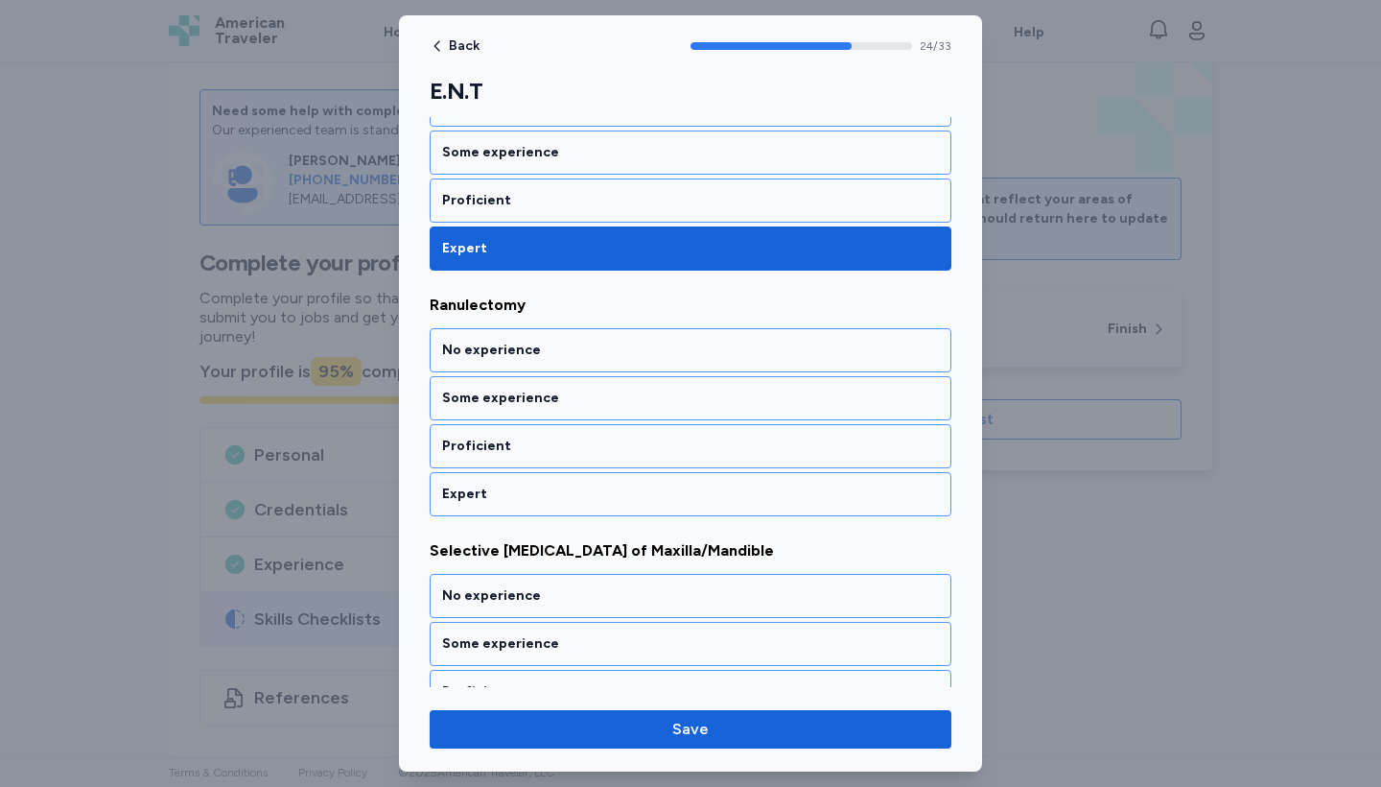
scroll to position [6002, 0]
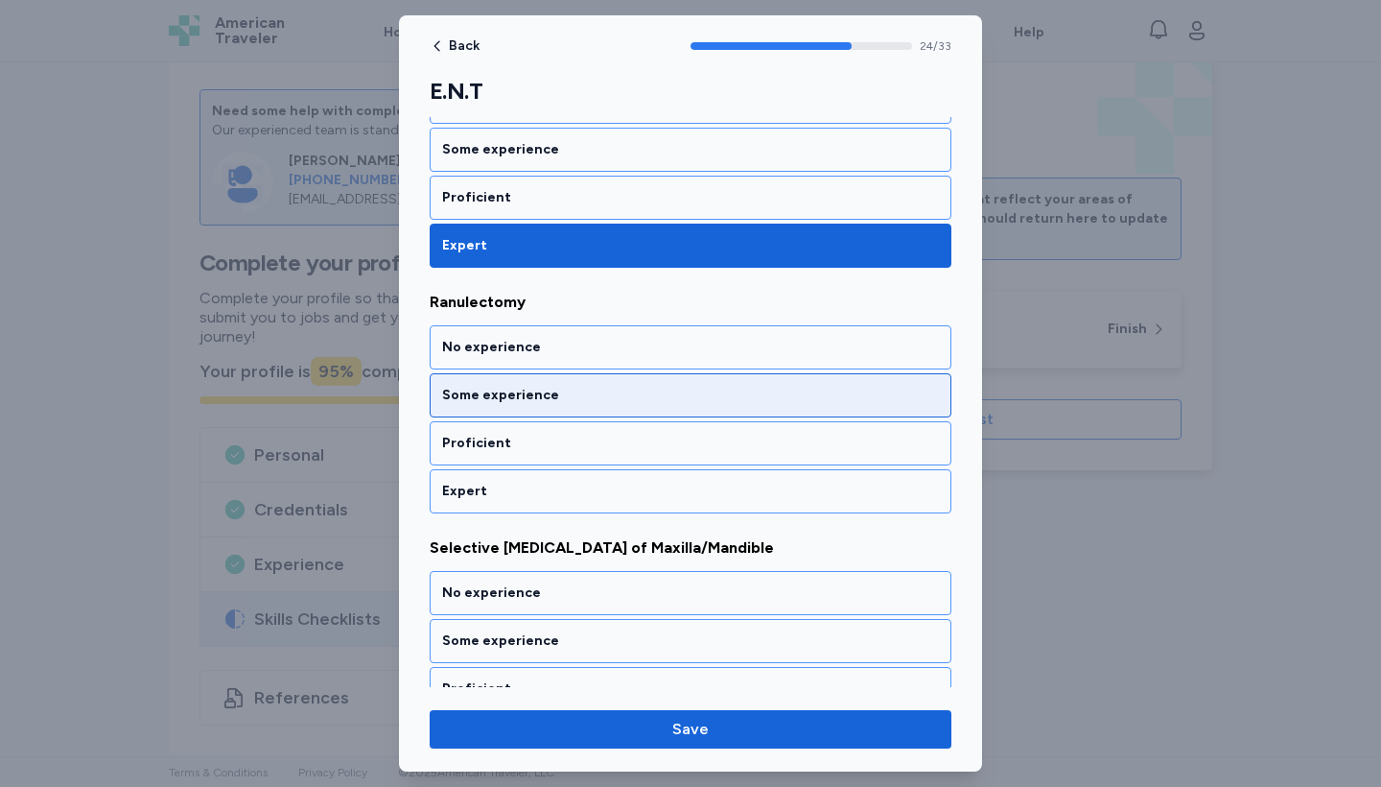
click at [728, 387] on div "Some experience" at bounding box center [690, 395] width 497 height 19
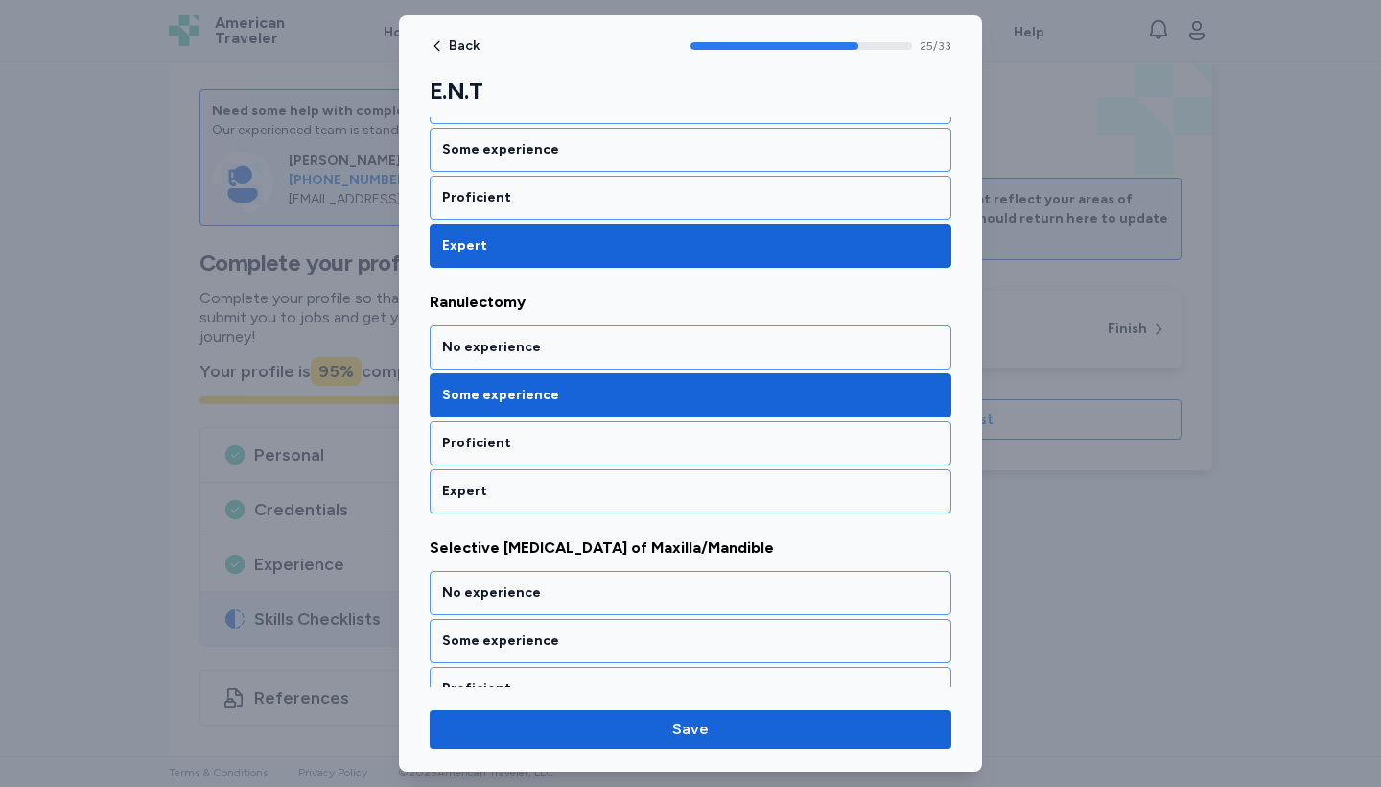
scroll to position [6247, 0]
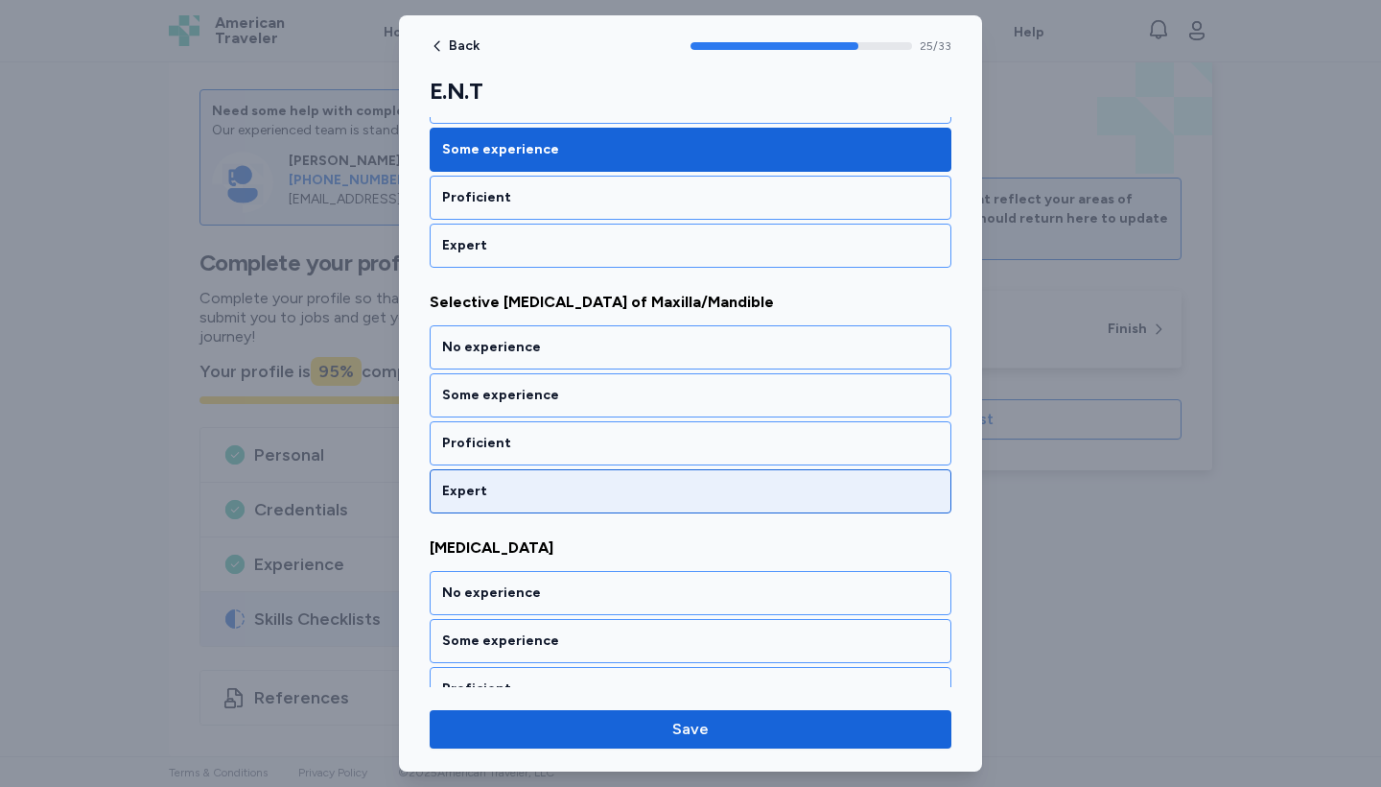
click at [718, 482] on div "Expert" at bounding box center [690, 491] width 497 height 19
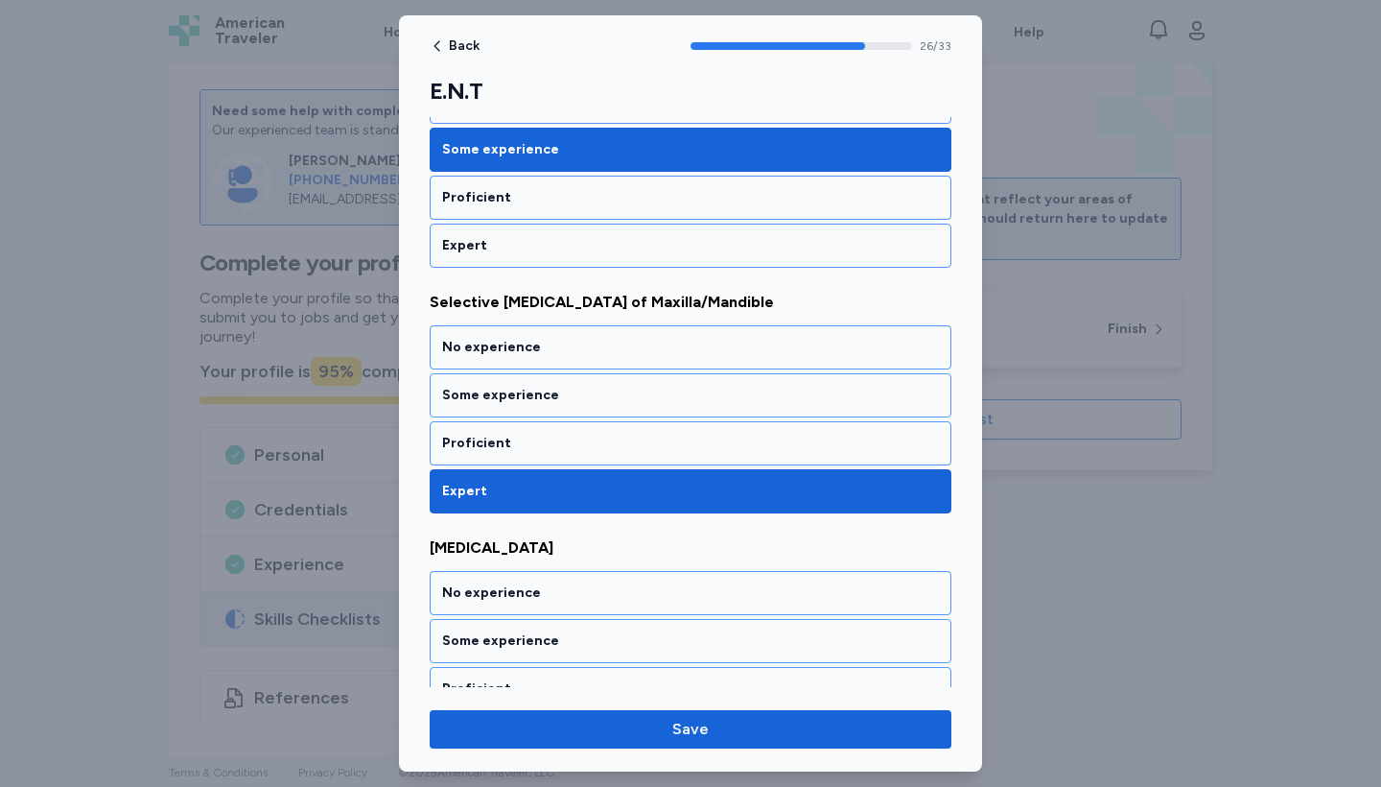
scroll to position [6493, 0]
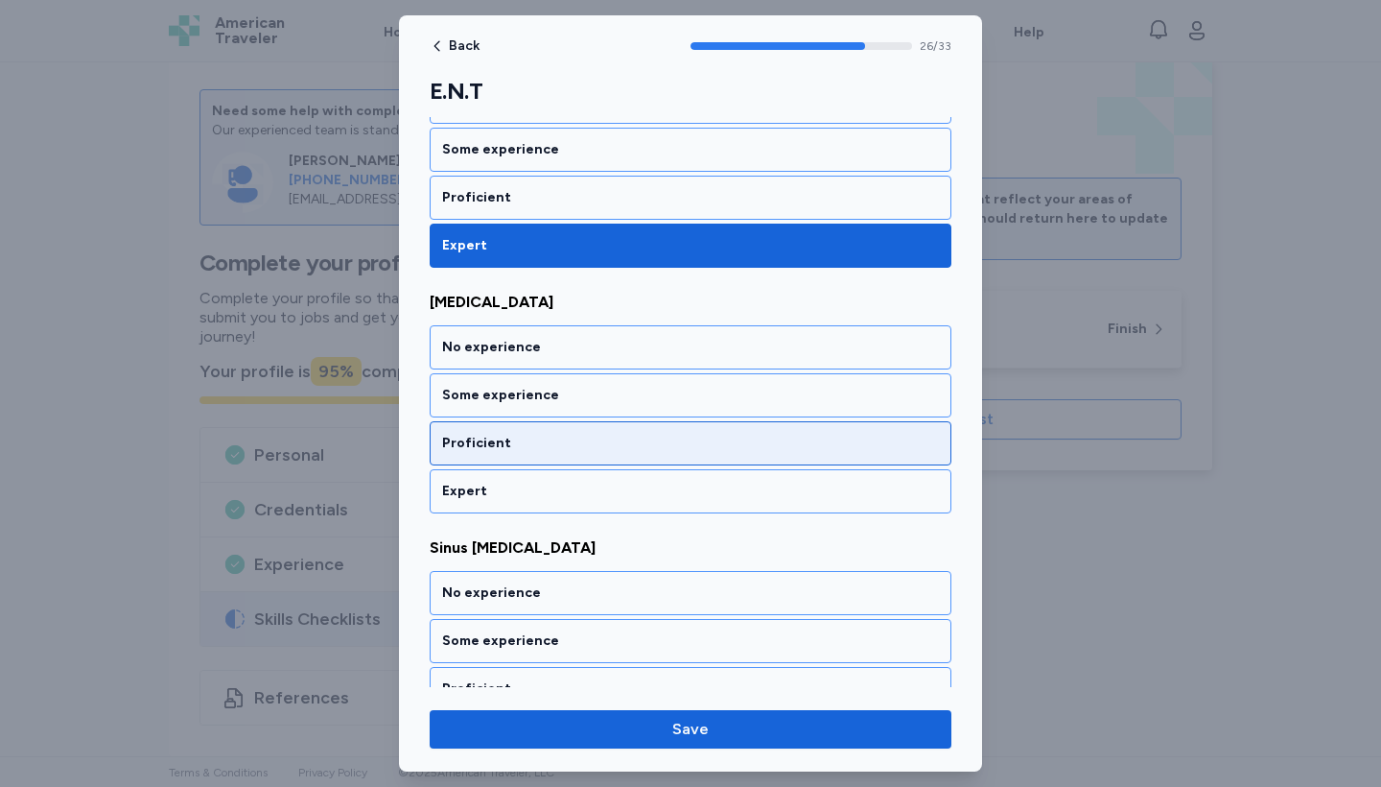
click at [717, 449] on div "Proficient" at bounding box center [690, 443] width 497 height 19
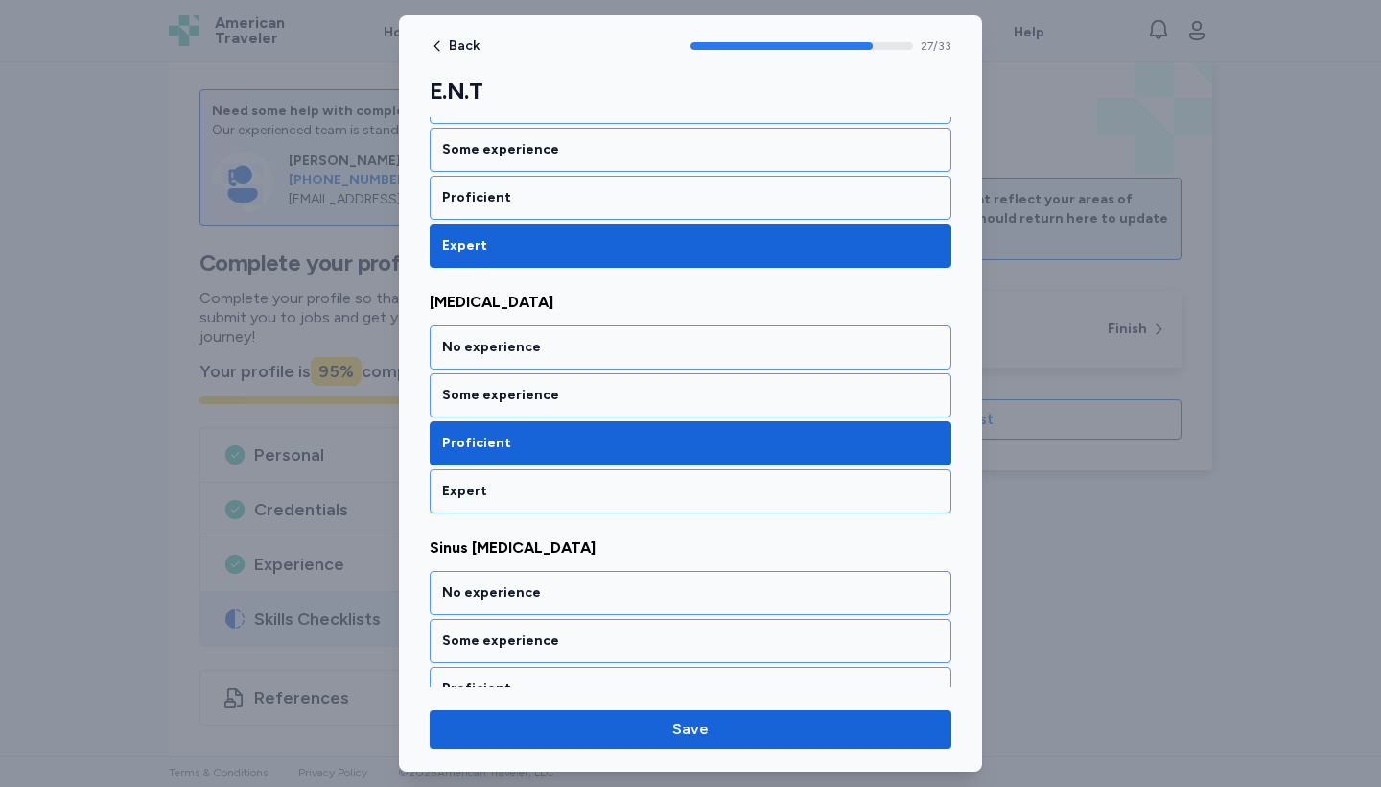
scroll to position [6738, 0]
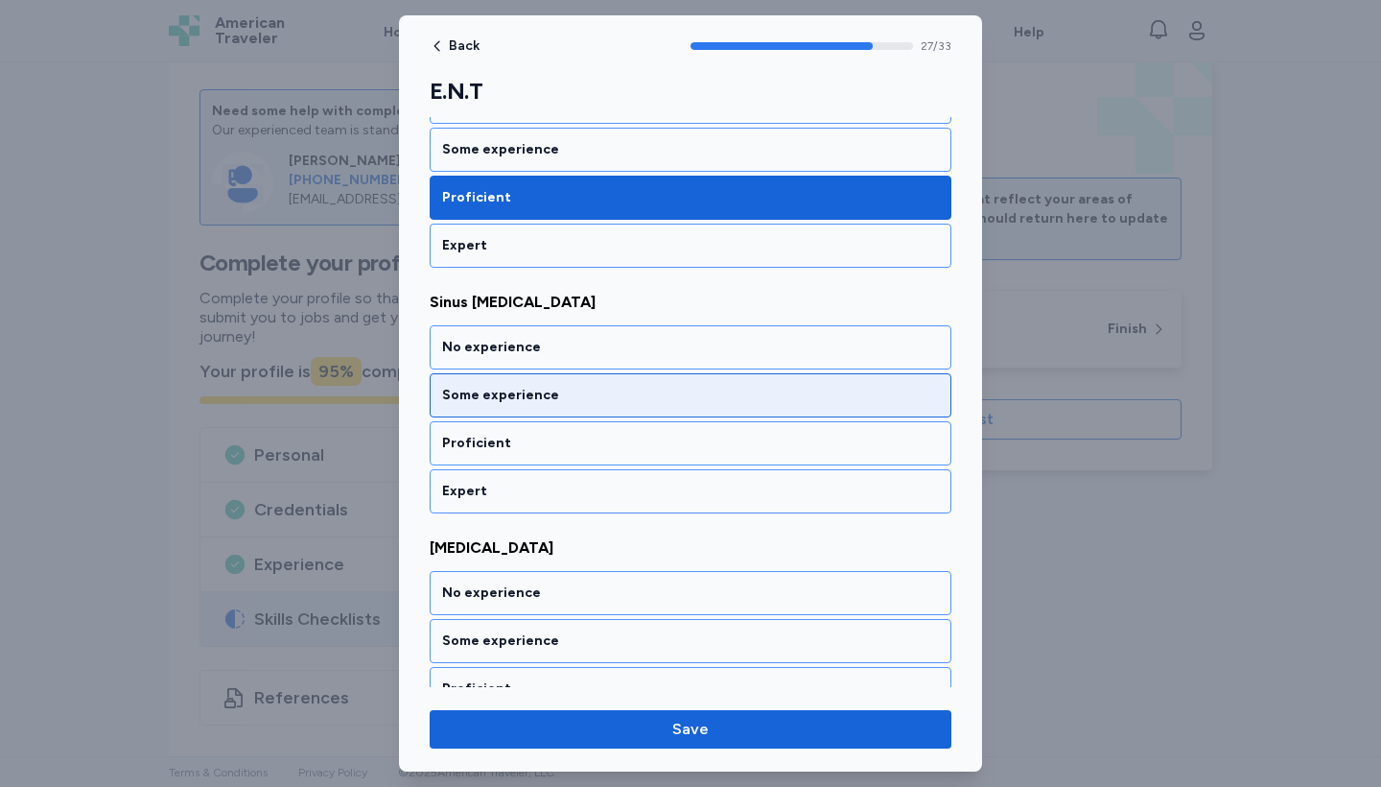
click at [733, 382] on div "Some experience" at bounding box center [691, 395] width 522 height 44
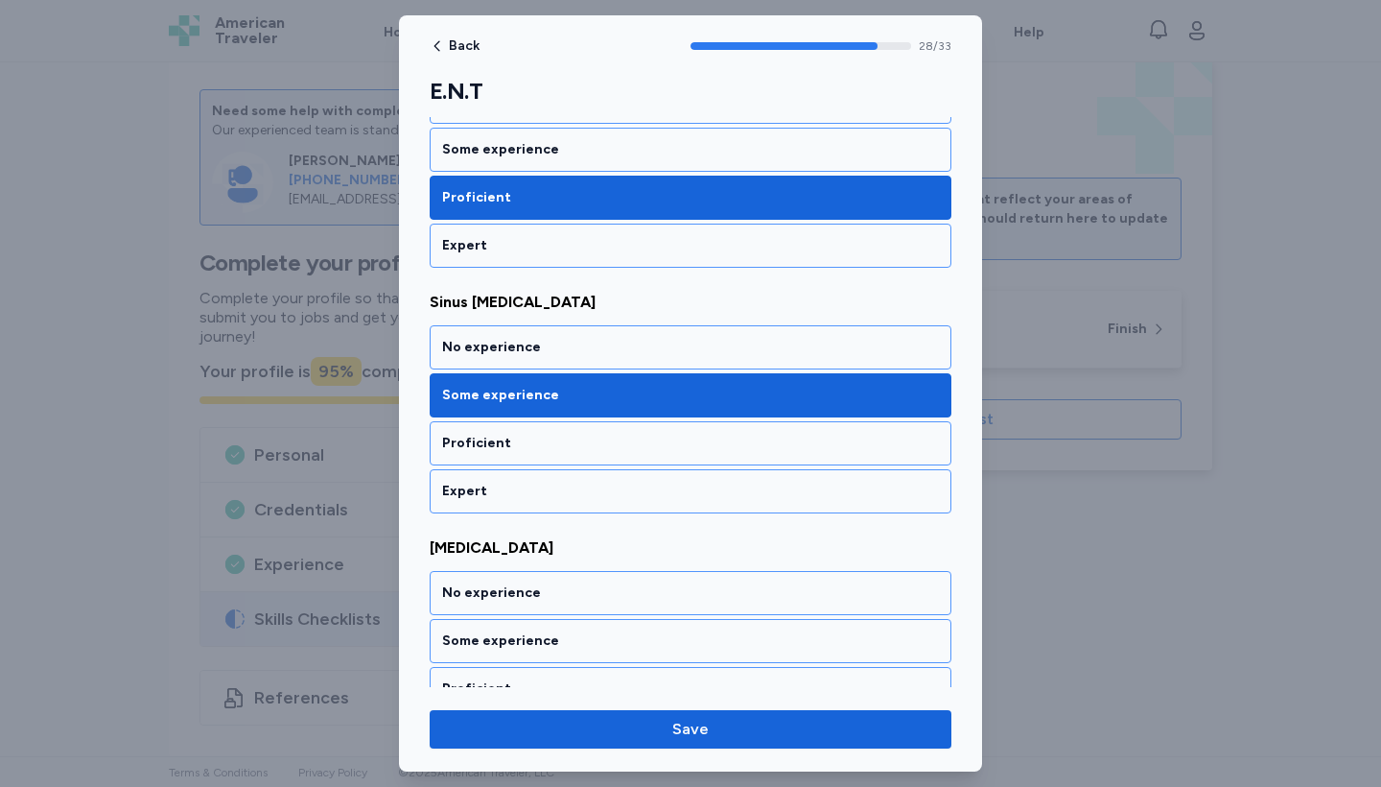
scroll to position [6984, 0]
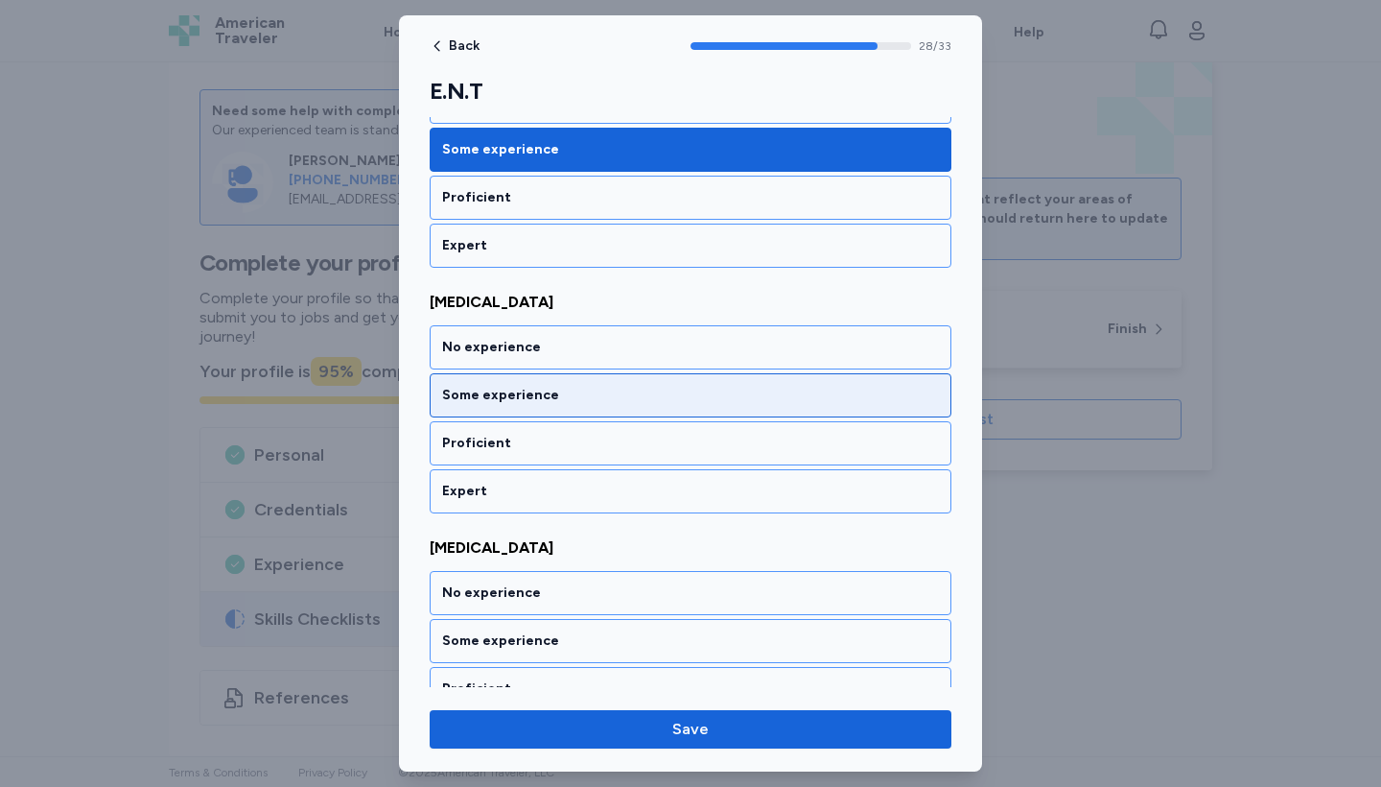
click at [732, 387] on div "Some experience" at bounding box center [690, 395] width 497 height 19
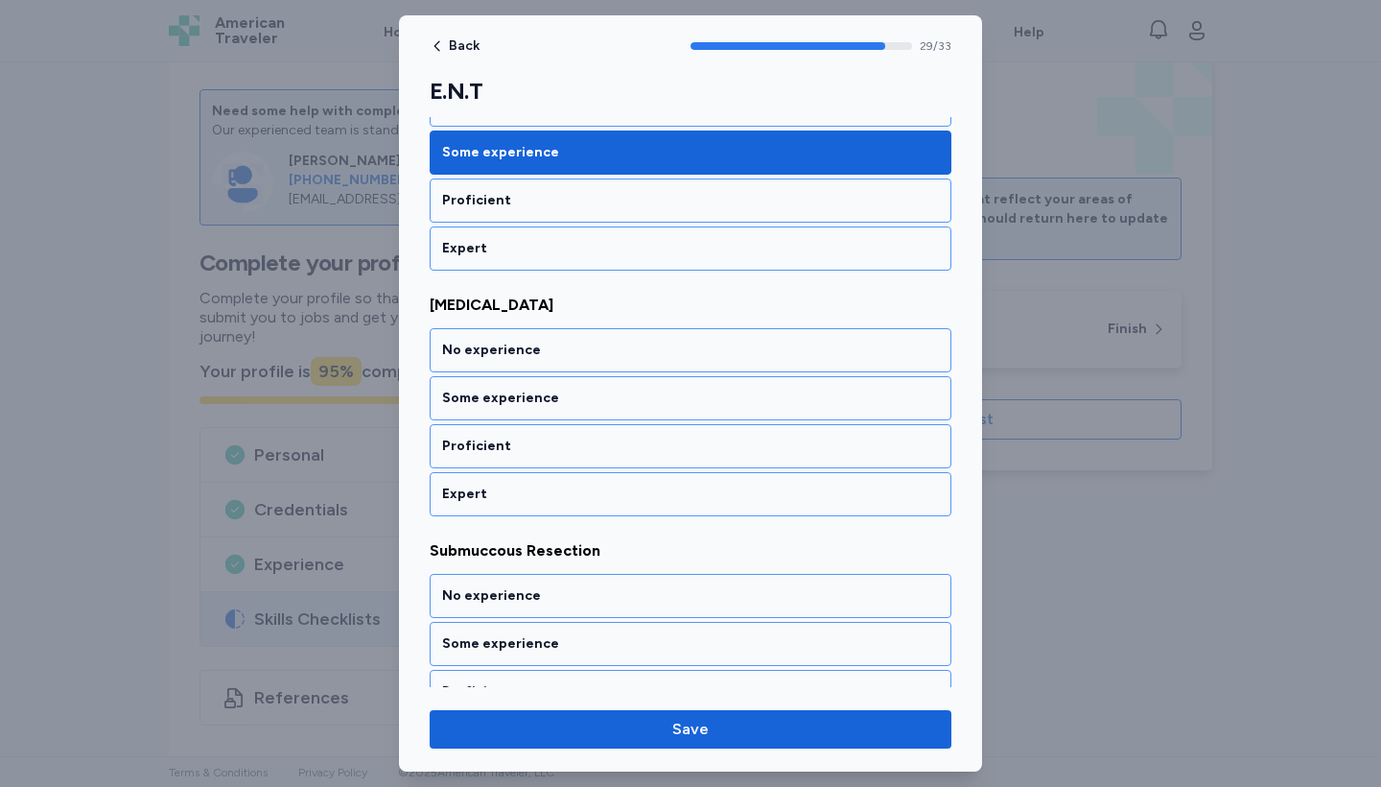
scroll to position [7230, 0]
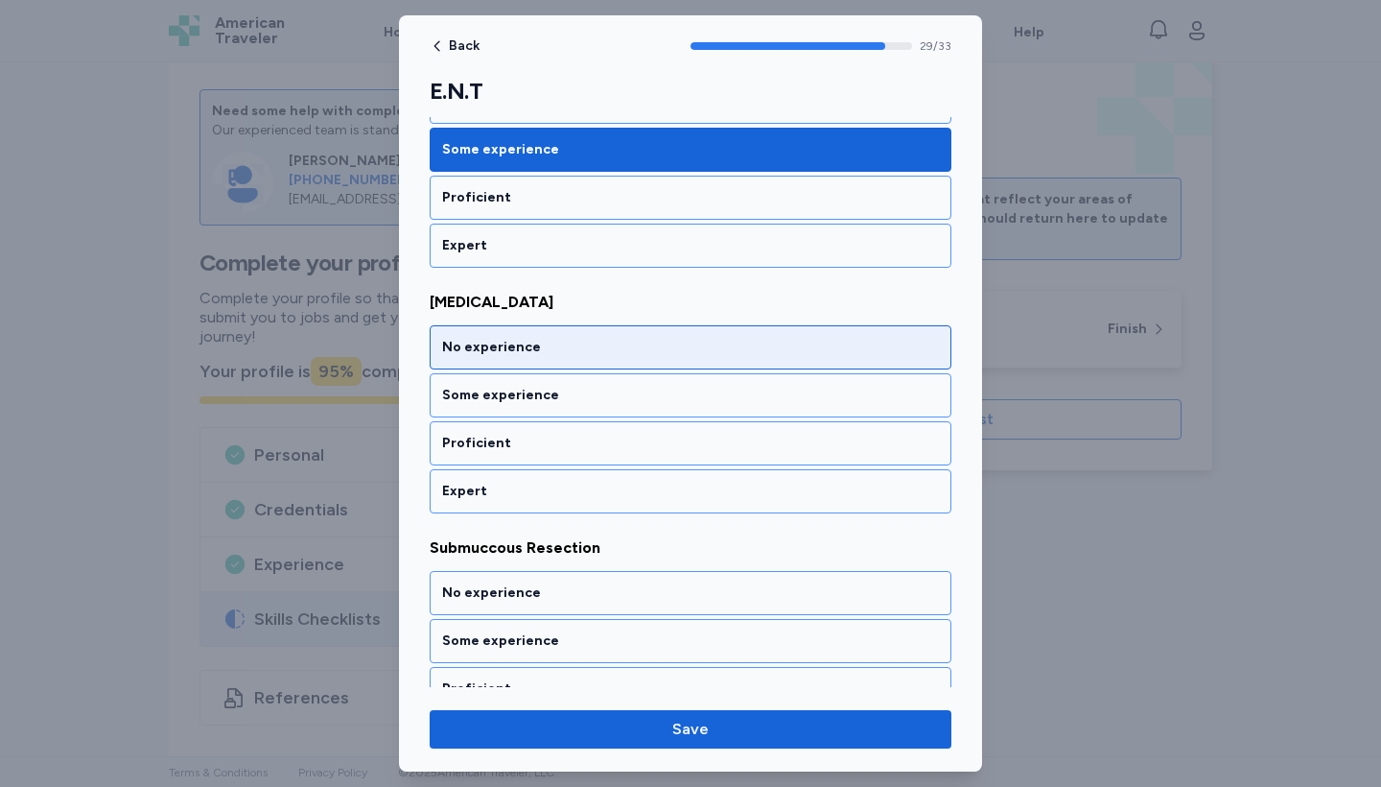
click at [722, 340] on div "No experience" at bounding box center [690, 347] width 497 height 19
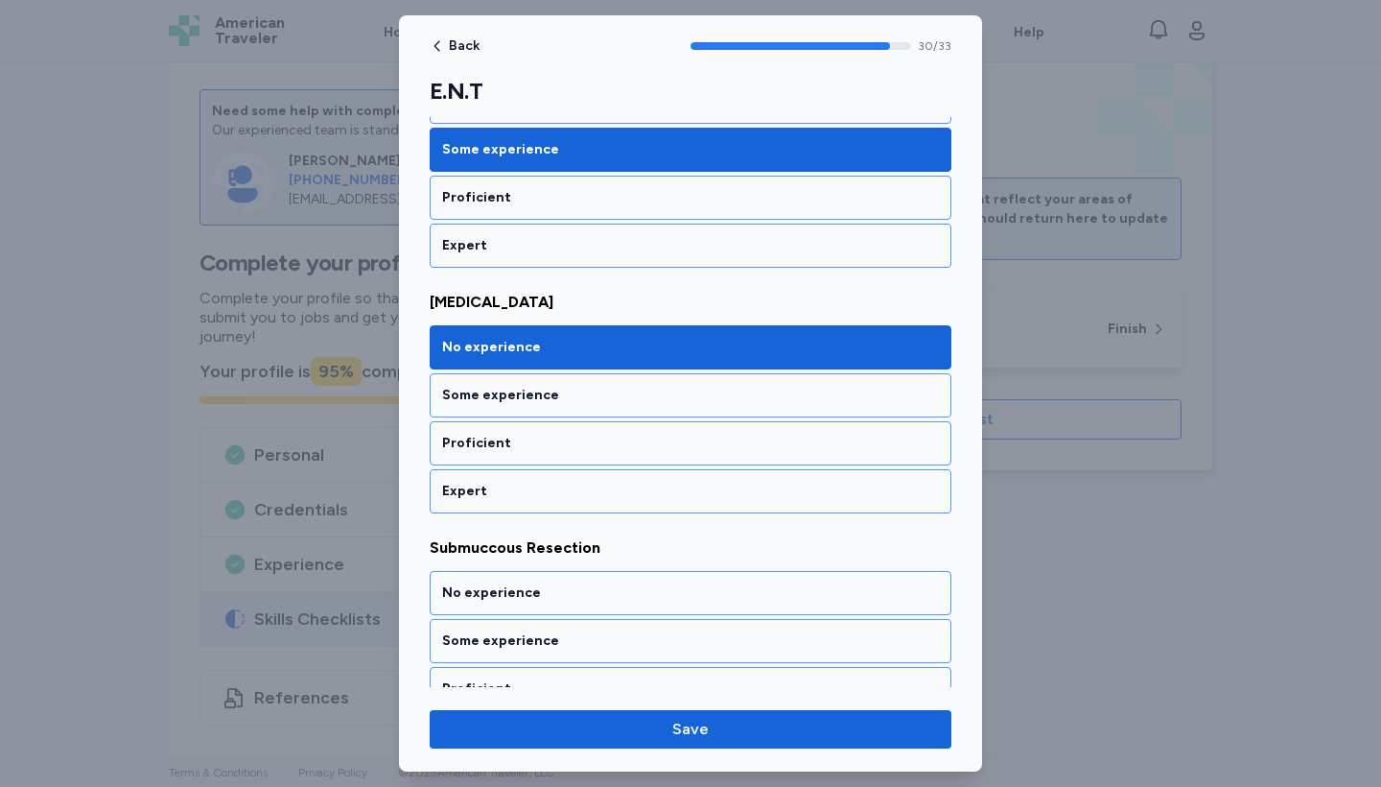
scroll to position [7475, 0]
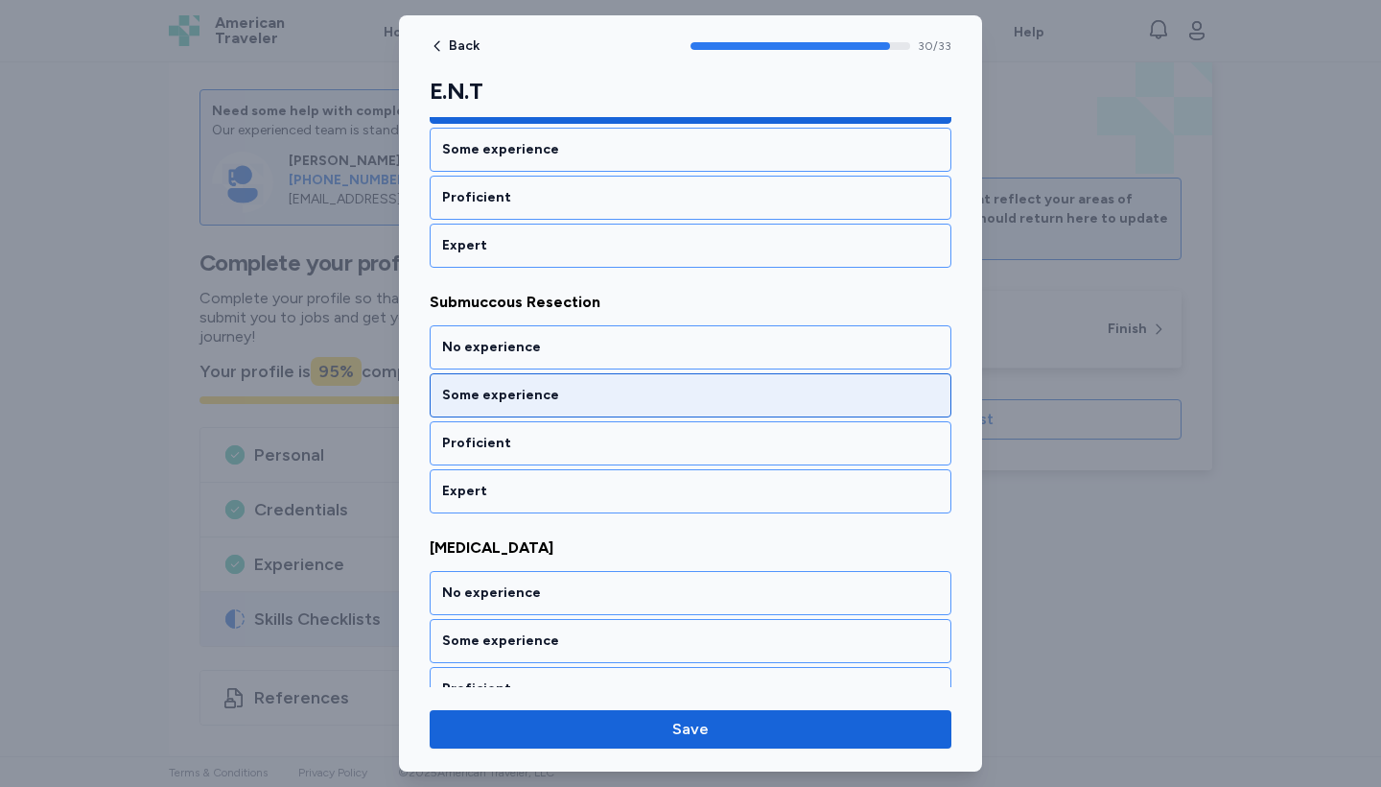
click at [720, 396] on div "Some experience" at bounding box center [690, 395] width 497 height 19
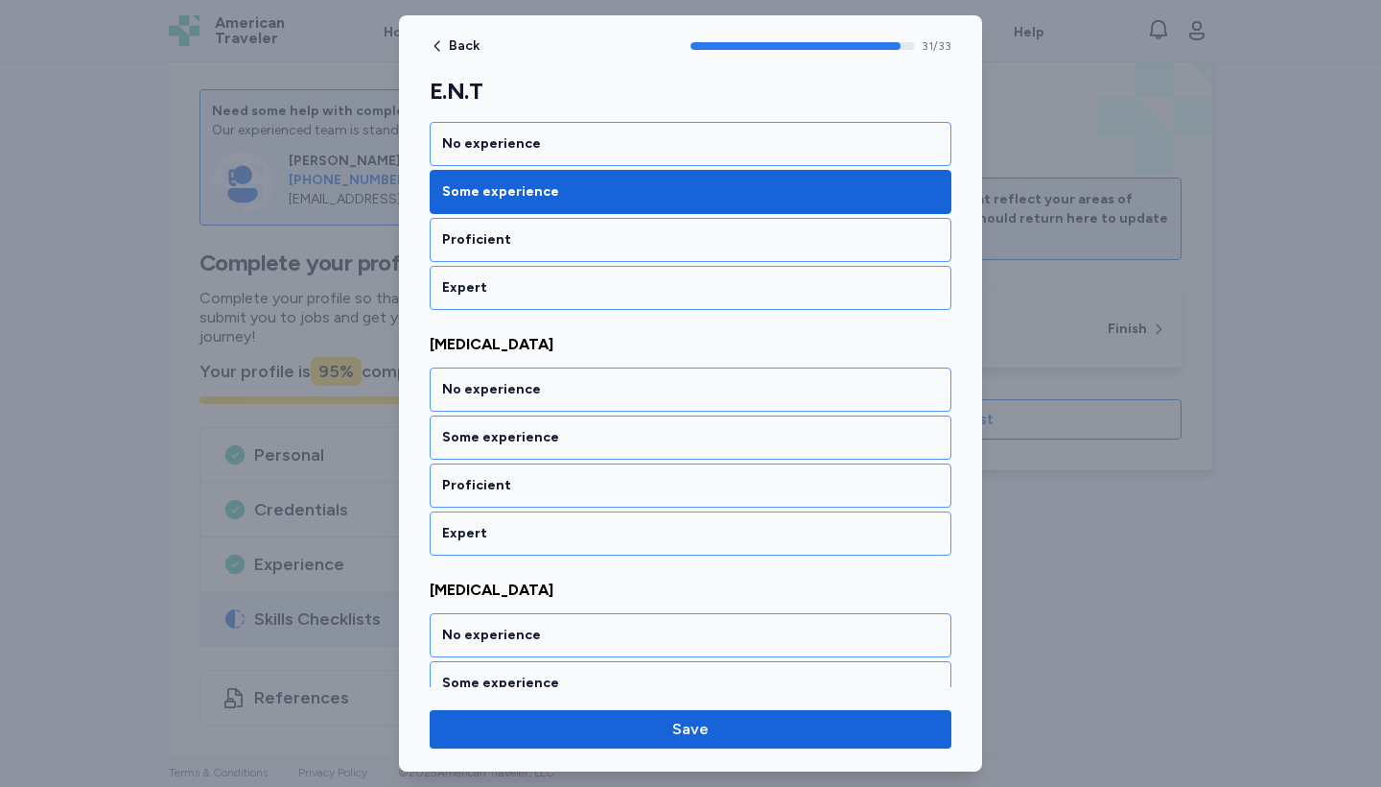
scroll to position [7721, 0]
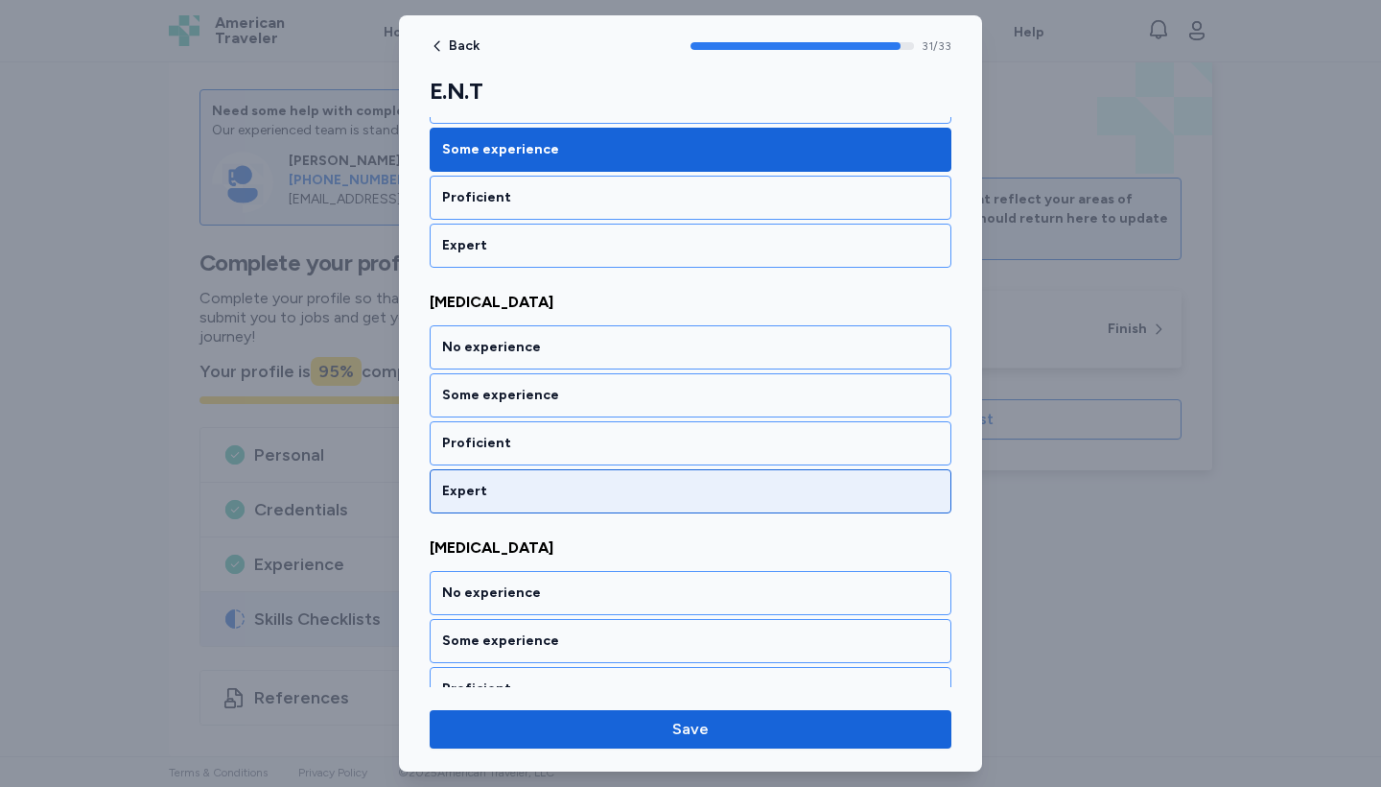
click at [718, 487] on div "Expert" at bounding box center [690, 491] width 497 height 19
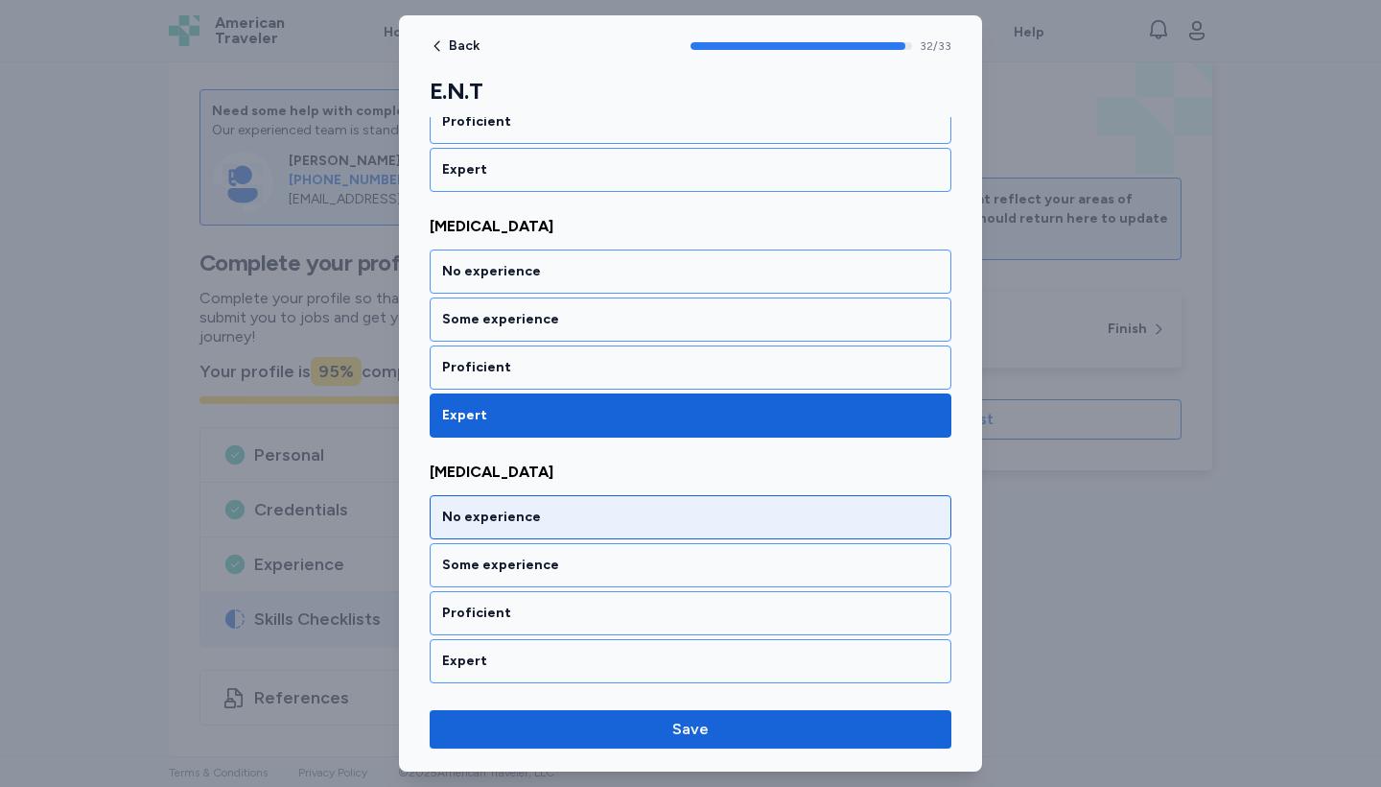
click at [712, 524] on div "No experience" at bounding box center [690, 516] width 497 height 19
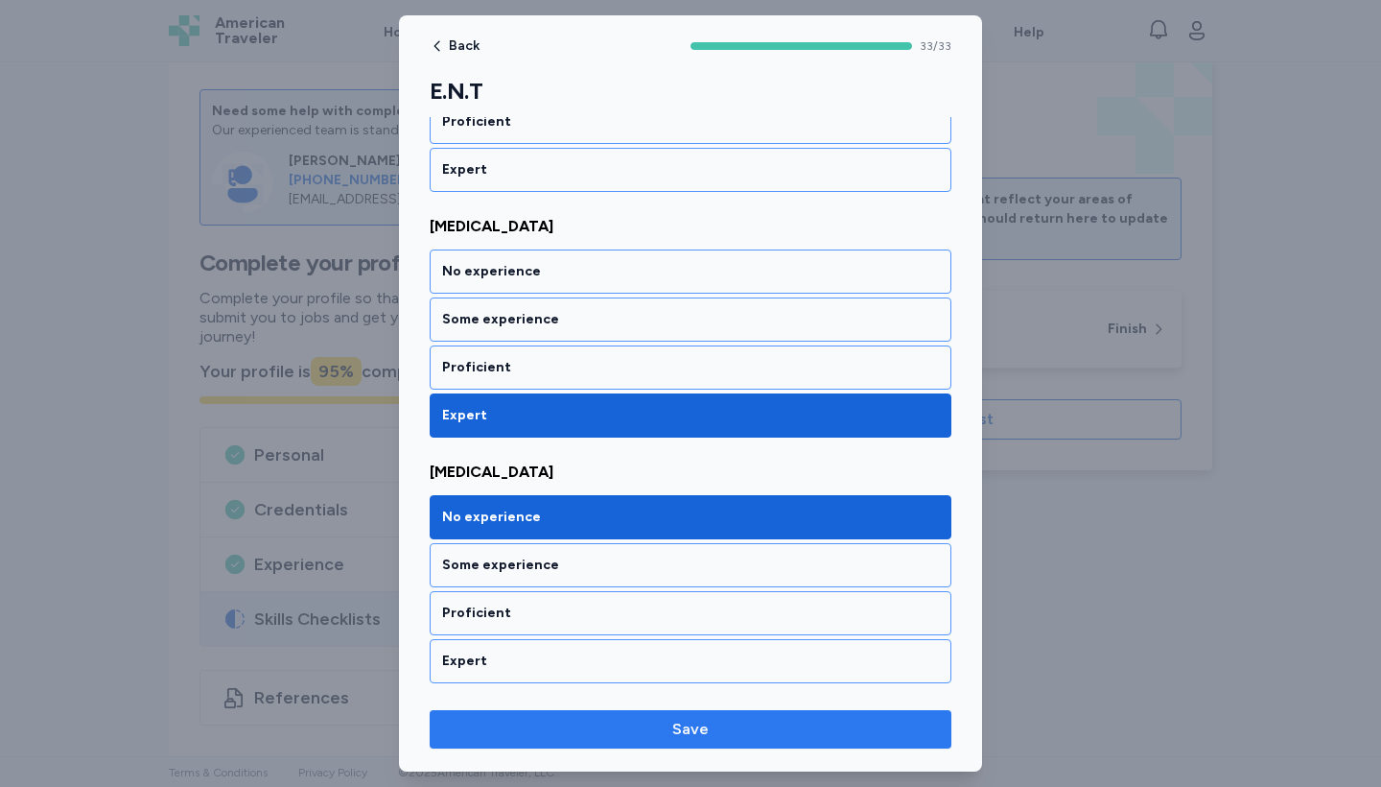
click at [781, 694] on button "Save" at bounding box center [691, 729] width 522 height 38
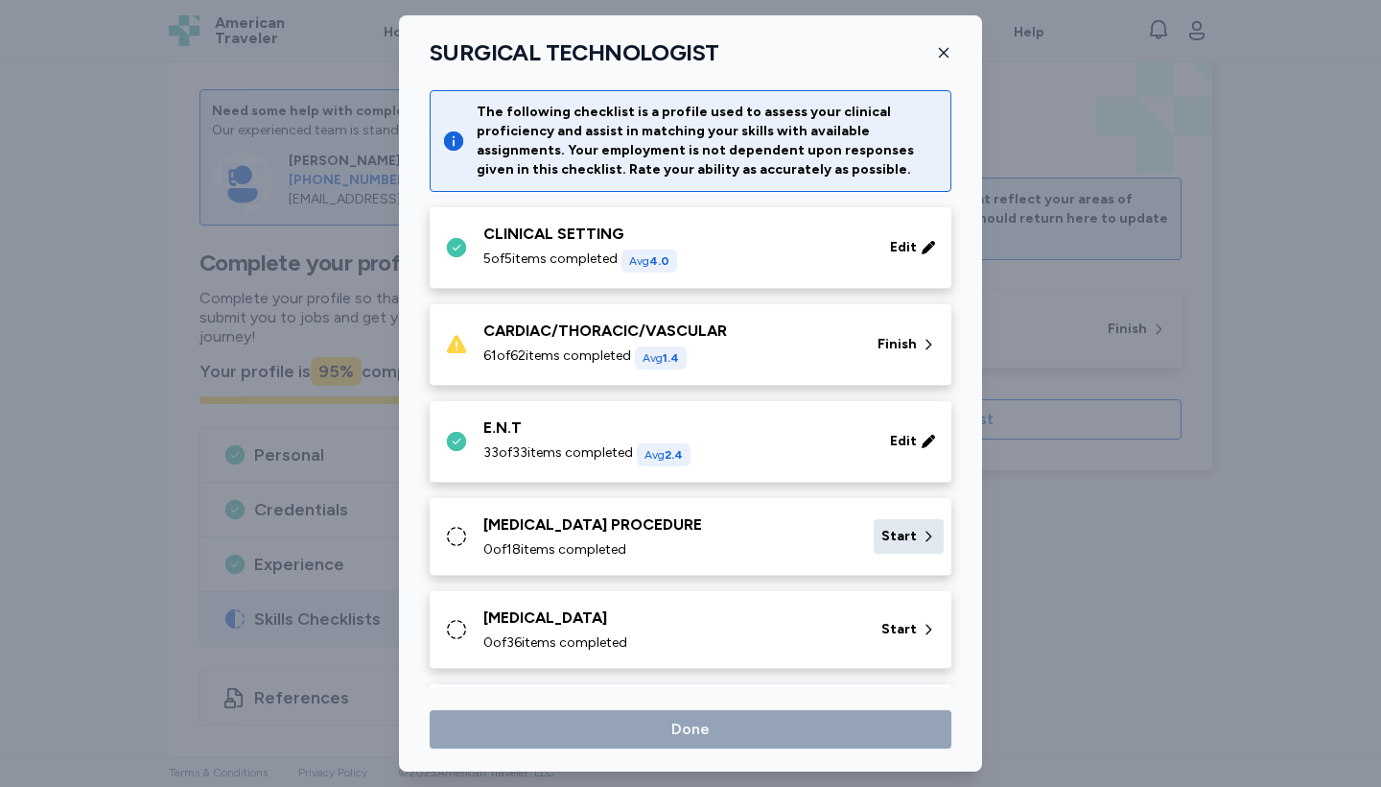
click at [898, 535] on span "Start" at bounding box center [899, 536] width 35 height 19
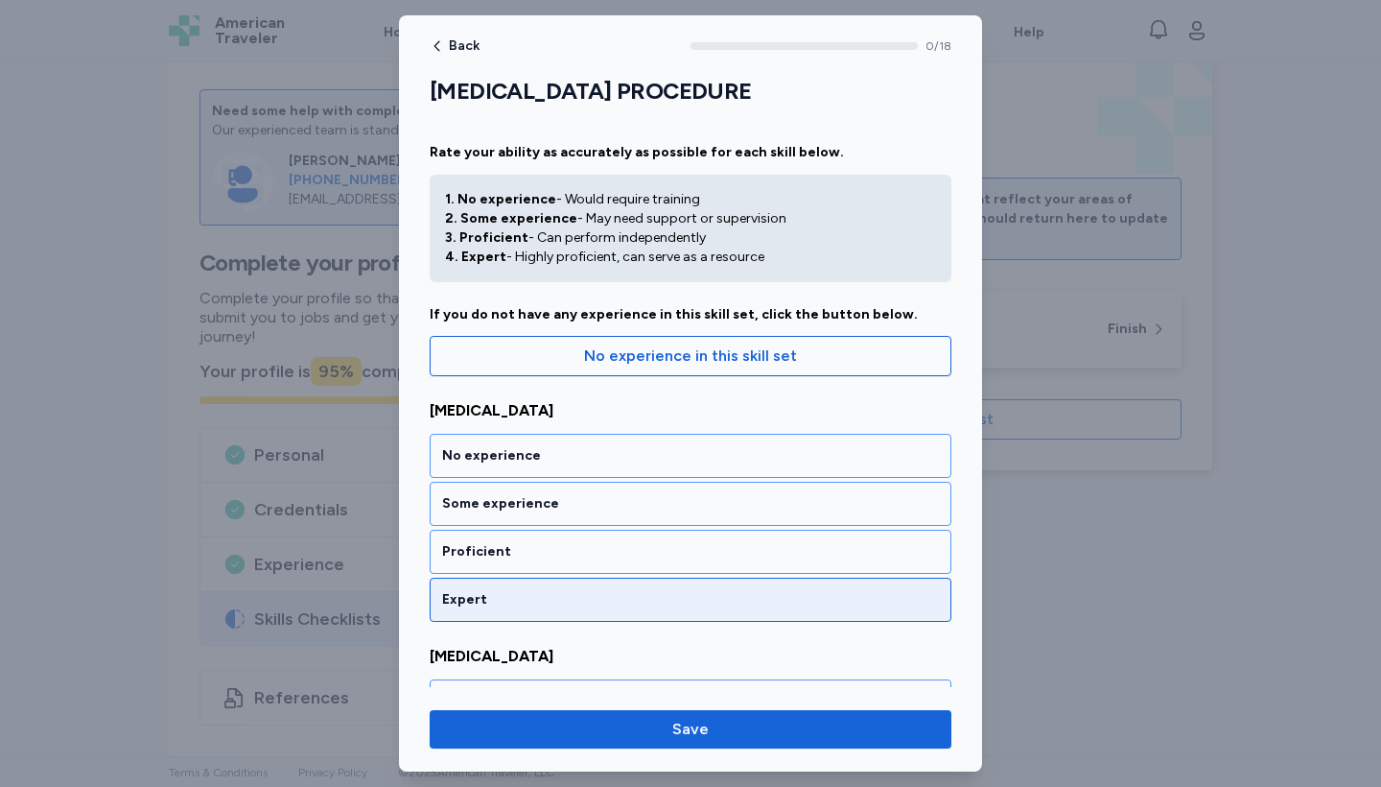
click at [780, 597] on div "Expert" at bounding box center [690, 599] width 497 height 19
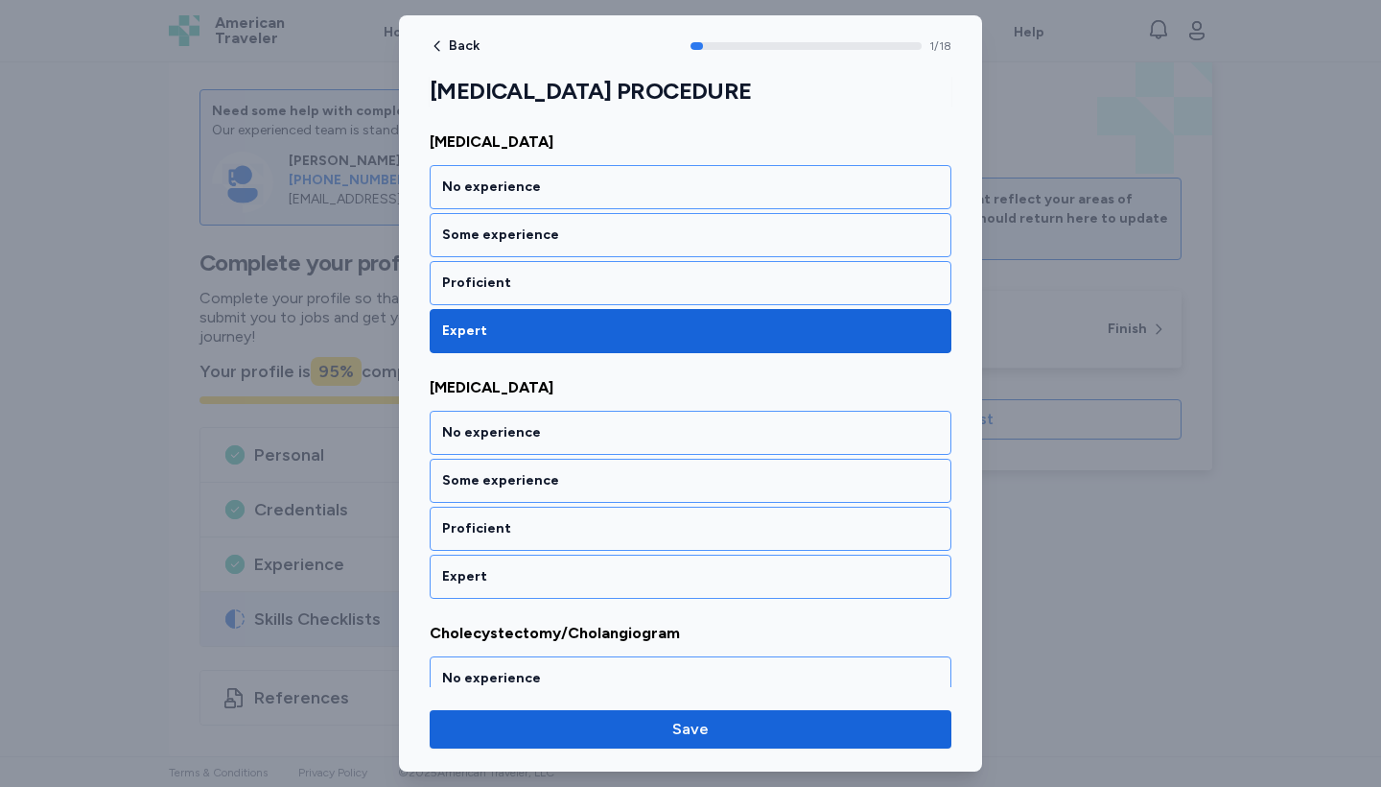
scroll to position [354, 0]
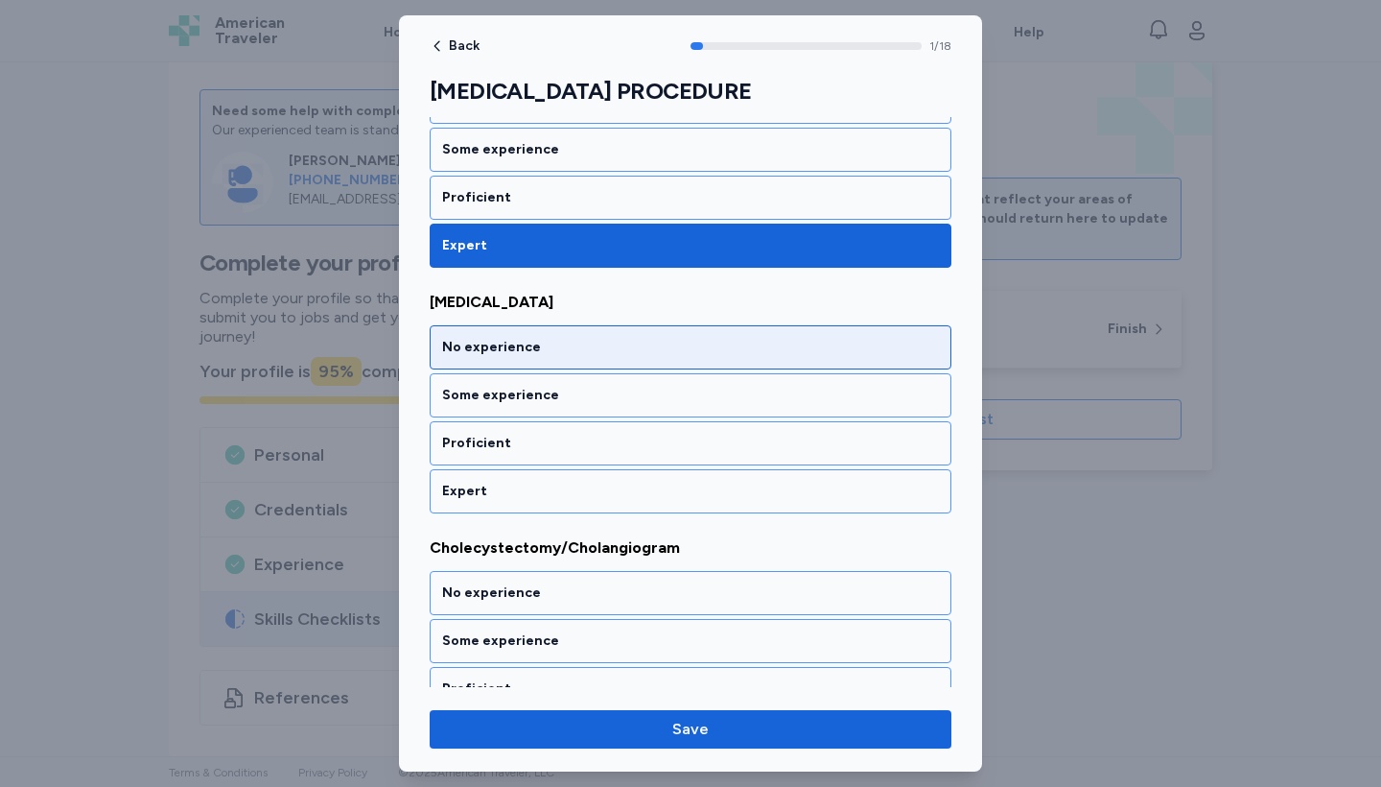
click at [741, 337] on div "No experience" at bounding box center [691, 347] width 522 height 44
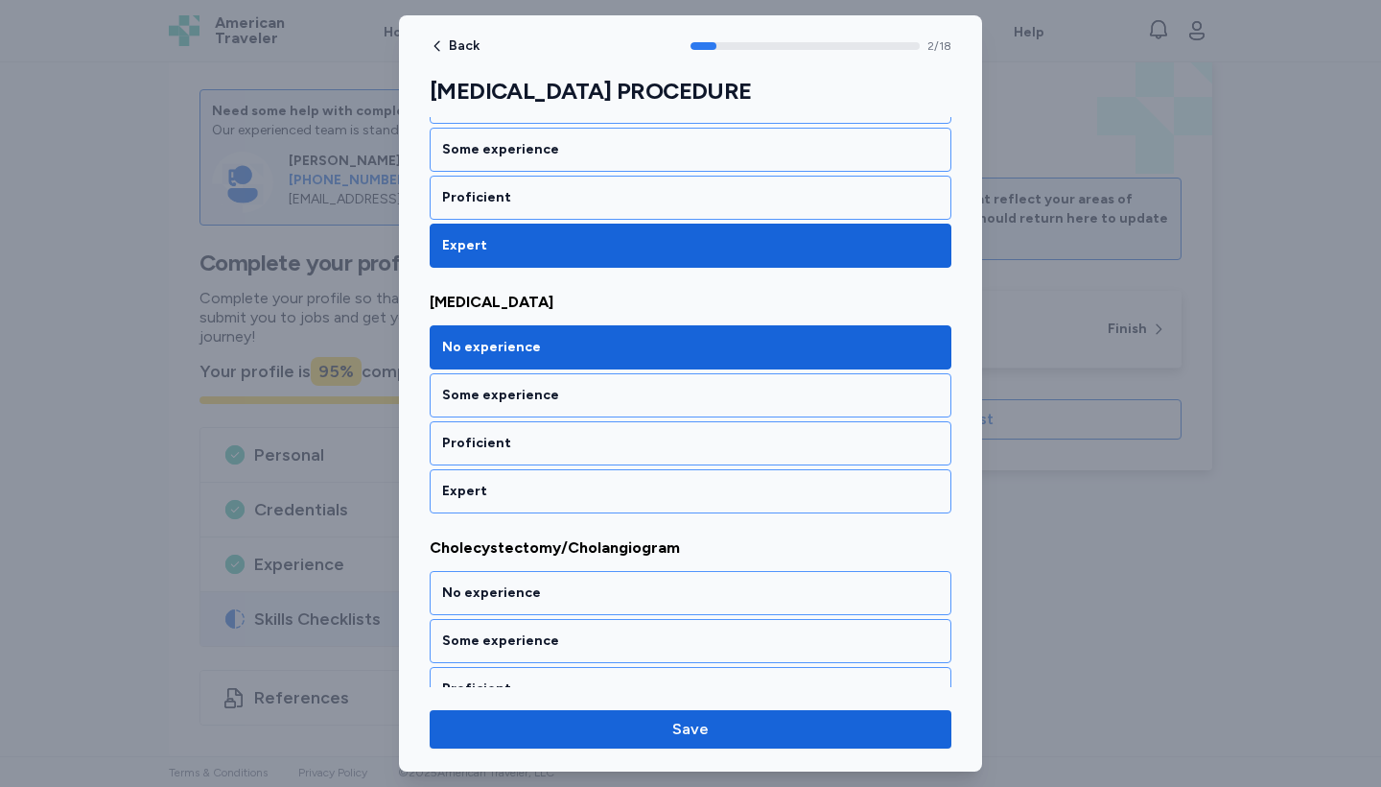
scroll to position [600, 0]
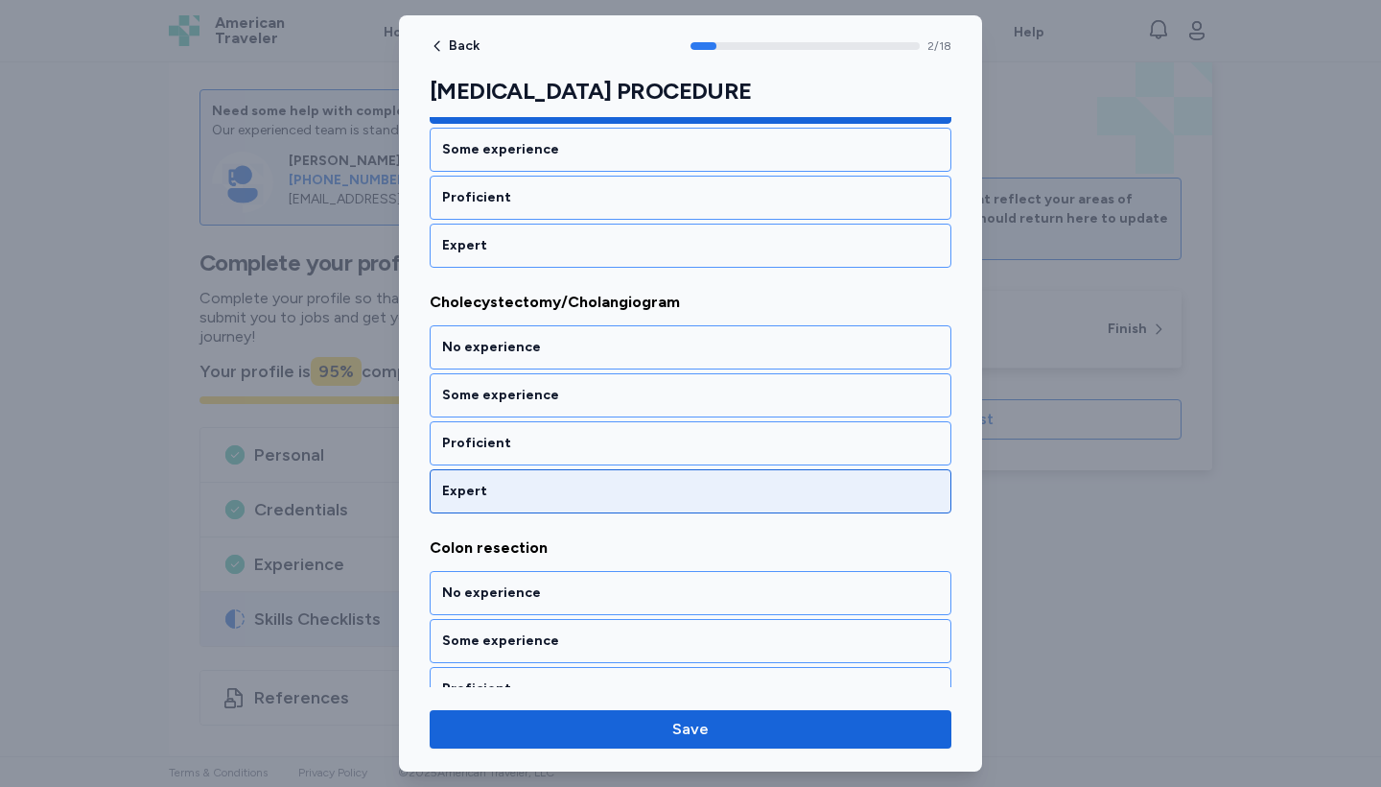
click at [737, 492] on div "Expert" at bounding box center [690, 491] width 497 height 19
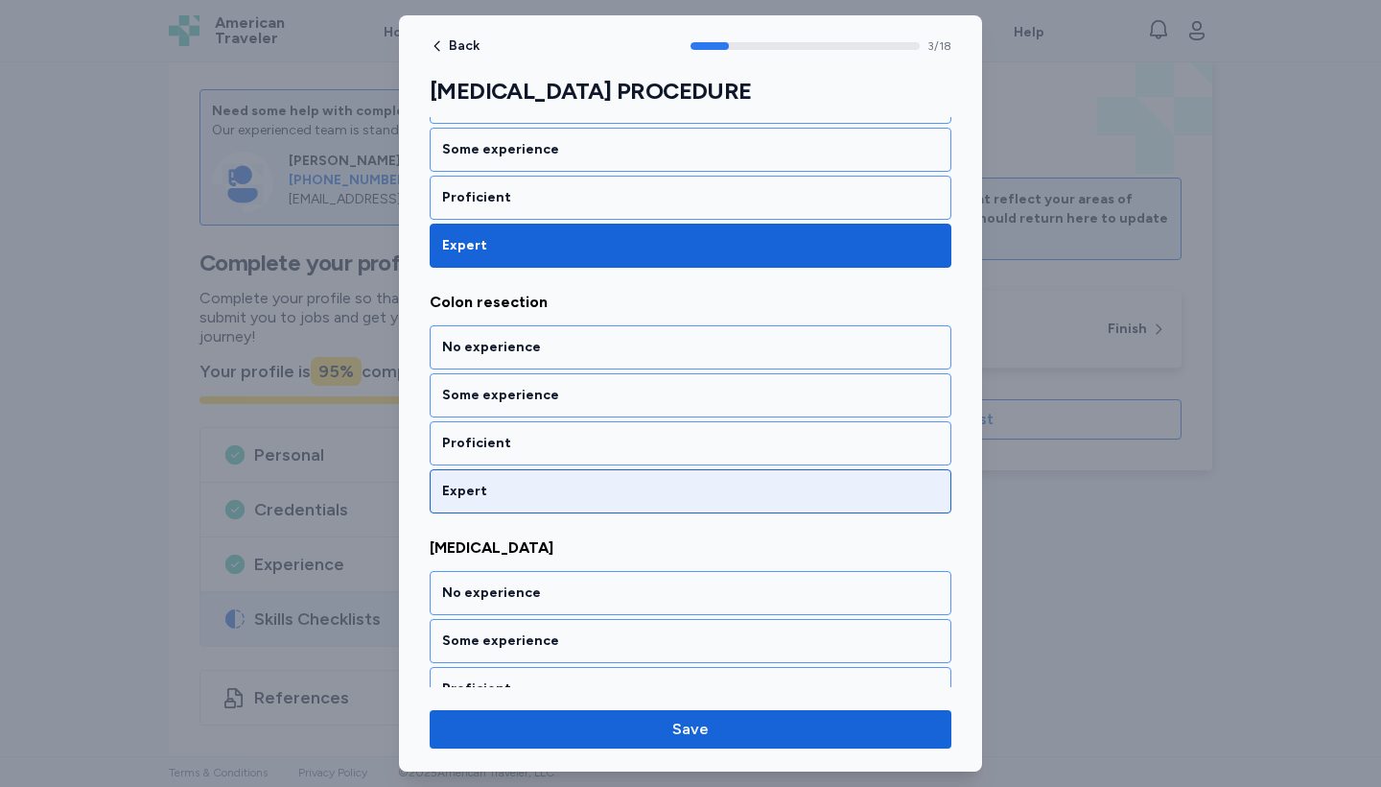
click at [737, 506] on div "Expert" at bounding box center [691, 491] width 522 height 44
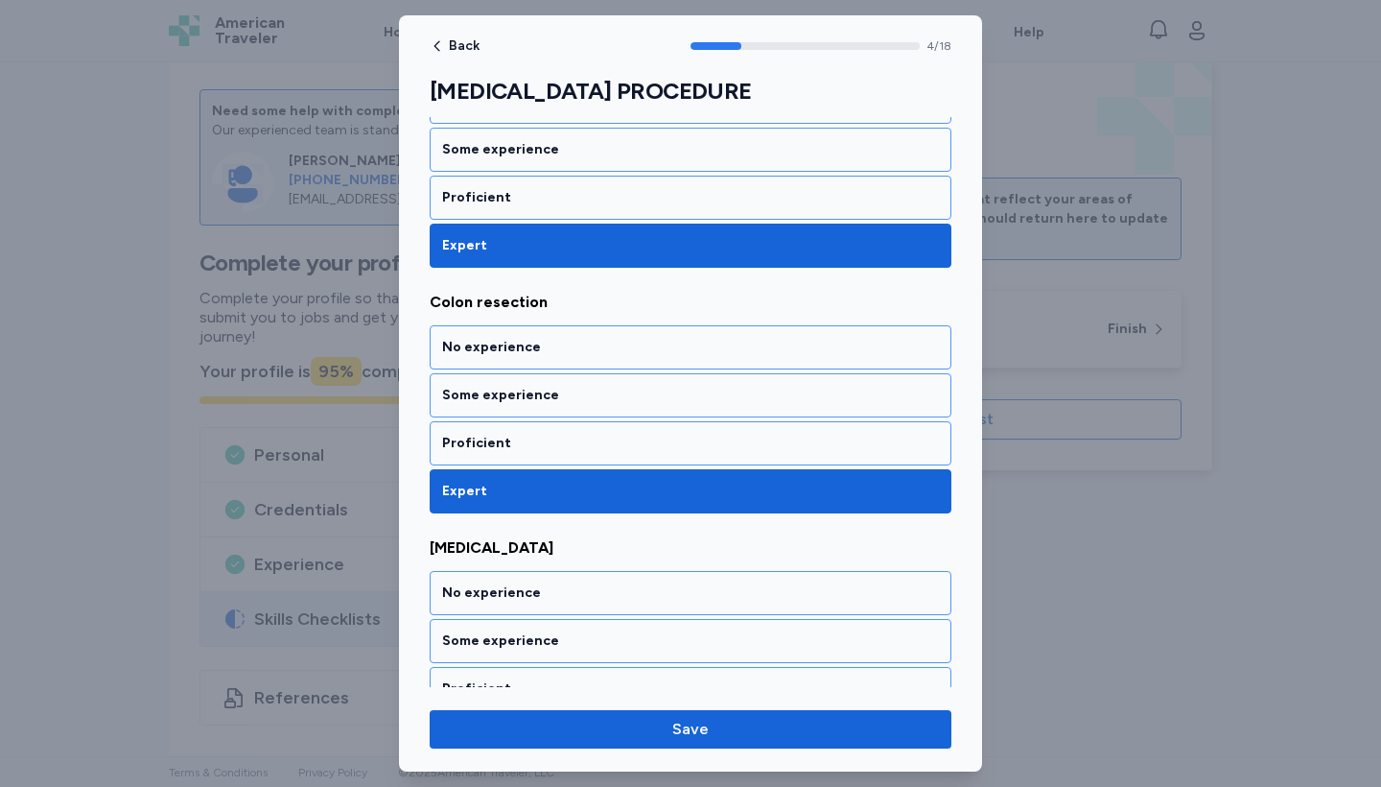
scroll to position [1091, 0]
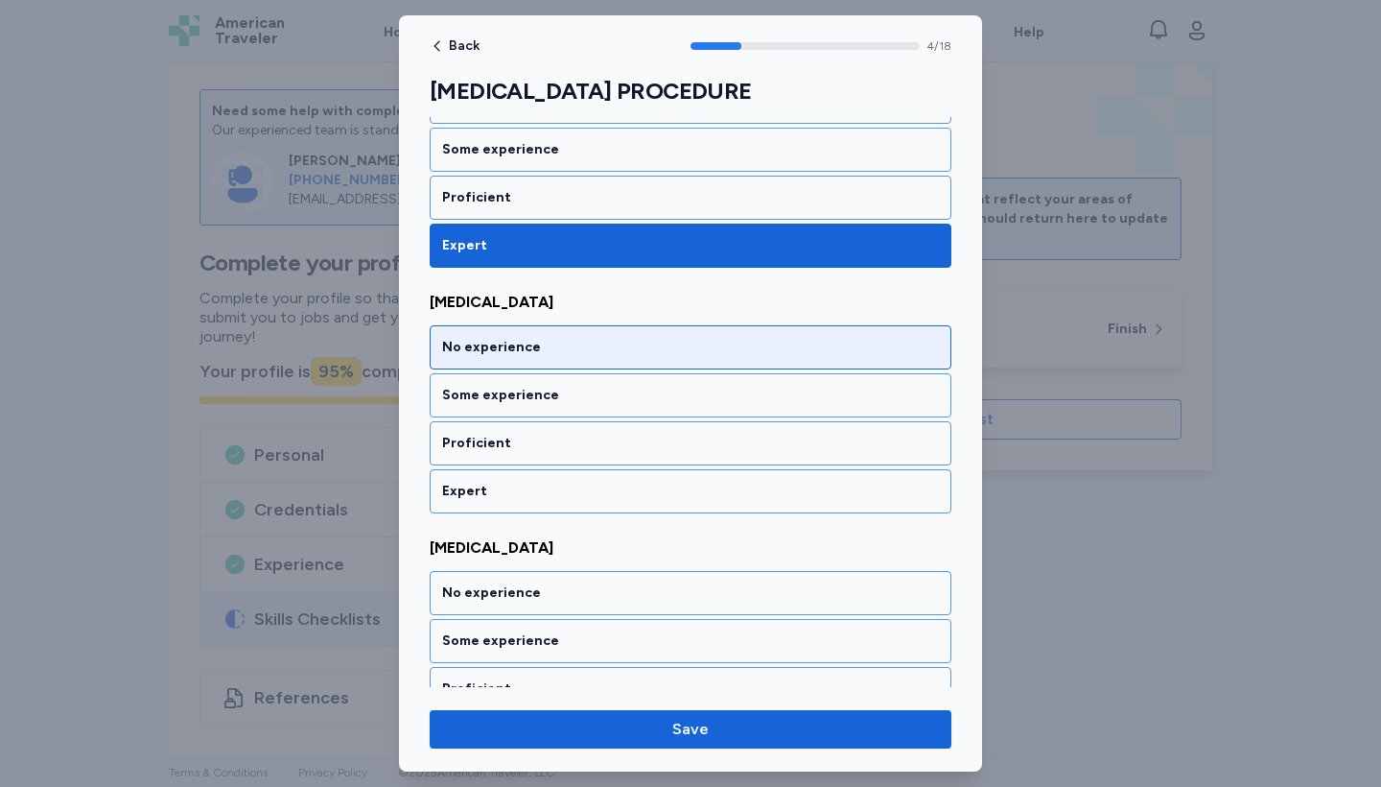
click at [727, 365] on div "No experience" at bounding box center [691, 347] width 522 height 44
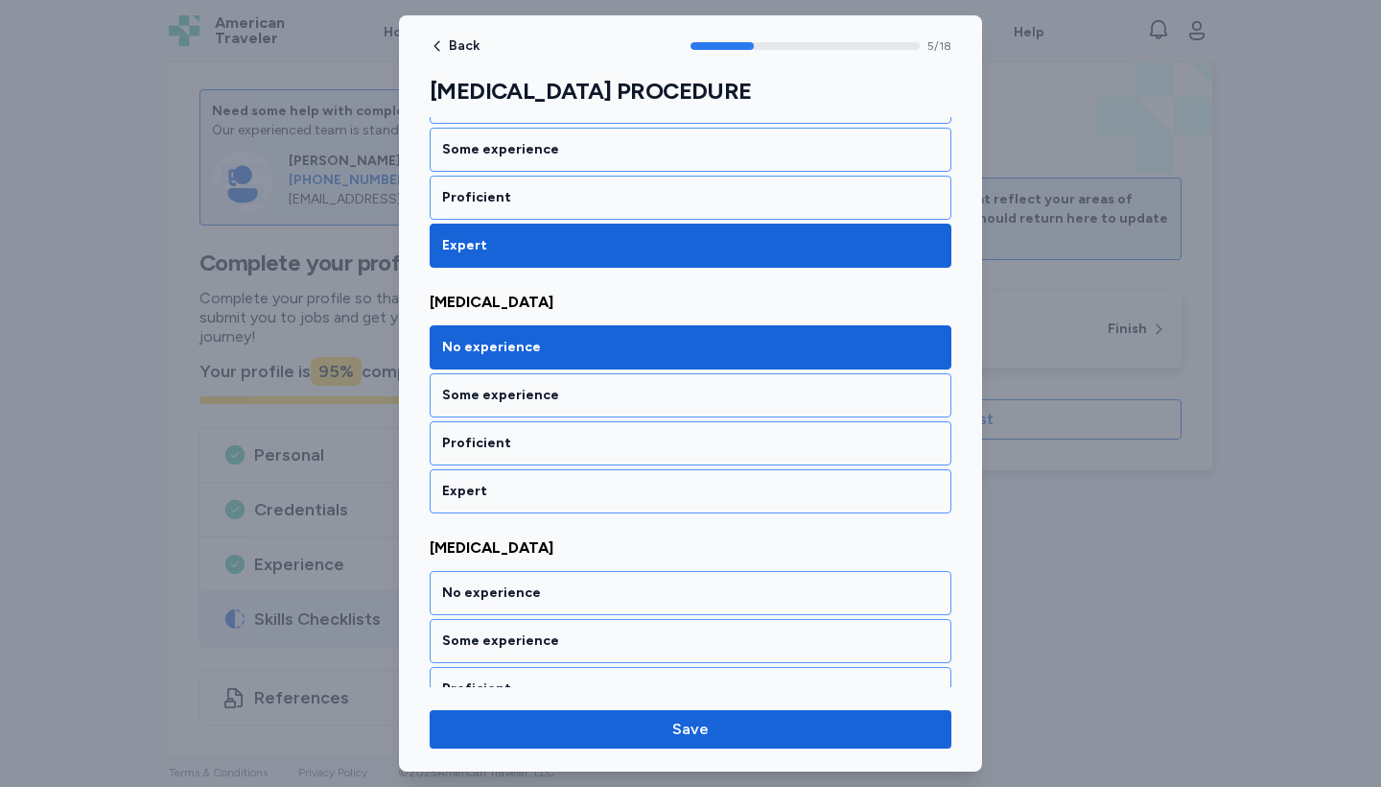
scroll to position [1336, 0]
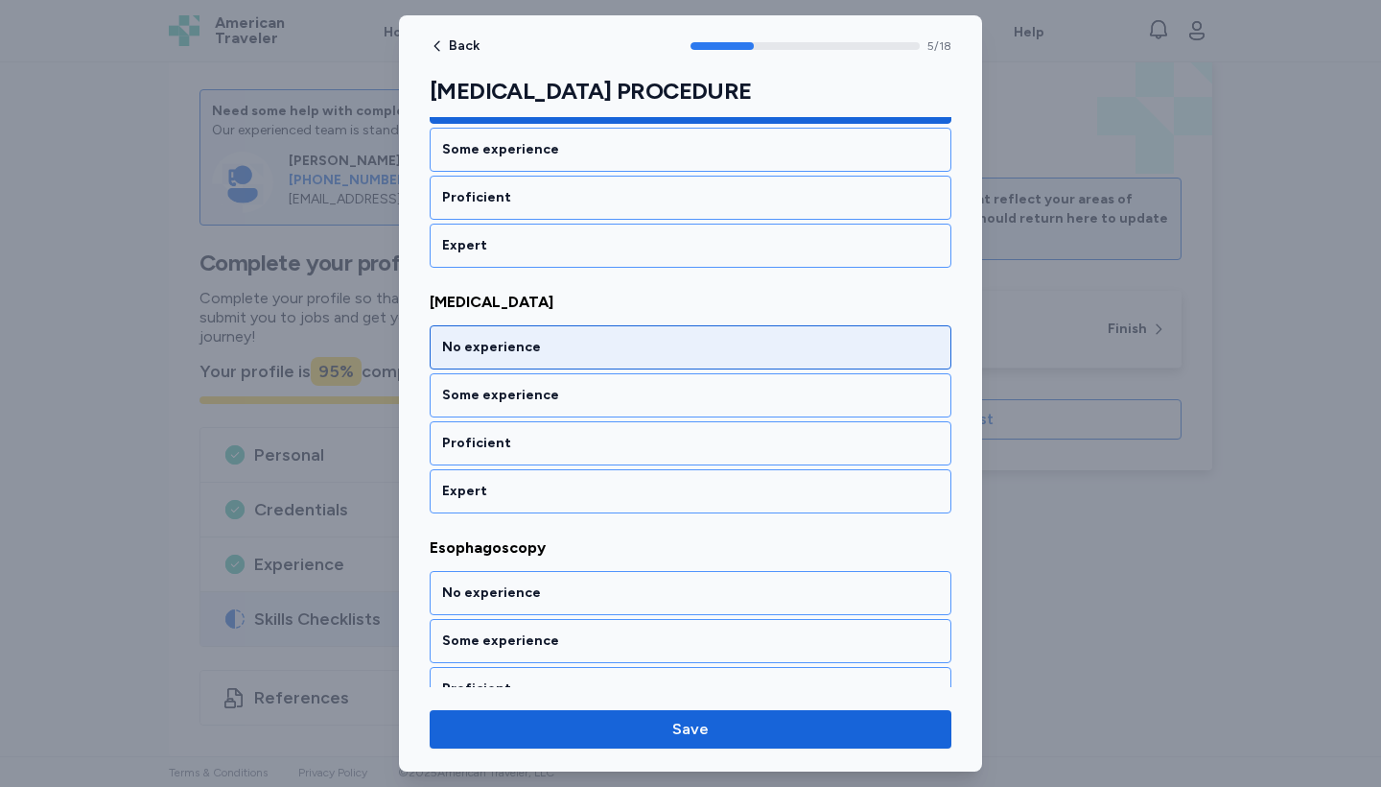
click at [726, 357] on div "No experience" at bounding box center [691, 347] width 522 height 44
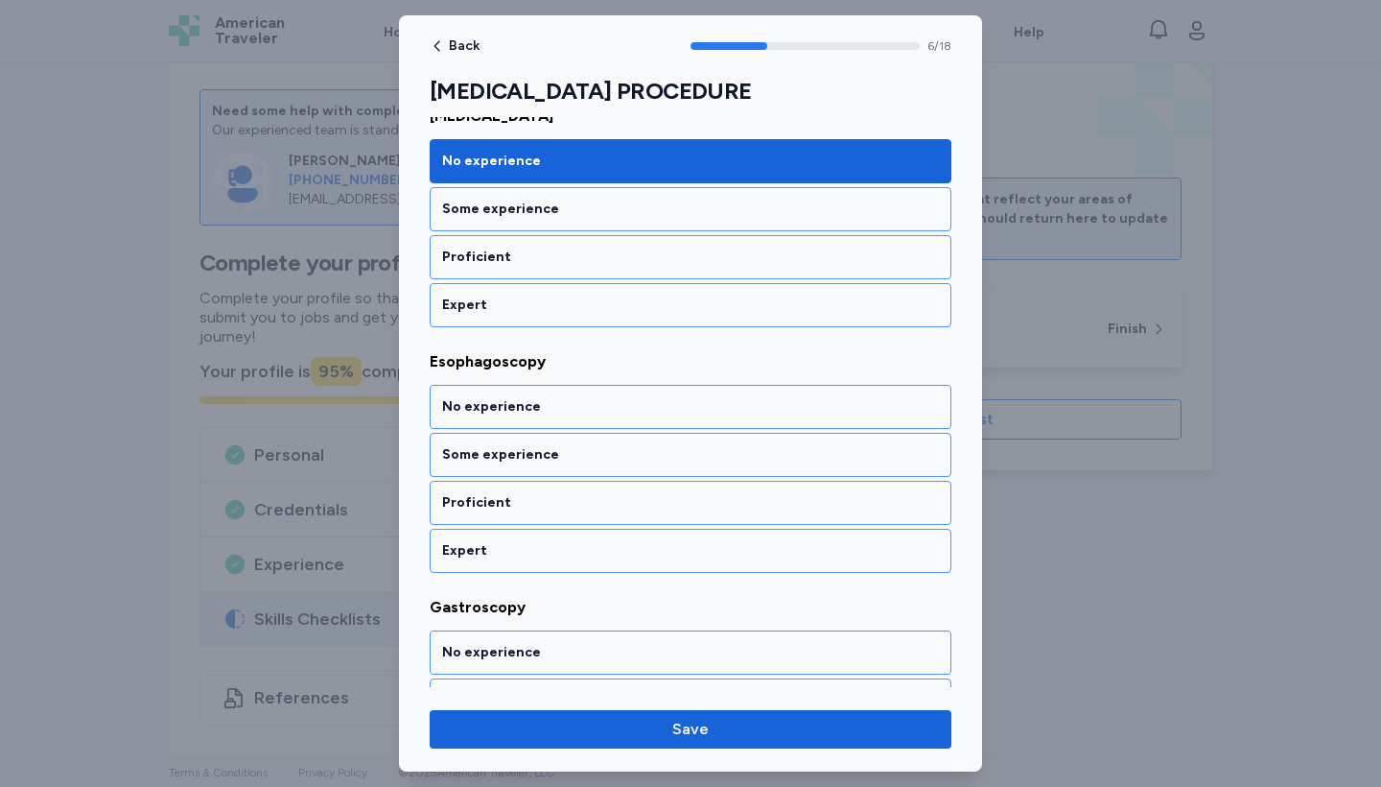
scroll to position [1582, 0]
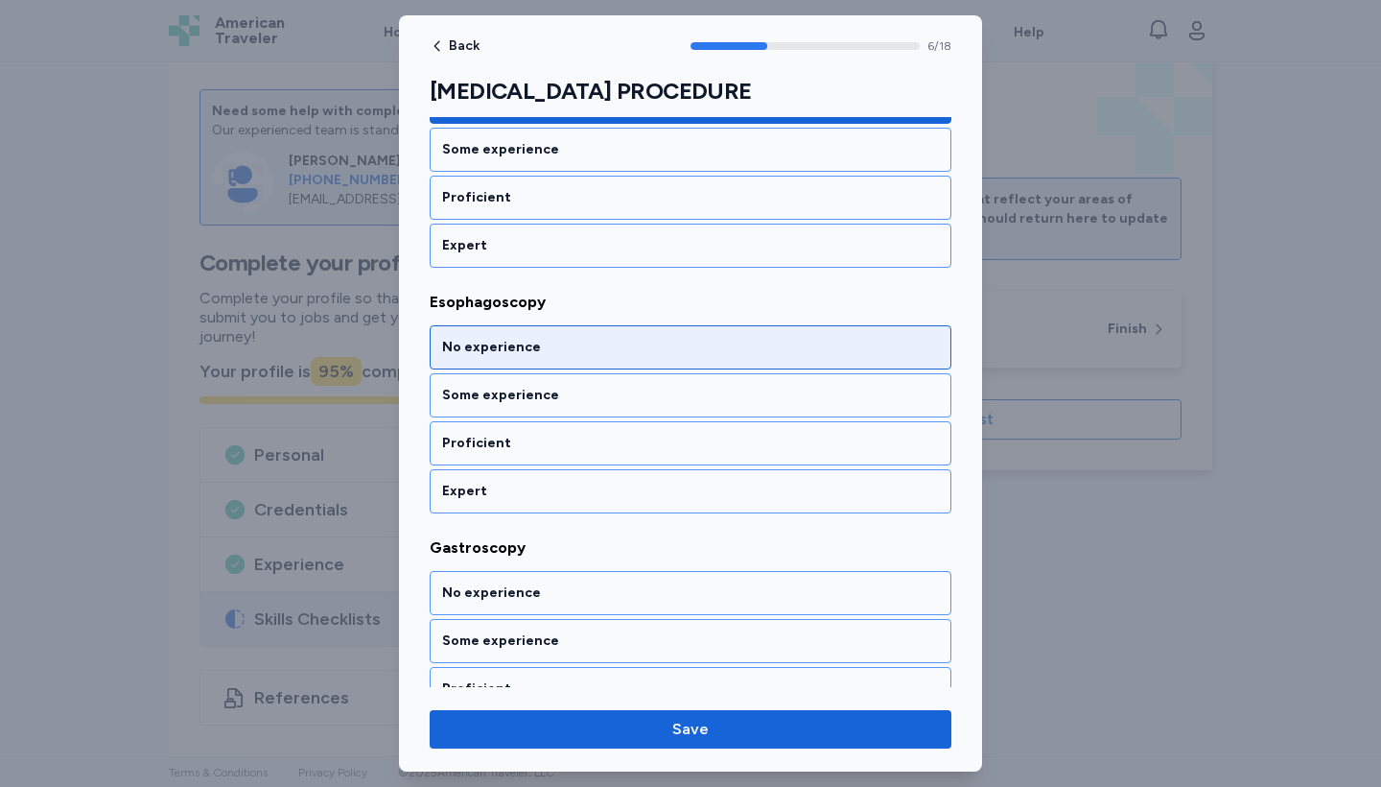
click at [727, 360] on div "No experience" at bounding box center [691, 347] width 522 height 44
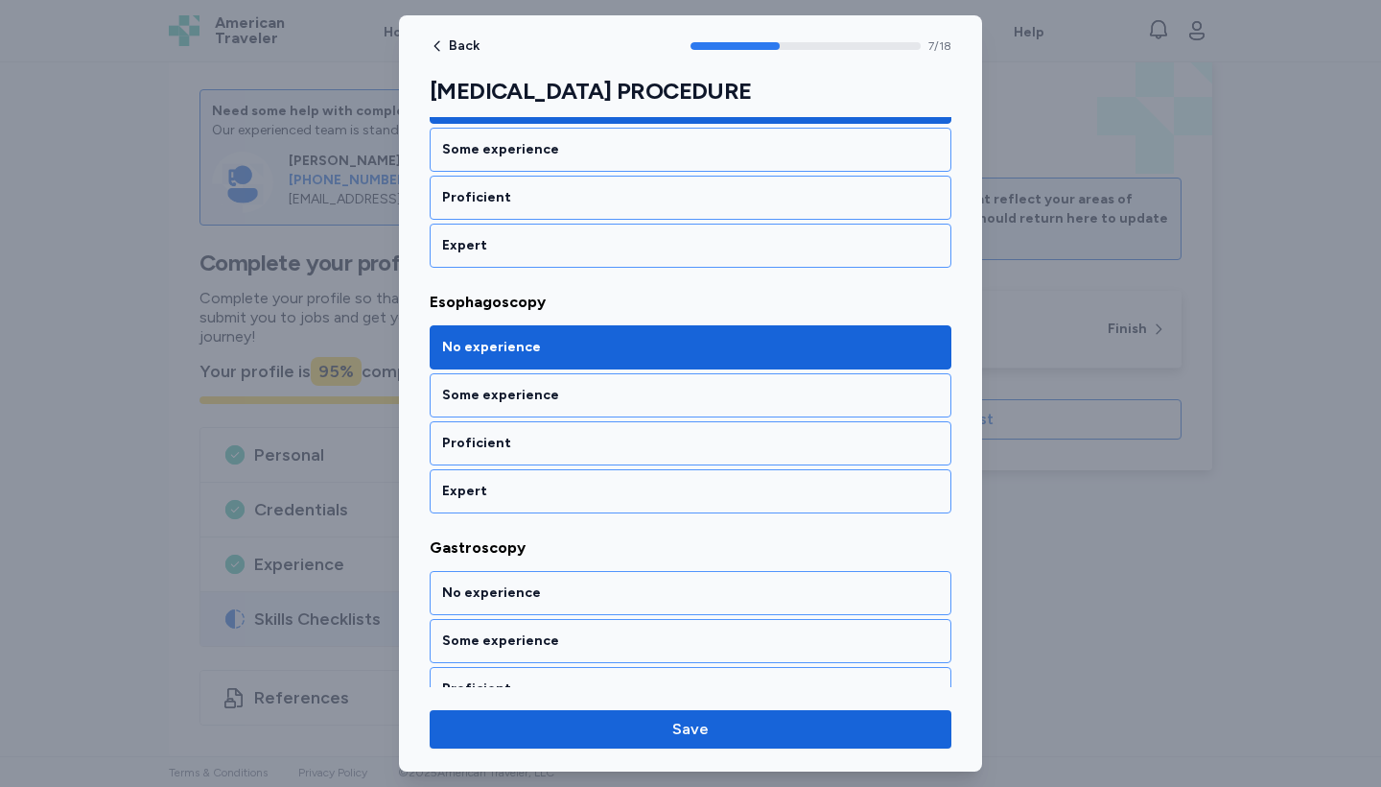
scroll to position [1827, 0]
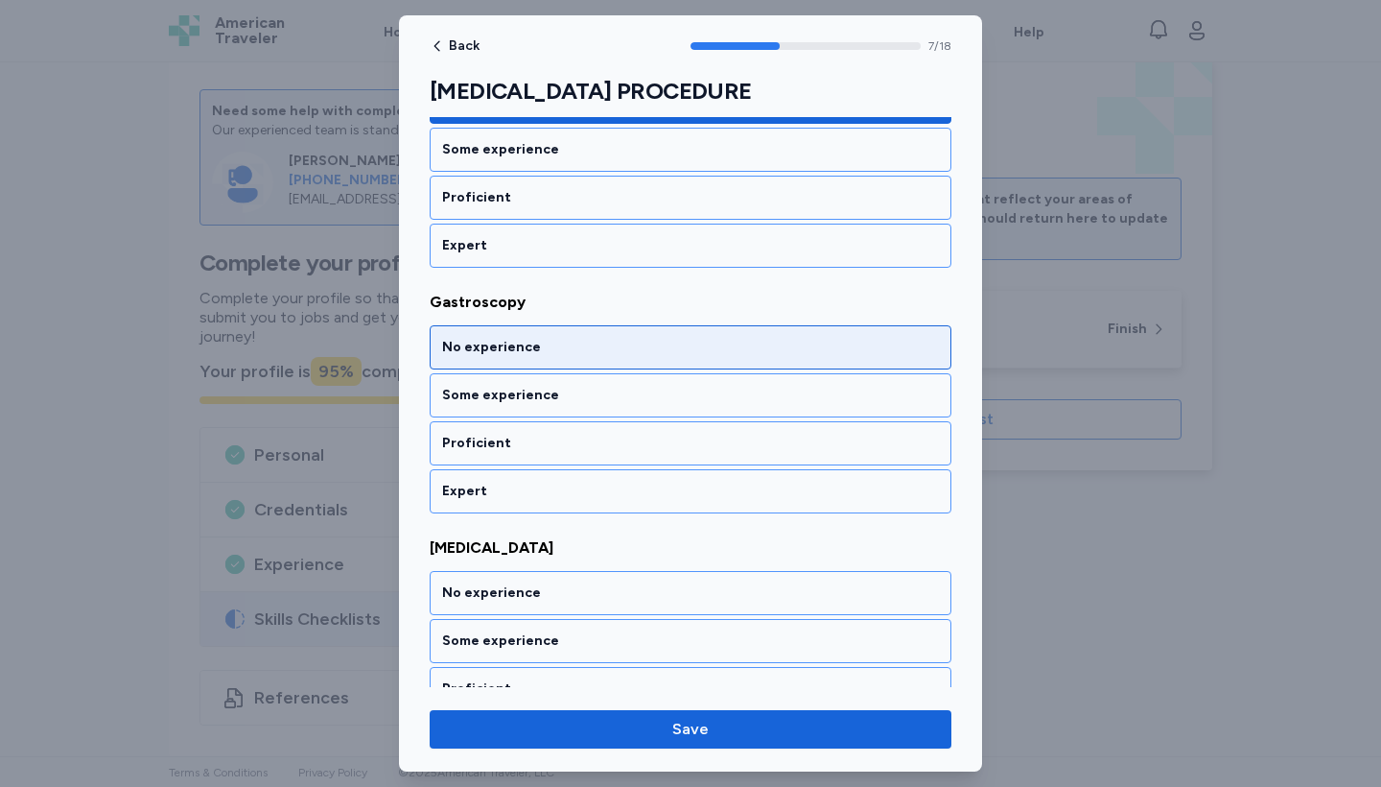
click at [727, 360] on div "No experience" at bounding box center [691, 347] width 522 height 44
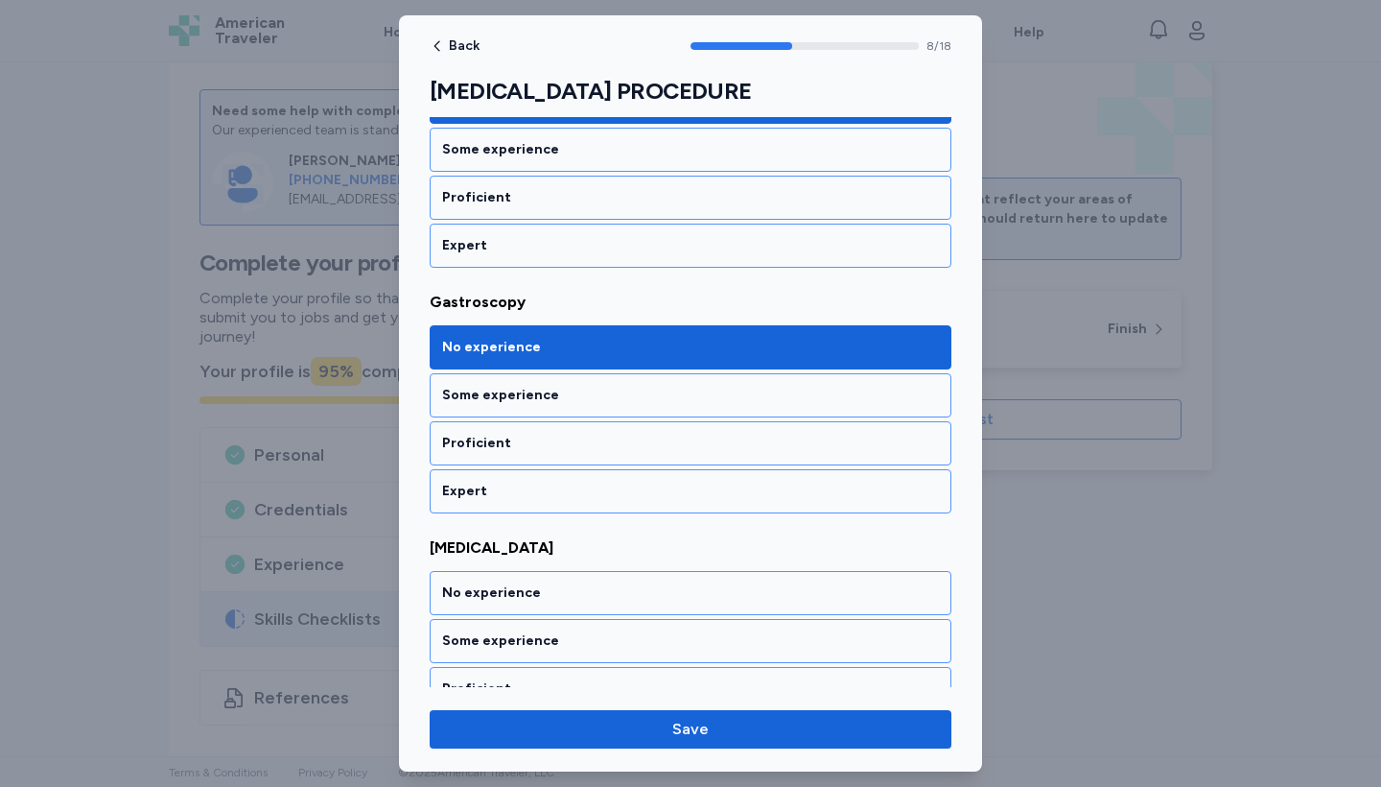
scroll to position [2073, 0]
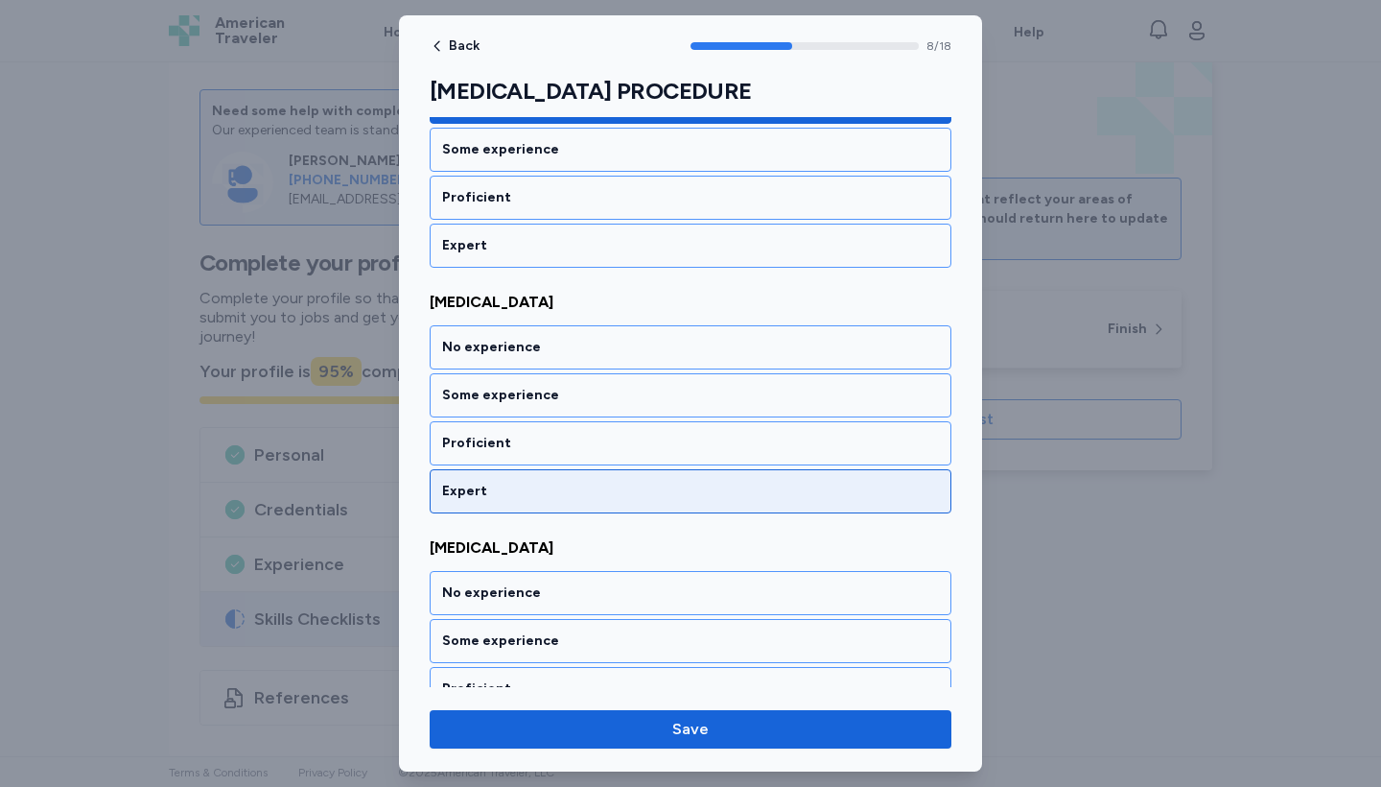
click at [733, 483] on div "Expert" at bounding box center [690, 491] width 497 height 19
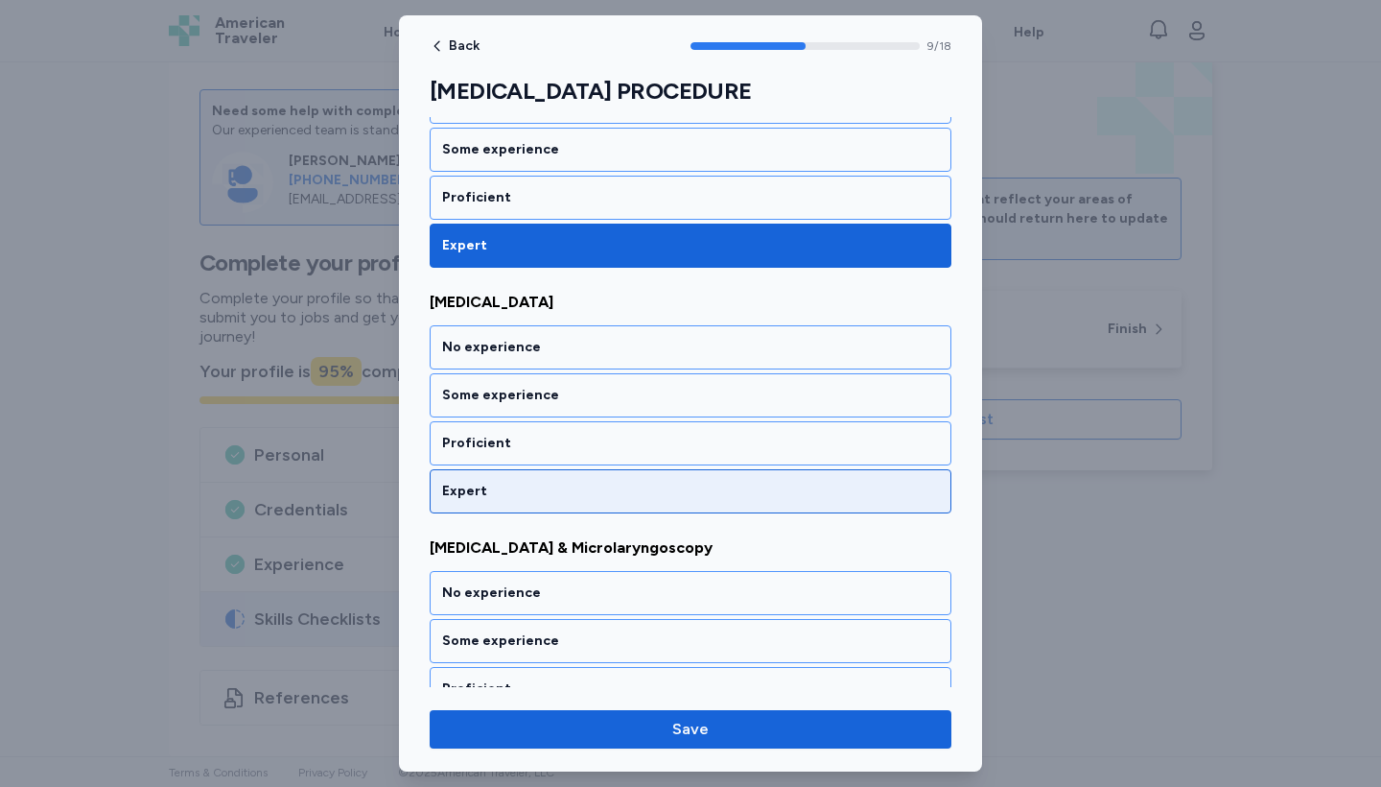
click at [733, 483] on div "Expert" at bounding box center [690, 491] width 497 height 19
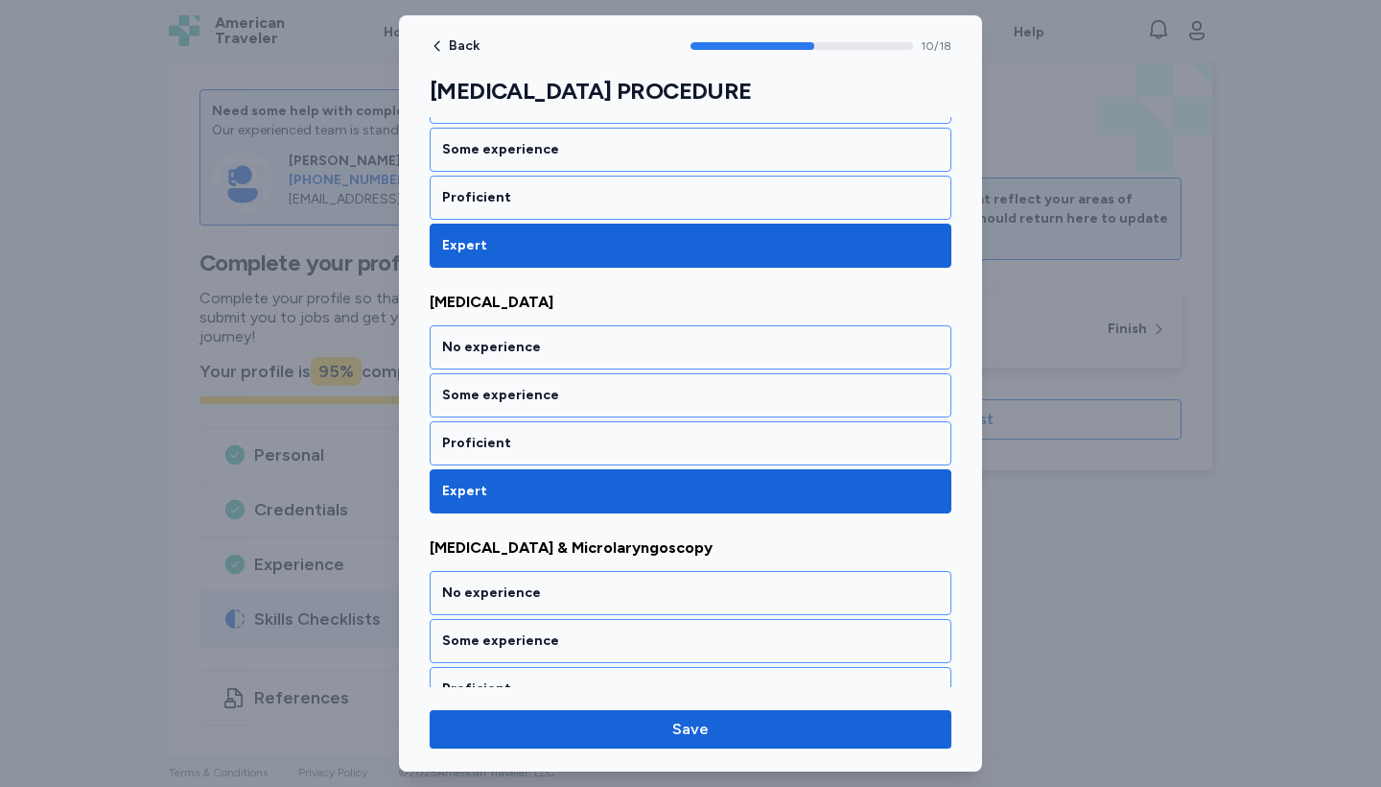
scroll to position [2564, 0]
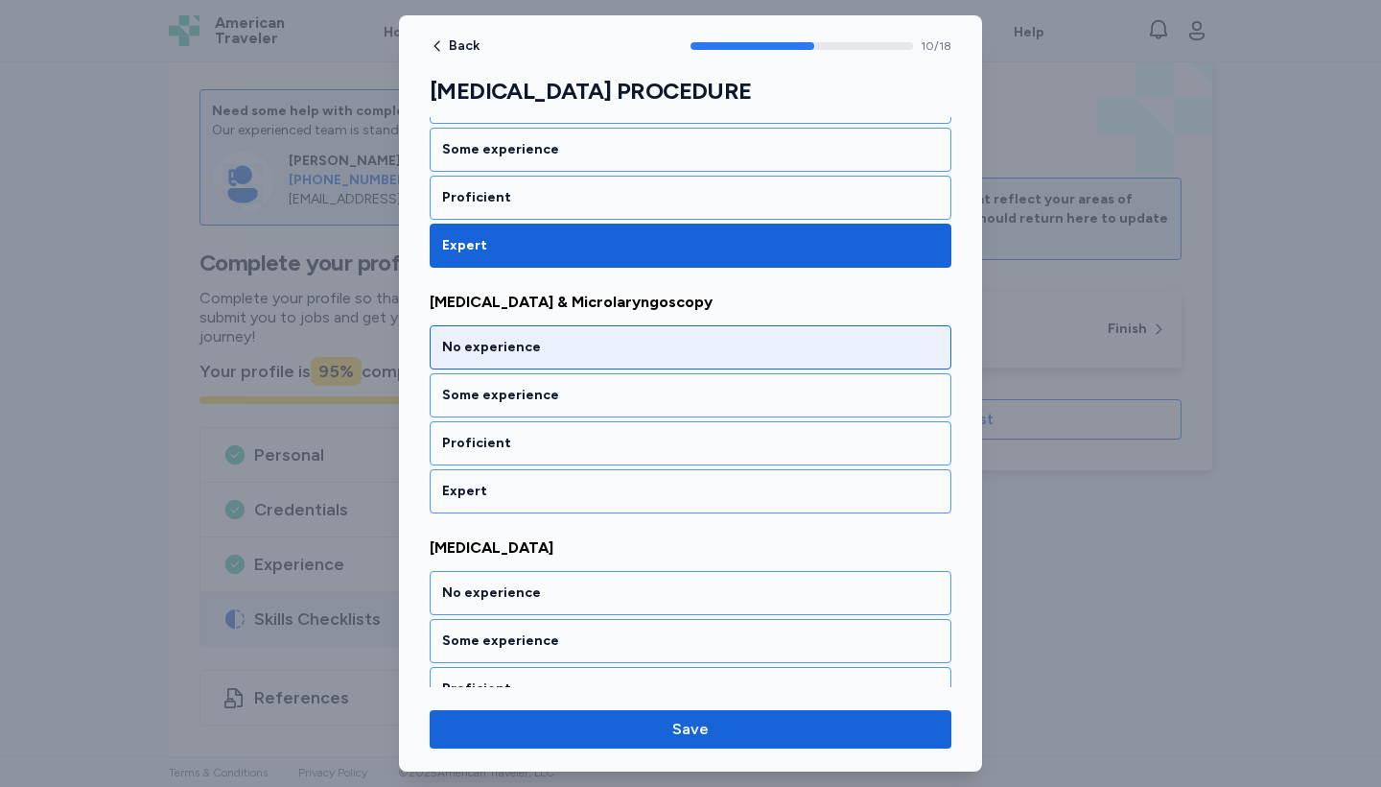
click at [717, 351] on div "No experience" at bounding box center [690, 347] width 497 height 19
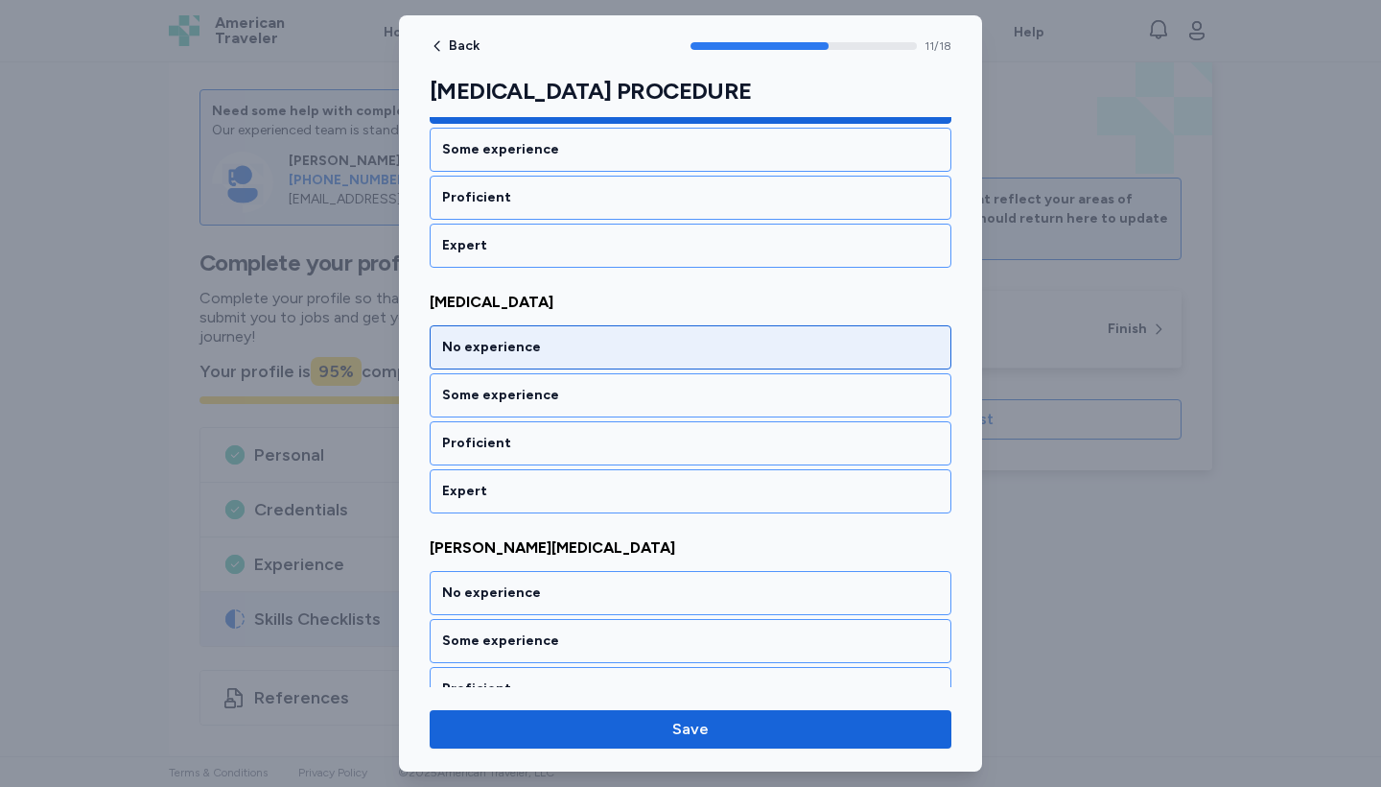
click at [715, 347] on div "No experience" at bounding box center [690, 347] width 497 height 19
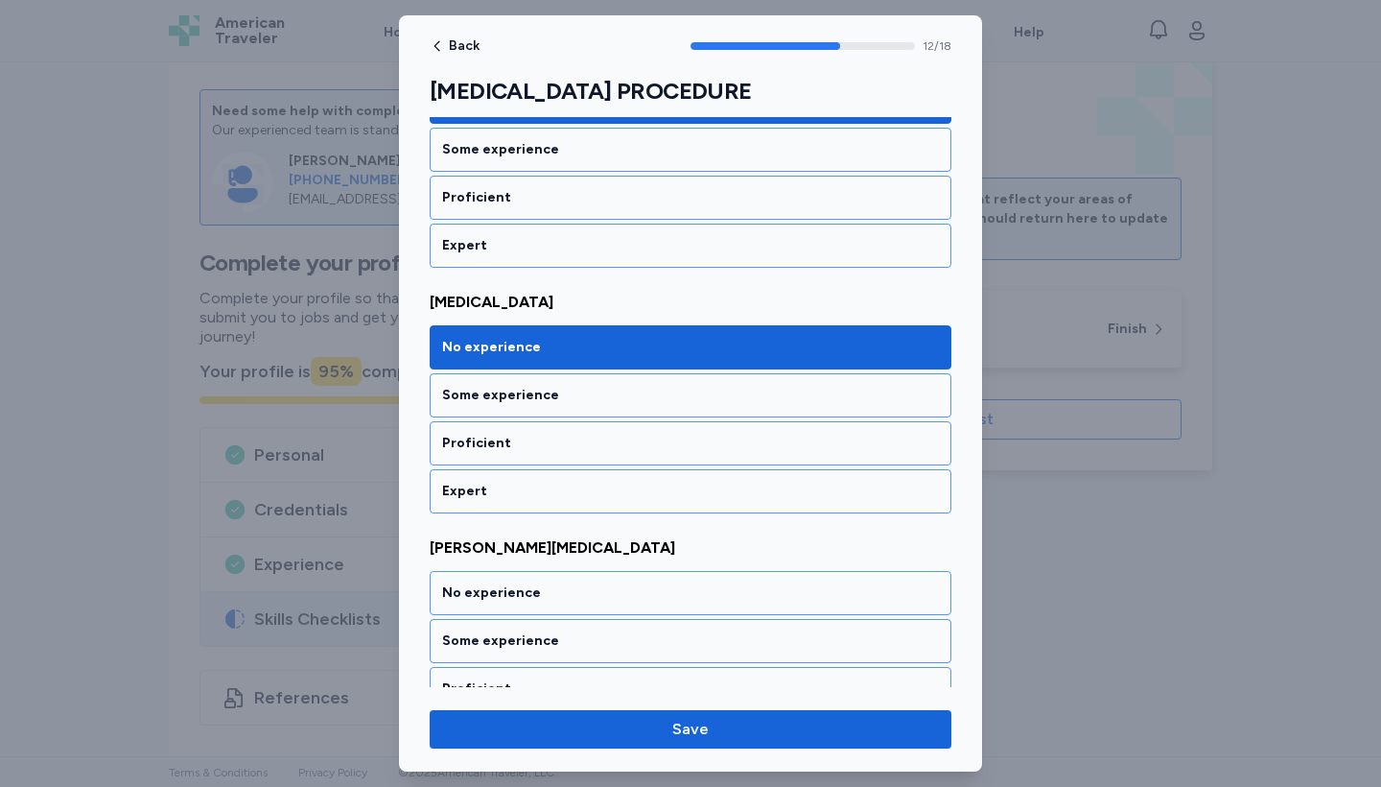
scroll to position [3055, 0]
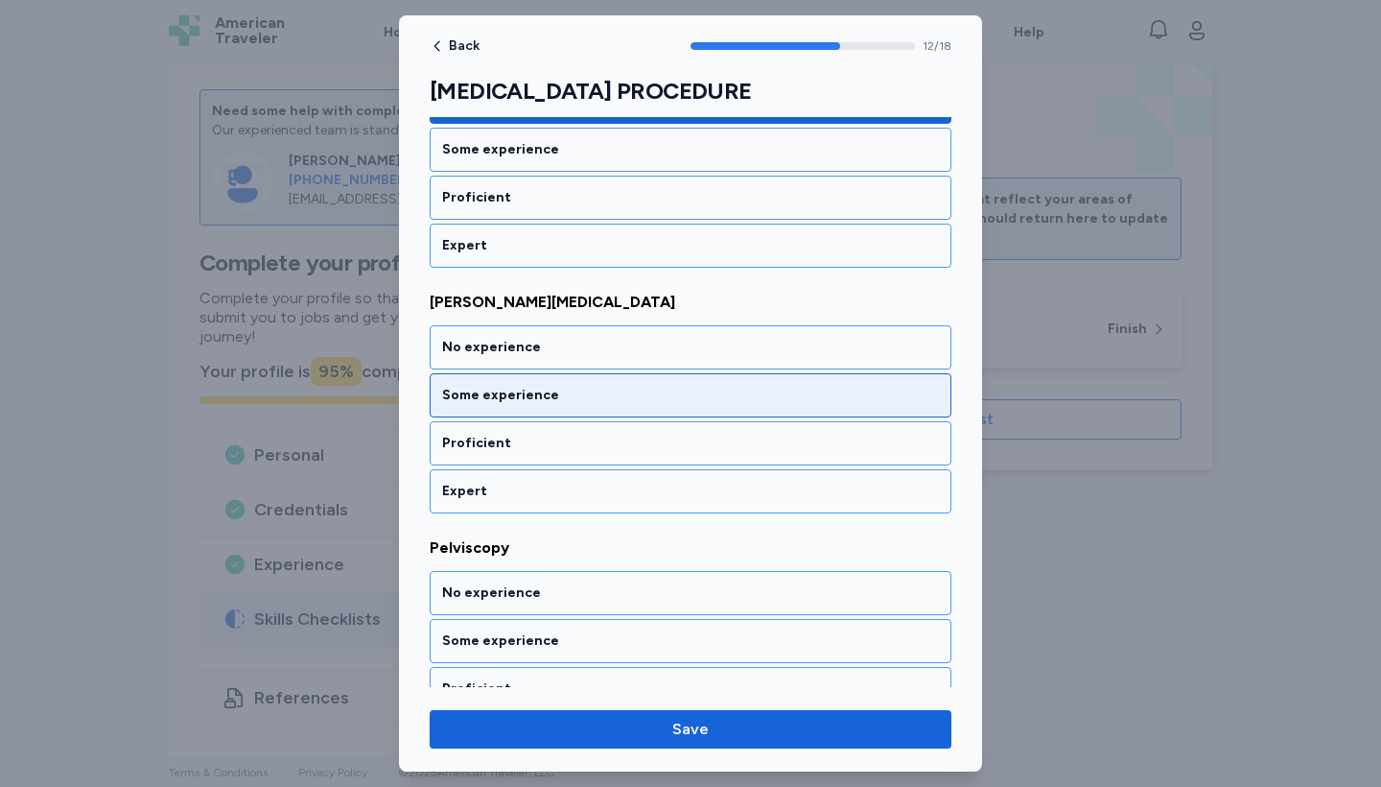
click at [723, 393] on div "Some experience" at bounding box center [690, 395] width 497 height 19
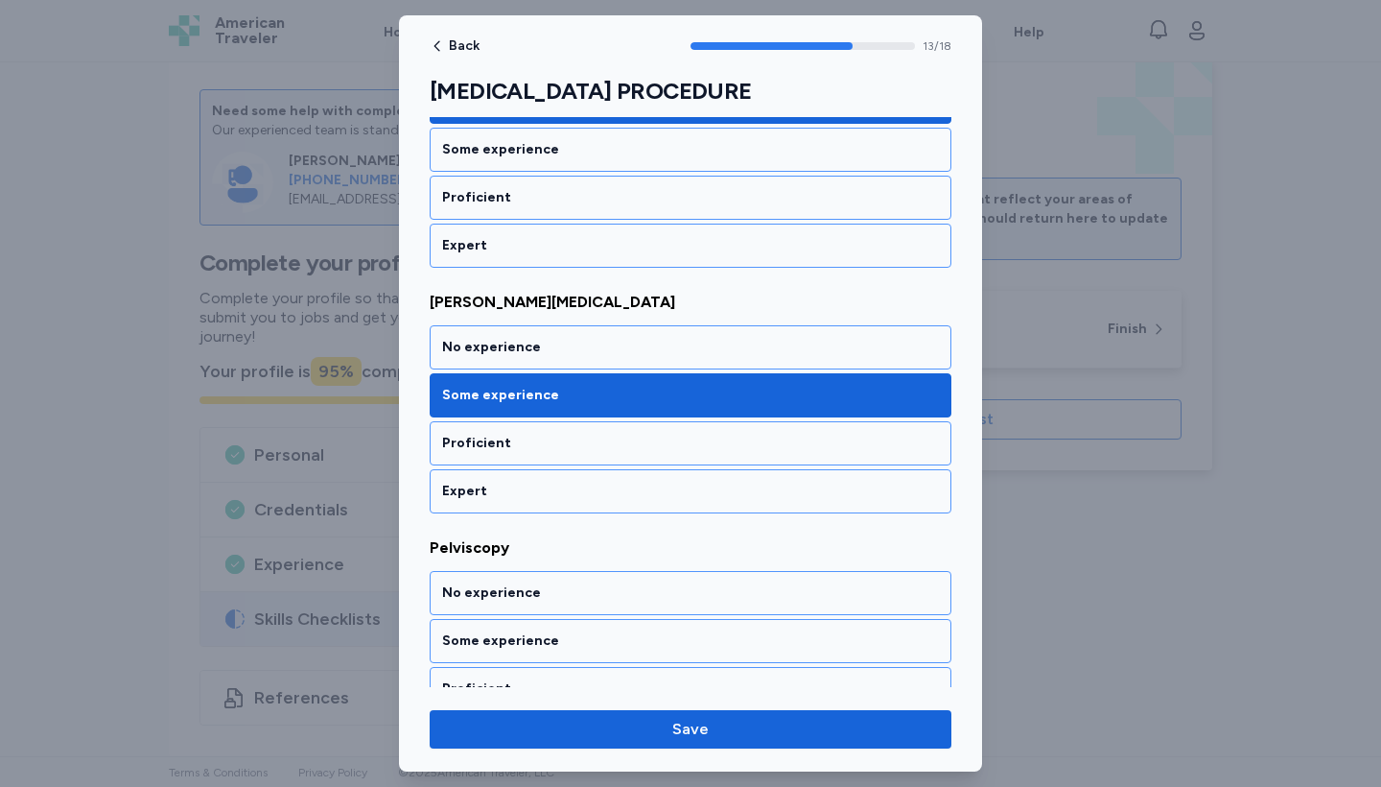
scroll to position [3301, 0]
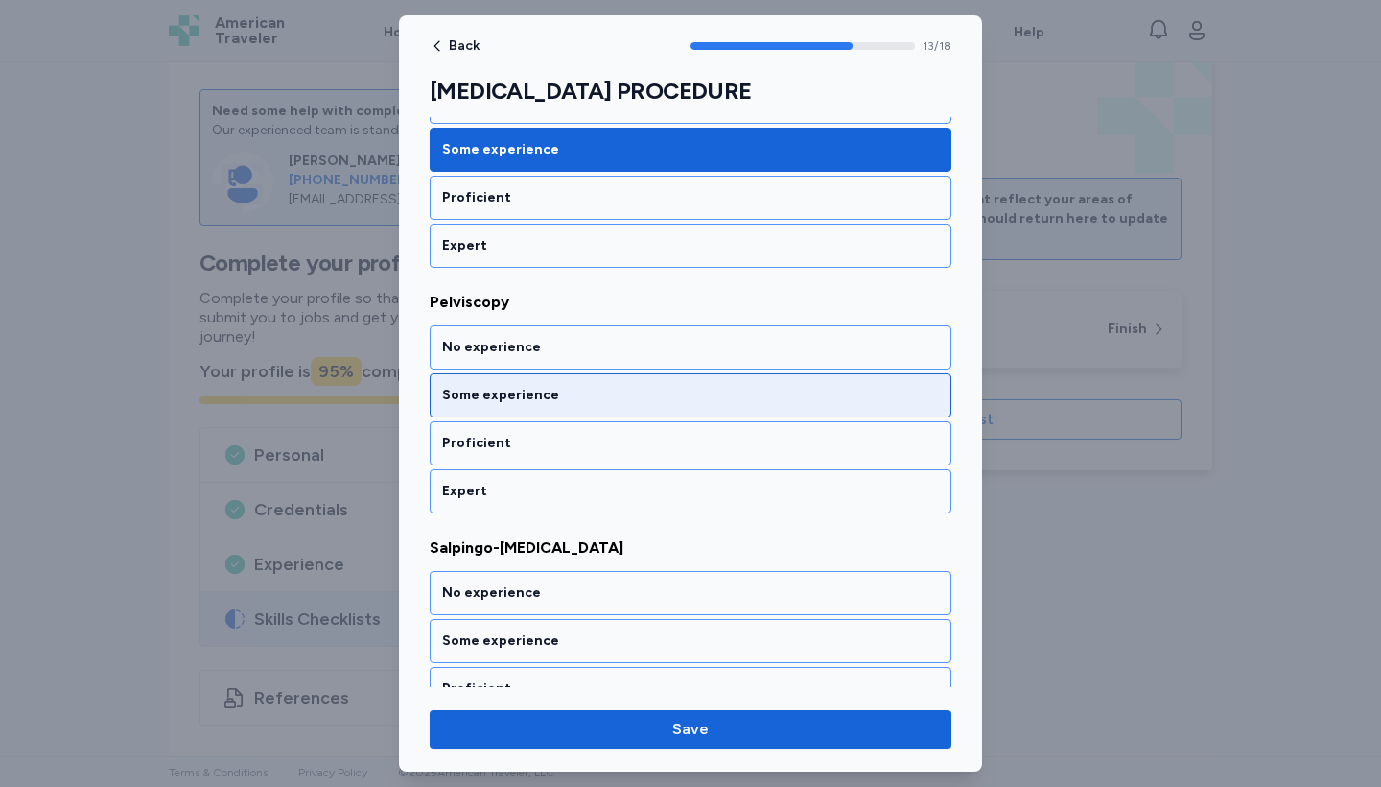
click at [717, 396] on div "Some experience" at bounding box center [690, 395] width 497 height 19
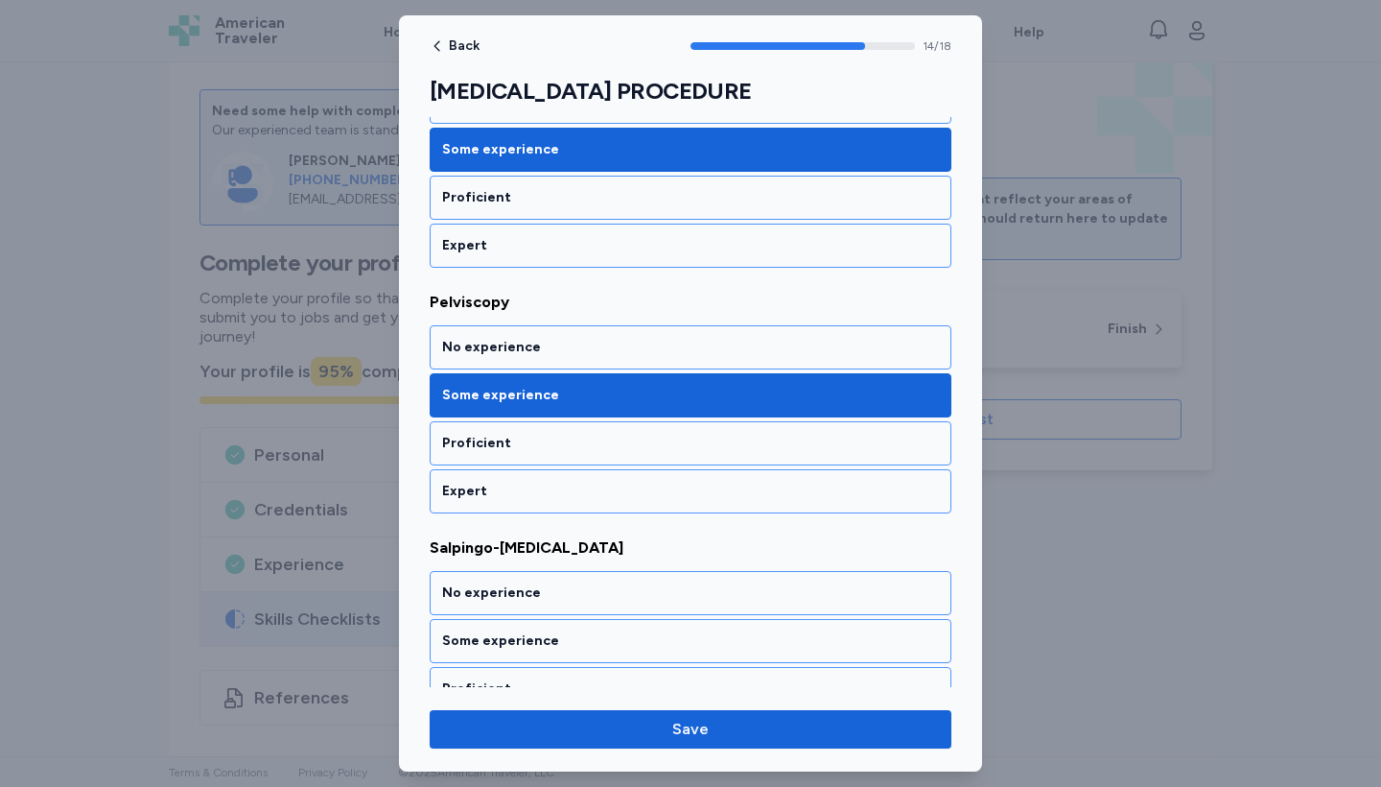
scroll to position [3546, 0]
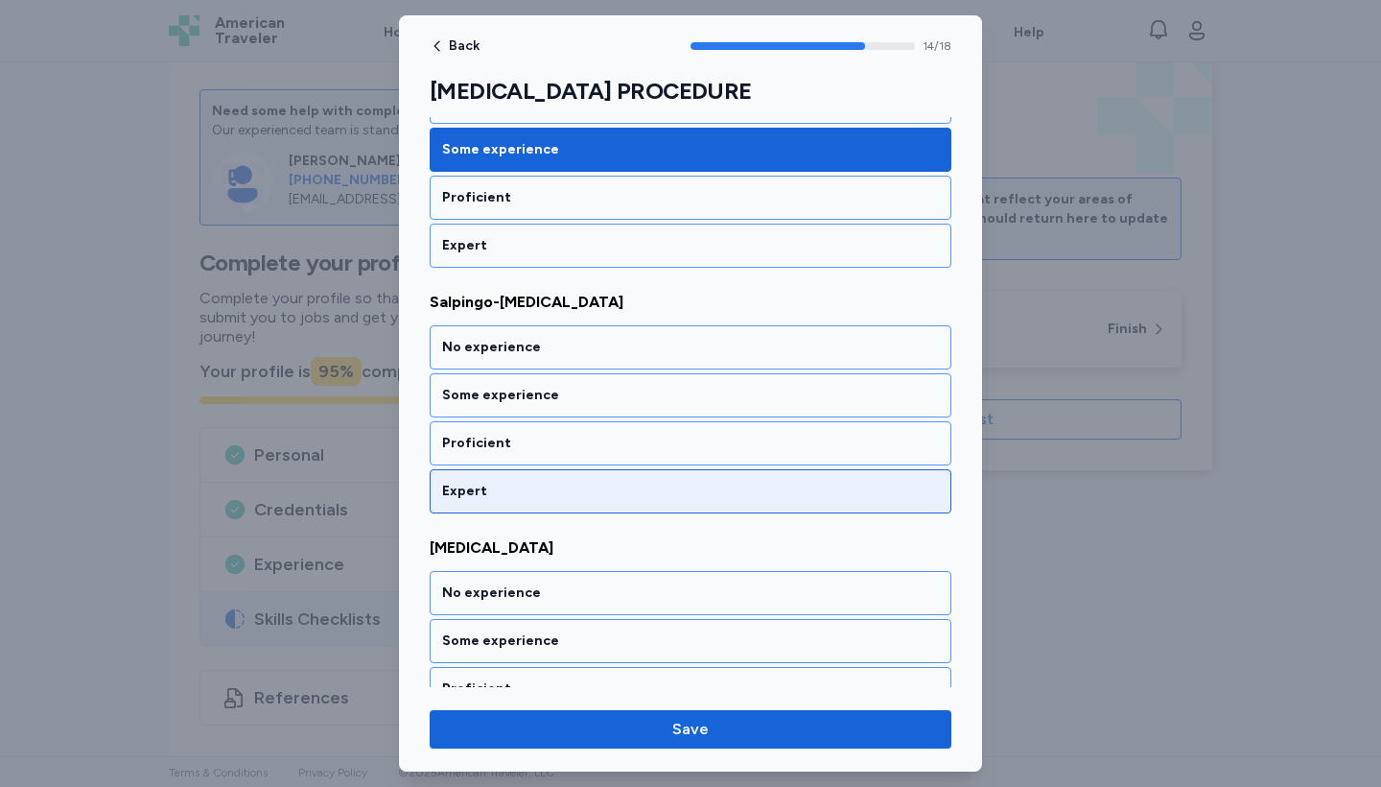
click at [741, 491] on div "Expert" at bounding box center [690, 491] width 497 height 19
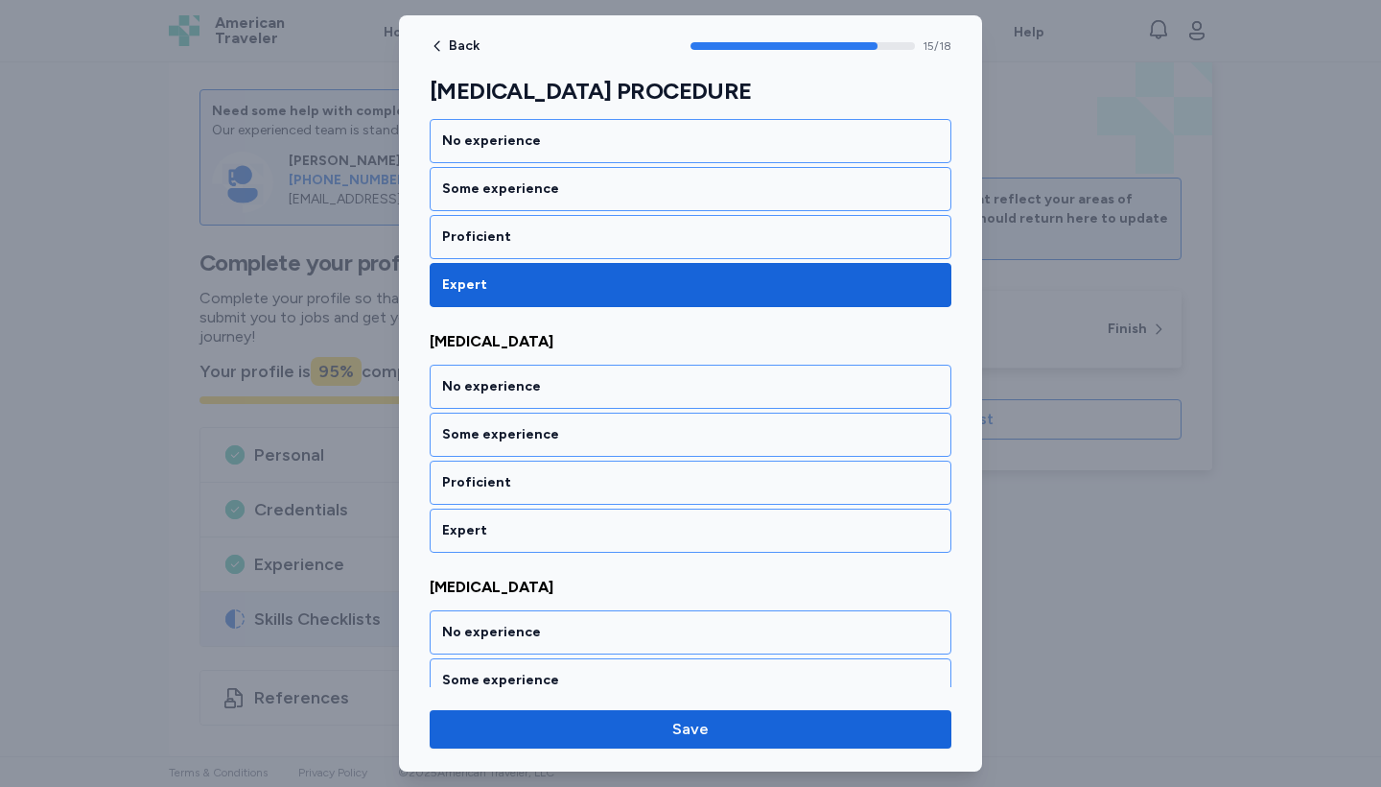
scroll to position [3792, 0]
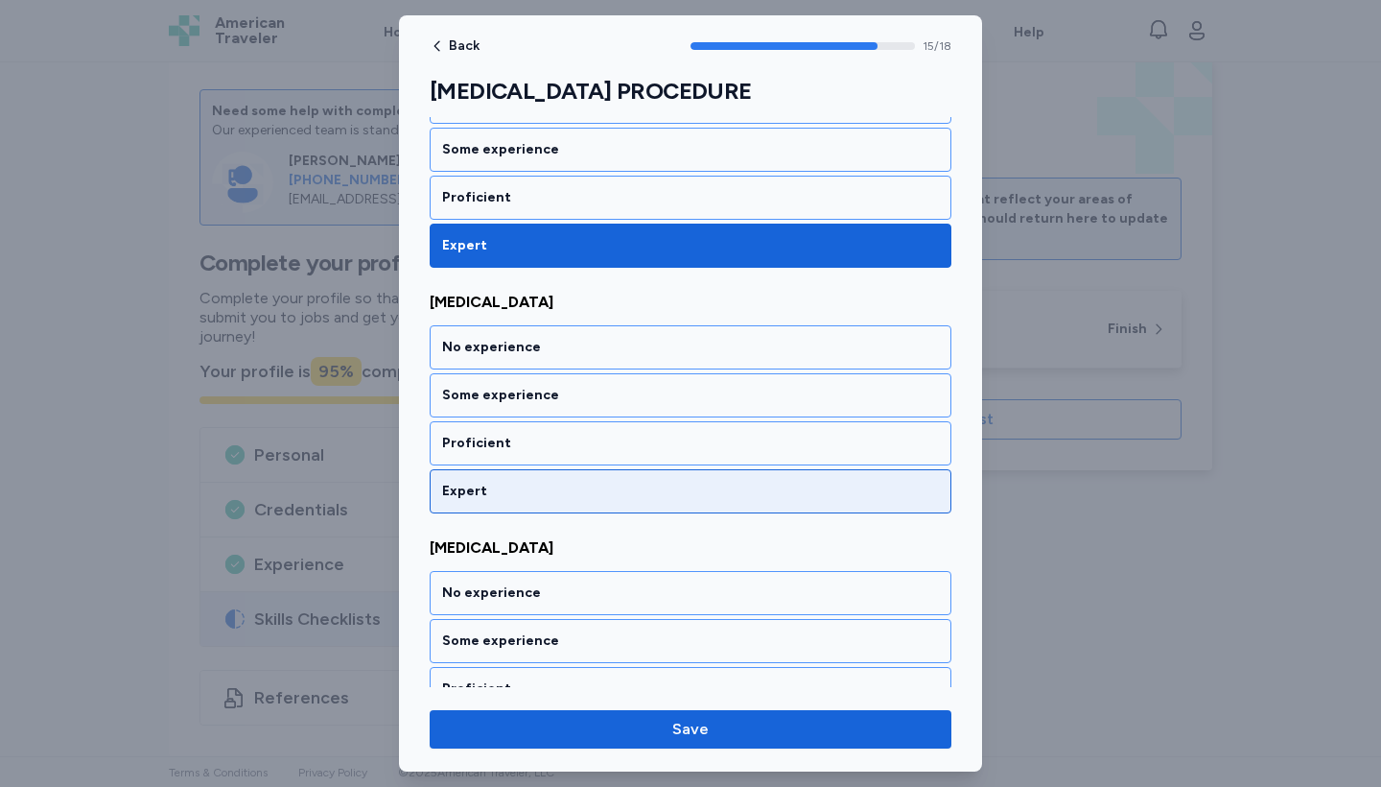
click at [736, 497] on div "Expert" at bounding box center [690, 491] width 497 height 19
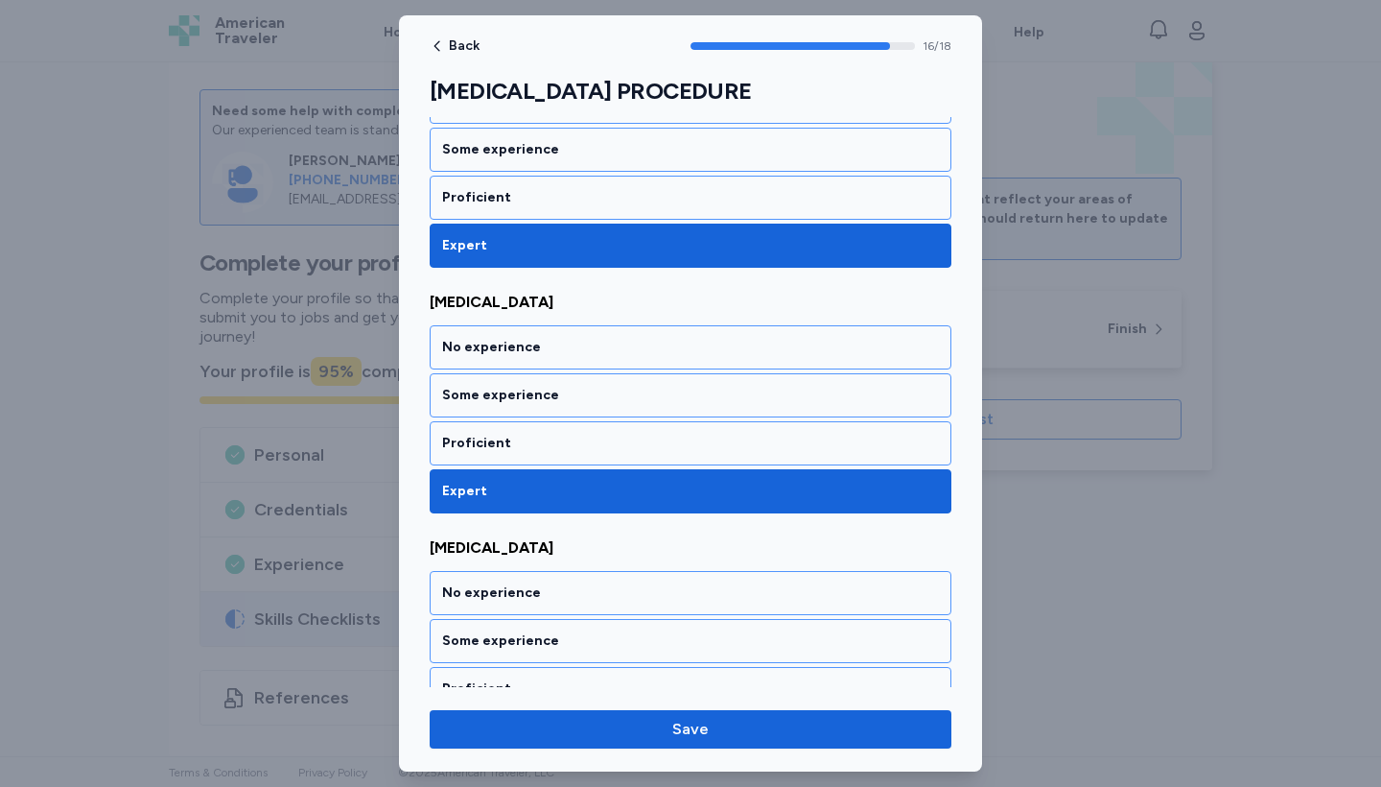
scroll to position [4037, 0]
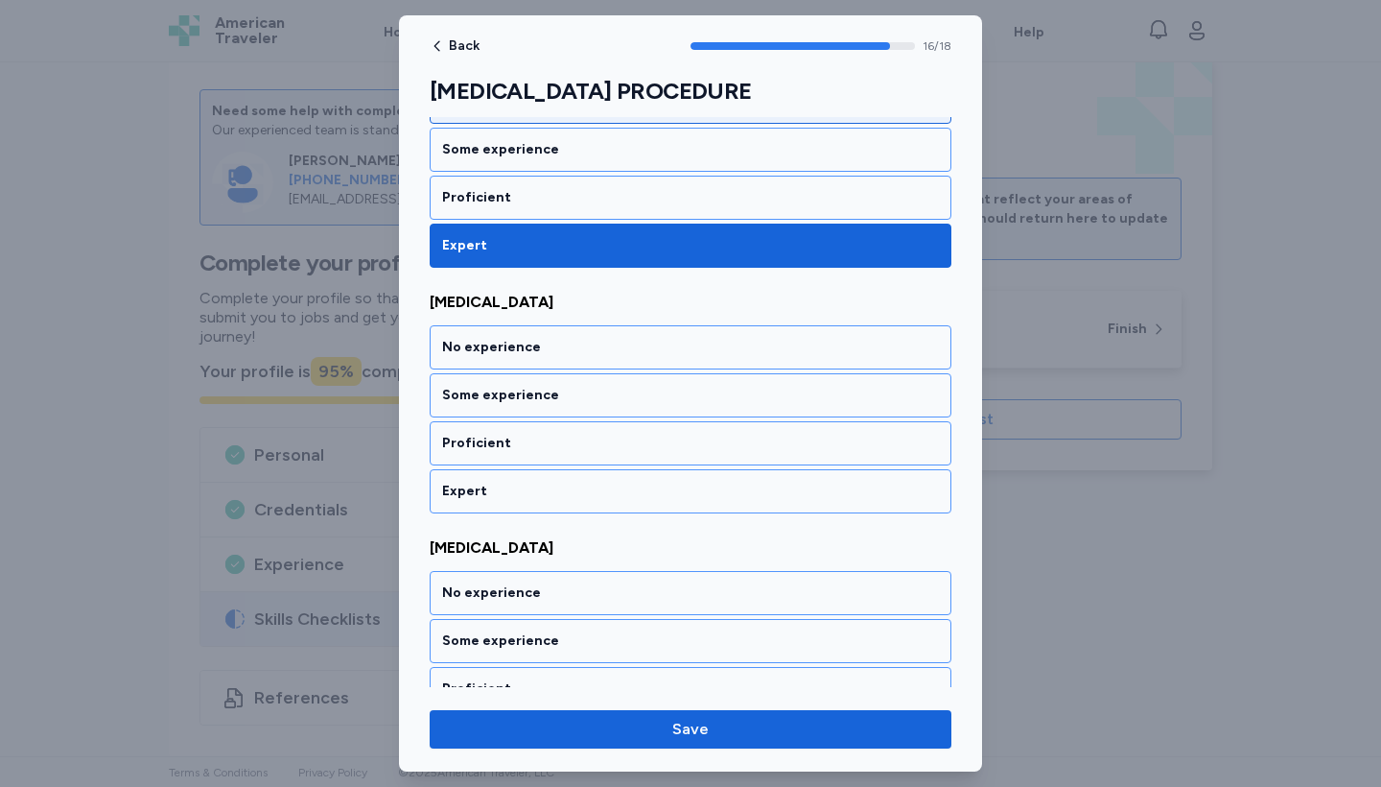
click at [677, 123] on div "No experience" at bounding box center [691, 102] width 522 height 44
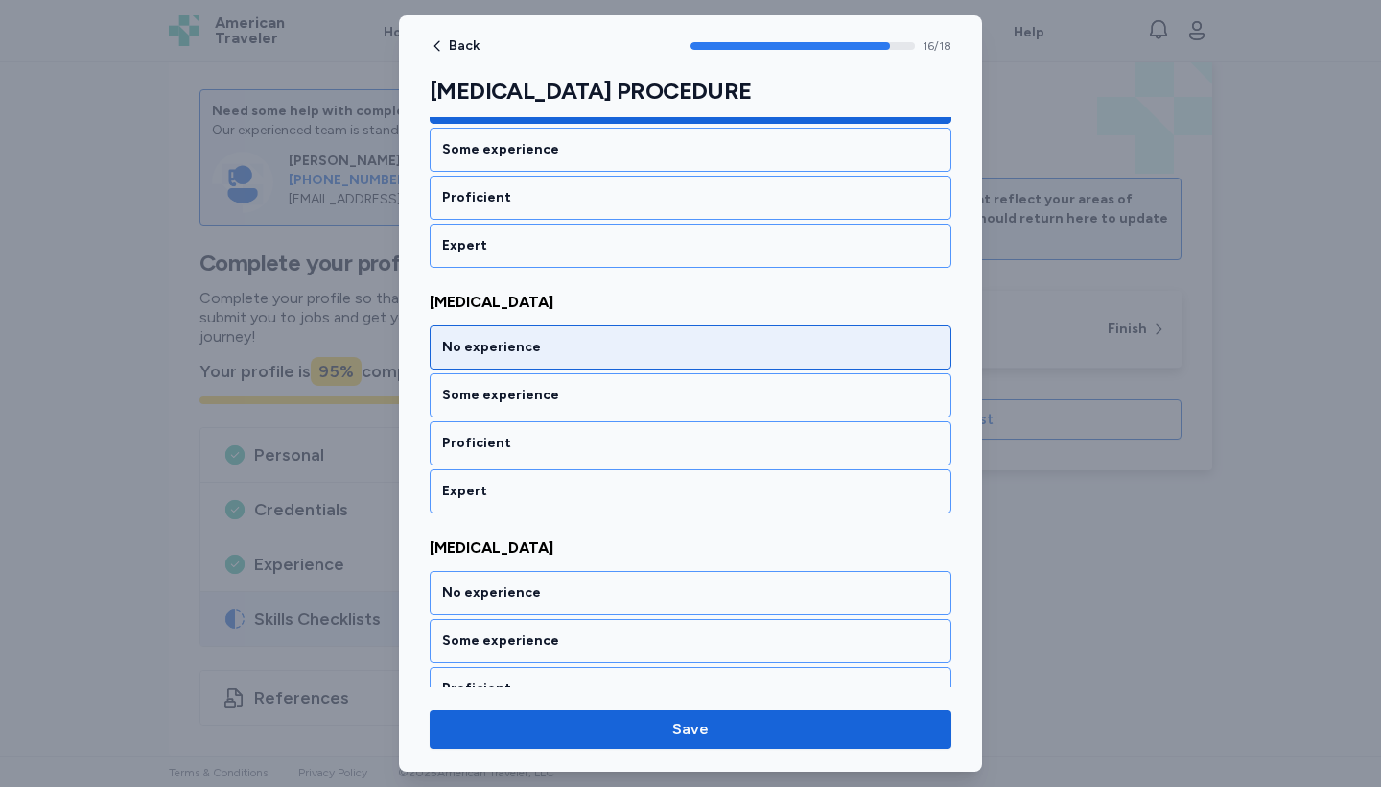
click at [676, 349] on div "No experience" at bounding box center [690, 347] width 497 height 19
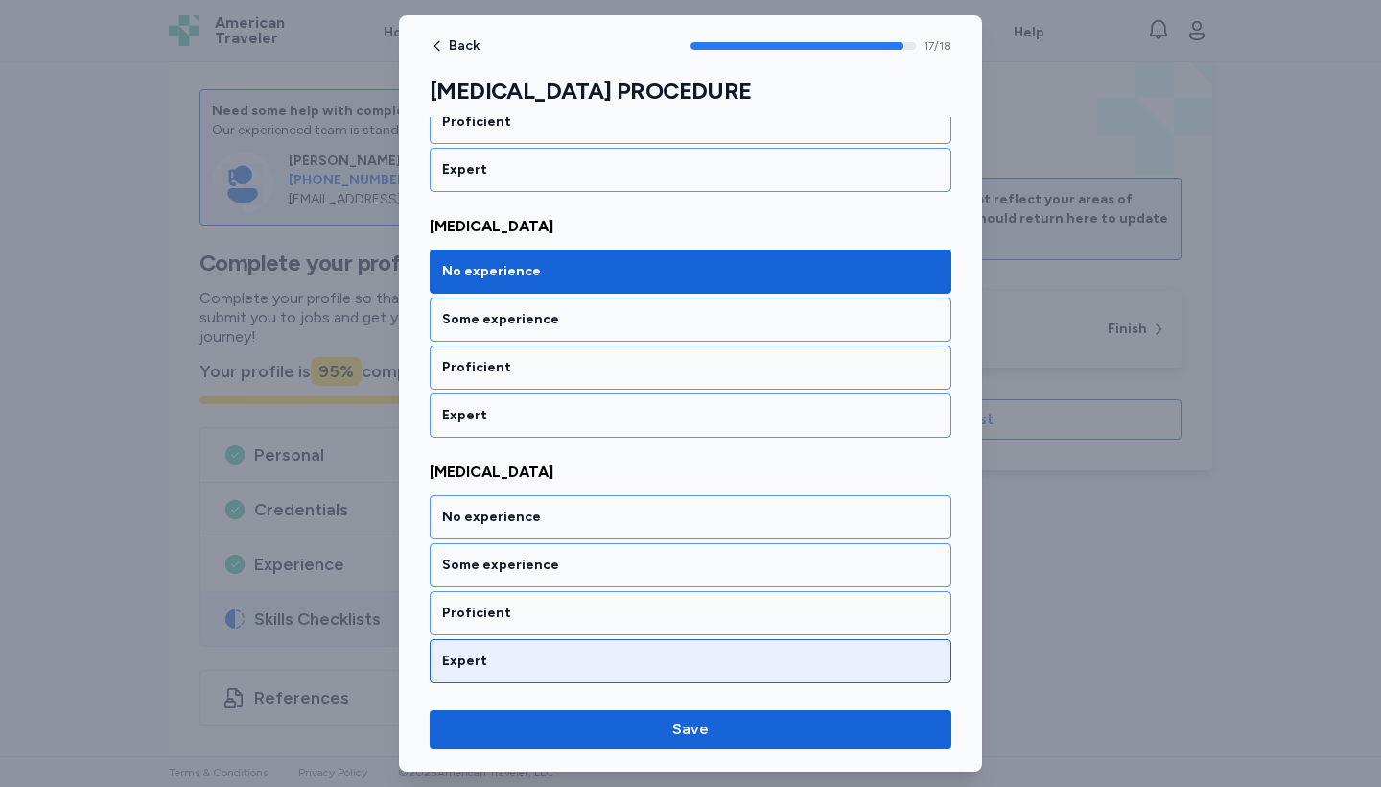
click at [673, 653] on div "Expert" at bounding box center [690, 660] width 497 height 19
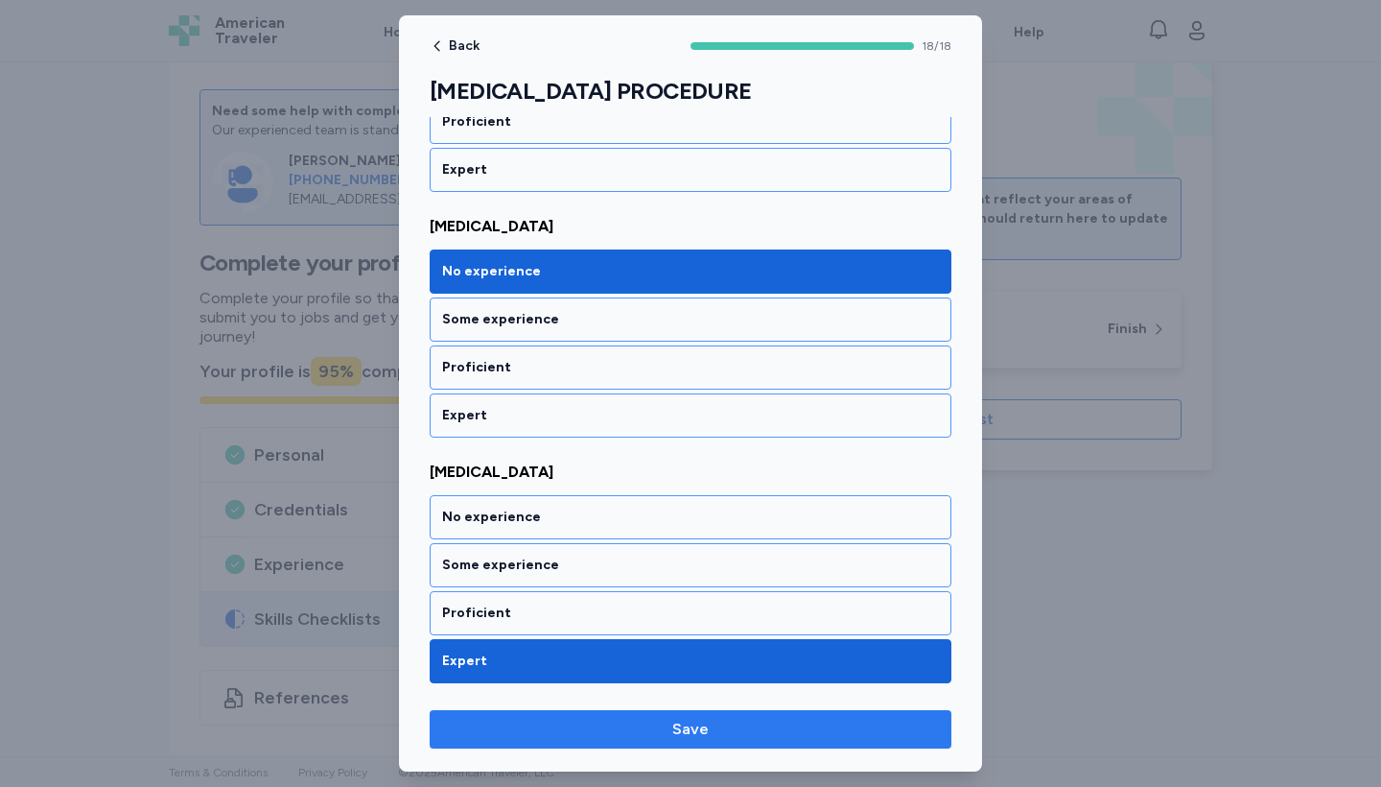
click at [686, 694] on span "Save" at bounding box center [690, 728] width 36 height 23
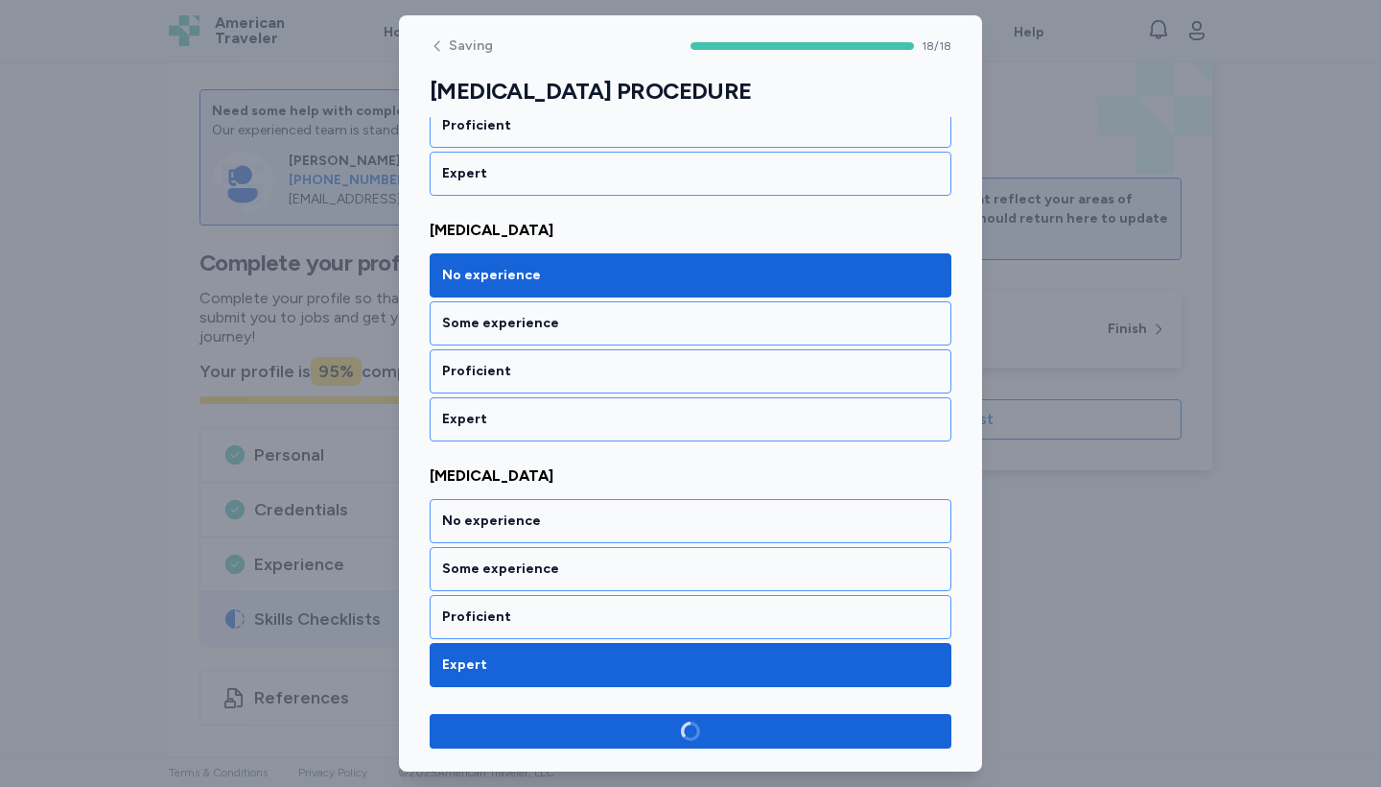
scroll to position [4109, 0]
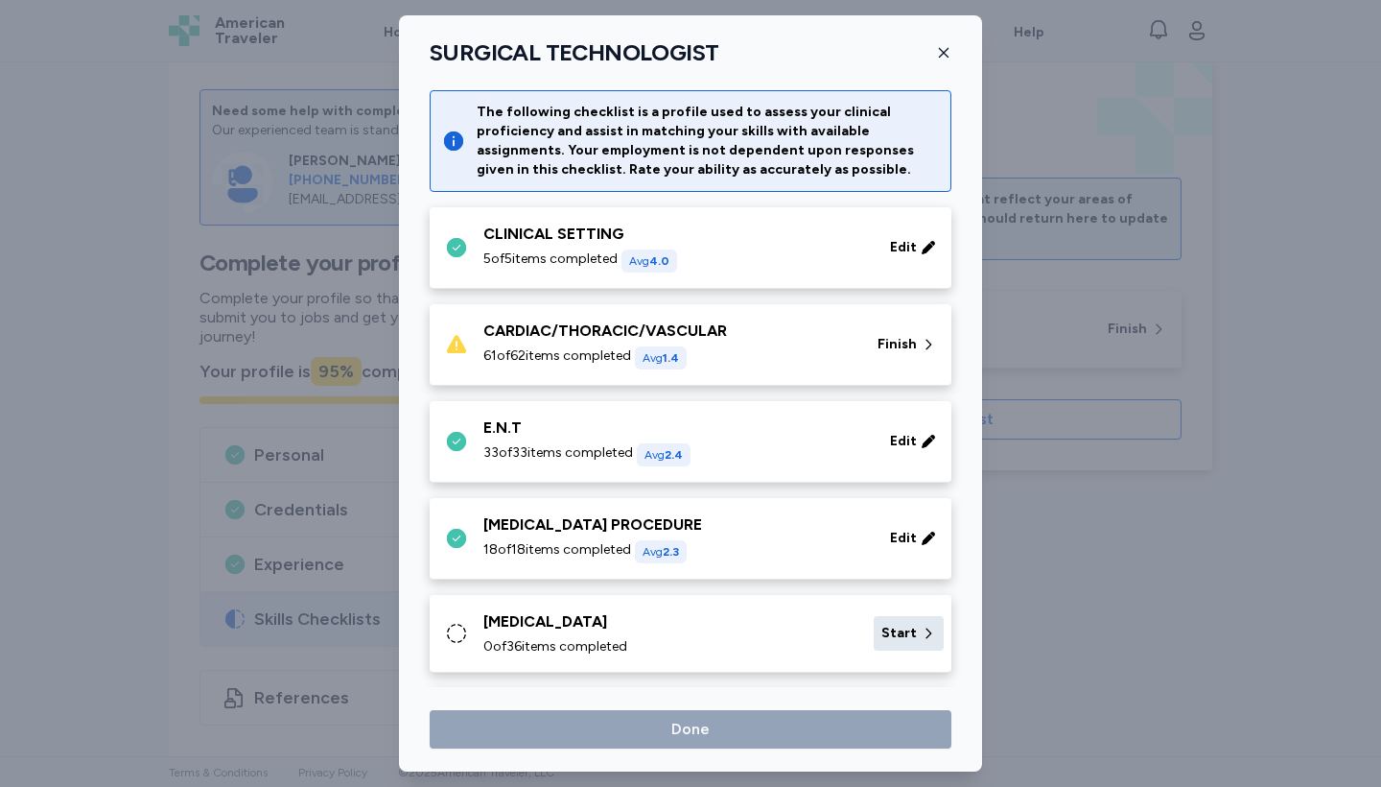
click at [898, 631] on span "Start" at bounding box center [899, 632] width 35 height 19
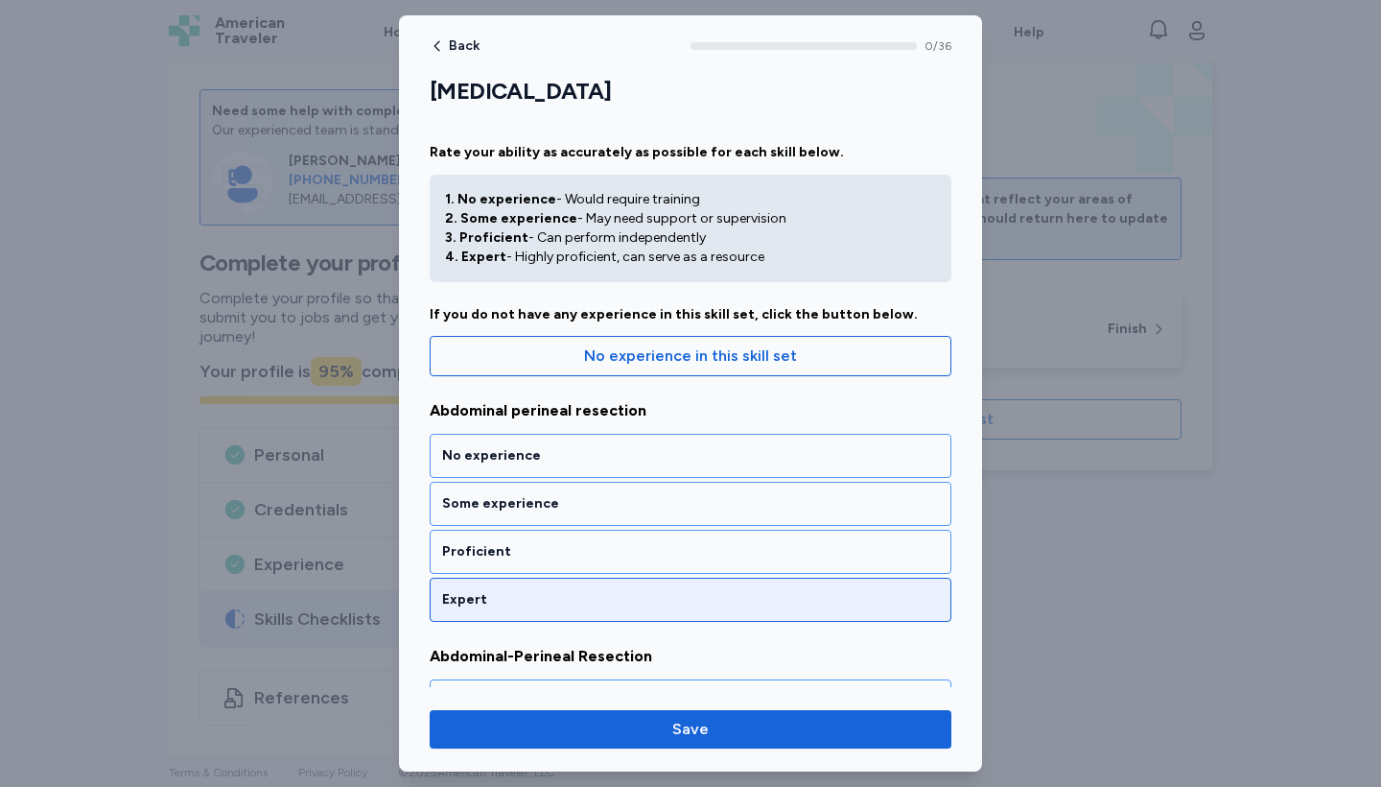
click at [806, 606] on div "Expert" at bounding box center [690, 599] width 497 height 19
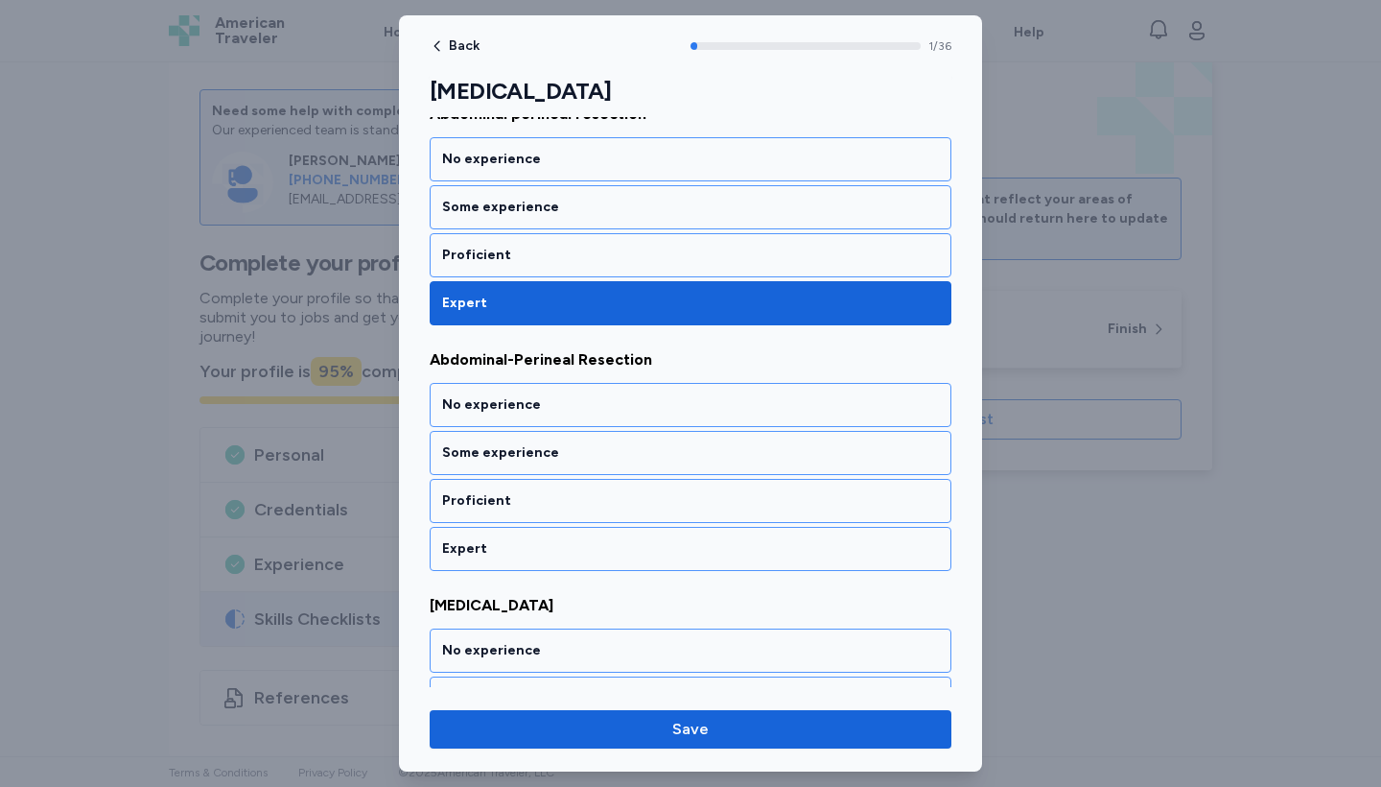
scroll to position [354, 0]
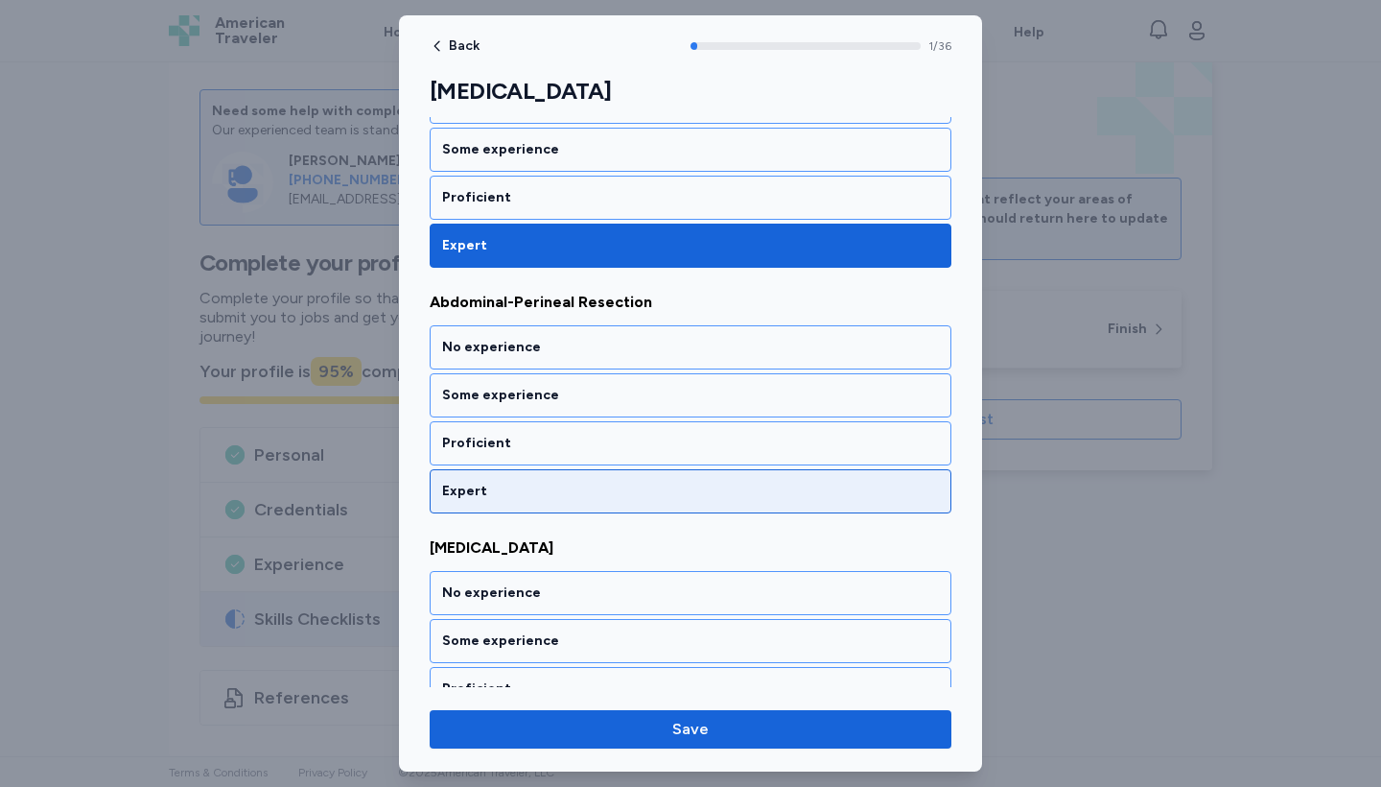
click at [766, 491] on div "Expert" at bounding box center [690, 491] width 497 height 19
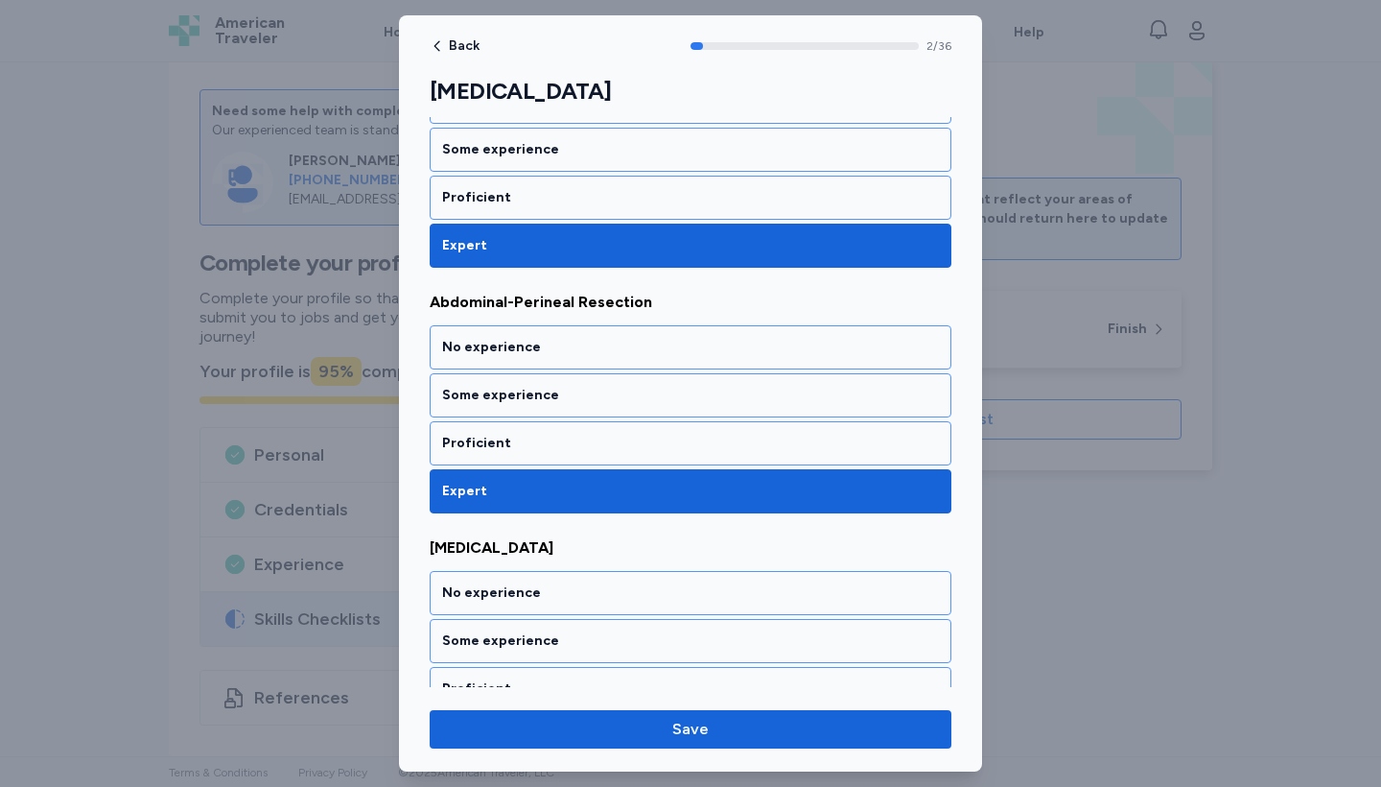
scroll to position [600, 0]
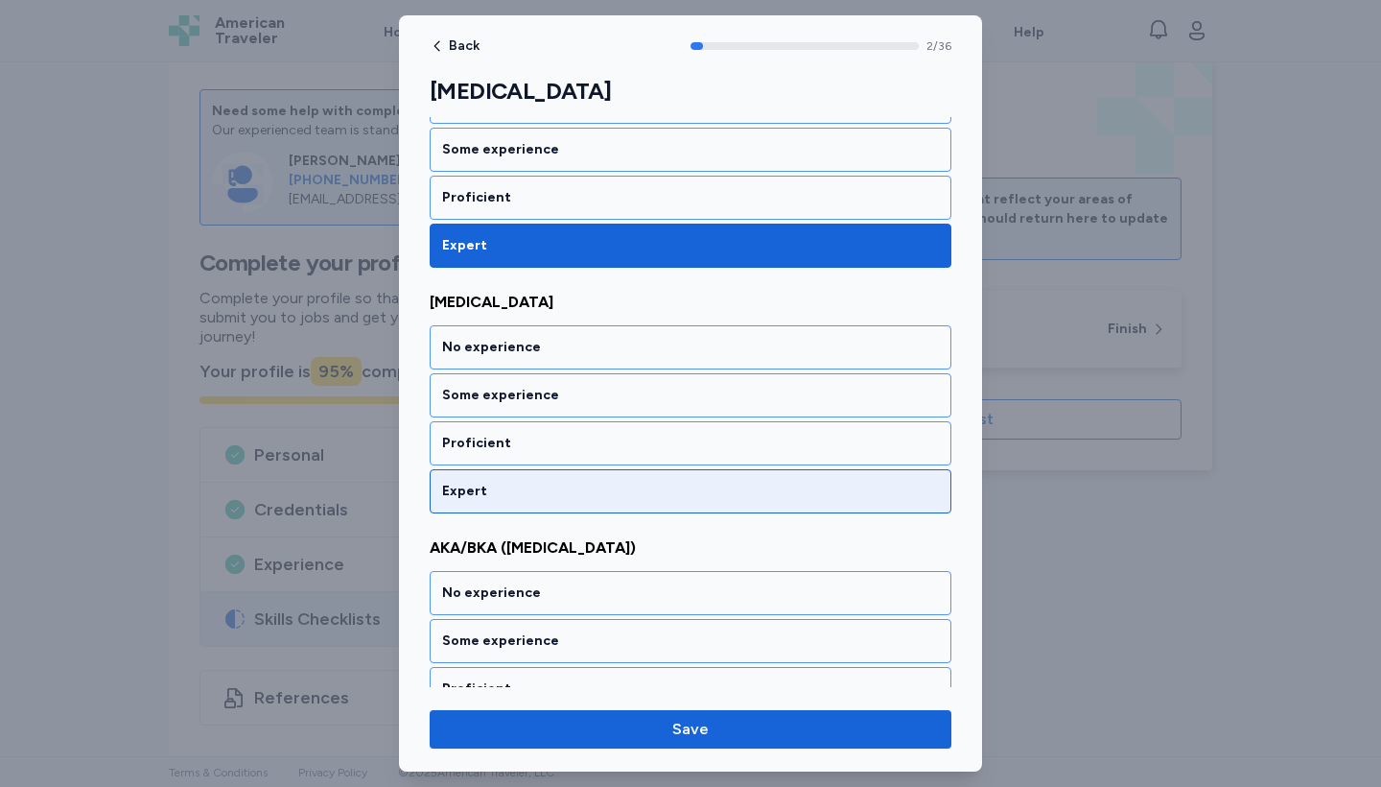
click at [766, 491] on div "Expert" at bounding box center [690, 491] width 497 height 19
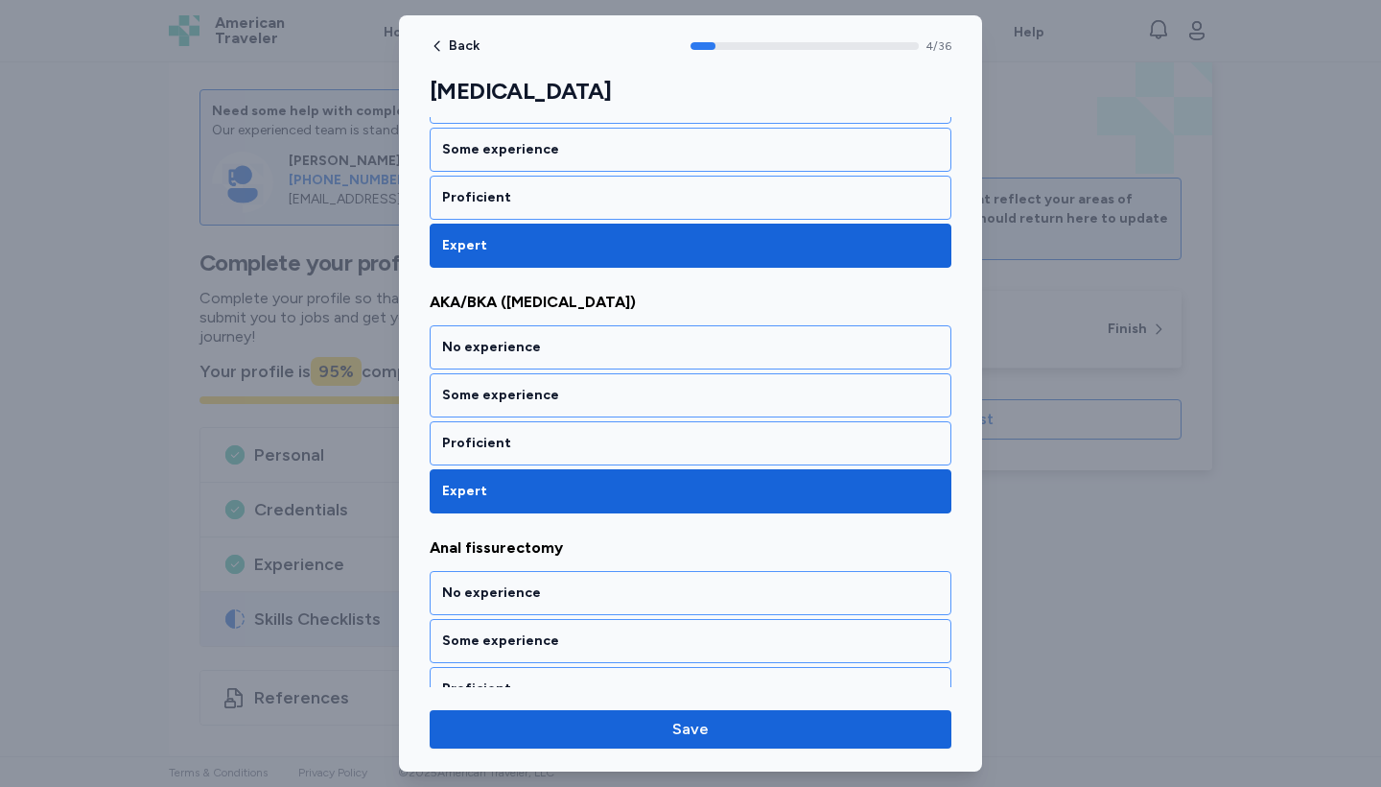
scroll to position [1091, 0]
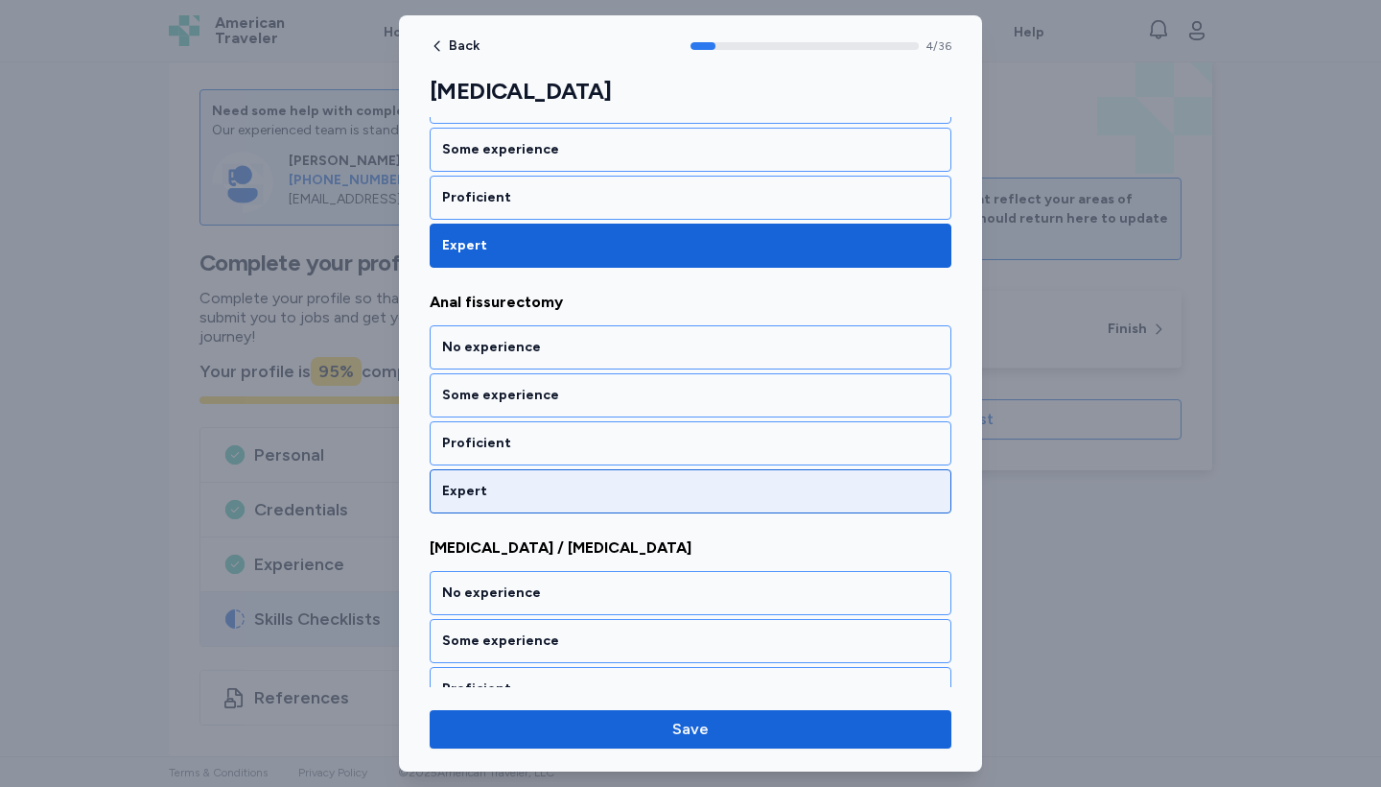
click at [766, 491] on div "Expert" at bounding box center [690, 491] width 497 height 19
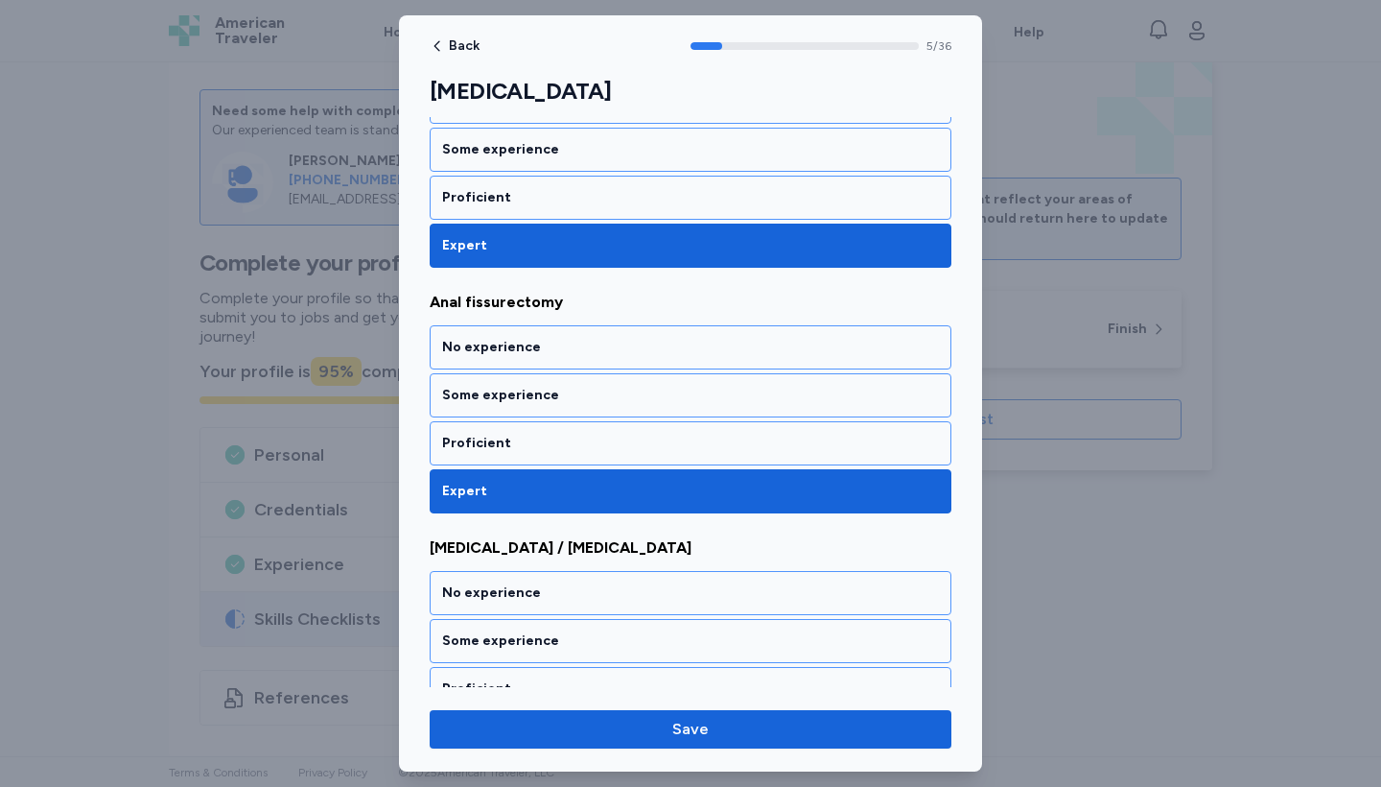
scroll to position [1336, 0]
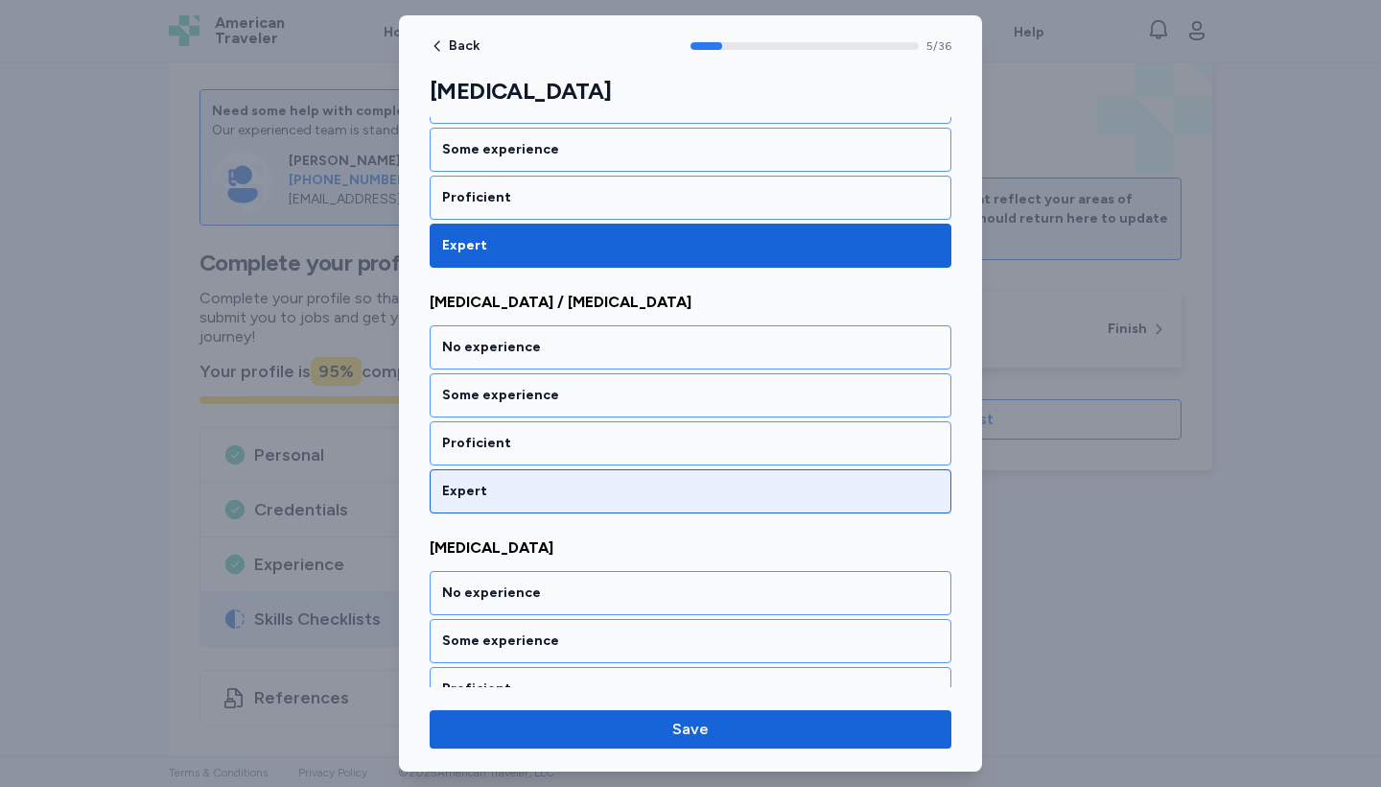
click at [766, 491] on div "Expert" at bounding box center [690, 491] width 497 height 19
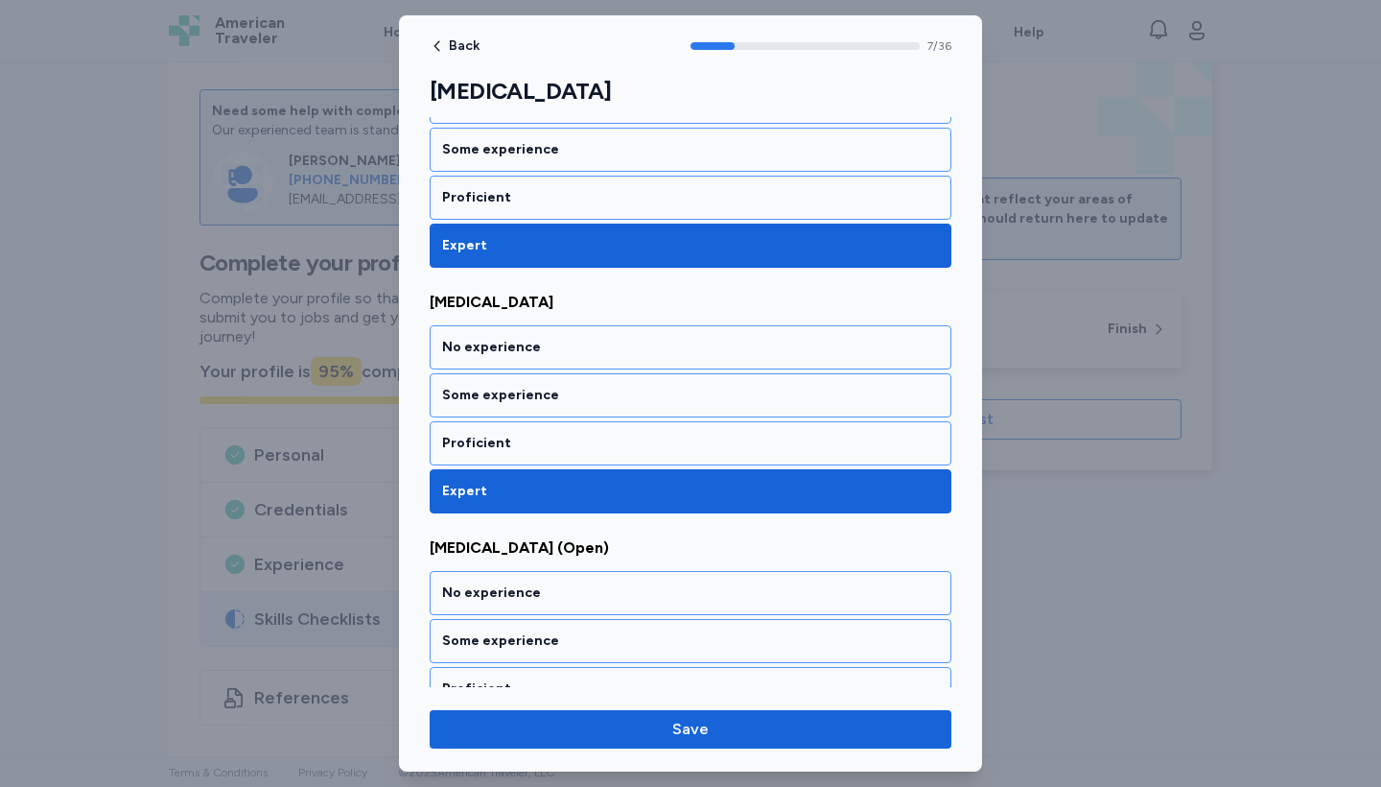
scroll to position [1827, 0]
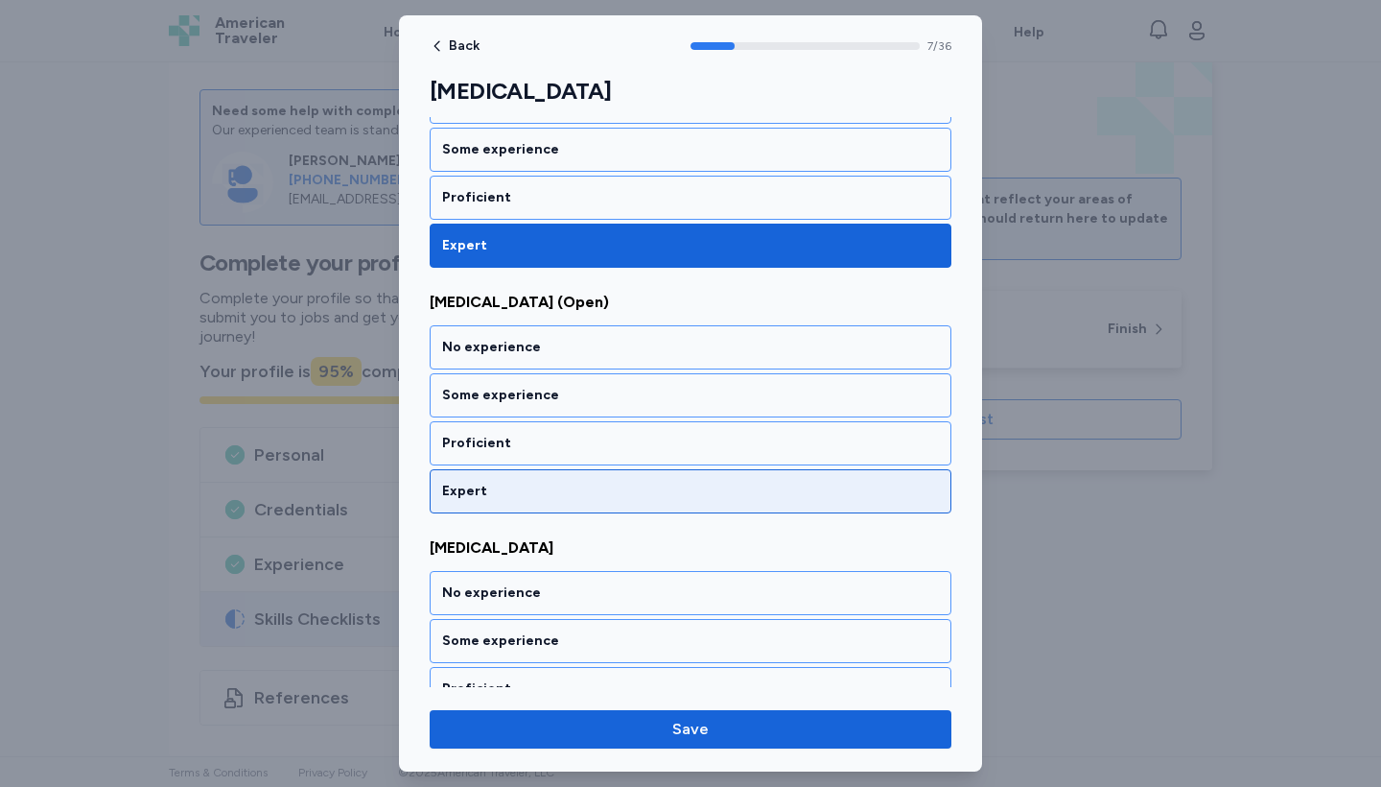
click at [766, 491] on div "Expert" at bounding box center [690, 491] width 497 height 19
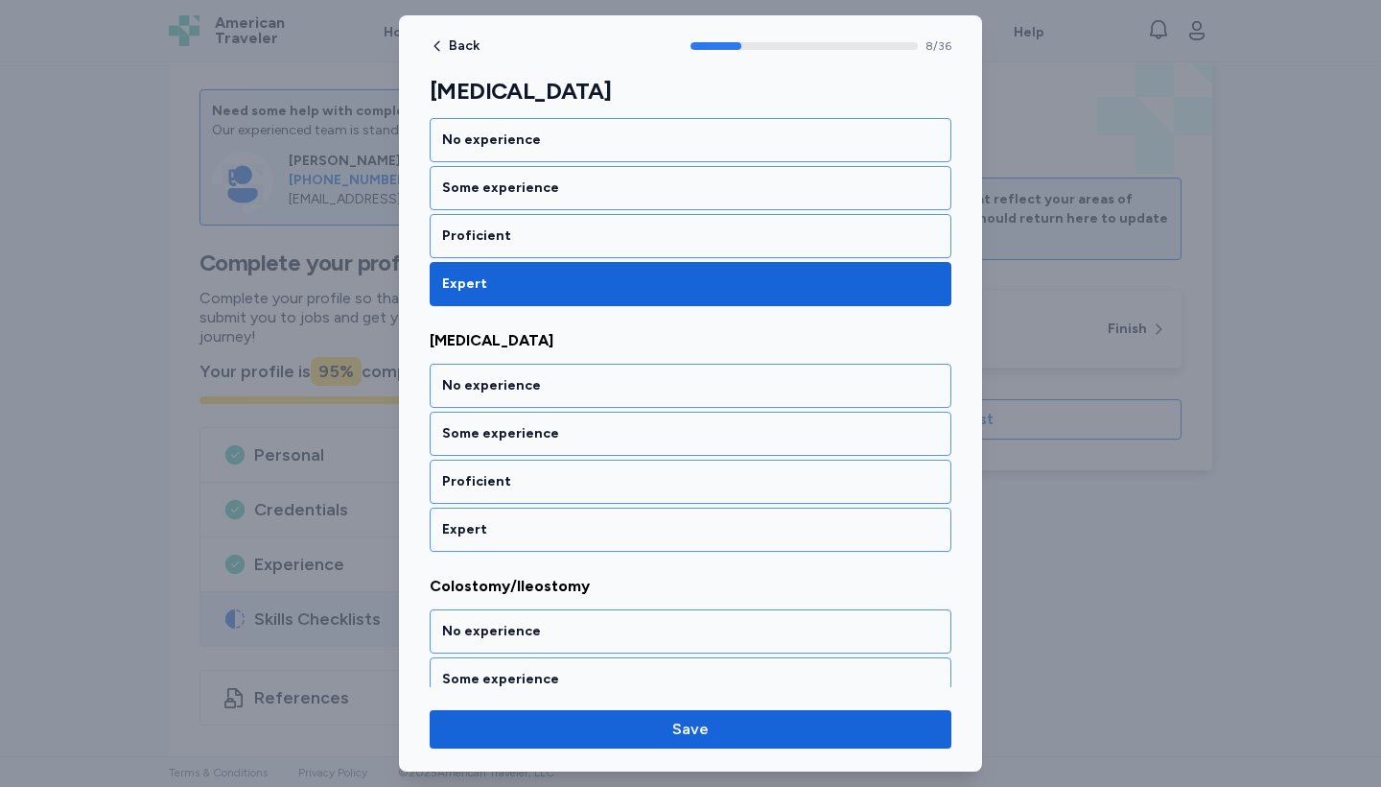
scroll to position [2073, 0]
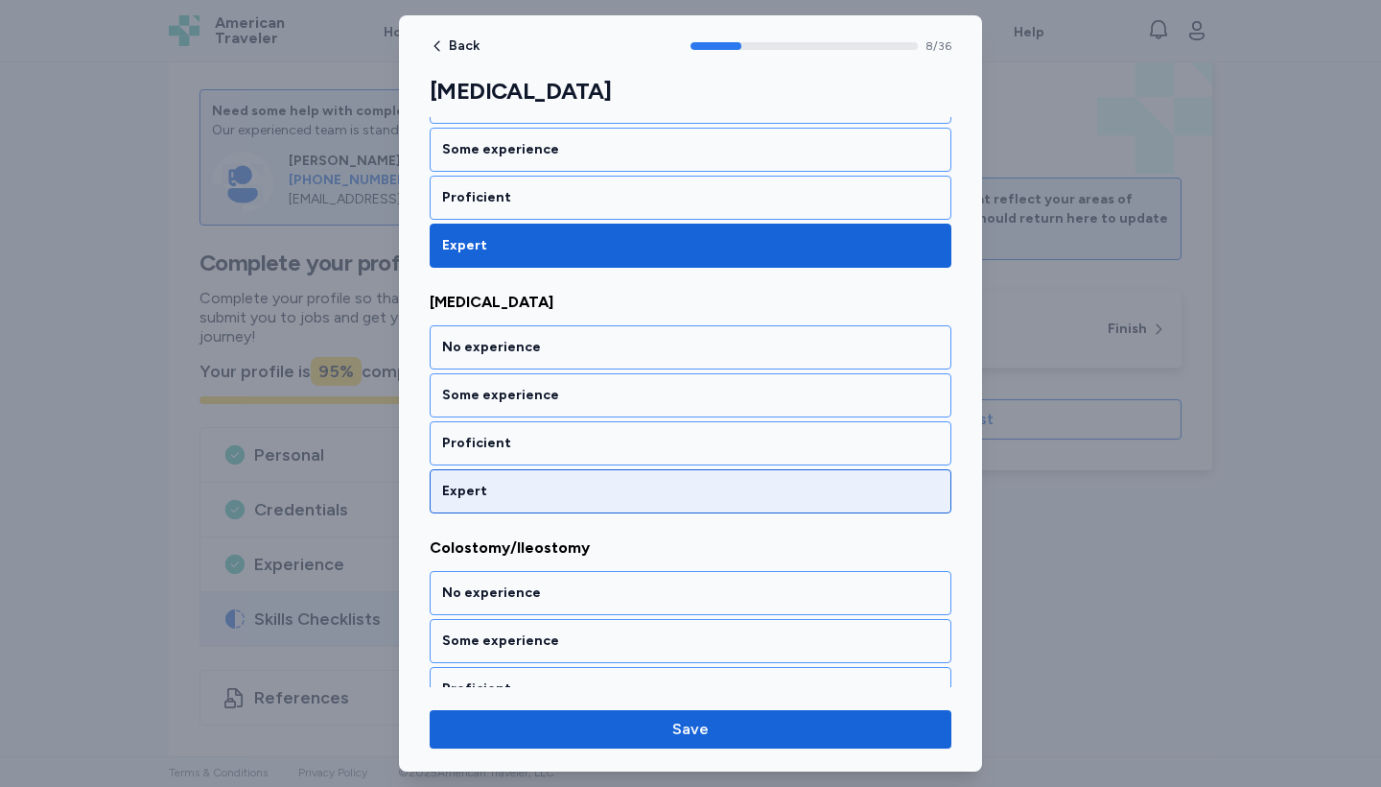
click at [766, 491] on div "Expert" at bounding box center [690, 491] width 497 height 19
click at [766, 492] on div "Expert" at bounding box center [690, 491] width 497 height 19
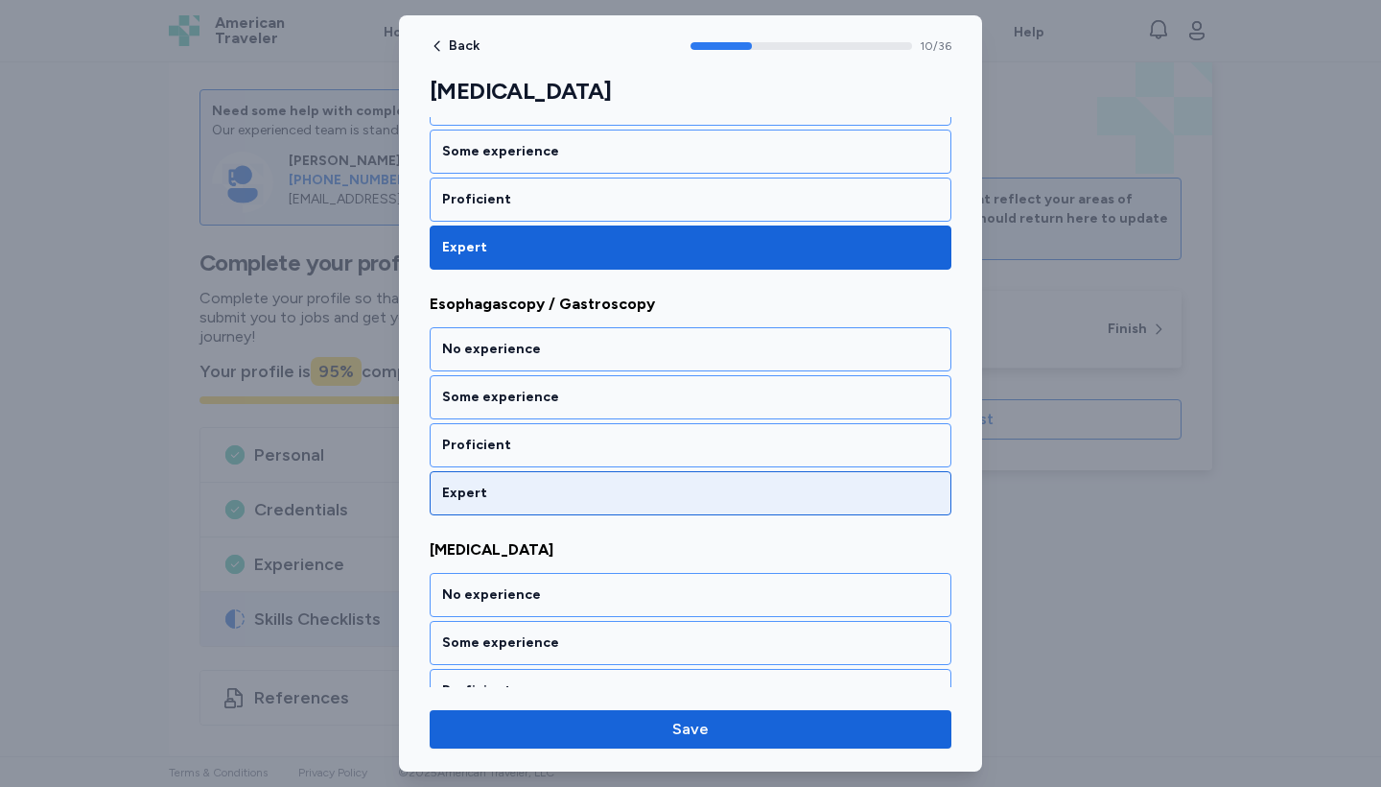
scroll to position [2564, 0]
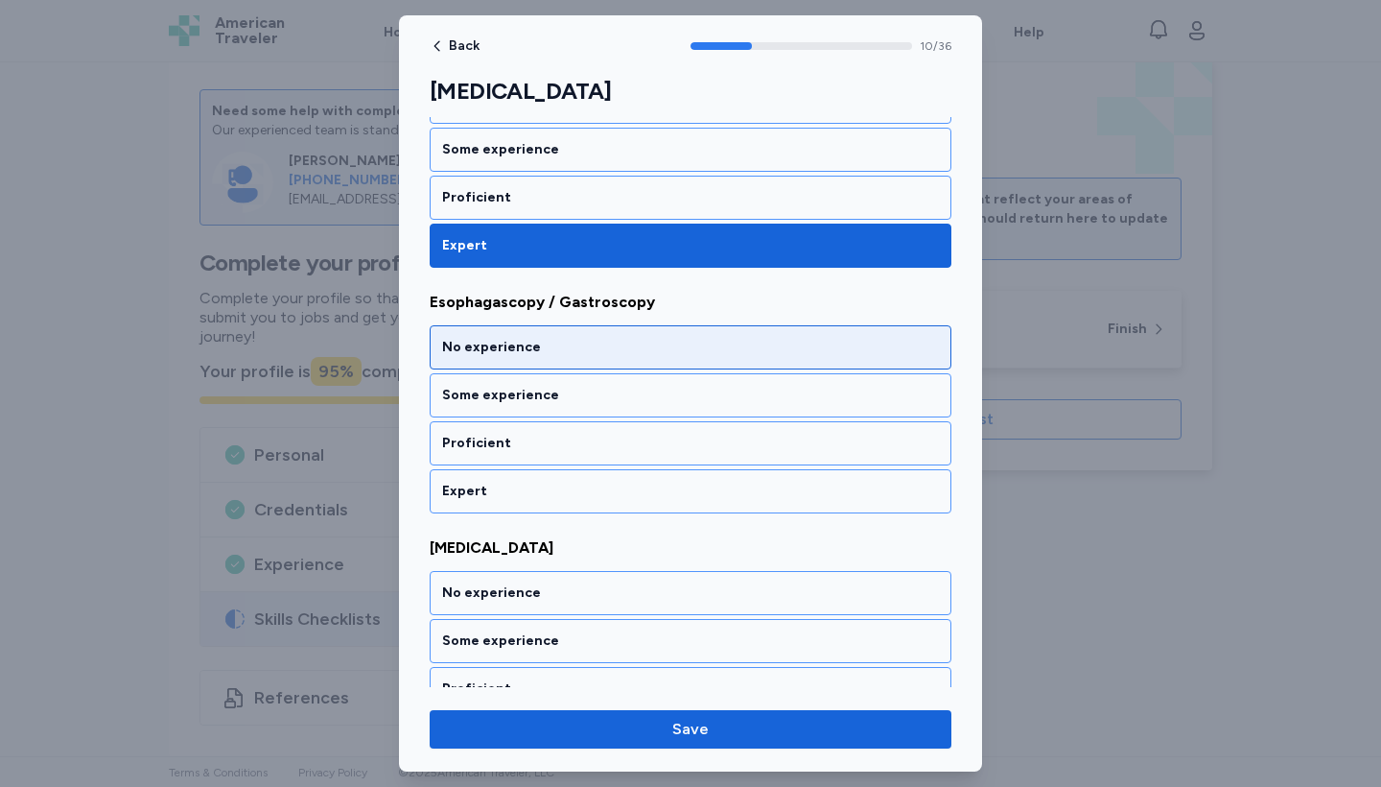
click at [738, 341] on div "No experience" at bounding box center [690, 347] width 497 height 19
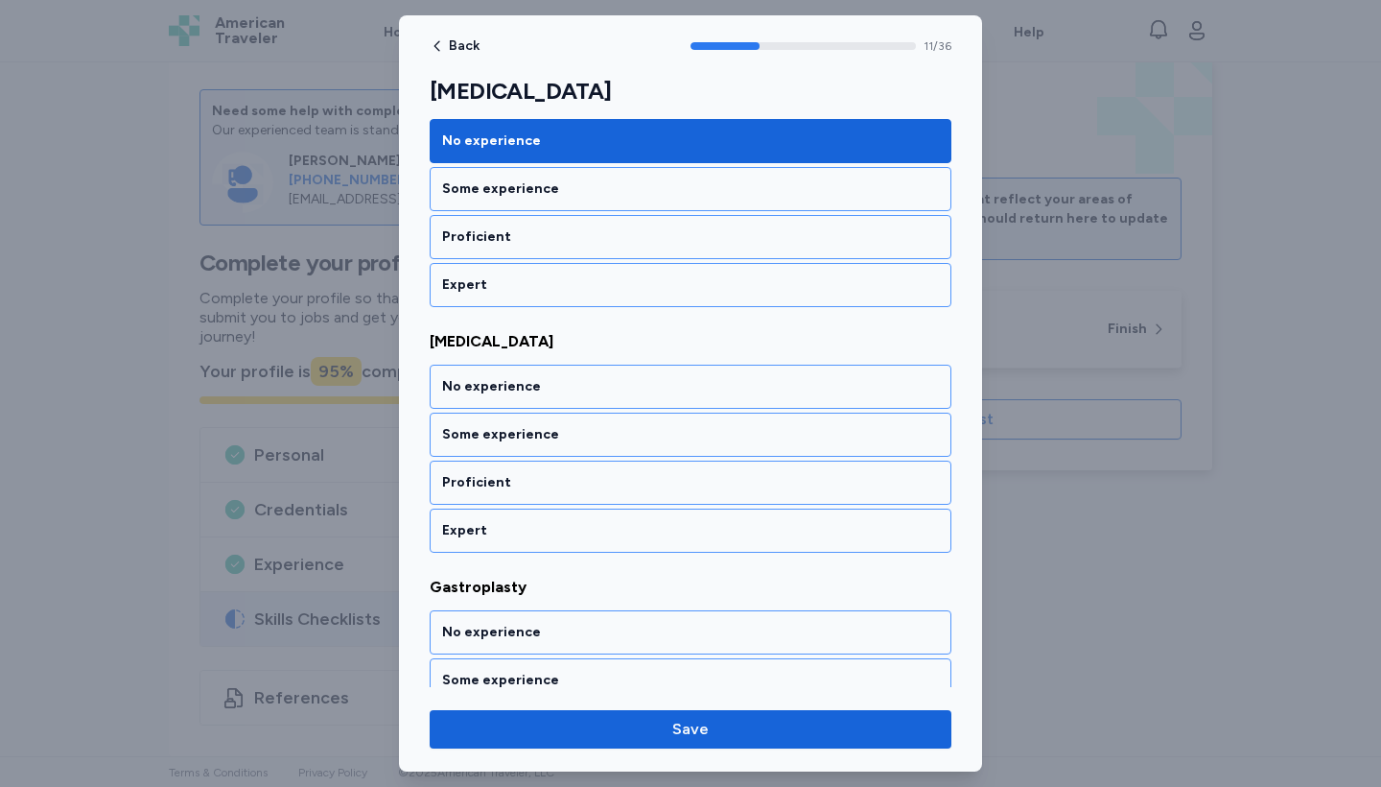
scroll to position [2810, 0]
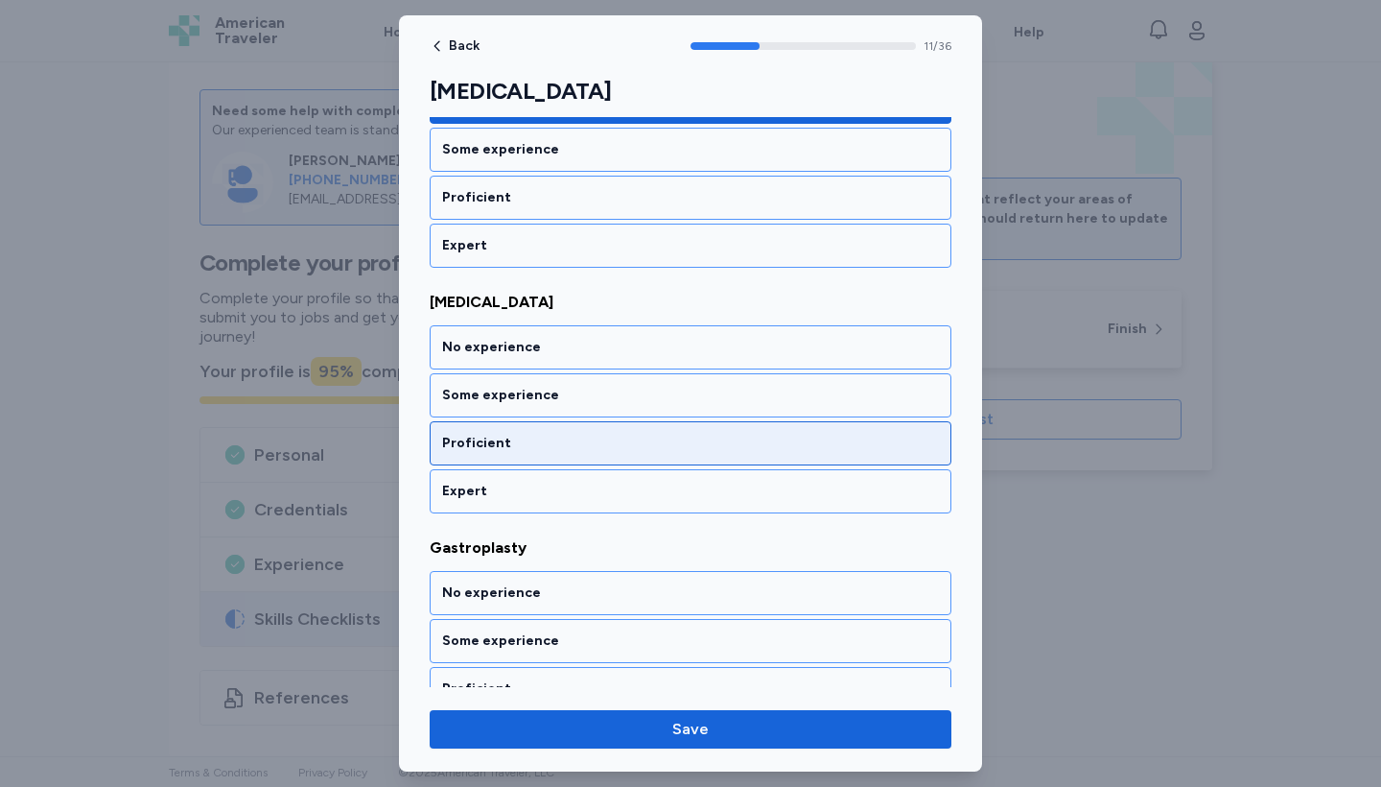
click at [749, 443] on div "Proficient" at bounding box center [690, 443] width 497 height 19
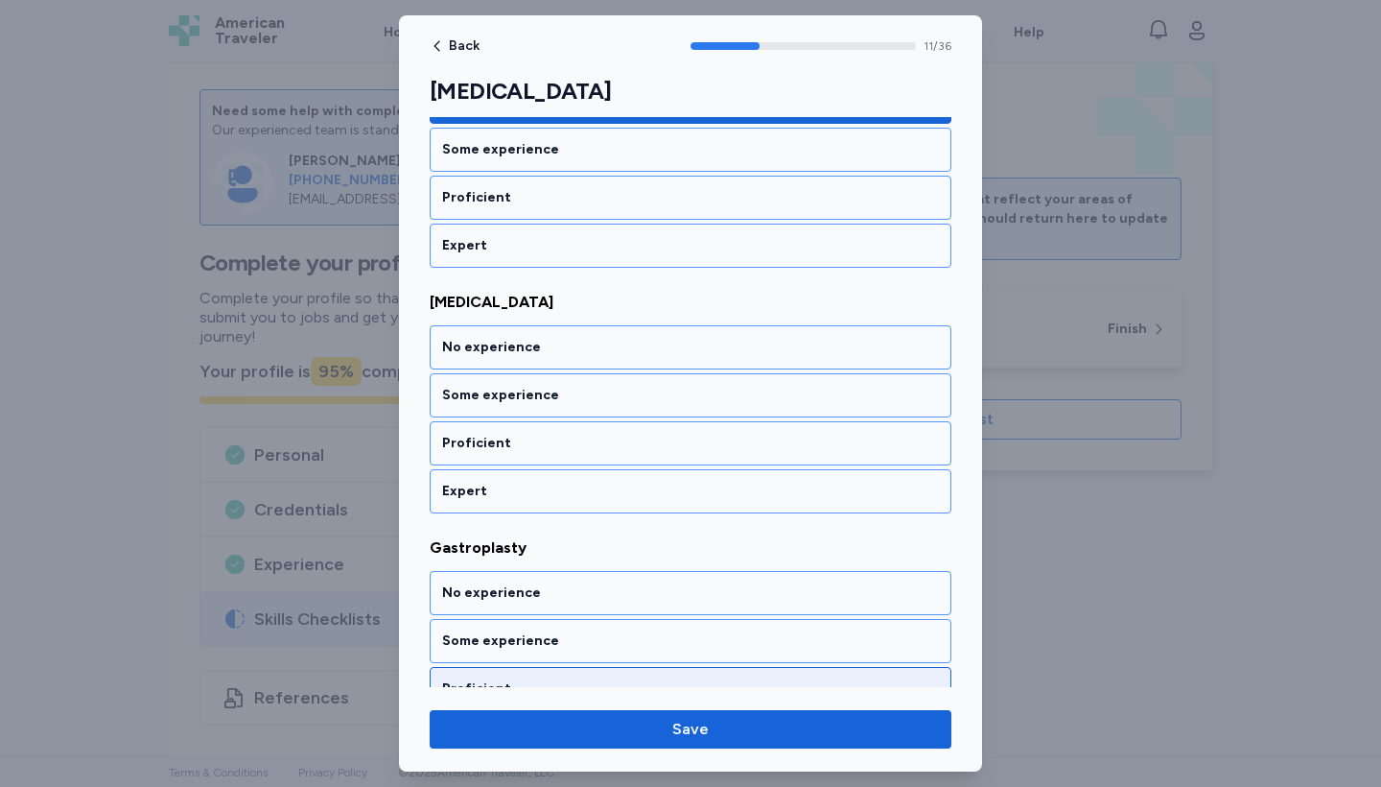
scroll to position [3055, 0]
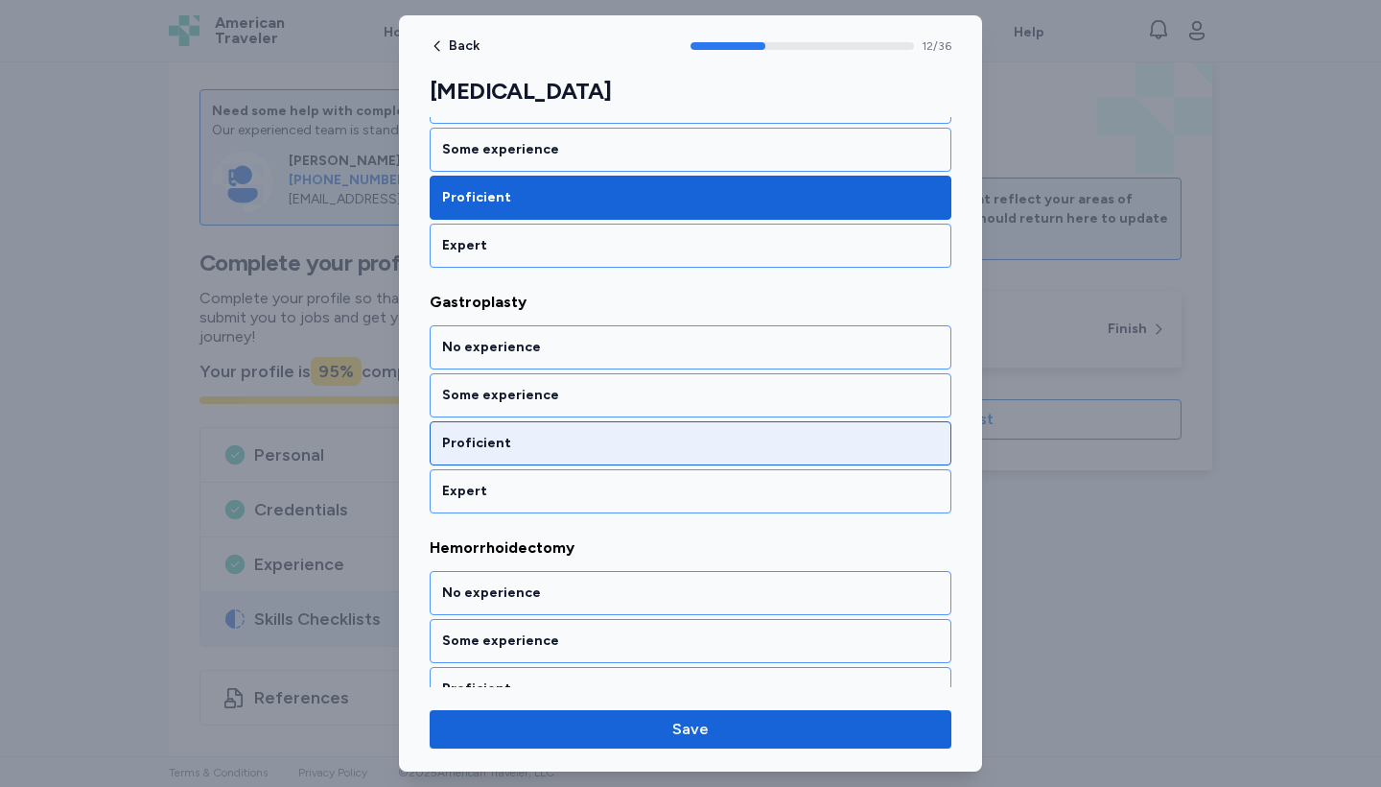
click at [749, 443] on div "Proficient" at bounding box center [690, 443] width 497 height 19
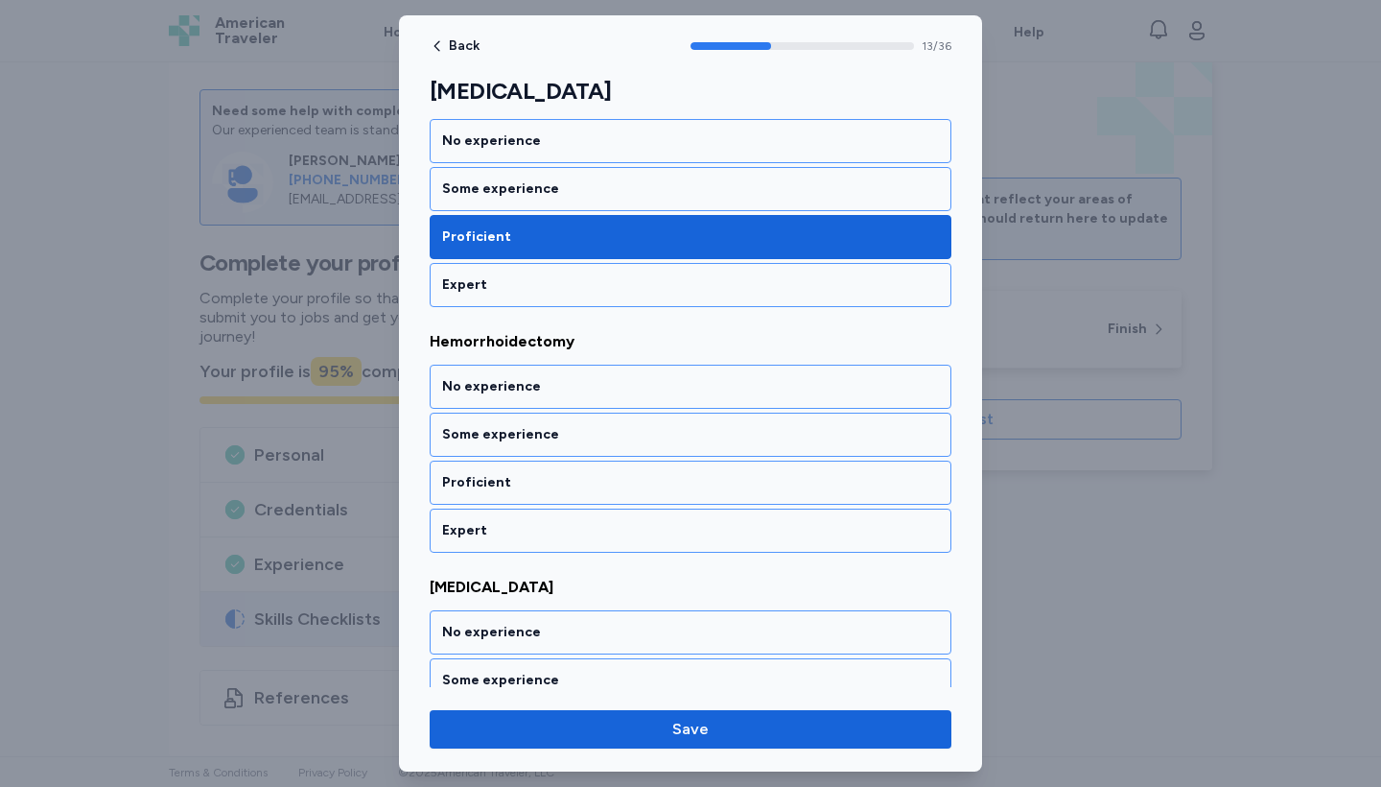
scroll to position [3301, 0]
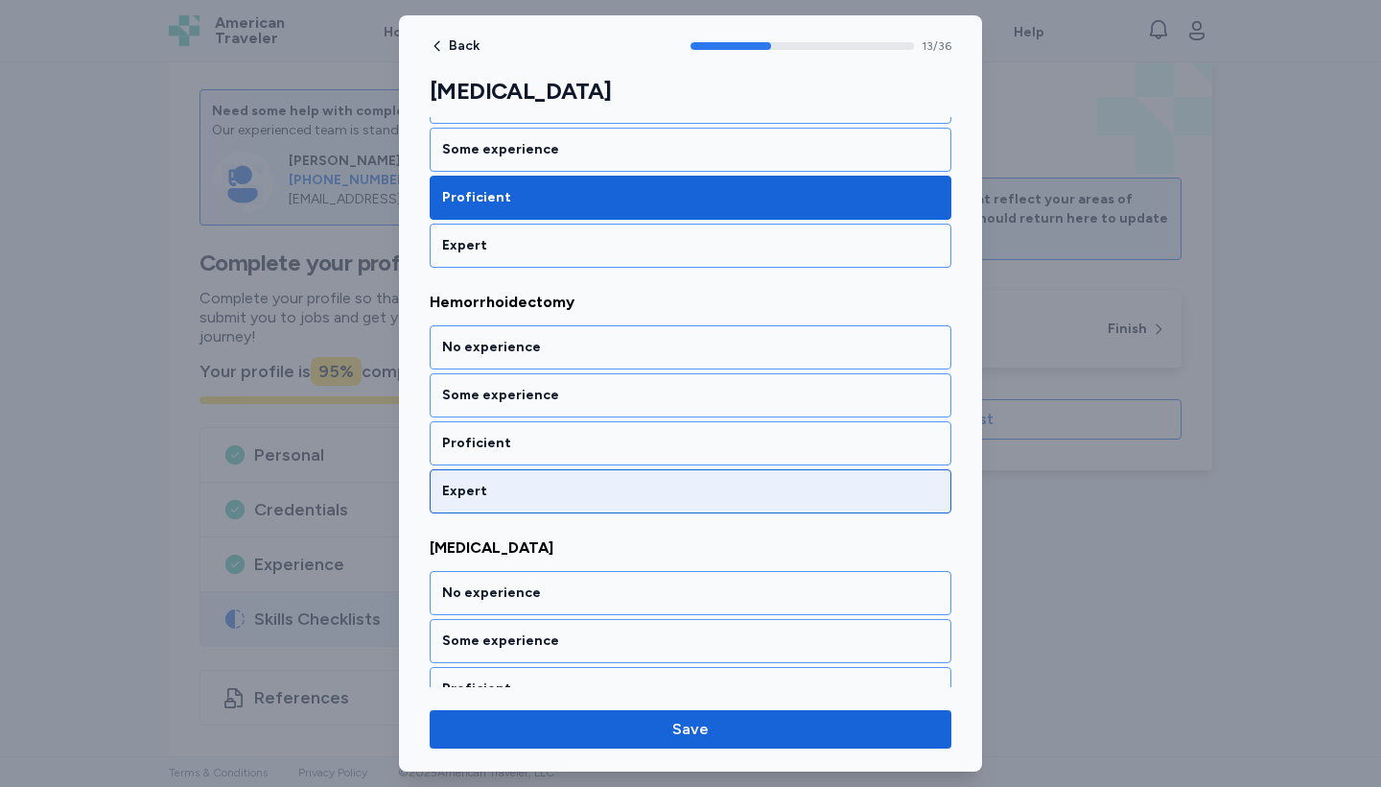
click at [756, 486] on div "Expert" at bounding box center [690, 491] width 497 height 19
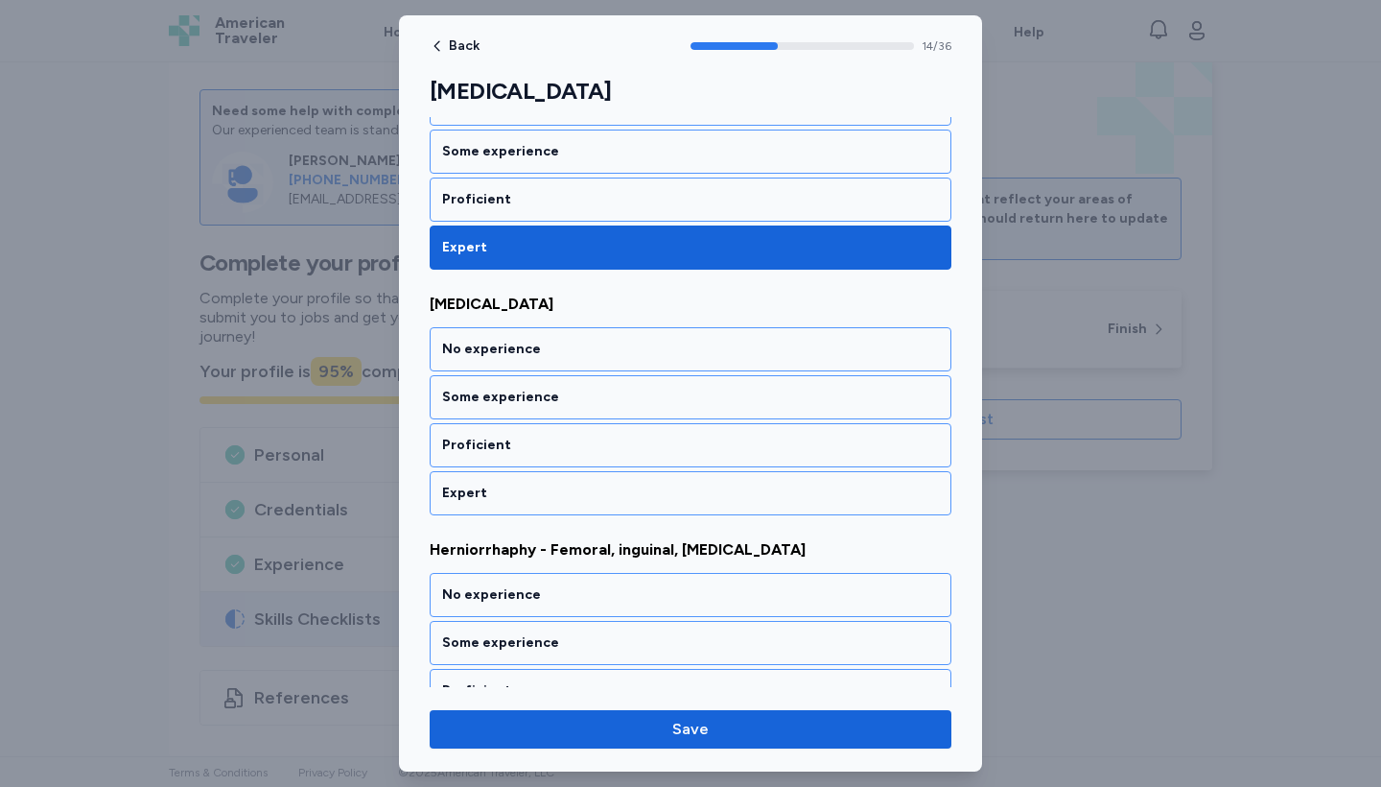
scroll to position [3546, 0]
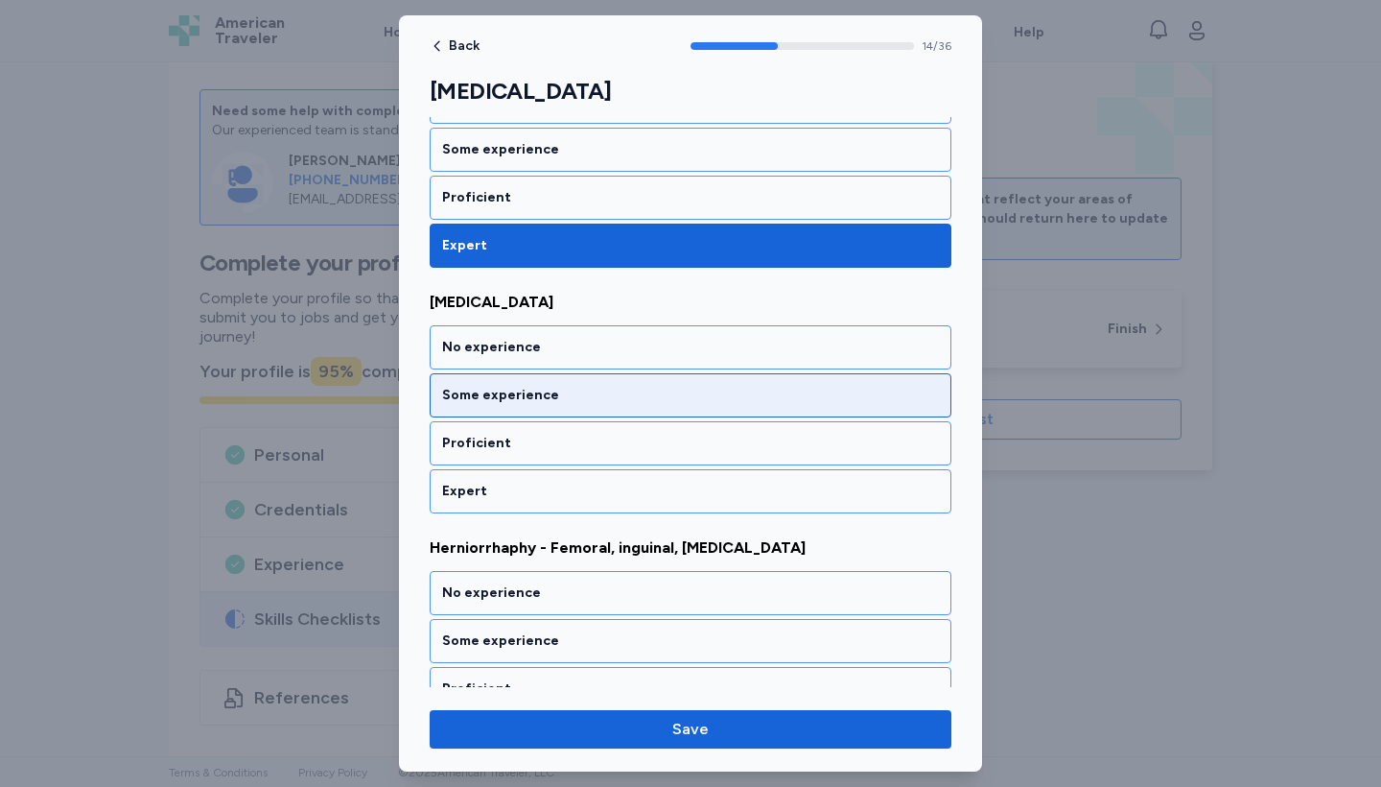
click at [728, 409] on div "Some experience" at bounding box center [691, 395] width 522 height 44
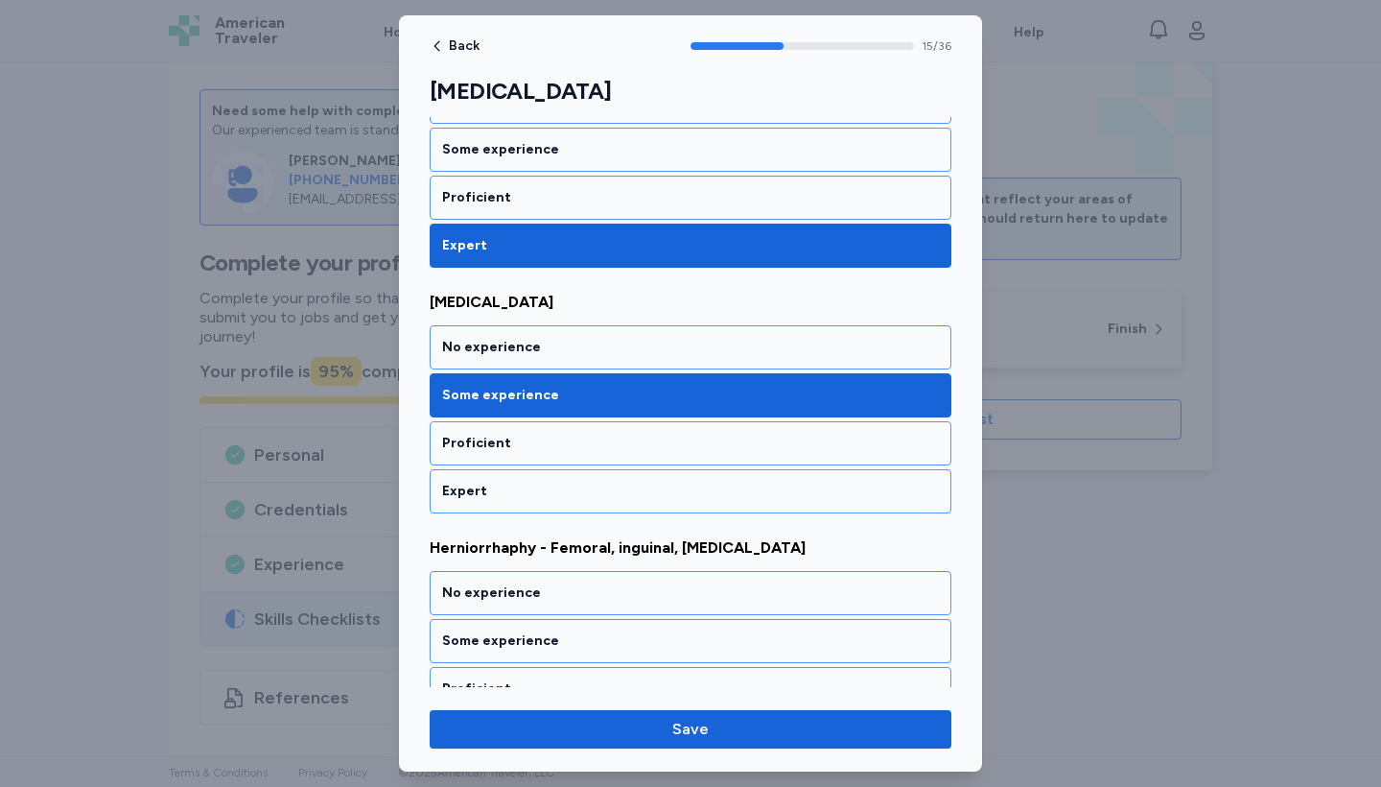
scroll to position [3792, 0]
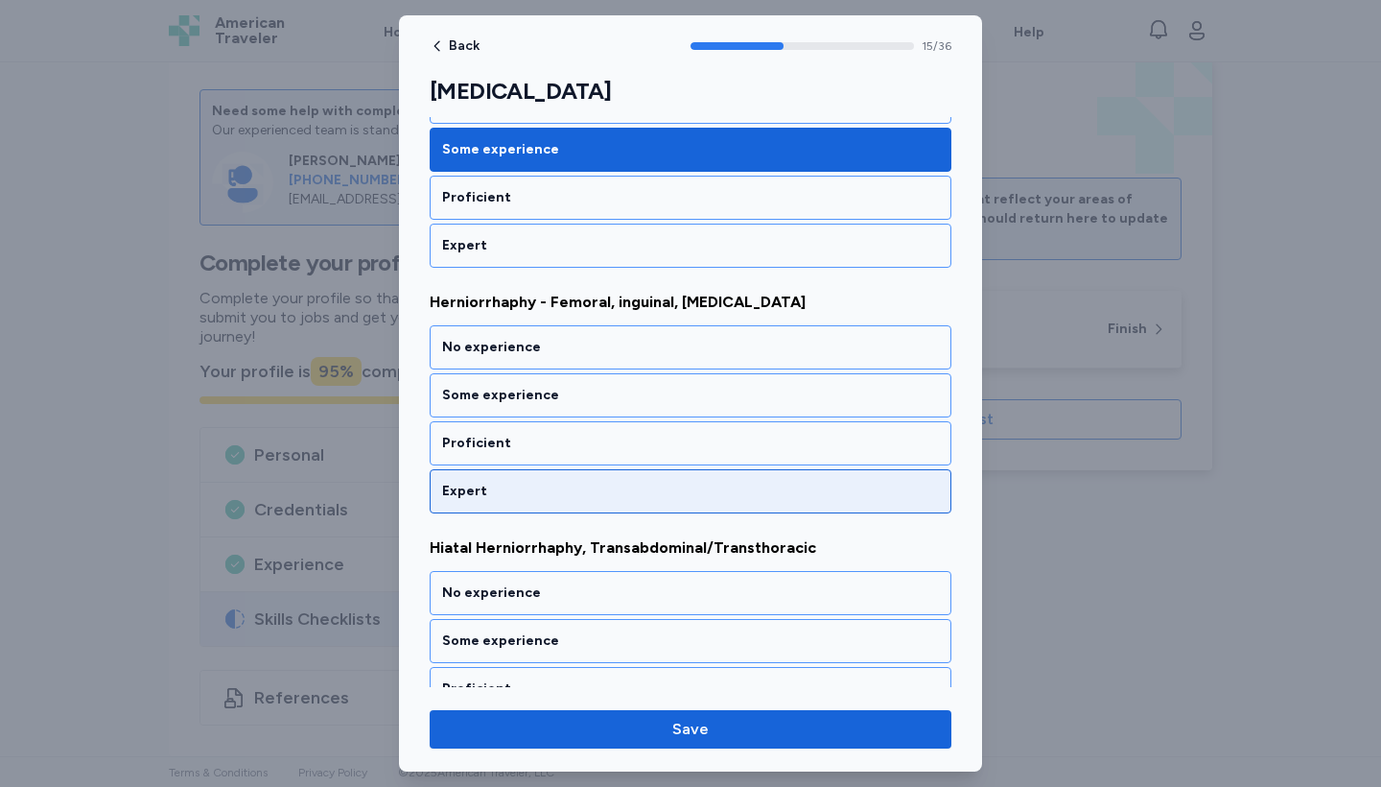
click at [736, 490] on div "Expert" at bounding box center [690, 491] width 497 height 19
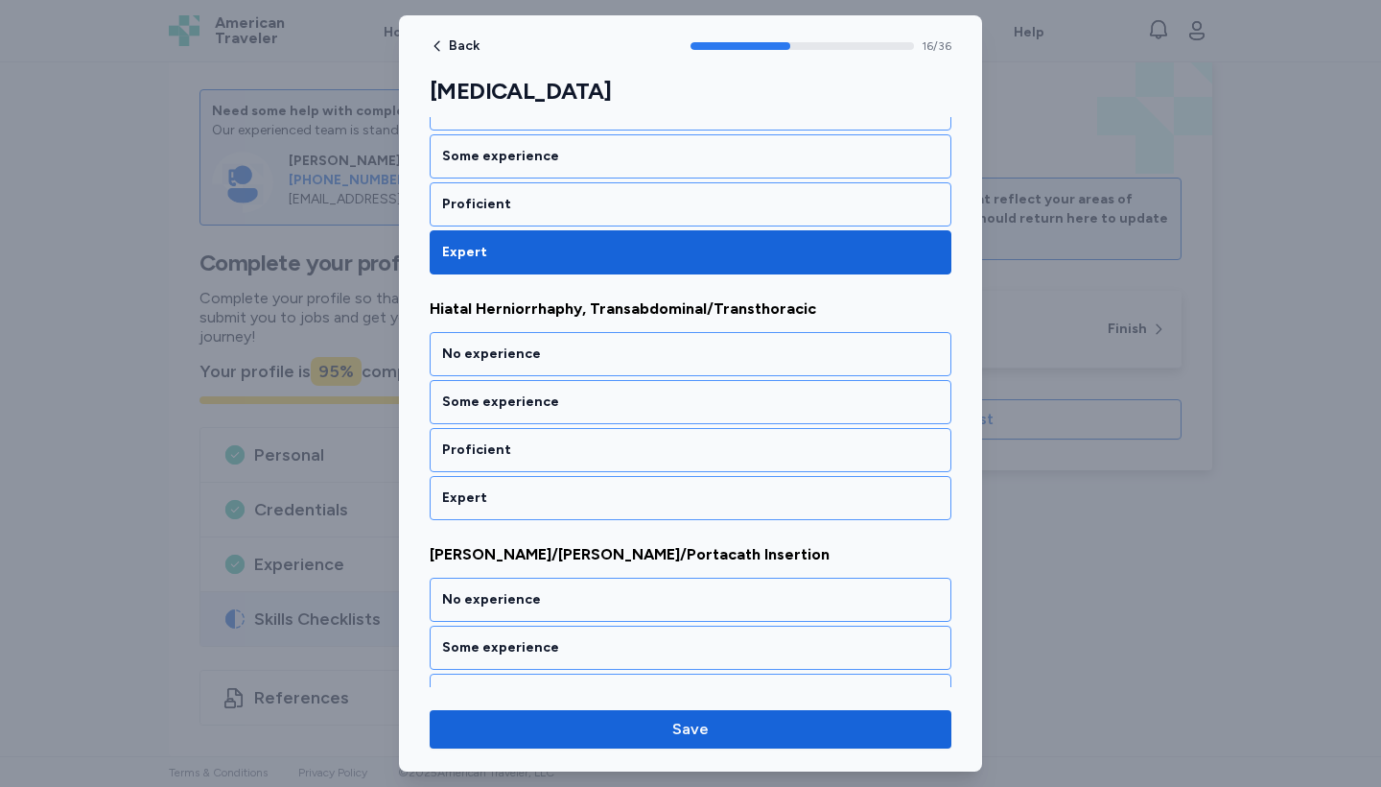
scroll to position [4037, 0]
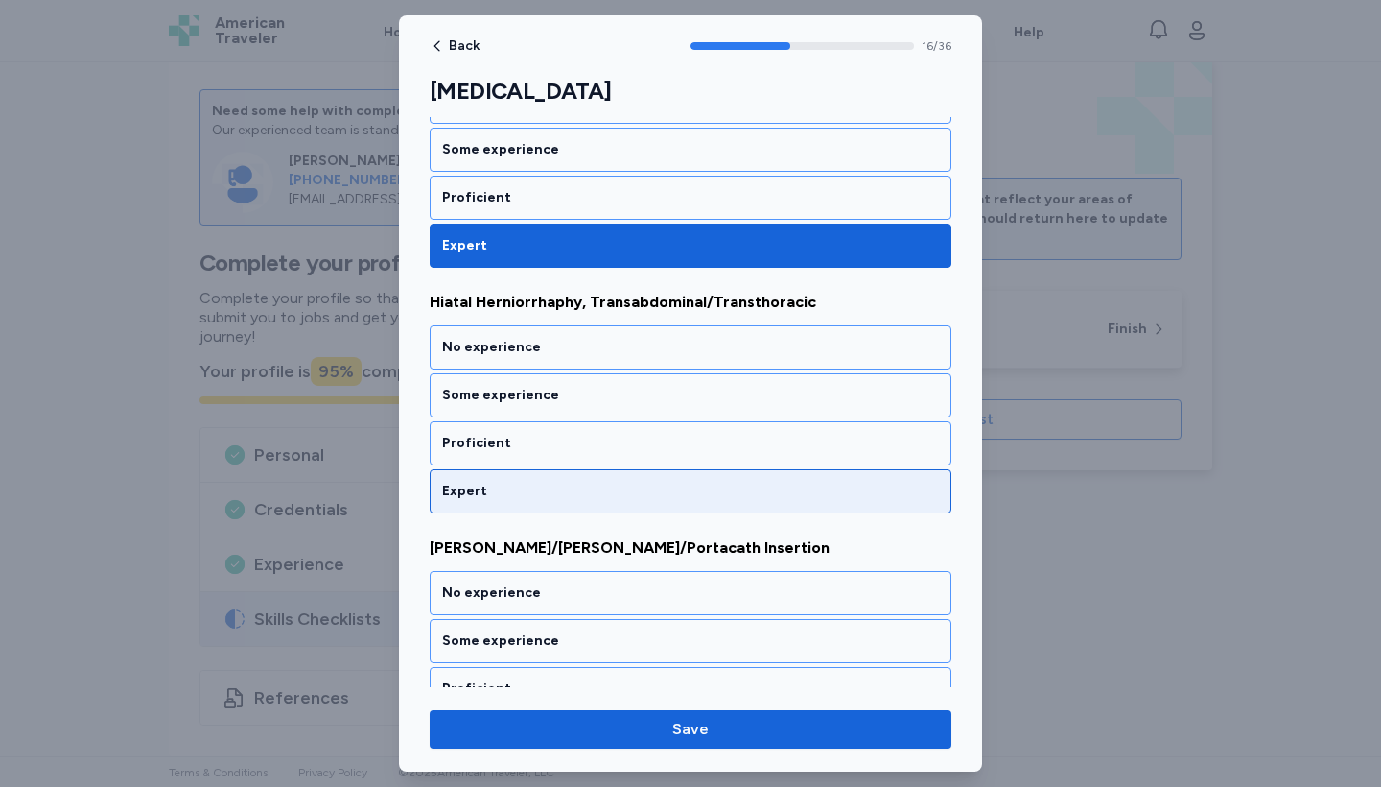
click at [736, 489] on div "Expert" at bounding box center [690, 491] width 497 height 19
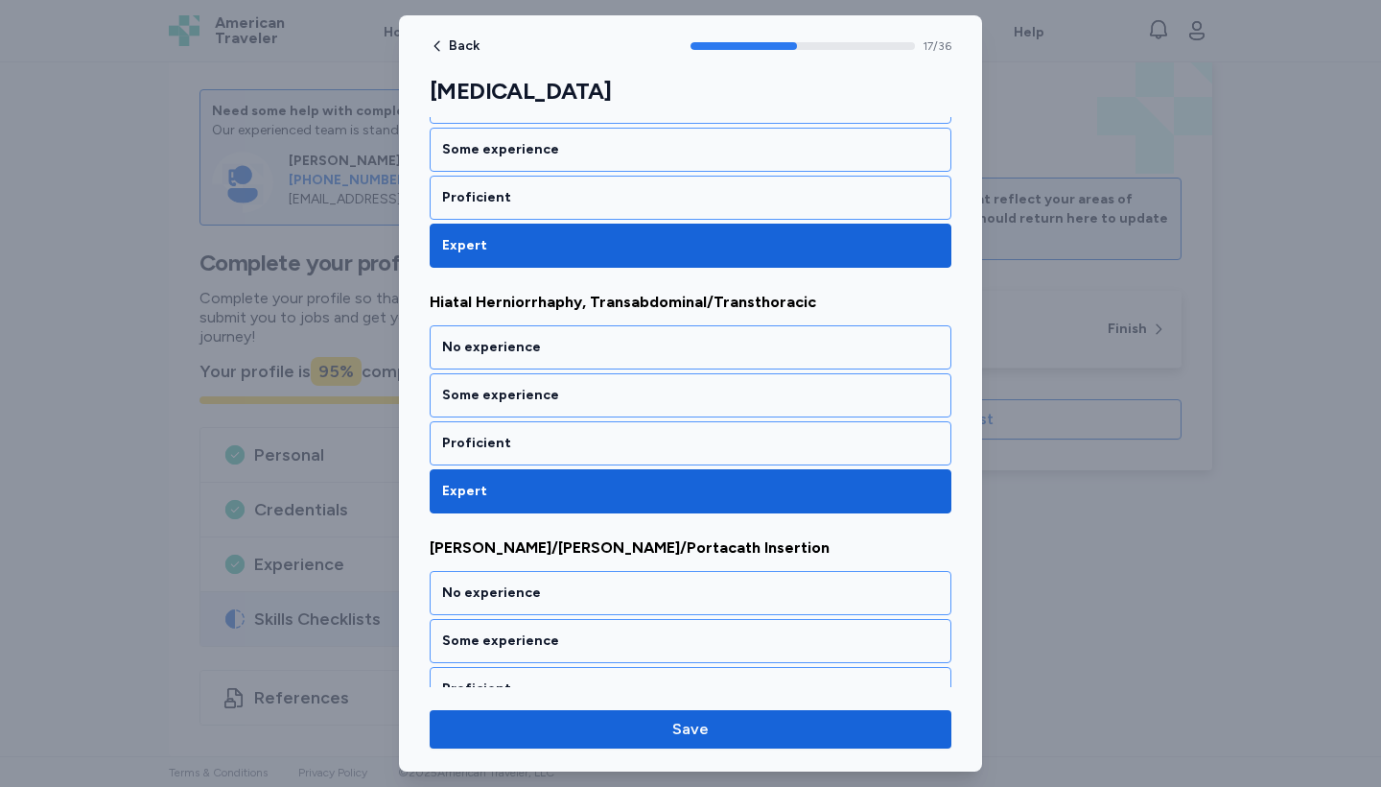
scroll to position [4283, 0]
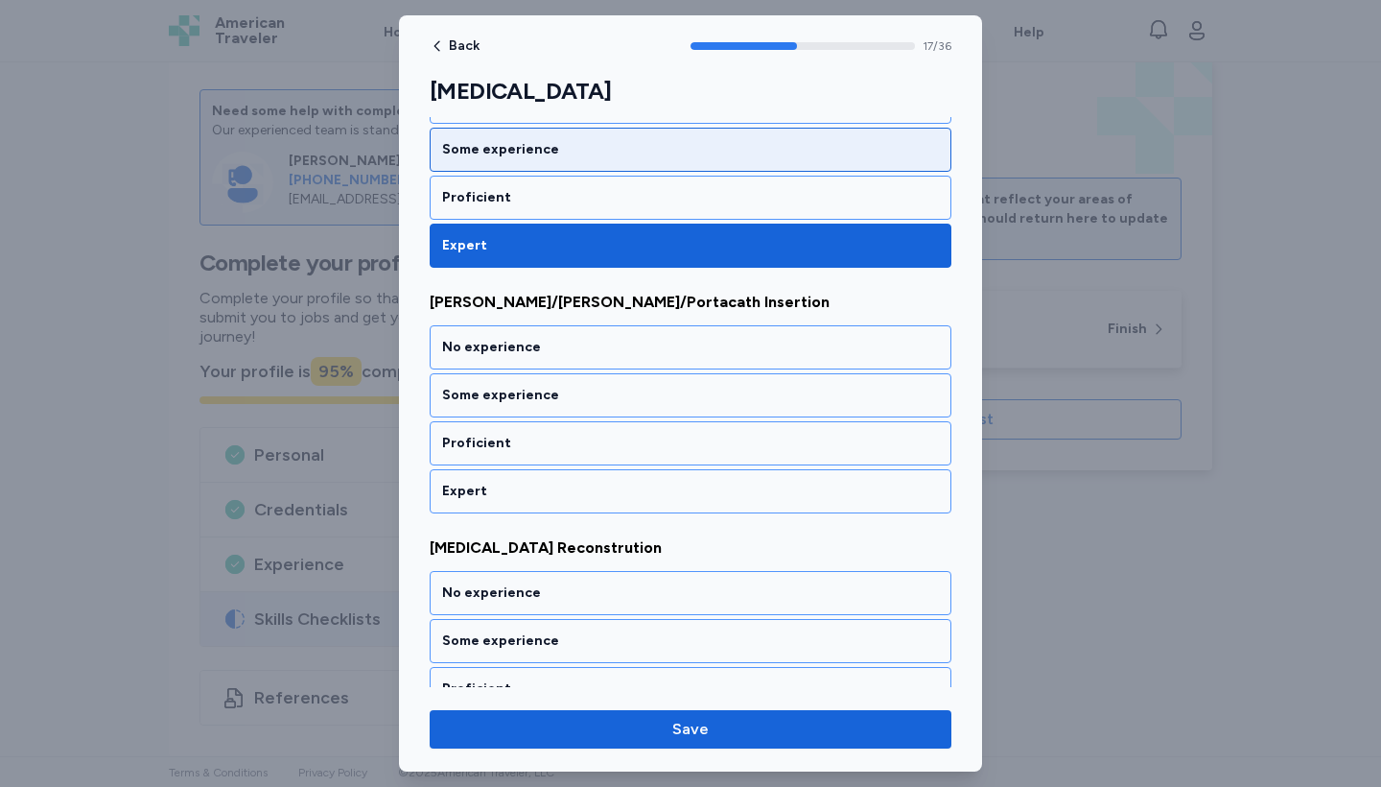
click at [646, 152] on div "Some experience" at bounding box center [690, 149] width 497 height 19
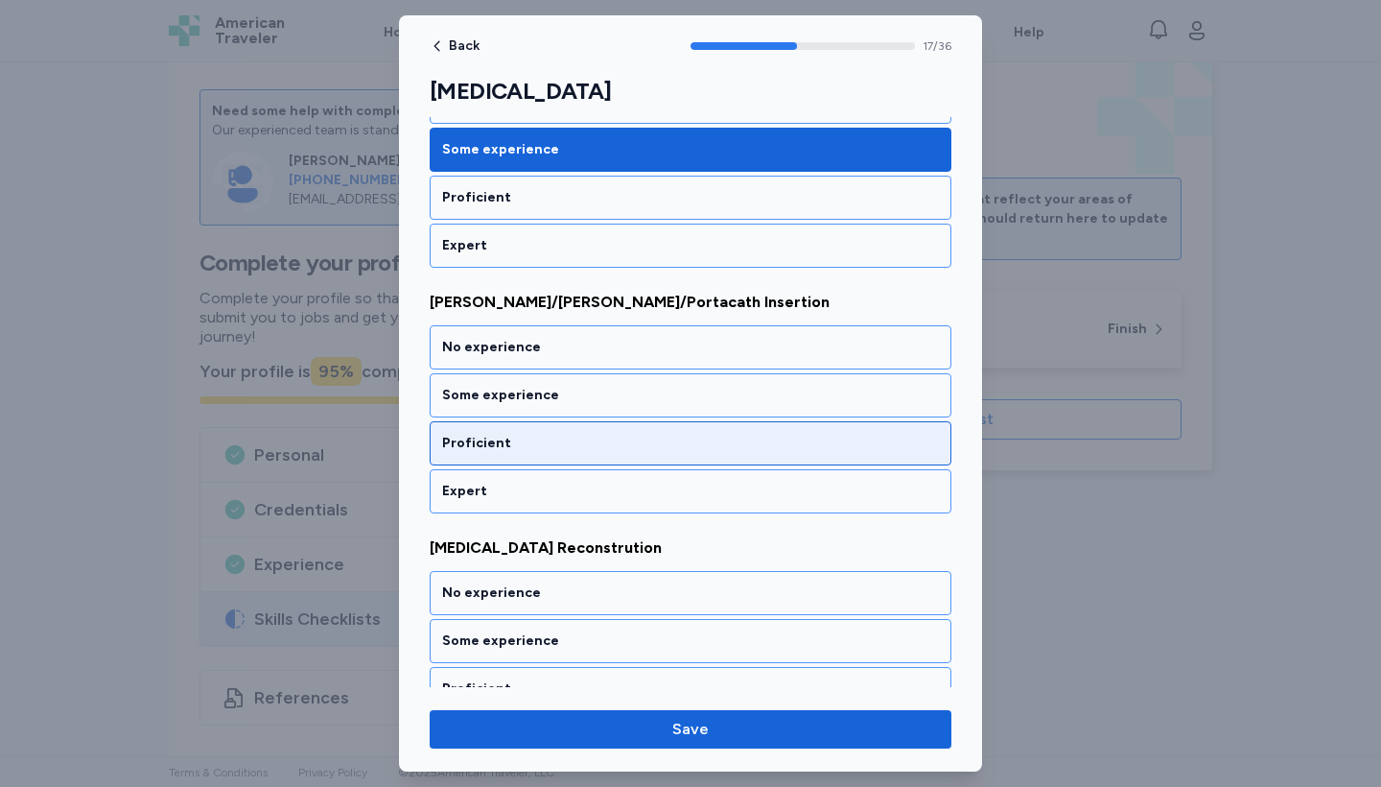
click at [658, 453] on div "Proficient" at bounding box center [691, 443] width 522 height 44
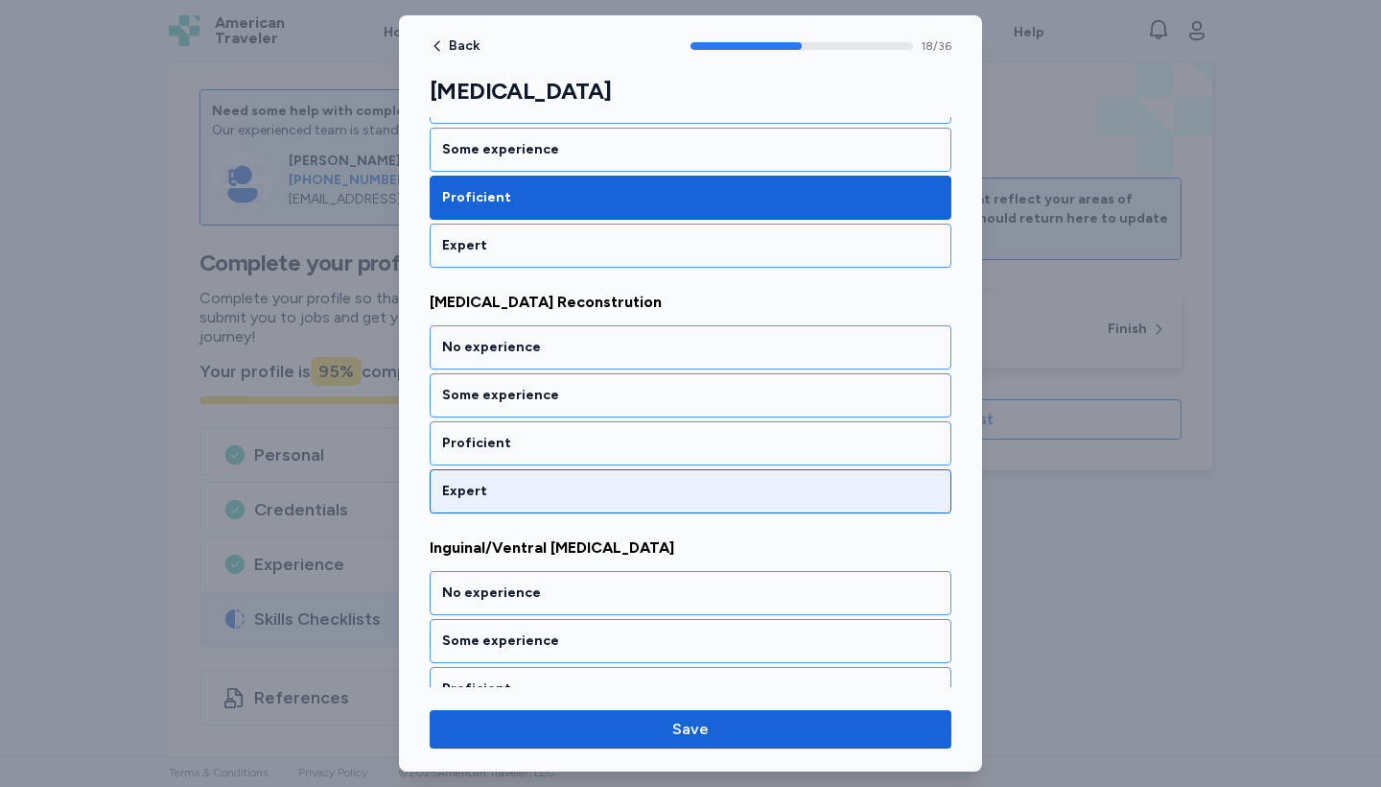
click at [655, 485] on div "Expert" at bounding box center [690, 491] width 497 height 19
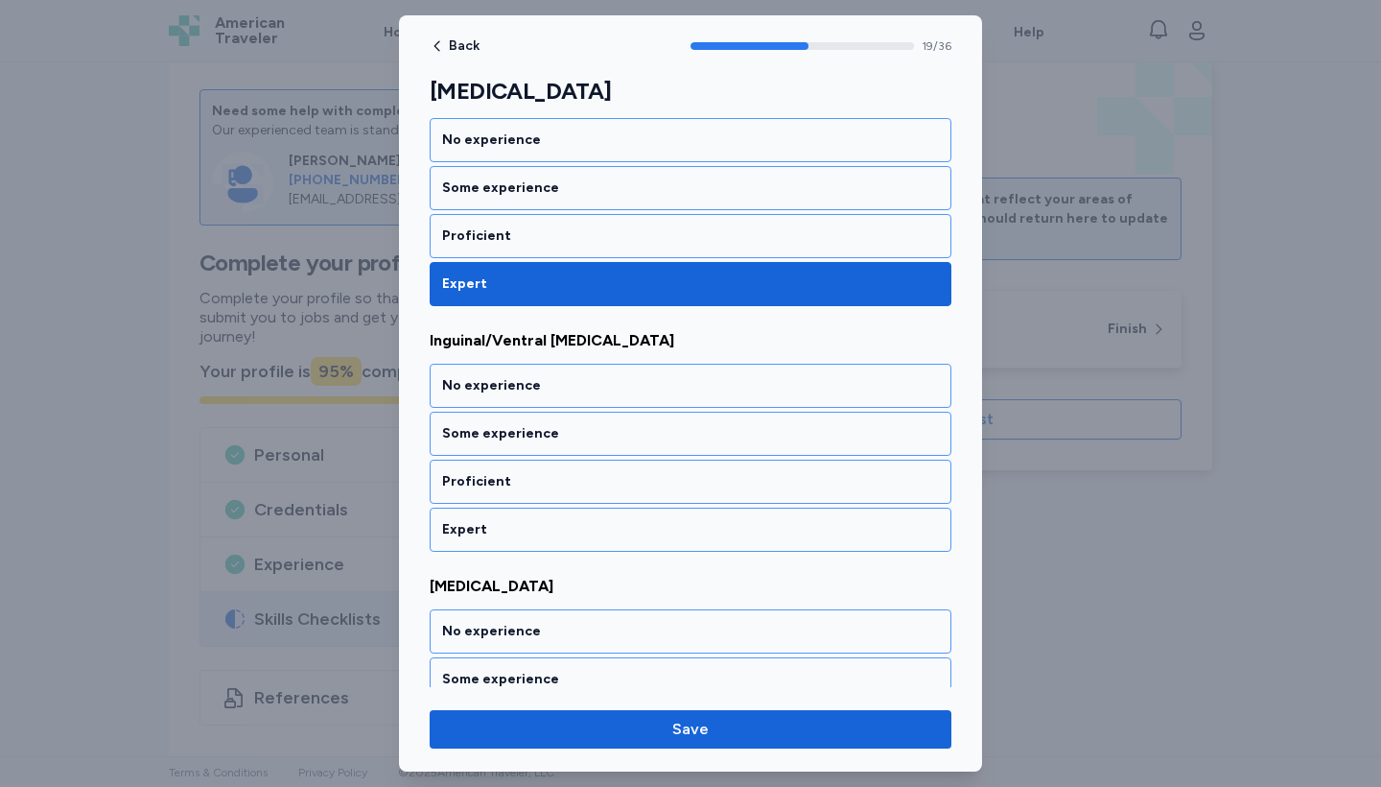
scroll to position [4774, 0]
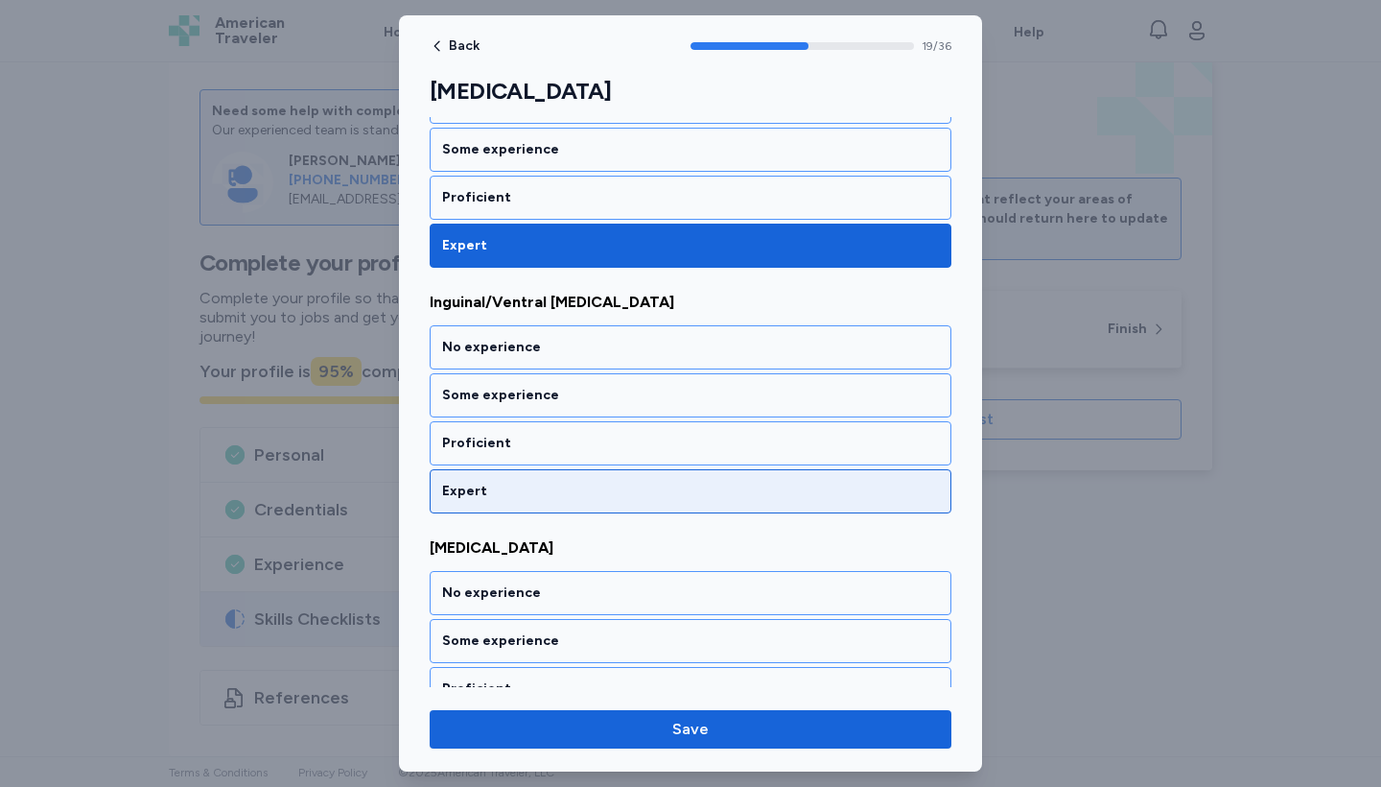
click at [655, 485] on div "Expert" at bounding box center [690, 491] width 497 height 19
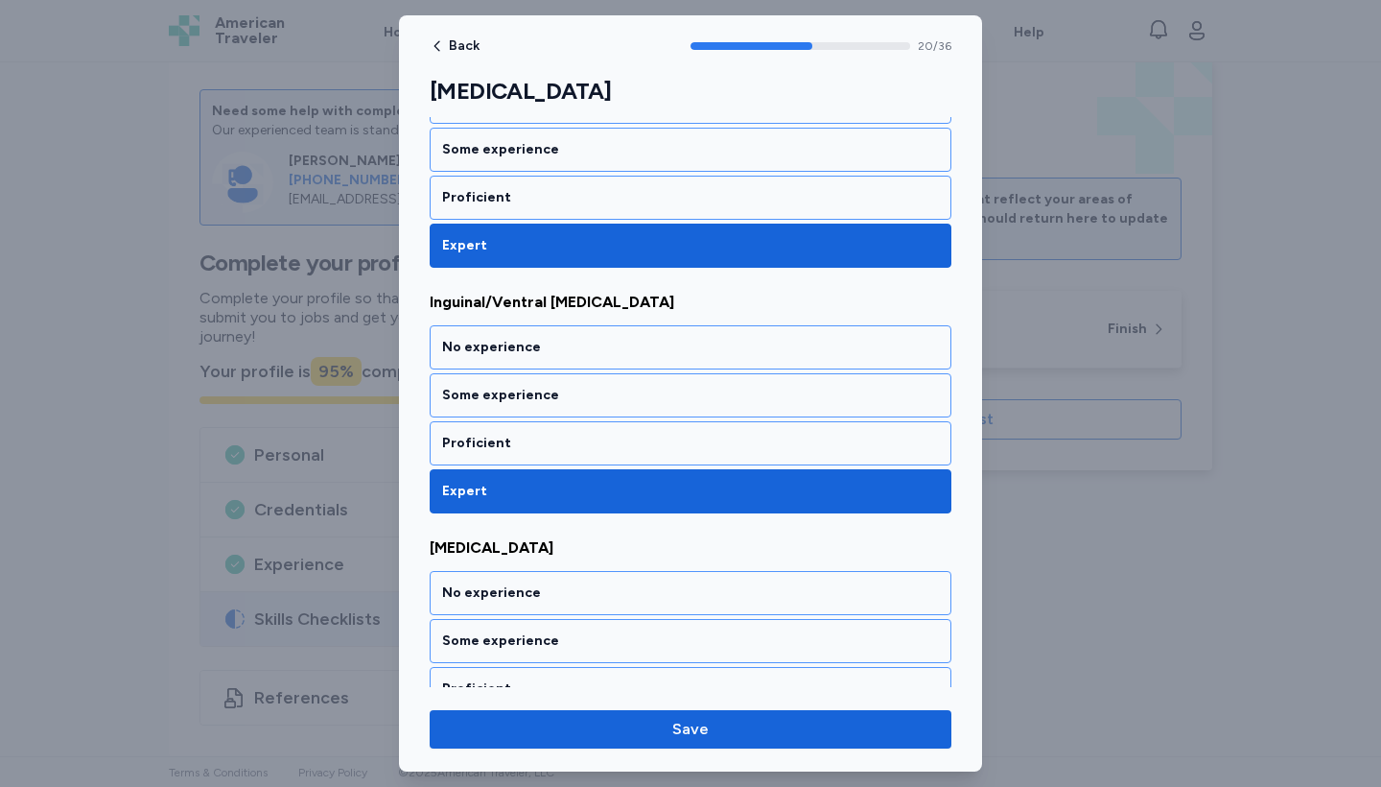
scroll to position [5020, 0]
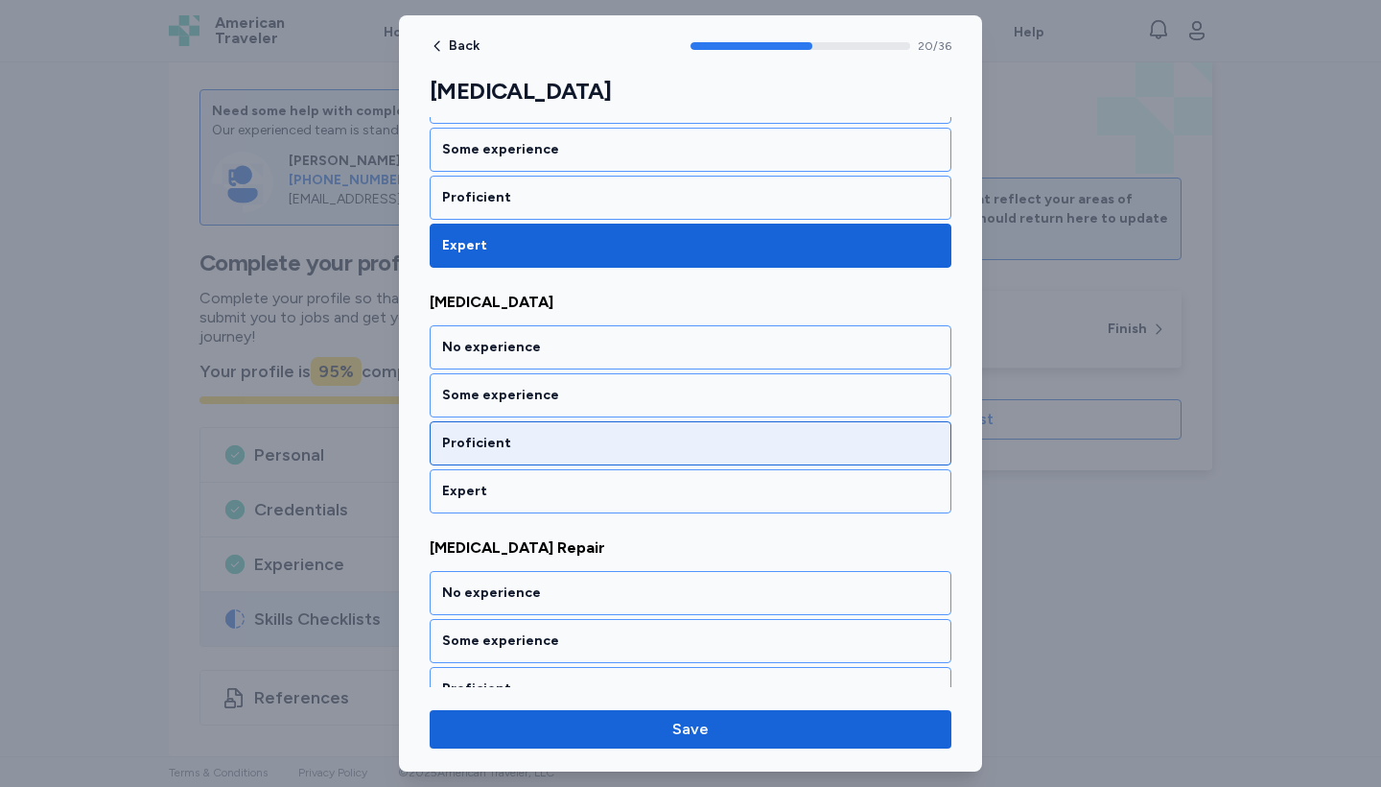
click at [661, 430] on div "Proficient" at bounding box center [691, 443] width 522 height 44
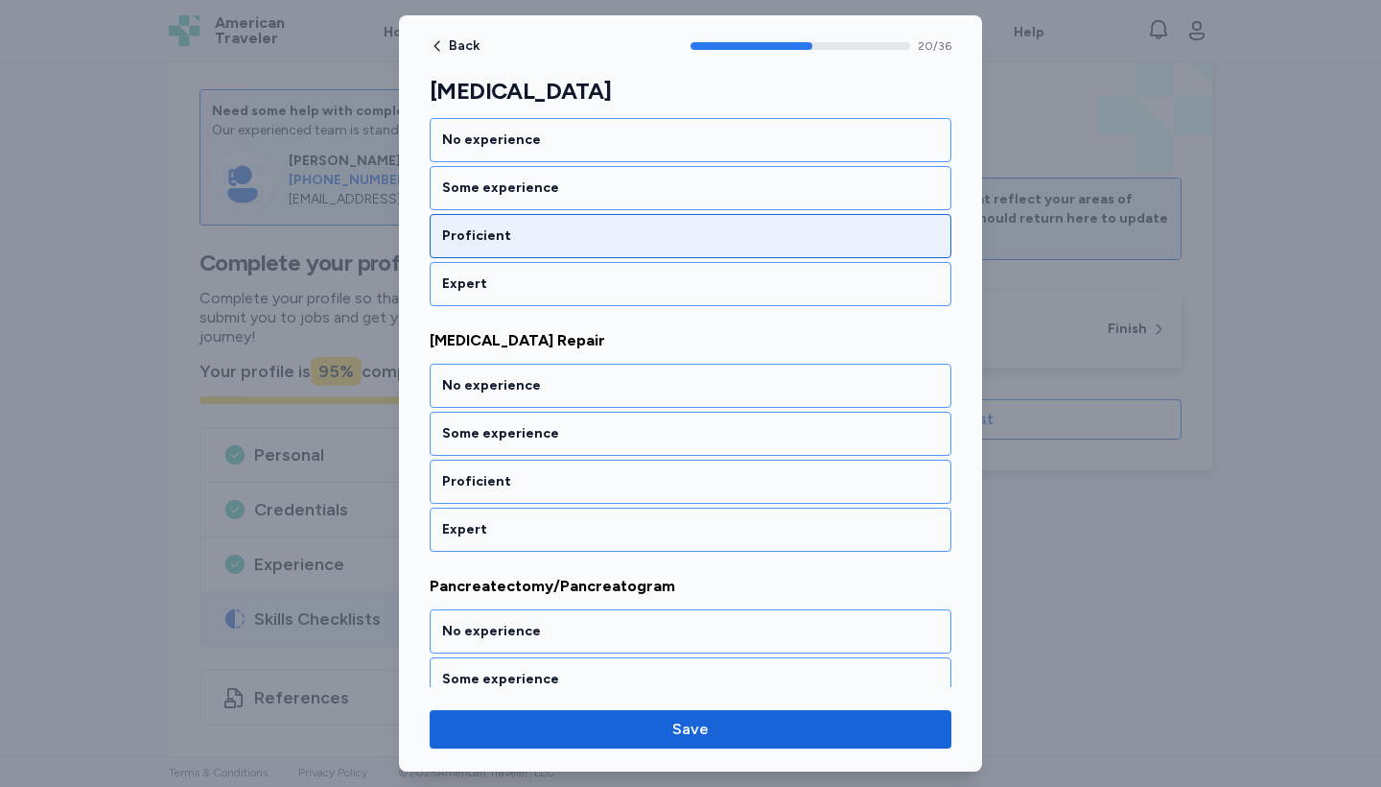
scroll to position [5265, 0]
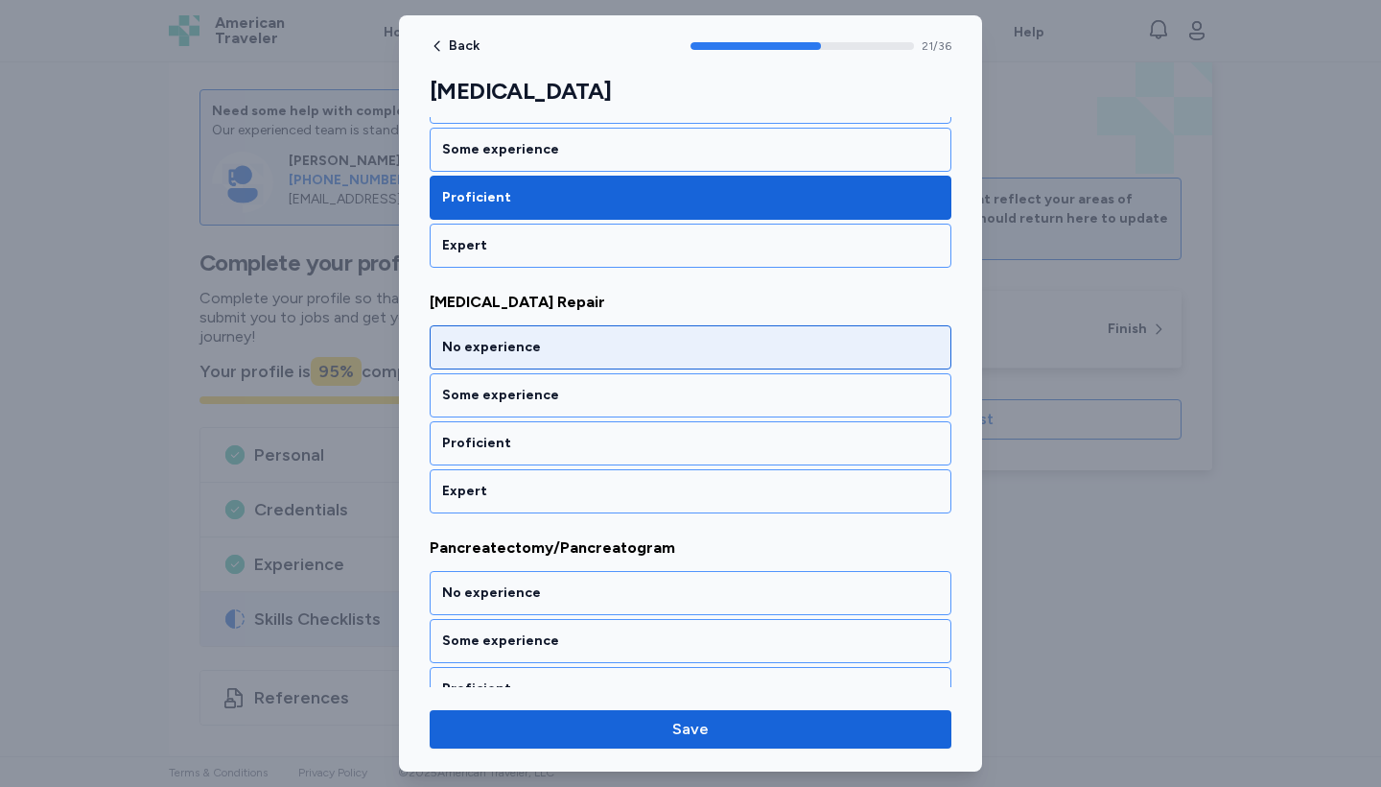
click at [661, 363] on div "No experience" at bounding box center [691, 347] width 522 height 44
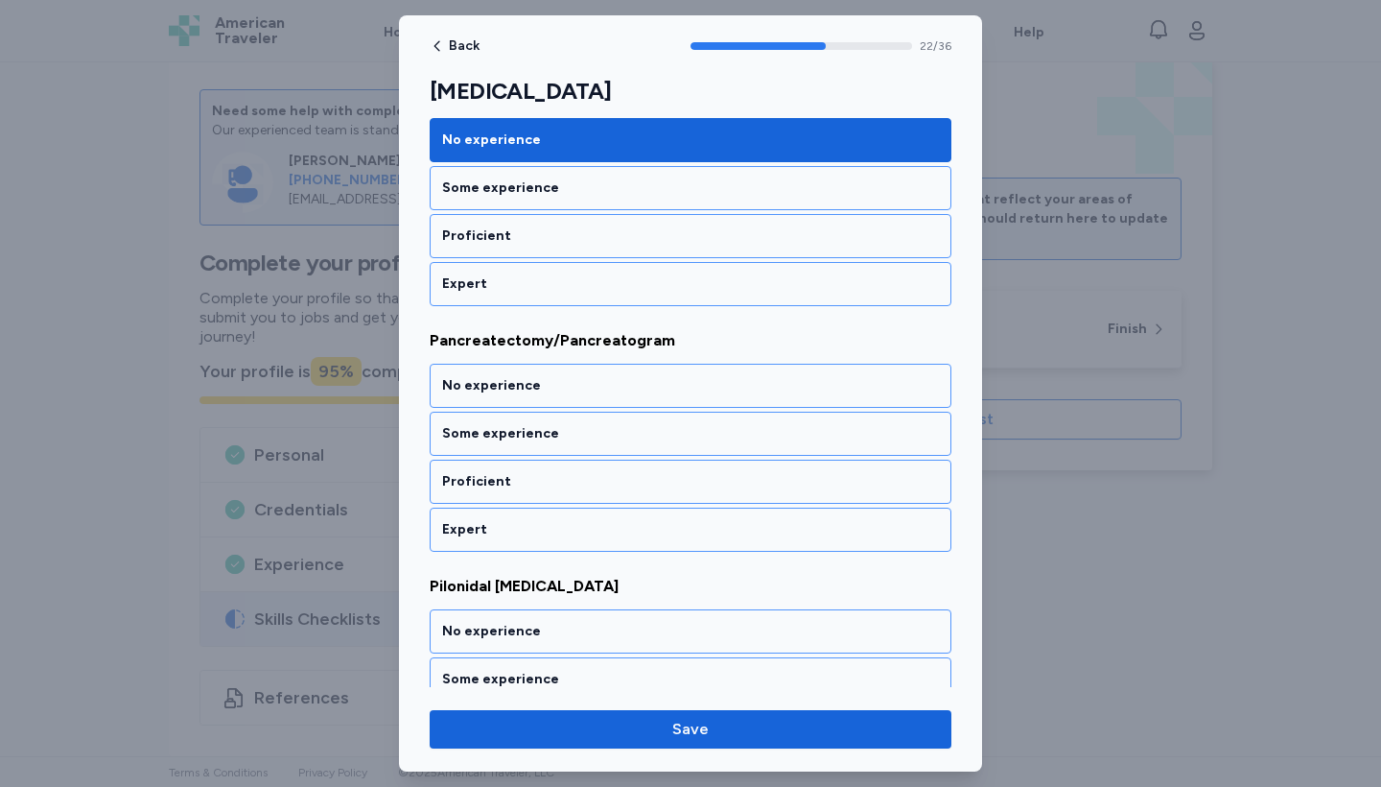
scroll to position [5511, 0]
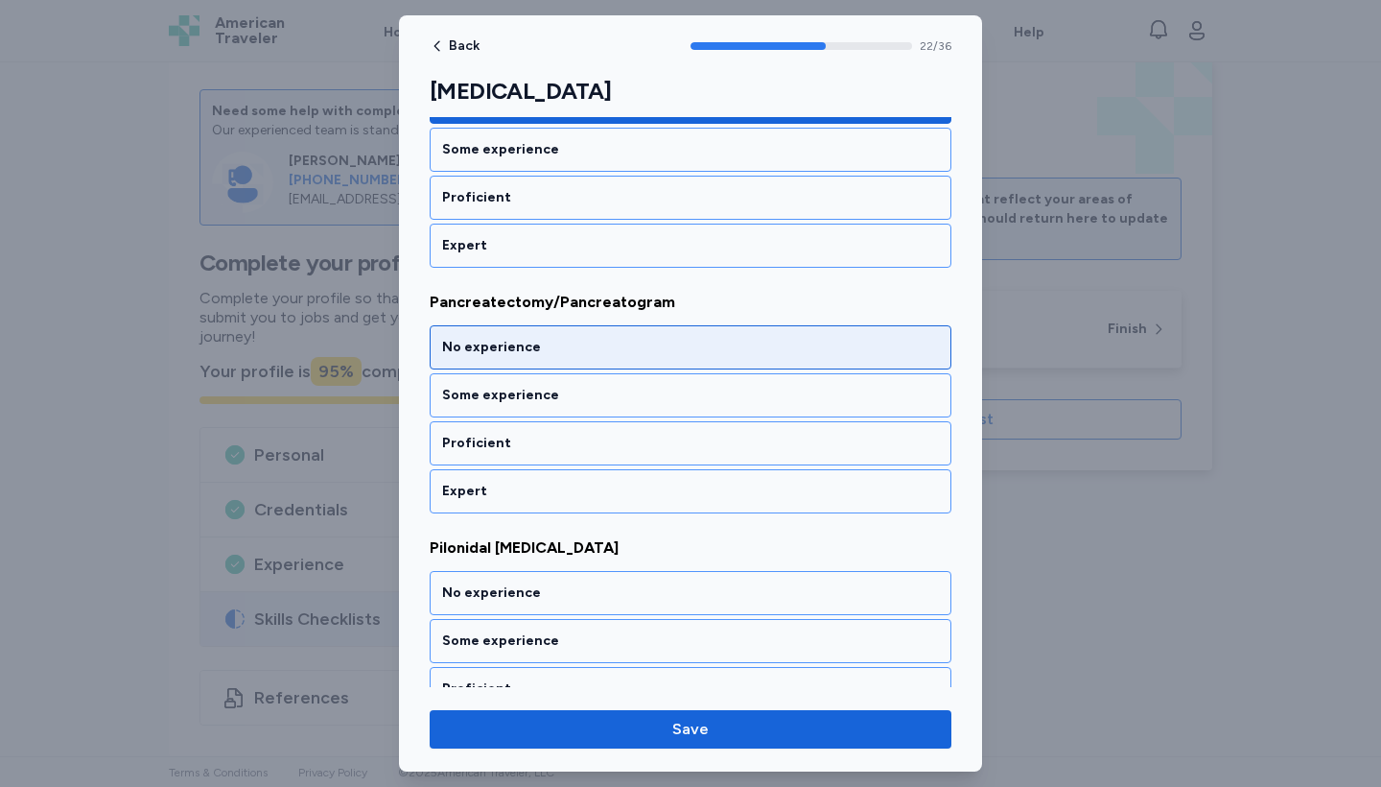
click at [663, 351] on div "No experience" at bounding box center [690, 347] width 497 height 19
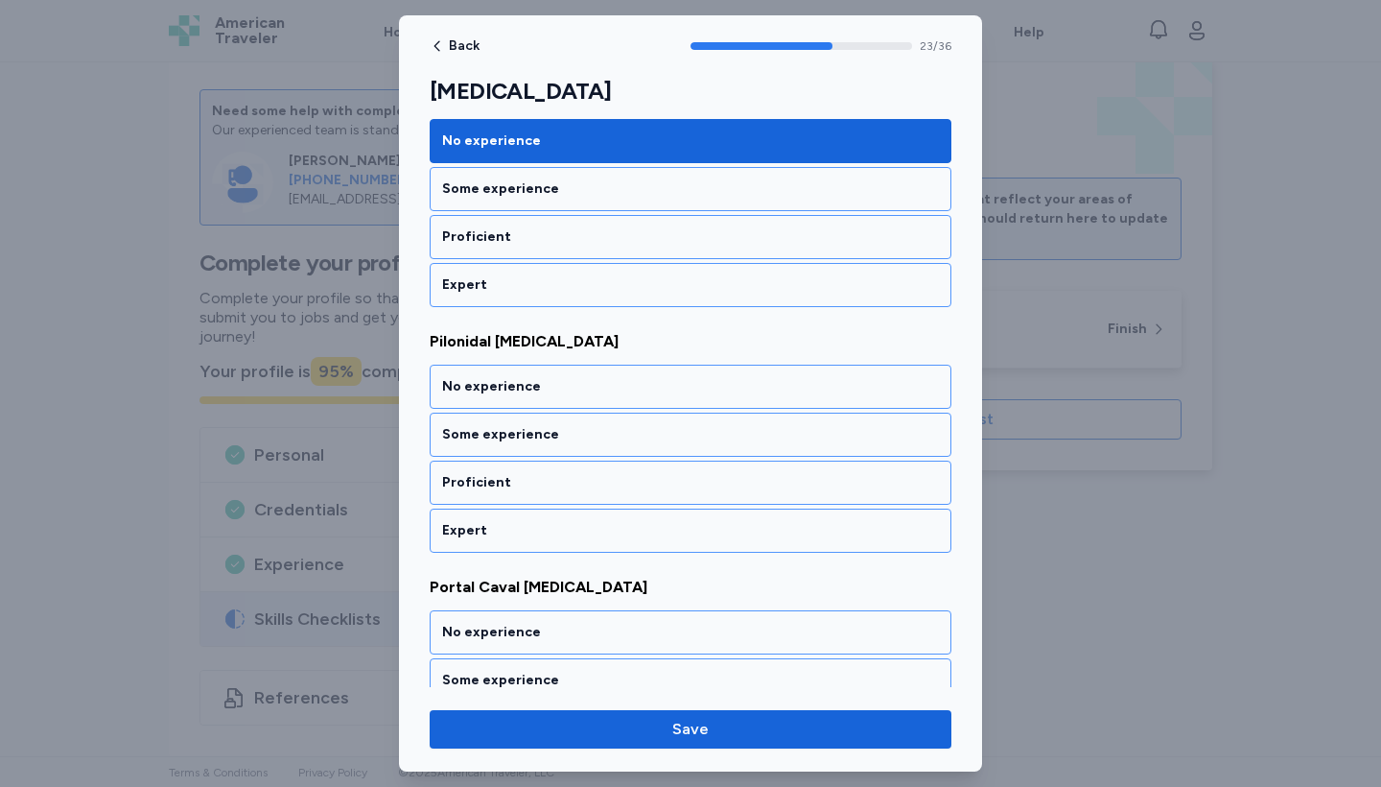
scroll to position [5756, 0]
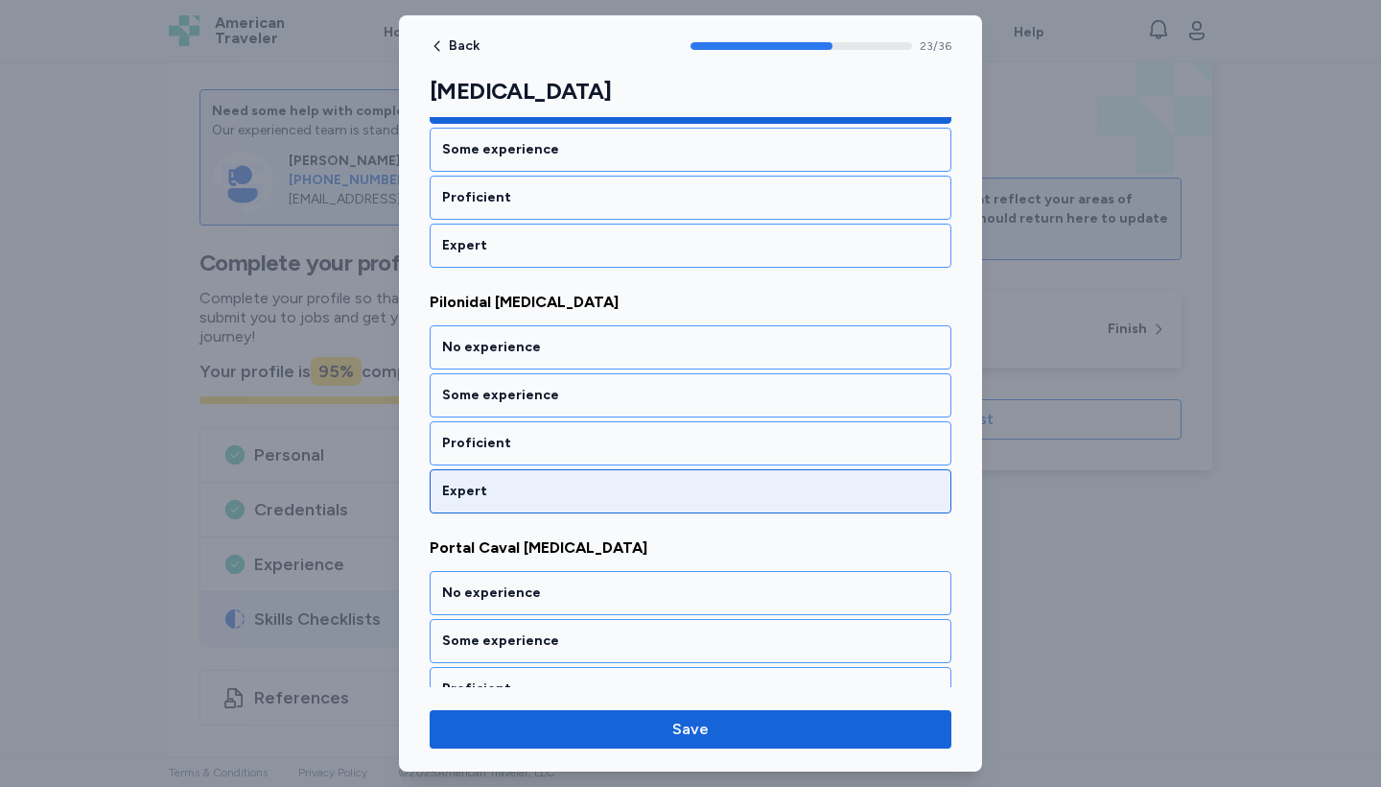
click at [667, 477] on div "Expert" at bounding box center [691, 491] width 522 height 44
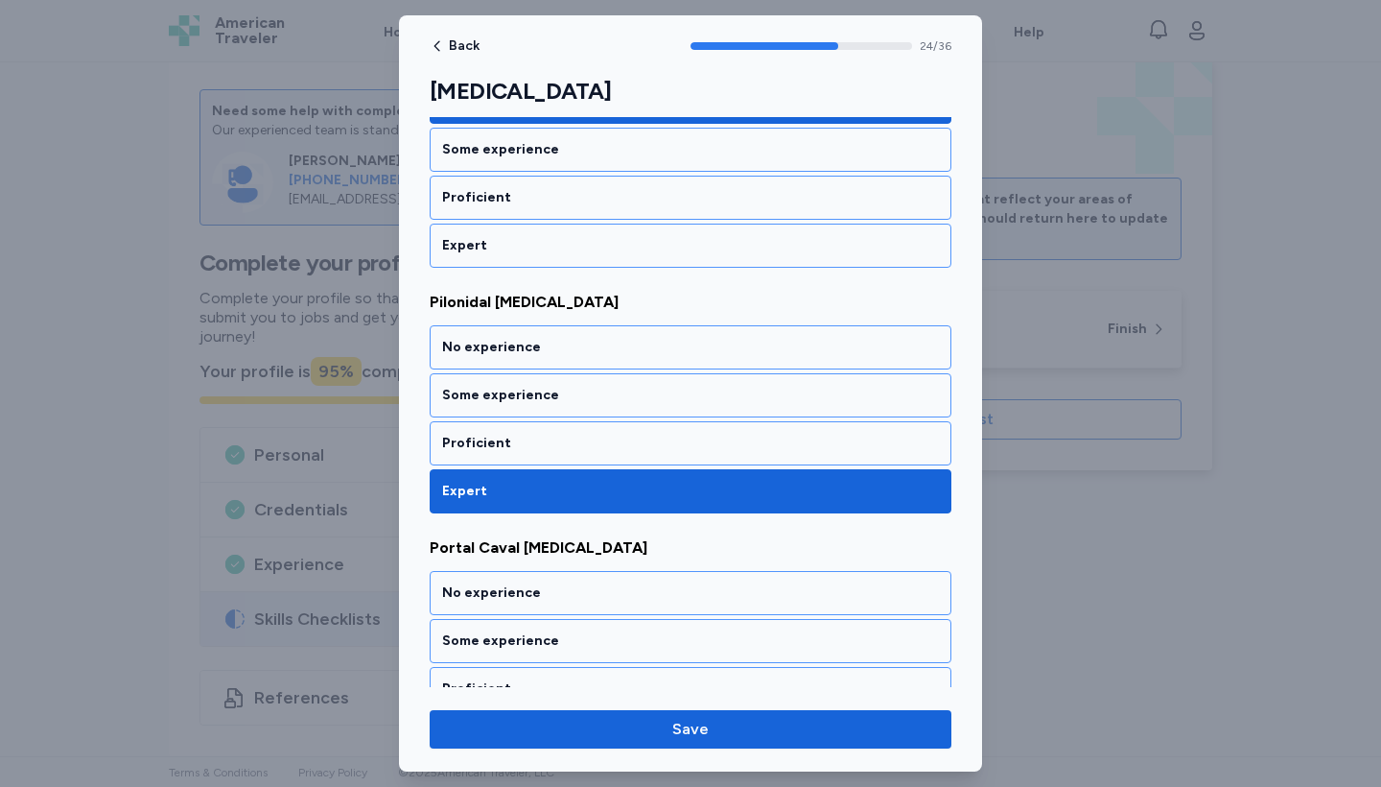
scroll to position [6002, 0]
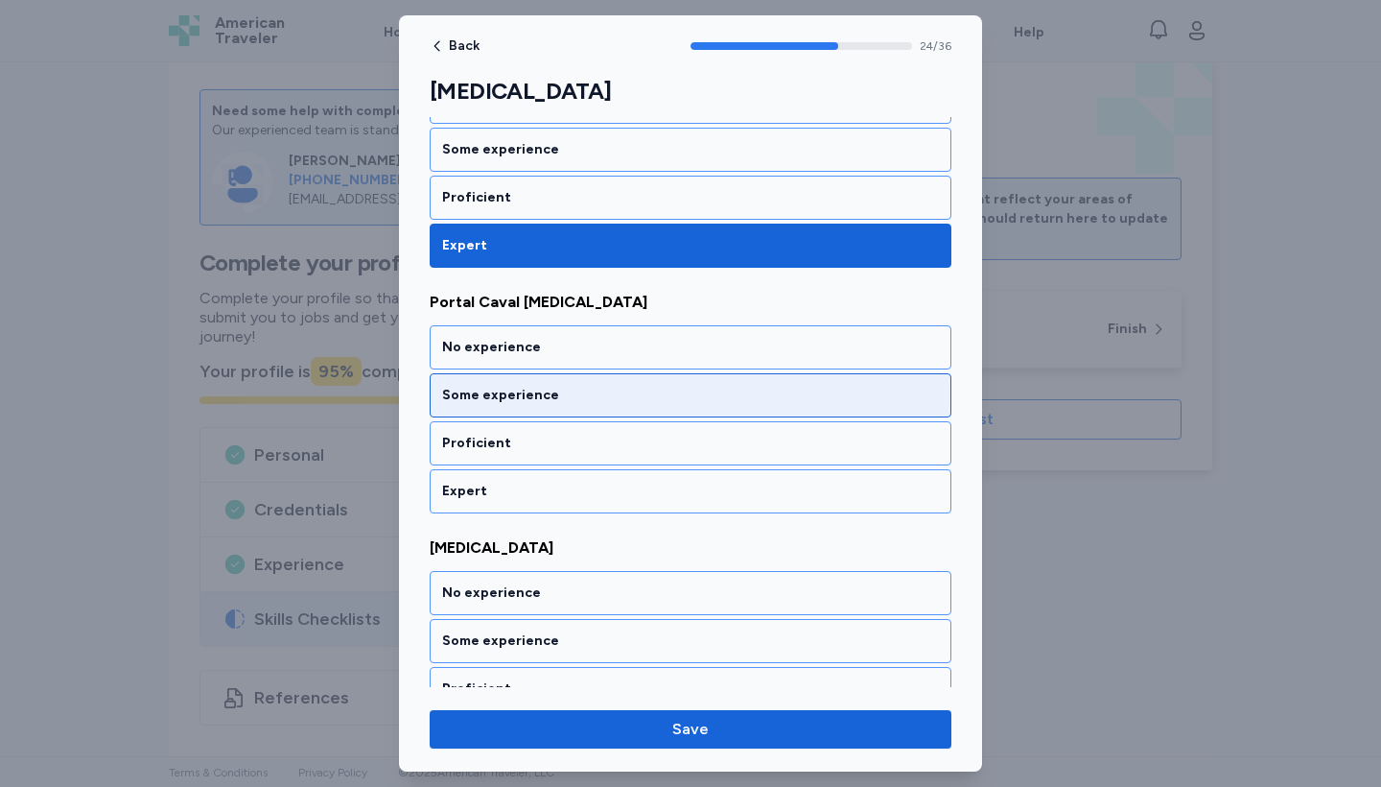
click at [639, 396] on div "Some experience" at bounding box center [690, 395] width 497 height 19
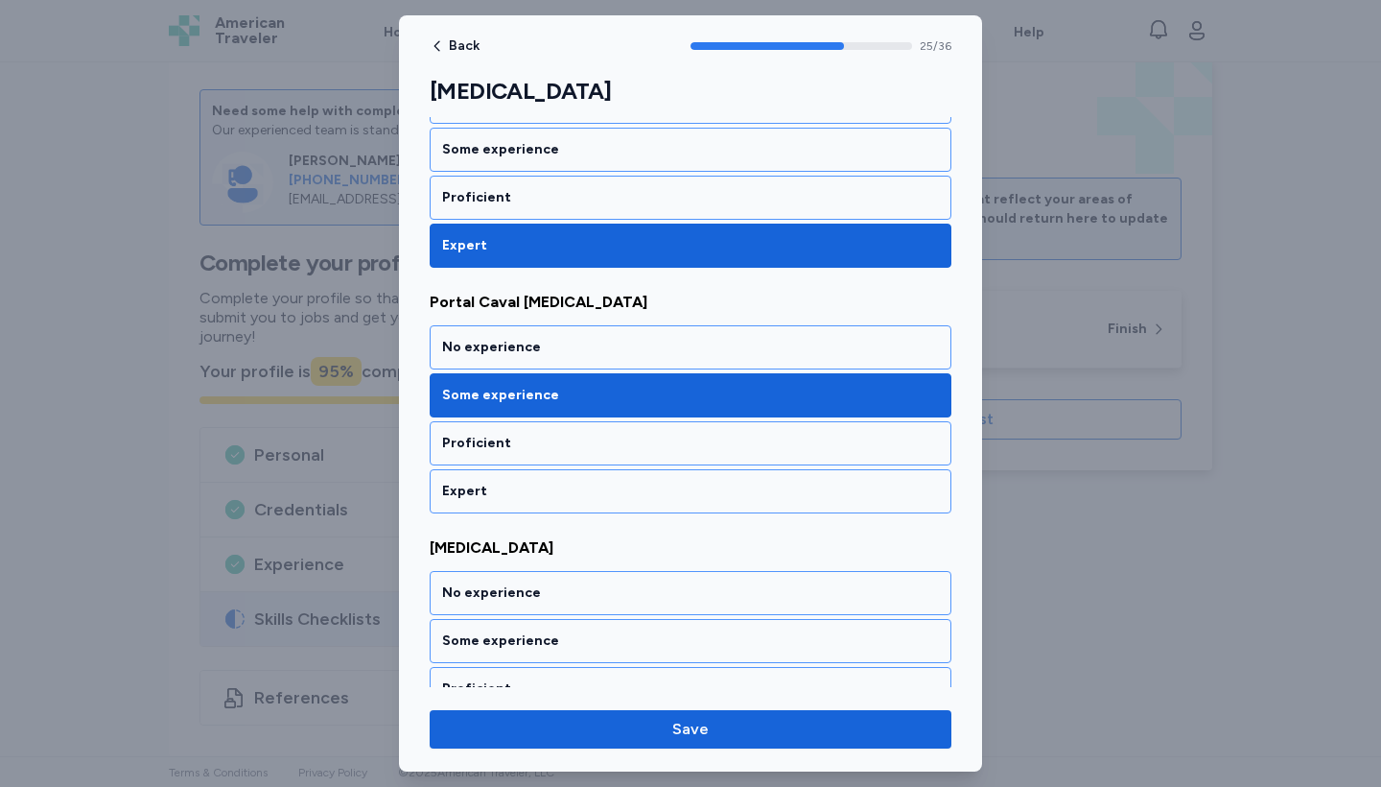
scroll to position [6247, 0]
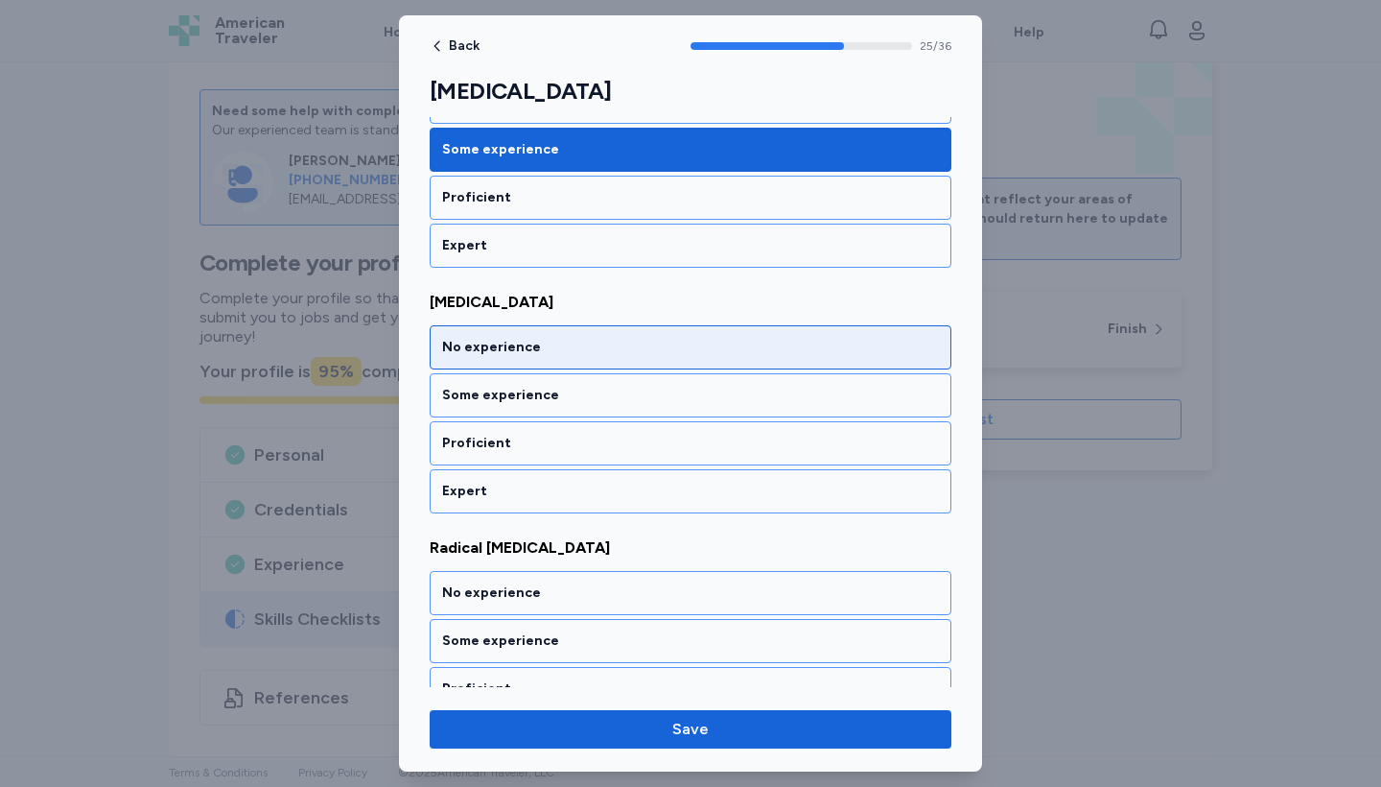
click at [628, 353] on div "No experience" at bounding box center [690, 347] width 497 height 19
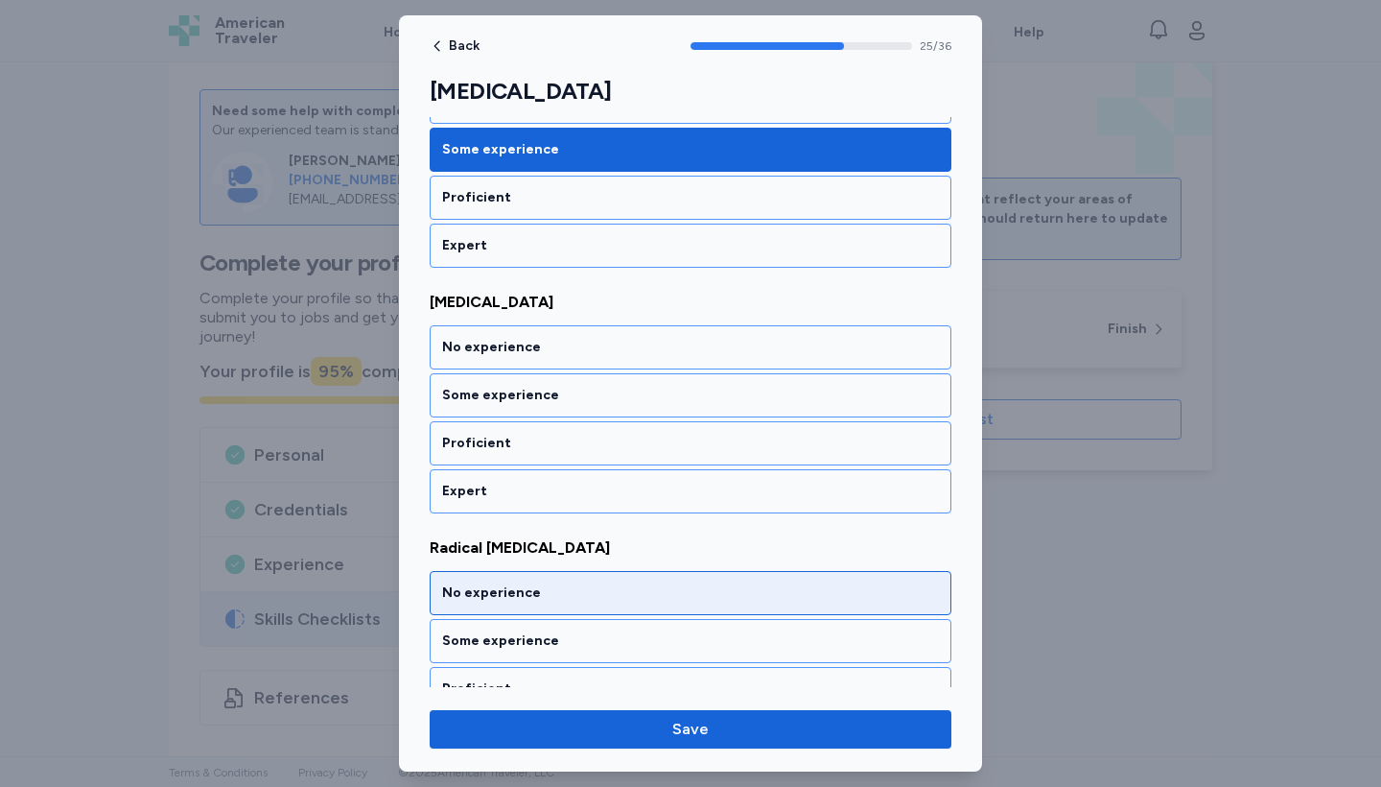
scroll to position [6493, 0]
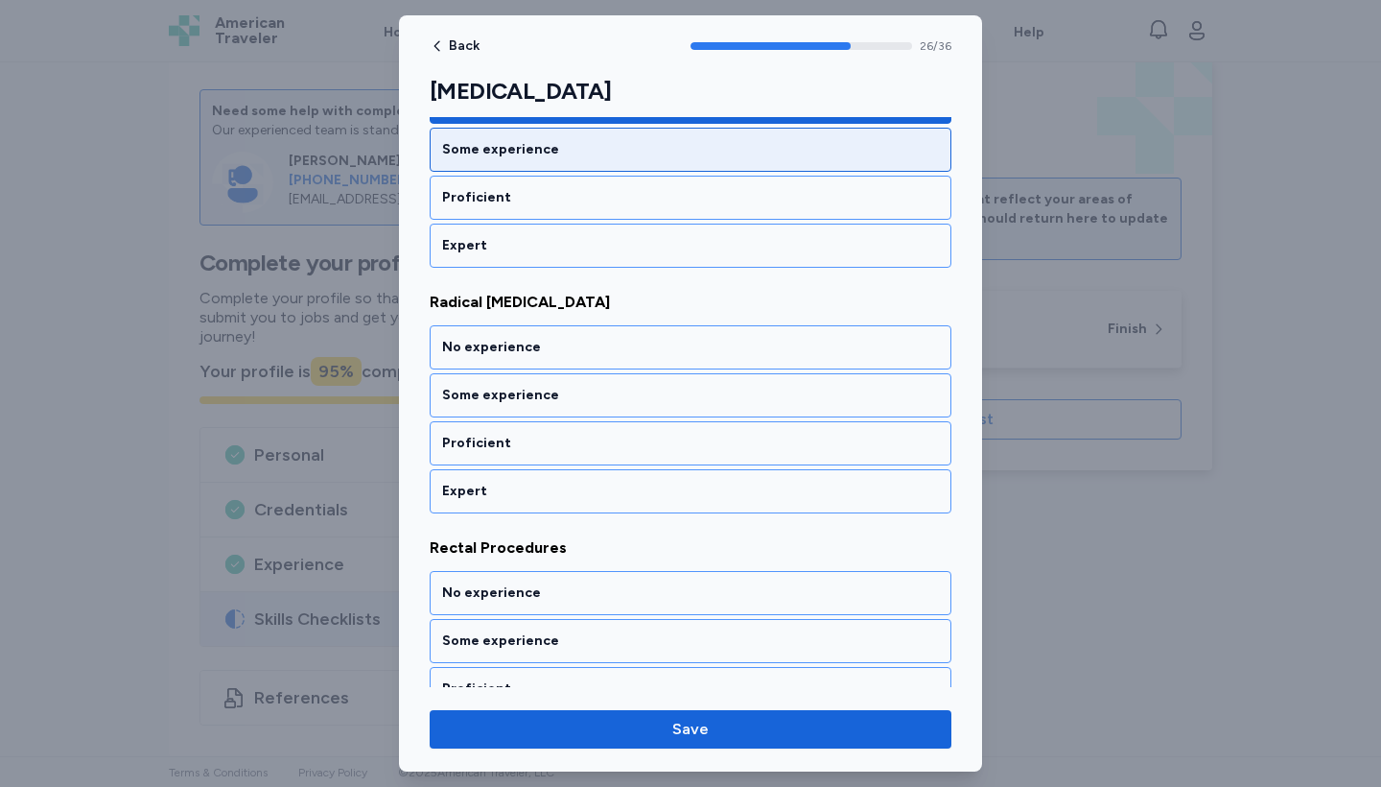
click at [585, 148] on div "Some experience" at bounding box center [690, 149] width 497 height 19
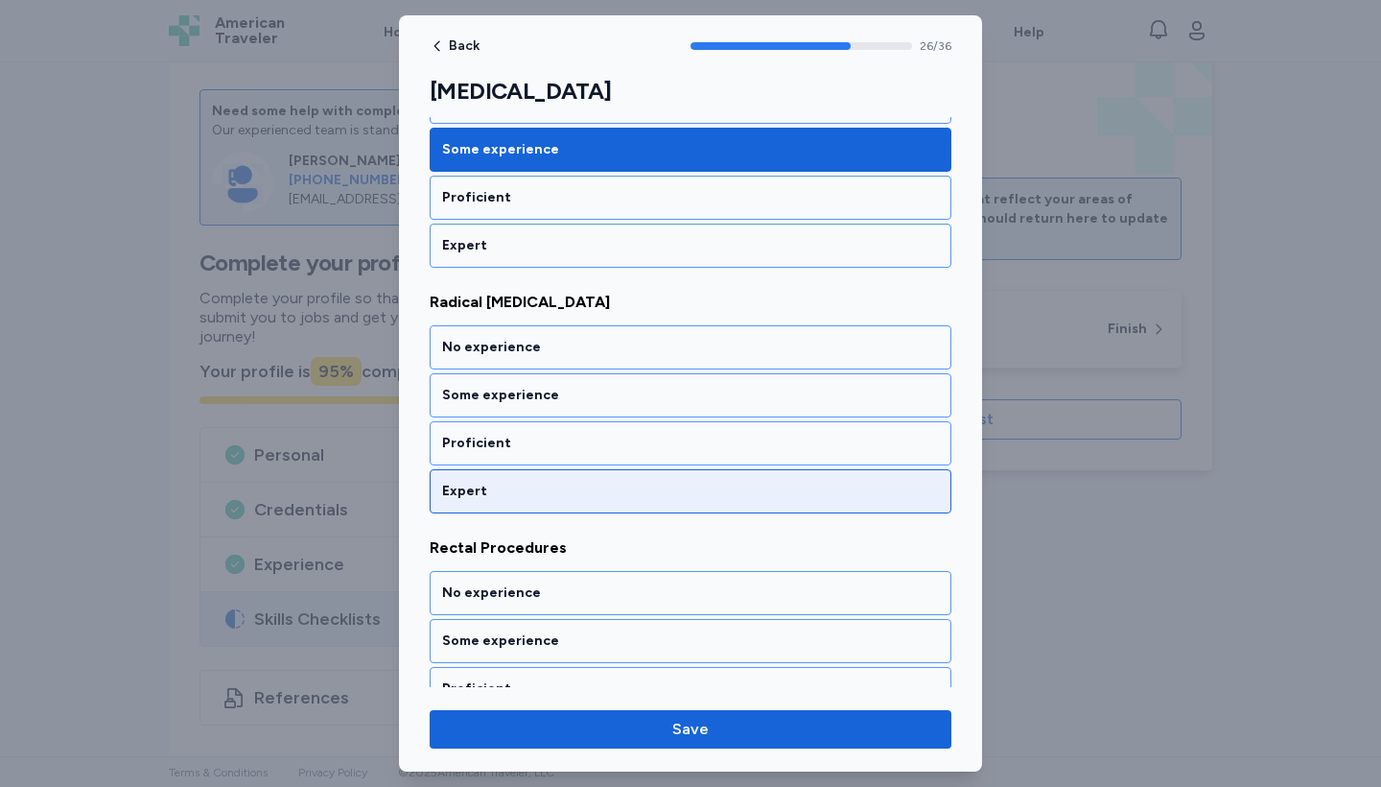
click at [608, 497] on div "Expert" at bounding box center [690, 491] width 497 height 19
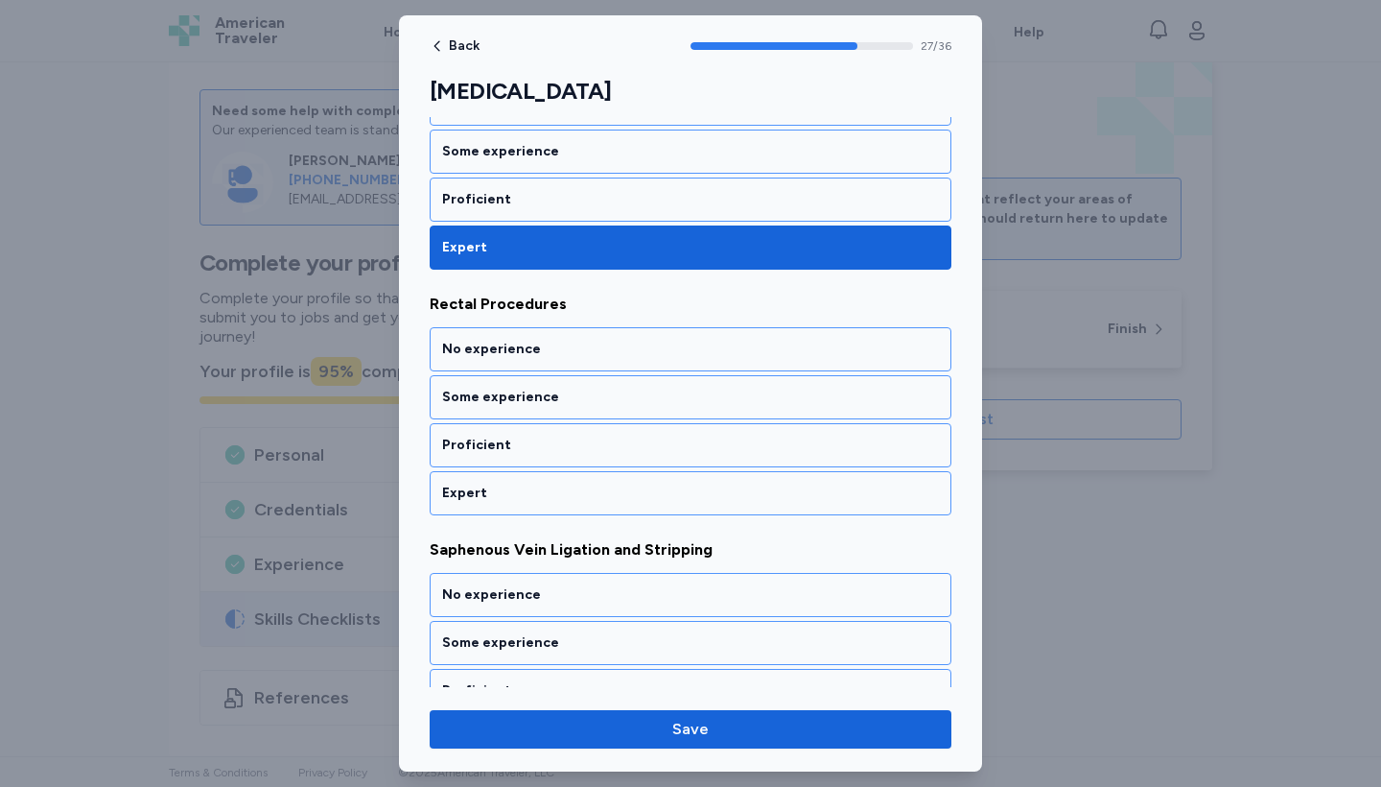
scroll to position [6738, 0]
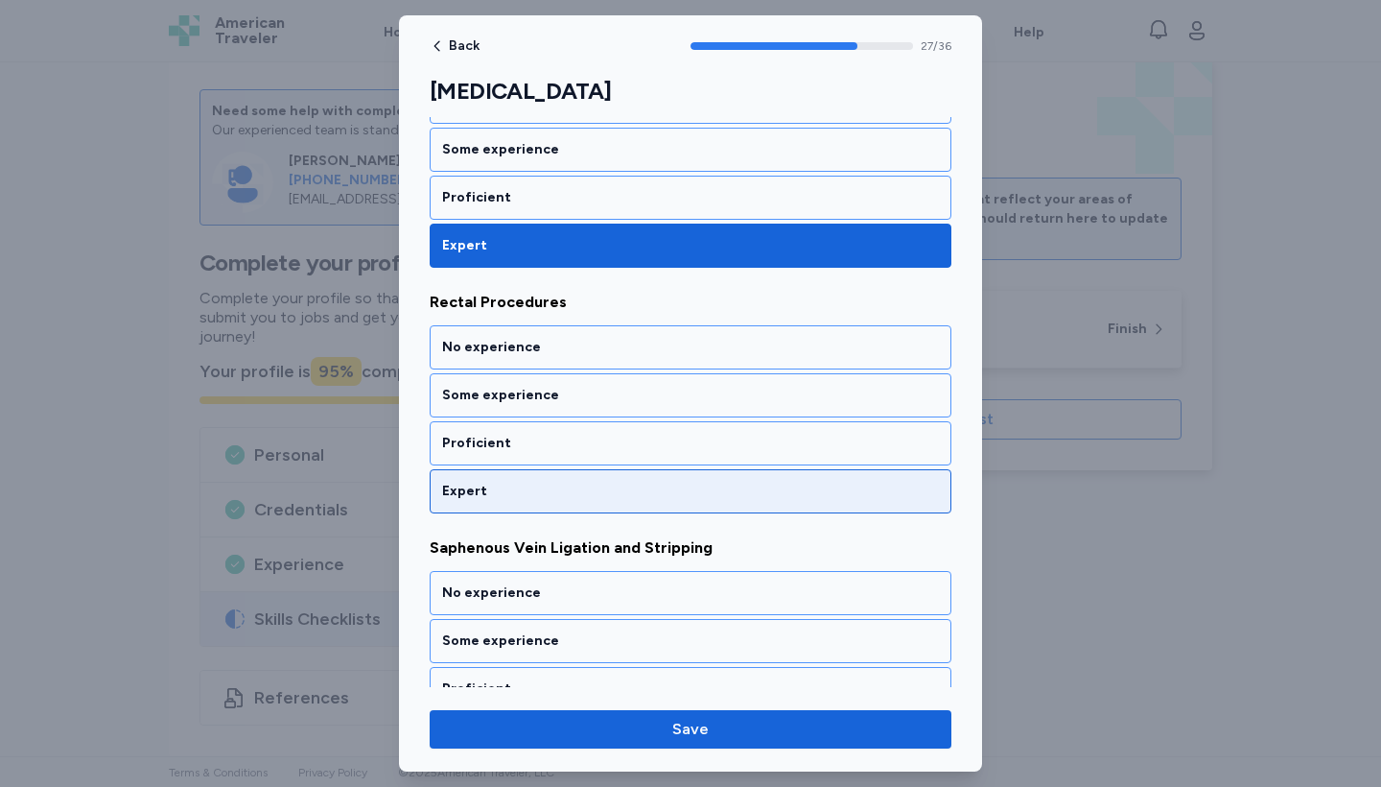
click at [608, 496] on div "Expert" at bounding box center [690, 491] width 497 height 19
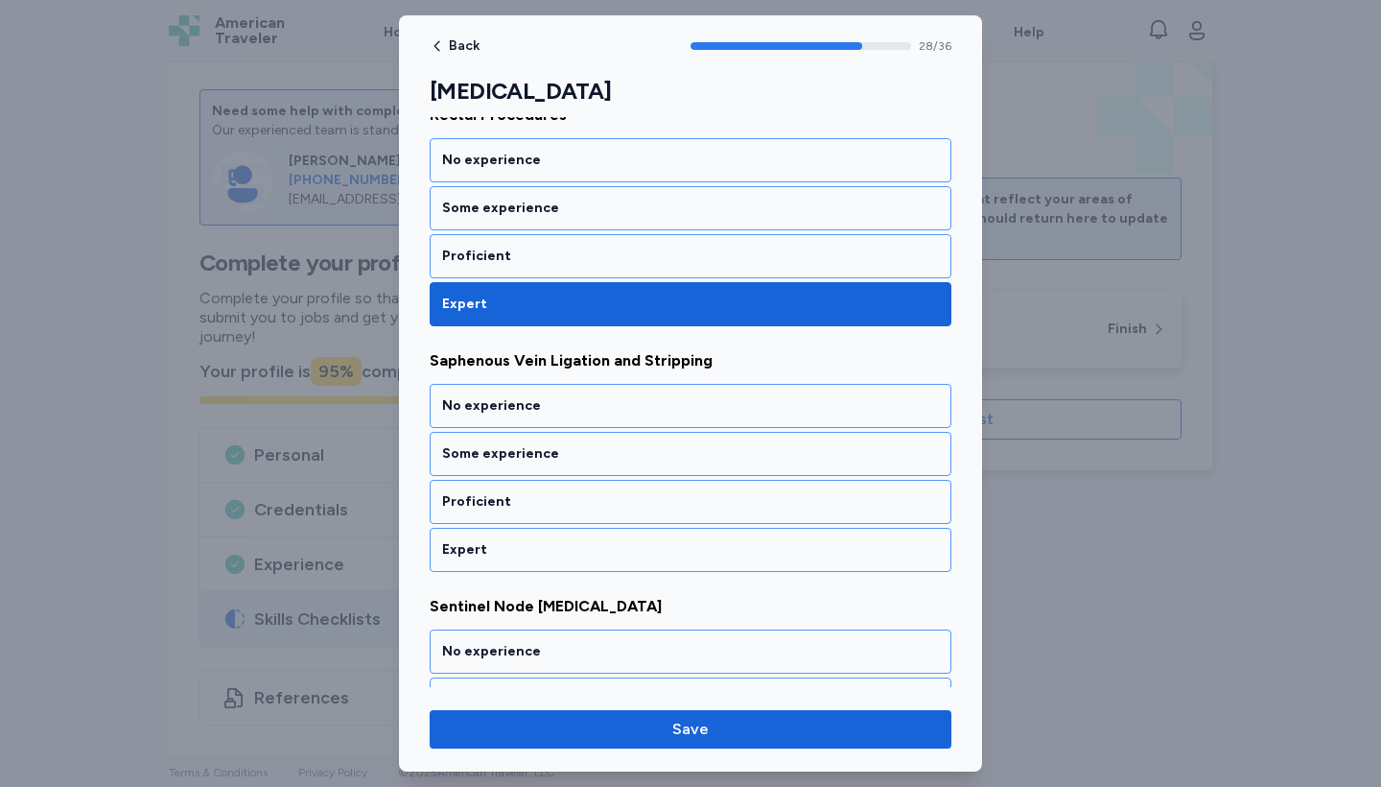
scroll to position [6984, 0]
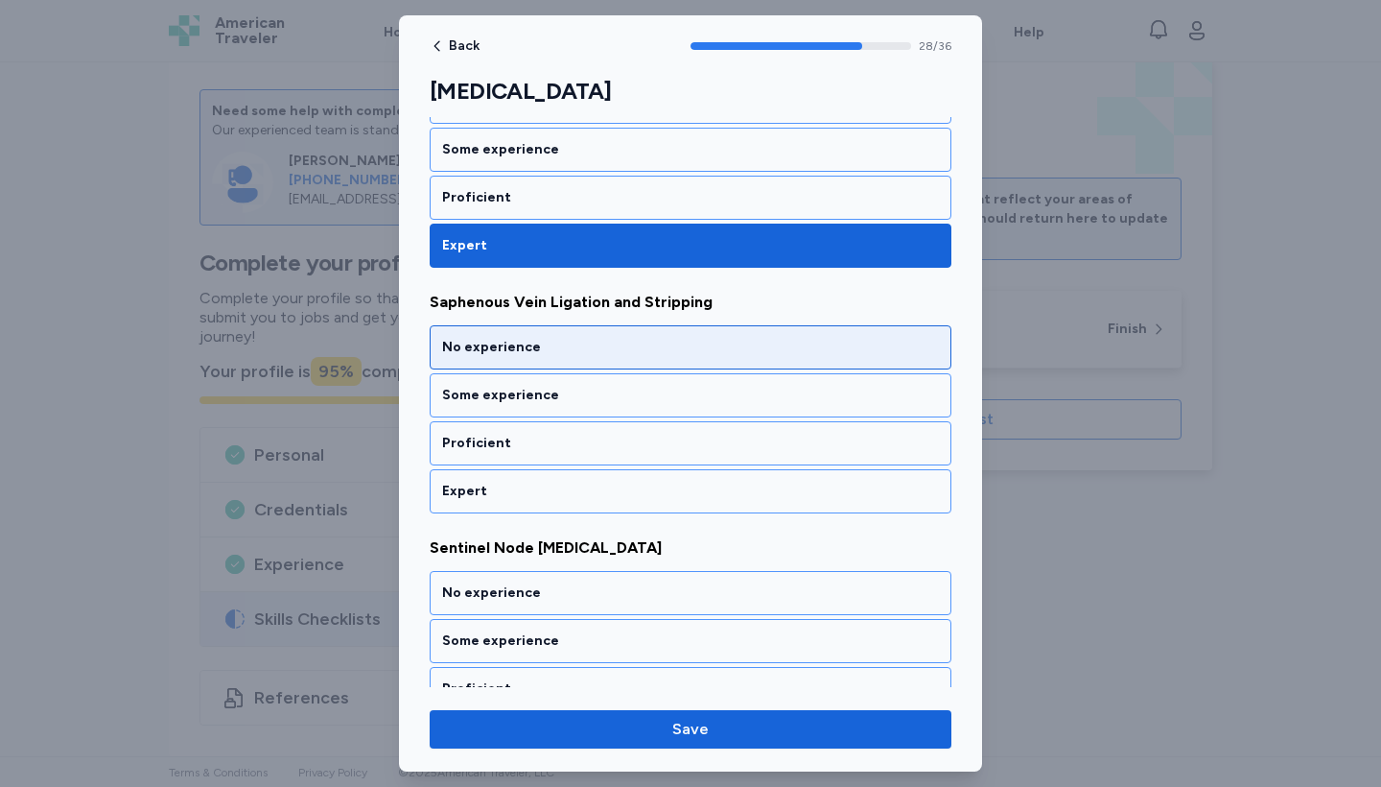
click at [589, 361] on div "No experience" at bounding box center [691, 347] width 522 height 44
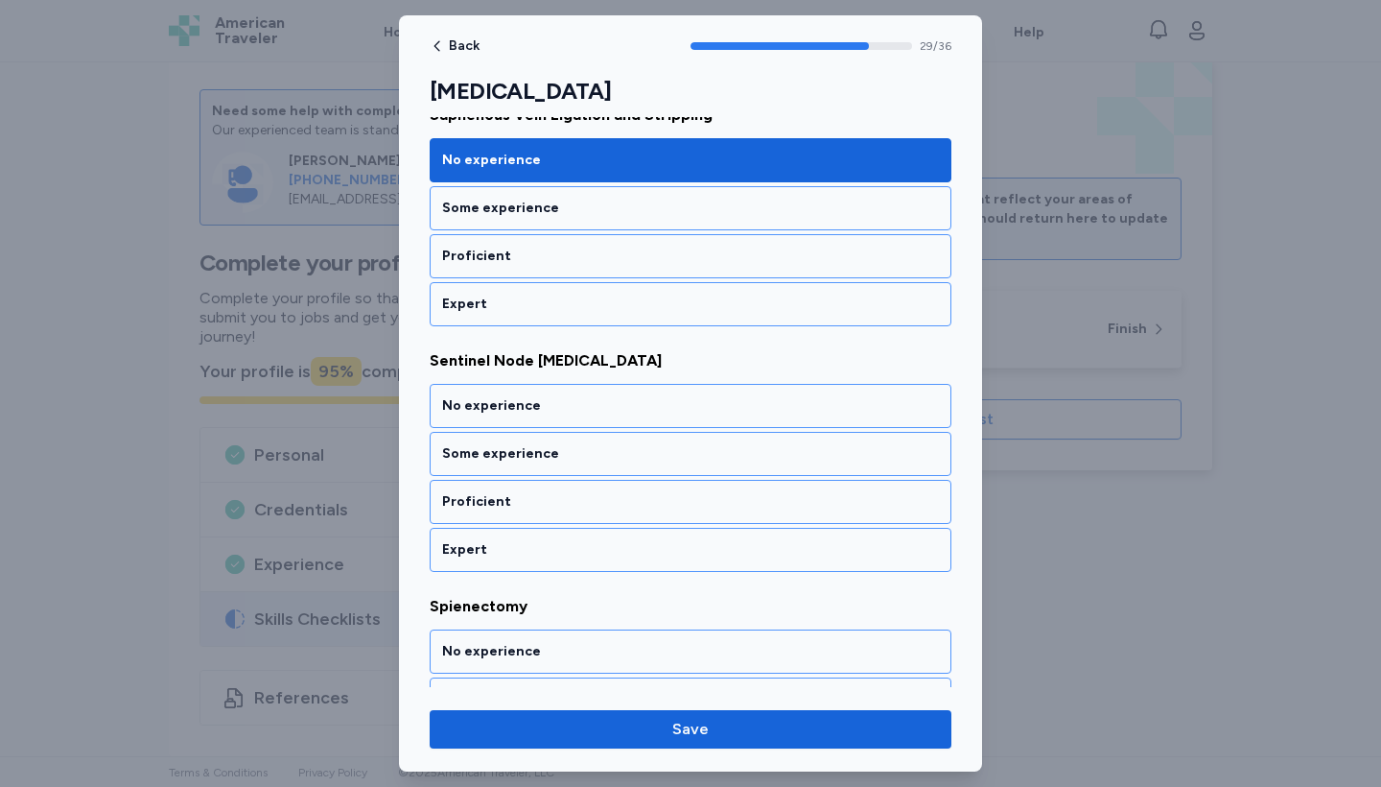
scroll to position [7230, 0]
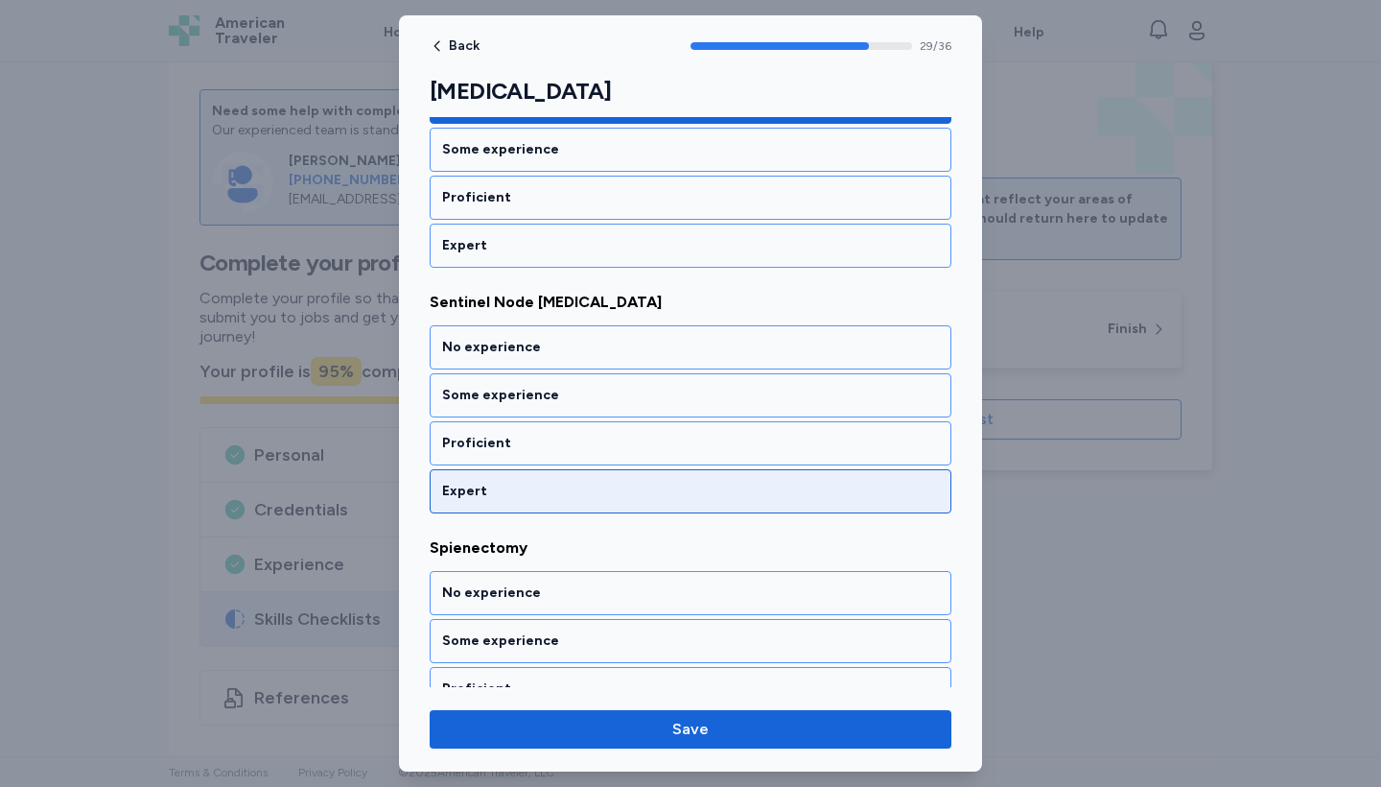
click at [602, 492] on div "Expert" at bounding box center [690, 491] width 497 height 19
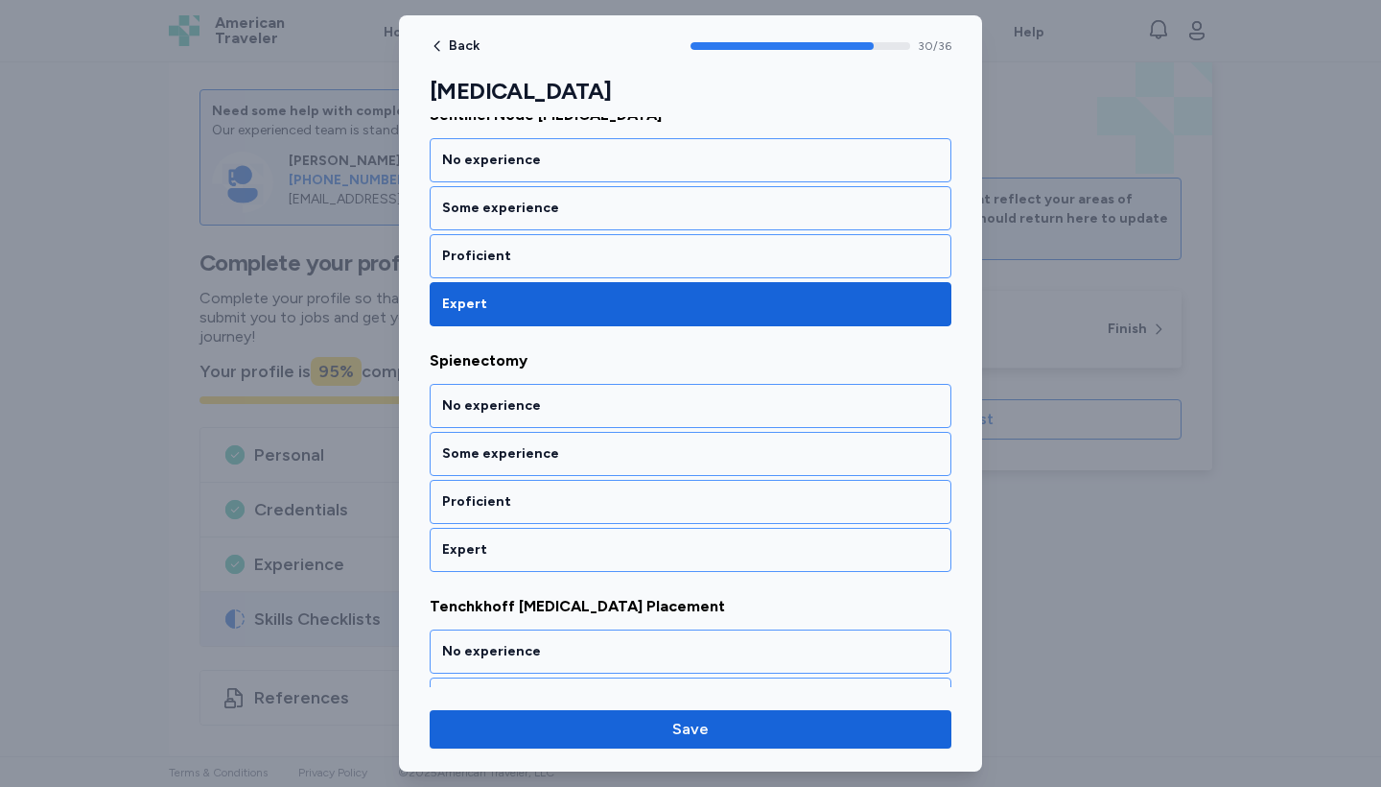
scroll to position [7475, 0]
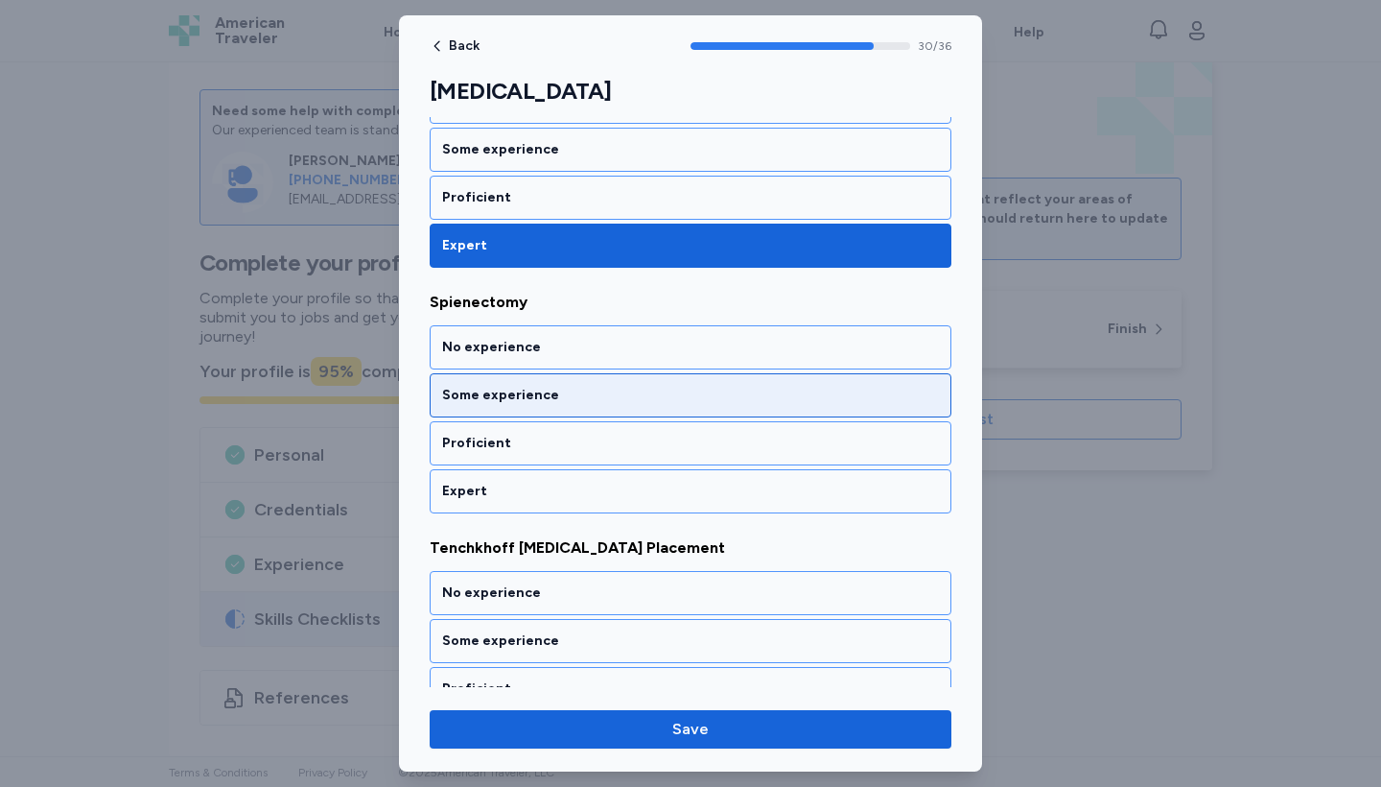
click at [581, 382] on div "Some experience" at bounding box center [691, 395] width 522 height 44
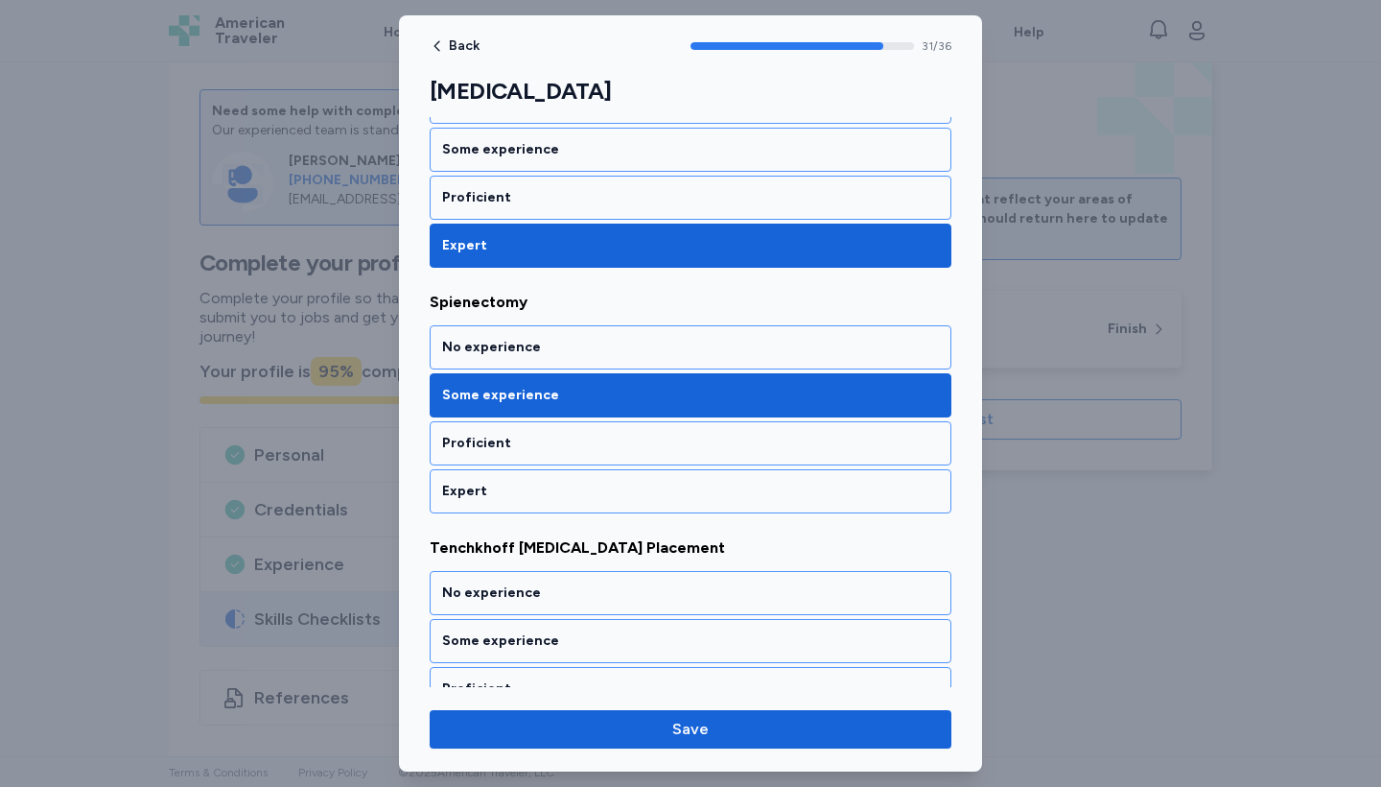
scroll to position [7721, 0]
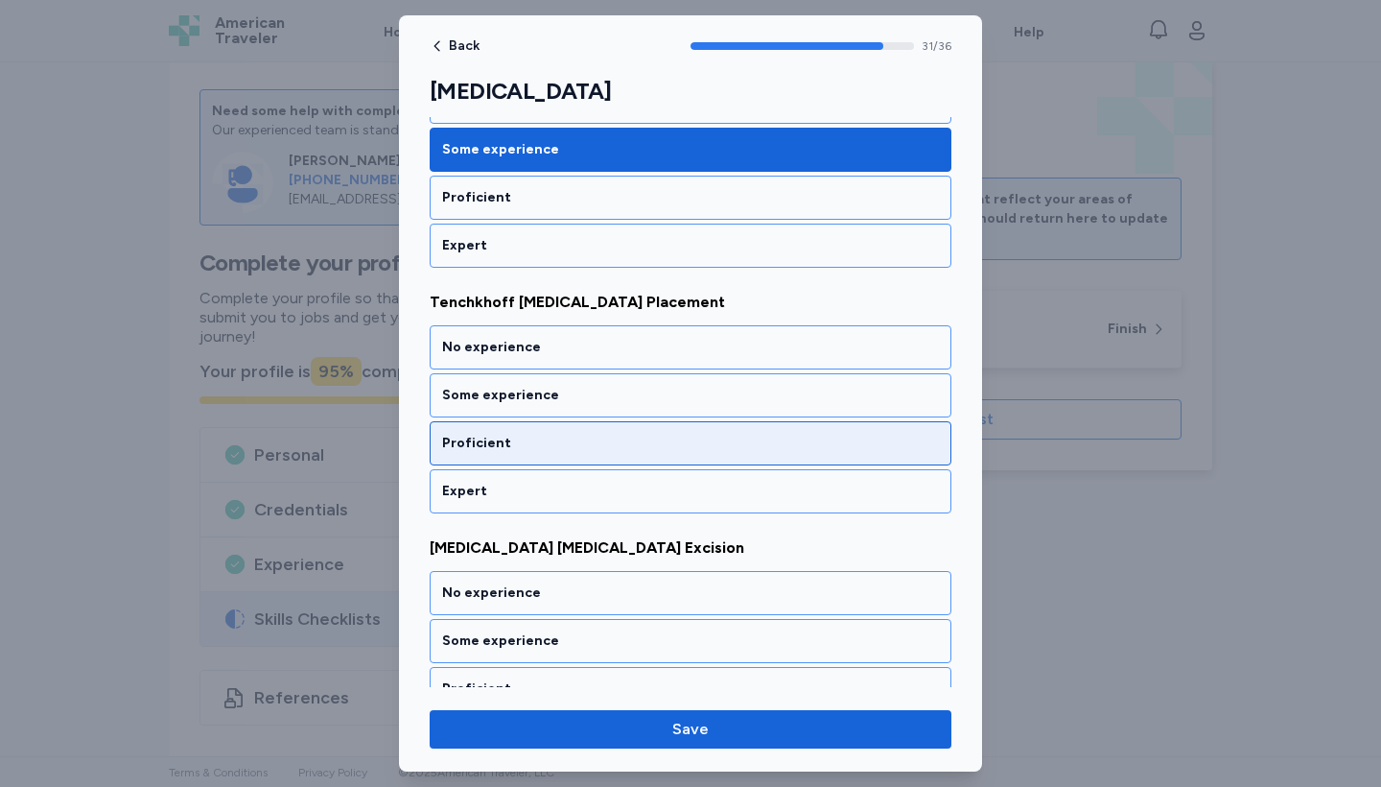
click at [589, 439] on div "Proficient" at bounding box center [690, 443] width 497 height 19
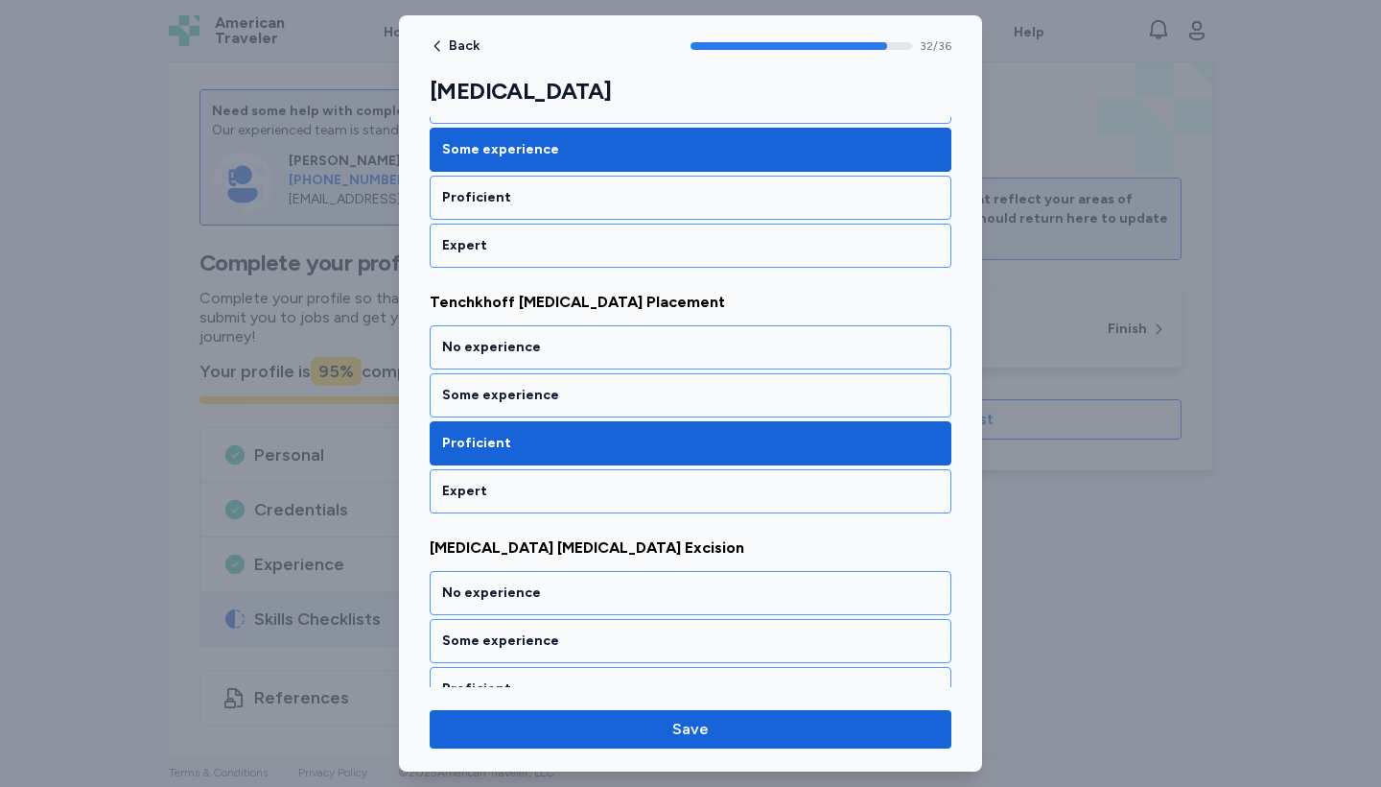
scroll to position [7966, 0]
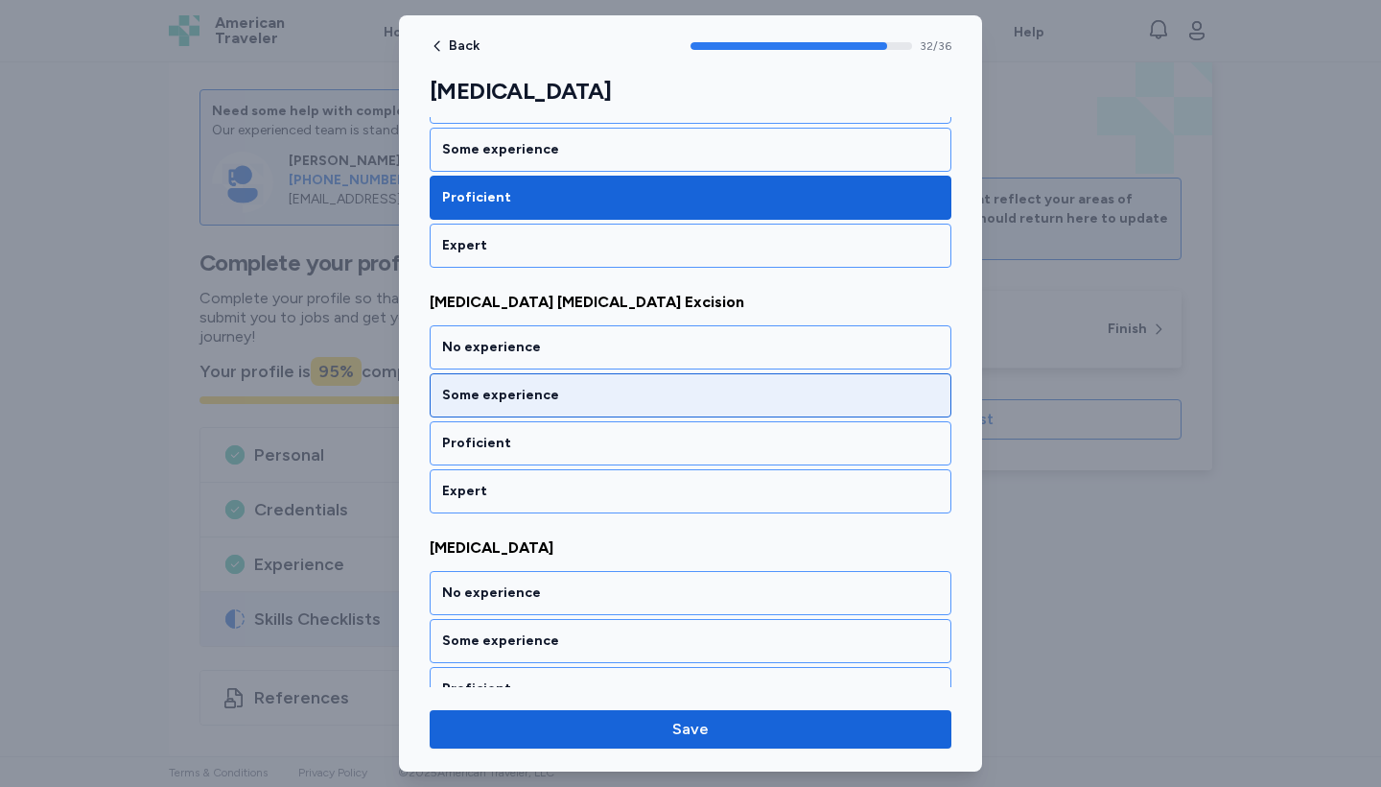
click at [564, 390] on div "Some experience" at bounding box center [690, 395] width 497 height 19
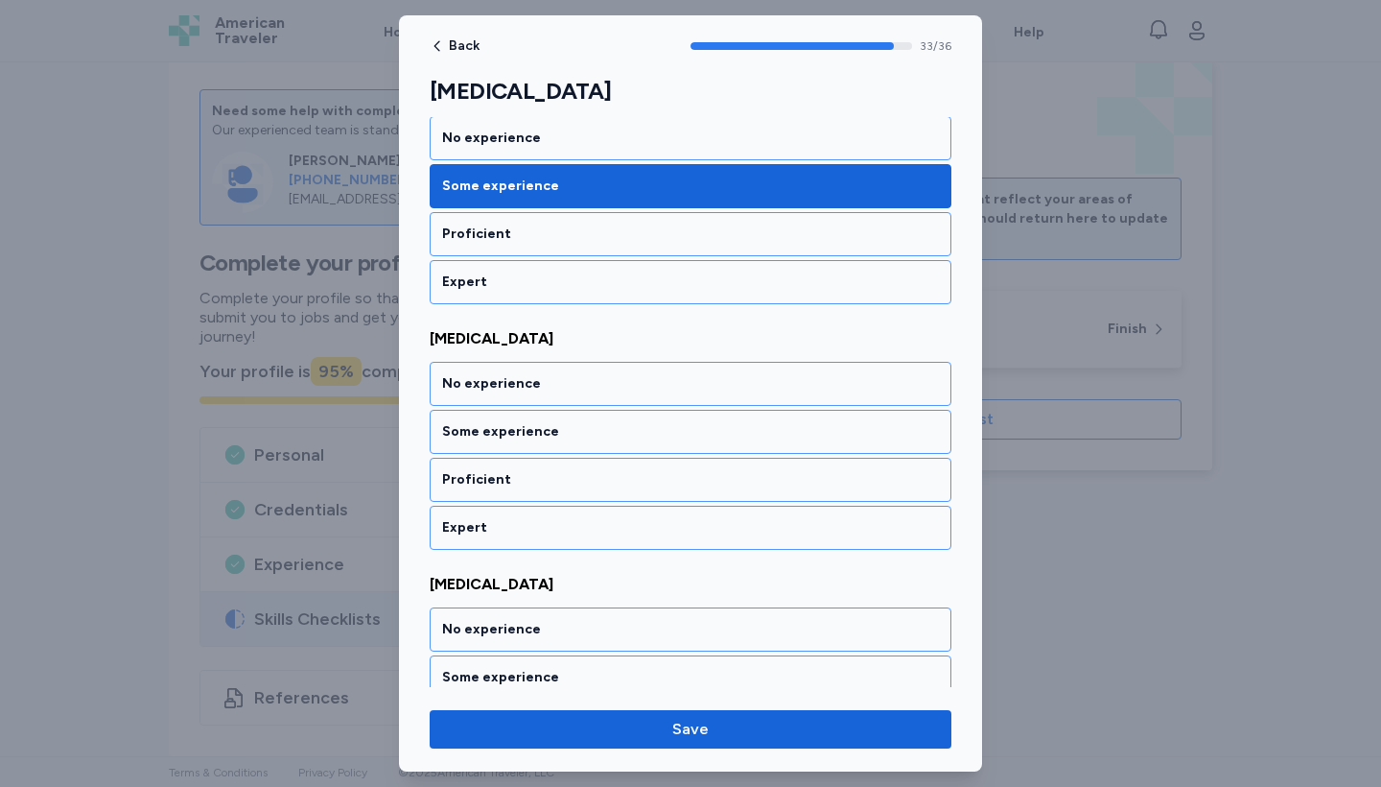
scroll to position [8212, 0]
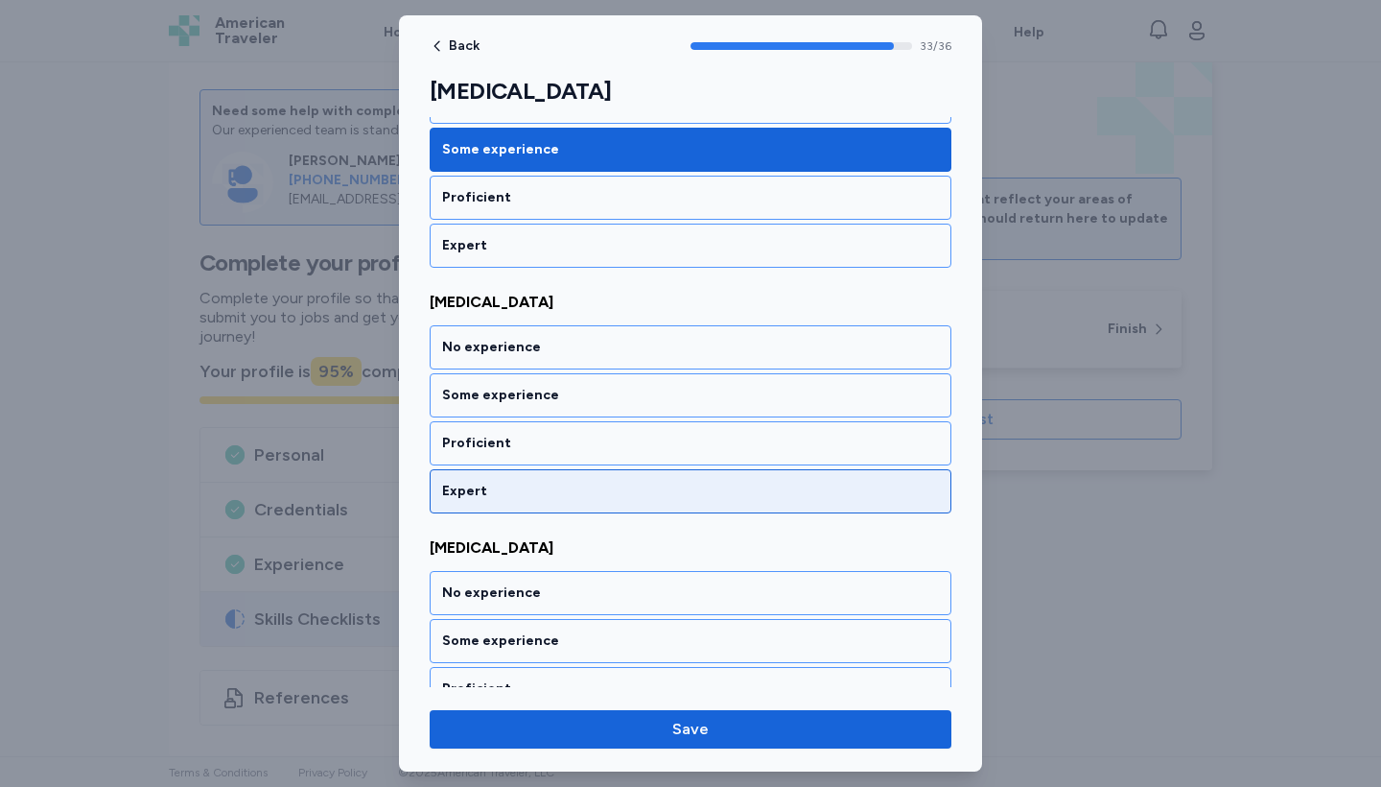
click at [581, 488] on div "Expert" at bounding box center [690, 491] width 497 height 19
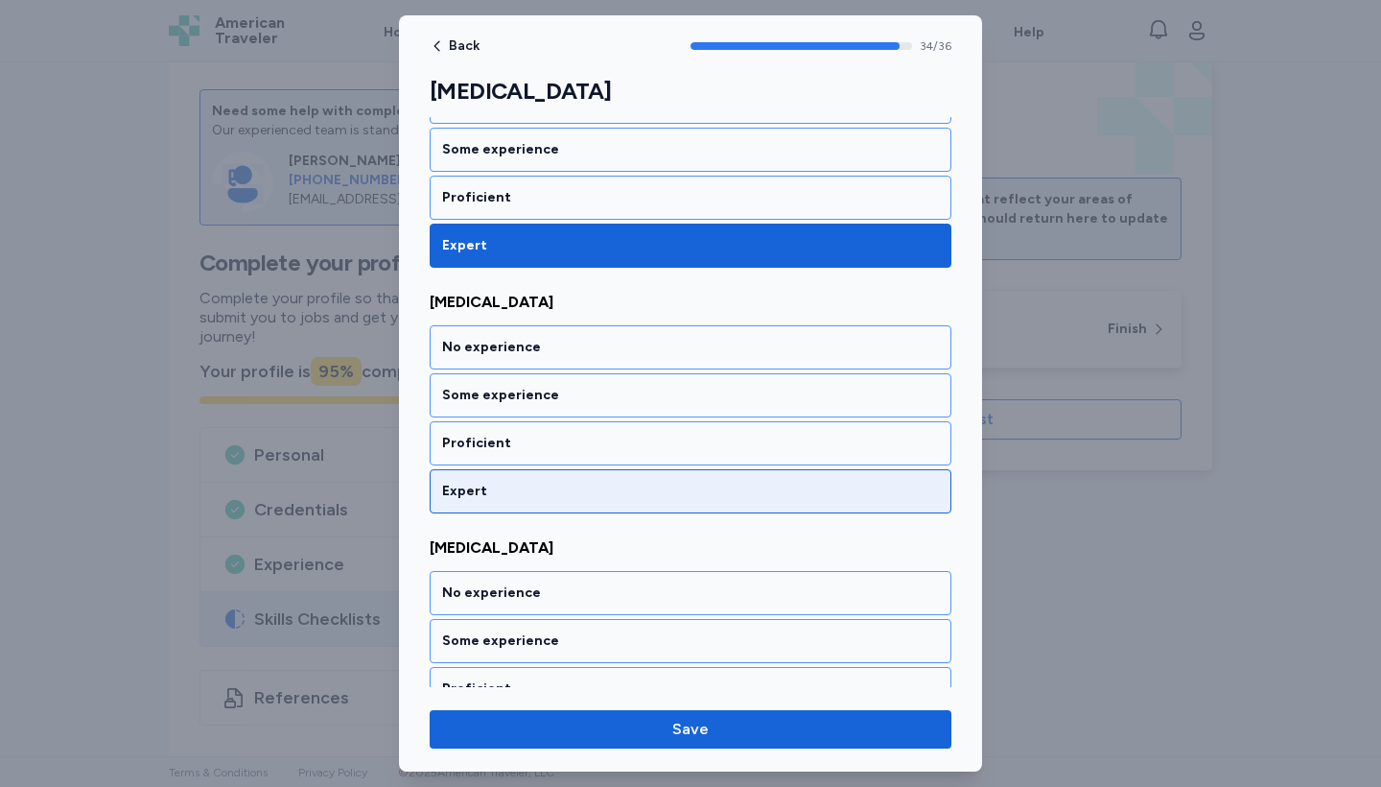
click at [581, 488] on div "Expert" at bounding box center [690, 491] width 497 height 19
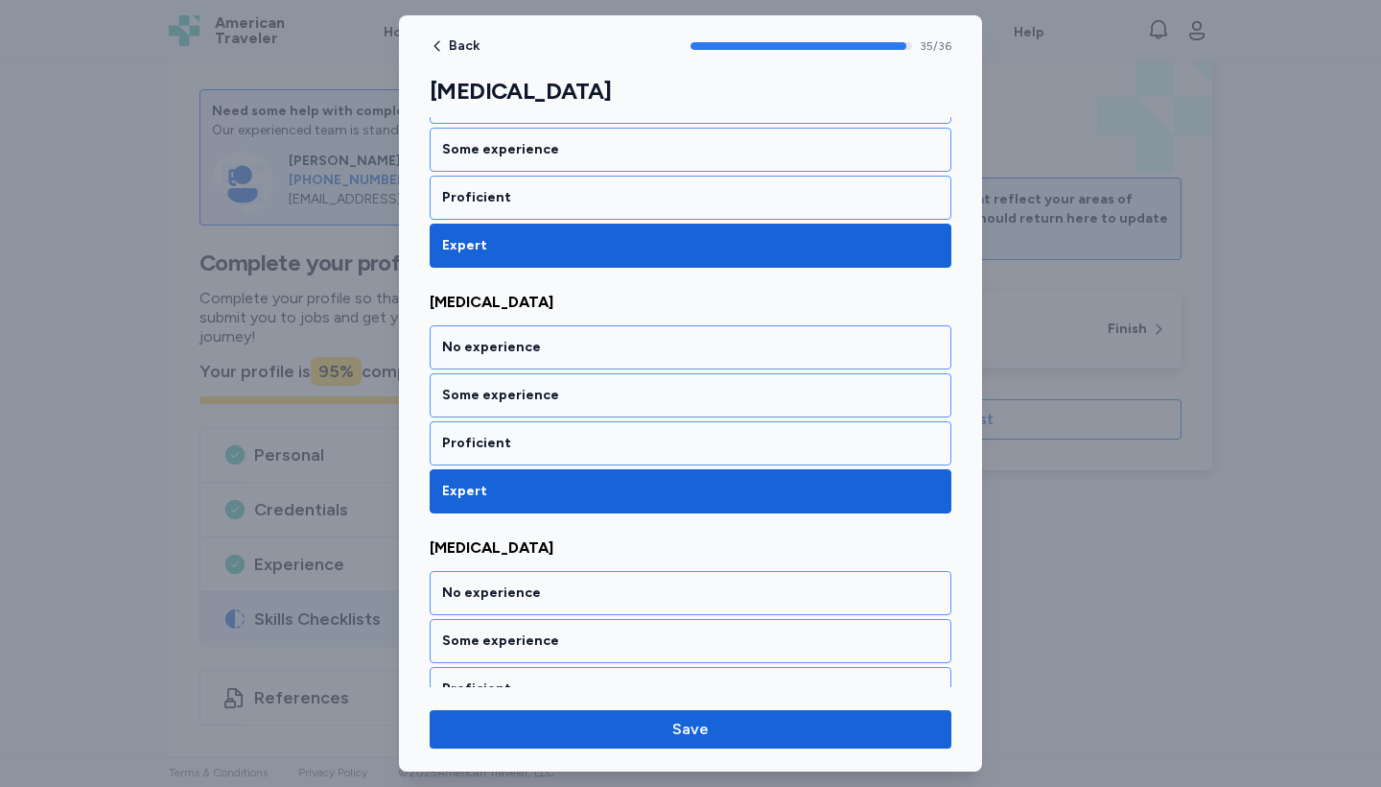
scroll to position [8533, 0]
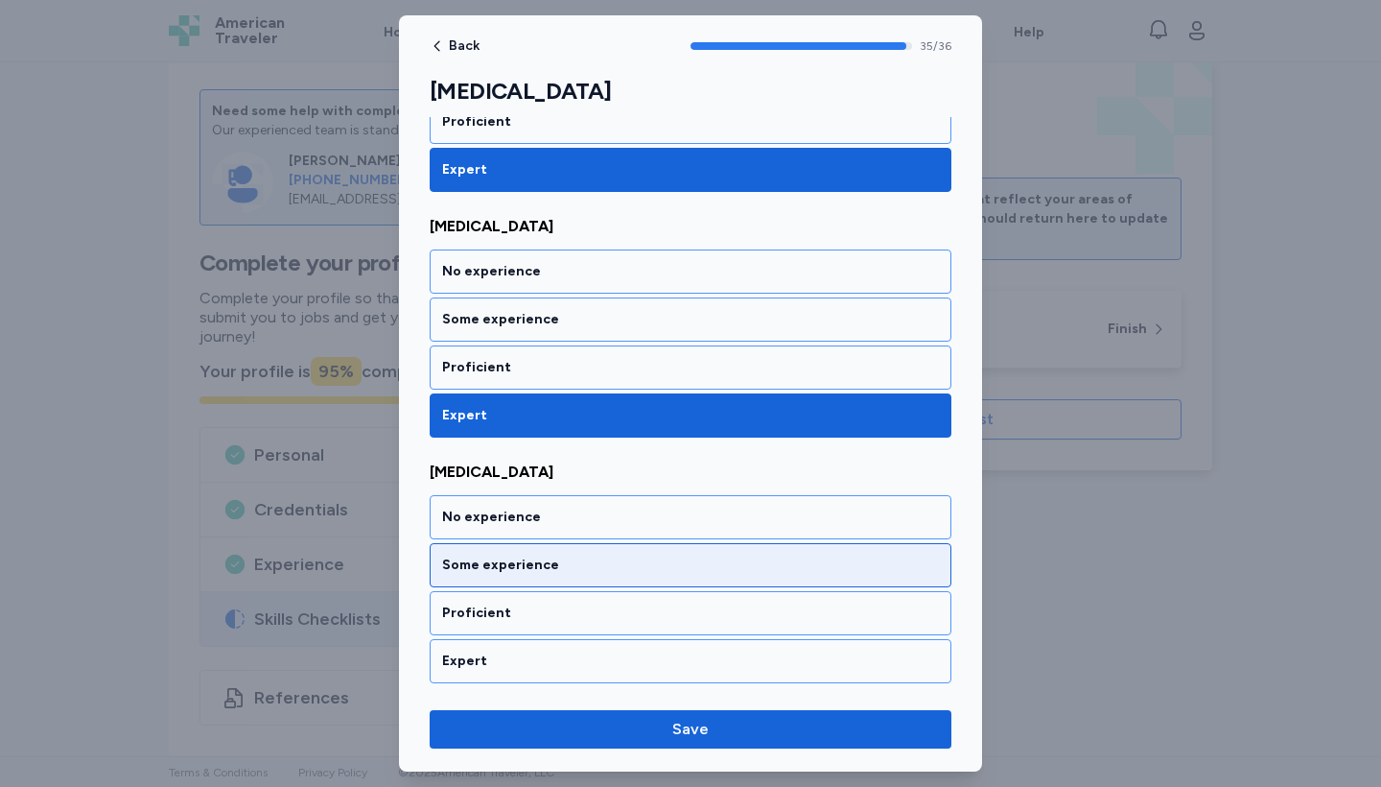
click at [593, 558] on div "Some experience" at bounding box center [690, 564] width 497 height 19
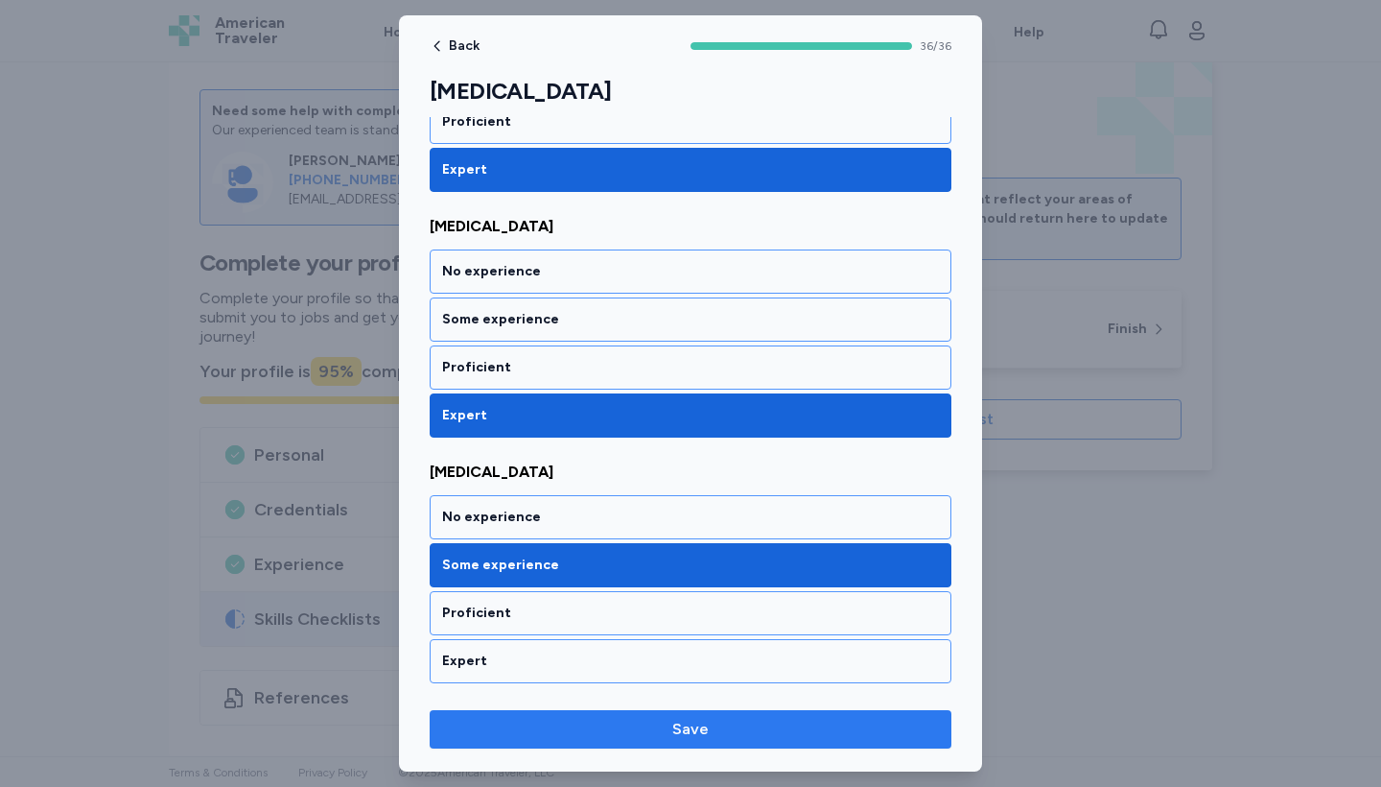
click at [630, 694] on span "Save" at bounding box center [690, 728] width 491 height 23
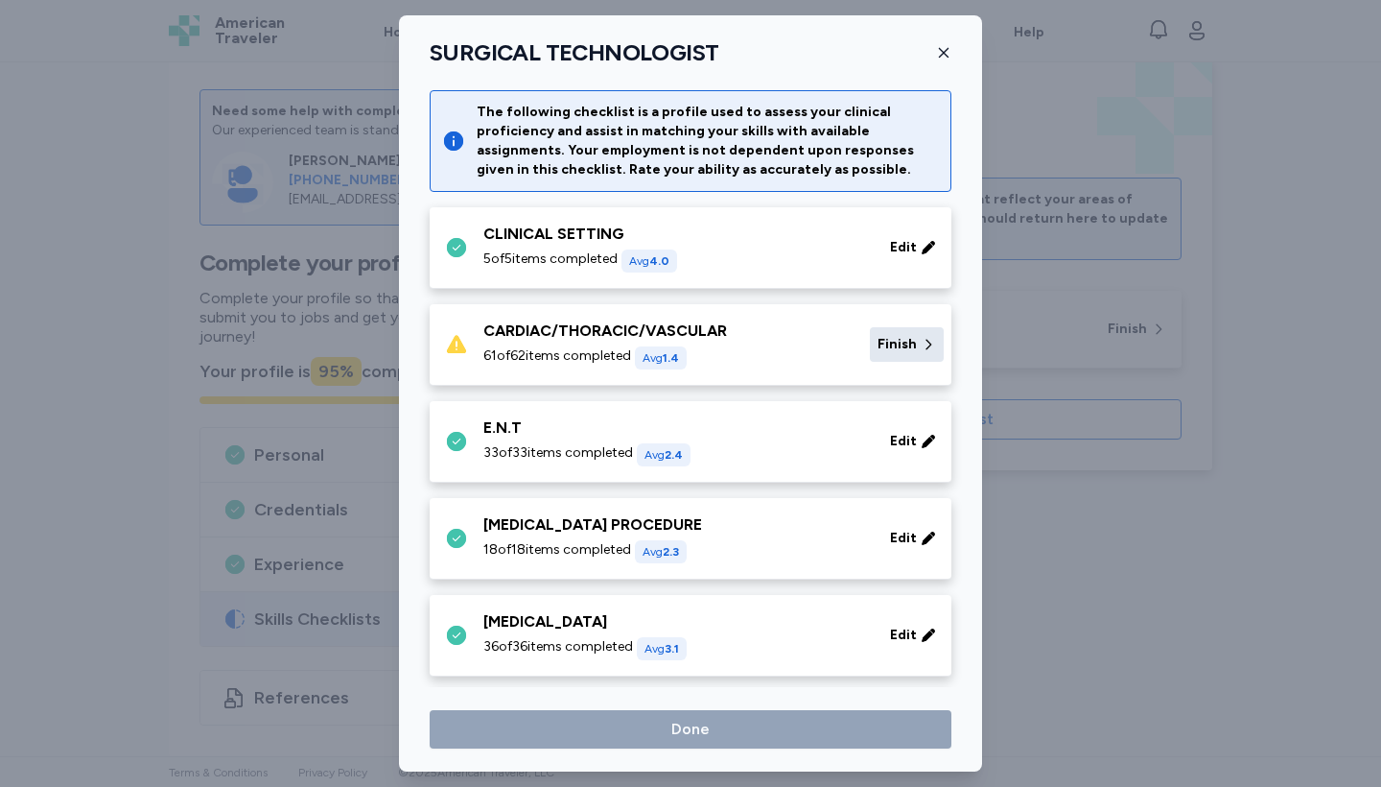
click at [894, 338] on span "Finish" at bounding box center [897, 344] width 39 height 19
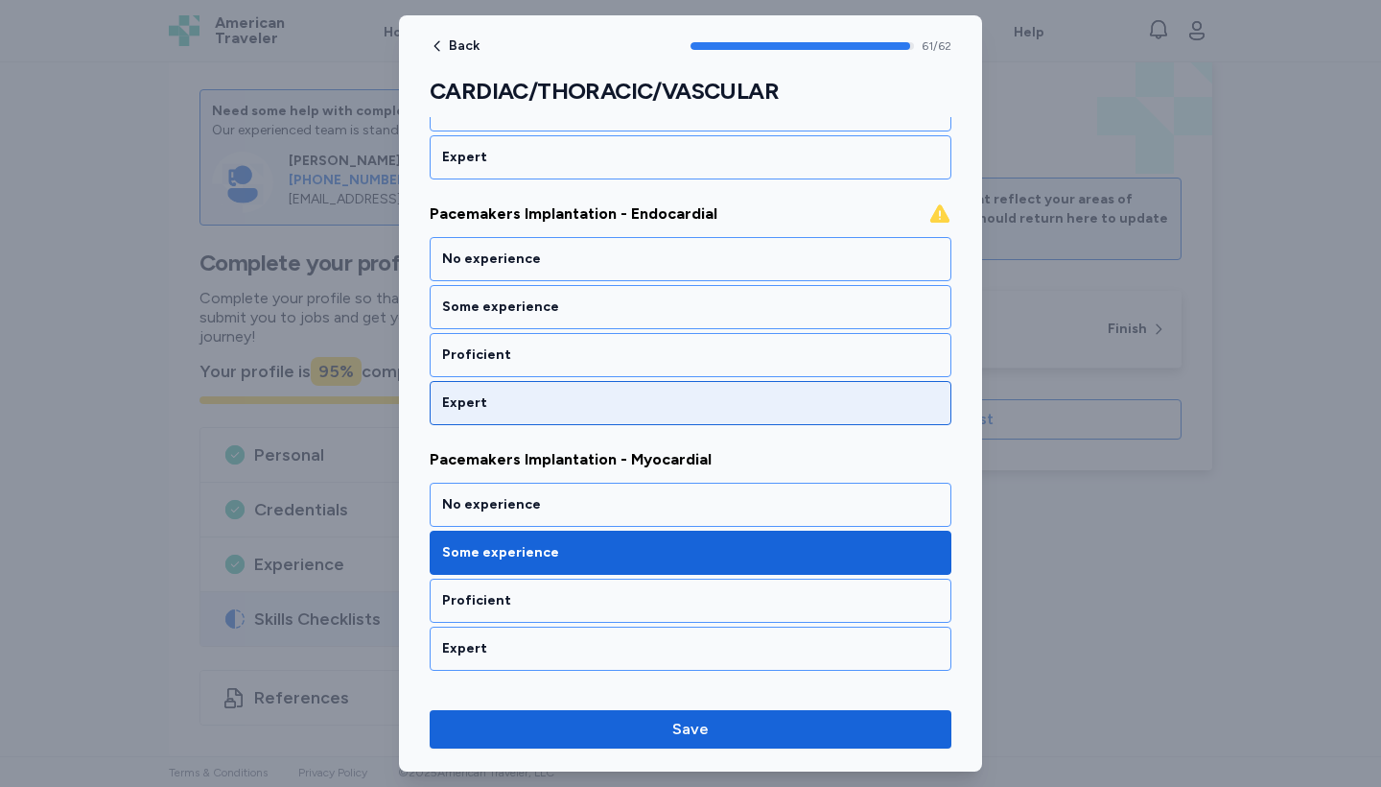
scroll to position [9268, 0]
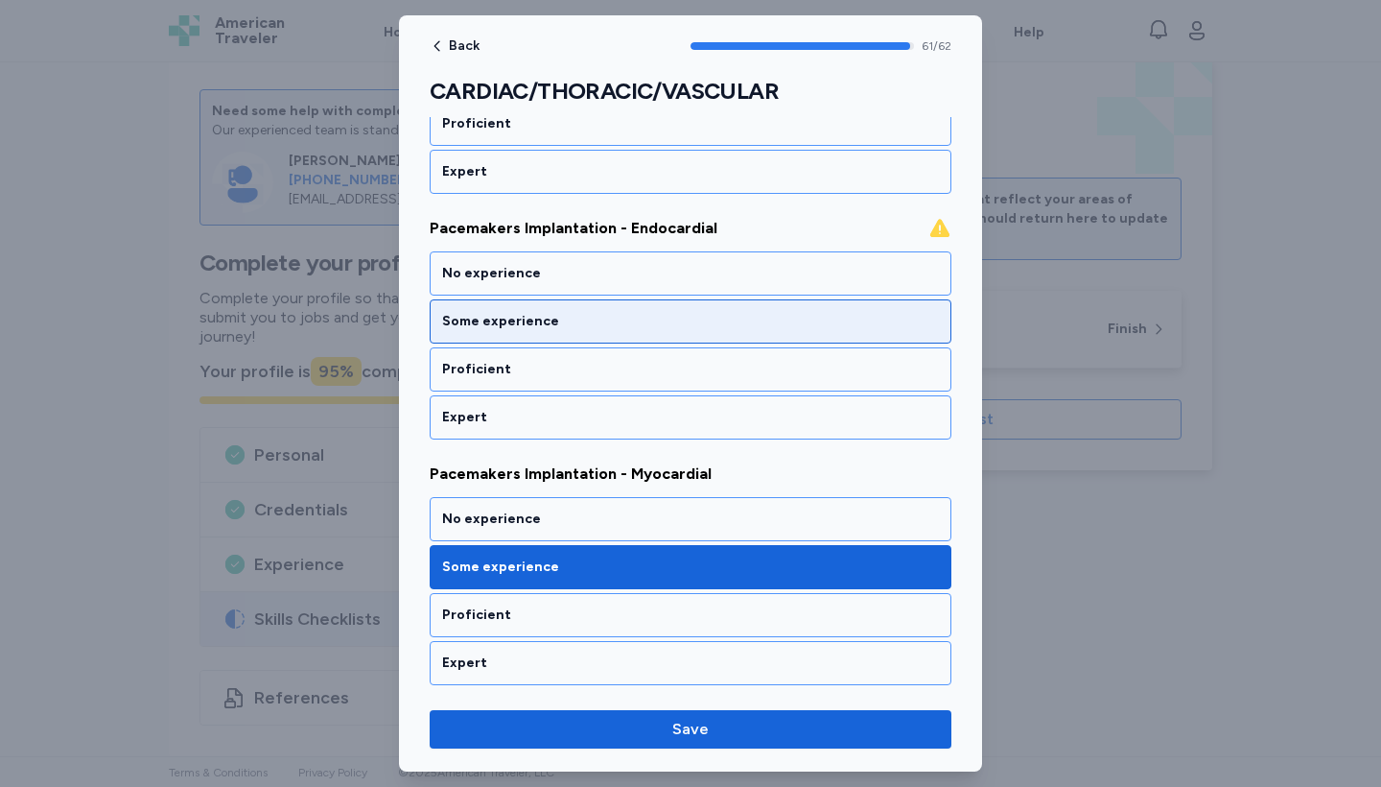
click at [541, 310] on div "Some experience" at bounding box center [691, 321] width 522 height 44
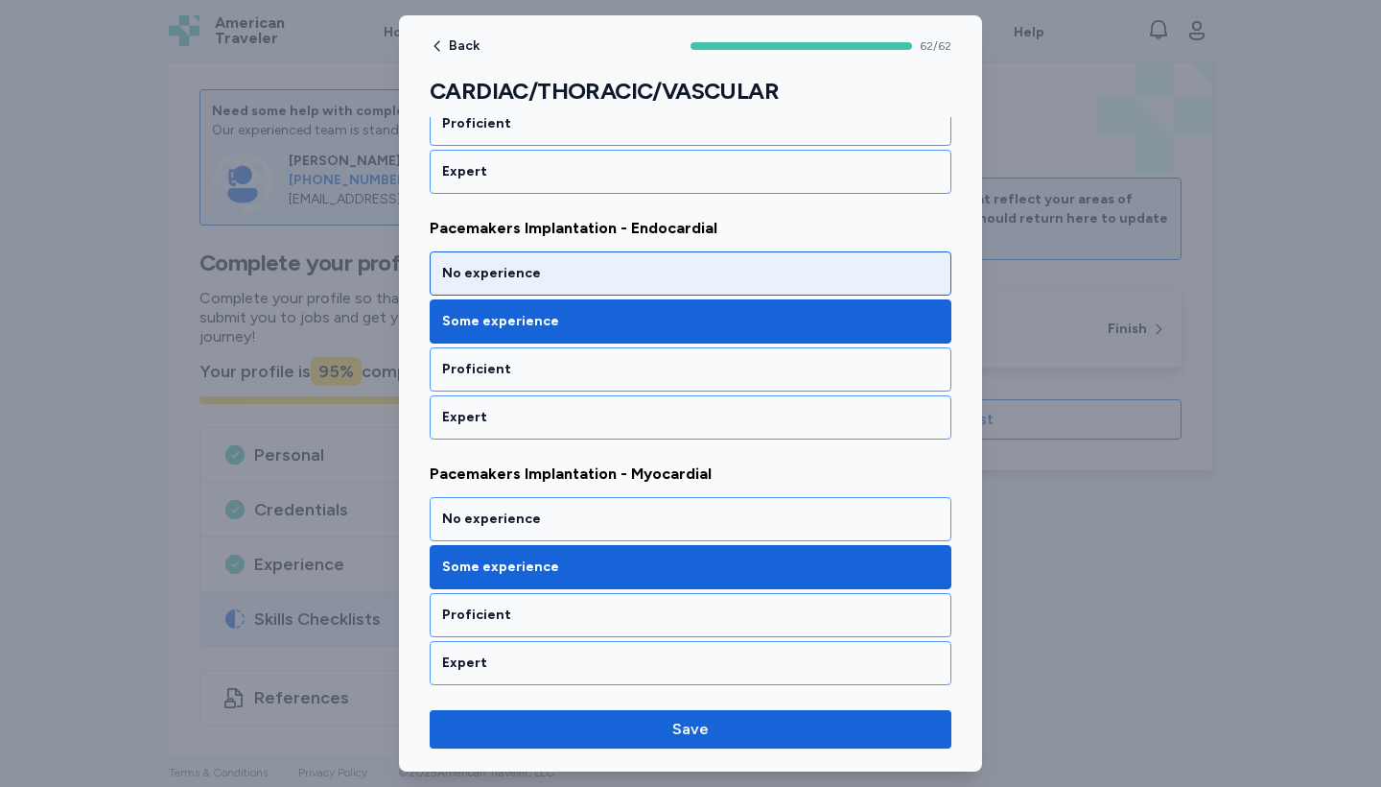
click at [547, 289] on div "No experience" at bounding box center [691, 273] width 522 height 44
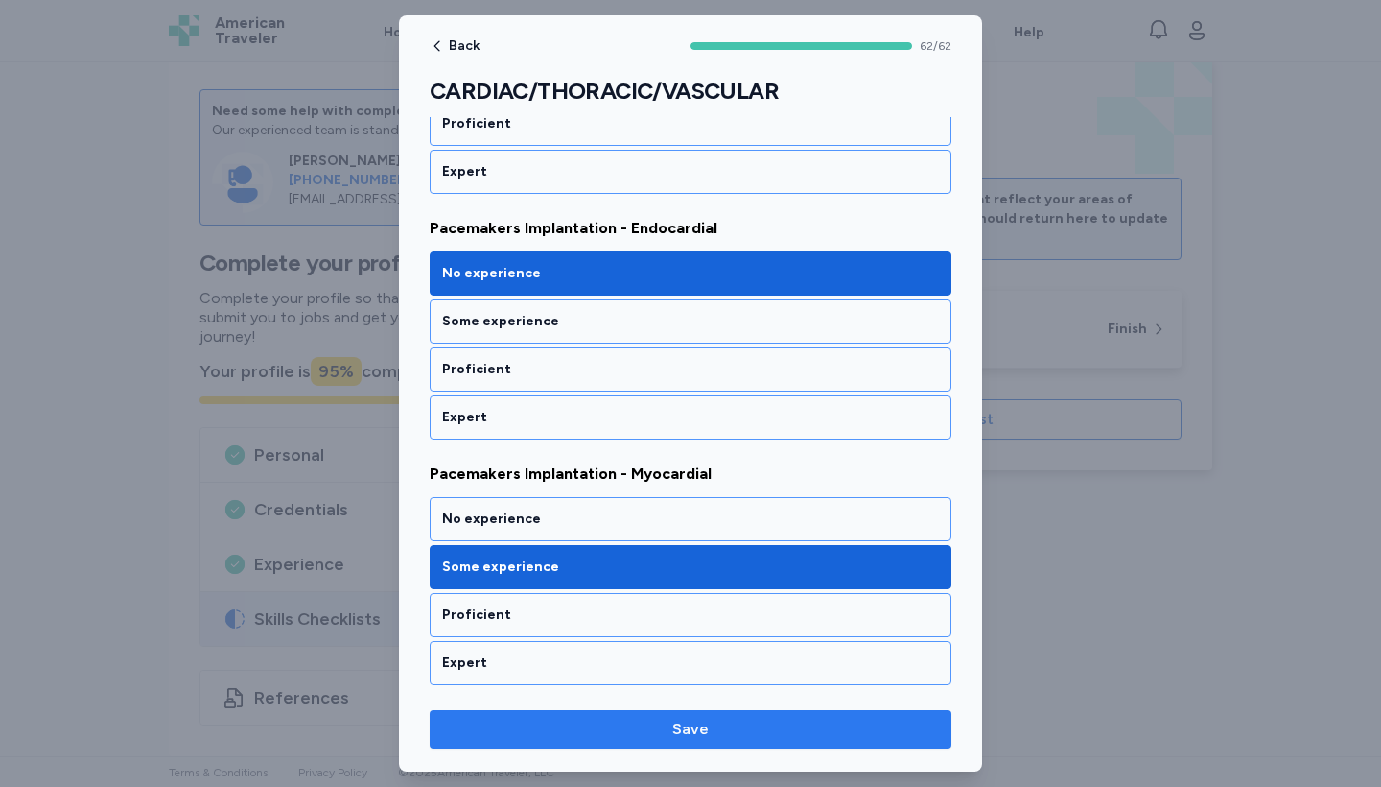
click at [597, 694] on span "Save" at bounding box center [690, 728] width 491 height 23
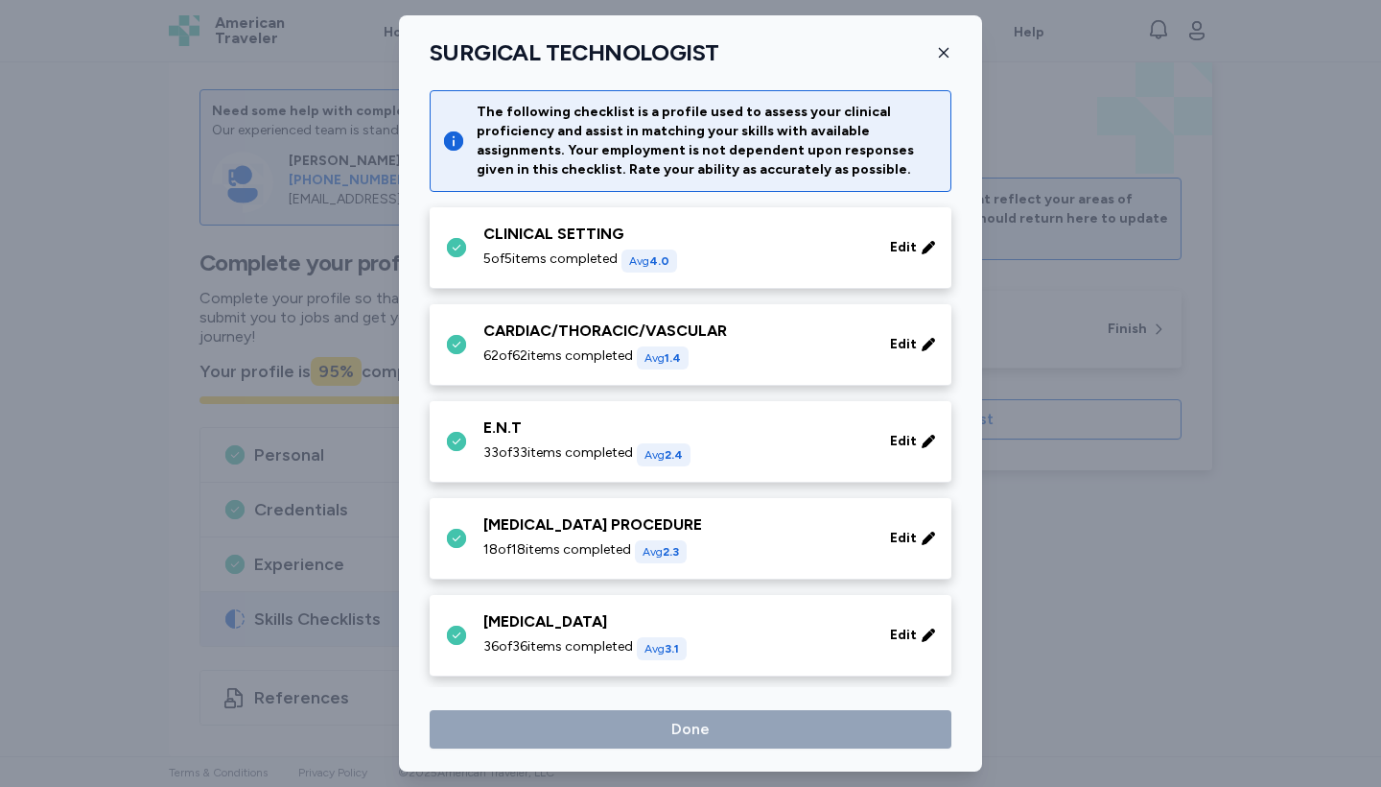
click at [692, 694] on div "SURGICAL TECHNOLOGIST The following checklist is a profile used to assess your …" at bounding box center [690, 393] width 583 height 756
click at [870, 671] on div "[MEDICAL_DATA] 36 of 36 items completed Avg 3.1 Edit" at bounding box center [691, 636] width 522 height 82
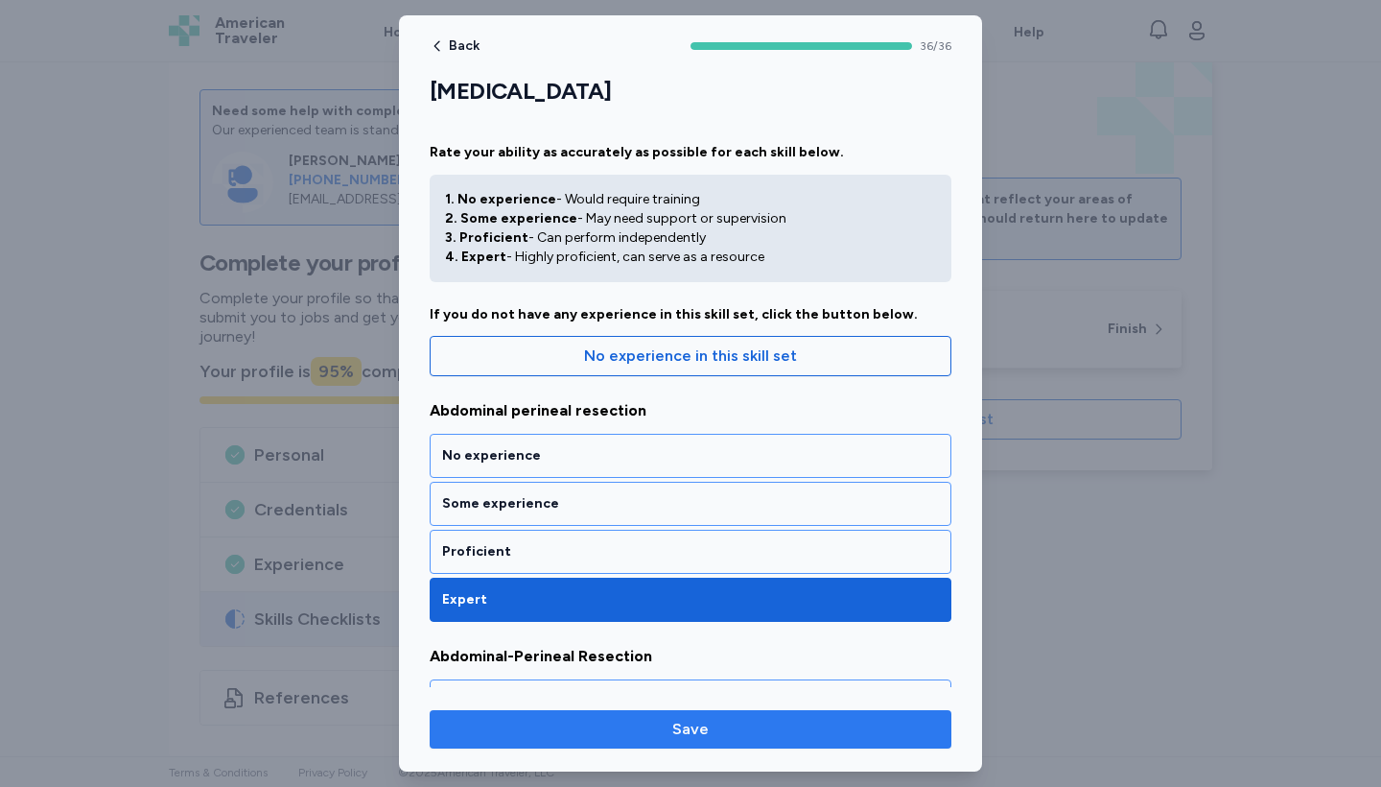
click at [841, 694] on span "Save" at bounding box center [690, 728] width 491 height 23
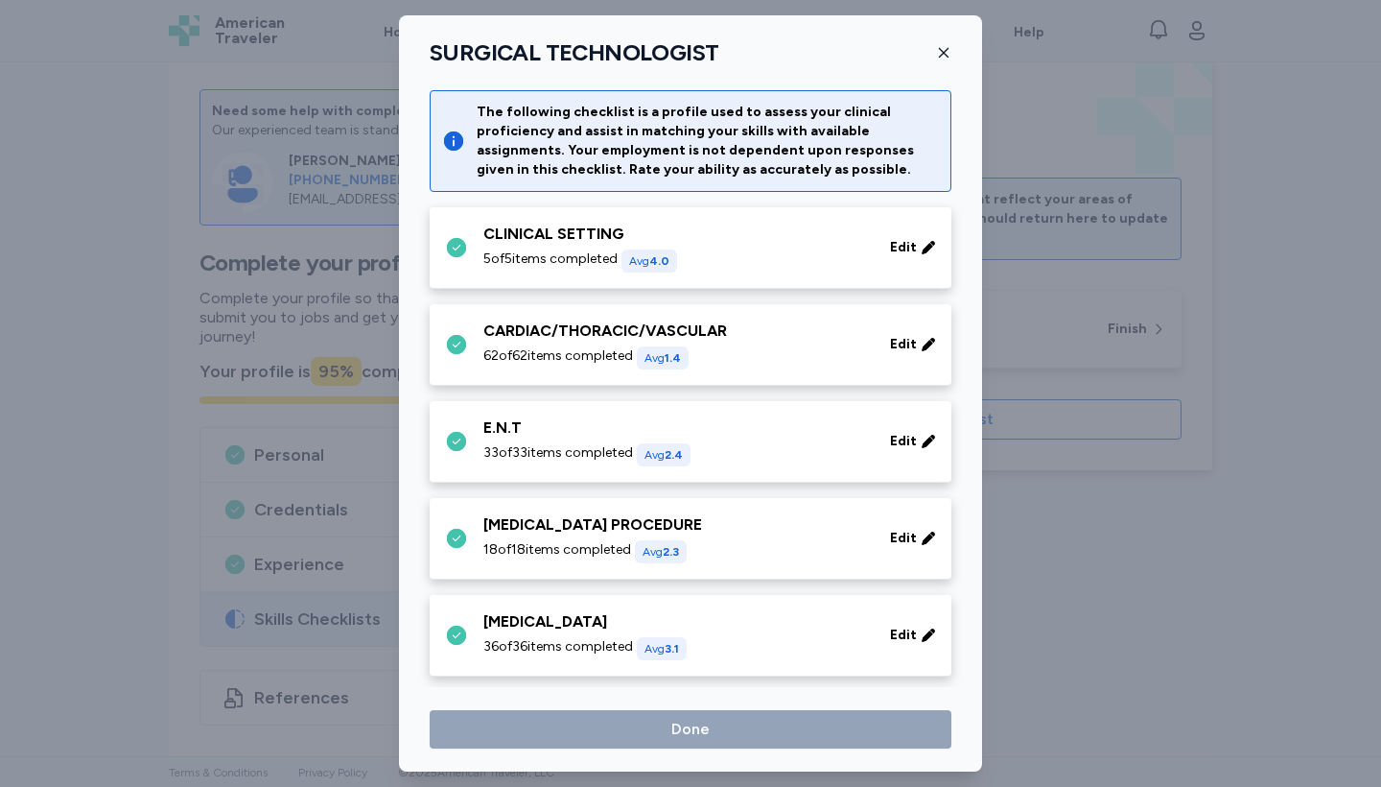
click at [898, 692] on div "SURGICAL TECHNOLOGIST The following checklist is a profile used to assess your …" at bounding box center [690, 393] width 583 height 756
click at [949, 54] on icon "button" at bounding box center [943, 52] width 15 height 15
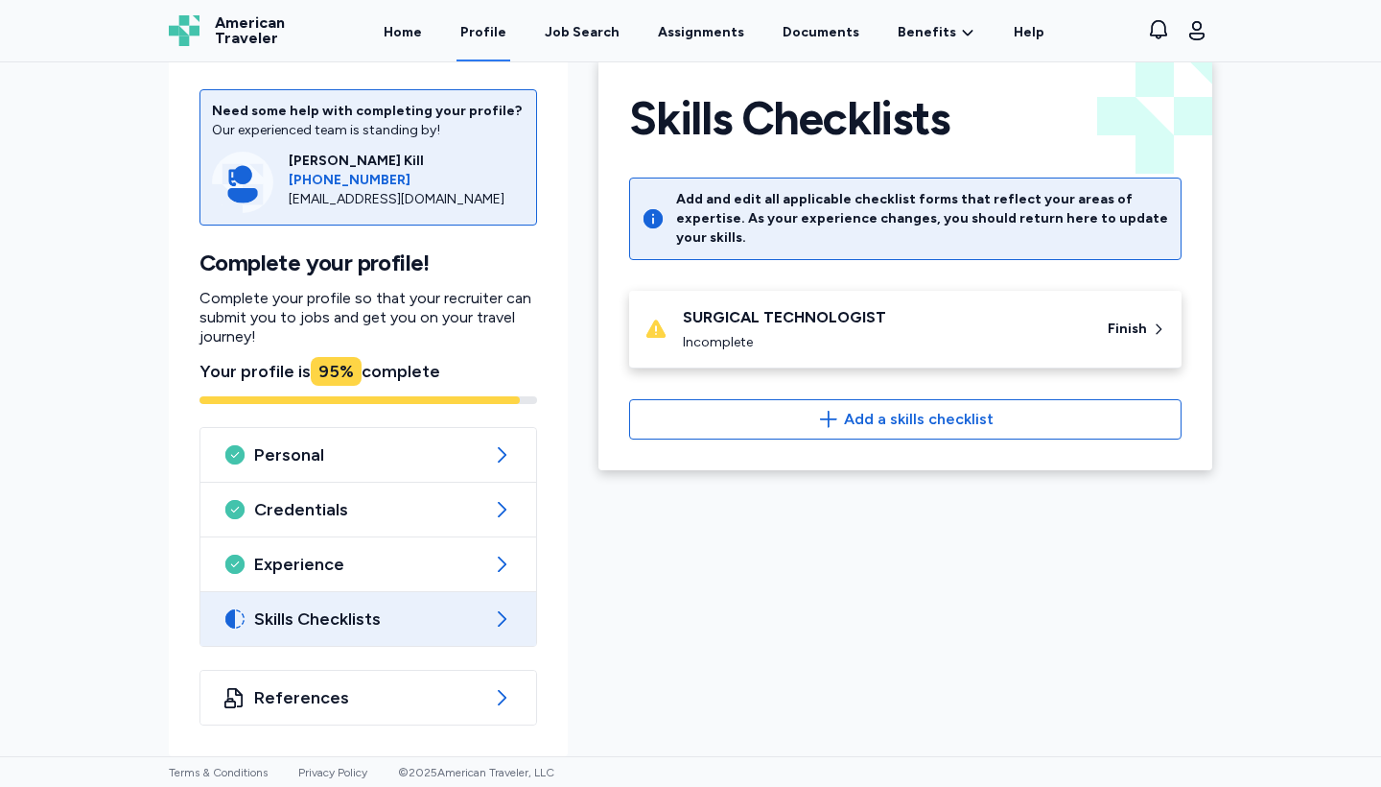
click at [389, 628] on span "Skills Checklists" at bounding box center [368, 618] width 228 height 23
click at [1126, 312] on div "Finish" at bounding box center [1137, 329] width 74 height 35
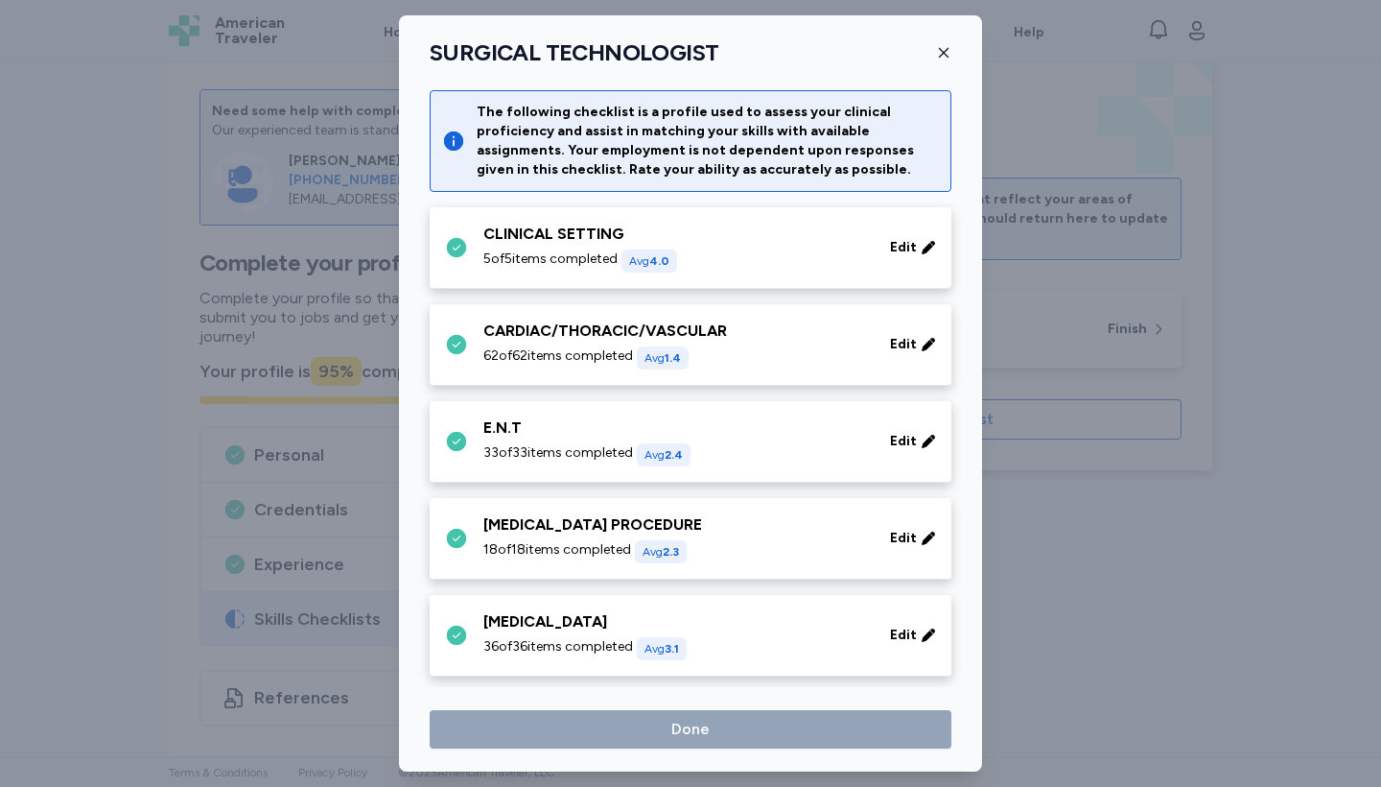
click at [853, 670] on div "[MEDICAL_DATA] 36 of 36 items completed Avg 3.1 Edit" at bounding box center [691, 636] width 522 height 82
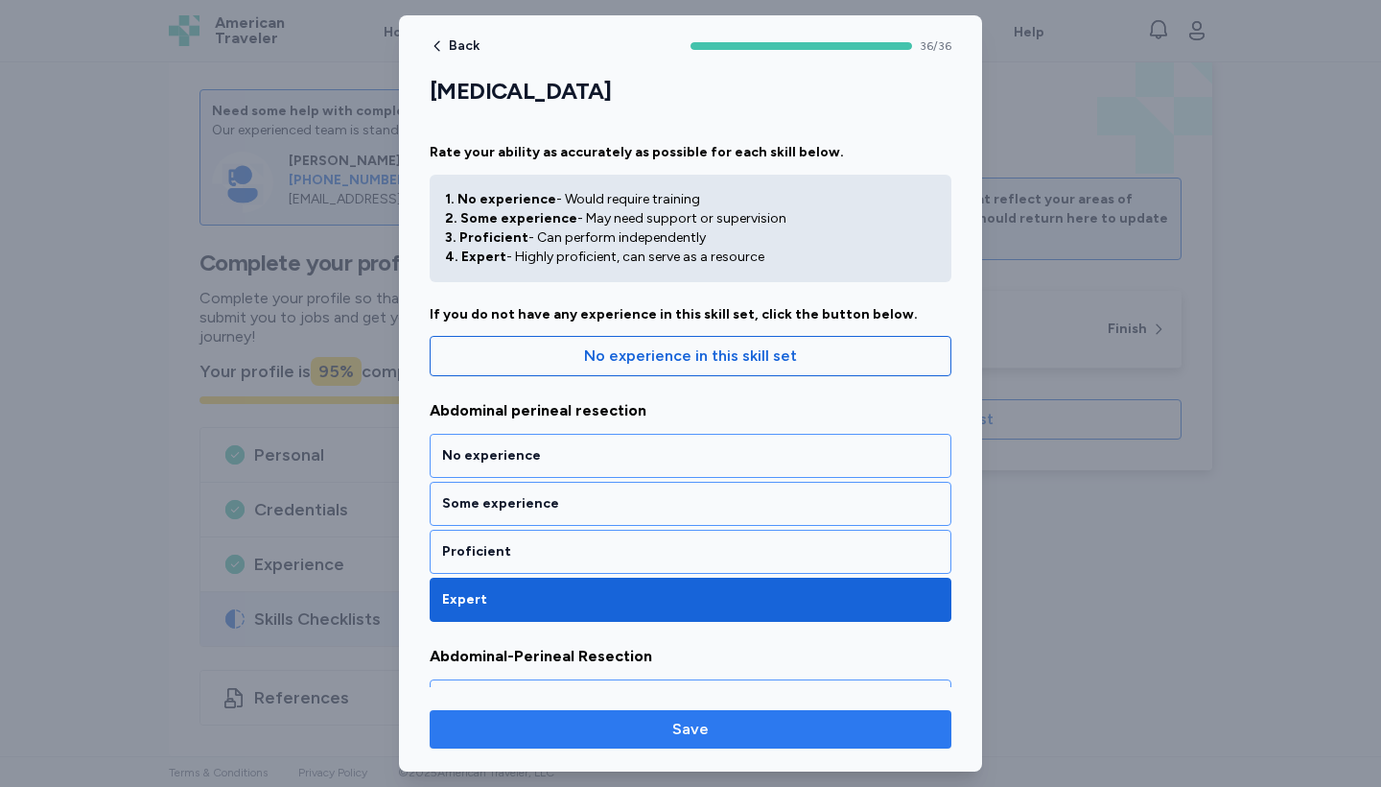
click at [833, 694] on span "Save" at bounding box center [690, 728] width 491 height 23
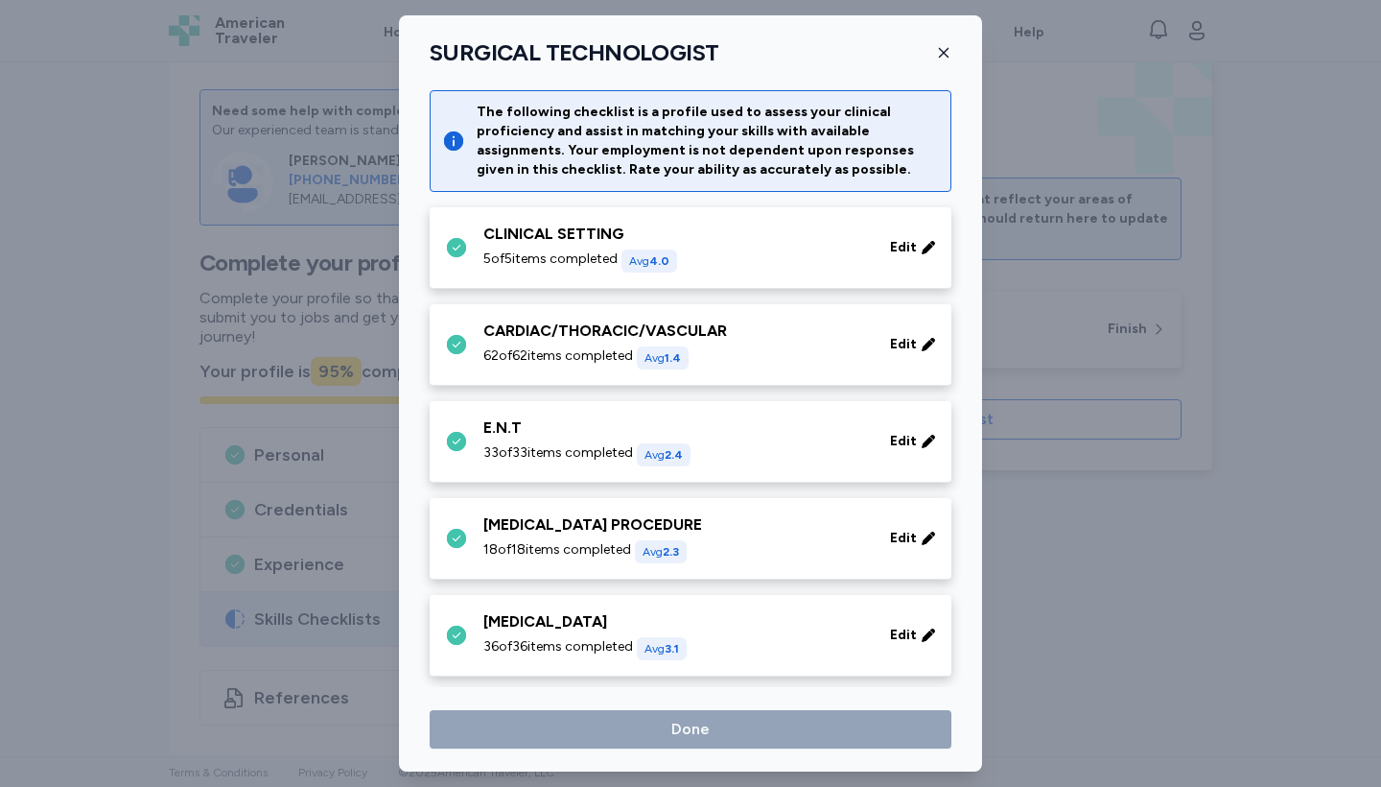
click at [427, 67] on div "SURGICAL TECHNOLOGIST The following checklist is a profile used to assess your …" at bounding box center [690, 393] width 583 height 756
click at [472, 53] on h1 "SURGICAL TECHNOLOGIST" at bounding box center [574, 52] width 289 height 29
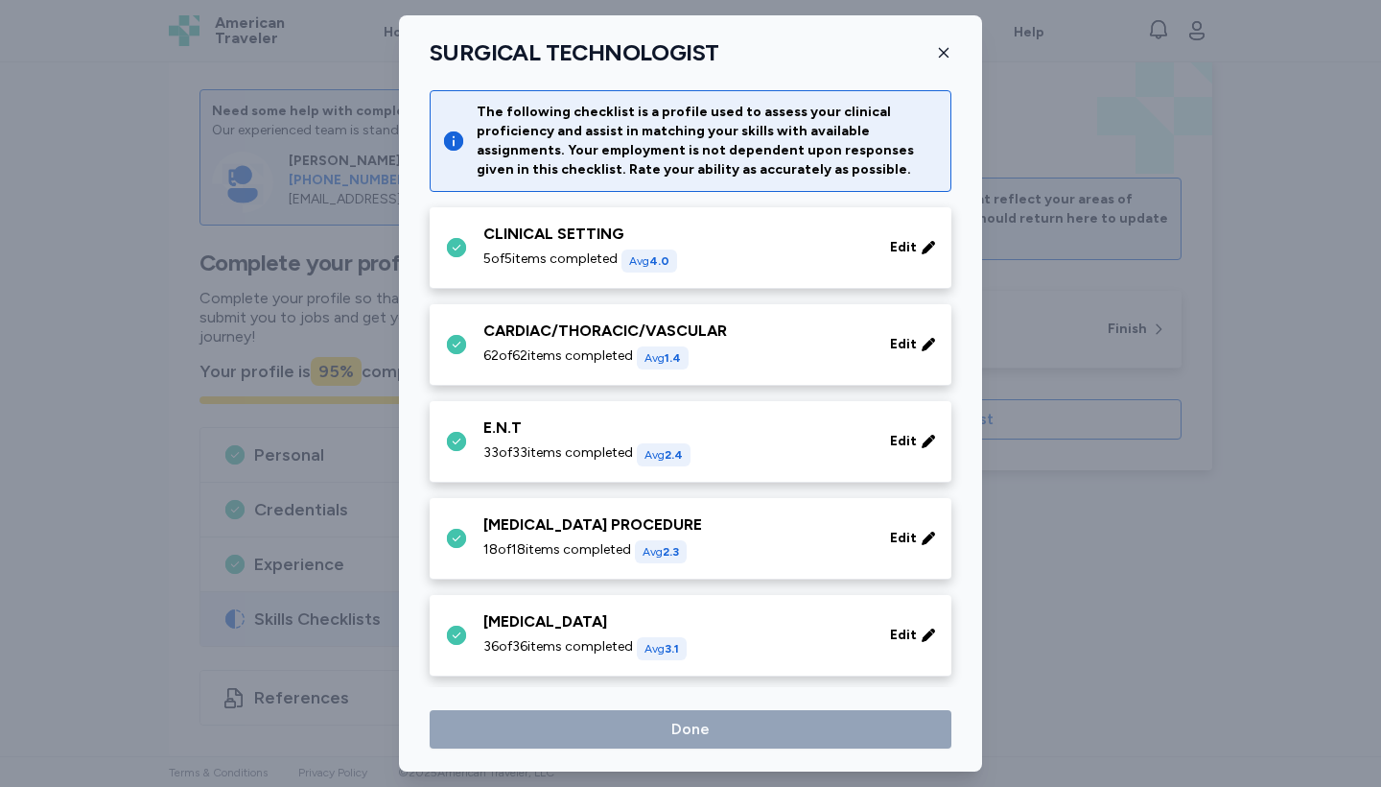
click at [453, 228] on div "CLINICAL SETTING 5 of 5 items completed Avg 4.0 Edit" at bounding box center [694, 248] width 499 height 50
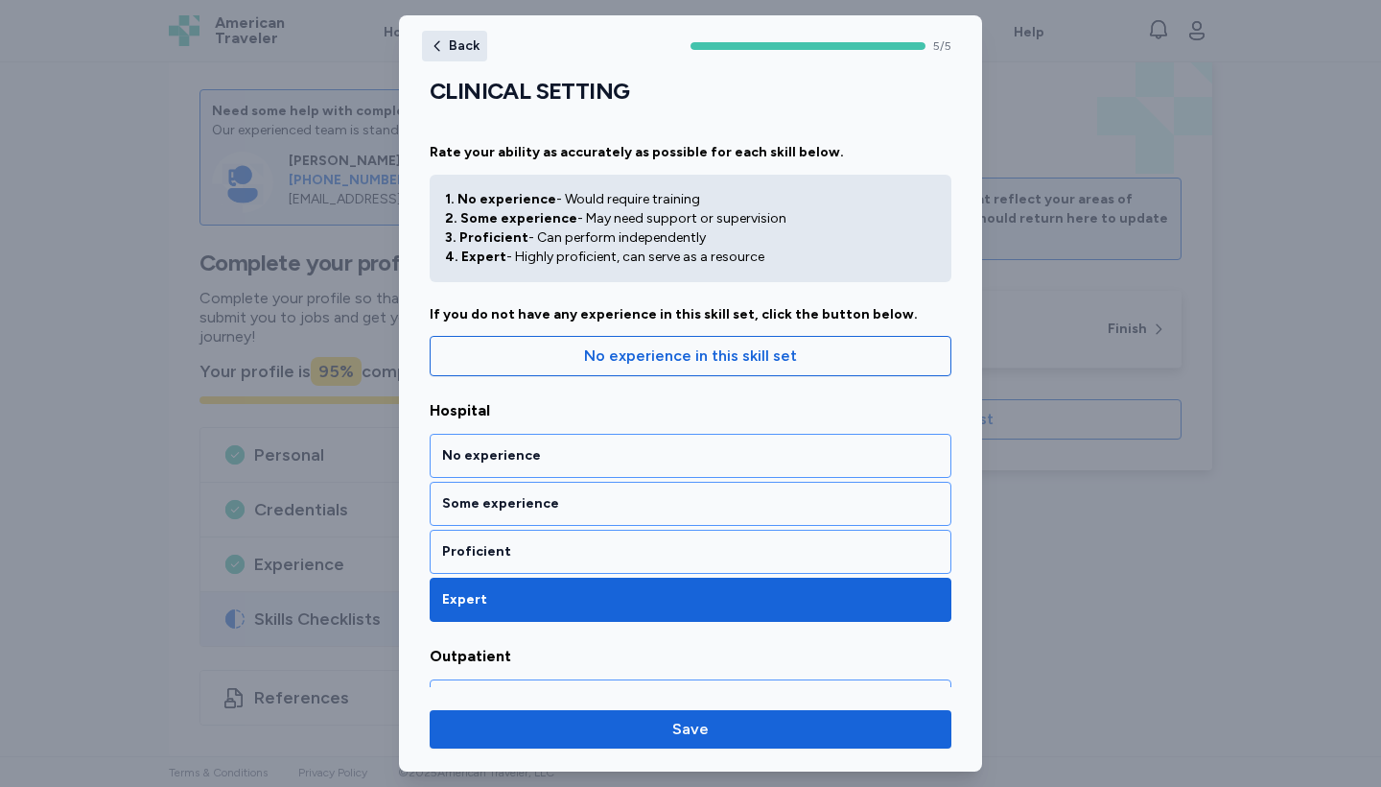
click at [455, 41] on span "Back" at bounding box center [464, 45] width 31 height 13
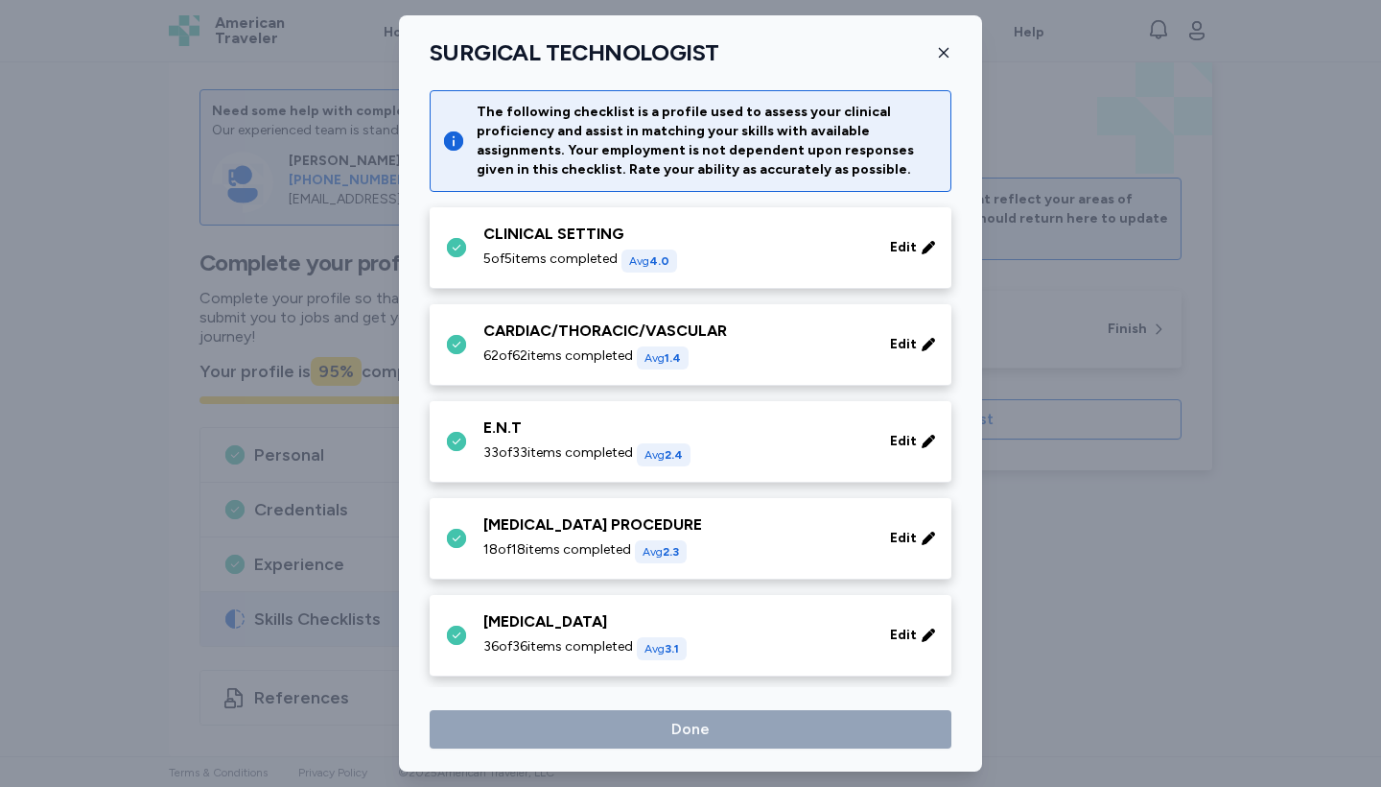
click at [429, 86] on div "SURGICAL TECHNOLOGIST The following checklist is a profile used to assess your …" at bounding box center [690, 393] width 583 height 756
click at [447, 139] on icon at bounding box center [453, 140] width 19 height 19
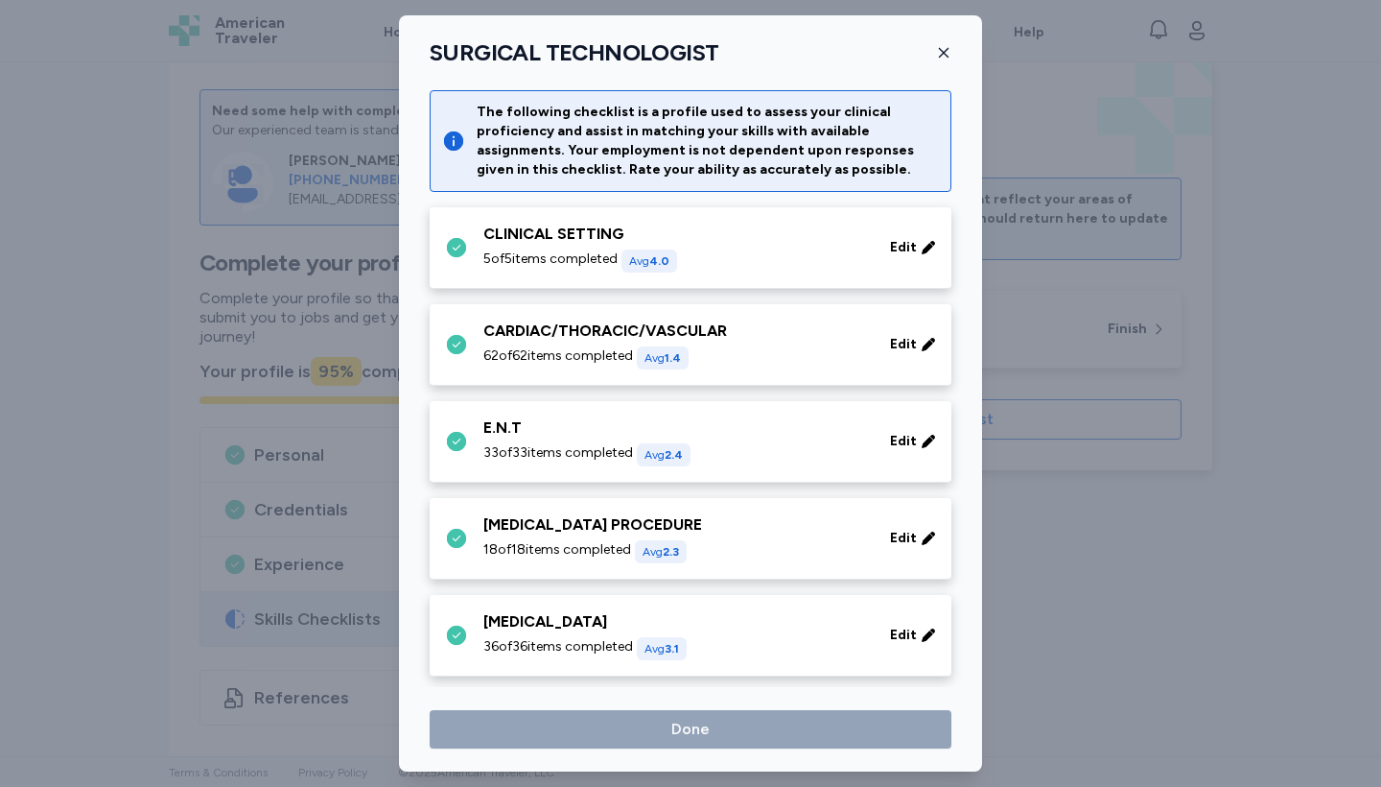
click at [943, 48] on icon "button" at bounding box center [943, 52] width 15 height 15
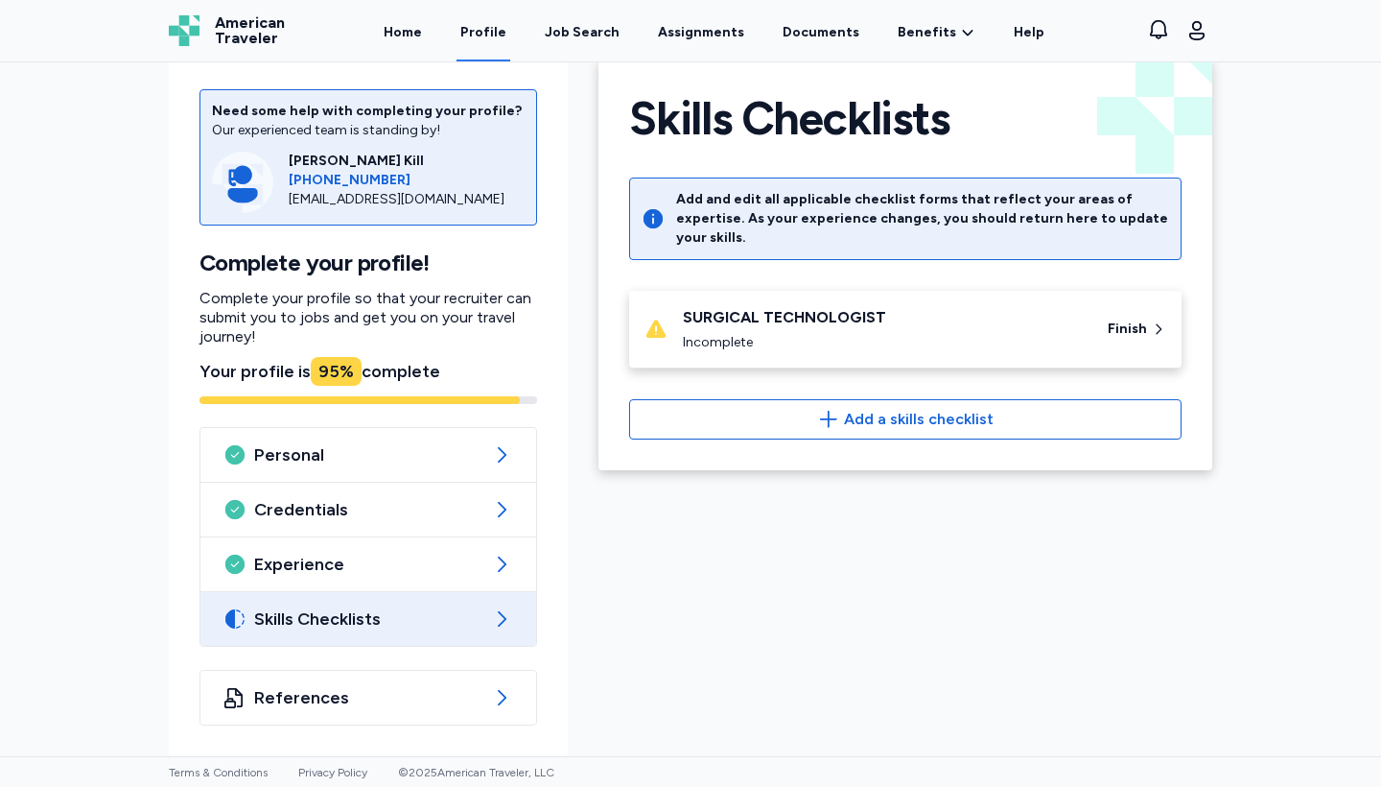
click at [647, 215] on icon at bounding box center [653, 218] width 19 height 19
click at [1147, 312] on div "Finish" at bounding box center [1137, 329] width 74 height 35
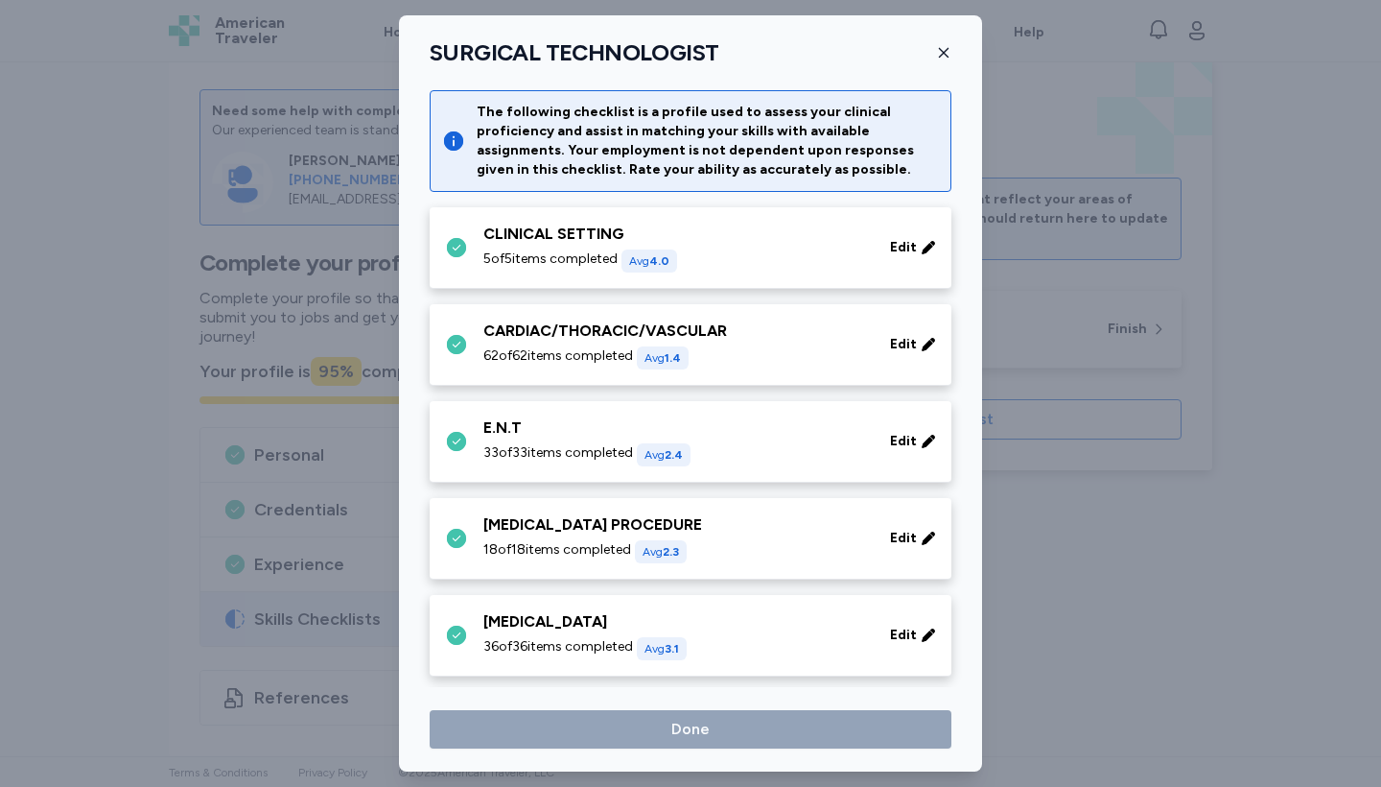
click at [538, 690] on div "SURGICAL TECHNOLOGIST The following checklist is a profile used to assess your …" at bounding box center [690, 393] width 583 height 756
drag, startPoint x: 538, startPoint y: 690, endPoint x: 512, endPoint y: 695, distance: 26.5
click at [529, 692] on div "SURGICAL TECHNOLOGIST The following checklist is a profile used to assess your …" at bounding box center [690, 393] width 583 height 756
click at [946, 52] on icon "button" at bounding box center [943, 52] width 15 height 15
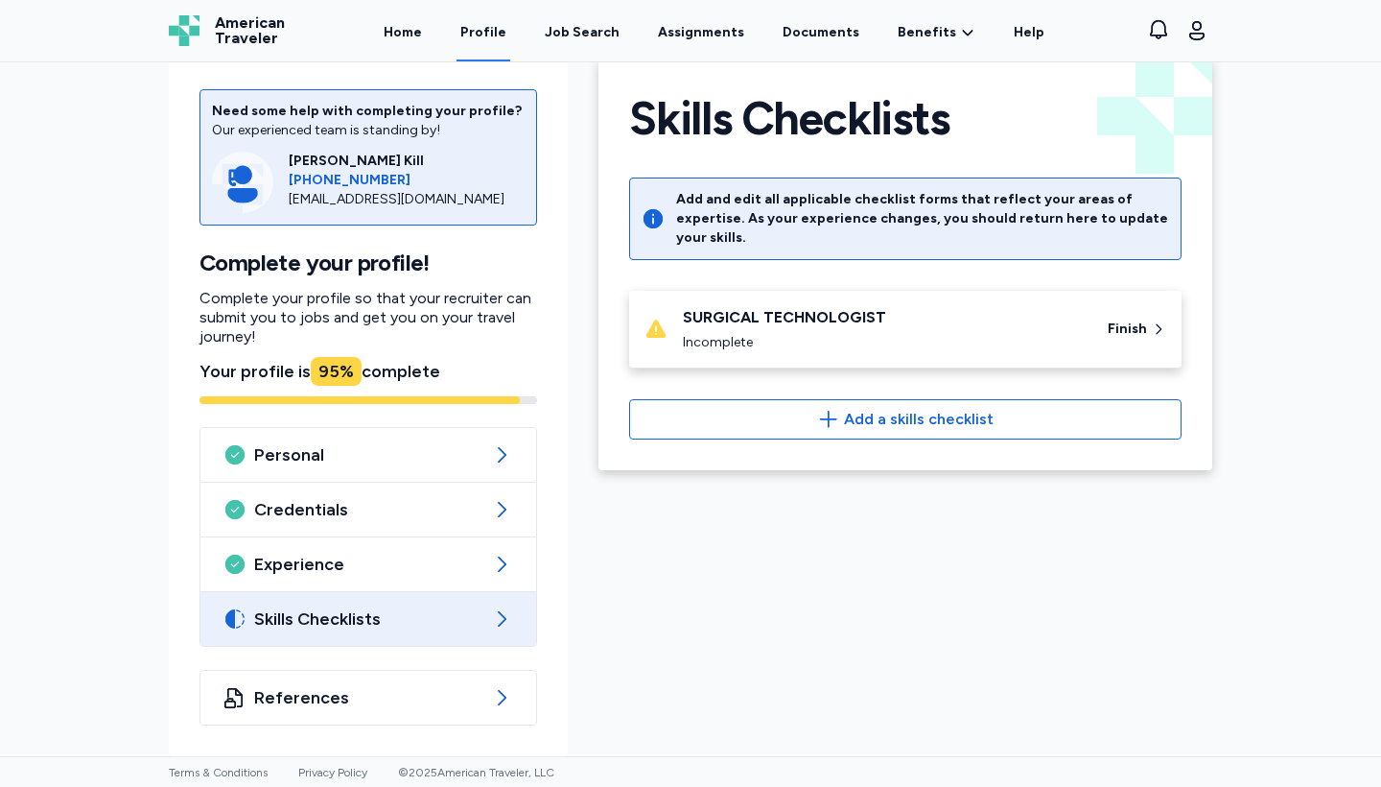
click at [358, 622] on span "Skills Checklists" at bounding box center [368, 618] width 228 height 23
click at [725, 306] on div "SURGICAL TECHNOLOGIST" at bounding box center [884, 317] width 402 height 23
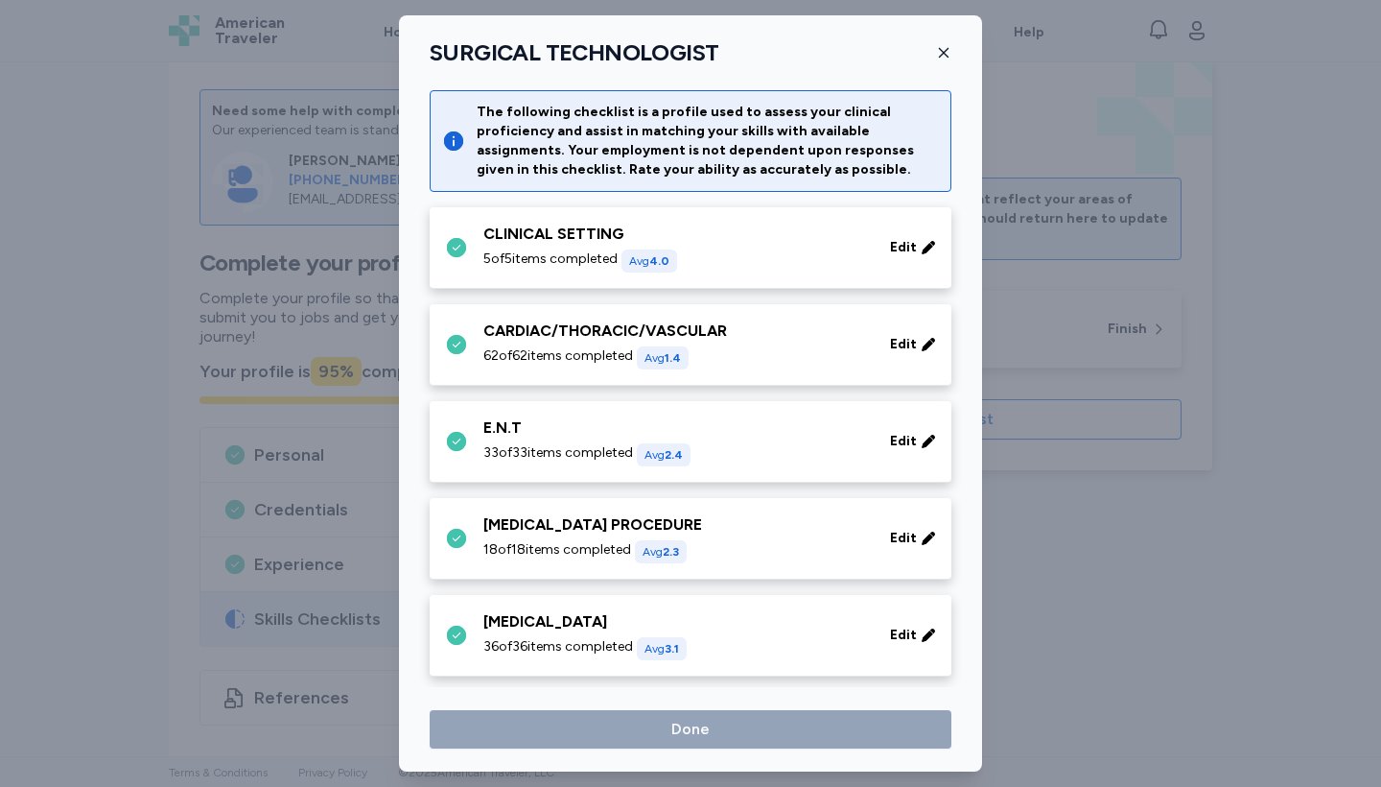
drag, startPoint x: 789, startPoint y: 28, endPoint x: 773, endPoint y: 28, distance: 16.3
click at [773, 28] on div "SURGICAL TECHNOLOGIST The following checklist is a profile used to assess your …" at bounding box center [690, 393] width 583 height 756
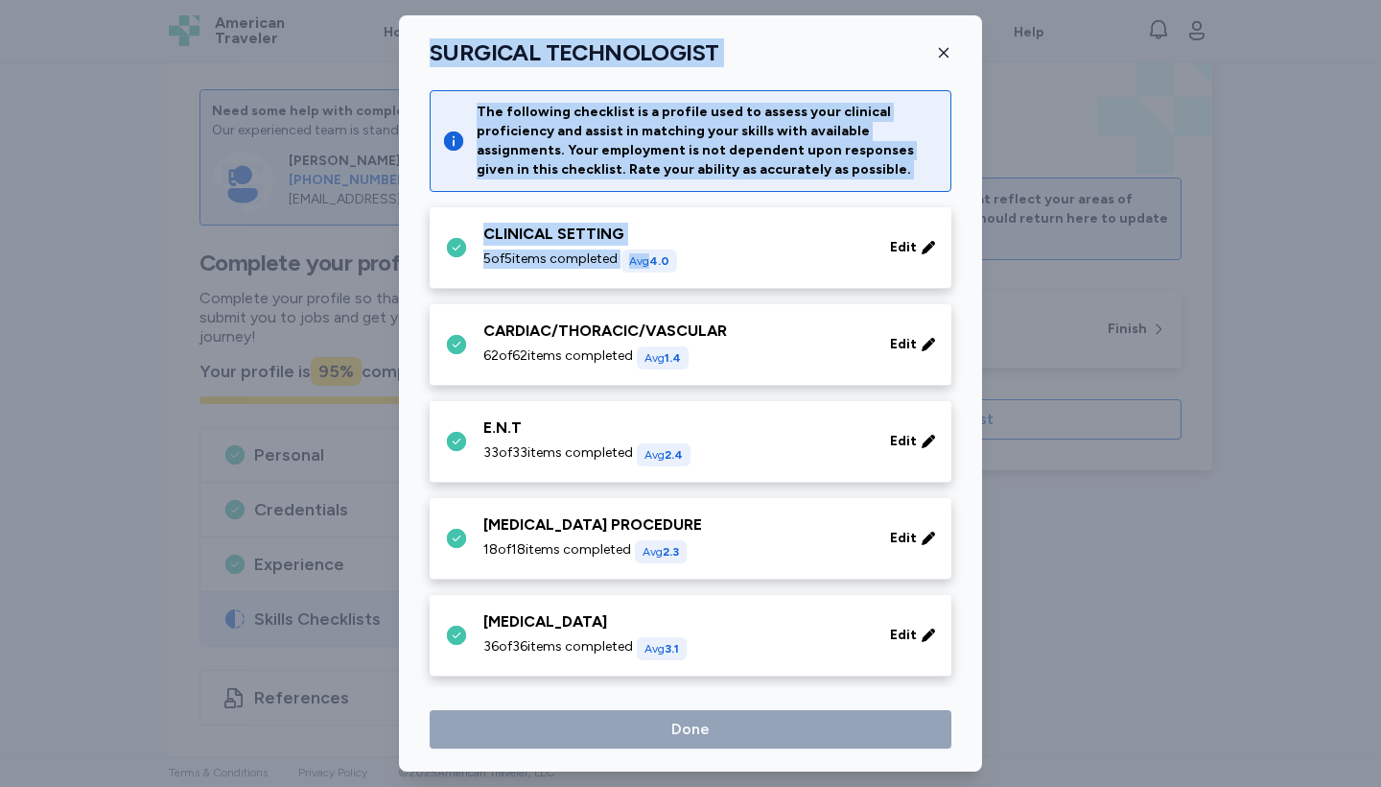
drag, startPoint x: 729, startPoint y: 35, endPoint x: 779, endPoint y: 247, distance: 217.8
click at [779, 247] on div "SURGICAL TECHNOLOGIST The following checklist is a profile used to assess your …" at bounding box center [690, 393] width 583 height 756
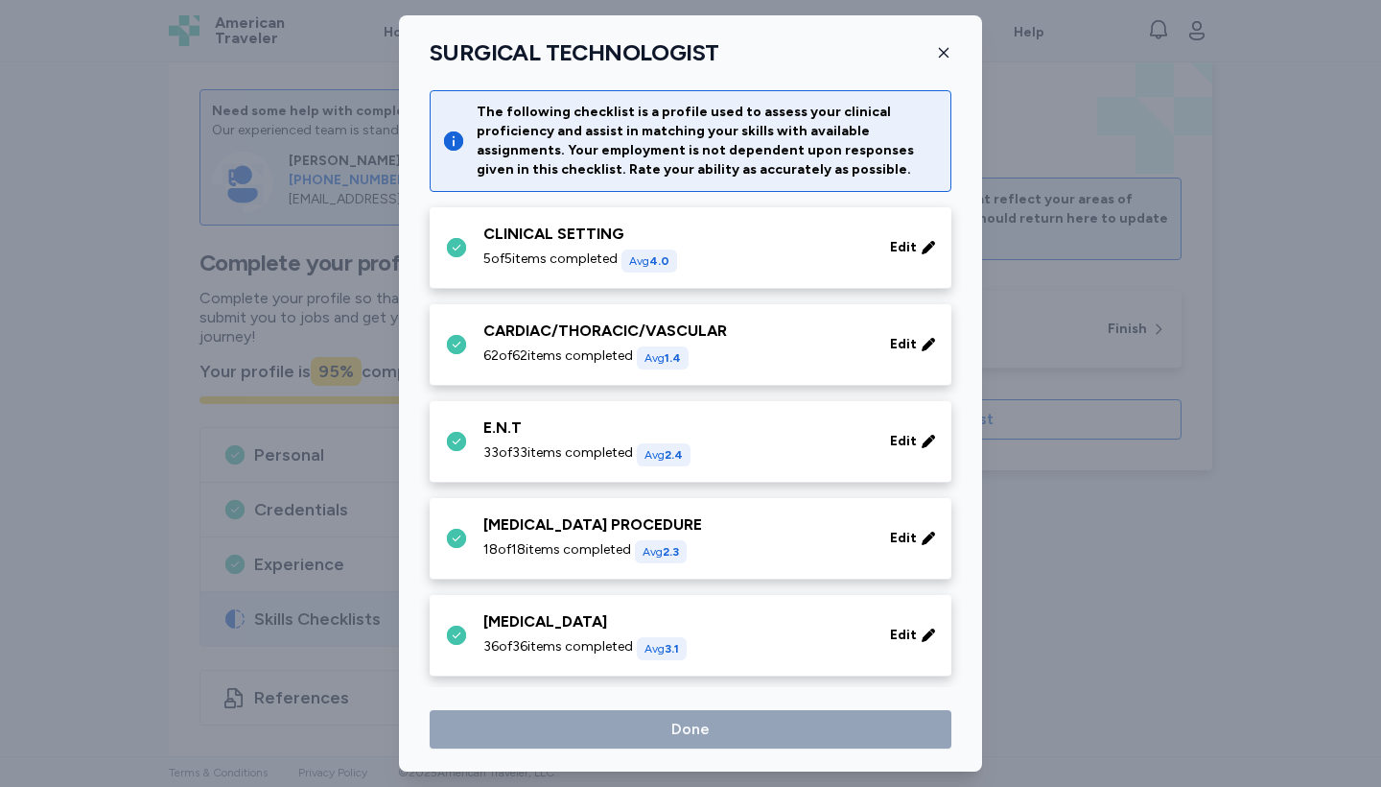
click at [654, 156] on div "The following checklist is a profile used to assess your clinical proficiency a…" at bounding box center [708, 141] width 462 height 77
click at [694, 150] on div "The following checklist is a profile used to assess your clinical proficiency a…" at bounding box center [708, 141] width 462 height 77
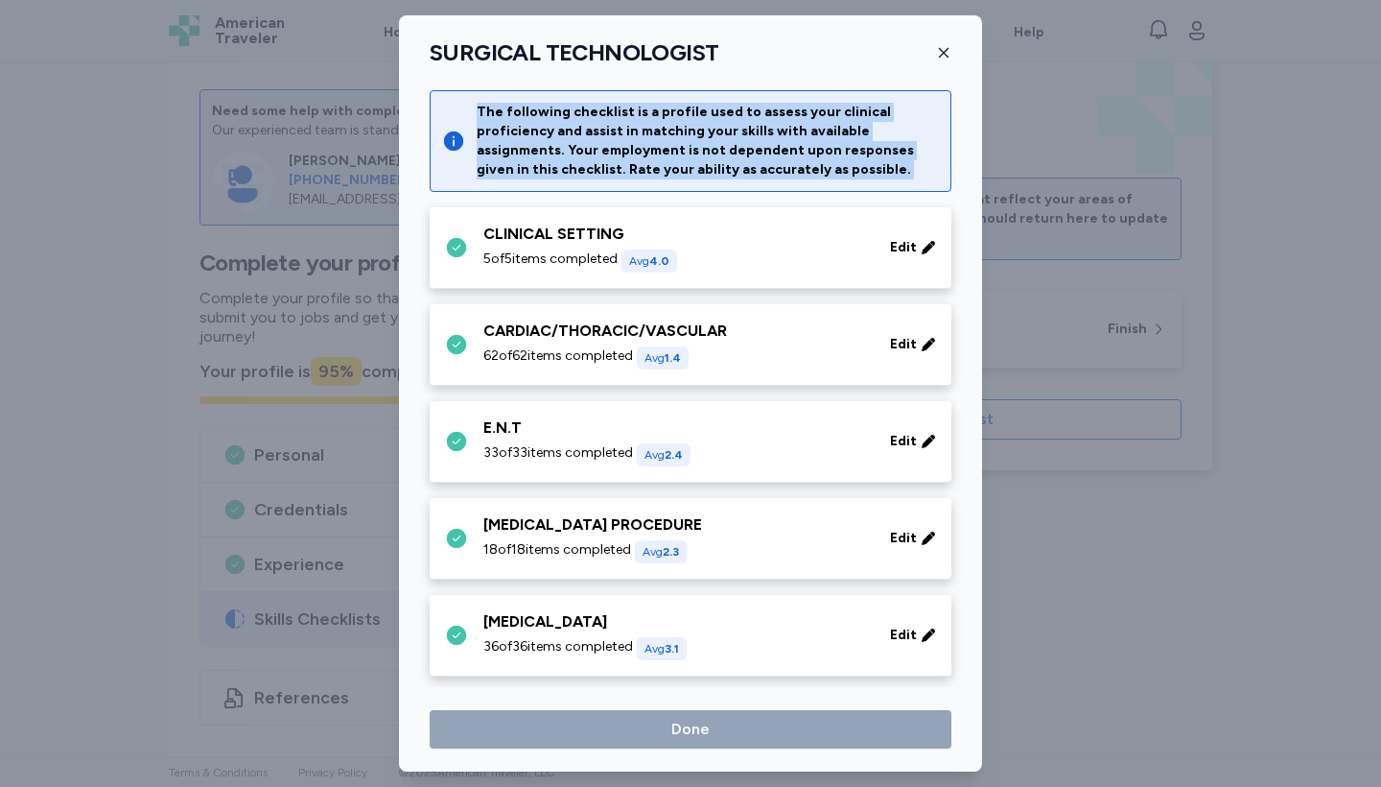
click at [694, 150] on div "The following checklist is a profile used to assess your clinical proficiency a…" at bounding box center [708, 141] width 462 height 77
click at [695, 150] on div "The following checklist is a profile used to assess your clinical proficiency a…" at bounding box center [708, 141] width 462 height 77
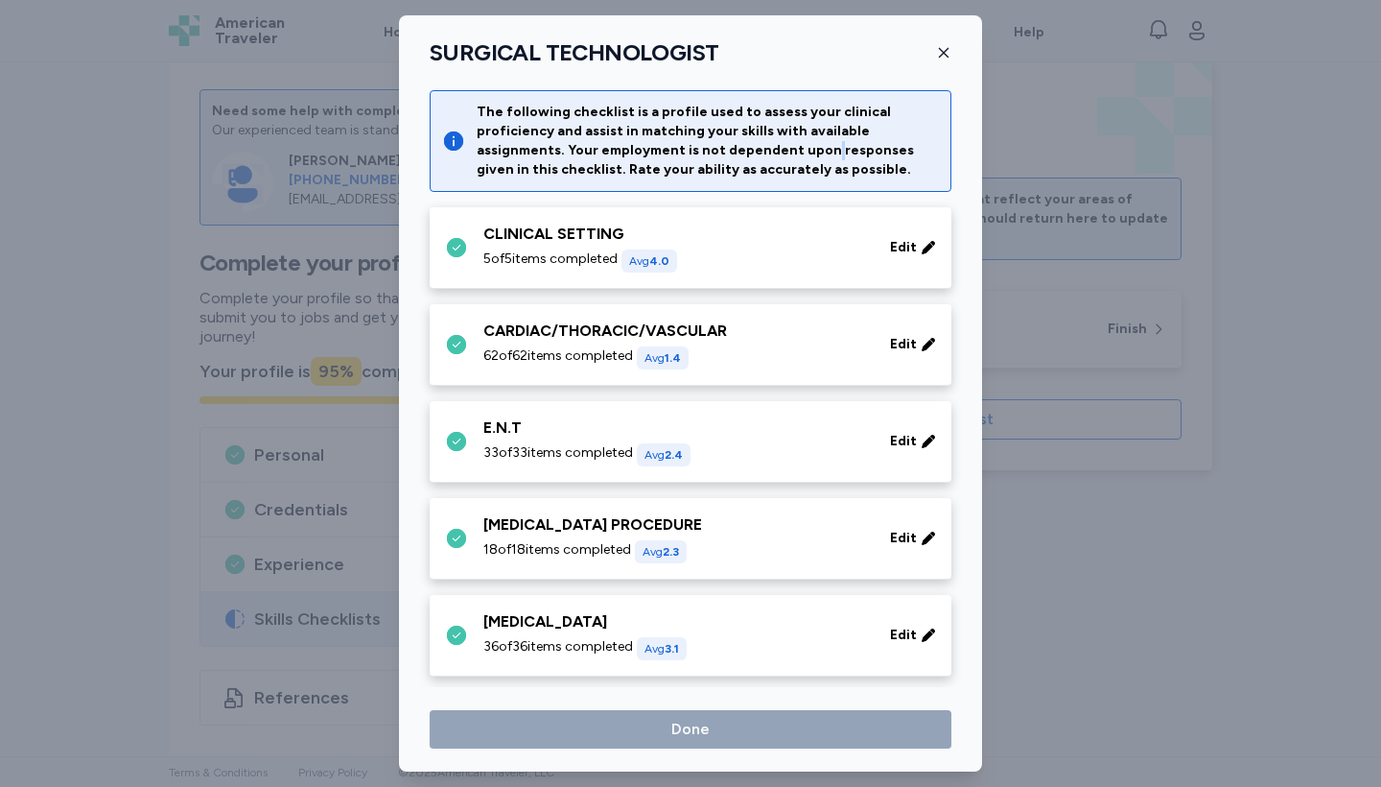
click at [695, 150] on div "The following checklist is a profile used to assess your clinical proficiency a…" at bounding box center [708, 141] width 462 height 77
